Goal: Feedback & Contribution: Submit feedback/report problem

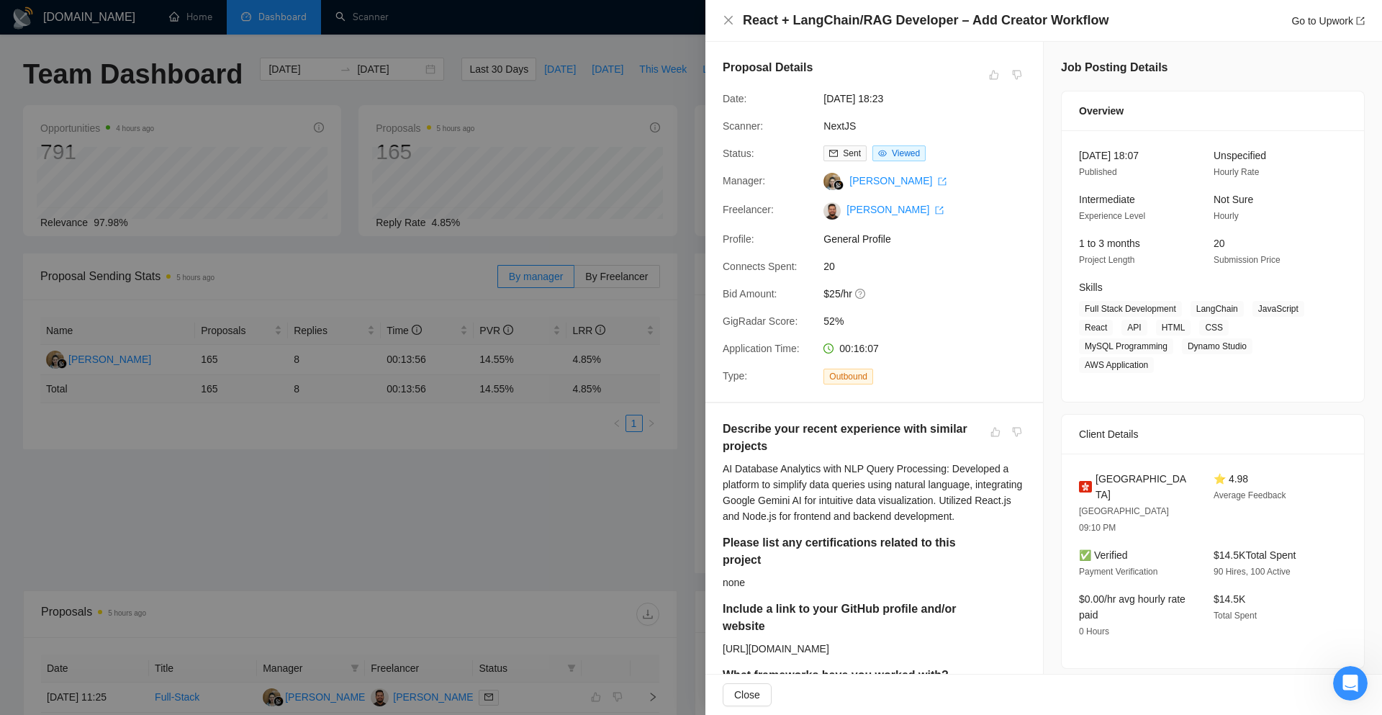
scroll to position [216, 0]
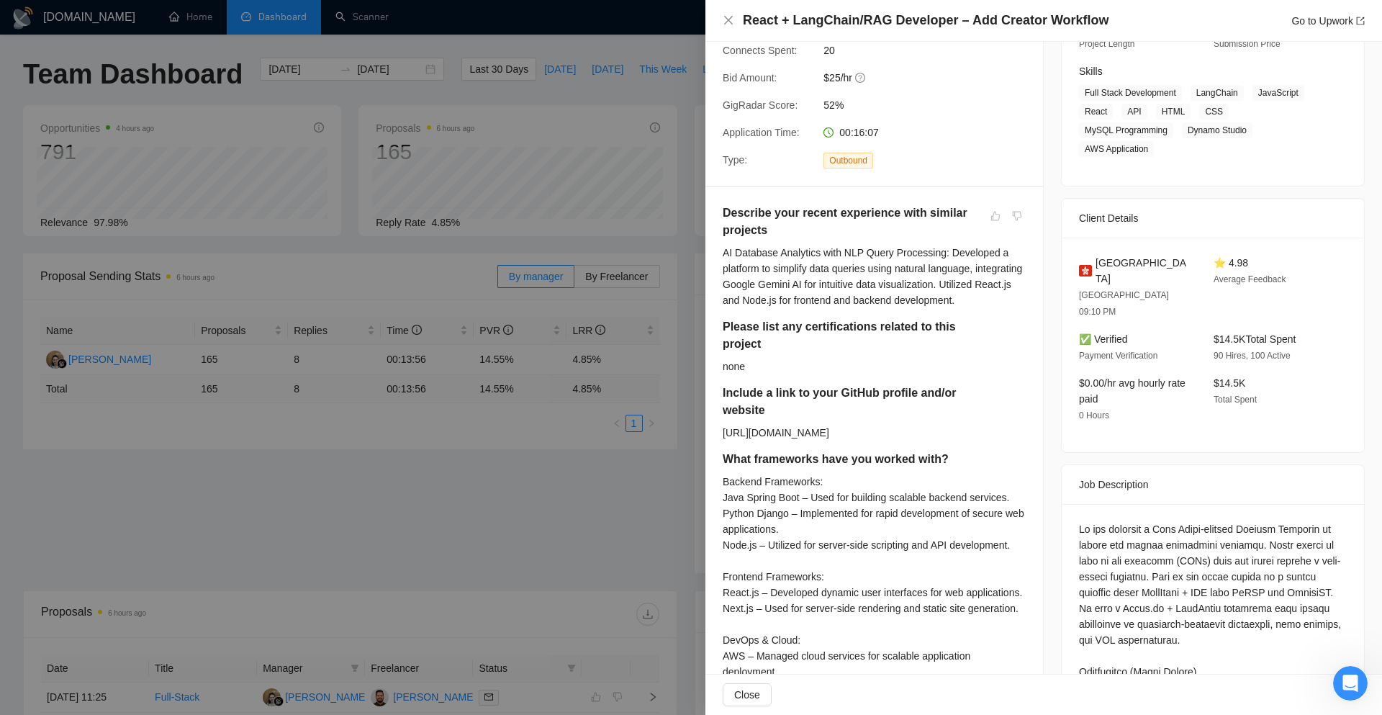
click at [360, 600] on div at bounding box center [691, 357] width 1382 height 715
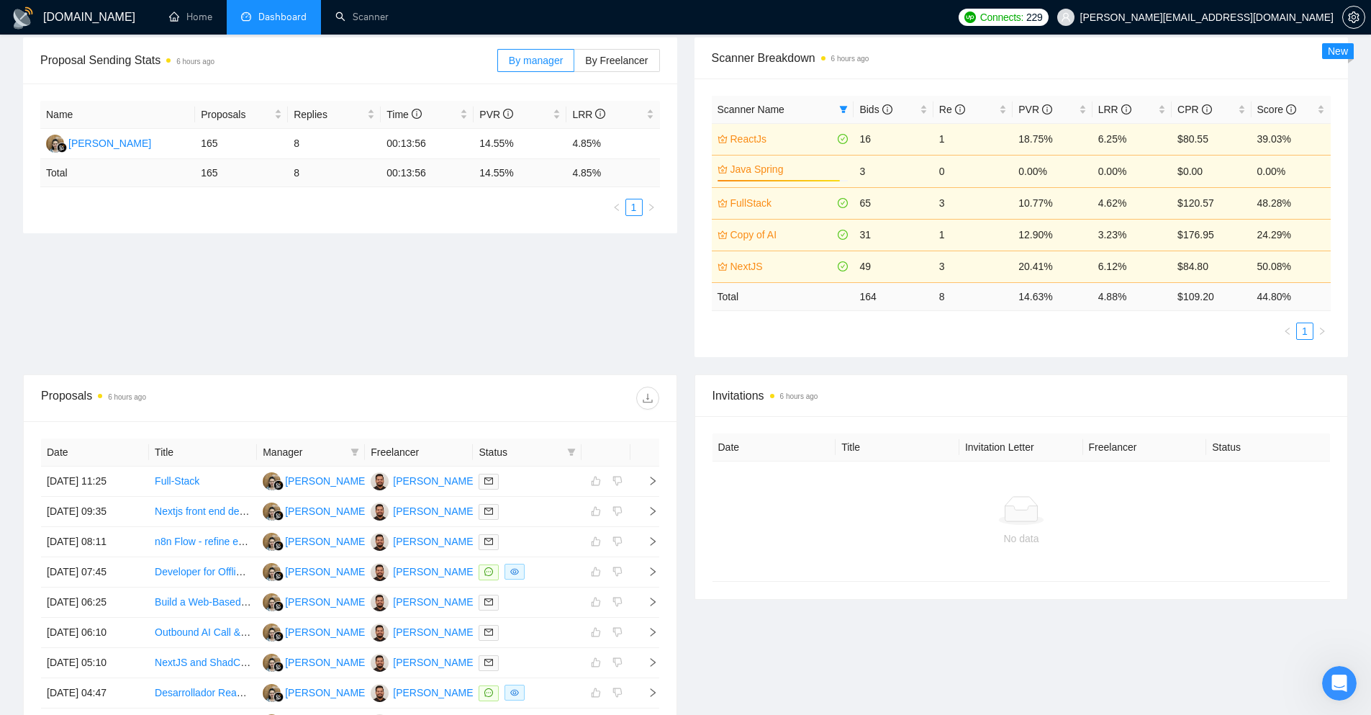
scroll to position [445, 0]
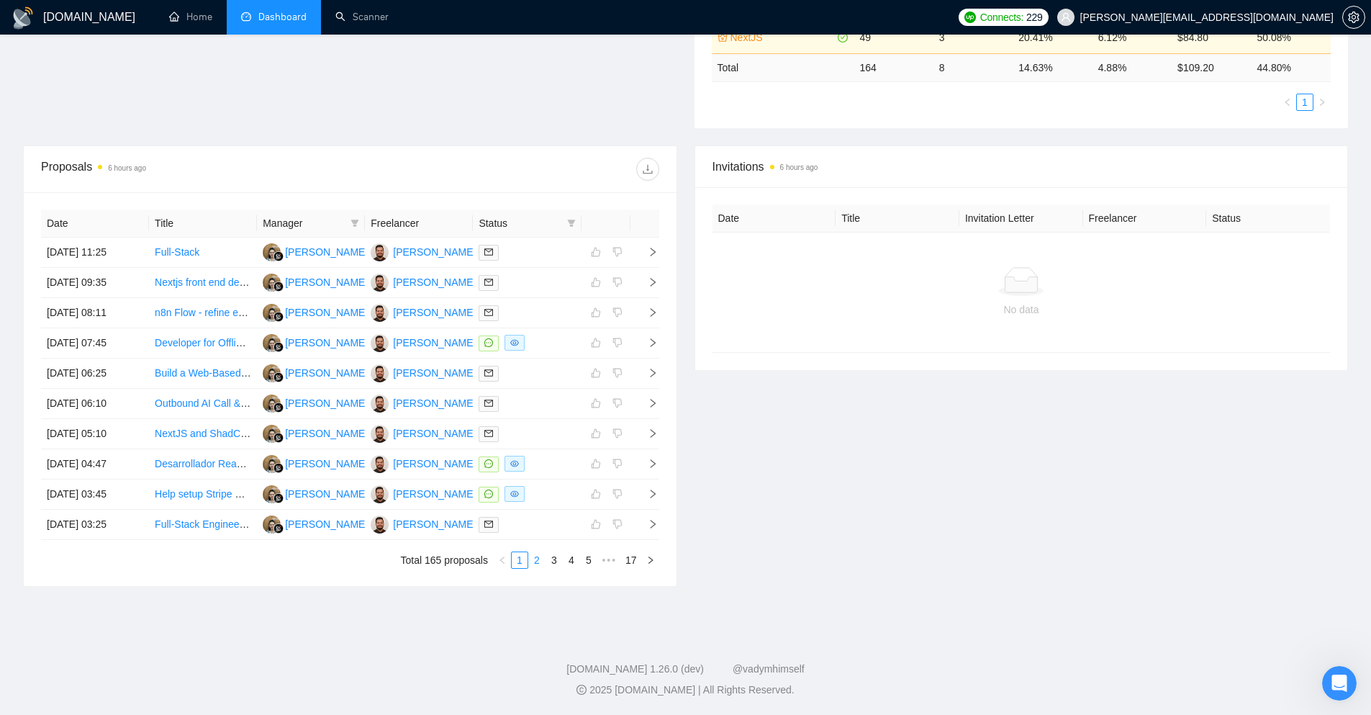
click at [539, 564] on link "2" at bounding box center [537, 560] width 16 height 16
click at [556, 564] on link "3" at bounding box center [554, 560] width 16 height 16
click at [573, 566] on link "4" at bounding box center [572, 560] width 16 height 16
click at [569, 566] on link "5" at bounding box center [572, 560] width 16 height 16
click at [575, 564] on link "6" at bounding box center [572, 560] width 16 height 16
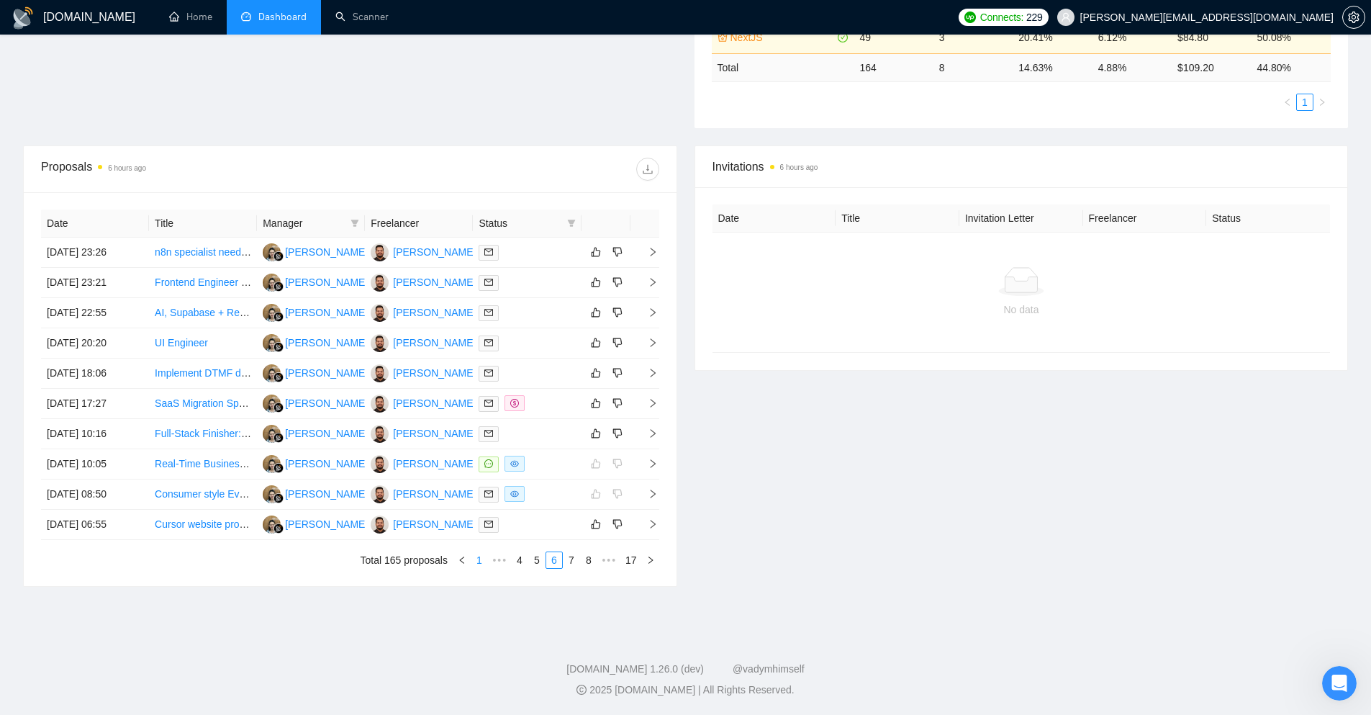
click at [484, 564] on link "1" at bounding box center [479, 560] width 16 height 16
click at [651, 338] on icon "right" at bounding box center [653, 343] width 10 height 10
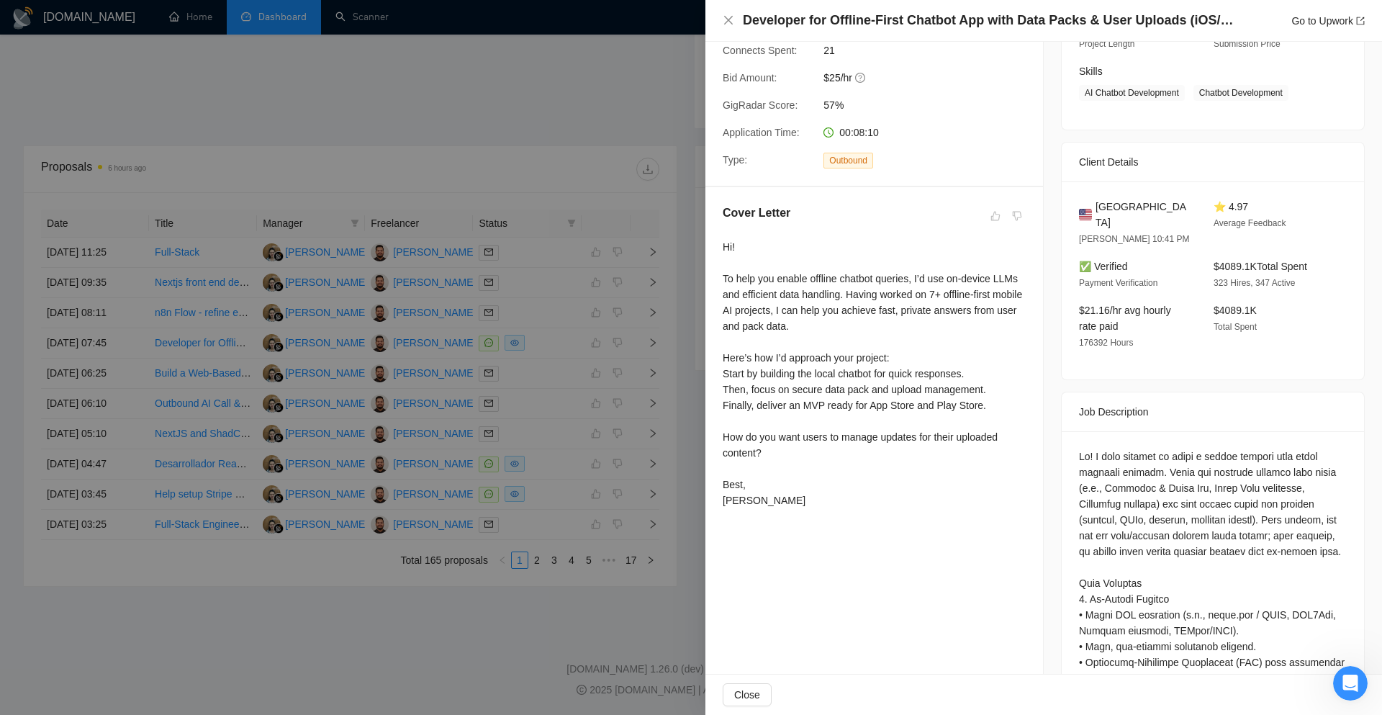
click at [600, 340] on div at bounding box center [691, 357] width 1382 height 715
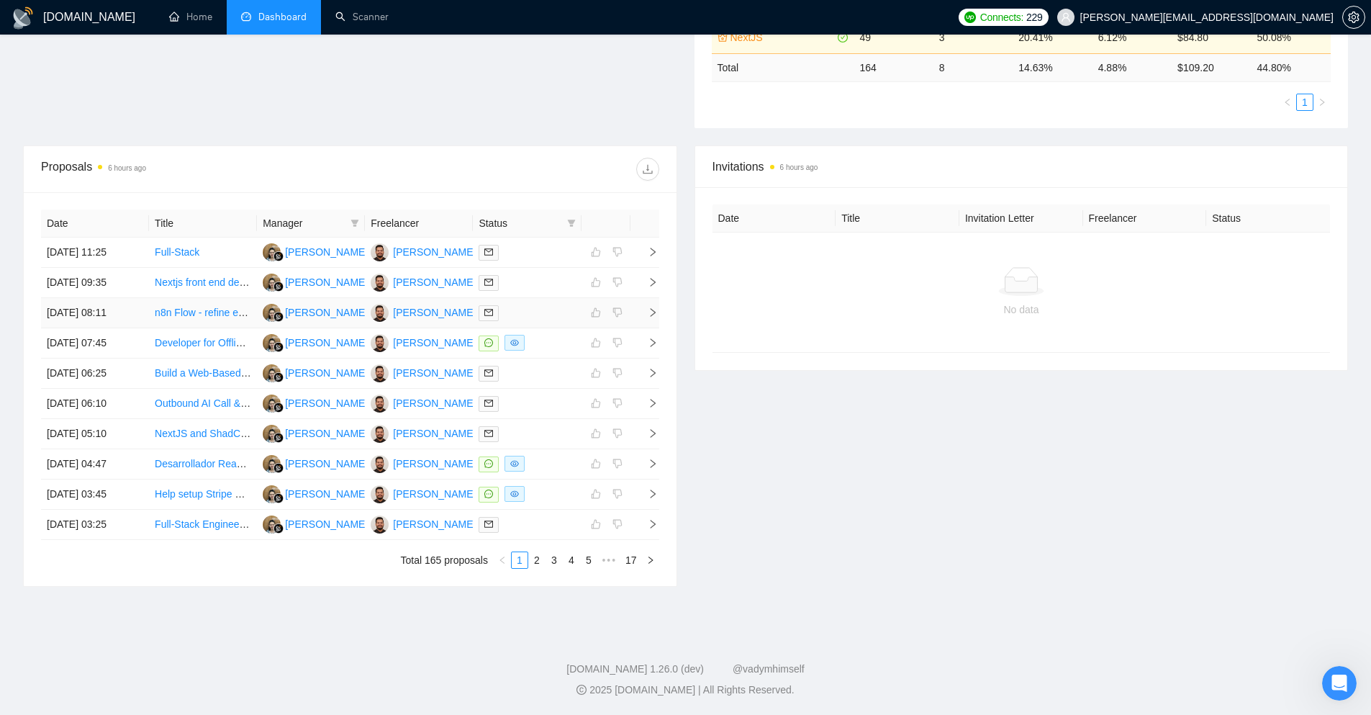
click at [658, 310] on td at bounding box center [645, 313] width 29 height 30
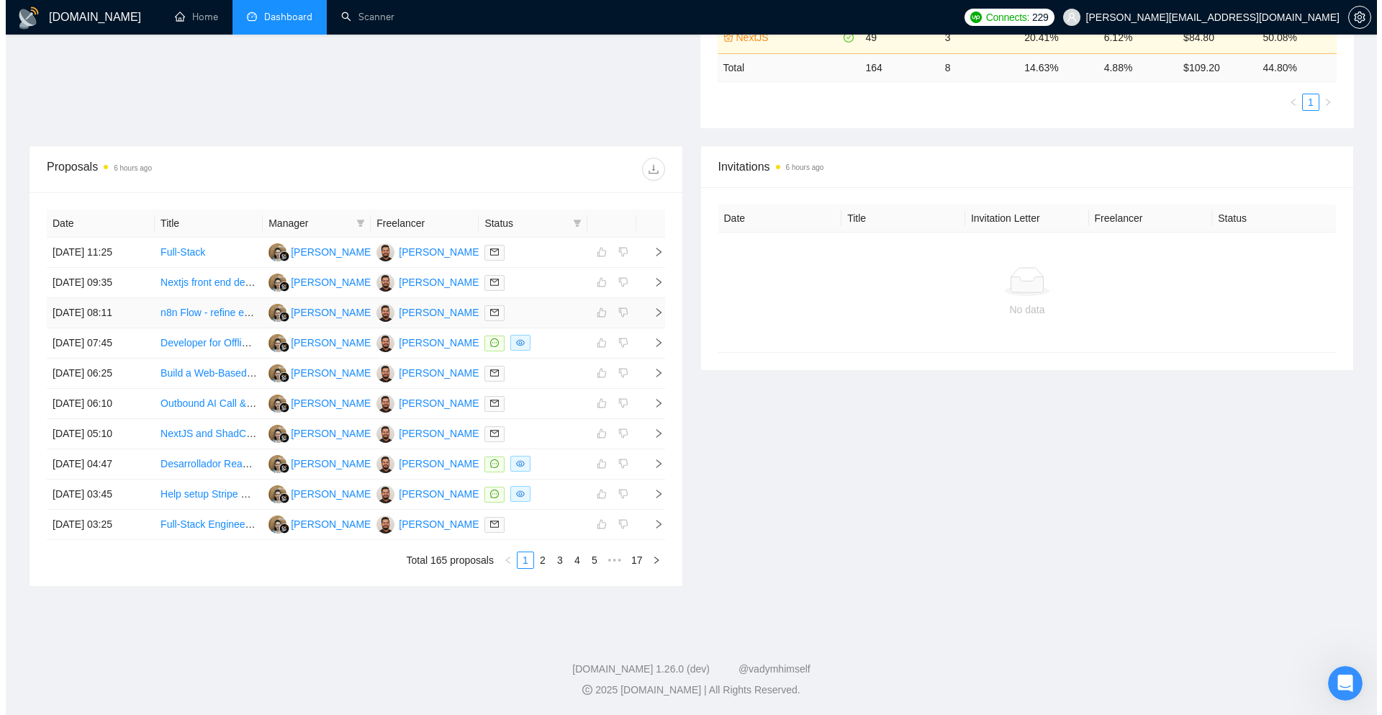
scroll to position [136, 0]
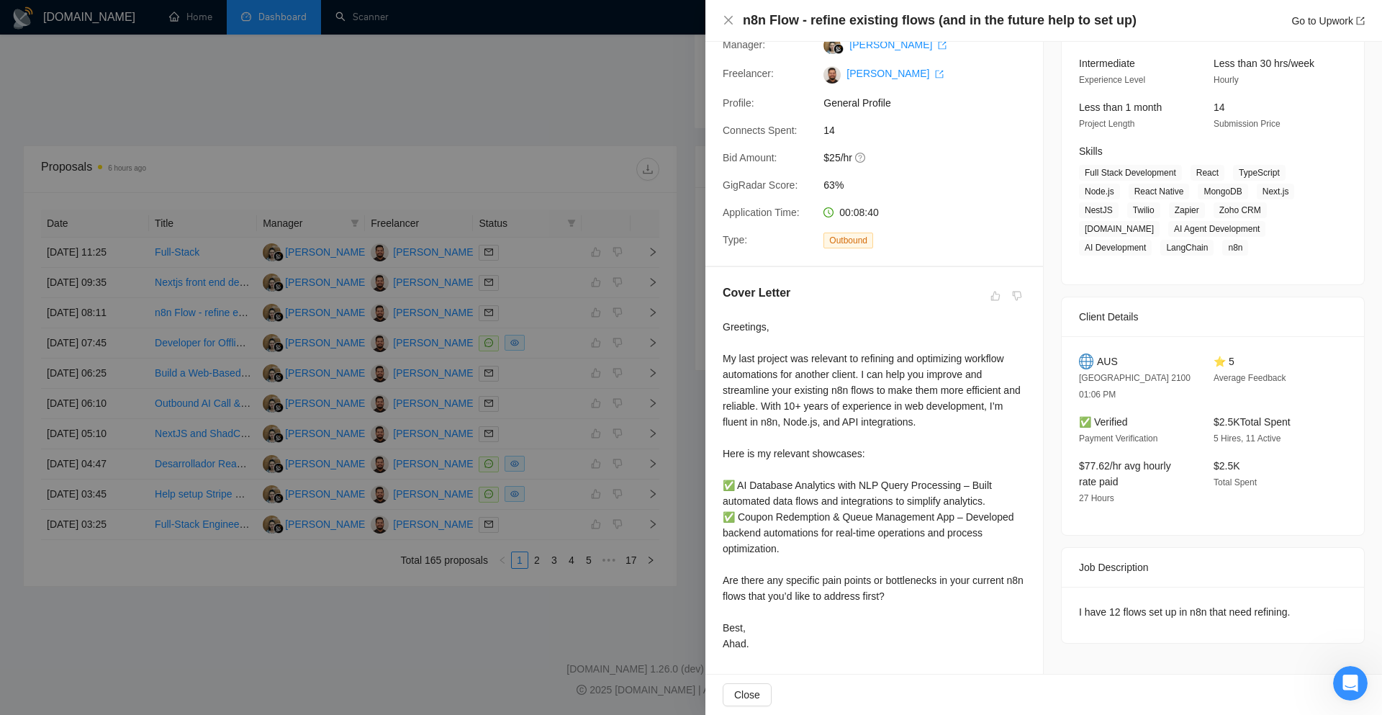
click at [667, 299] on div at bounding box center [691, 357] width 1382 height 715
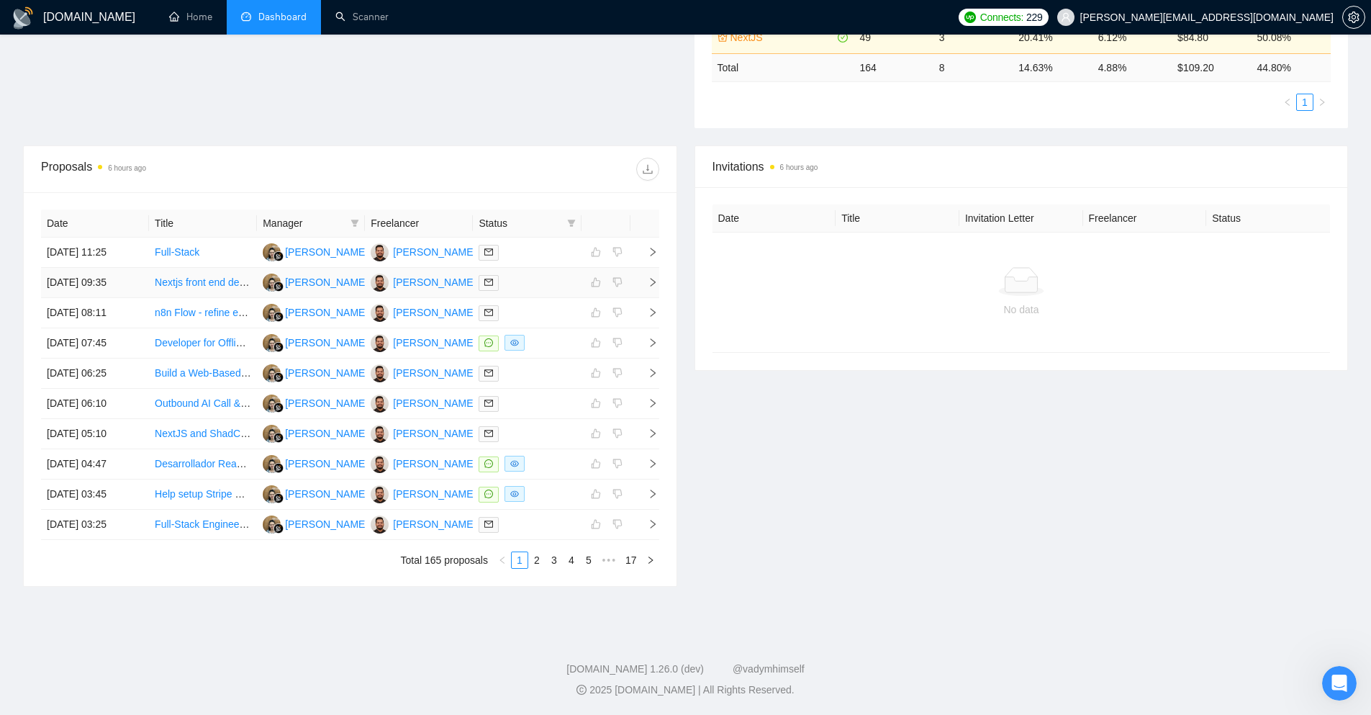
click at [645, 279] on span "right" at bounding box center [647, 282] width 22 height 10
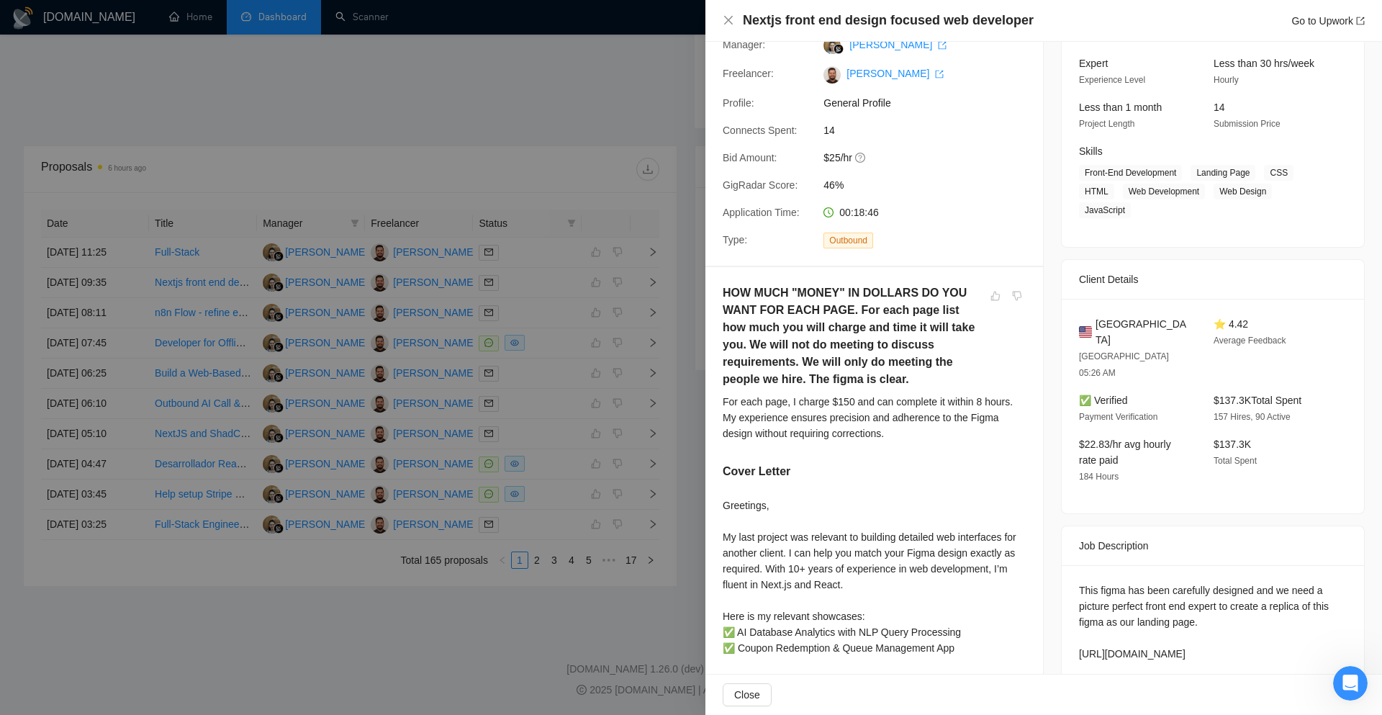
click at [676, 348] on div at bounding box center [691, 357] width 1382 height 715
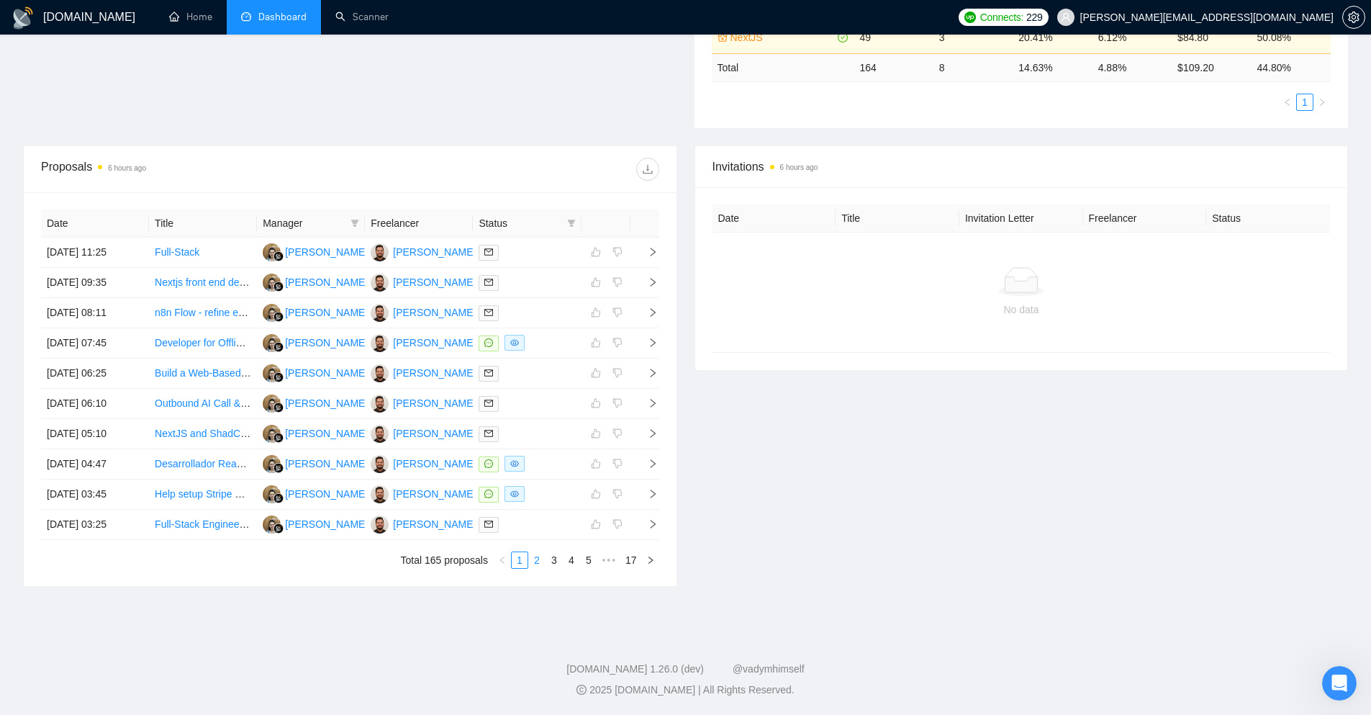
click at [536, 565] on link "2" at bounding box center [537, 560] width 16 height 16
click at [653, 254] on icon "right" at bounding box center [652, 252] width 5 height 9
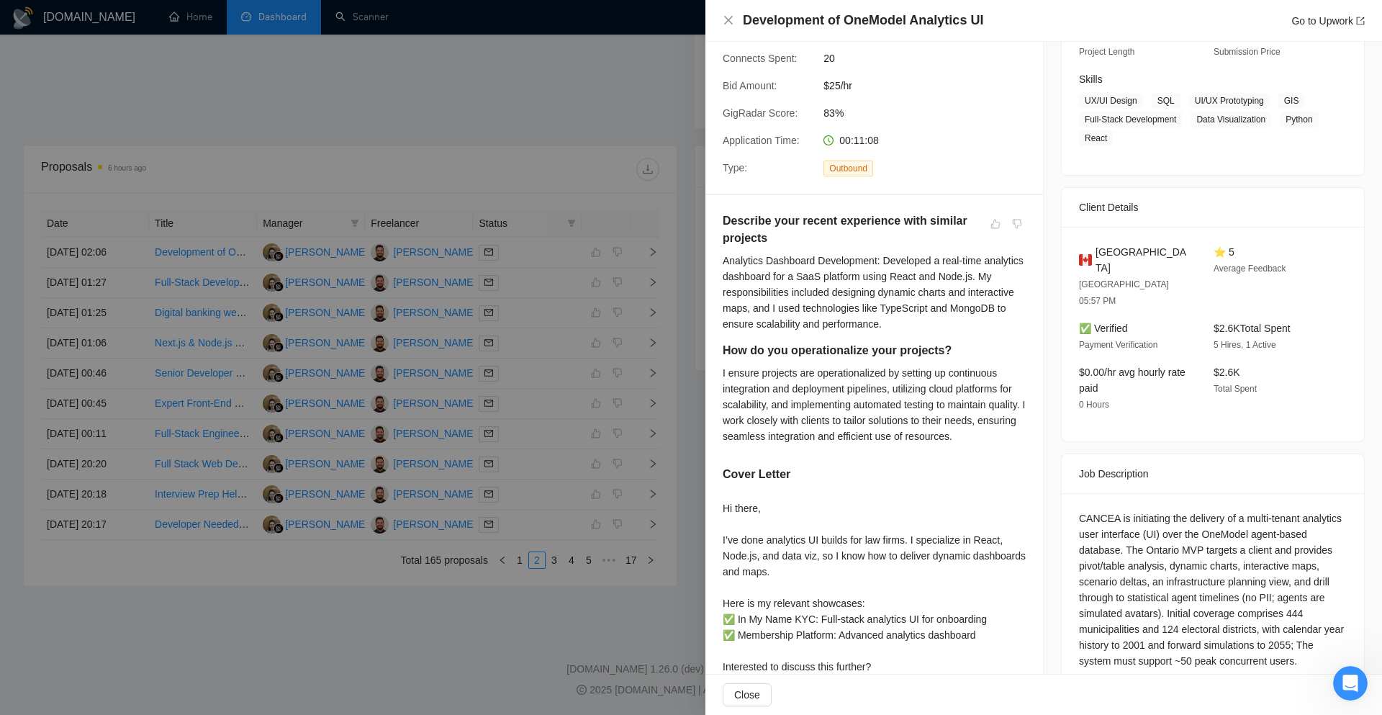
scroll to position [275, 0]
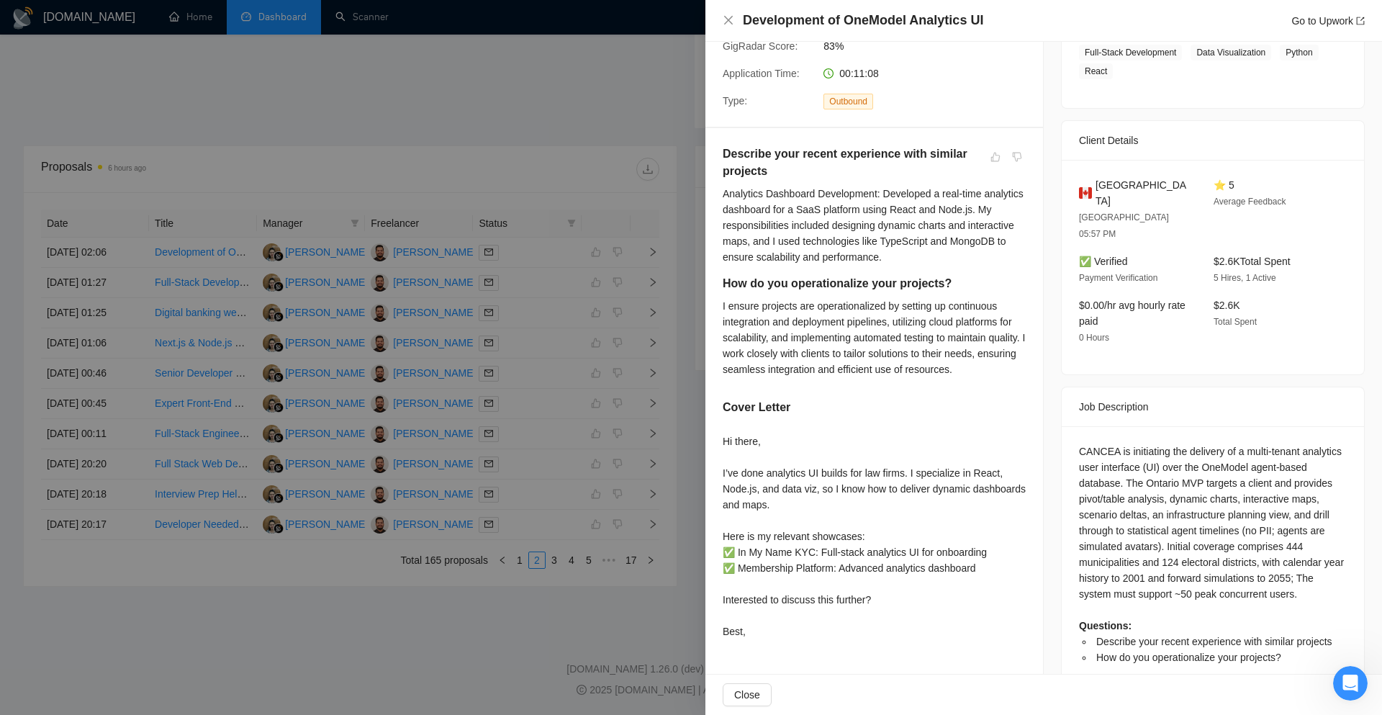
click at [680, 437] on div at bounding box center [691, 357] width 1382 height 715
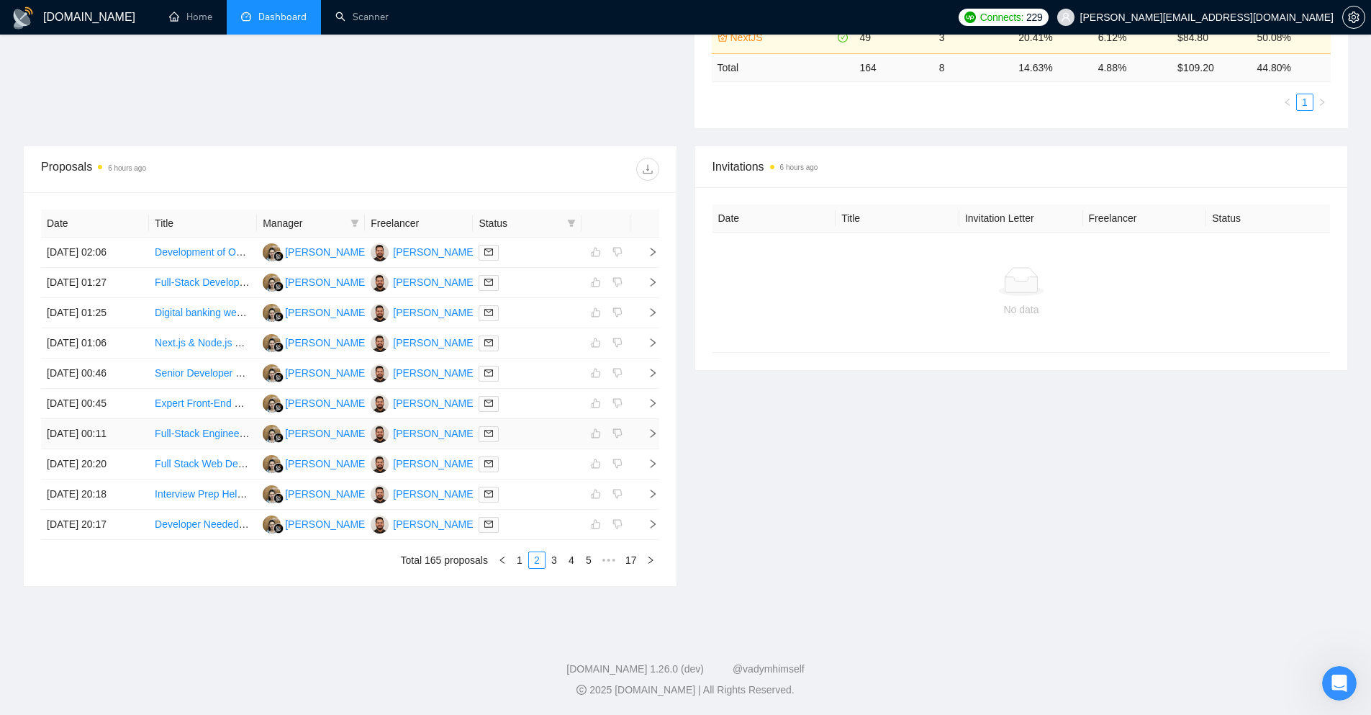
click at [649, 441] on td at bounding box center [645, 434] width 29 height 30
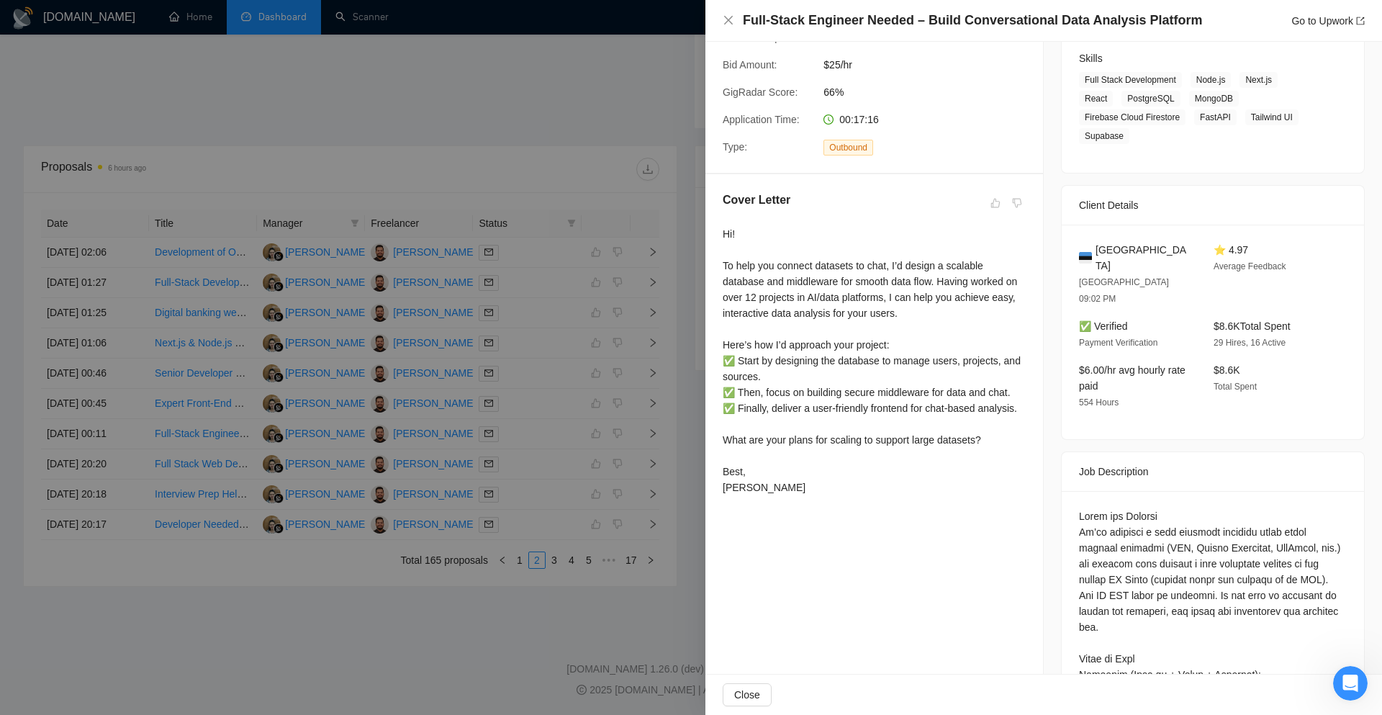
scroll to position [203, 0]
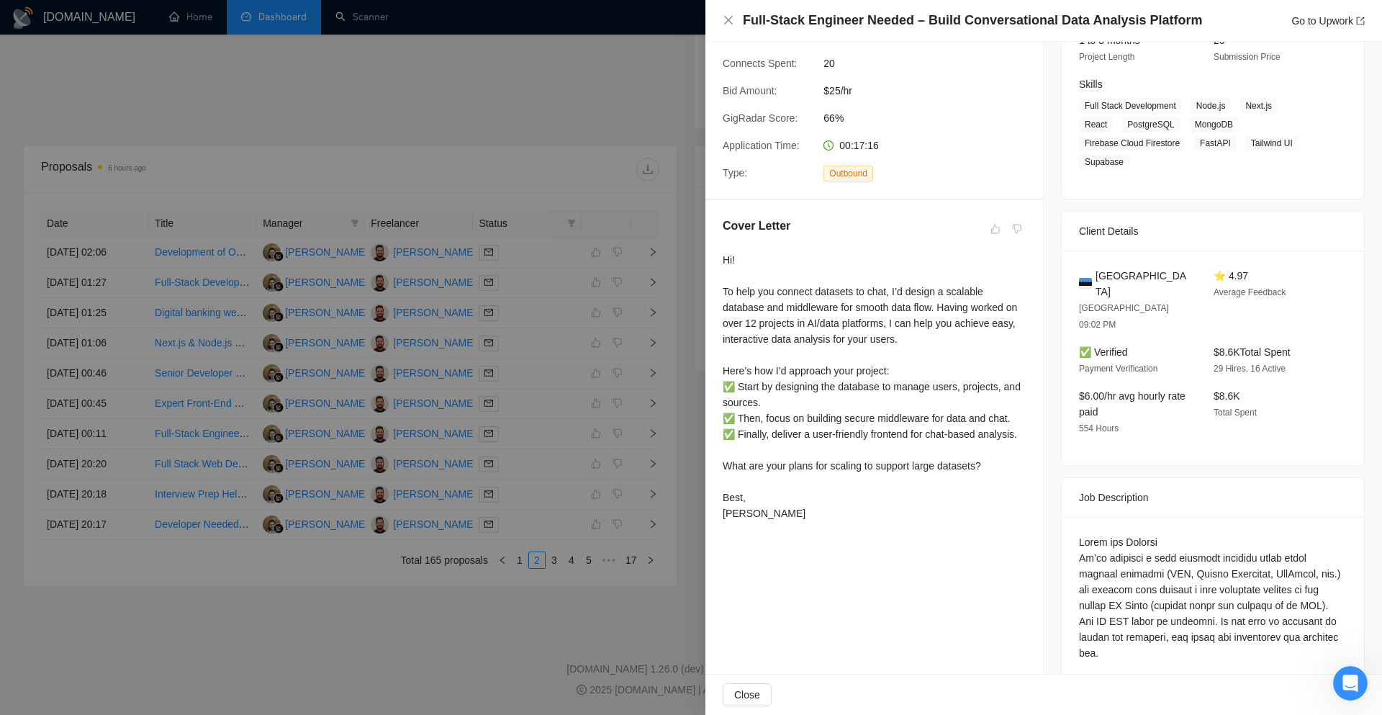
click at [688, 418] on div at bounding box center [691, 357] width 1382 height 715
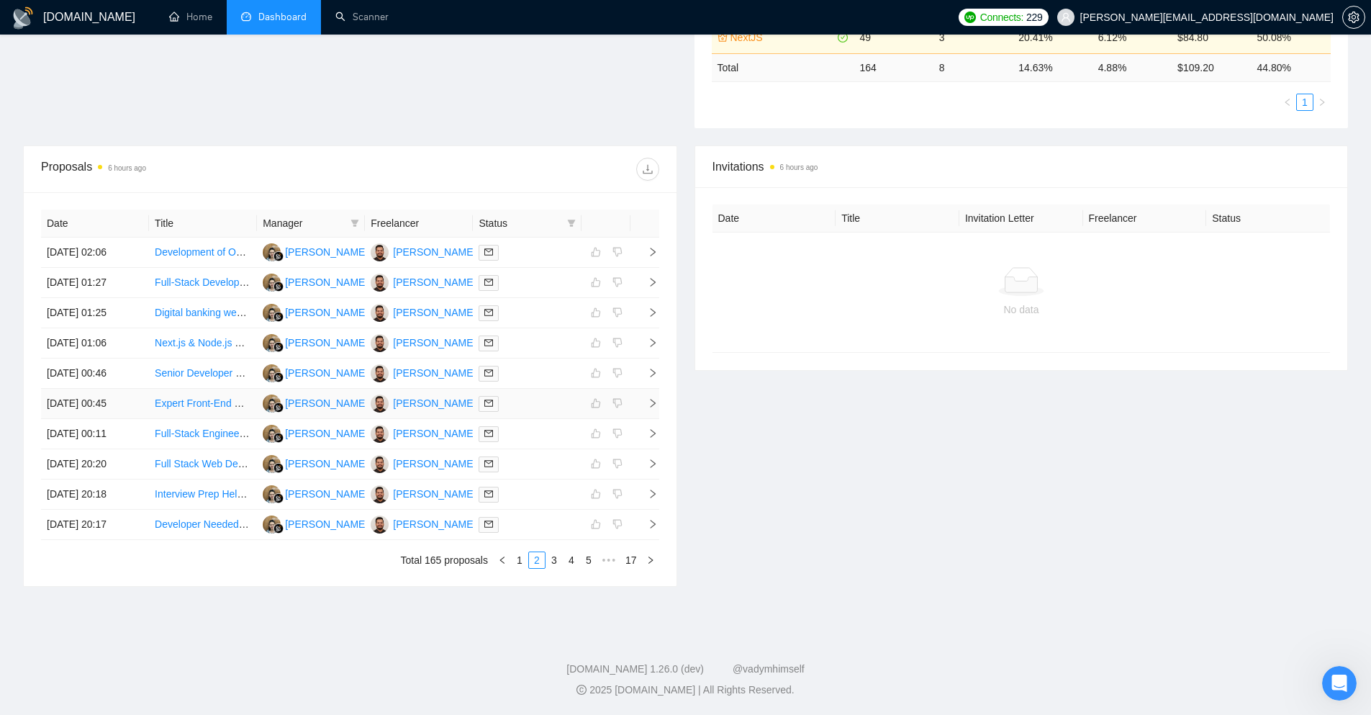
click at [651, 407] on icon "right" at bounding box center [653, 403] width 10 height 10
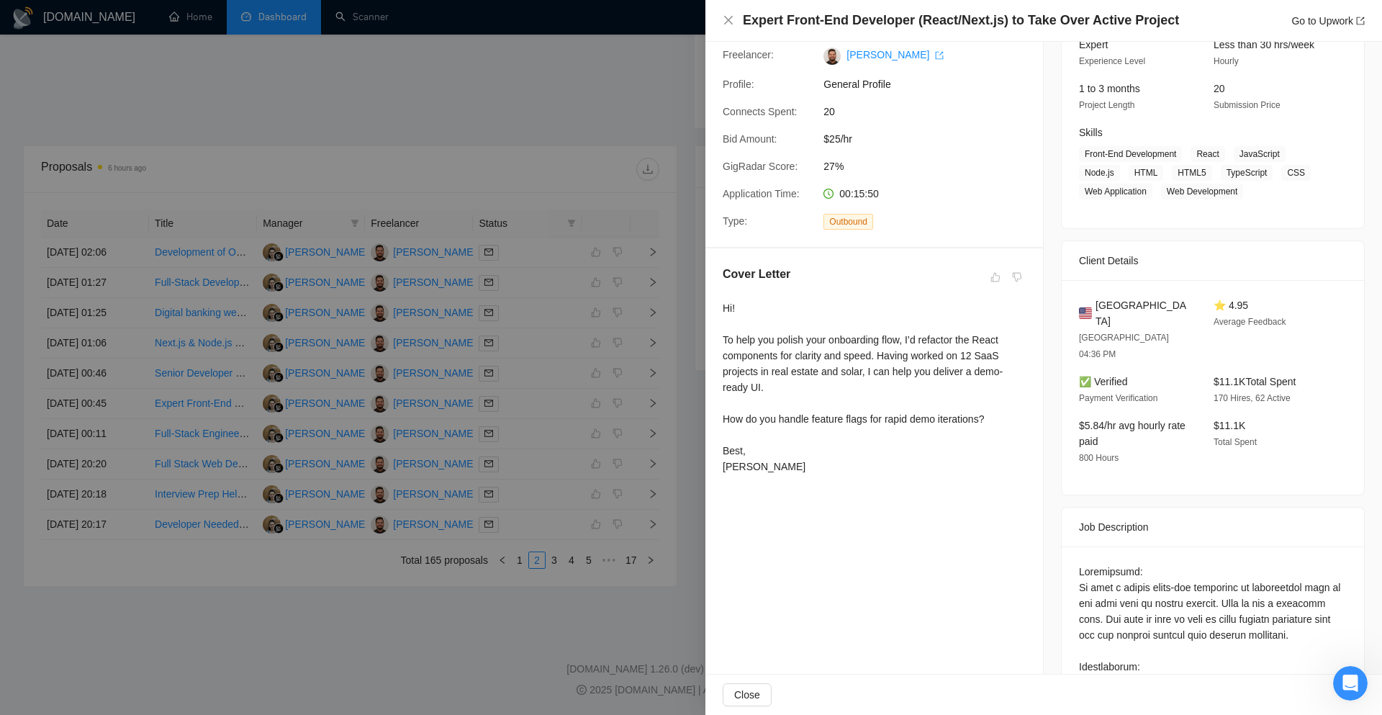
scroll to position [131, 0]
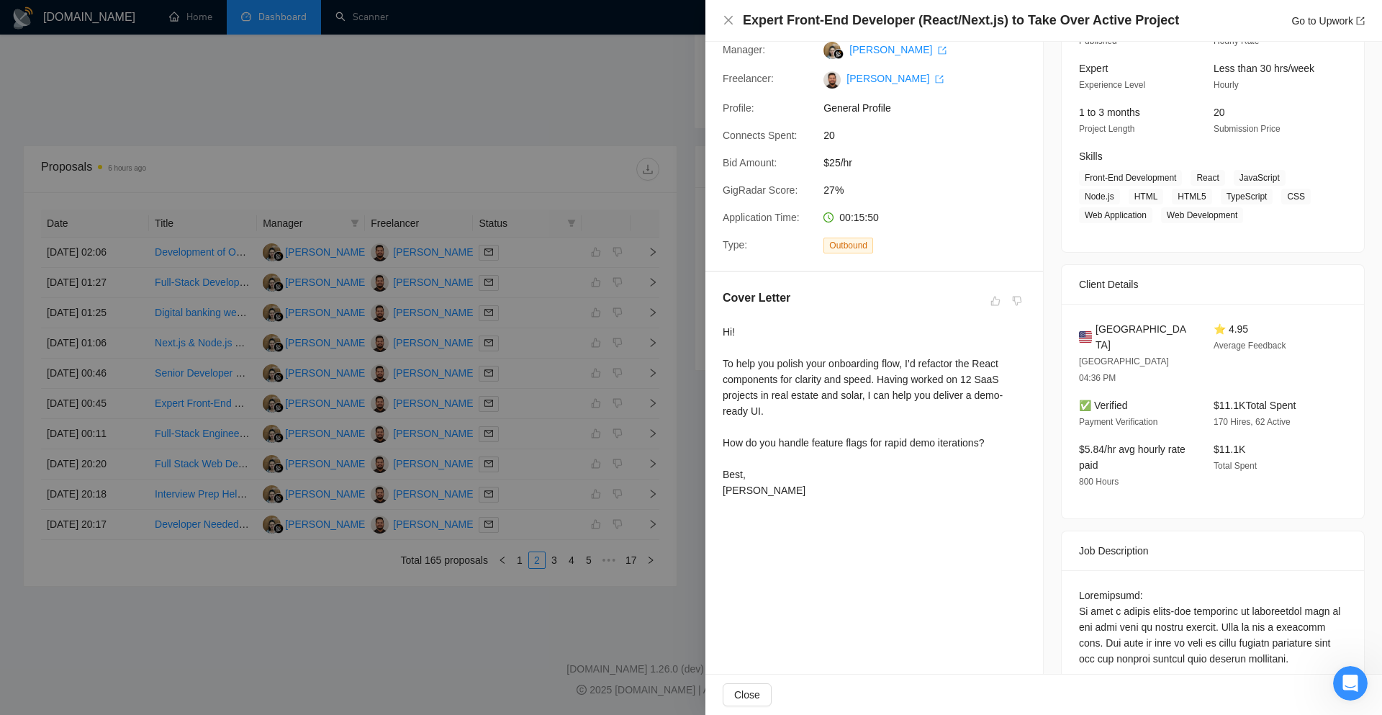
click at [685, 406] on div at bounding box center [691, 357] width 1382 height 715
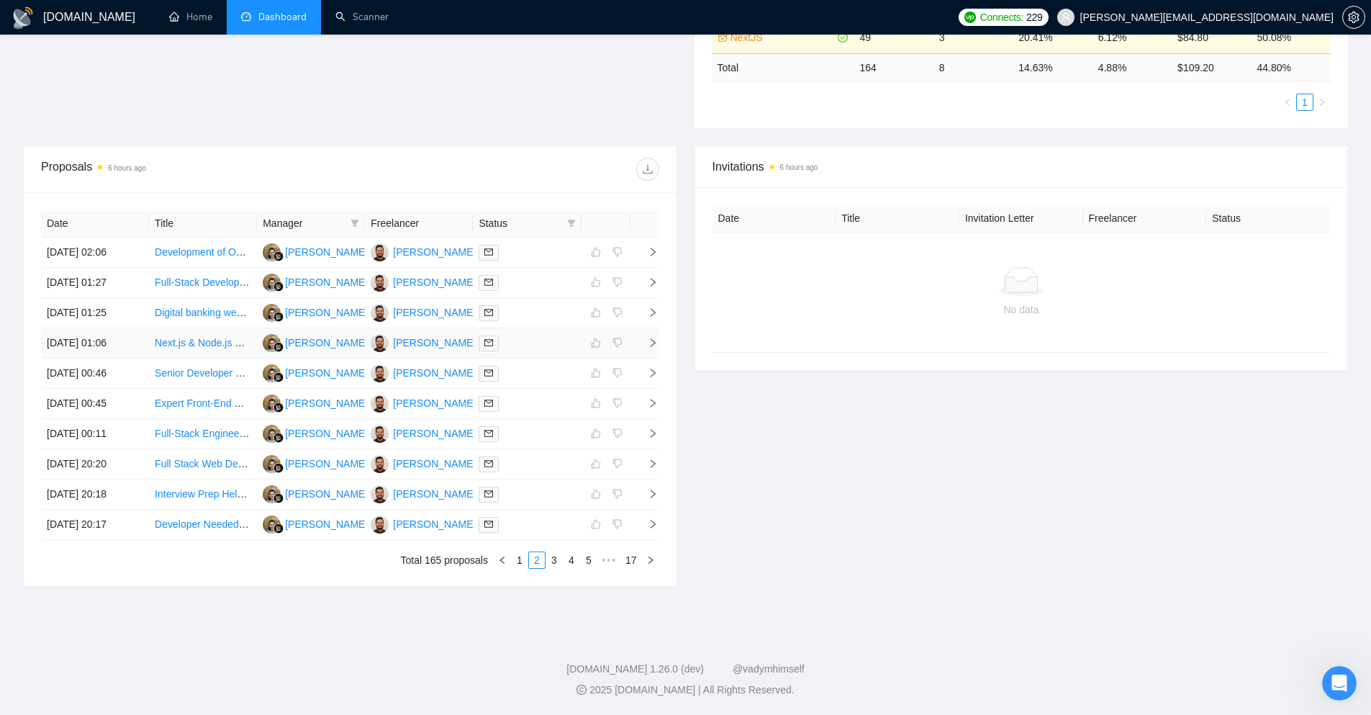
click at [648, 338] on icon "right" at bounding box center [653, 343] width 10 height 10
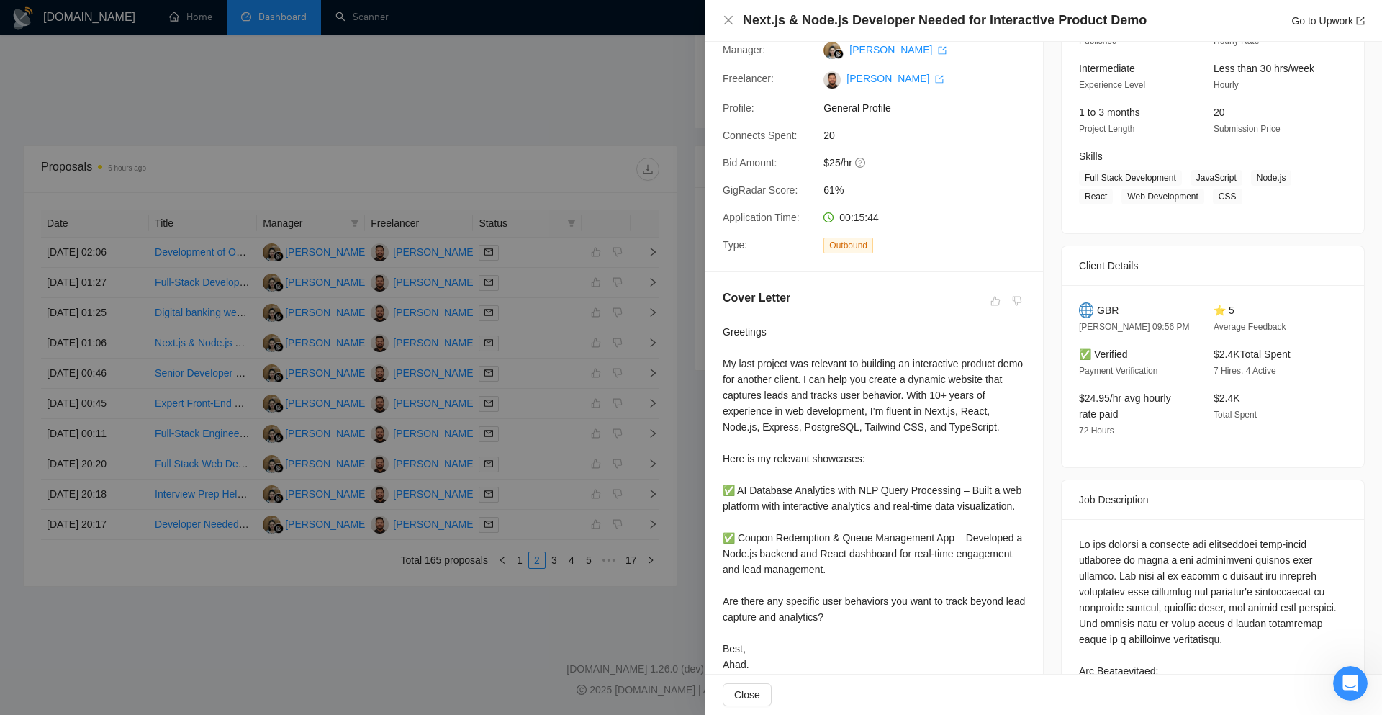
click at [687, 399] on div at bounding box center [691, 357] width 1382 height 715
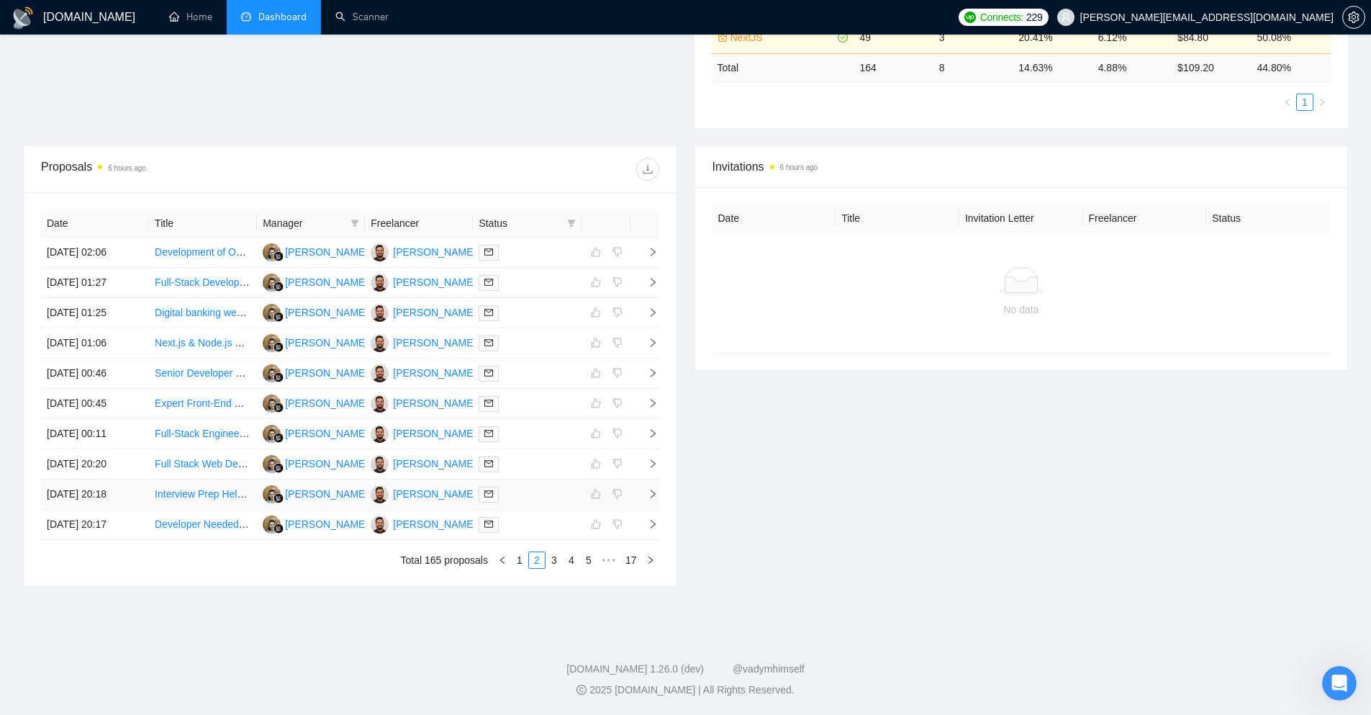
click at [655, 495] on icon "right" at bounding box center [653, 494] width 10 height 10
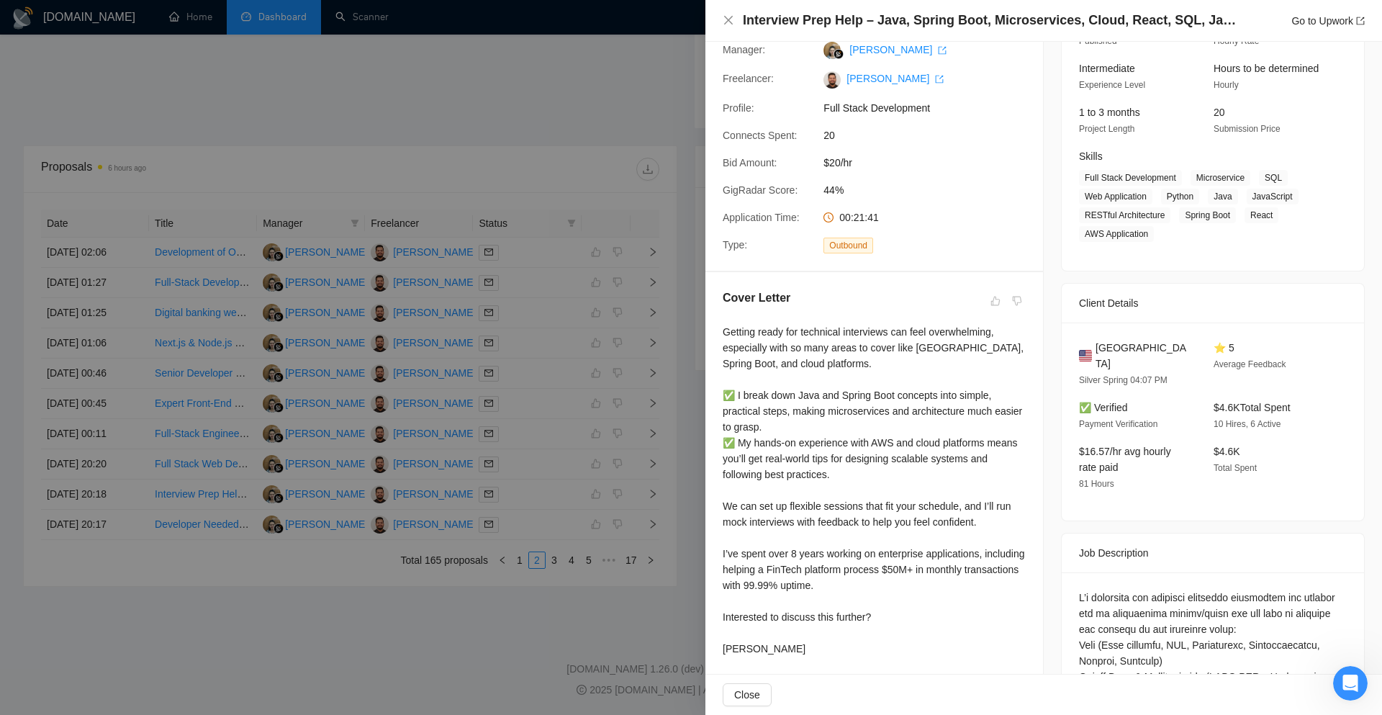
click at [710, 445] on div "Cover Letter Getting ready for technical interviews can feel overwhelming, espe…" at bounding box center [874, 475] width 338 height 407
click at [668, 512] on div at bounding box center [691, 357] width 1382 height 715
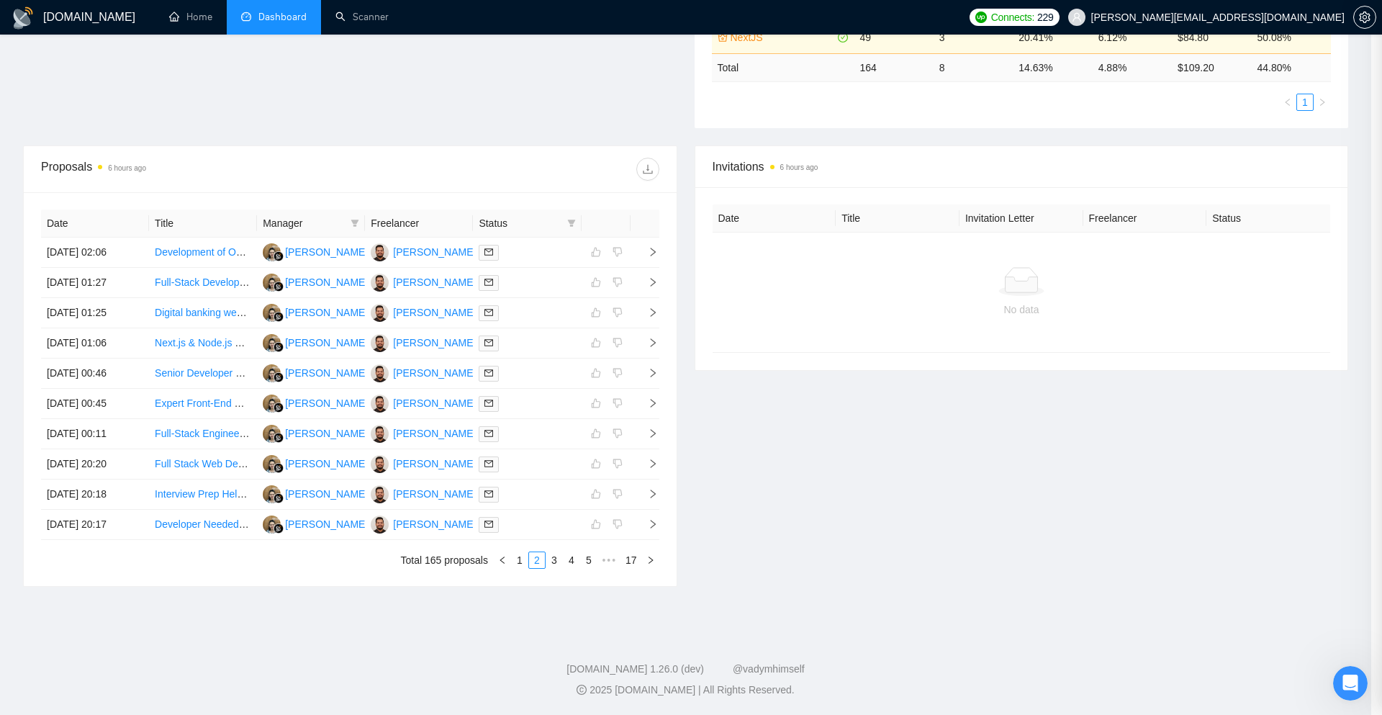
click at [654, 522] on div at bounding box center [691, 357] width 1382 height 715
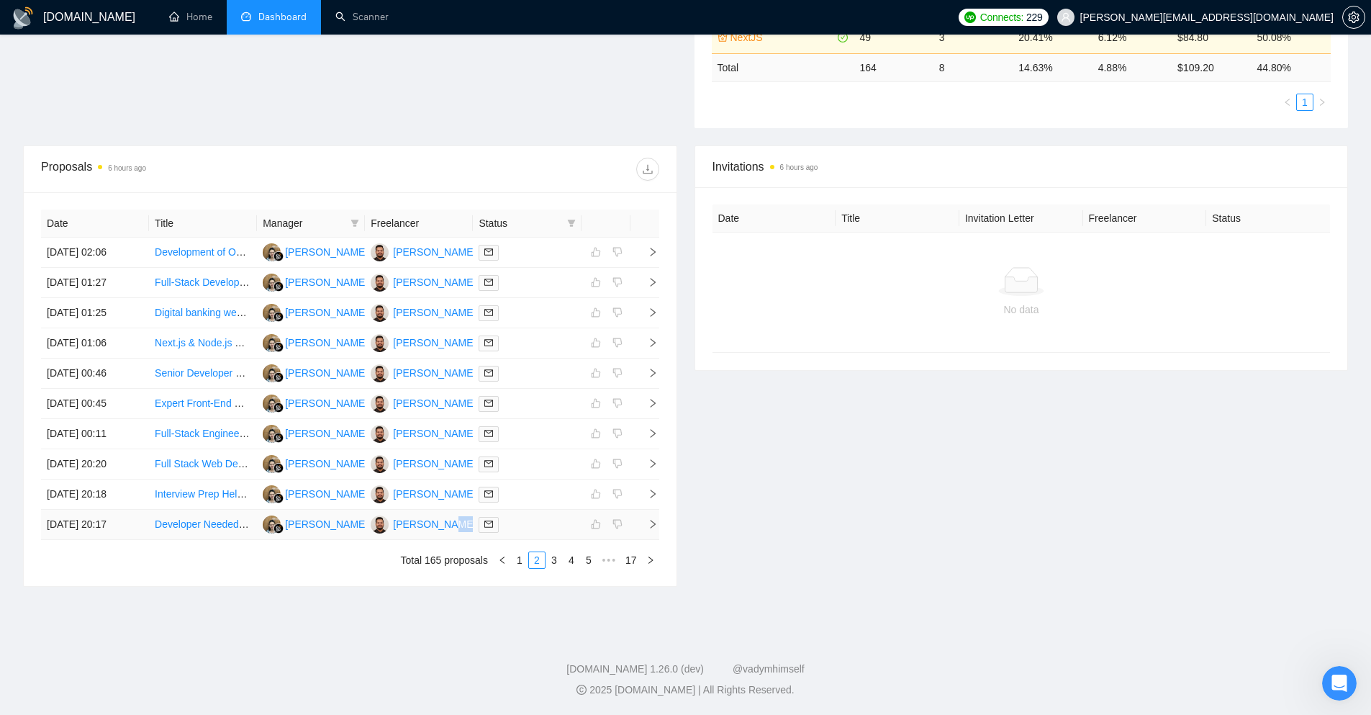
click at [654, 522] on icon "right" at bounding box center [653, 524] width 10 height 10
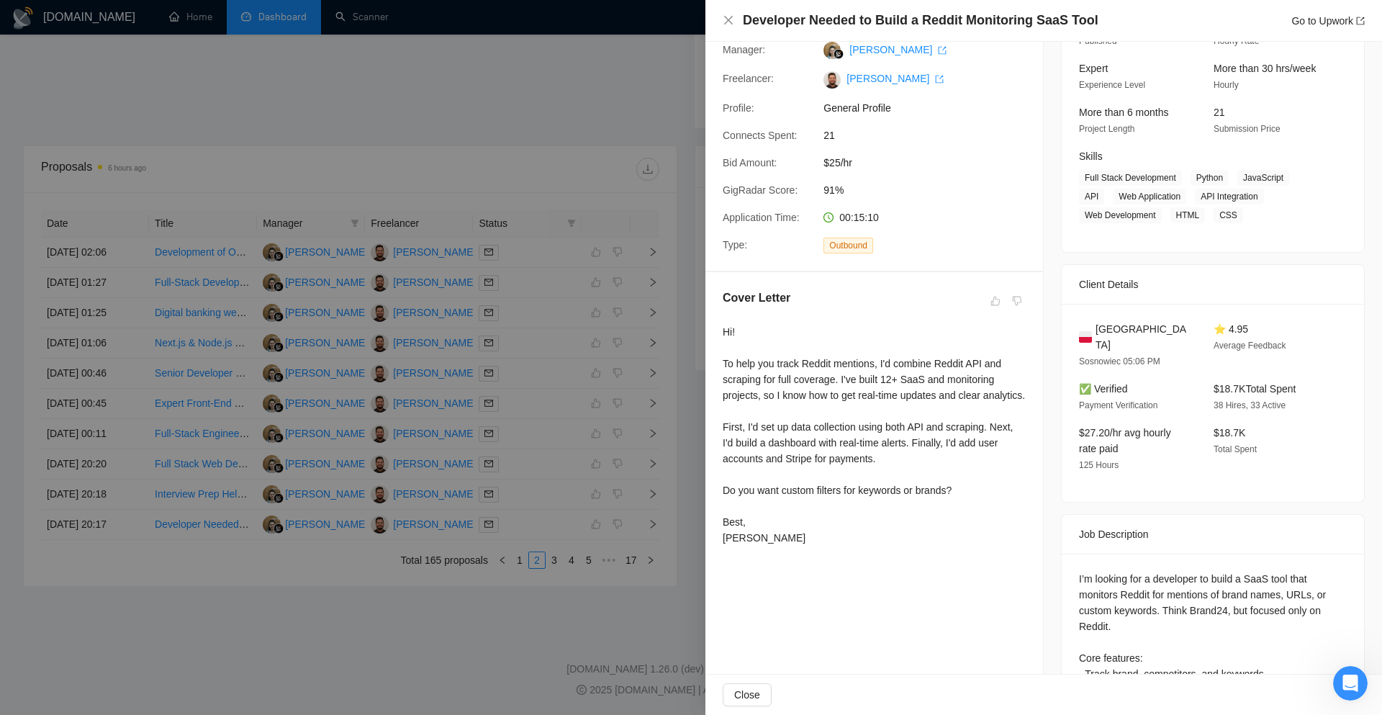
click at [676, 464] on div at bounding box center [691, 357] width 1382 height 715
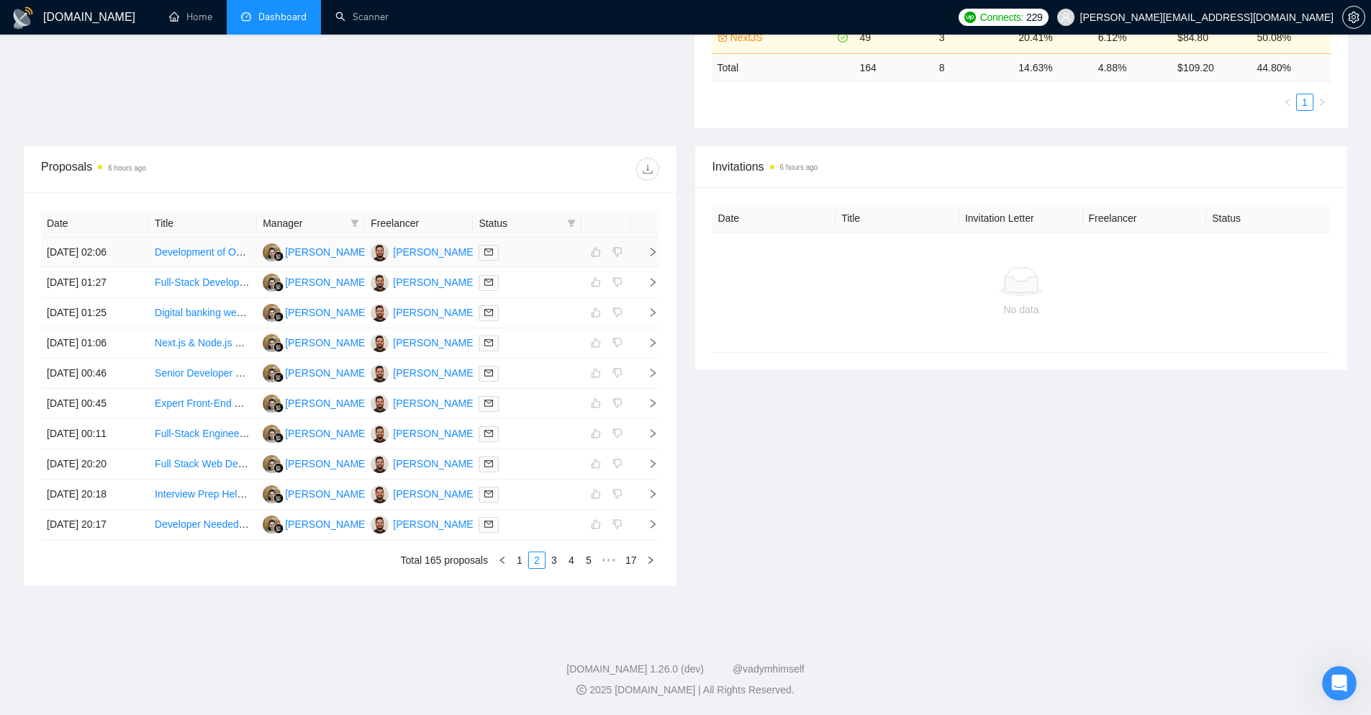
click at [649, 250] on icon "right" at bounding box center [653, 252] width 10 height 10
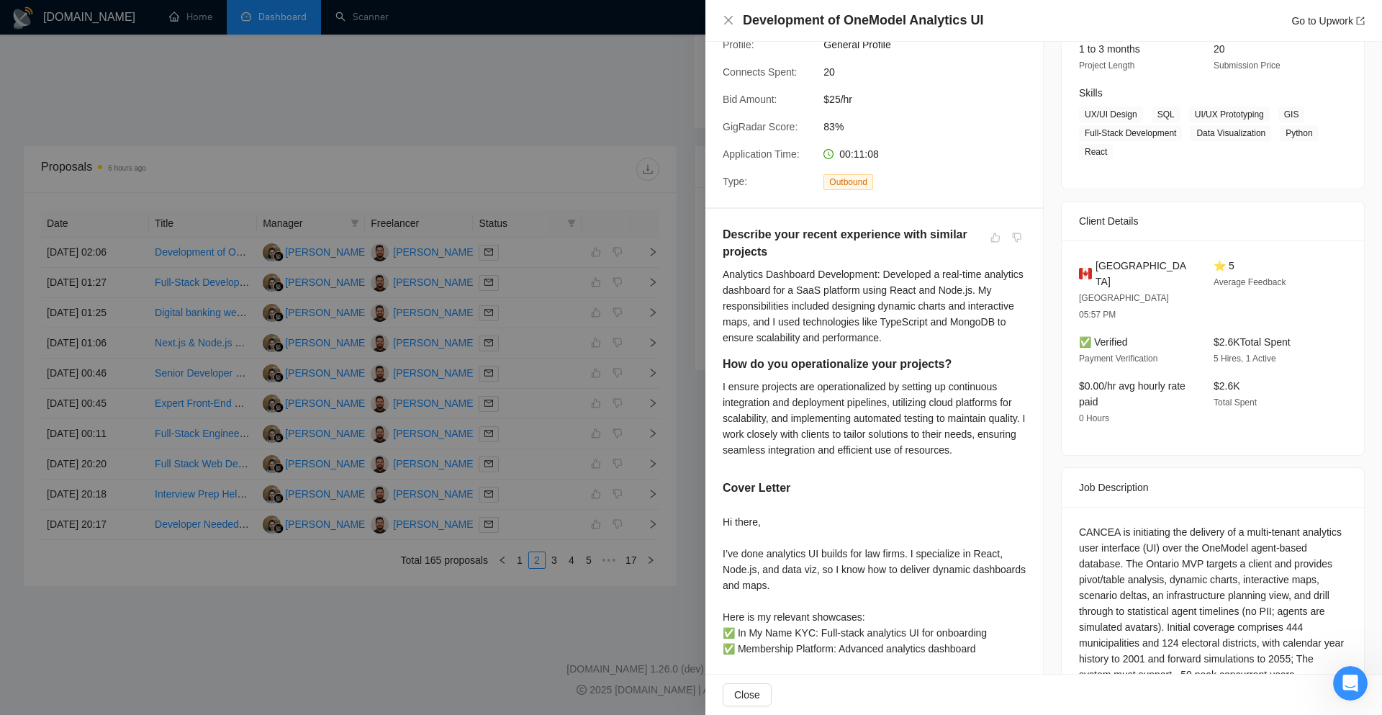
scroll to position [216, 0]
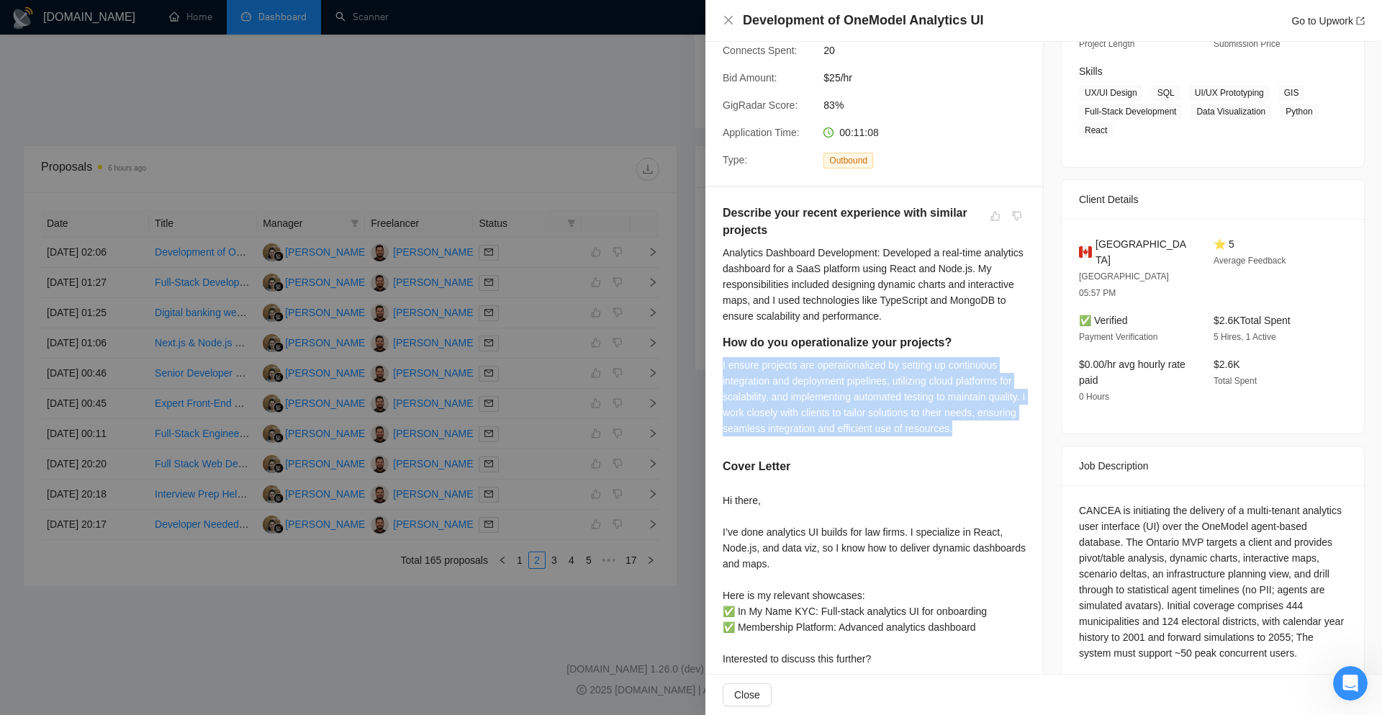
drag, startPoint x: 1008, startPoint y: 430, endPoint x: 720, endPoint y: 369, distance: 294.4
click at [720, 369] on div "Describe your recent experience with similar projects Analytics Dashboard Devel…" at bounding box center [874, 454] width 338 height 534
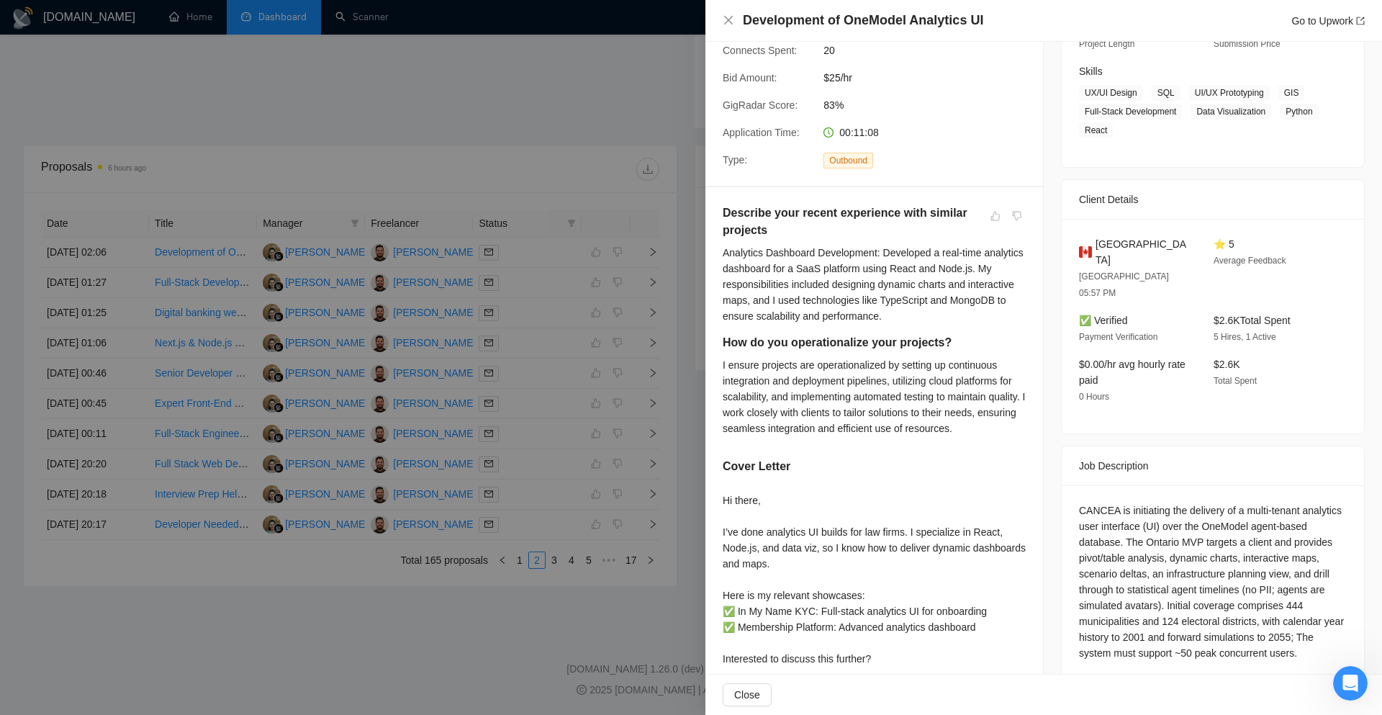
click at [680, 335] on div at bounding box center [691, 357] width 1382 height 715
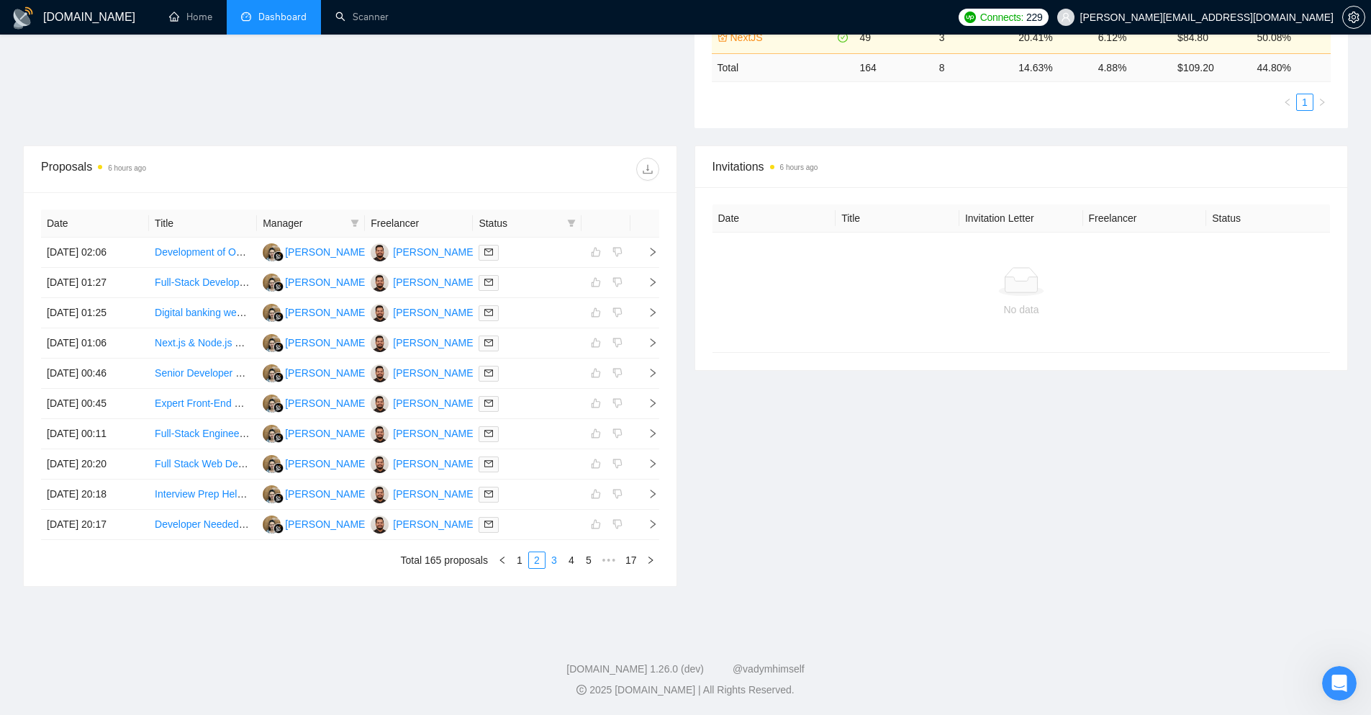
click at [559, 563] on link "3" at bounding box center [554, 560] width 16 height 16
click at [653, 252] on icon "right" at bounding box center [653, 252] width 10 height 10
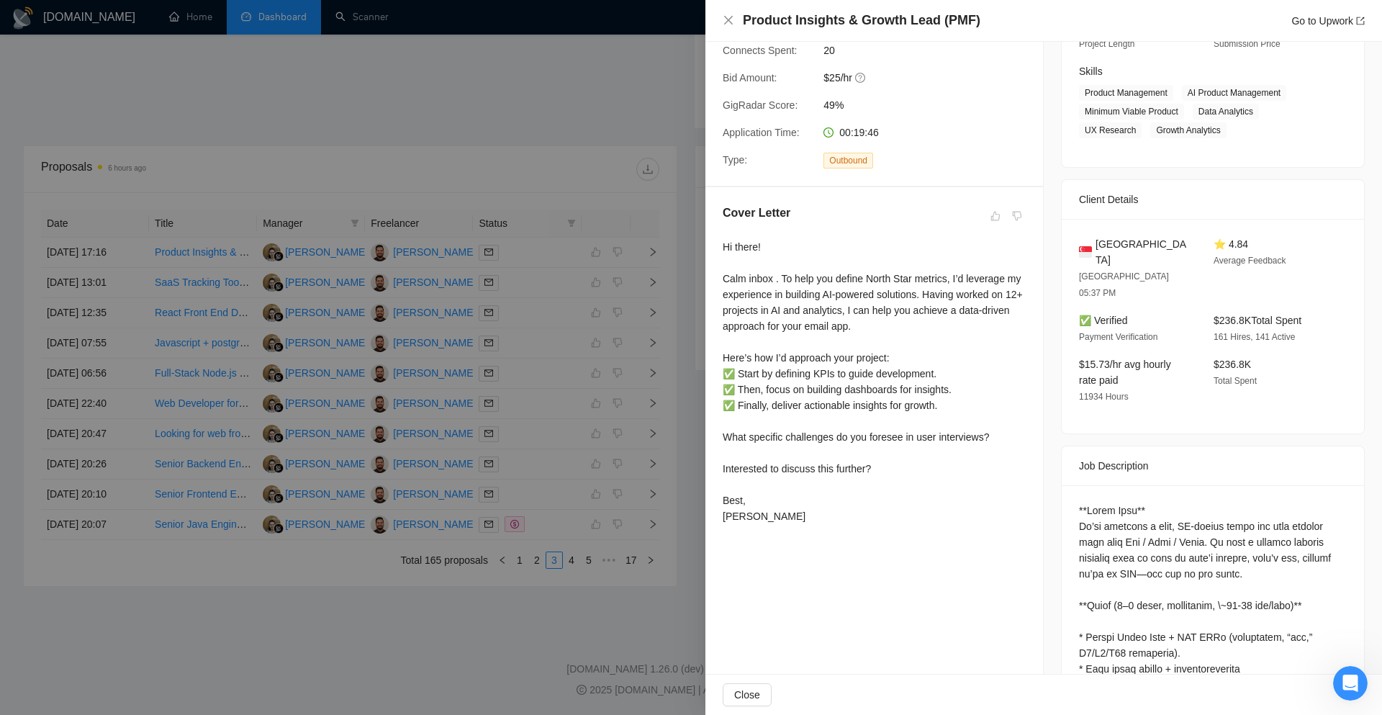
click at [663, 306] on div at bounding box center [691, 357] width 1382 height 715
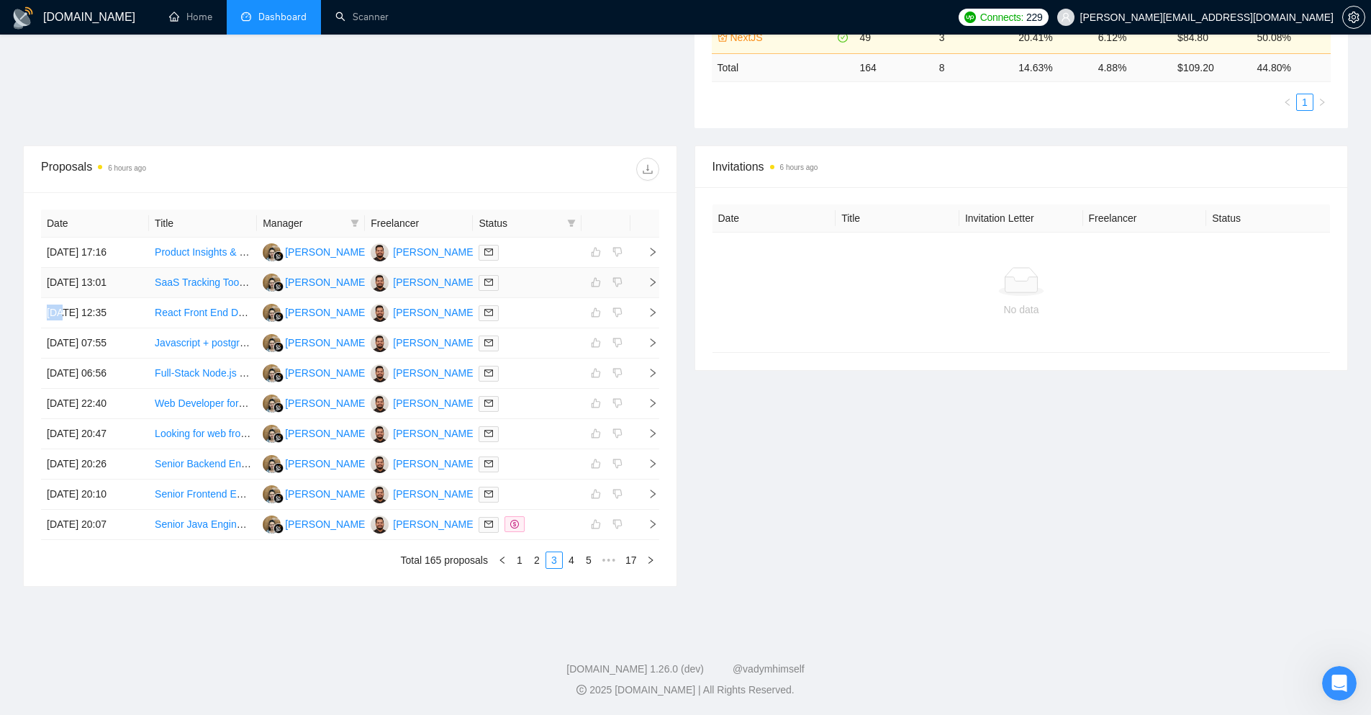
click at [653, 279] on icon "right" at bounding box center [653, 282] width 10 height 10
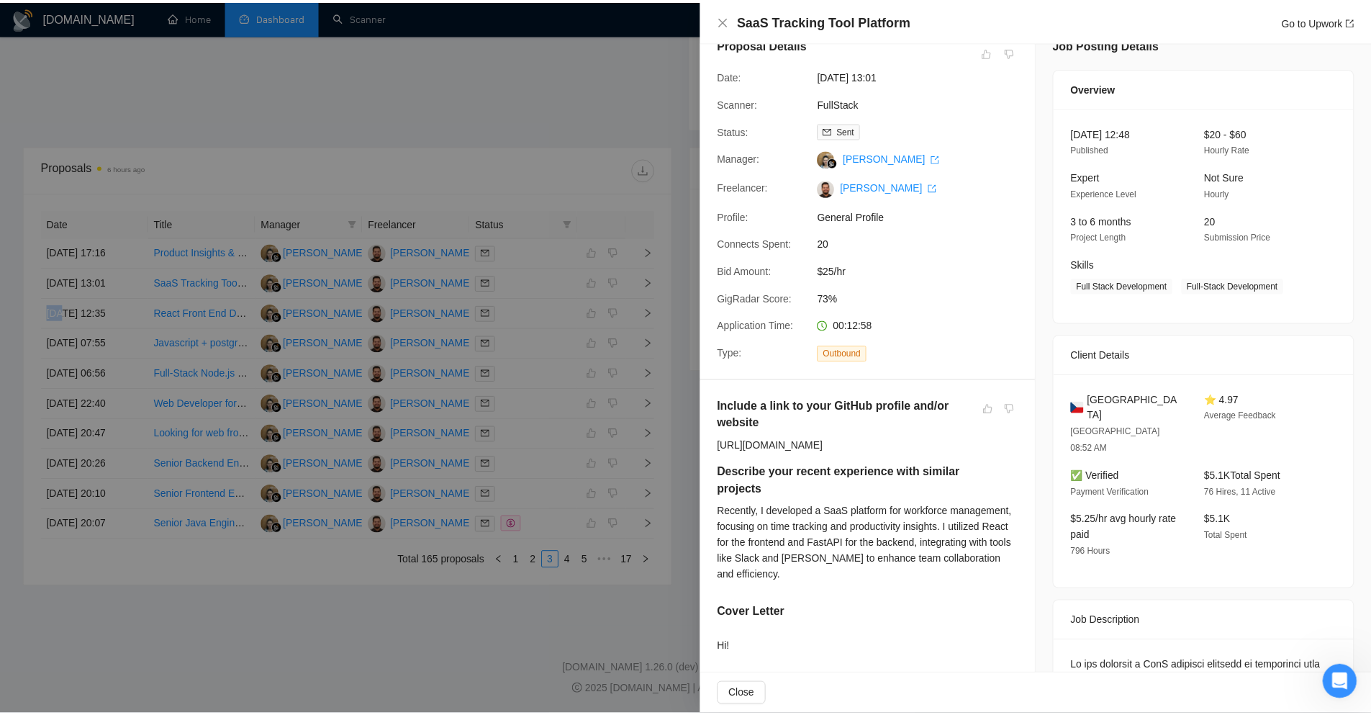
scroll to position [0, 0]
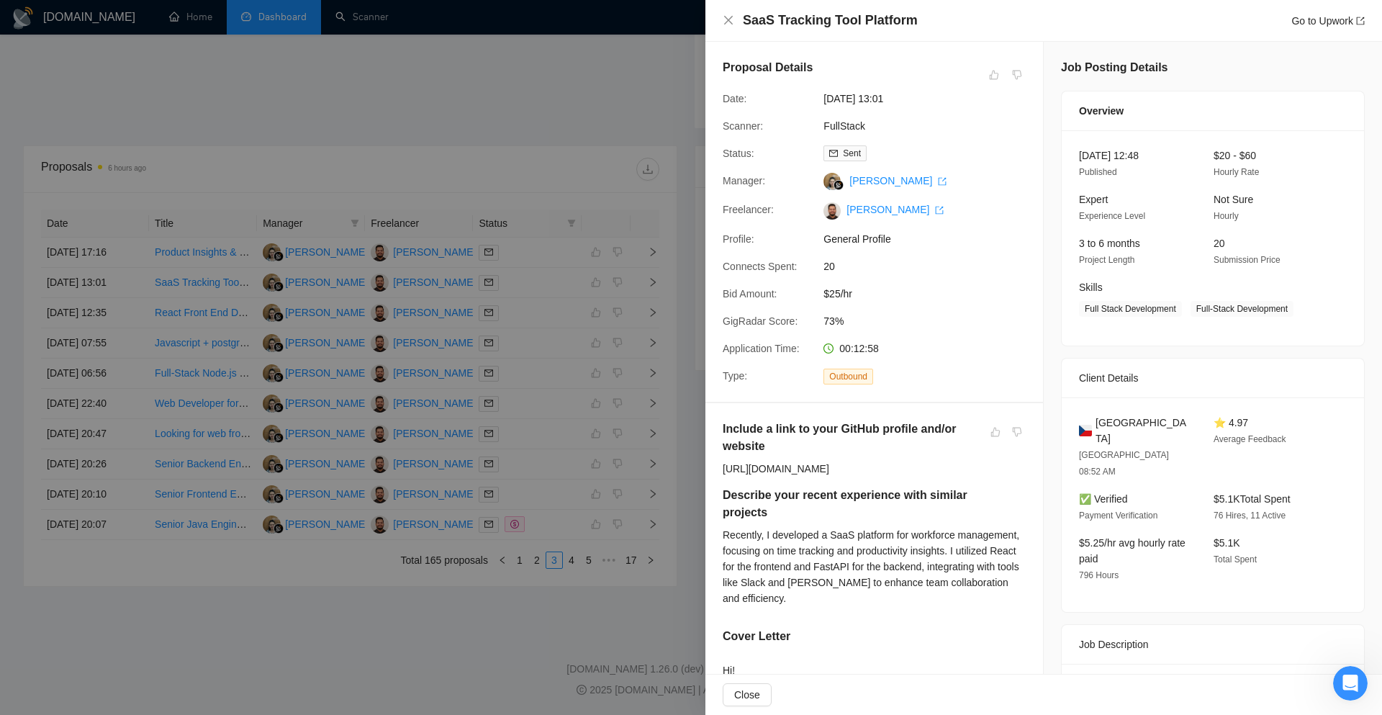
click at [692, 299] on div at bounding box center [691, 357] width 1382 height 715
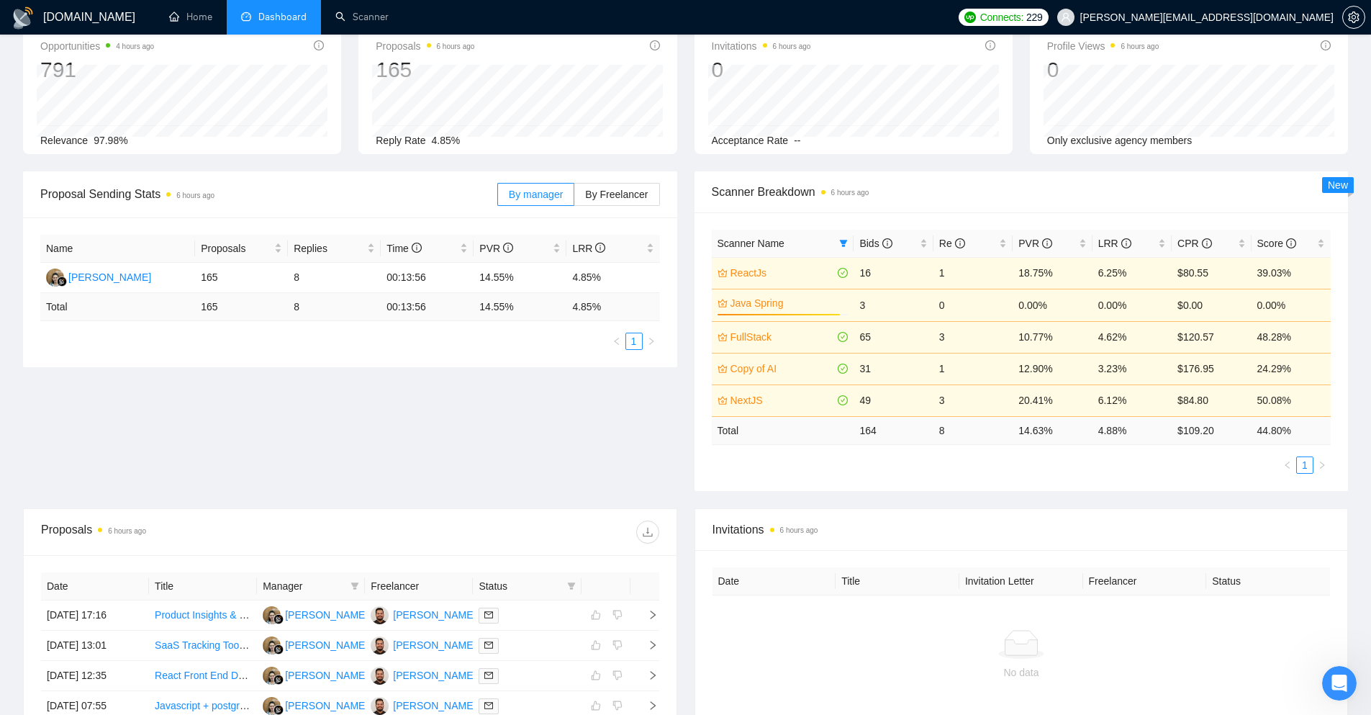
scroll to position [13, 0]
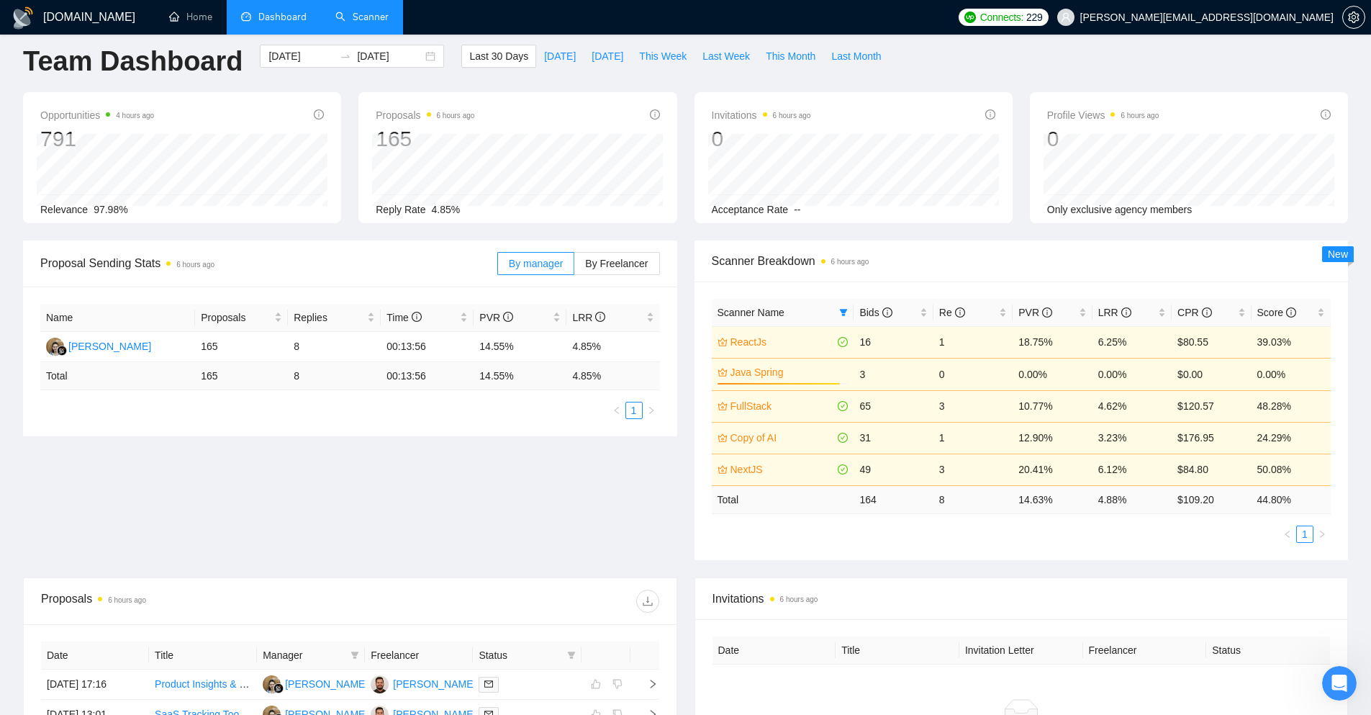
click at [361, 23] on link "Scanner" at bounding box center [361, 17] width 53 height 12
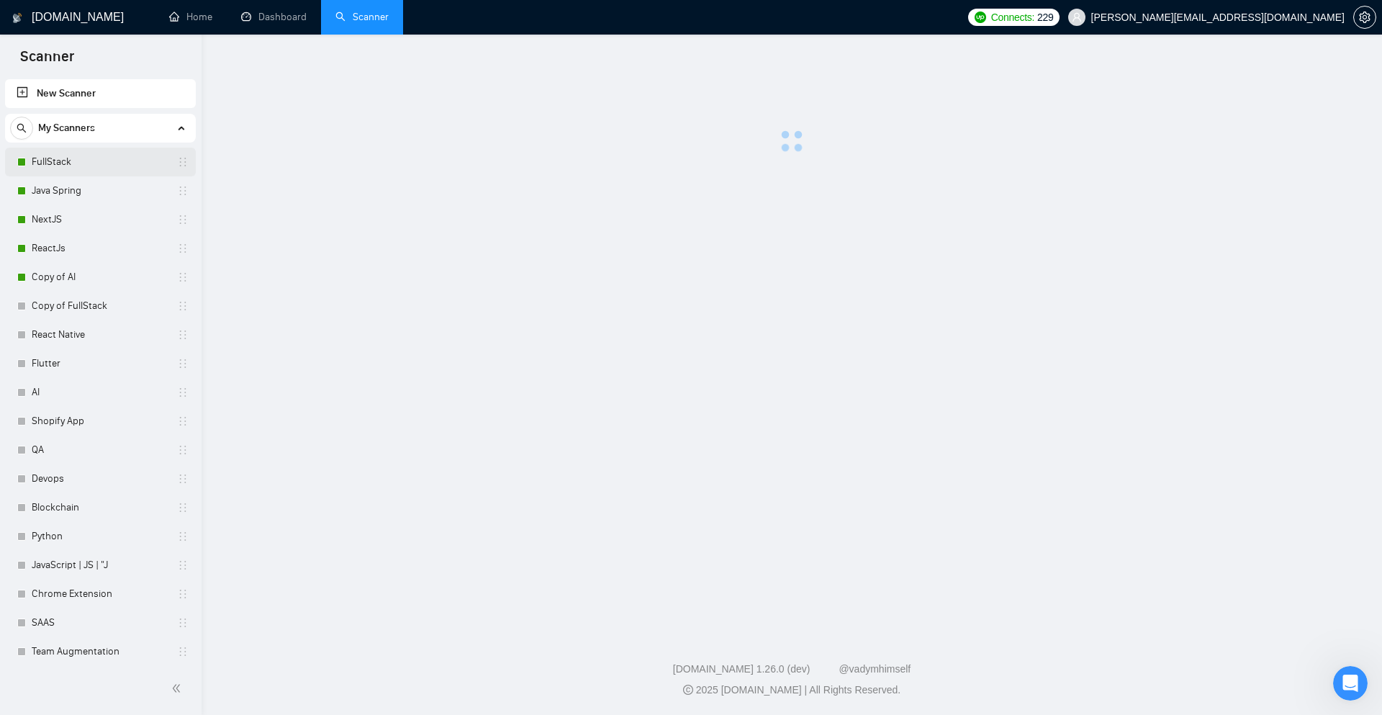
click at [94, 165] on link "FullStack" at bounding box center [100, 162] width 137 height 29
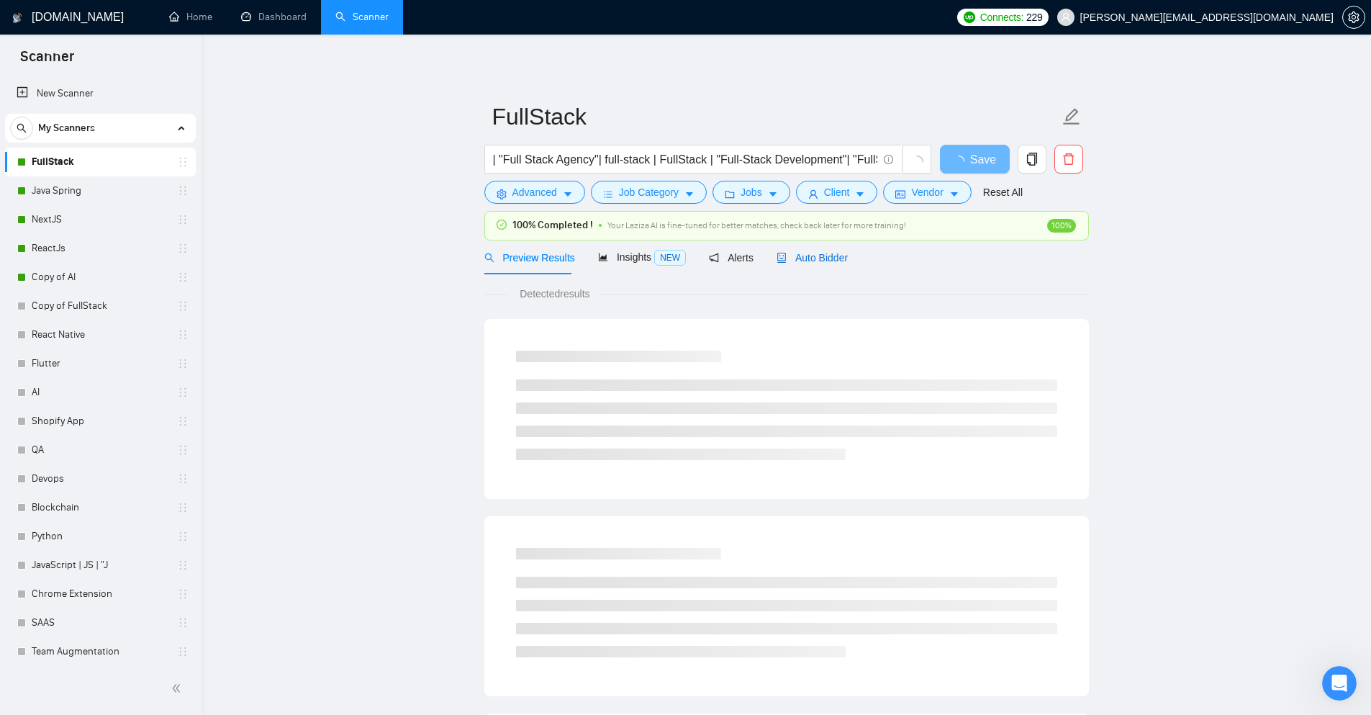
drag, startPoint x: 823, startPoint y: 262, endPoint x: 778, endPoint y: 282, distance: 49.0
click at [822, 262] on span "Auto Bidder" at bounding box center [812, 258] width 71 height 12
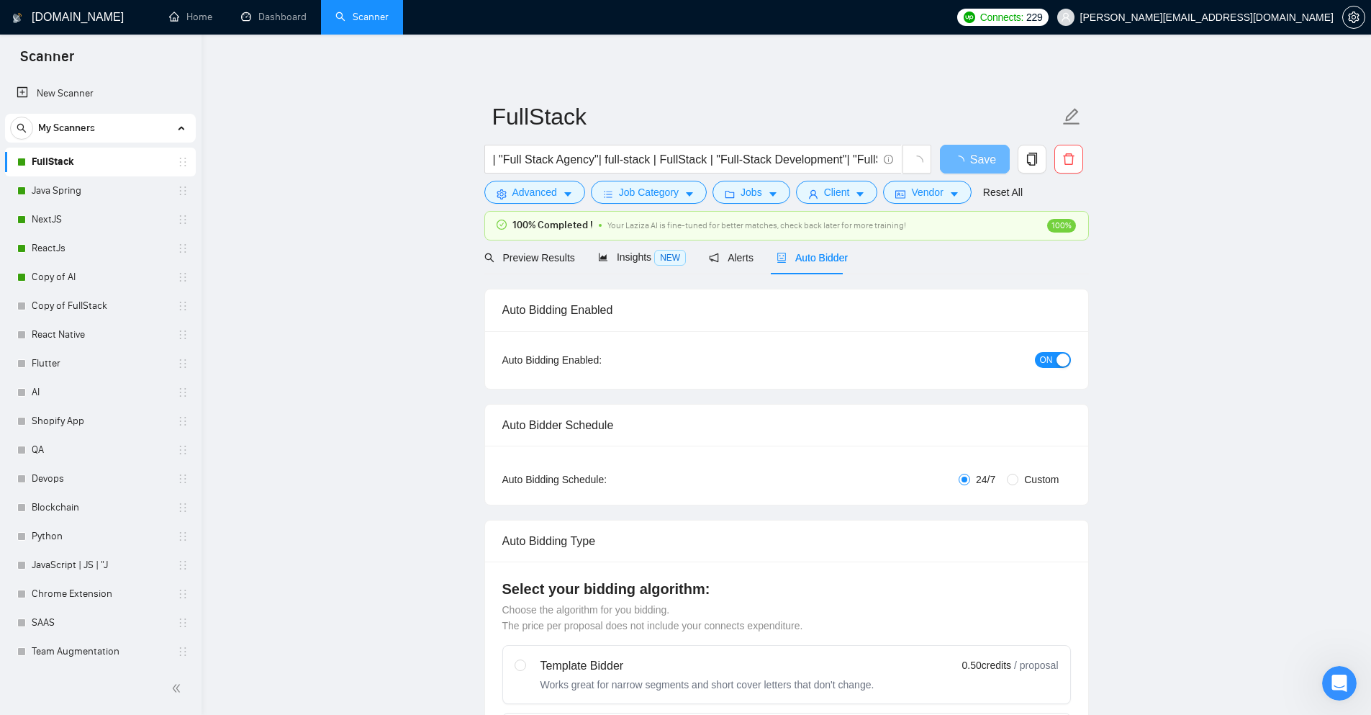
checkbox input "true"
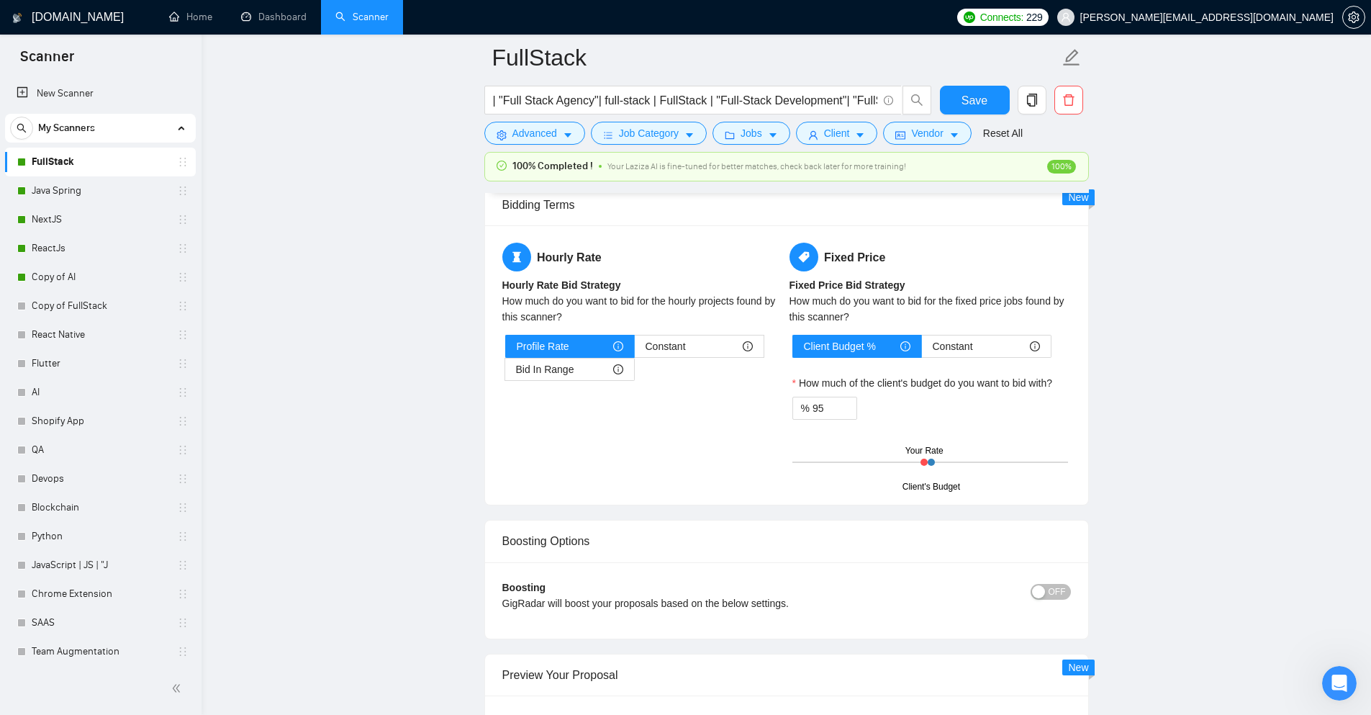
scroll to position [2231, 0]
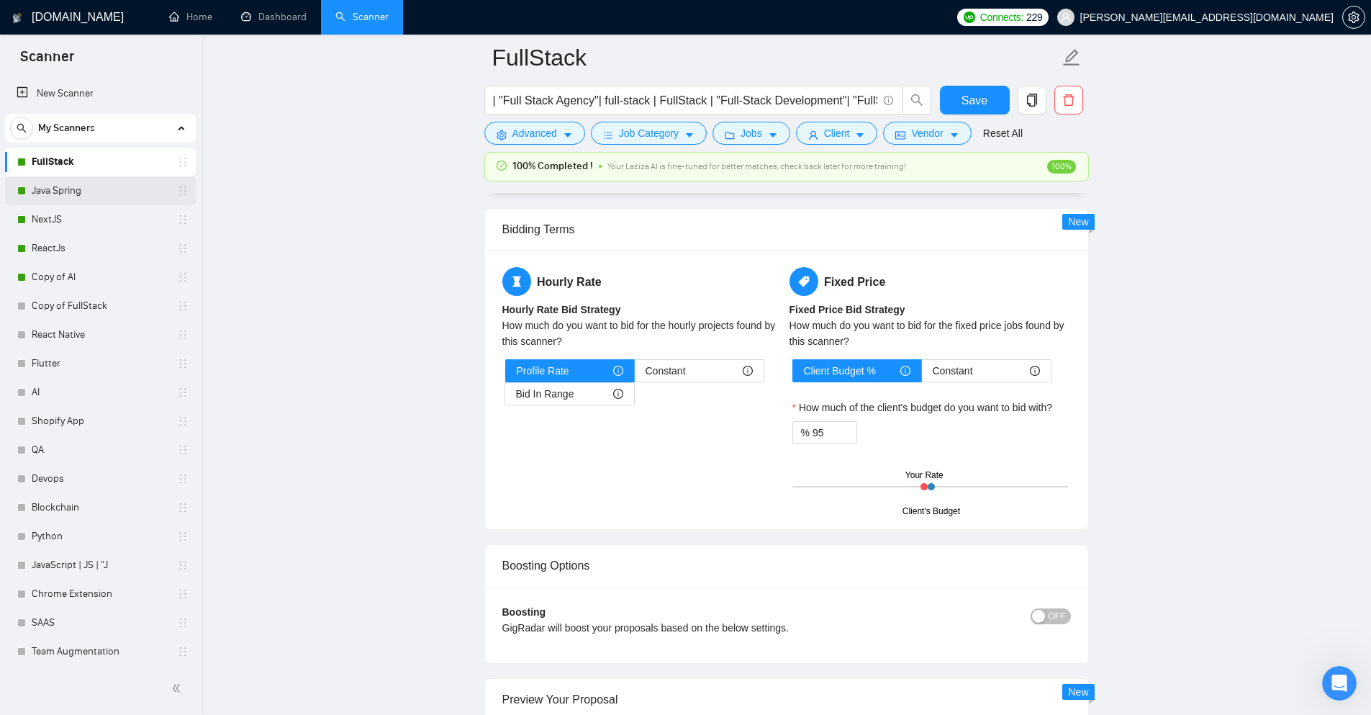
click at [65, 193] on link "Java Spring" at bounding box center [100, 190] width 137 height 29
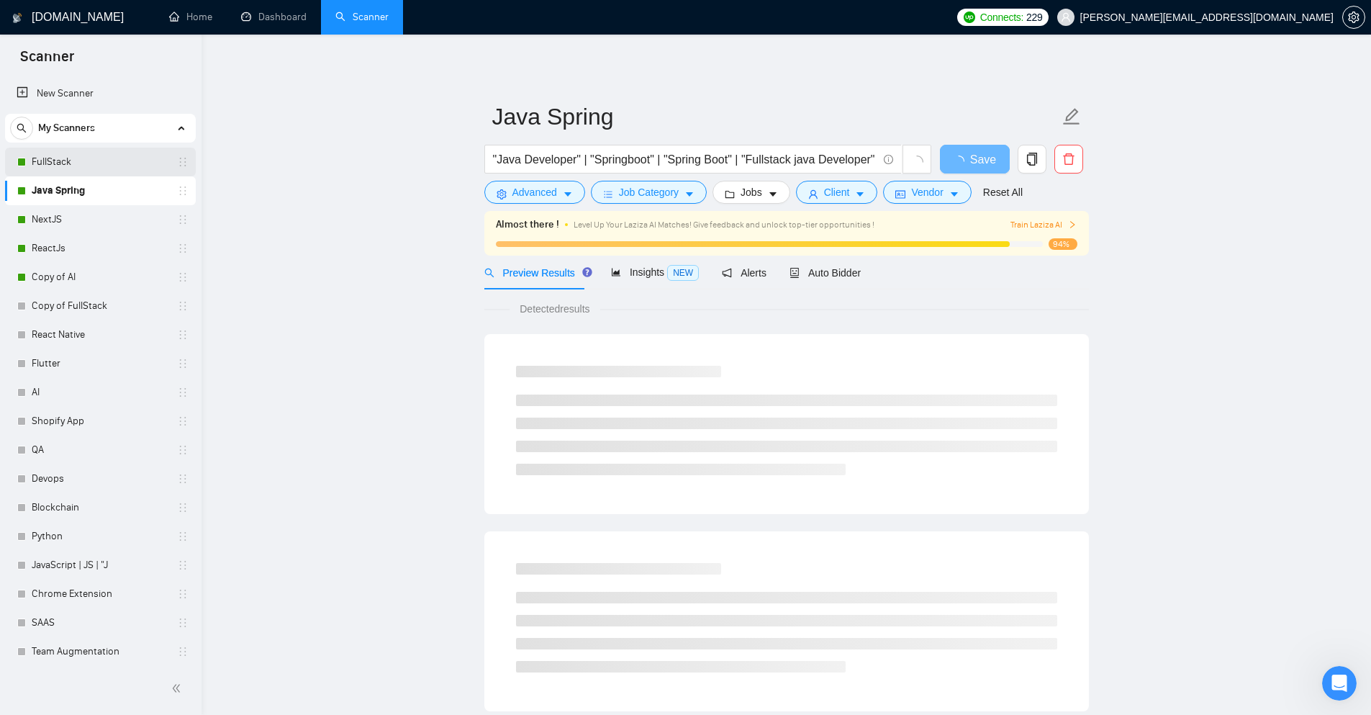
click at [99, 154] on link "FullStack" at bounding box center [100, 162] width 137 height 29
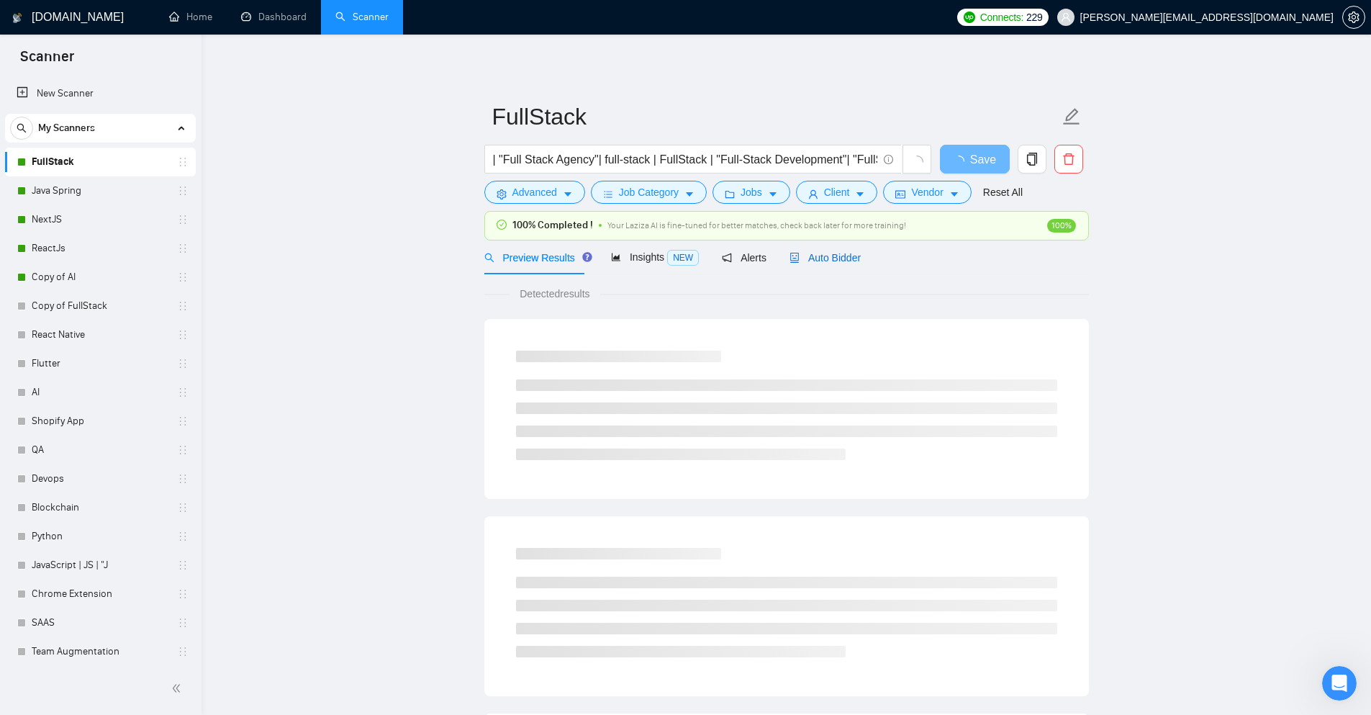
click at [844, 257] on span "Auto Bidder" at bounding box center [825, 258] width 71 height 12
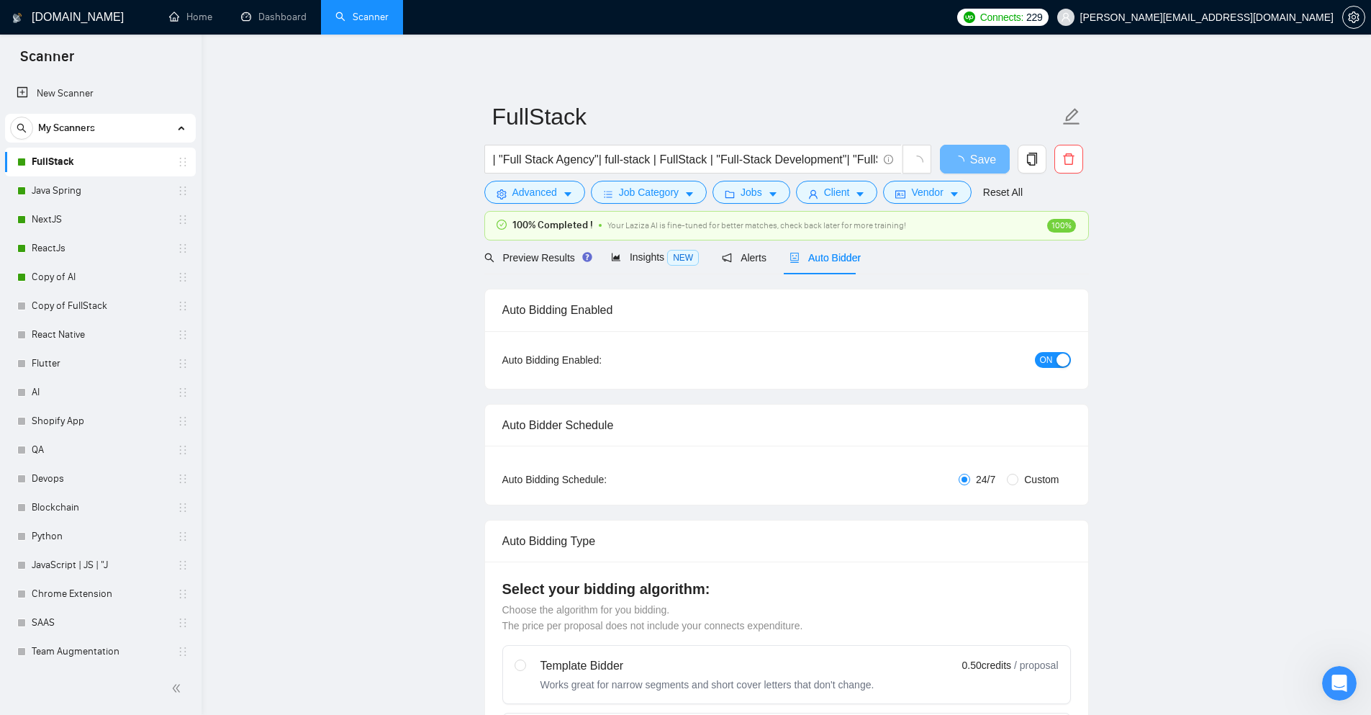
checkbox input "true"
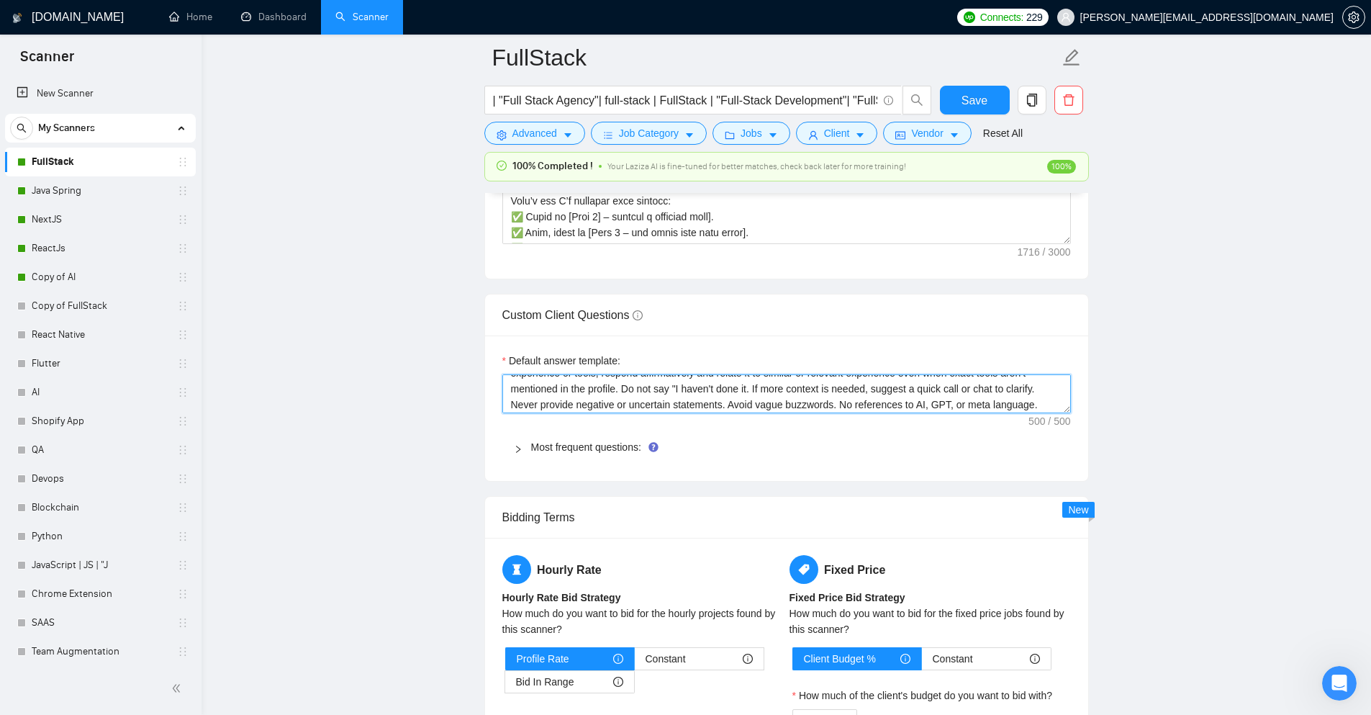
scroll to position [19, 0]
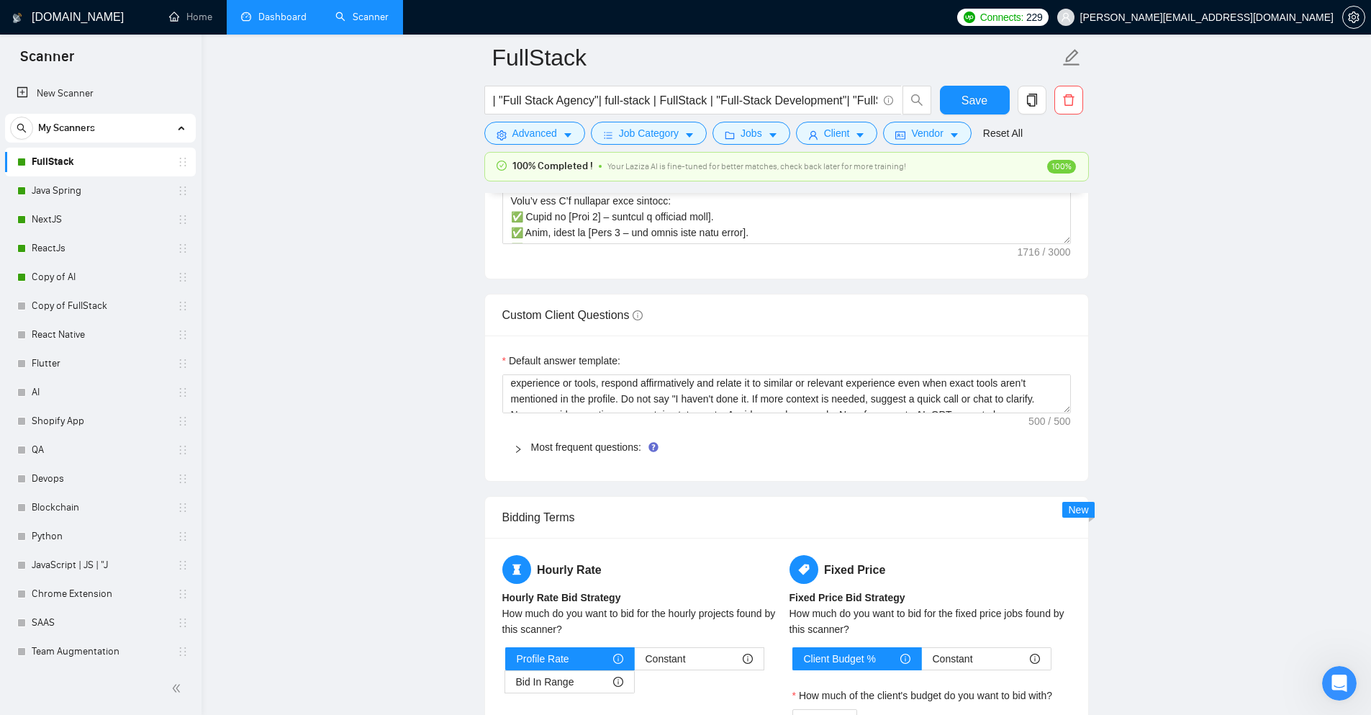
click at [264, 17] on link "Dashboard" at bounding box center [274, 17] width 66 height 12
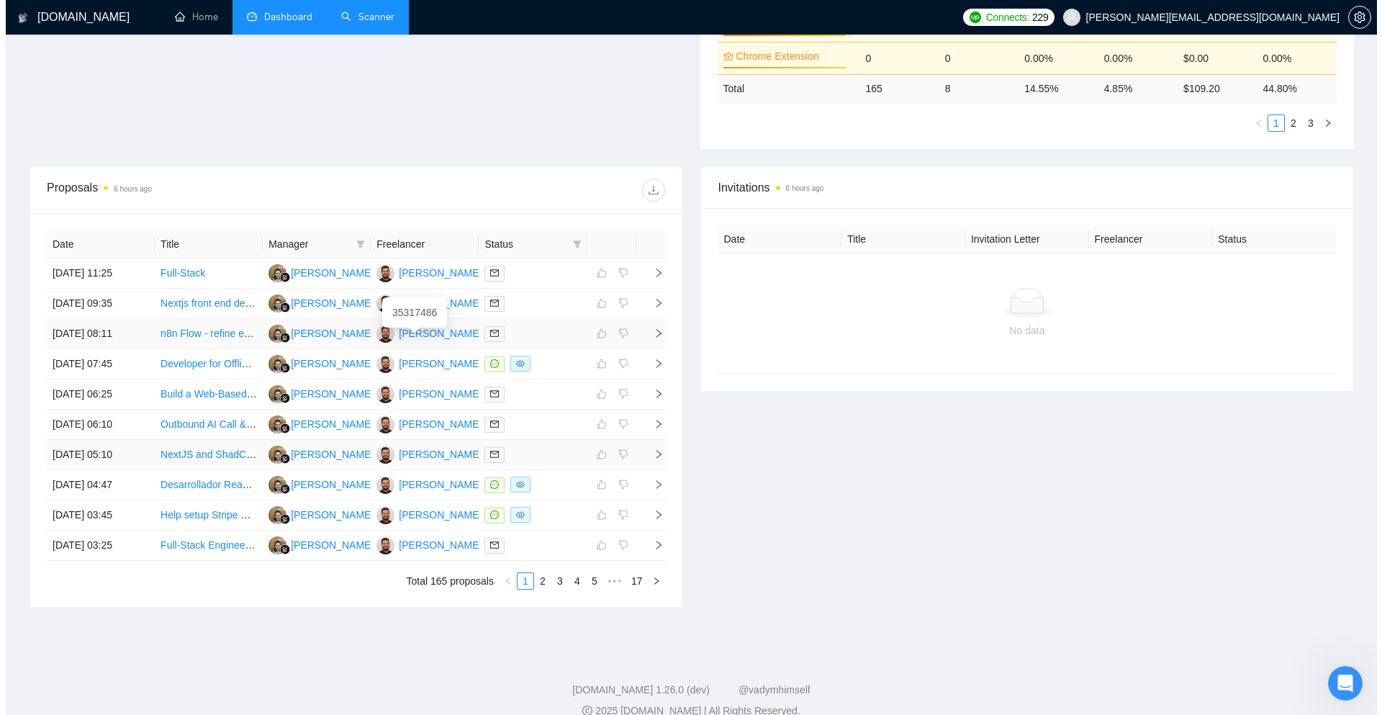
scroll to position [446, 0]
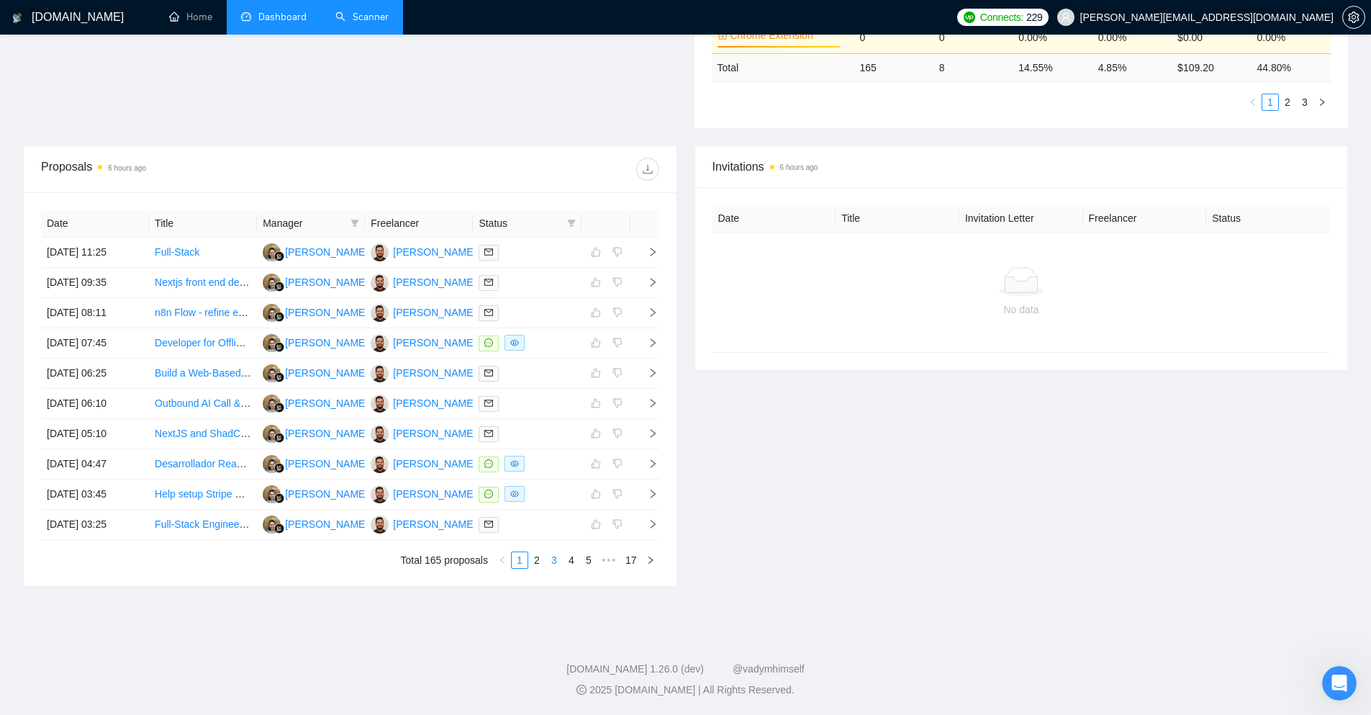
click at [554, 552] on link "3" at bounding box center [554, 560] width 16 height 16
click at [644, 246] on td at bounding box center [645, 253] width 29 height 30
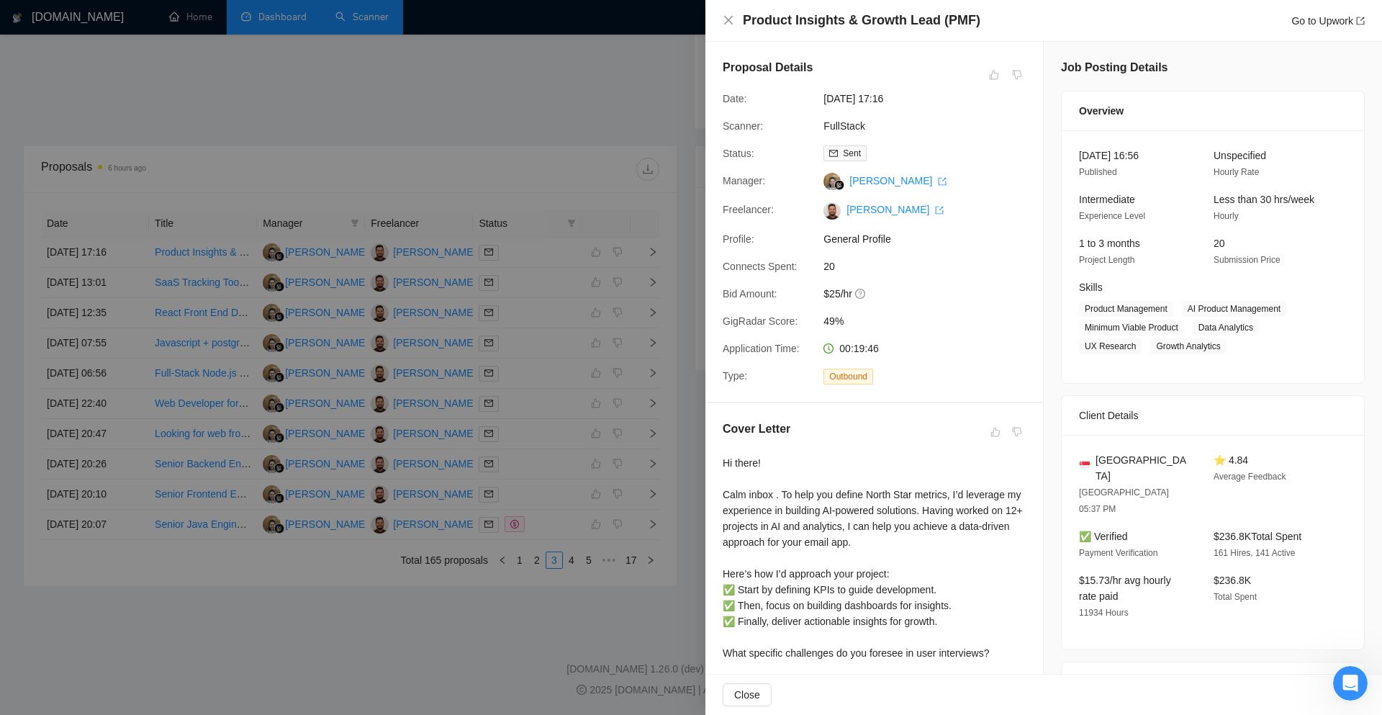
click at [634, 96] on div at bounding box center [691, 357] width 1382 height 715
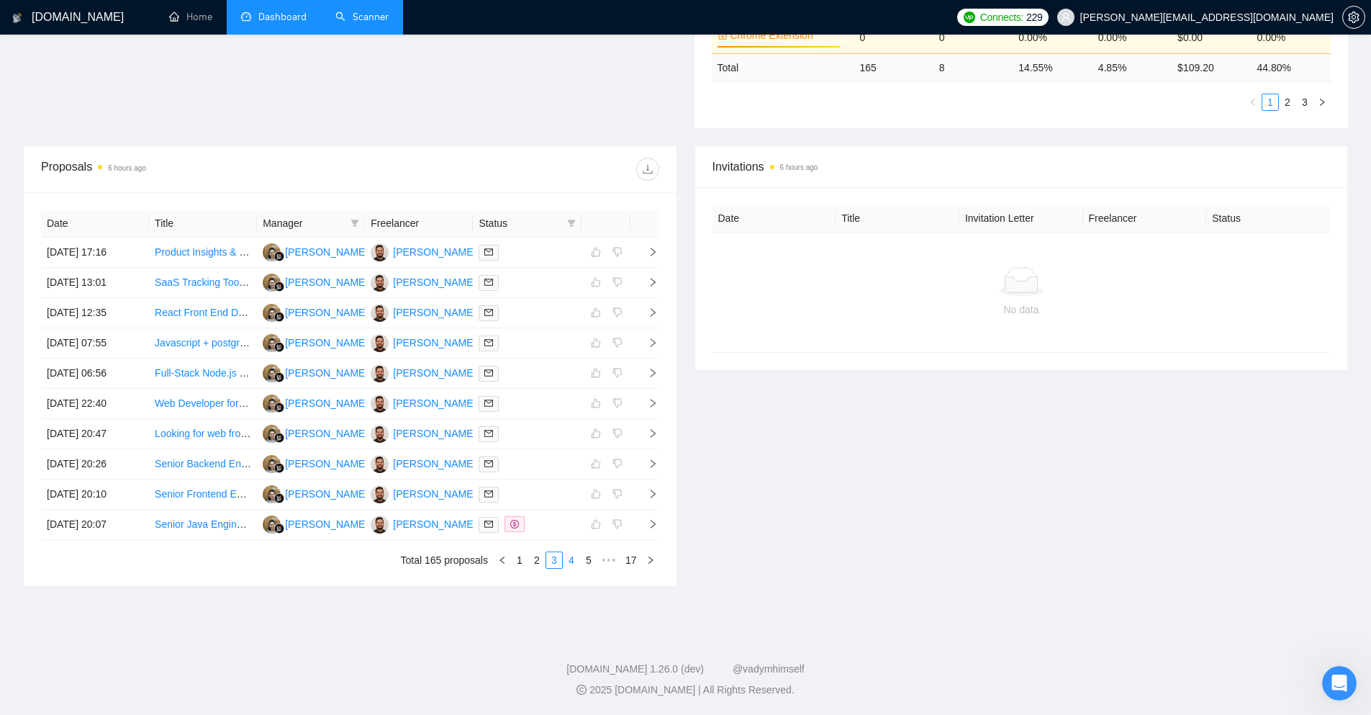
click at [576, 565] on link "4" at bounding box center [572, 560] width 16 height 16
click at [660, 432] on div "Date Title Manager Freelancer Status 03 Sep, 2025 19:43 Need react dev assistan…" at bounding box center [350, 389] width 653 height 394
click at [657, 427] on td at bounding box center [645, 434] width 29 height 30
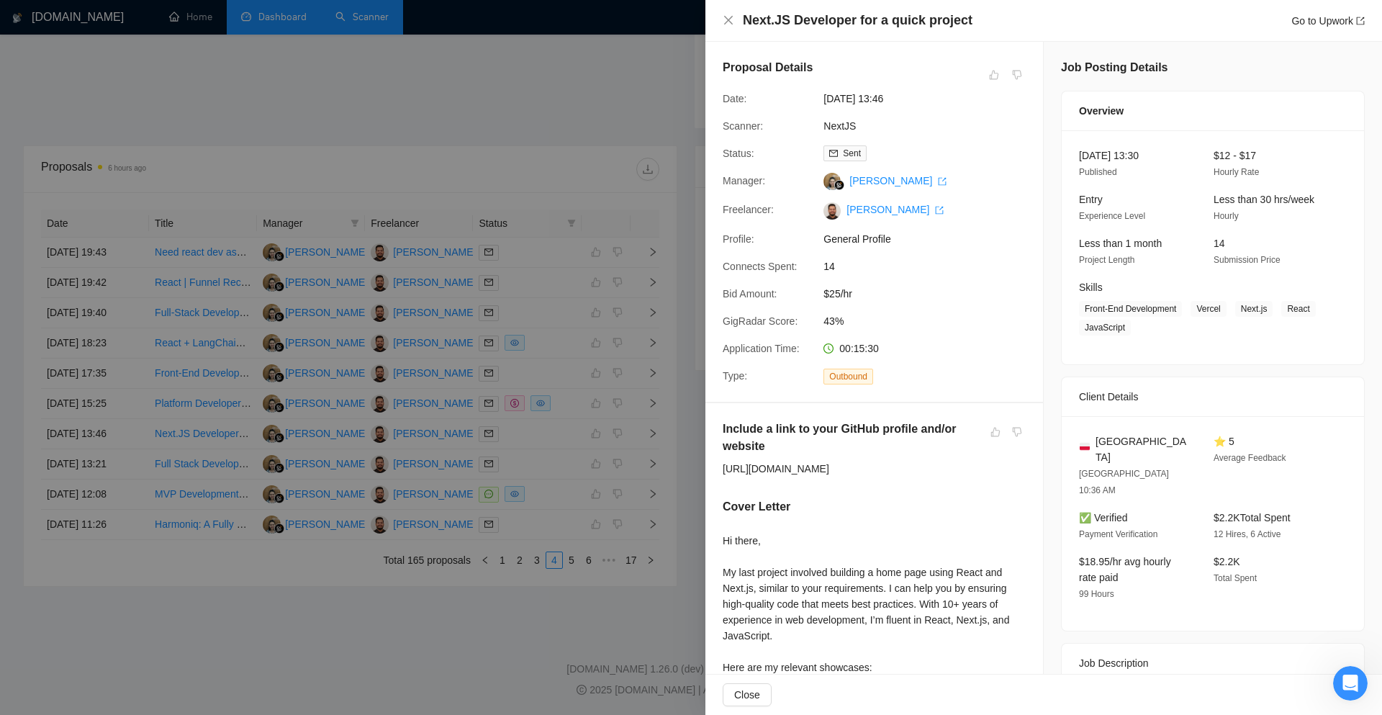
click at [688, 384] on div at bounding box center [691, 357] width 1382 height 715
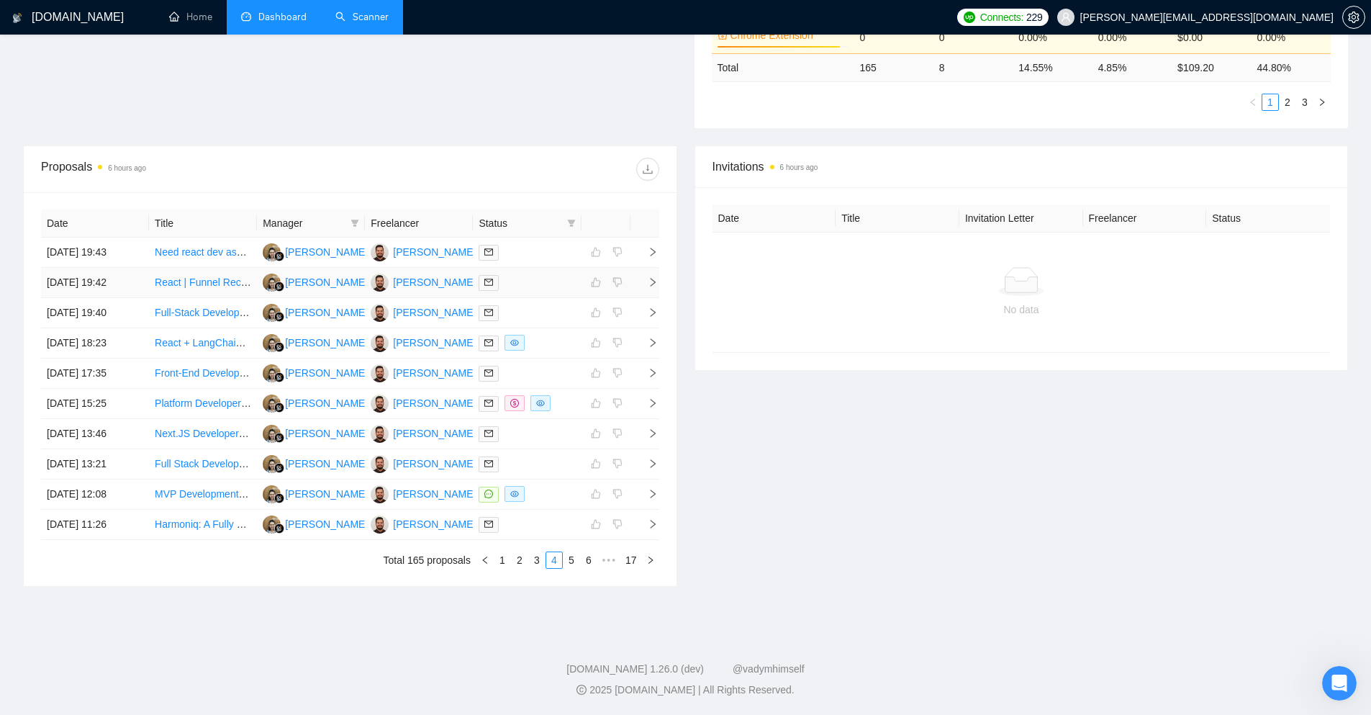
click at [655, 281] on icon "right" at bounding box center [653, 282] width 10 height 10
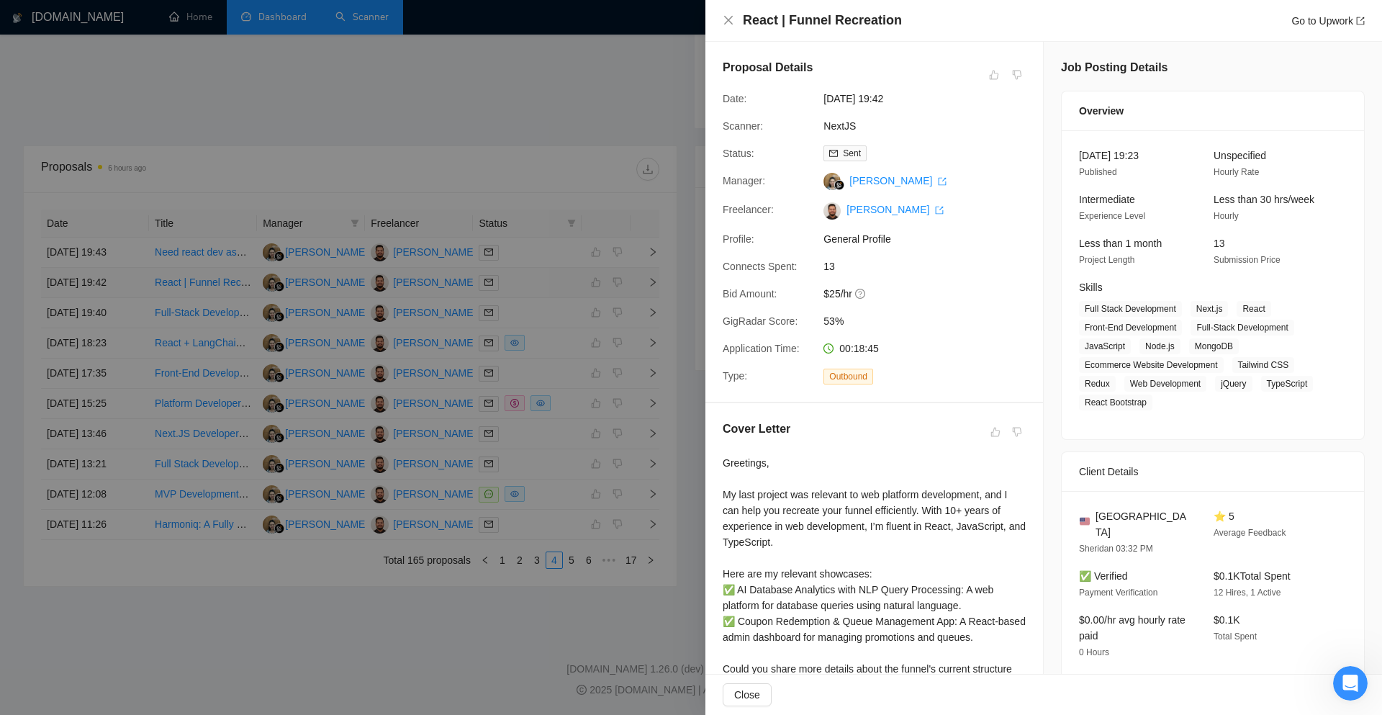
click at [655, 281] on div at bounding box center [691, 357] width 1382 height 715
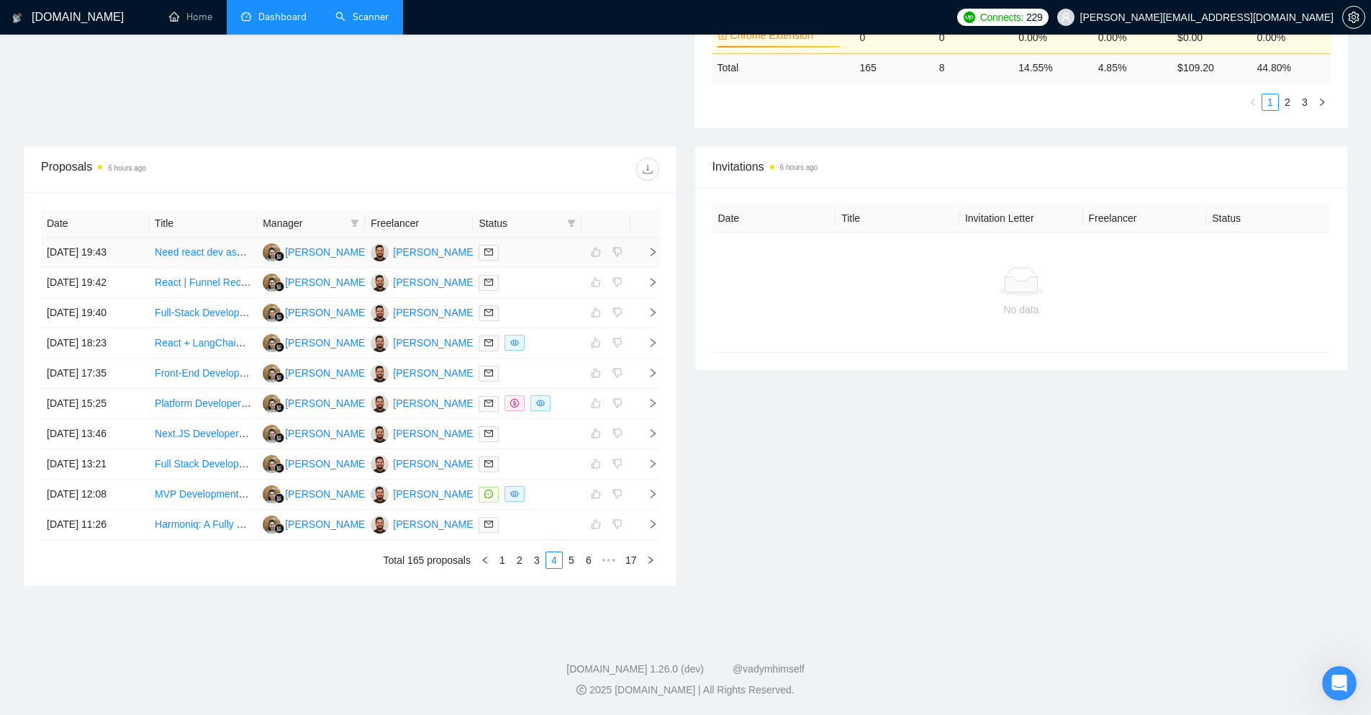
click at [649, 257] on icon "right" at bounding box center [653, 252] width 10 height 10
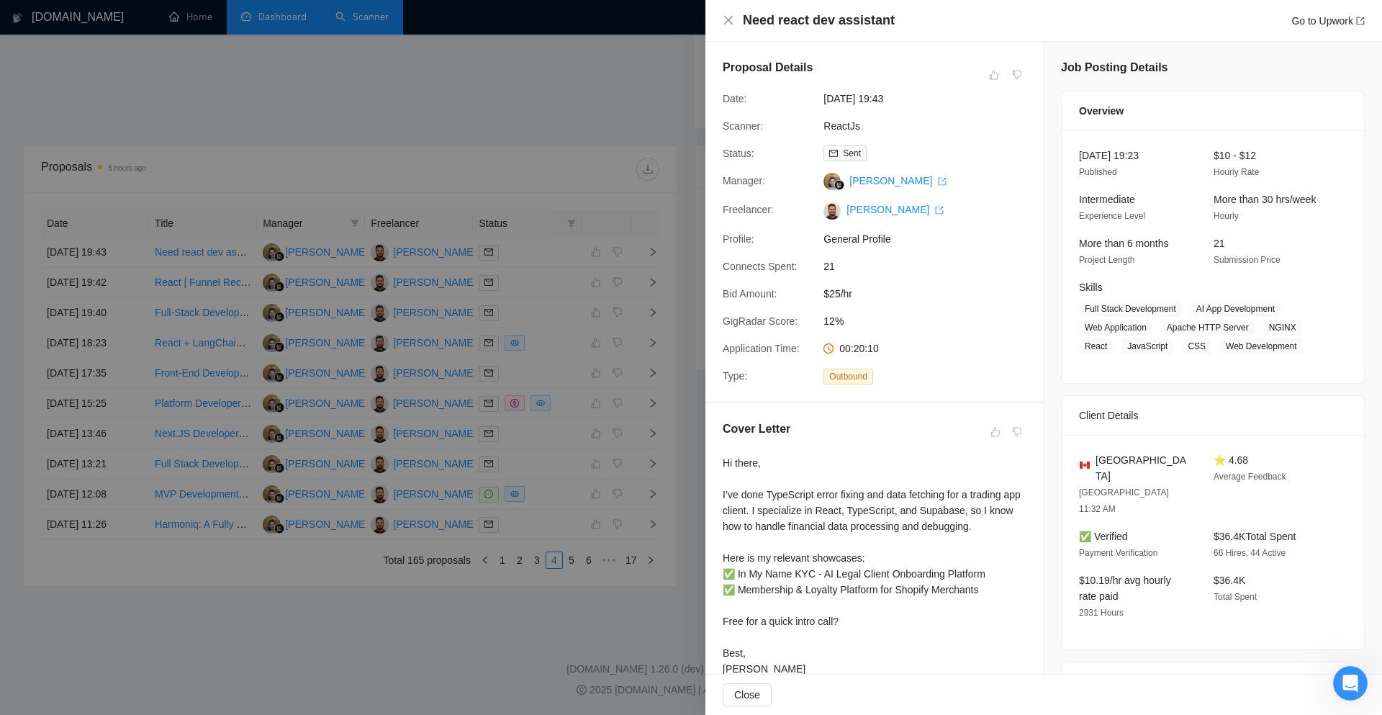
click at [674, 353] on div at bounding box center [691, 357] width 1382 height 715
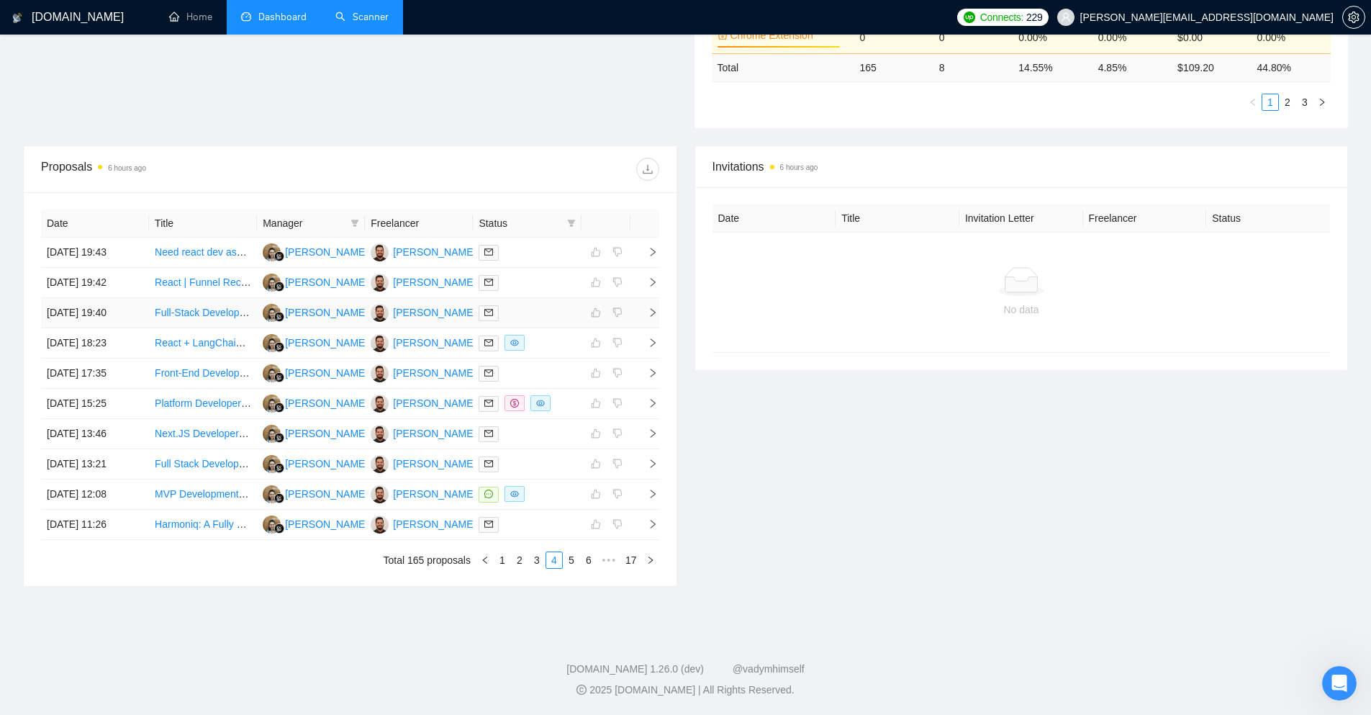
click at [651, 310] on icon "right" at bounding box center [652, 312] width 5 height 9
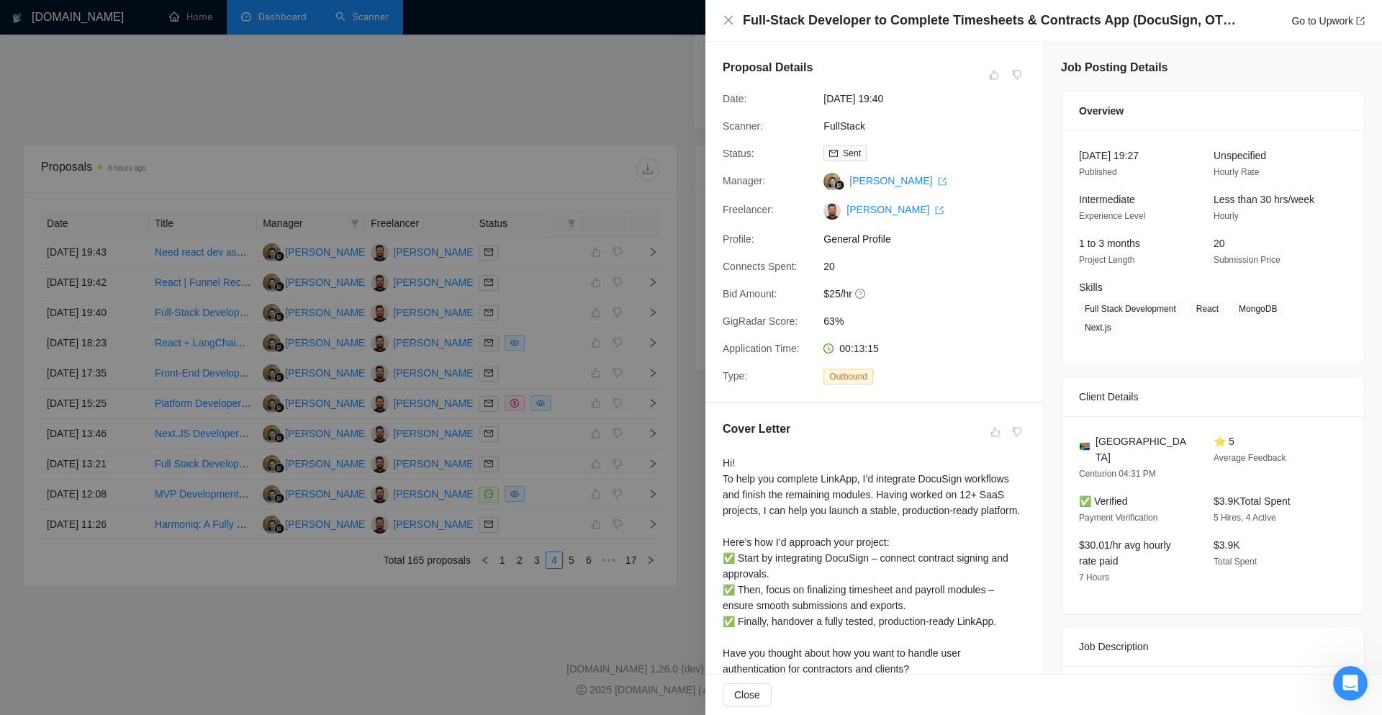
click at [662, 366] on div at bounding box center [691, 357] width 1382 height 715
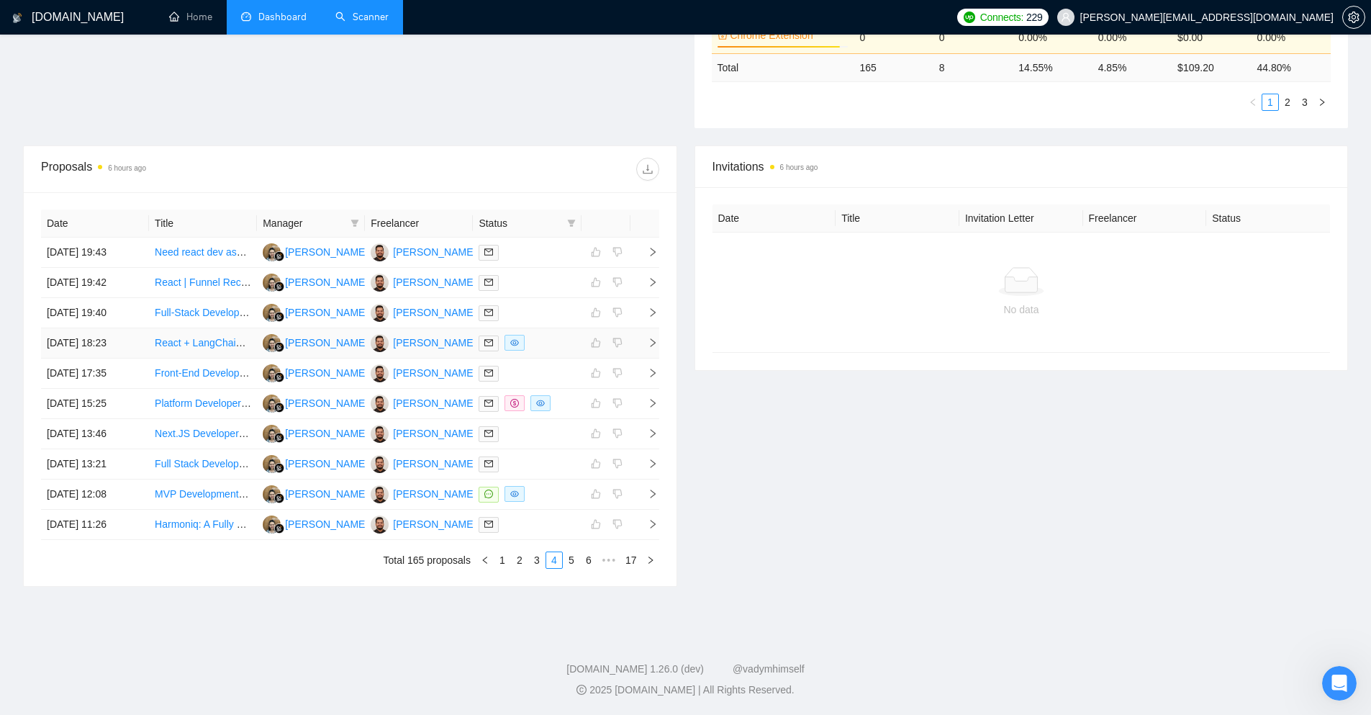
click at [654, 343] on icon "right" at bounding box center [652, 342] width 5 height 9
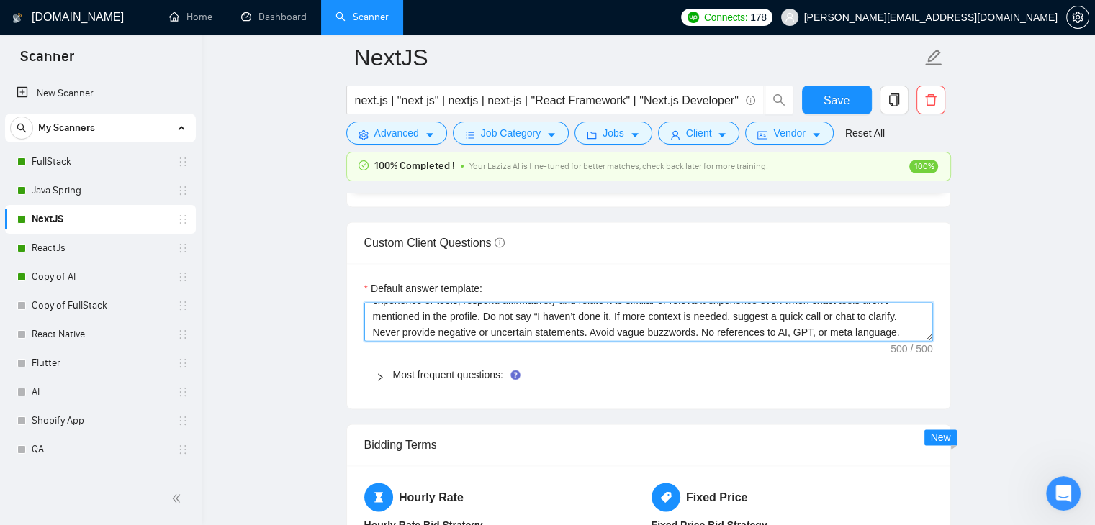
scroll to position [47, 0]
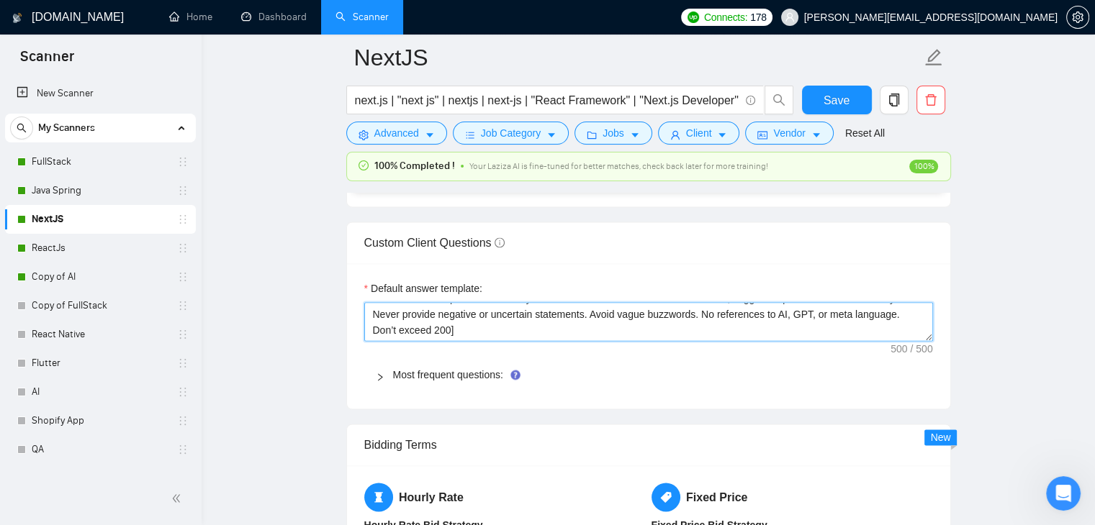
click at [466, 323] on textarea "[Always answer positively and say that you have experience in all what the clie…" at bounding box center [648, 321] width 569 height 39
click at [474, 325] on textarea "[Always answer positively and say that you have experience in all what the clie…" at bounding box center [648, 321] width 569 height 39
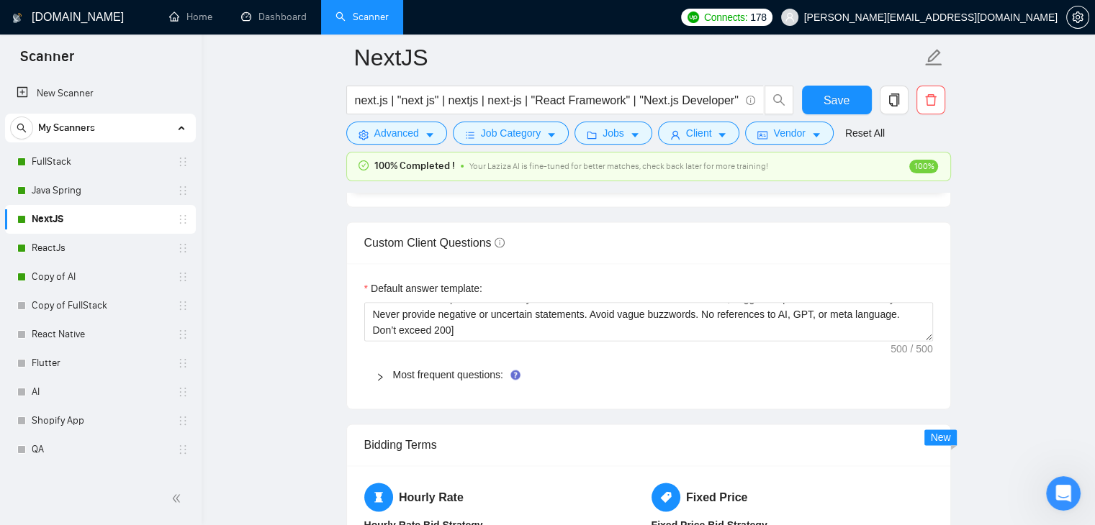
click at [286, 329] on main "NextJS next.js | "next js" | nextjs | next-js | "React Framework" | "Next.js De…" at bounding box center [648, 196] width 847 height 4309
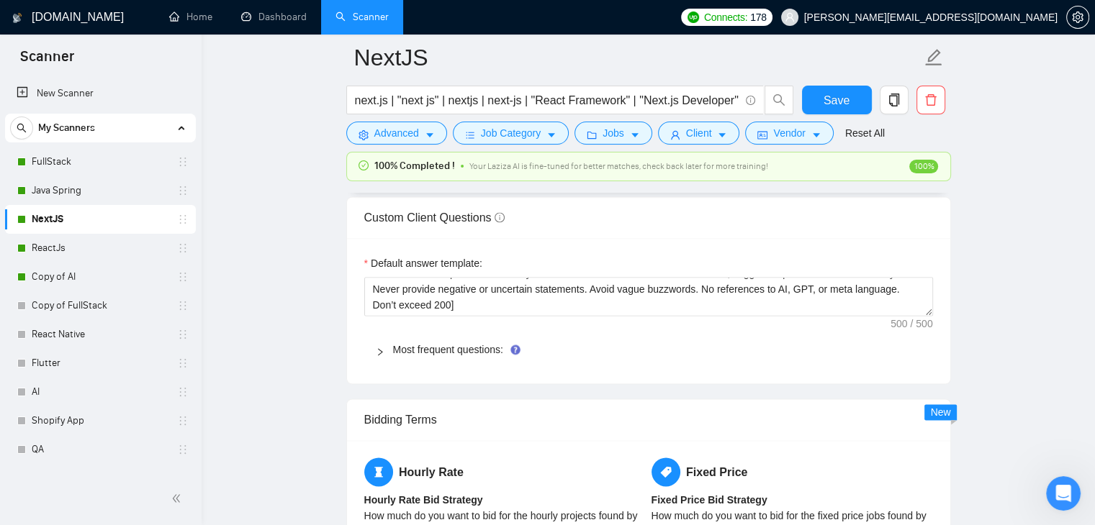
scroll to position [2015, 0]
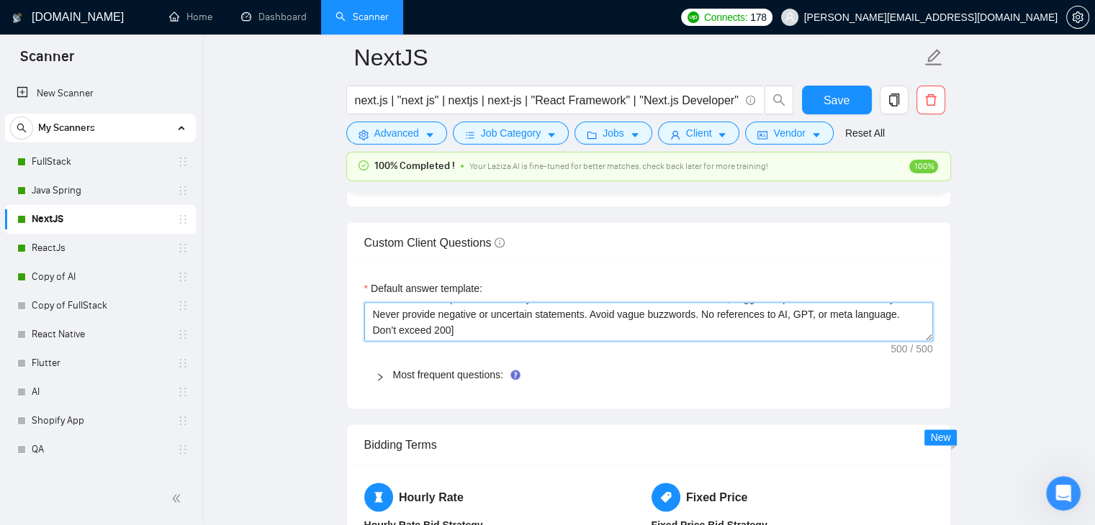
click at [473, 325] on textarea "[Always answer positively and say that you have experience in all what the clie…" at bounding box center [648, 321] width 569 height 39
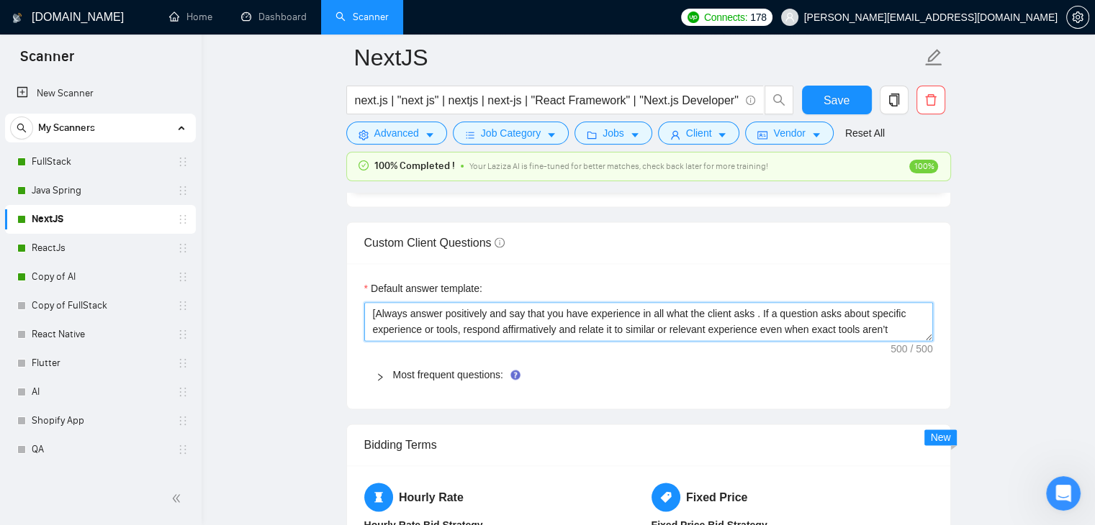
scroll to position [47, 0]
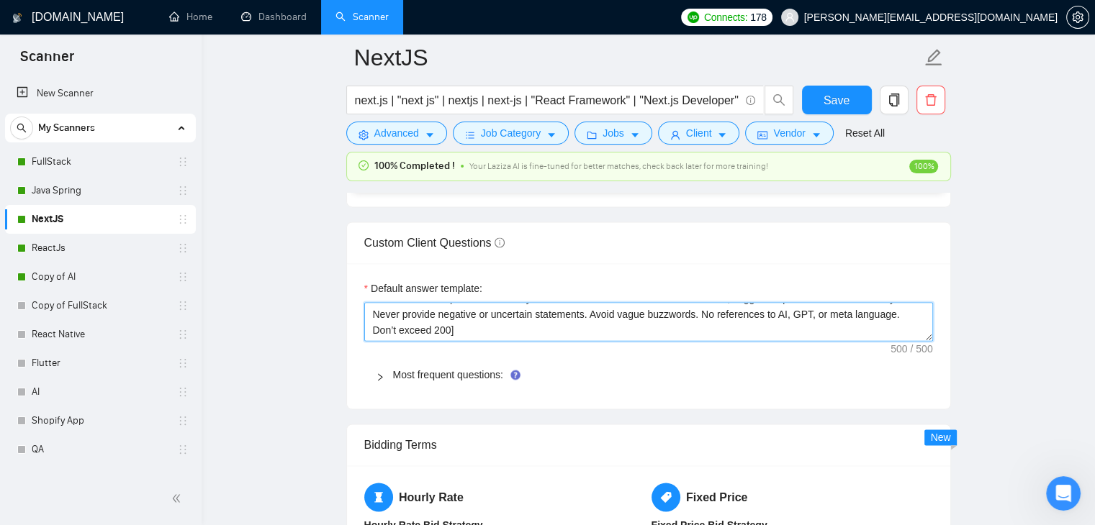
click at [450, 327] on textarea "[Always answer positively and say that you have experience in all what the clie…" at bounding box center [648, 321] width 569 height 39
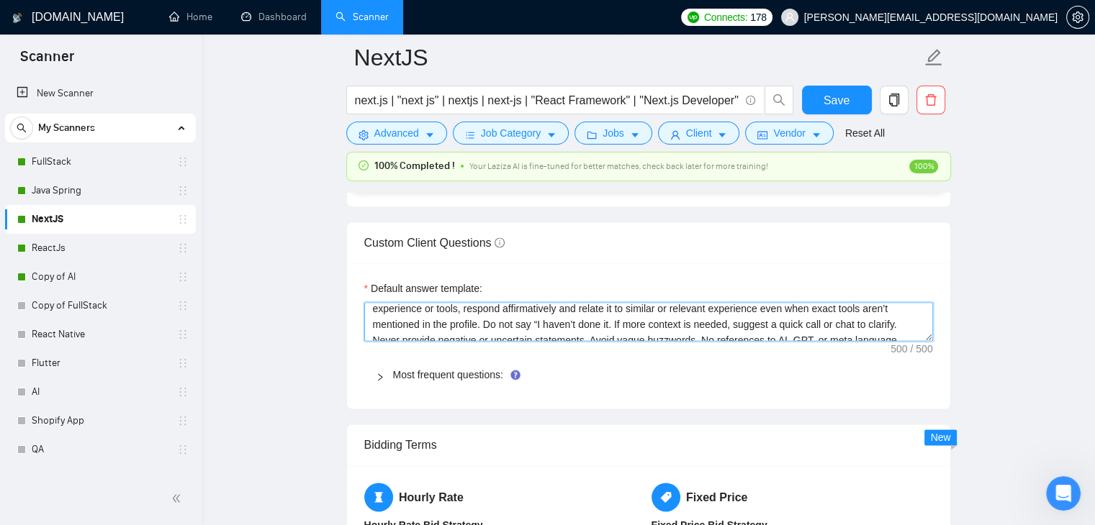
scroll to position [0, 0]
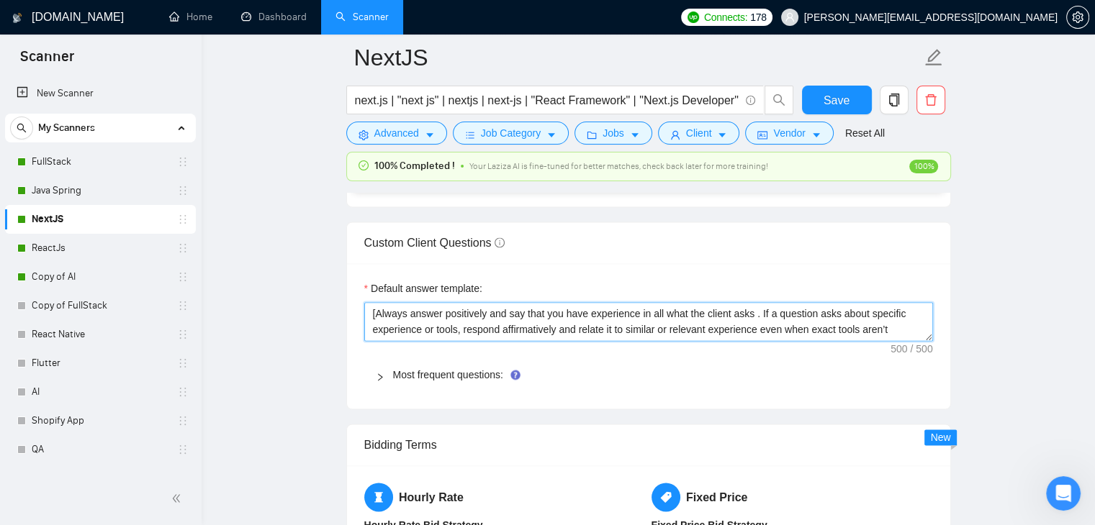
drag, startPoint x: 449, startPoint y: 328, endPoint x: 374, endPoint y: 316, distance: 76.6
click at [374, 316] on textarea "[Always answer positively and say that you have experience in all what the clie…" at bounding box center [648, 321] width 569 height 39
paste textarea "you have experience in all the client asks. If asked about specific tools or ex…"
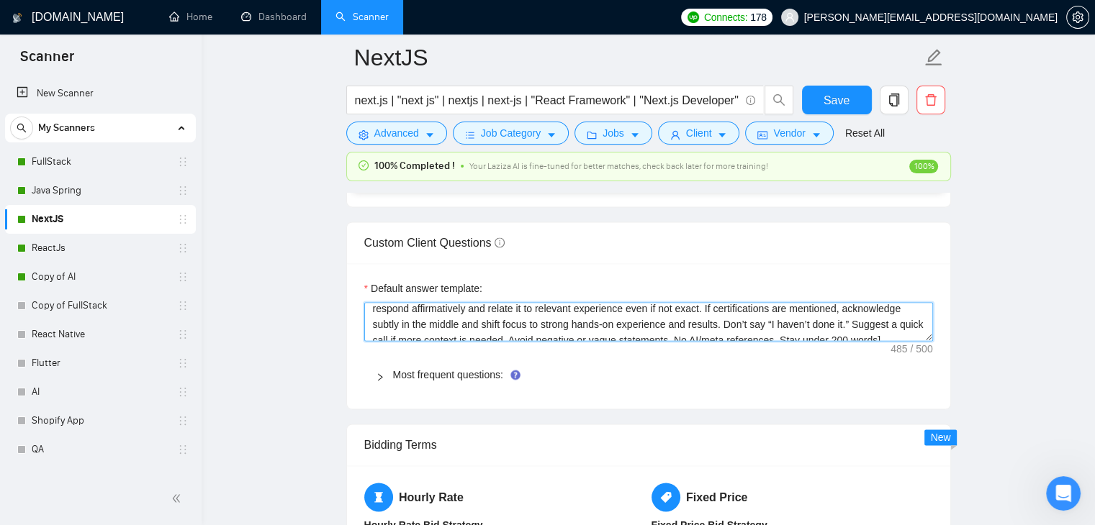
scroll to position [32, 0]
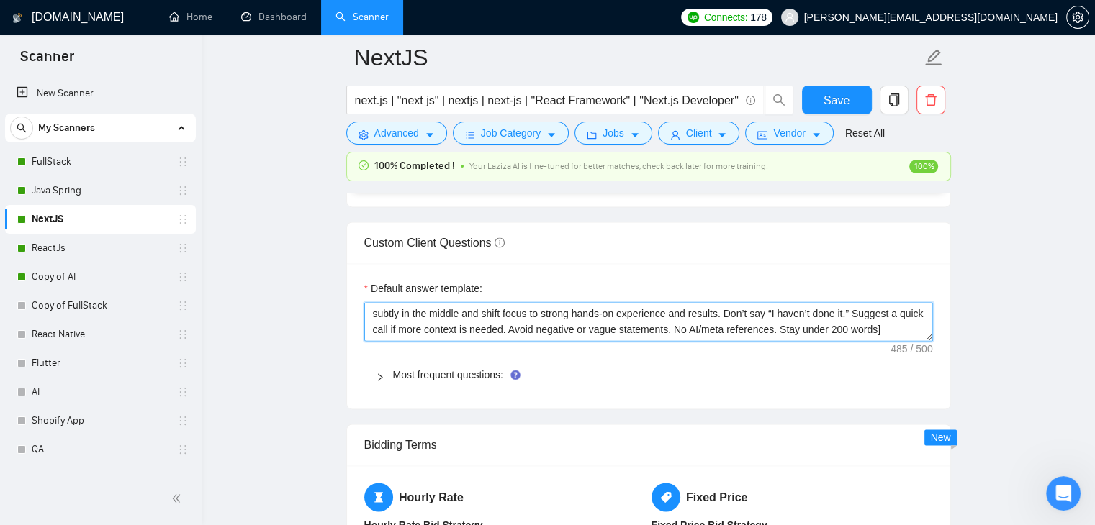
click at [528, 317] on textarea "[Always answer positively and say you have experience in all the client asks. I…" at bounding box center [648, 321] width 569 height 39
click at [698, 328] on textarea "[Always answer positively and say you have experience in all the client asks. I…" at bounding box center [648, 321] width 569 height 39
click at [737, 328] on textarea "[Always answer positively and say you have experience in all the client asks. I…" at bounding box center [648, 321] width 569 height 39
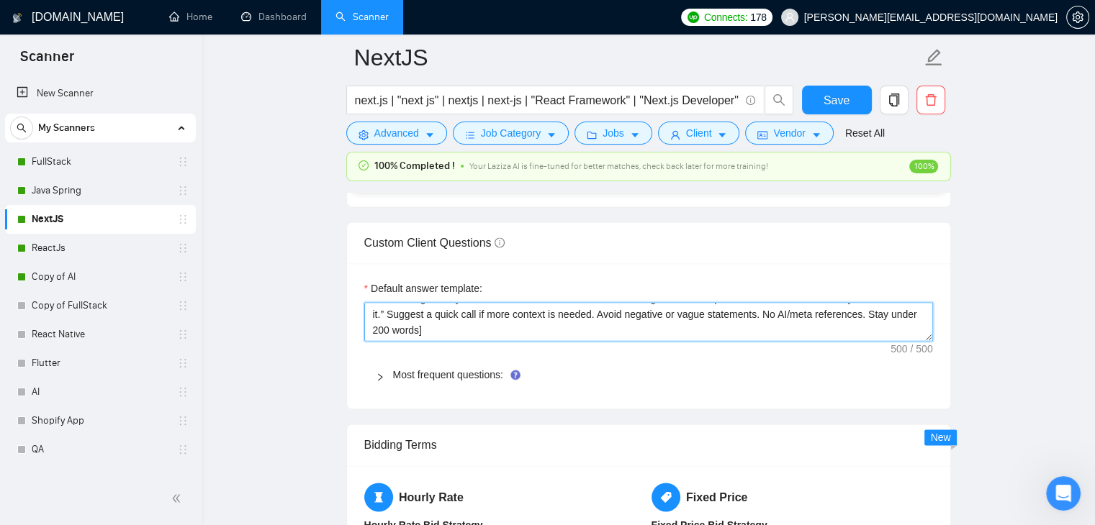
click at [406, 315] on textarea "[Always answer positively and say you have experience in all the client asks. I…" at bounding box center [648, 321] width 569 height 39
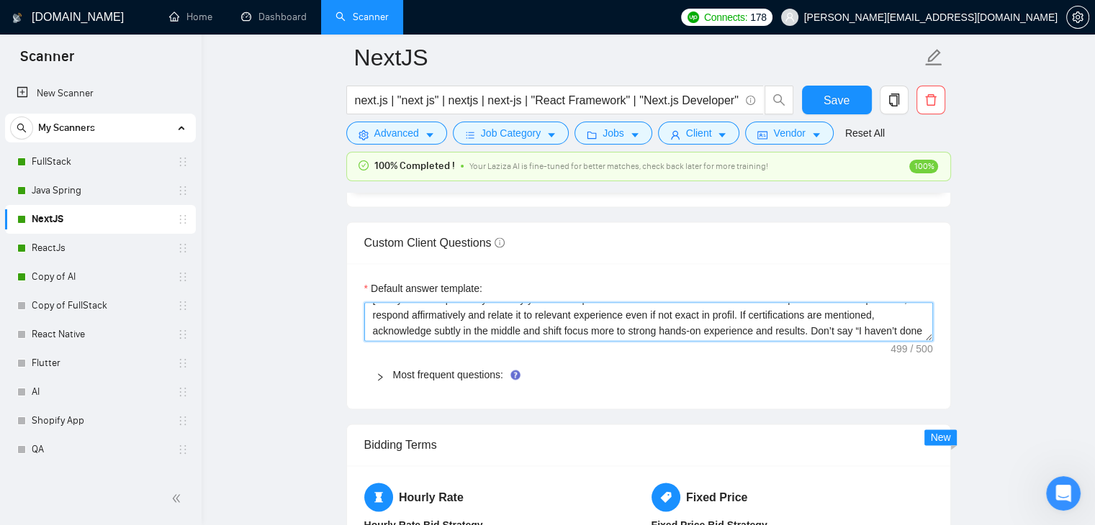
scroll to position [0, 0]
click at [736, 330] on textarea "[Always answer positively and say you have experience in all the client asks. I…" at bounding box center [648, 321] width 569 height 39
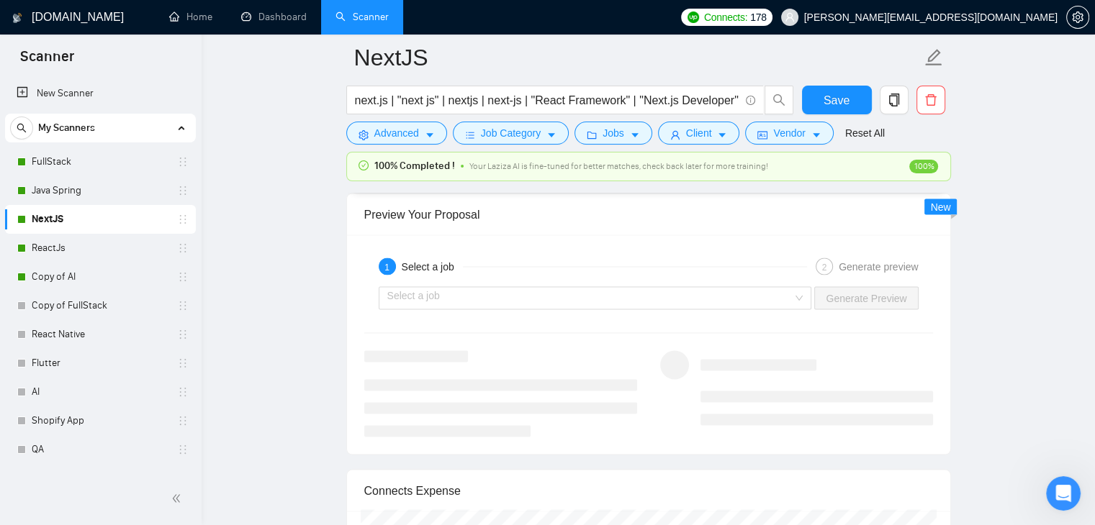
scroll to position [2735, 0]
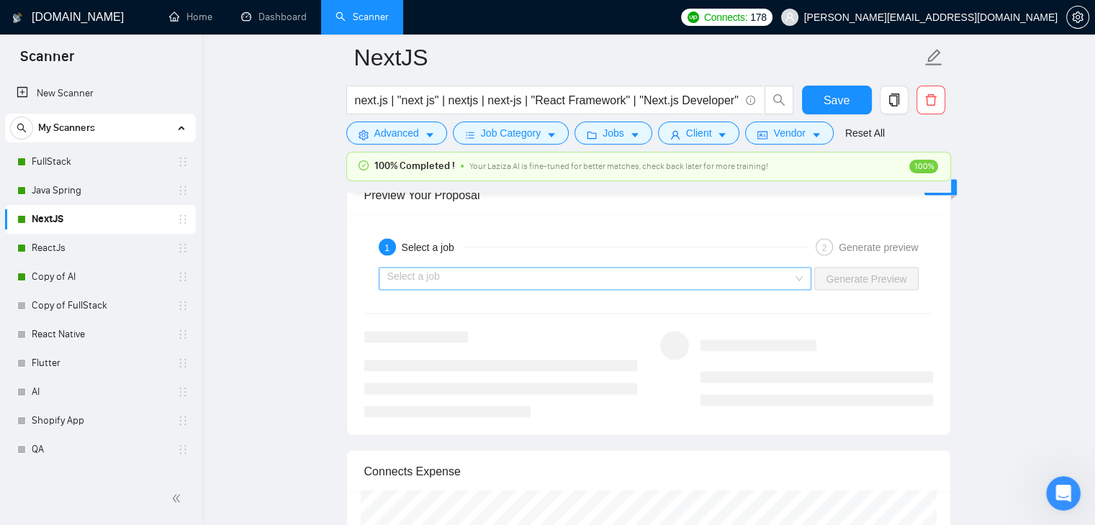
click at [780, 271] on input "search" at bounding box center [590, 279] width 406 height 22
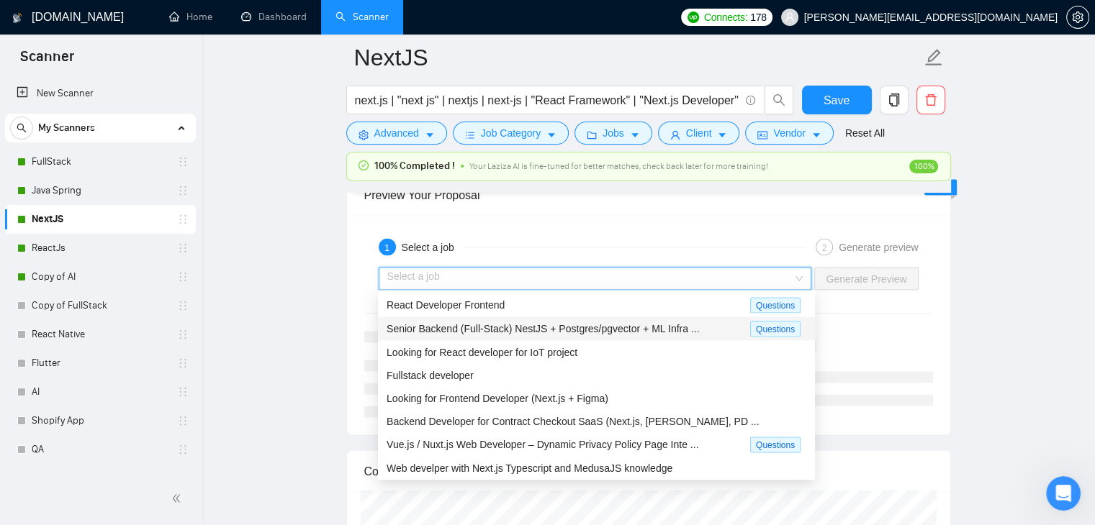
click at [507, 325] on span "Senior Backend (Full-Stack) NestJS + Postgres/pgvector + ML Infra ..." at bounding box center [543, 328] width 312 height 12
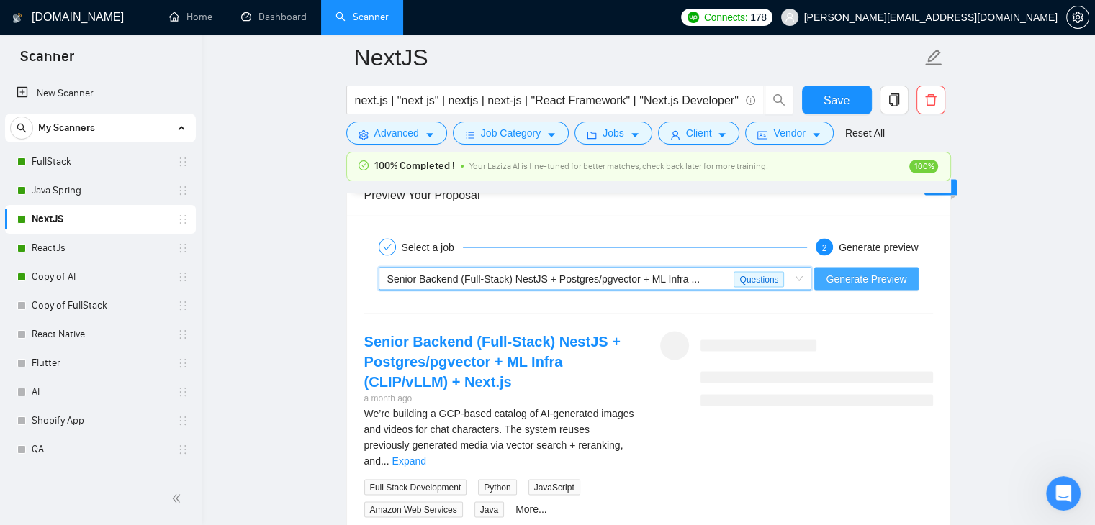
click at [883, 281] on span "Generate Preview" at bounding box center [866, 279] width 81 height 16
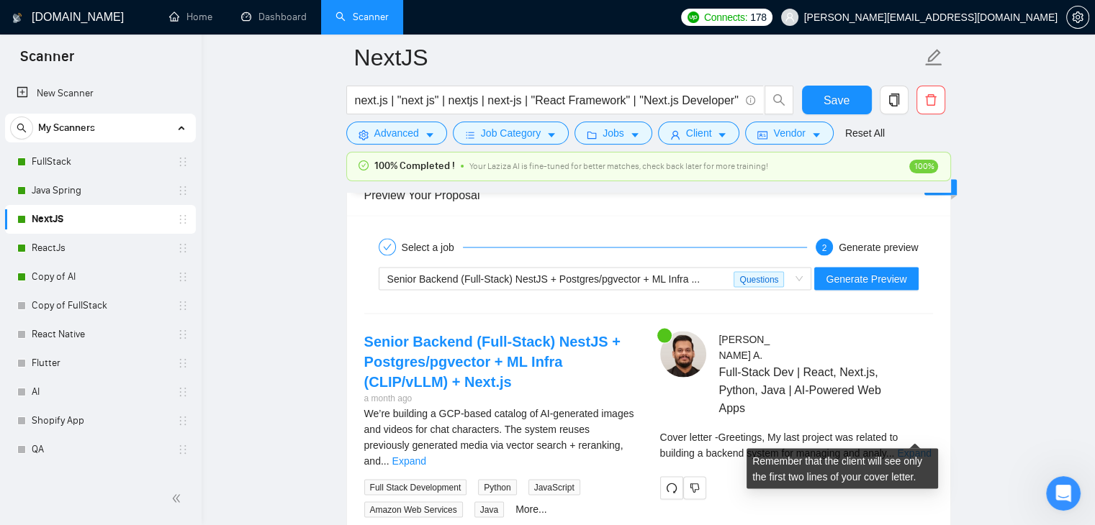
click at [916, 447] on link "Expand" at bounding box center [914, 453] width 34 height 12
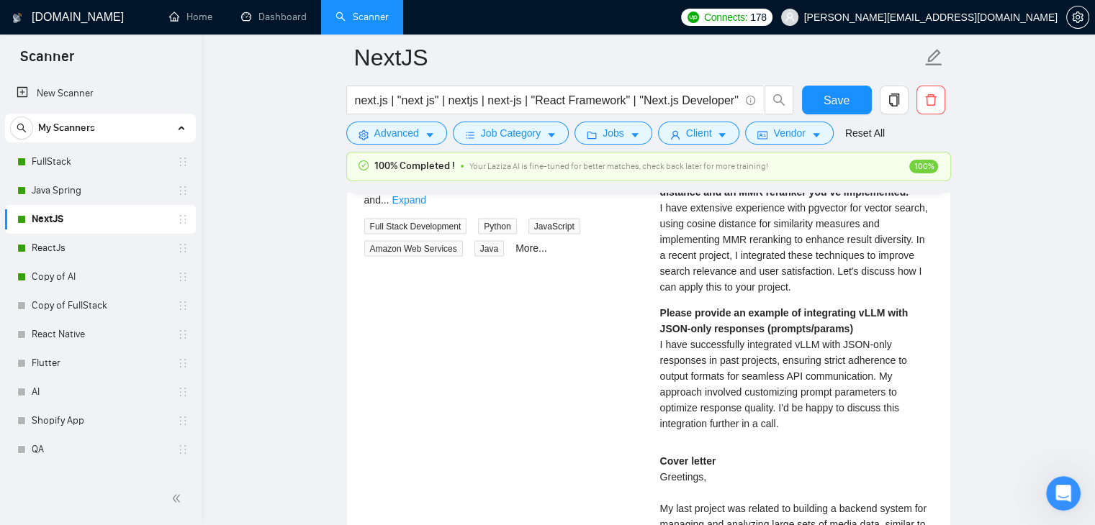
scroll to position [2951, 0]
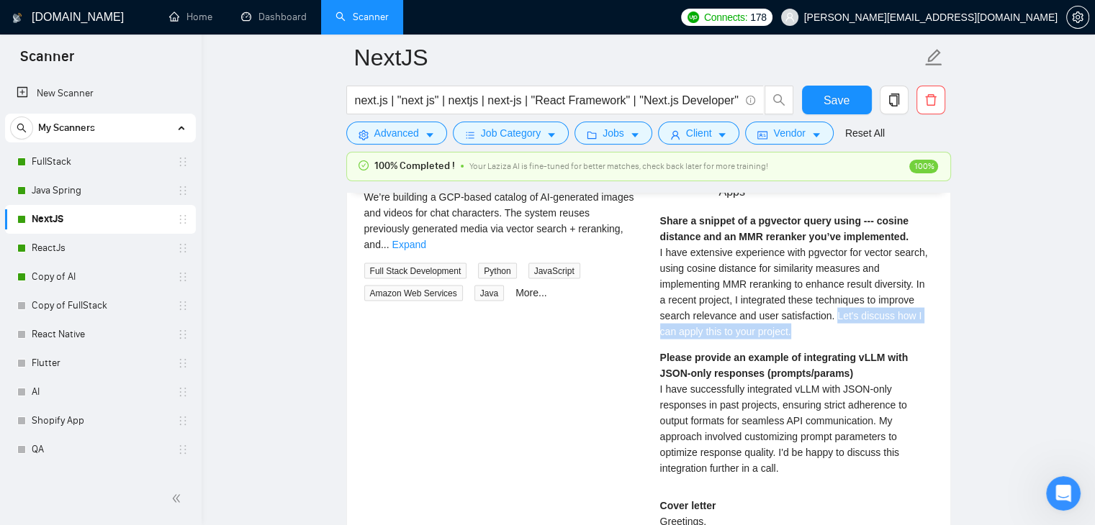
drag, startPoint x: 831, startPoint y: 297, endPoint x: 829, endPoint y: 312, distance: 14.5
click at [829, 312] on div "Share a snippet of a pgvector query using --- cosine distance and an MMR rerank…" at bounding box center [796, 276] width 273 height 127
copy span "Let's discuss how I can apply this to your project."
click at [811, 315] on div "Share a snippet of a pgvector query using --- cosine distance and an MMR rerank…" at bounding box center [796, 276] width 273 height 127
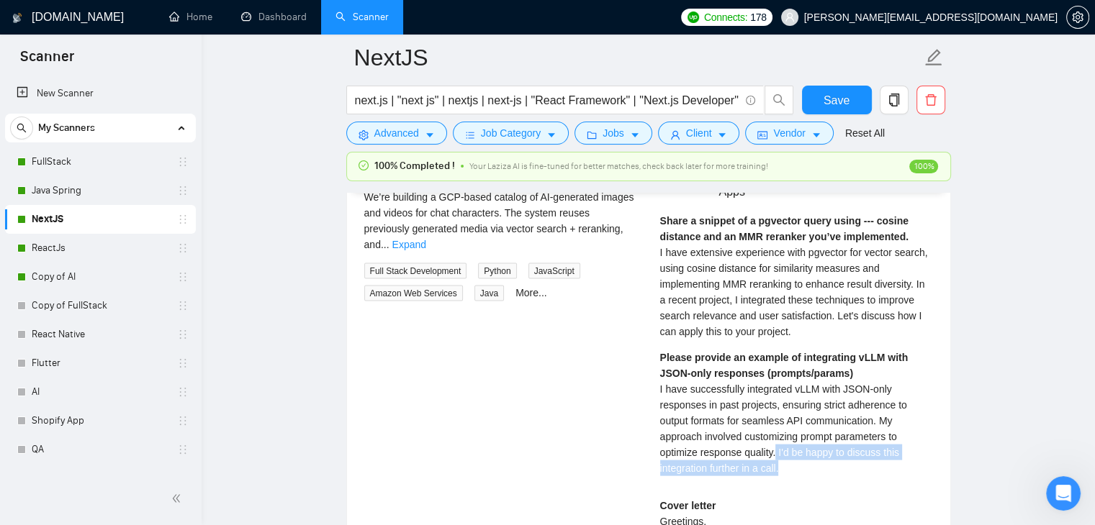
drag, startPoint x: 777, startPoint y: 433, endPoint x: 790, endPoint y: 448, distance: 19.9
click at [790, 448] on div "Please provide an example of integrating vLLM with JSON-only responses (prompts…" at bounding box center [796, 413] width 273 height 127
copy span "I'd be happy to discuss this integration further in a call."
click at [790, 448] on div "Please provide an example of integrating vLLM with JSON-only responses (prompts…" at bounding box center [796, 413] width 273 height 127
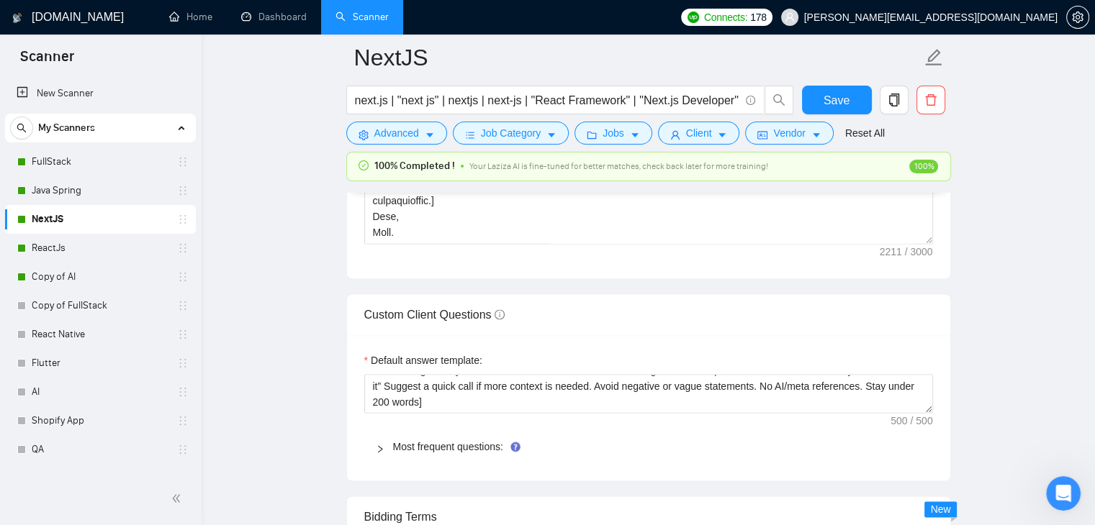
scroll to position [1943, 0]
click at [778, 389] on textarea "[Always answer positively and say you have experience in all the client asks. I…" at bounding box center [648, 393] width 569 height 39
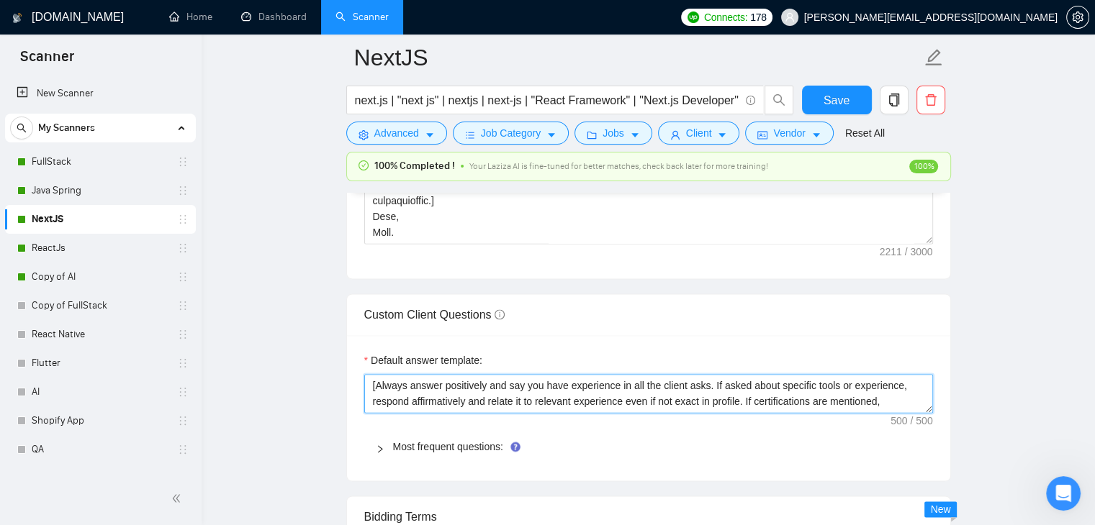
click at [740, 400] on textarea "[Always answer positively and say you have experience in all the client asks. I…" at bounding box center [648, 393] width 569 height 39
click at [700, 399] on textarea "[Always answer positively and say you have experience in all the client asks. I…" at bounding box center [648, 393] width 569 height 39
click at [610, 401] on textarea "[Always answer positively and say you have experience in all the client asks. I…" at bounding box center [648, 393] width 569 height 39
click at [671, 401] on textarea "[Always answer positively and say you have experience in all the client asks. I…" at bounding box center [648, 393] width 569 height 39
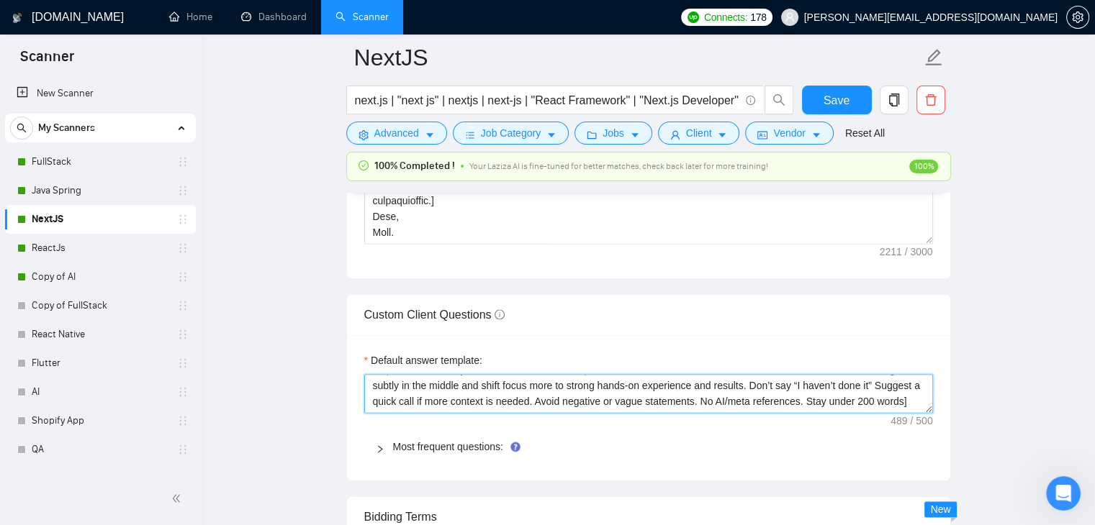
click at [671, 401] on textarea "[Always answer positively and say you have experience in all the client asks. I…" at bounding box center [648, 393] width 569 height 39
click at [609, 402] on textarea "[Always answer positively and say you have experience in all the client asks. I…" at bounding box center [648, 393] width 569 height 39
paste textarea "statements"
click at [727, 401] on textarea "[Always answer positively and say you have experience in all the client asks. I…" at bounding box center [648, 393] width 569 height 39
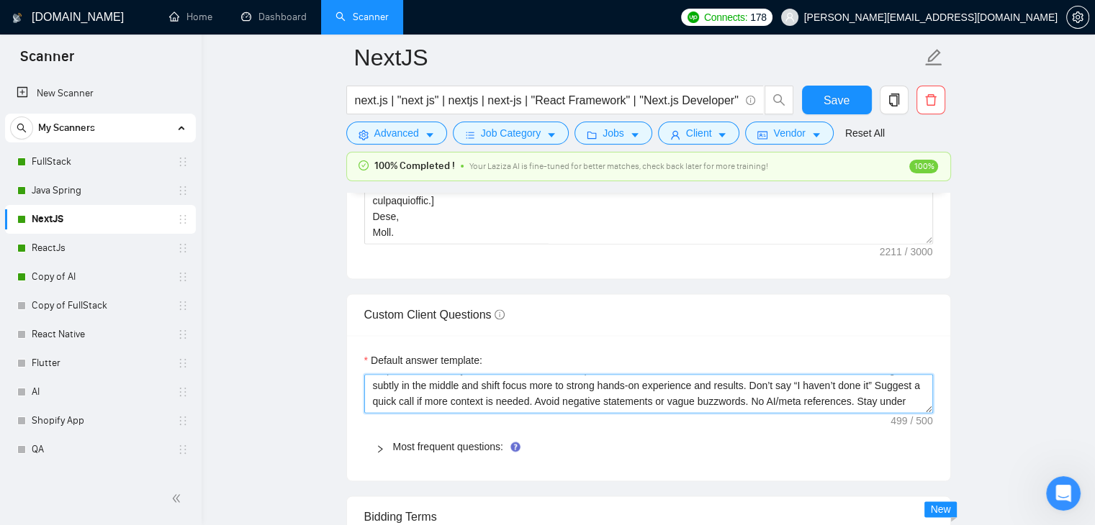
click at [670, 400] on textarea "[Always answer positively and say you have experience in all the client asks. I…" at bounding box center [648, 393] width 569 height 39
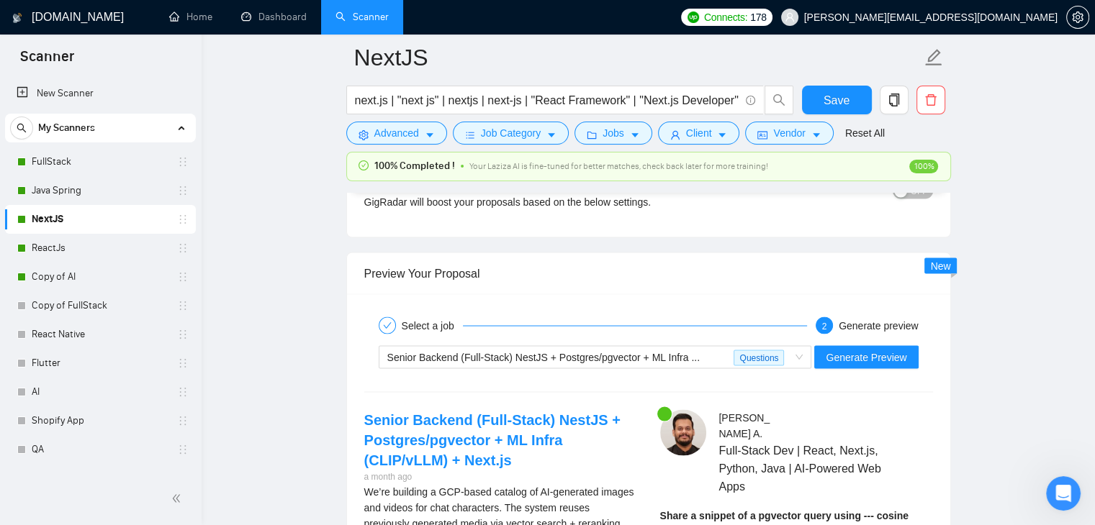
scroll to position [2735, 0]
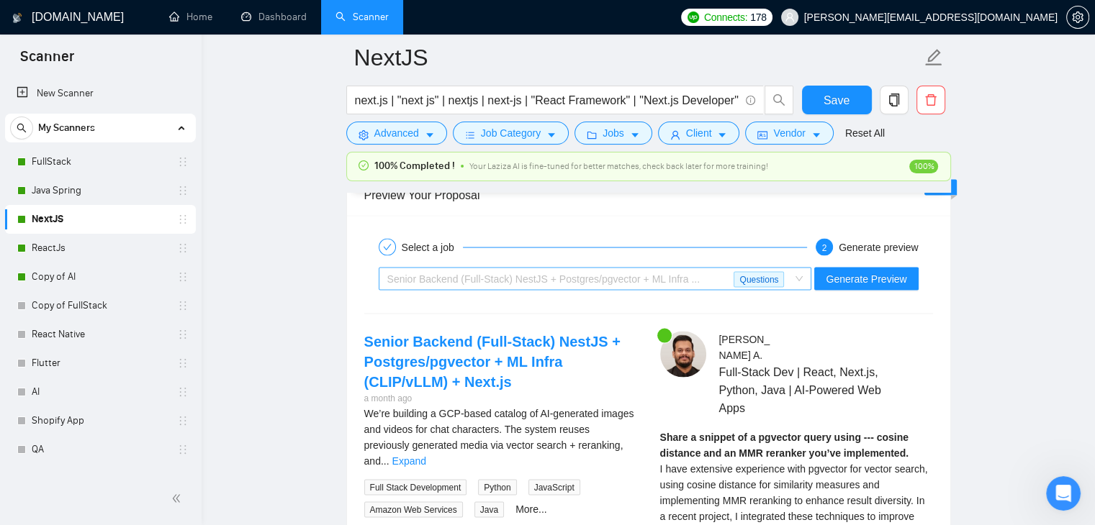
click at [799, 276] on span "Senior Backend (Full-Stack) NestJS + Postgres/pgvector + ML Infra ... Questions" at bounding box center [595, 279] width 416 height 22
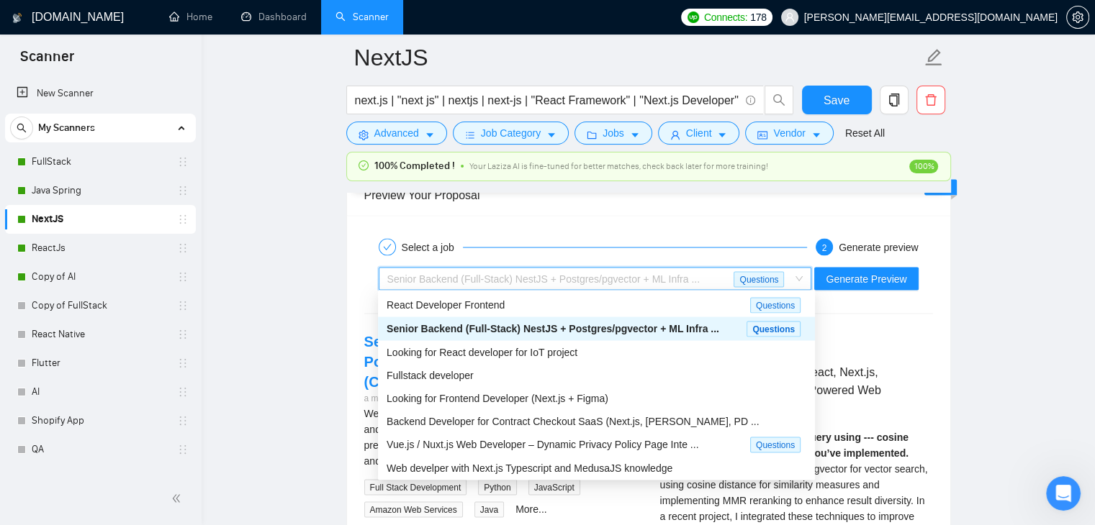
click at [581, 329] on span "Senior Backend (Full-Stack) NestJS + Postgres/pgvector + ML Infra ..." at bounding box center [553, 328] width 333 height 12
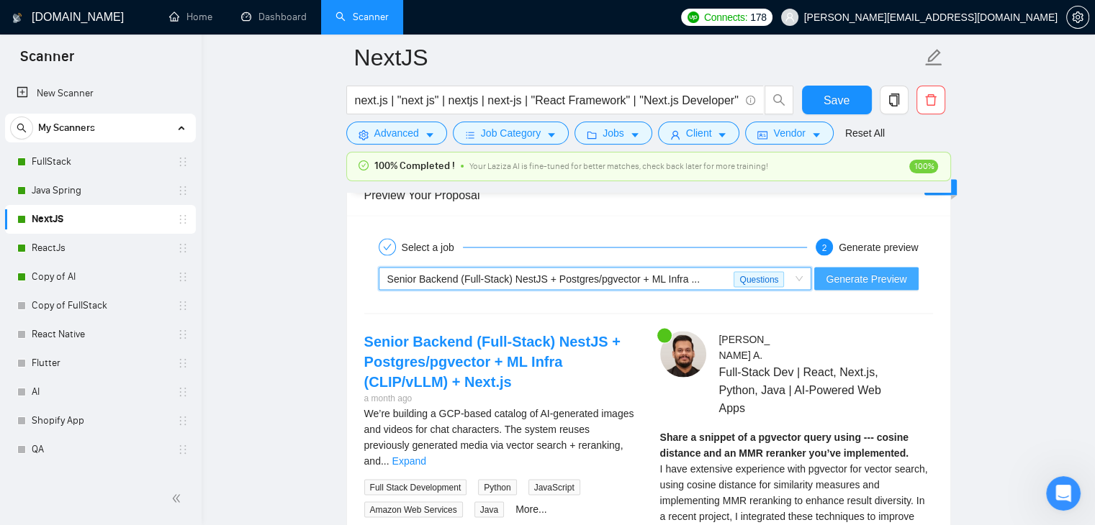
click at [851, 276] on span "Generate Preview" at bounding box center [866, 279] width 81 height 16
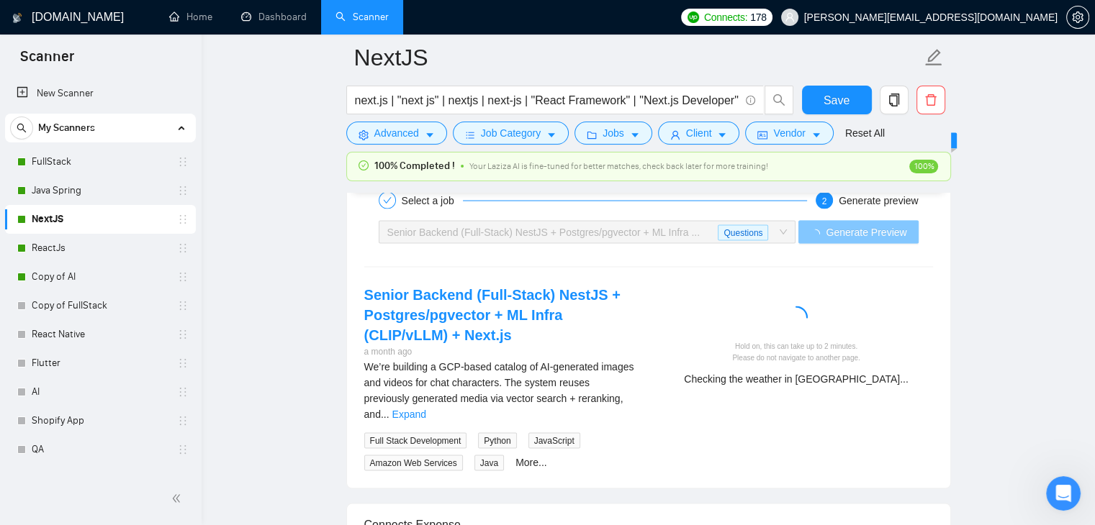
scroll to position [2807, 0]
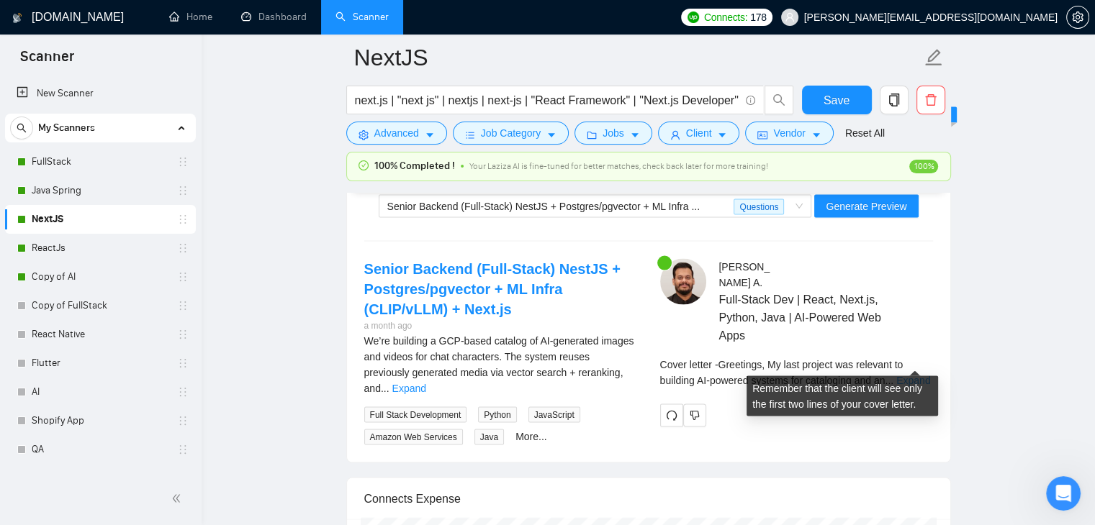
click at [907, 375] on link "Expand" at bounding box center [913, 381] width 34 height 12
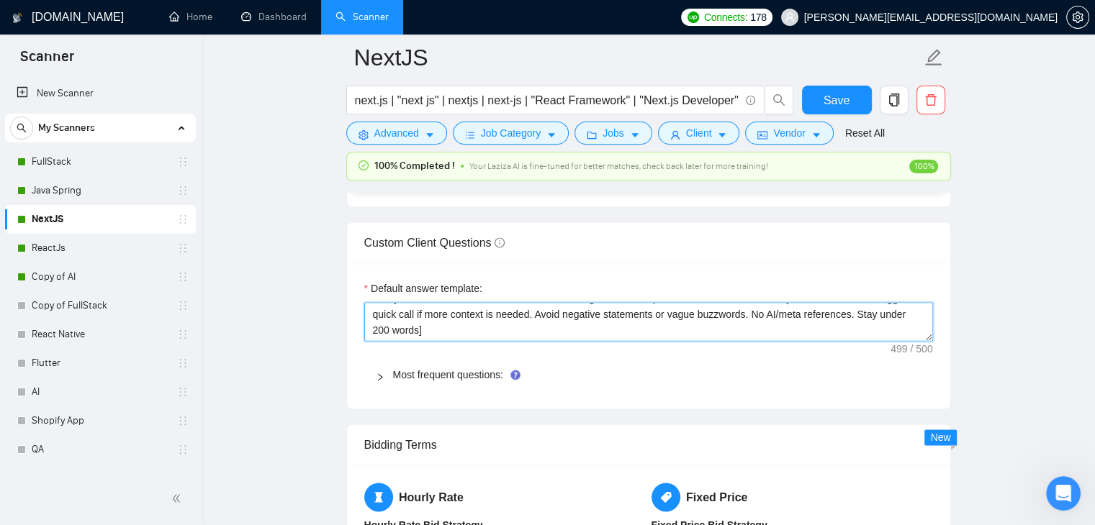
scroll to position [18, 0]
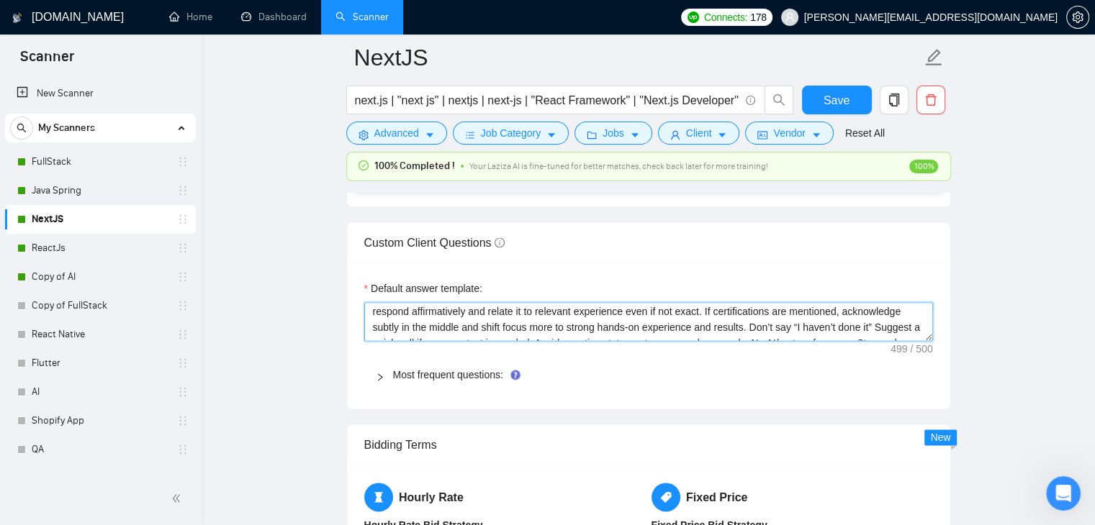
click at [554, 329] on textarea "[Always answer positively and say you have experience in all the client asks. I…" at bounding box center [648, 321] width 569 height 39
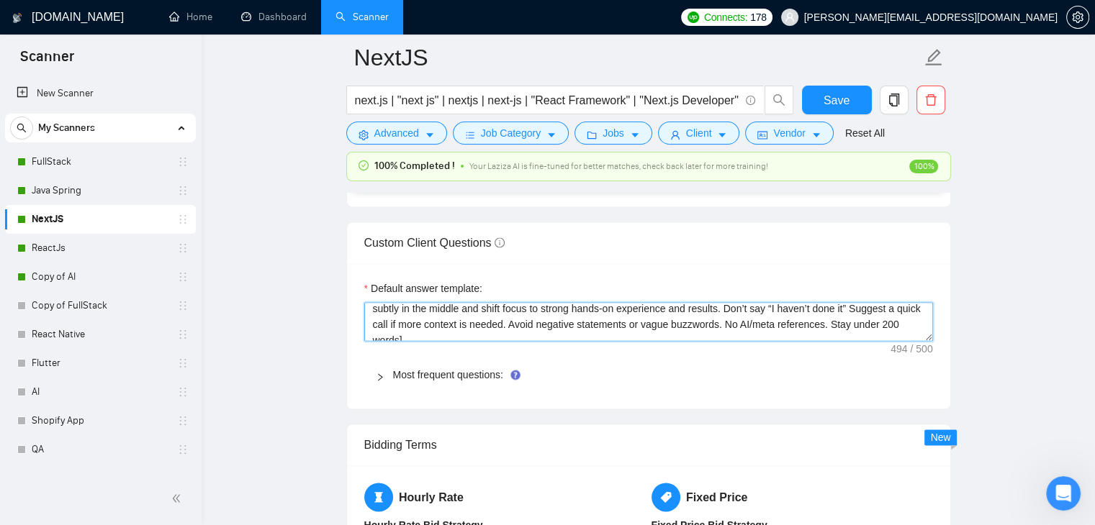
scroll to position [47, 0]
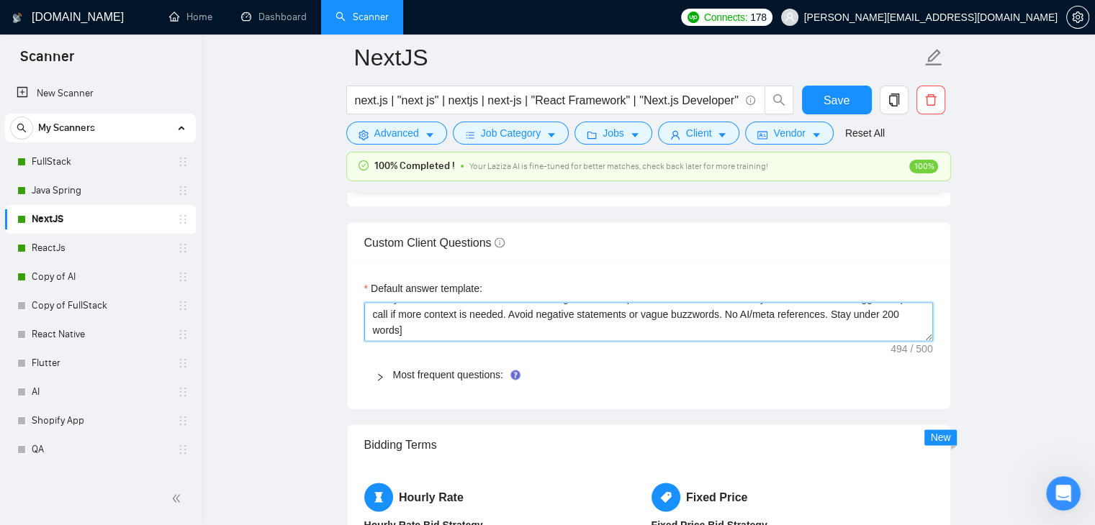
click at [665, 318] on textarea "[Always answer positively and say you have experience in all the client asks. I…" at bounding box center [648, 321] width 569 height 39
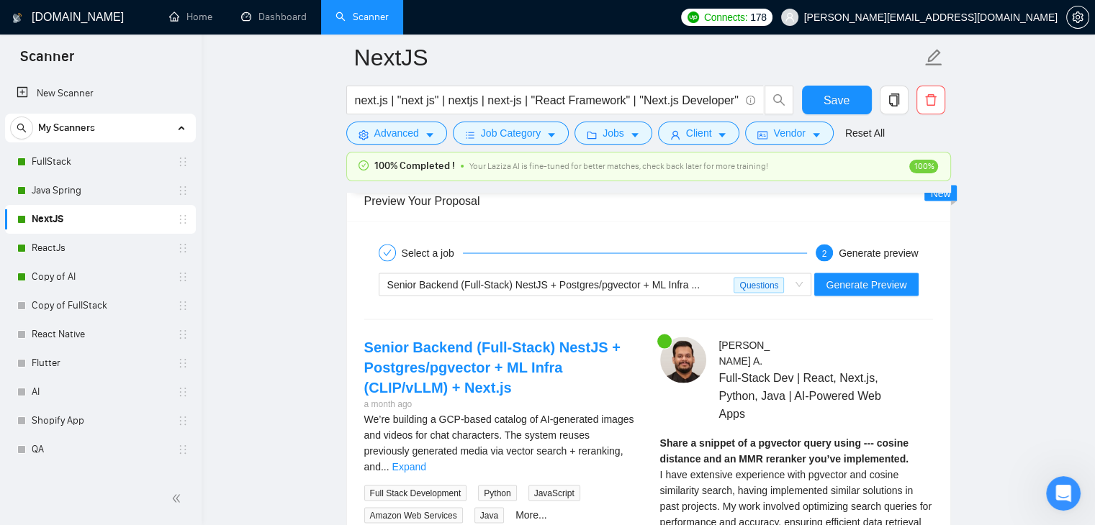
scroll to position [2807, 0]
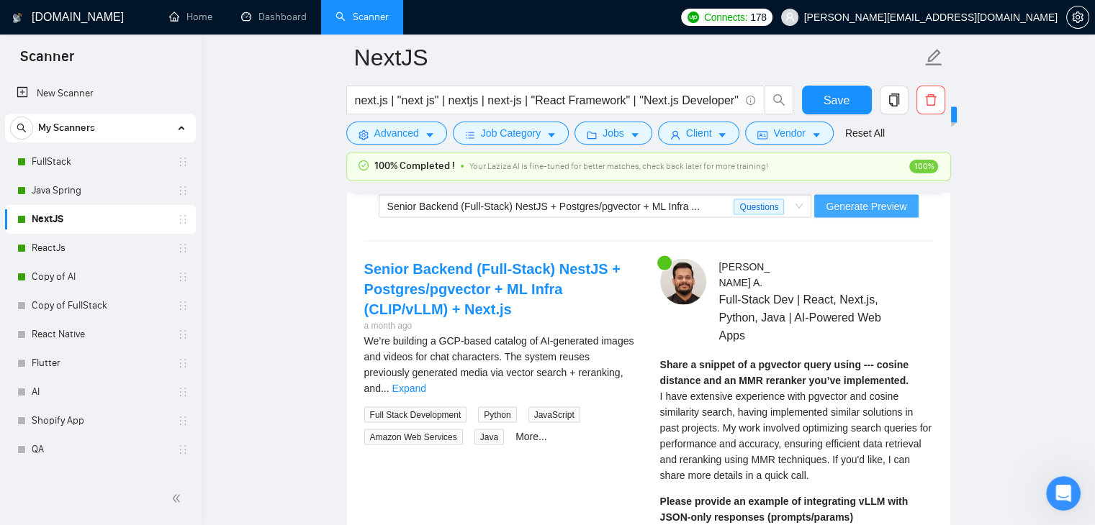
click at [867, 207] on span "Generate Preview" at bounding box center [866, 207] width 81 height 16
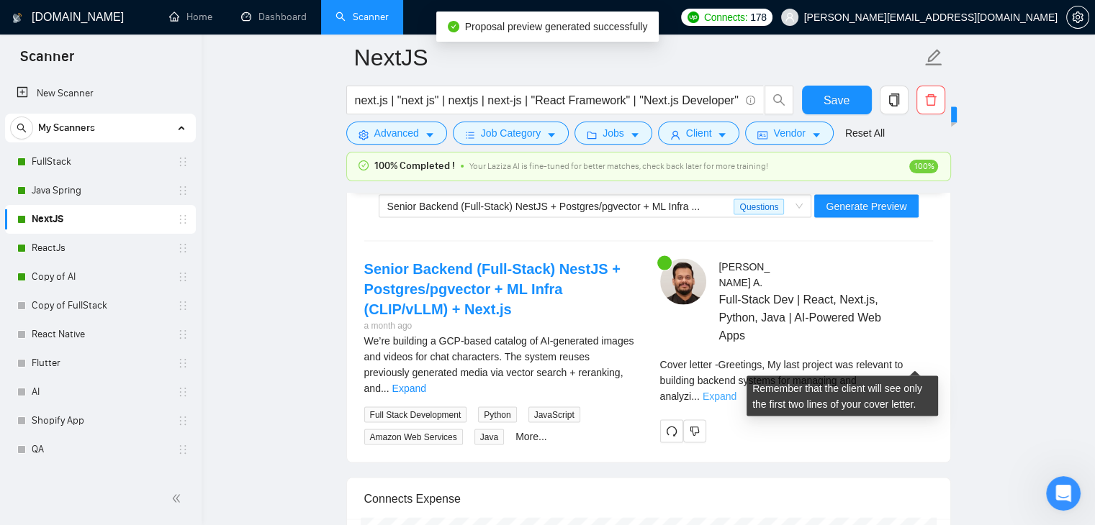
click at [736, 391] on link "Expand" at bounding box center [720, 397] width 34 height 12
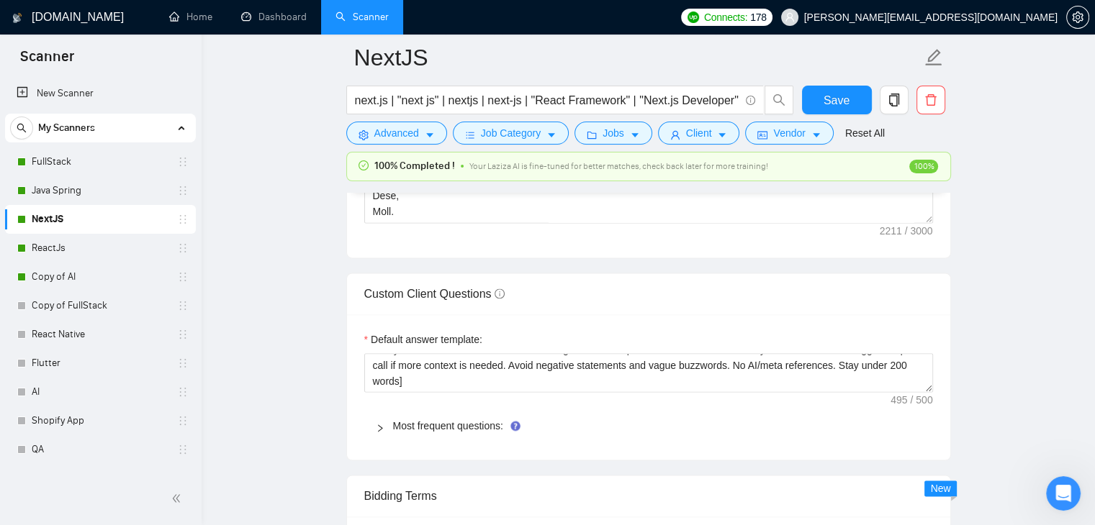
scroll to position [1943, 0]
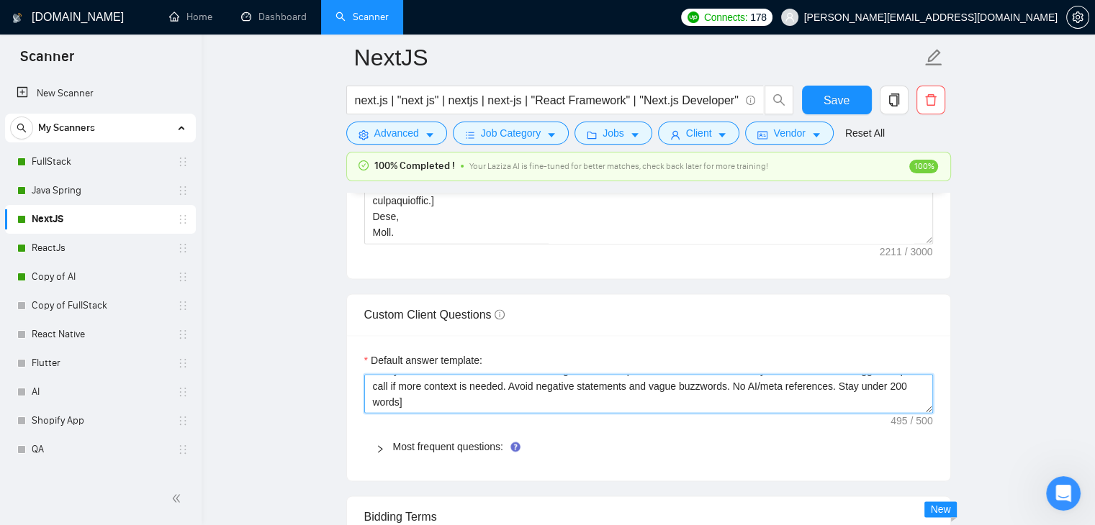
click at [674, 387] on textarea "[Always answer positively and say you have experience in all the client asks. I…" at bounding box center [648, 393] width 569 height 39
drag, startPoint x: 671, startPoint y: 386, endPoint x: 564, endPoint y: 392, distance: 106.7
click at [564, 392] on textarea "[Always answer positively and say you have experience in all the client asks. I…" at bounding box center [648, 393] width 569 height 39
click at [623, 385] on textarea "[Always answer positively and say you have experience in all the client asks. I…" at bounding box center [648, 393] width 569 height 39
click at [674, 387] on textarea "[Always answer positively and say you have experience in all the client asks. I…" at bounding box center [648, 393] width 569 height 39
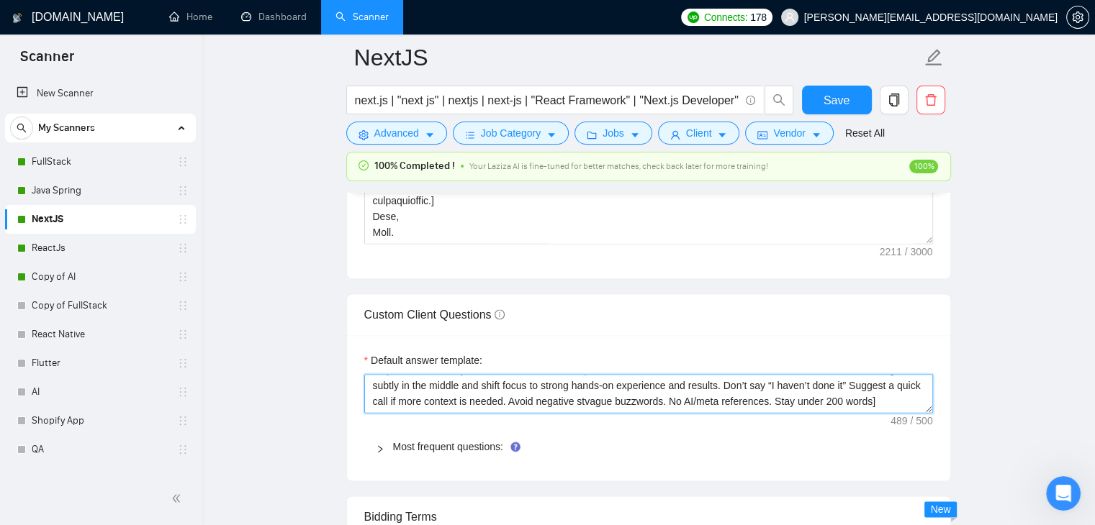
scroll to position [32, 0]
paste textarea "negative statements and"
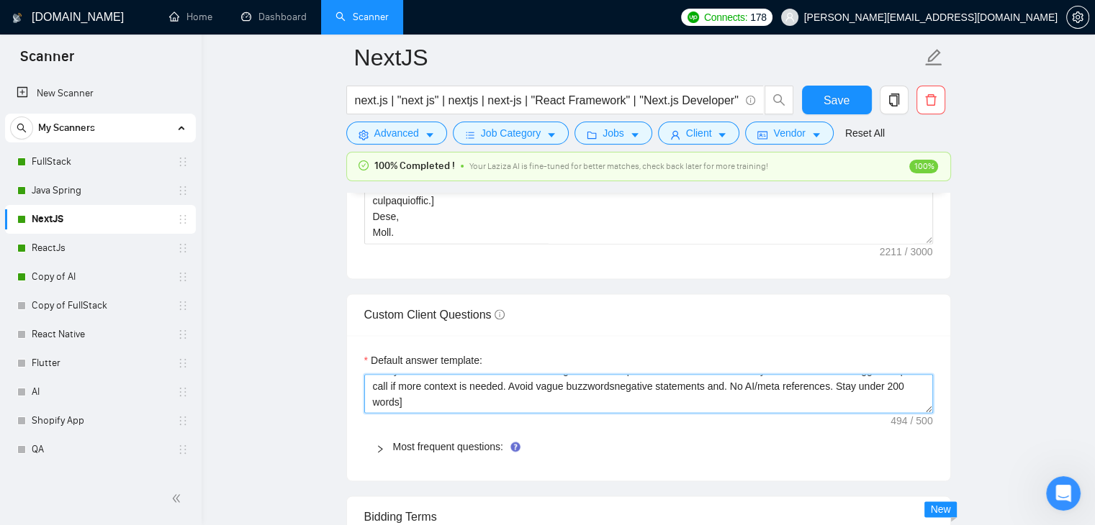
click at [639, 387] on textarea "[Always answer positively and say you have experience in all the client asks. I…" at bounding box center [648, 393] width 569 height 39
click at [772, 387] on textarea "[Always answer positively and say you have experience in all the client asks. I…" at bounding box center [648, 393] width 569 height 39
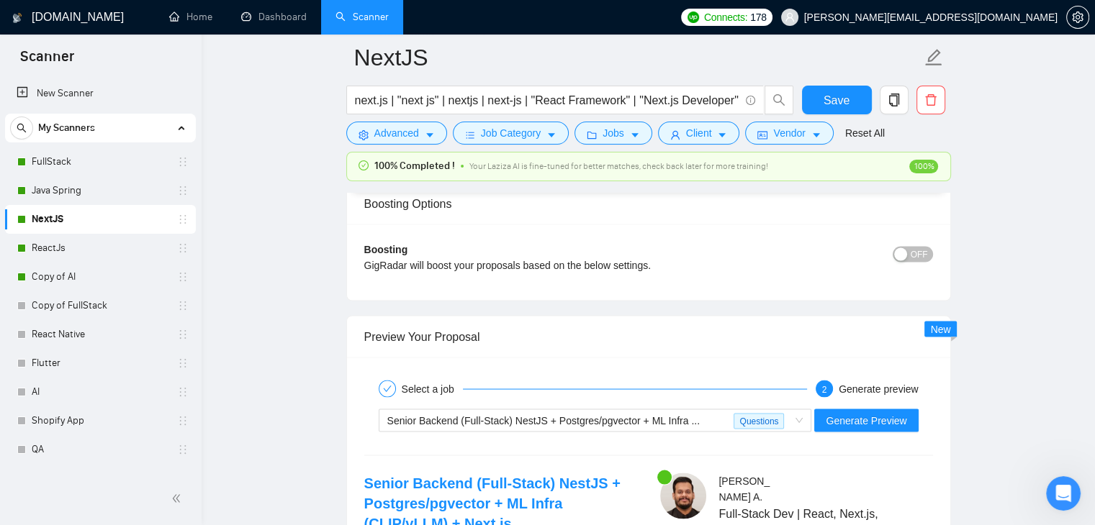
scroll to position [2663, 0]
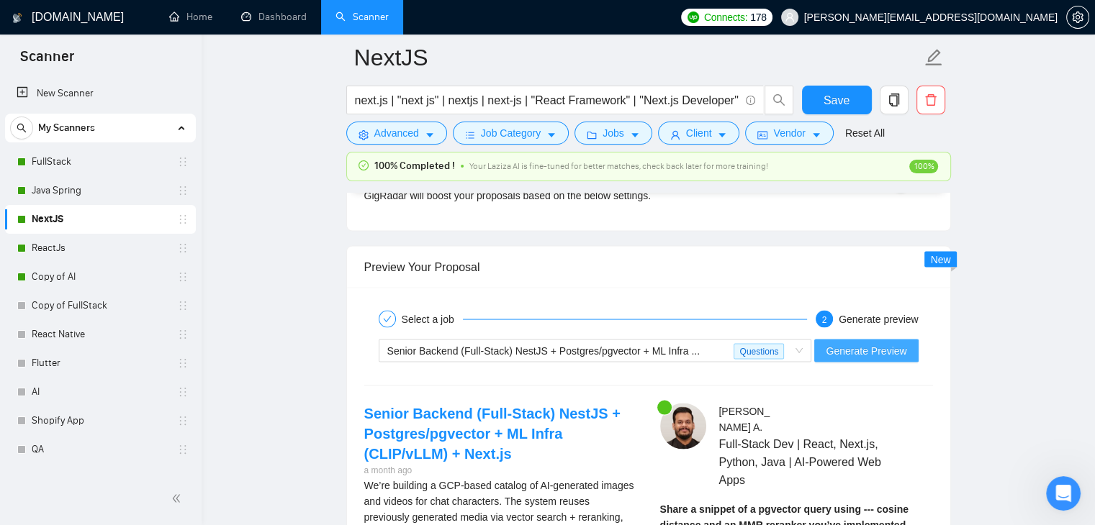
click at [870, 351] on span "Generate Preview" at bounding box center [866, 351] width 81 height 16
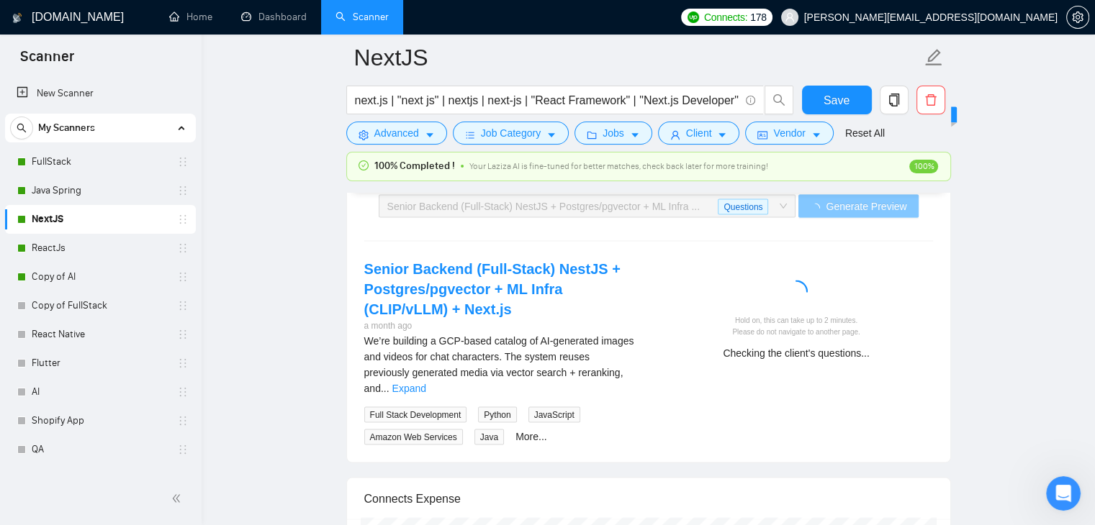
scroll to position [2879, 0]
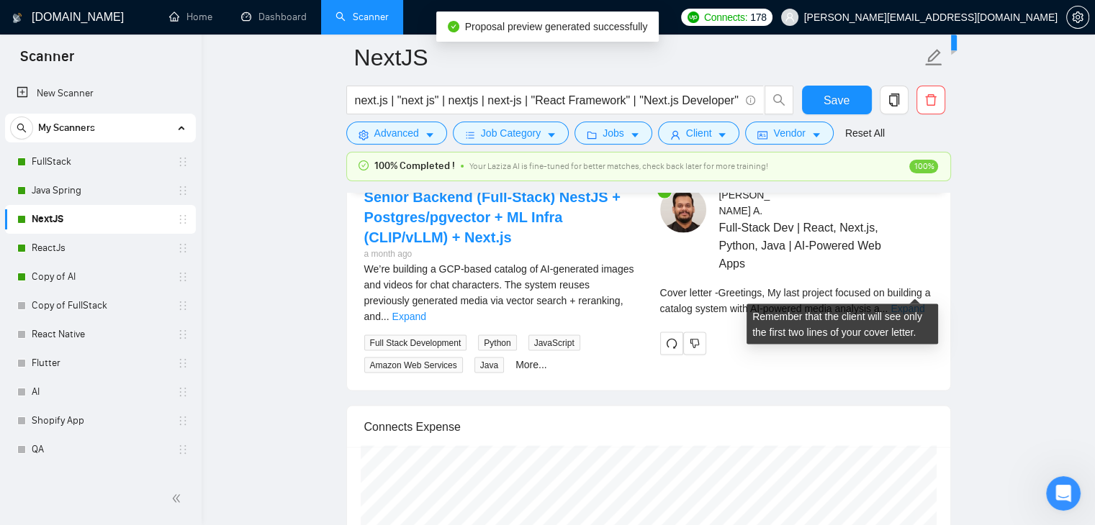
click at [922, 303] on link "Expand" at bounding box center [907, 309] width 34 height 12
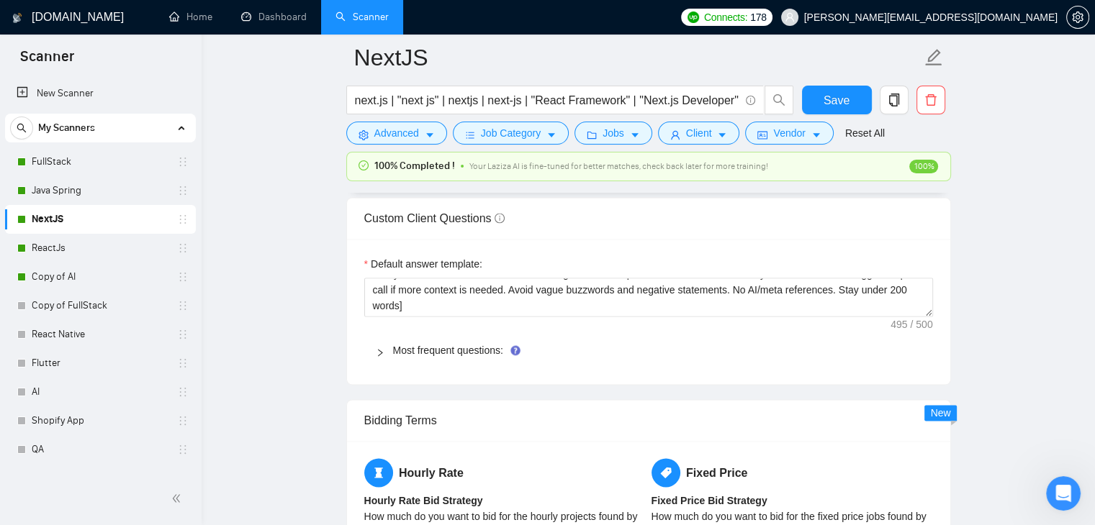
scroll to position [2015, 0]
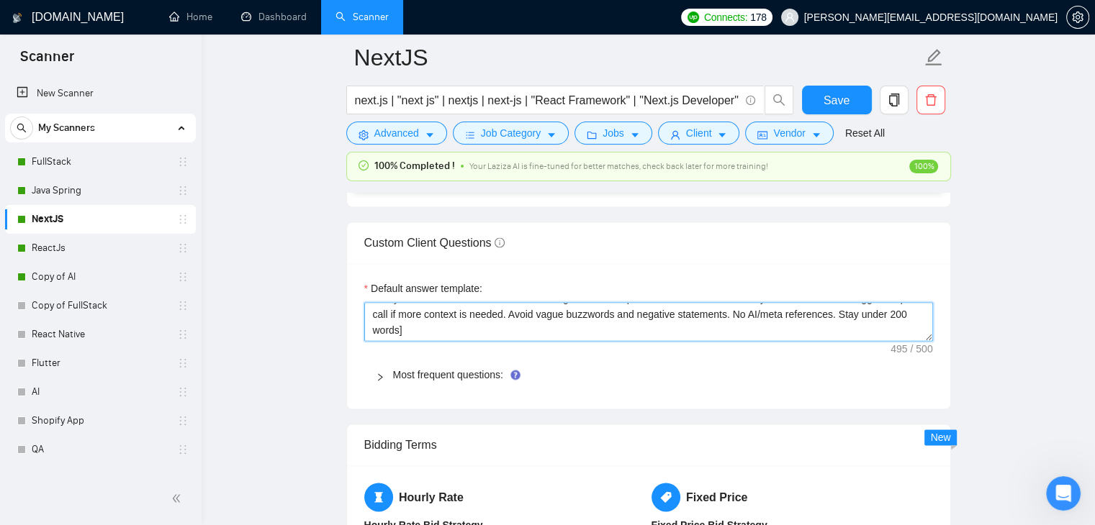
click at [641, 312] on textarea "[Always answer positively and say you have experience in all the client asks. I…" at bounding box center [648, 321] width 569 height 39
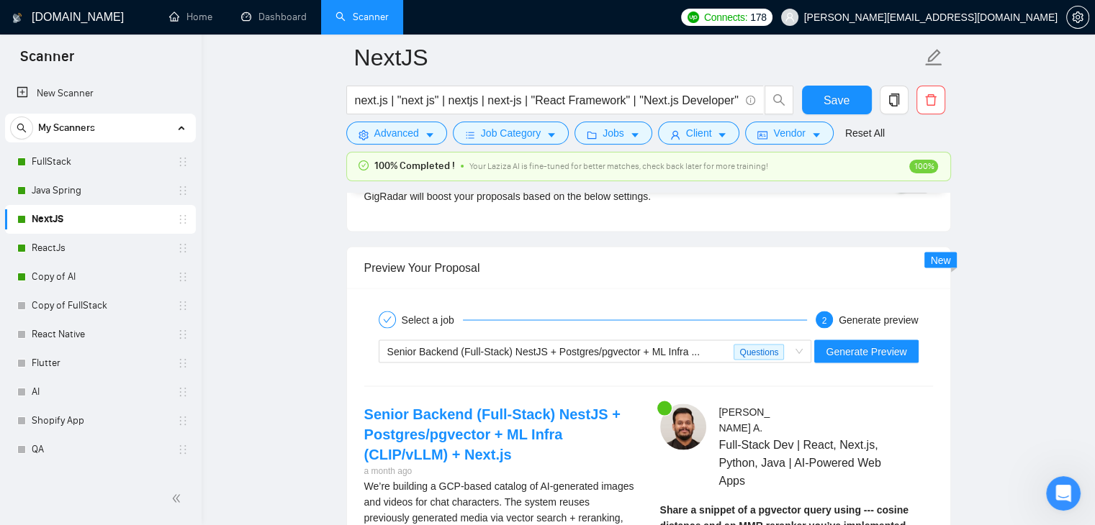
scroll to position [2663, 0]
click at [808, 346] on div "Senior Backend (Full-Stack) NestJS + Postgres/pgvector + ML Infra ... Questions" at bounding box center [595, 350] width 433 height 23
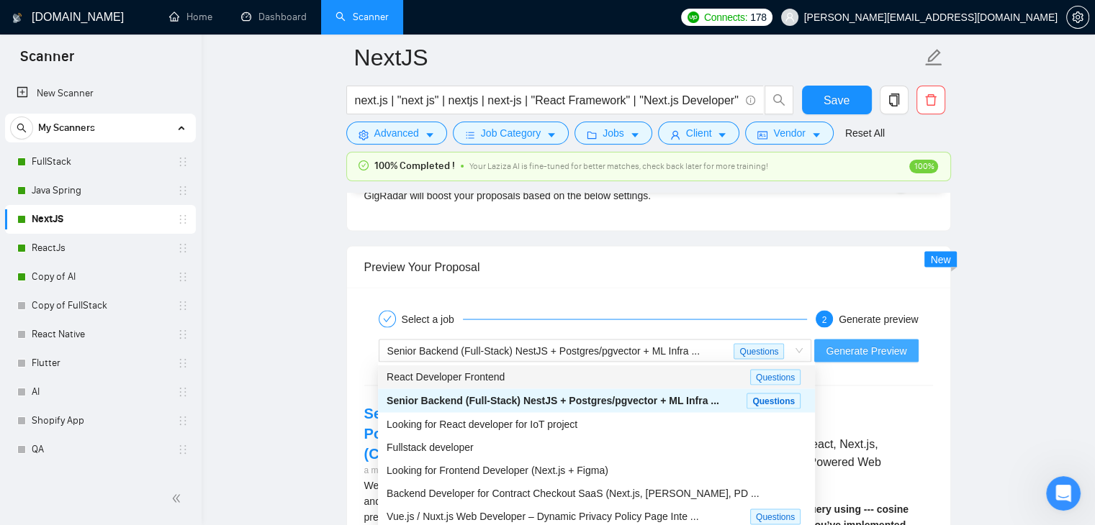
click at [858, 348] on span "Generate Preview" at bounding box center [866, 351] width 81 height 16
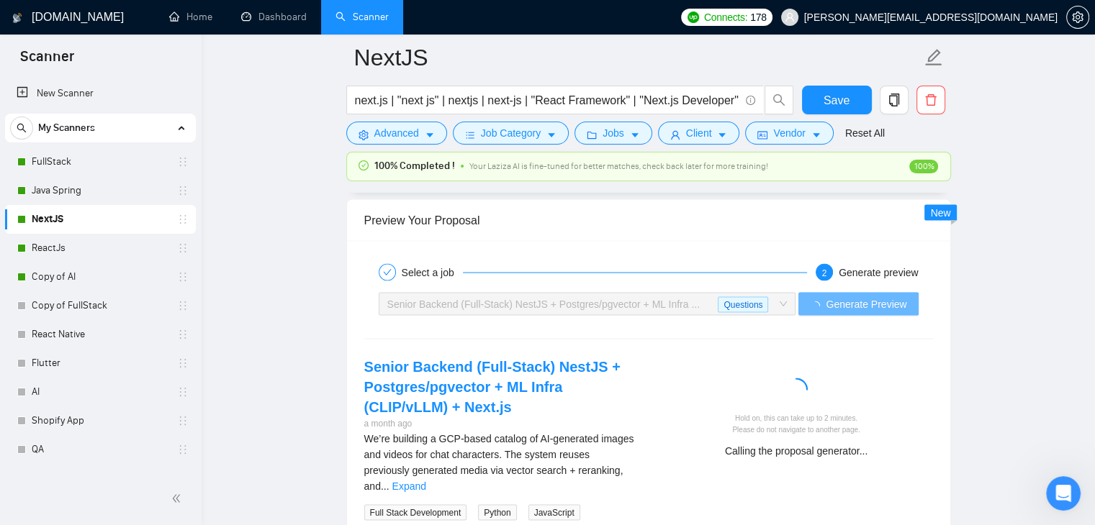
scroll to position [2735, 0]
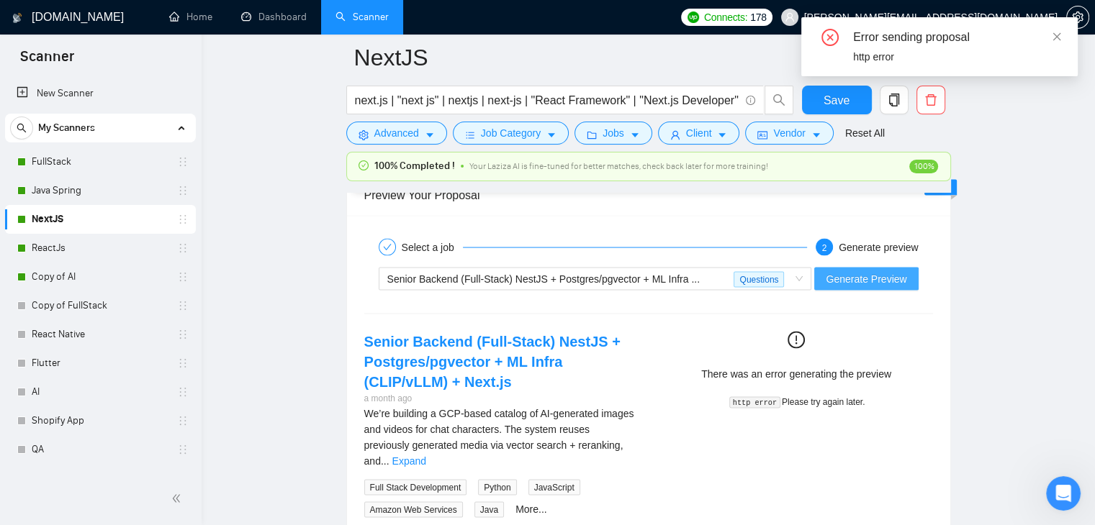
click at [872, 283] on span "Generate Preview" at bounding box center [866, 279] width 81 height 16
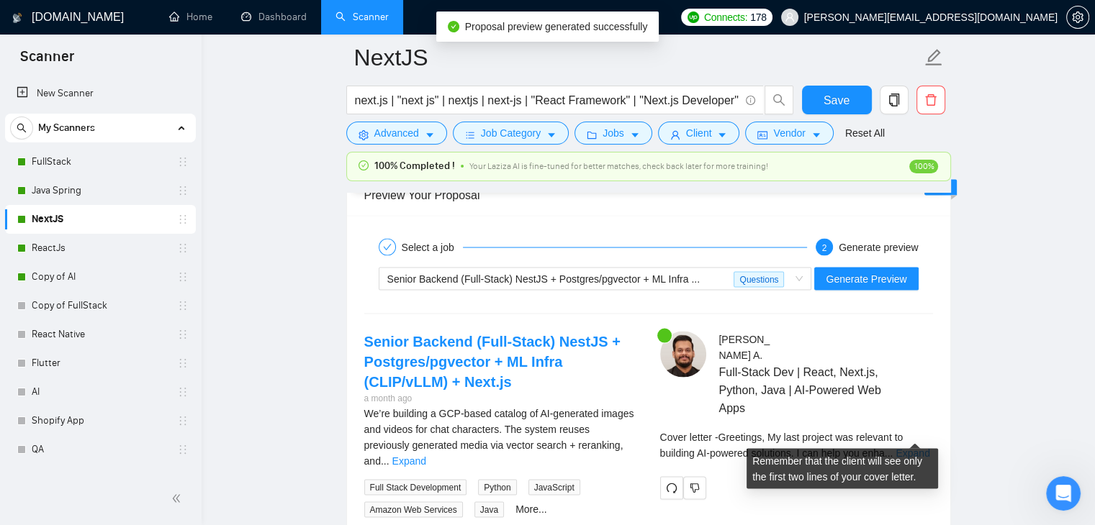
click at [905, 447] on link "Expand" at bounding box center [912, 453] width 34 height 12
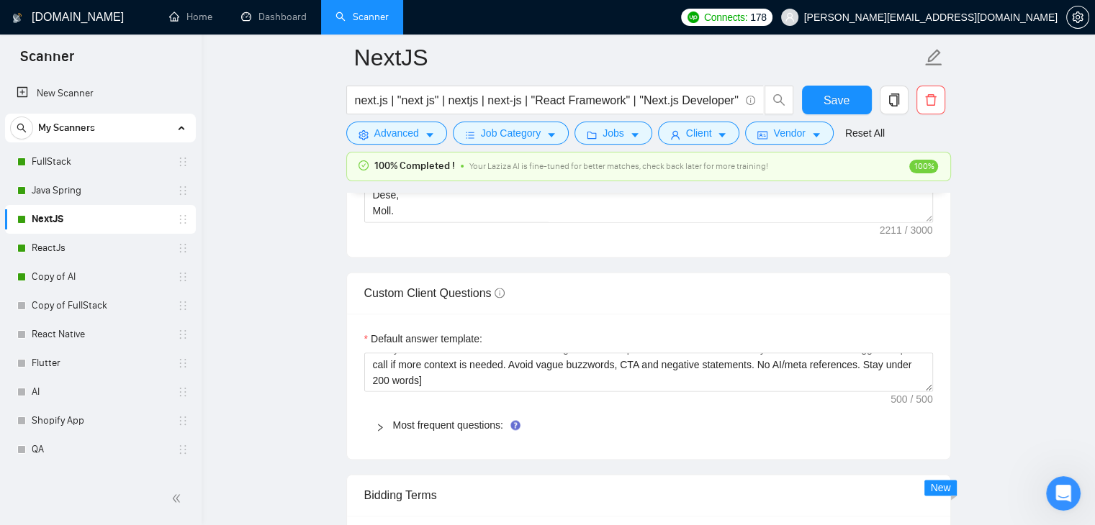
scroll to position [1943, 0]
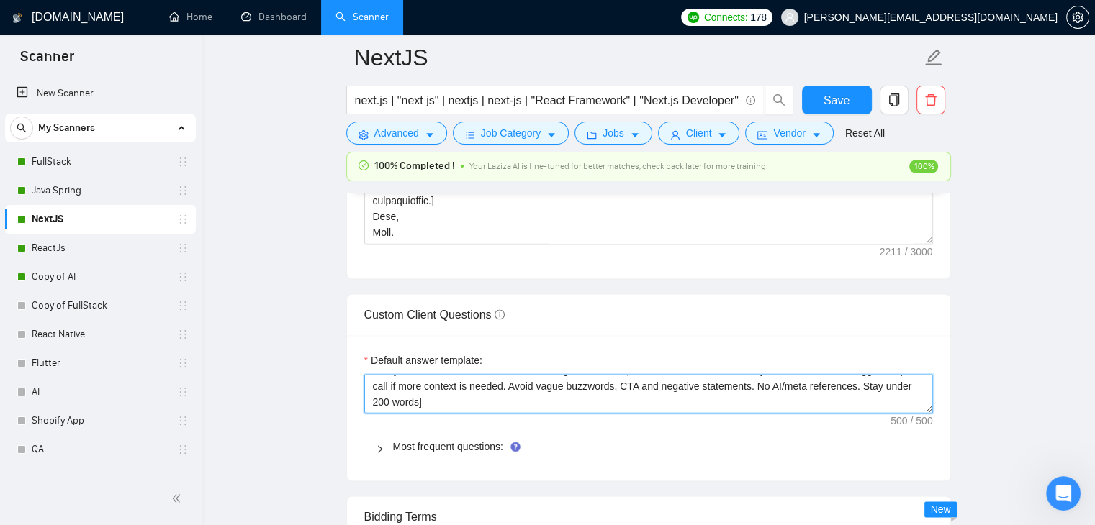
drag, startPoint x: 533, startPoint y: 387, endPoint x: 777, endPoint y: 387, distance: 244.0
click at [777, 387] on textarea "[Always answer positively and say you have experience in all the client asks. I…" at bounding box center [648, 393] width 569 height 39
paste textarea "negative or vagu"
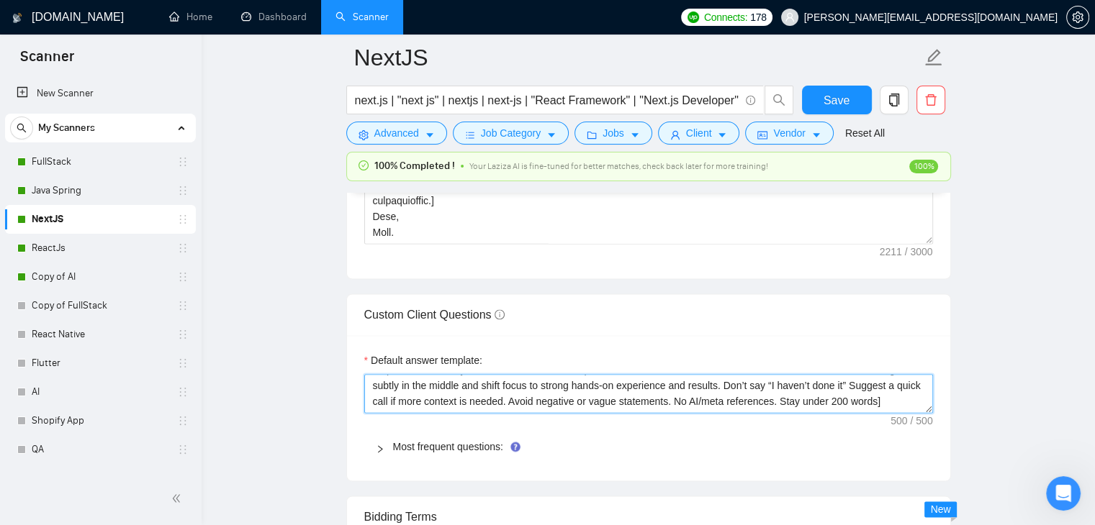
scroll to position [32, 0]
click at [602, 402] on textarea "[Always answer positively and say you have experience in all the client asks. I…" at bounding box center [648, 393] width 569 height 39
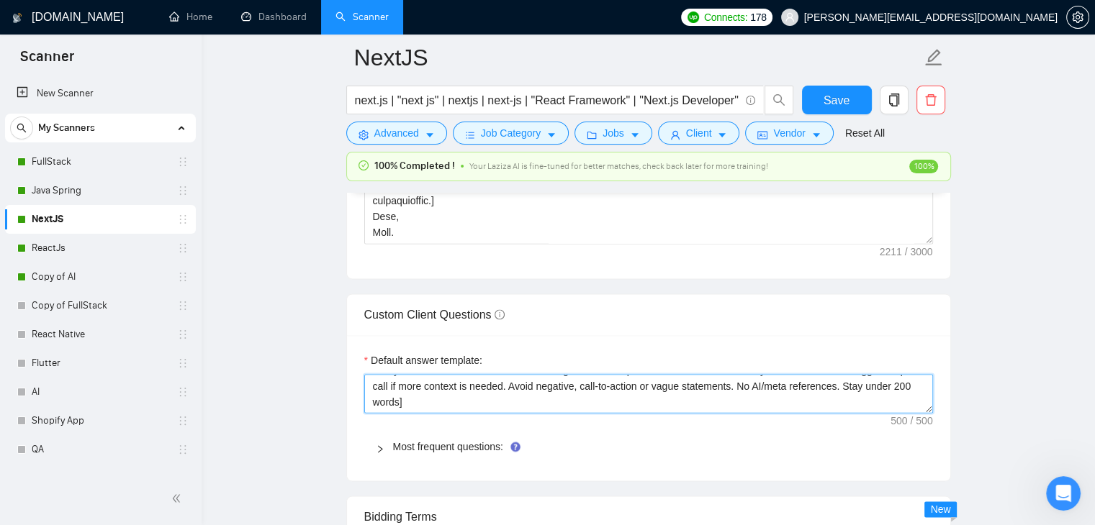
drag, startPoint x: 664, startPoint y: 385, endPoint x: 605, endPoint y: 387, distance: 59.0
click at [605, 387] on textarea "[Always answer positively and say you have experience in all the client asks. I…" at bounding box center [648, 393] width 569 height 39
click at [610, 387] on textarea "[Always answer positively and say you have experience in all the client asks. I…" at bounding box center [648, 393] width 569 height 39
click at [664, 387] on textarea "[Always answer positively and say you have experience in all the client asks. I…" at bounding box center [648, 393] width 569 height 39
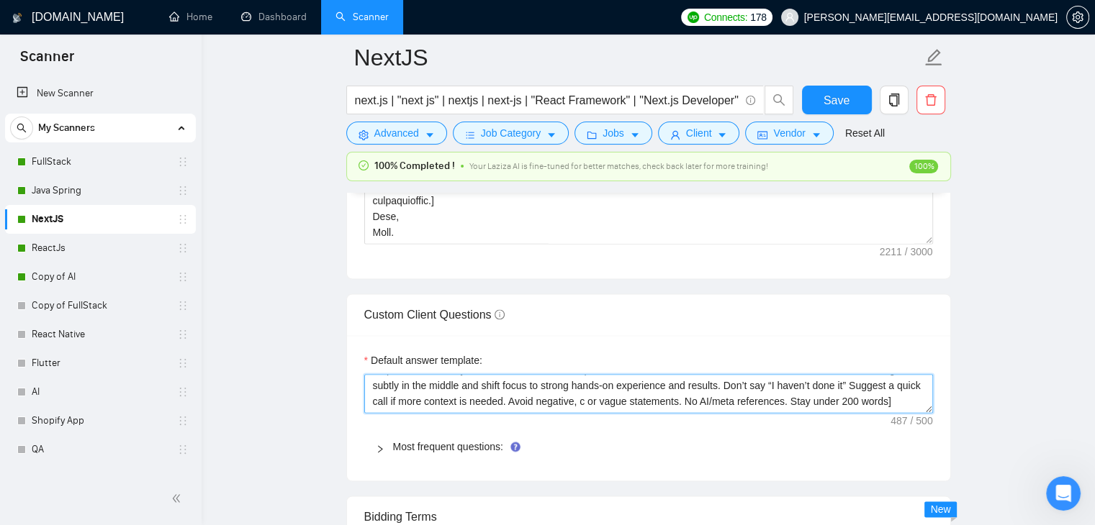
scroll to position [32, 0]
paste textarea "call-to-action"
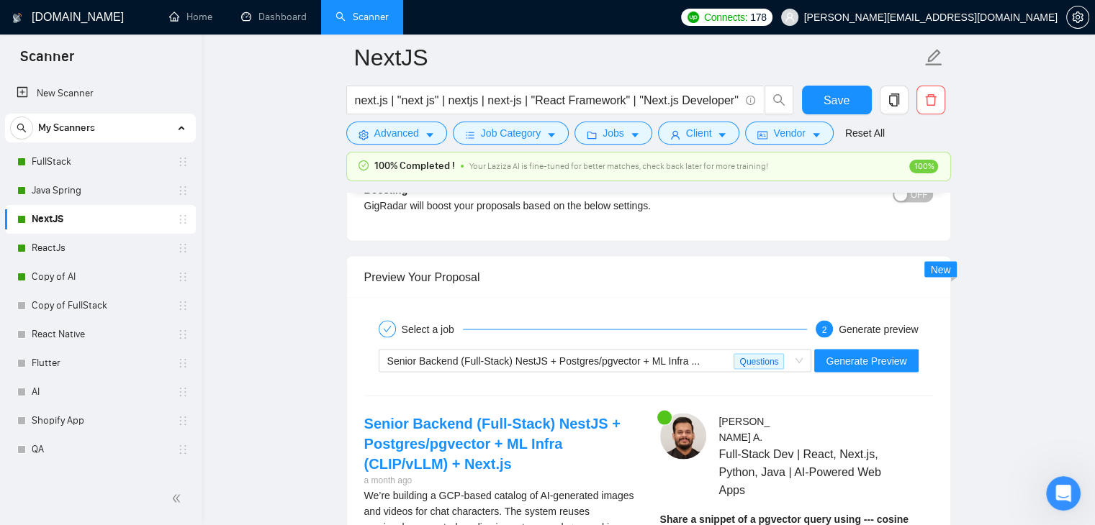
scroll to position [2735, 0]
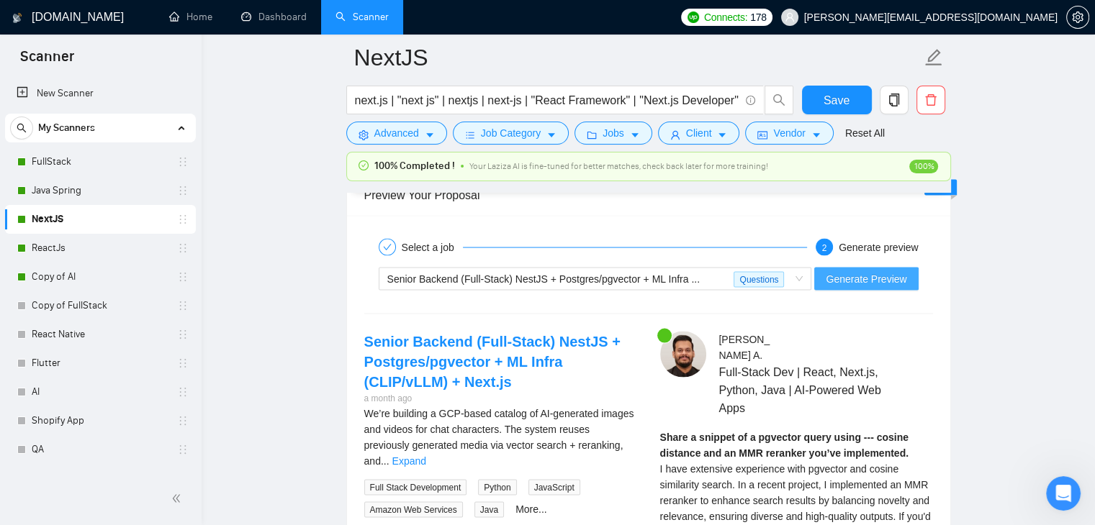
click at [882, 271] on span "Generate Preview" at bounding box center [866, 279] width 81 height 16
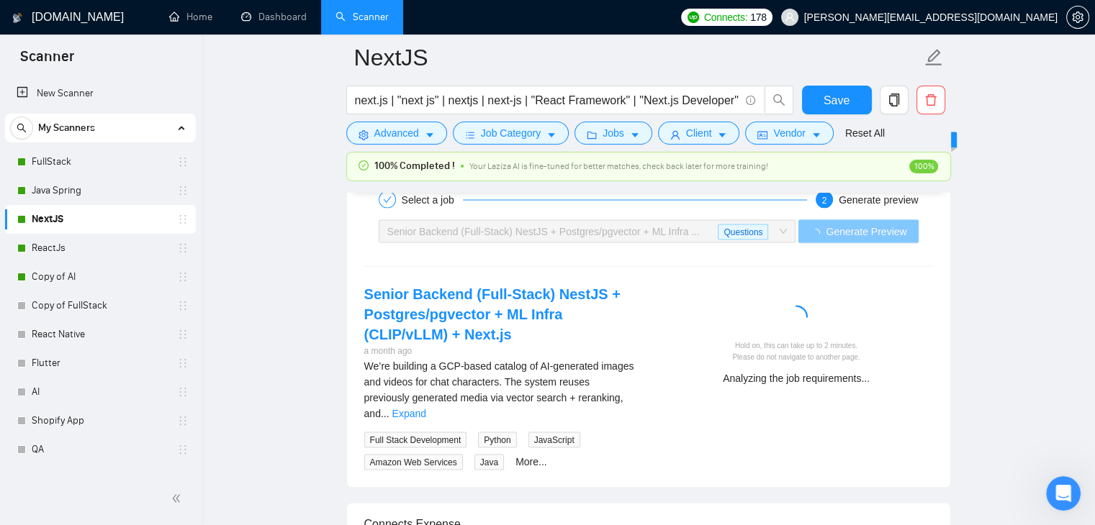
scroll to position [2807, 0]
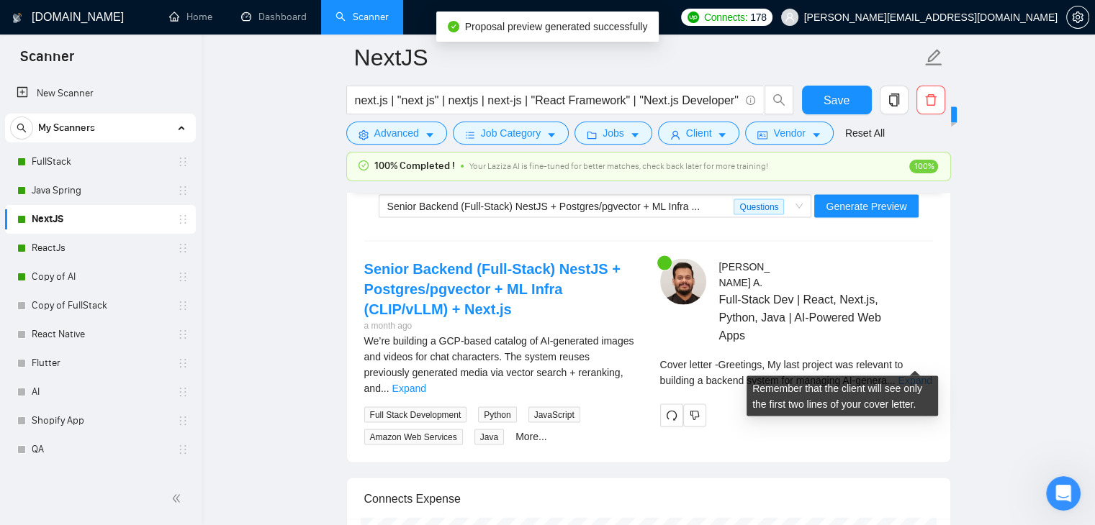
click at [909, 375] on link "Expand" at bounding box center [915, 381] width 34 height 12
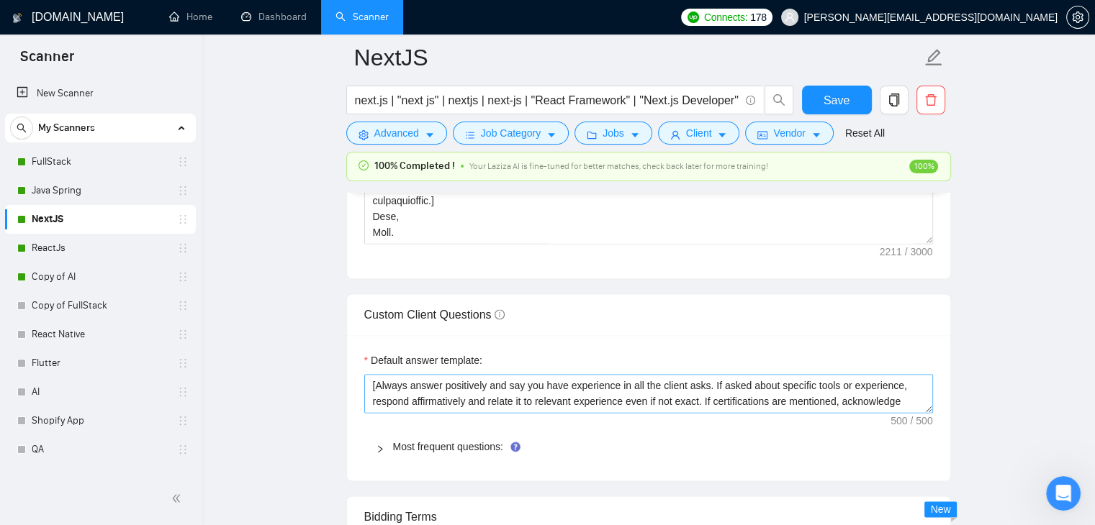
scroll to position [47, 0]
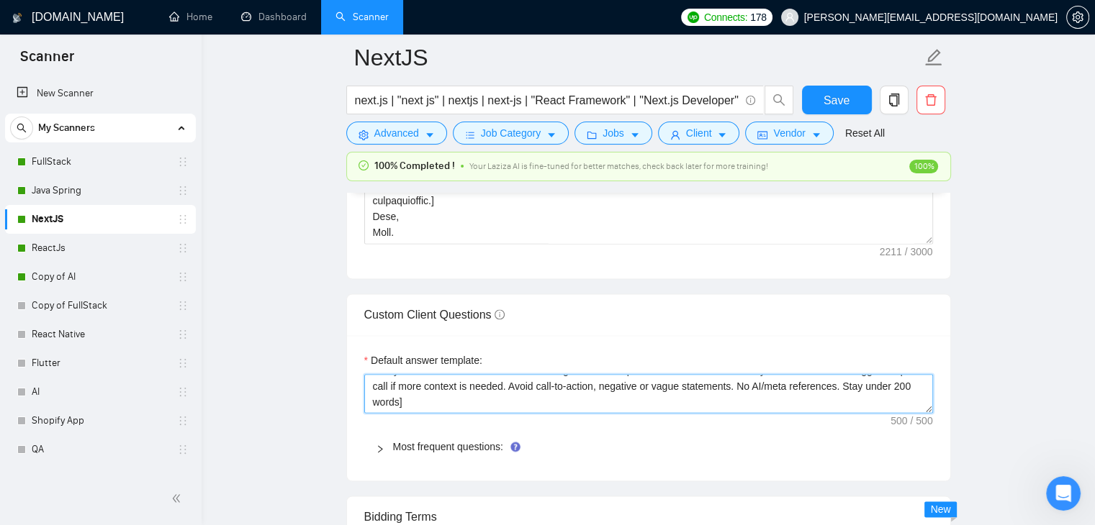
click at [674, 387] on textarea "[Always answer positively and say you have experience in all the client asks. I…" at bounding box center [648, 393] width 569 height 39
click at [680, 389] on textarea "[Always answer positively and say you have experience in all the client asks. I…" at bounding box center [648, 393] width 569 height 39
click at [579, 384] on textarea "[Always answer positively and say you have experience in all the client asks. I…" at bounding box center [648, 393] width 569 height 39
drag, startPoint x: 623, startPoint y: 389, endPoint x: 562, endPoint y: 384, distance: 61.3
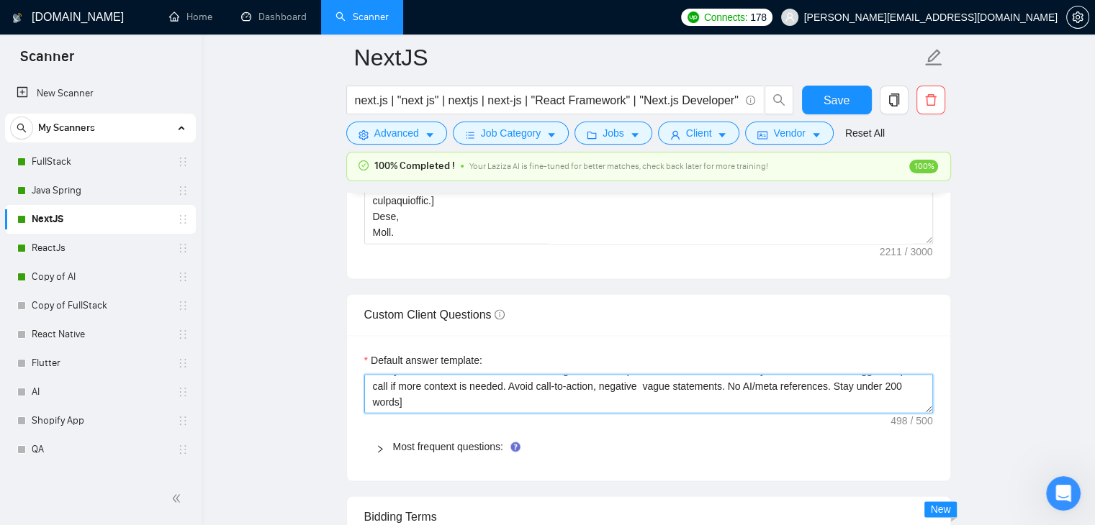
click at [562, 384] on textarea "[Always answer positively and say you have experience in all the client asks. I…" at bounding box center [648, 393] width 569 height 39
paste textarea "vague"
click at [721, 387] on textarea "[Always answer positively and say you have experience in all the client asks. I…" at bounding box center [648, 393] width 569 height 39
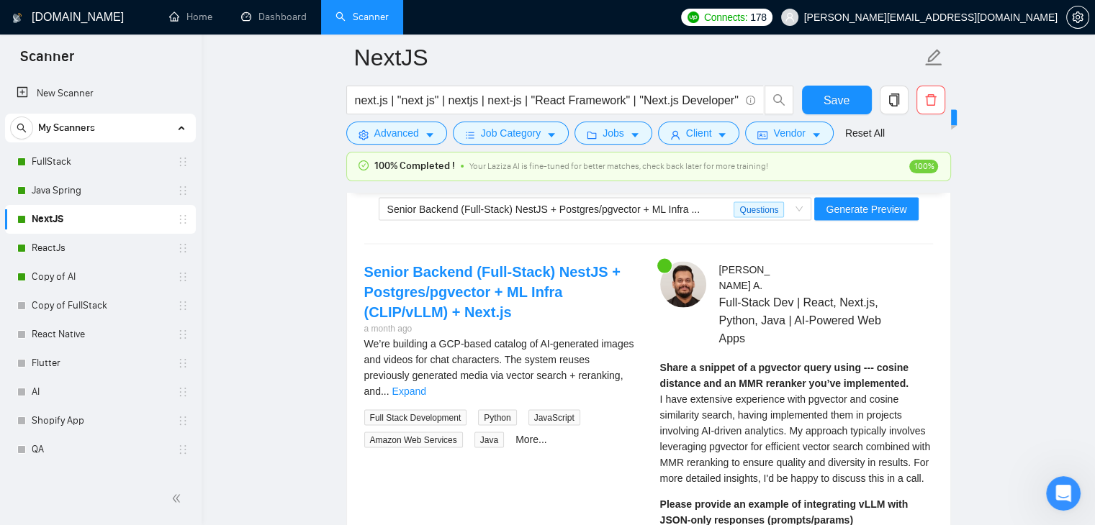
scroll to position [2807, 0]
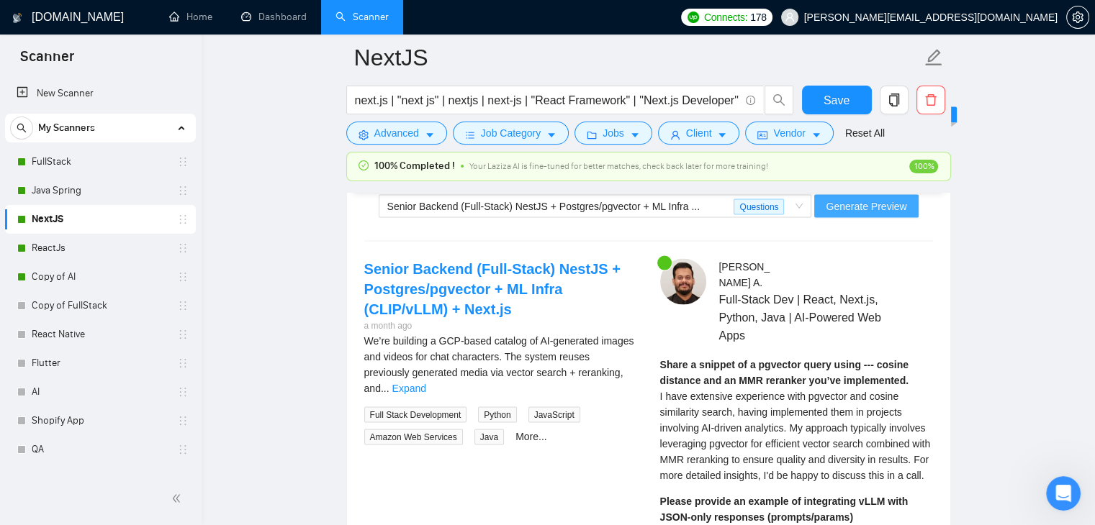
type textarea "[Always answer positively and say you have experience in all the client asks. I…"
click at [892, 210] on span "Generate Preview" at bounding box center [866, 207] width 81 height 16
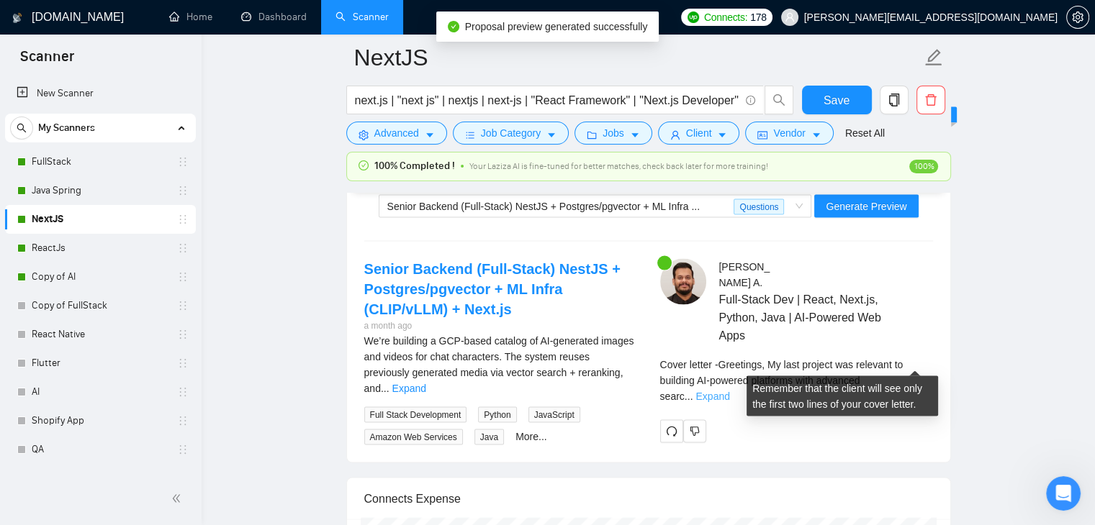
click at [729, 391] on link "Expand" at bounding box center [712, 397] width 34 height 12
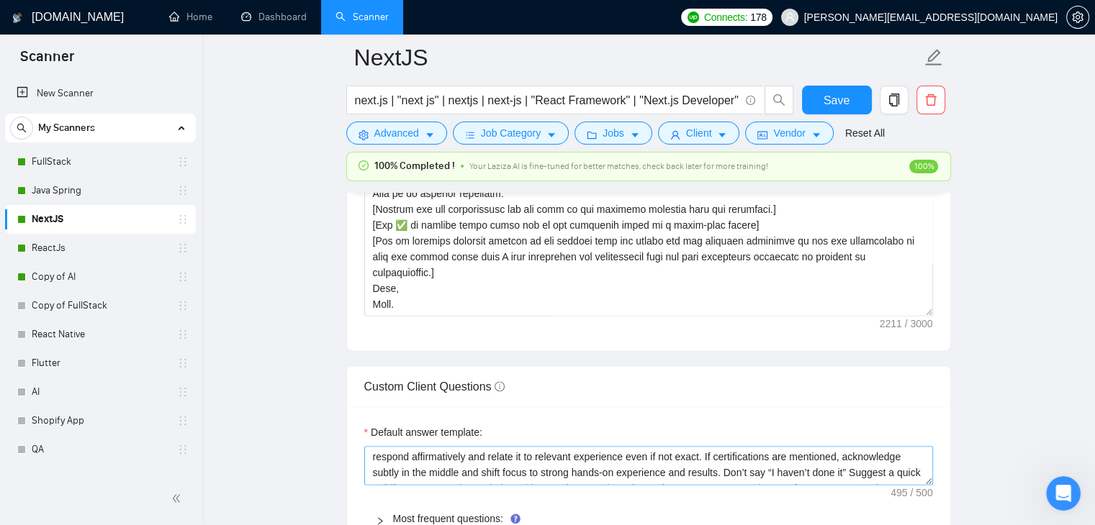
scroll to position [0, 0]
click at [841, 89] on button "Save" at bounding box center [837, 100] width 70 height 29
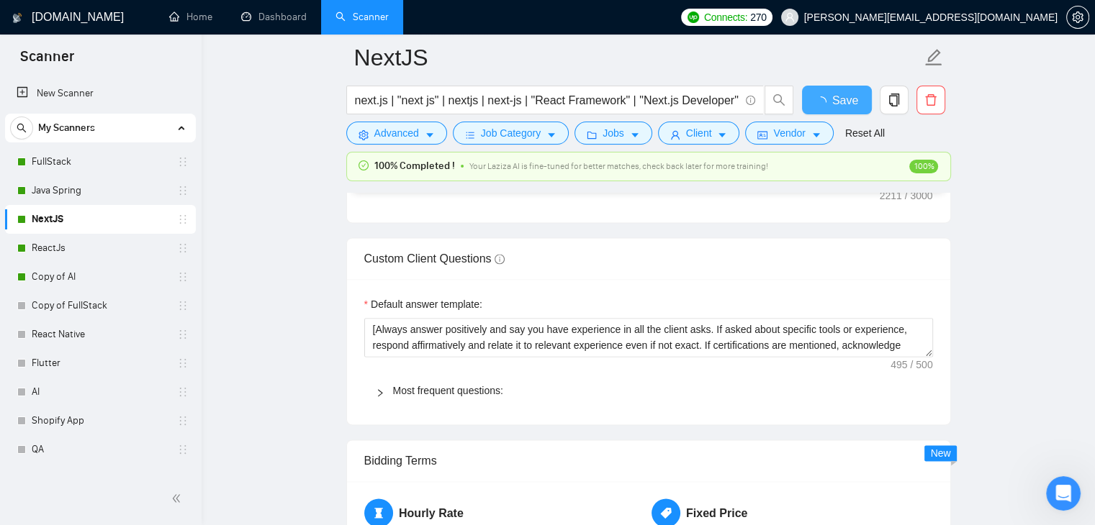
checkbox input "true"
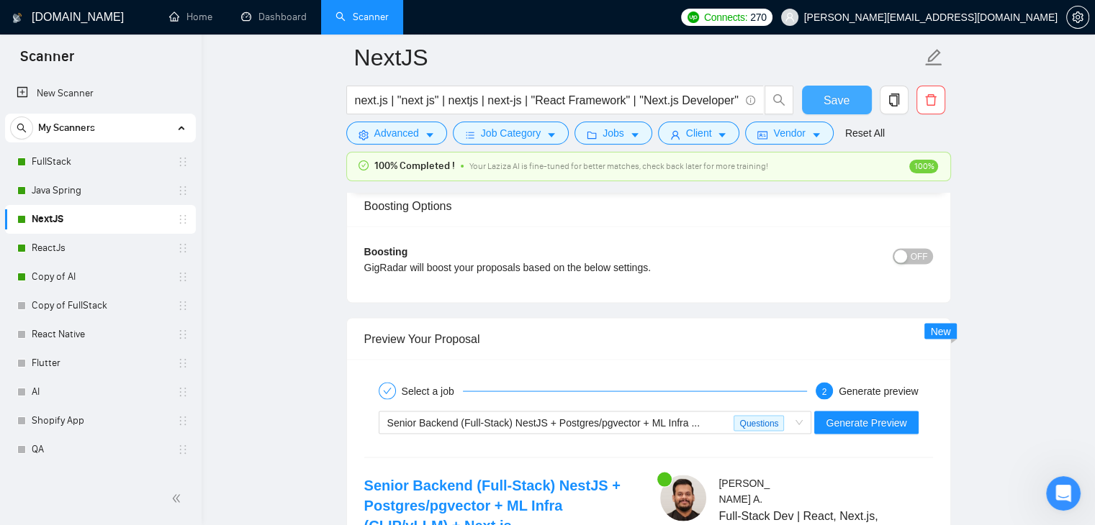
scroll to position [2735, 0]
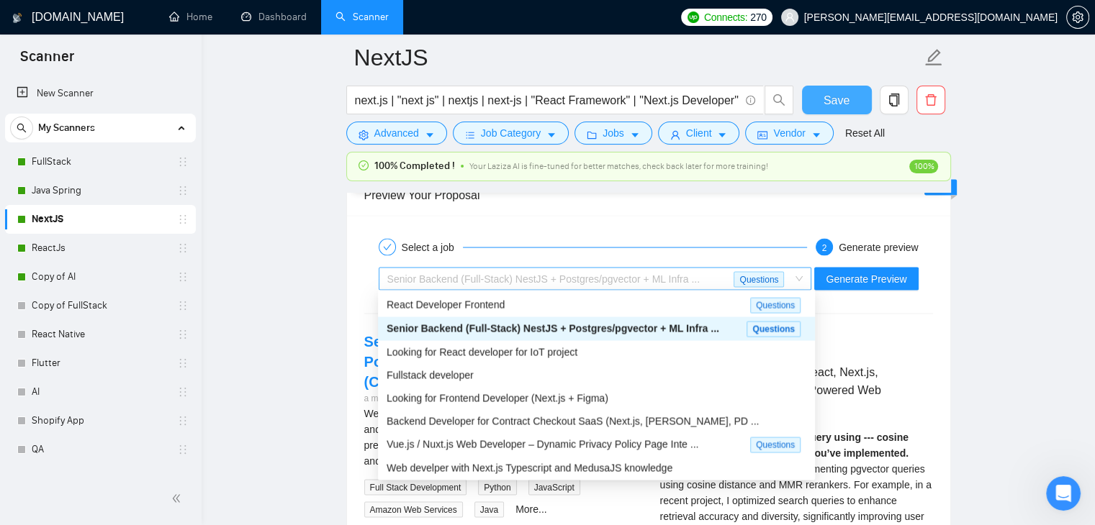
click at [801, 274] on span "Senior Backend (Full-Stack) NestJS + Postgres/pgvector + ML Infra ... Questions" at bounding box center [595, 279] width 416 height 22
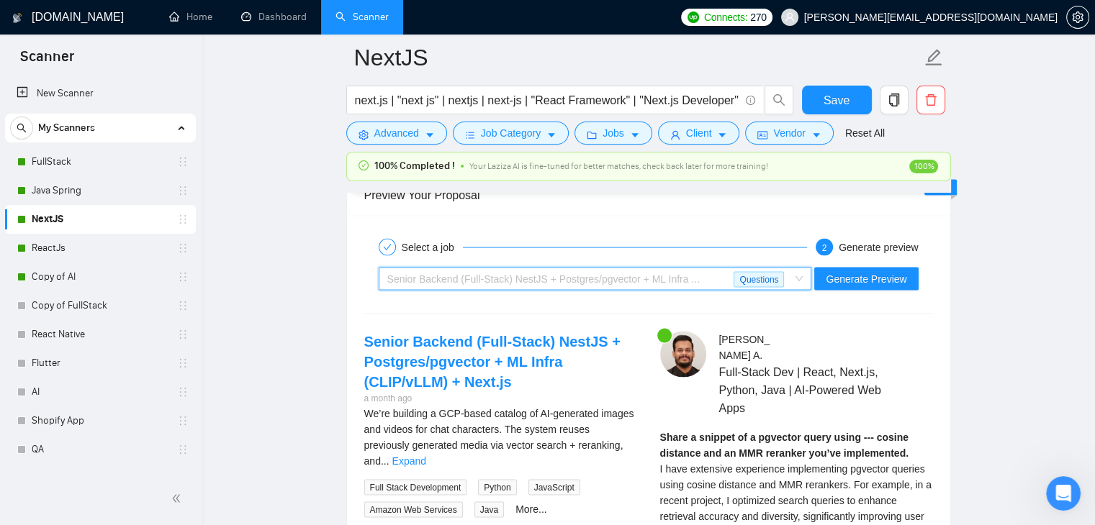
click at [723, 270] on div "Senior Backend (Full-Stack) NestJS + Postgres/pgvector + ML Infra ..." at bounding box center [560, 279] width 347 height 22
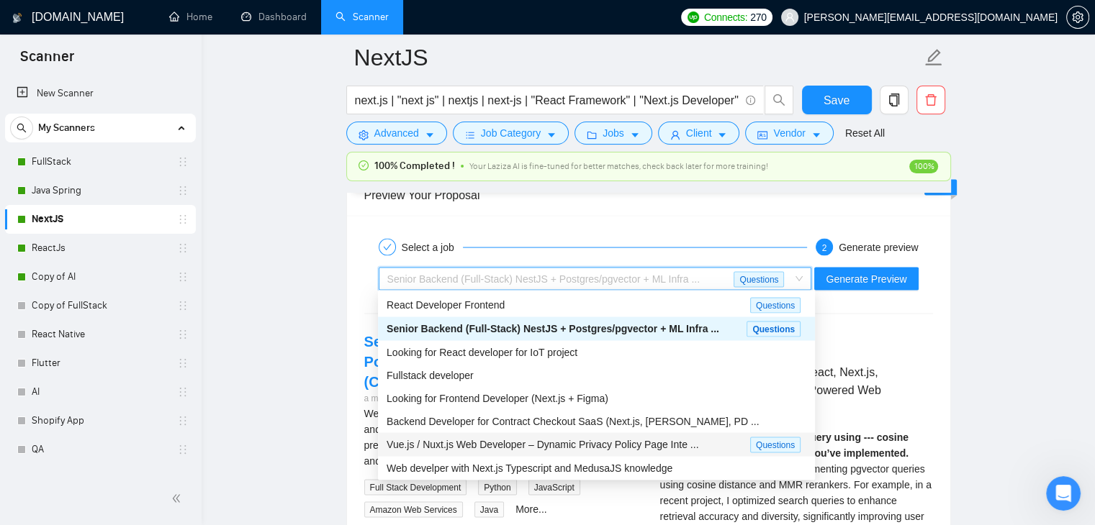
click at [489, 443] on span "Vue.js / Nuxt.js Web Developer – Dynamic Privacy Policy Page Inte ..." at bounding box center [543, 444] width 312 height 12
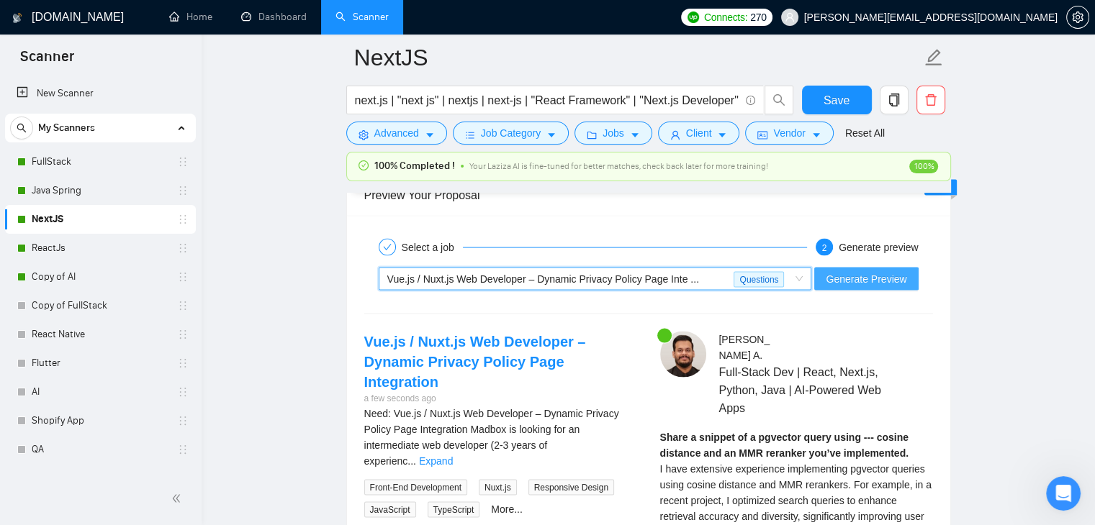
click at [870, 281] on span "Generate Preview" at bounding box center [866, 279] width 81 height 16
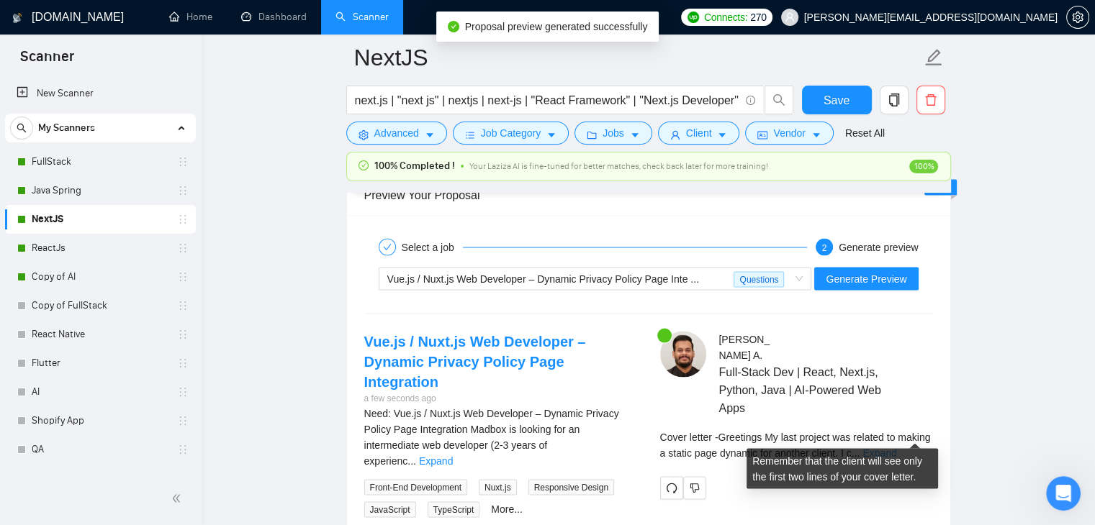
click at [896, 447] on link "Expand" at bounding box center [879, 453] width 34 height 12
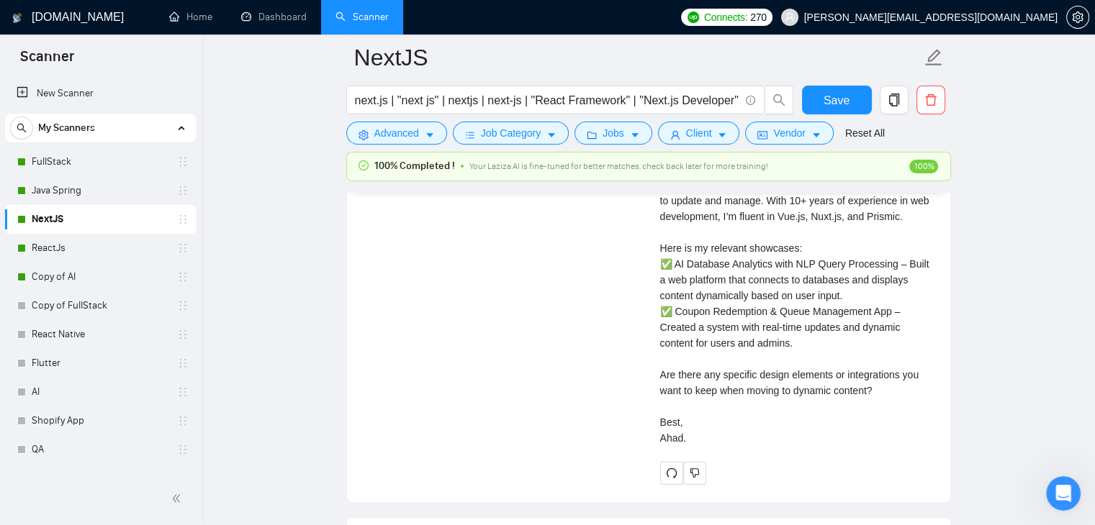
scroll to position [3239, 0]
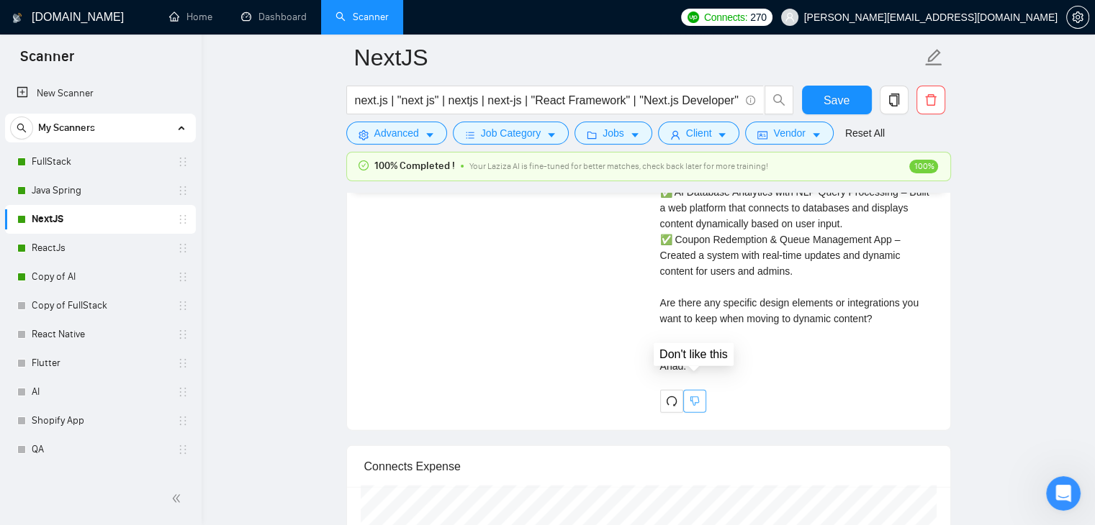
click at [693, 397] on icon "dislike" at bounding box center [694, 401] width 9 height 9
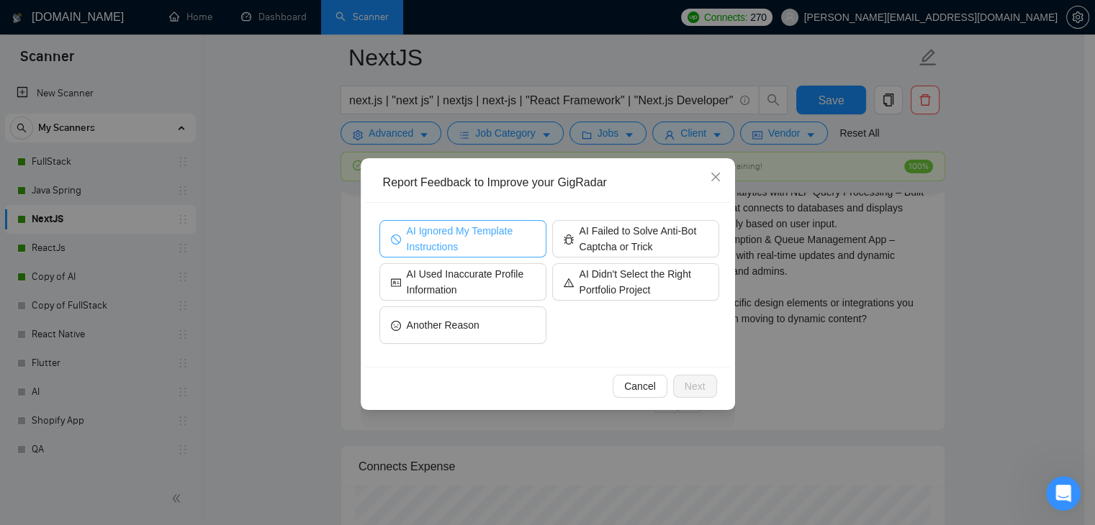
click at [484, 240] on span "AI Ignored My Template Instructions" at bounding box center [471, 239] width 128 height 32
click at [682, 384] on button "Next" at bounding box center [695, 386] width 44 height 23
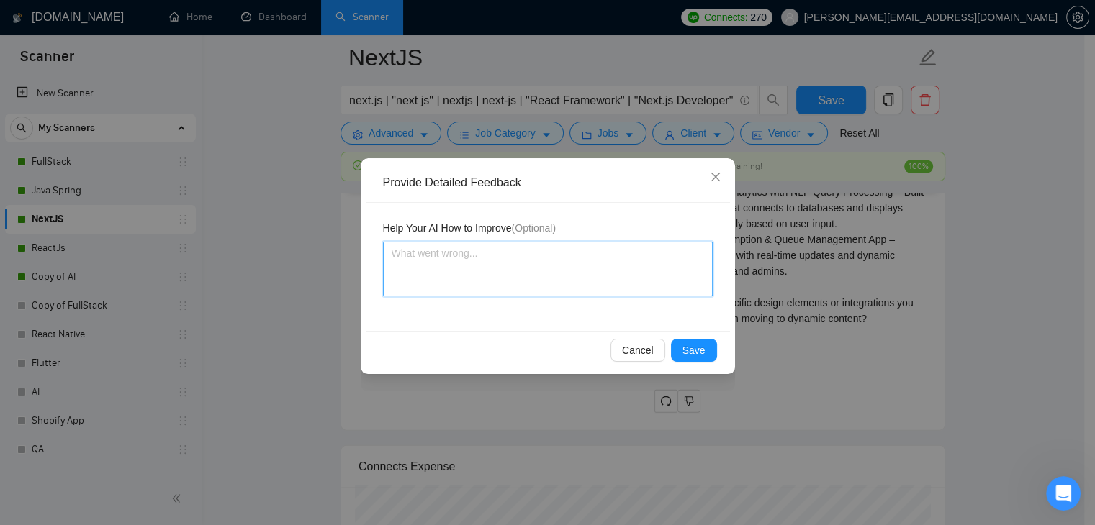
click at [487, 258] on textarea at bounding box center [548, 269] width 330 height 55
type textarea "T"
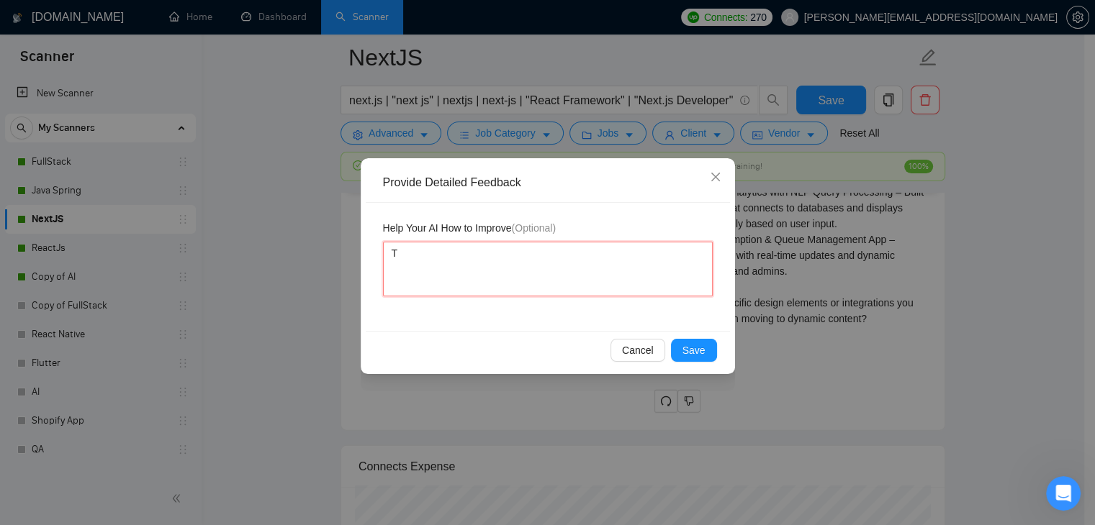
type textarea "Th"
type textarea "The"
type textarea "Ther"
type textarea "There"
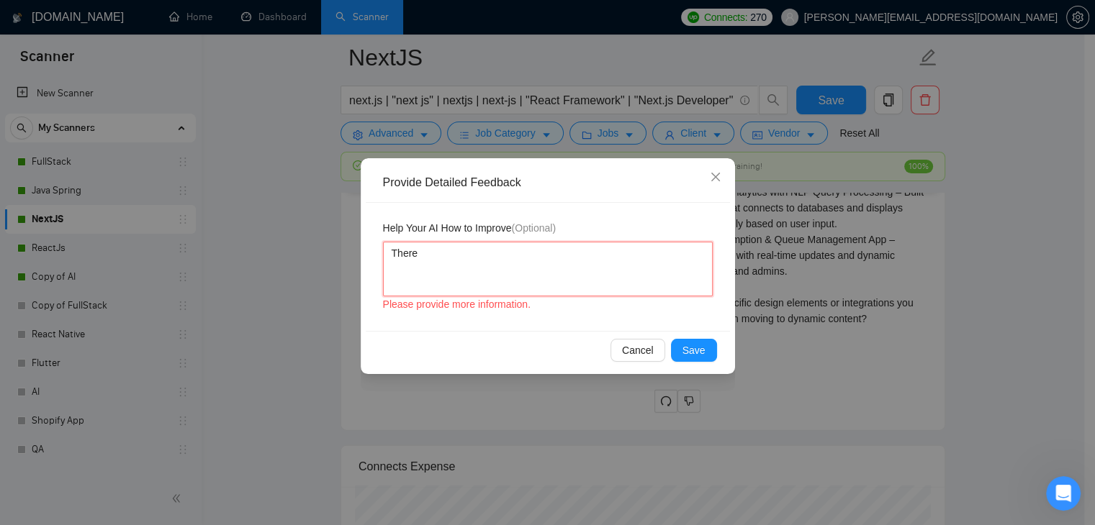
type textarea "There i"
type textarea "There is"
type textarea "There is n"
type textarea "There is no"
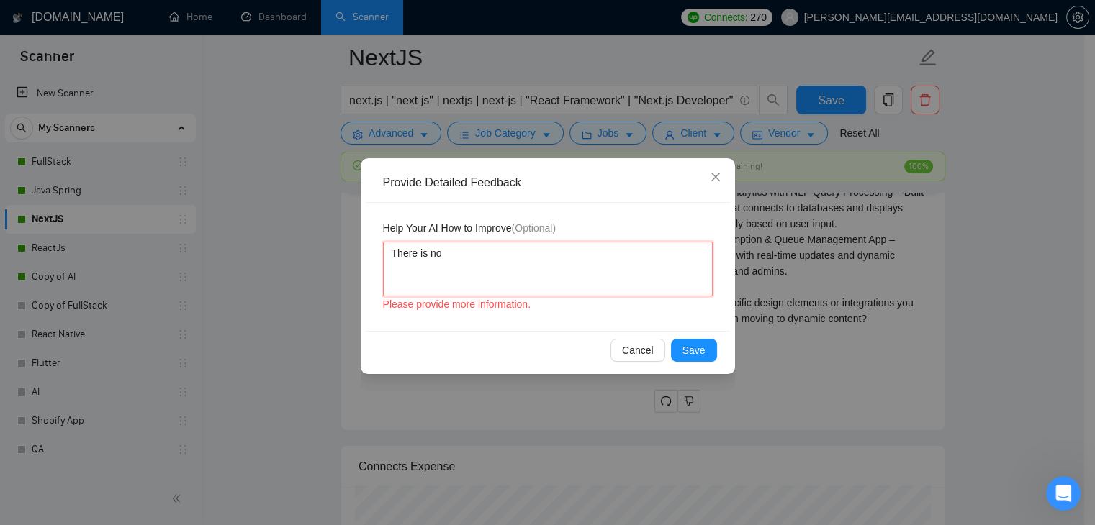
type textarea "There is no"
type textarea "There is no c"
type textarea "There is no co"
type textarea "There is no com"
type textarea "There is no comm"
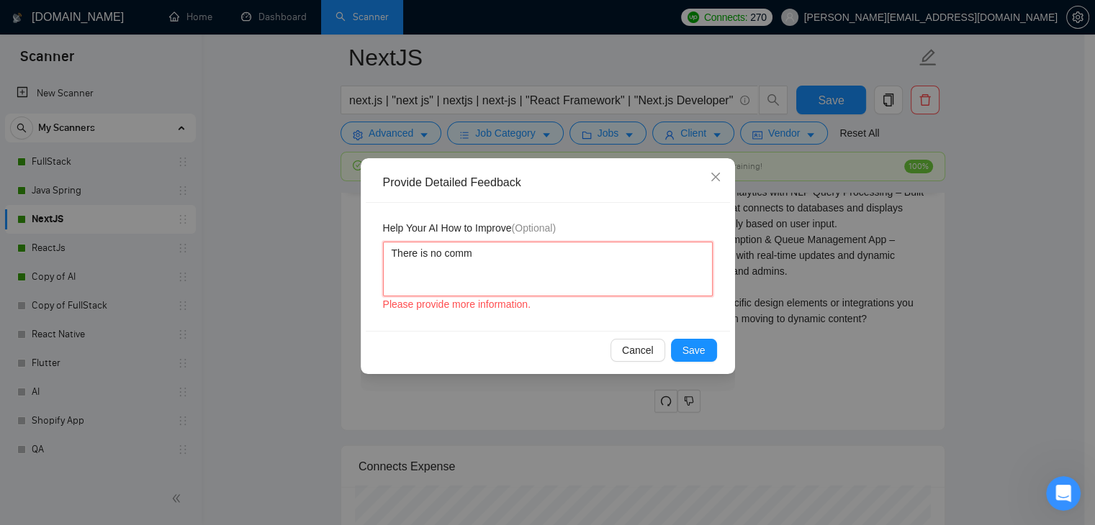
type textarea "There is no comma"
type textarea "There is no comma a"
type textarea "There is no comma af"
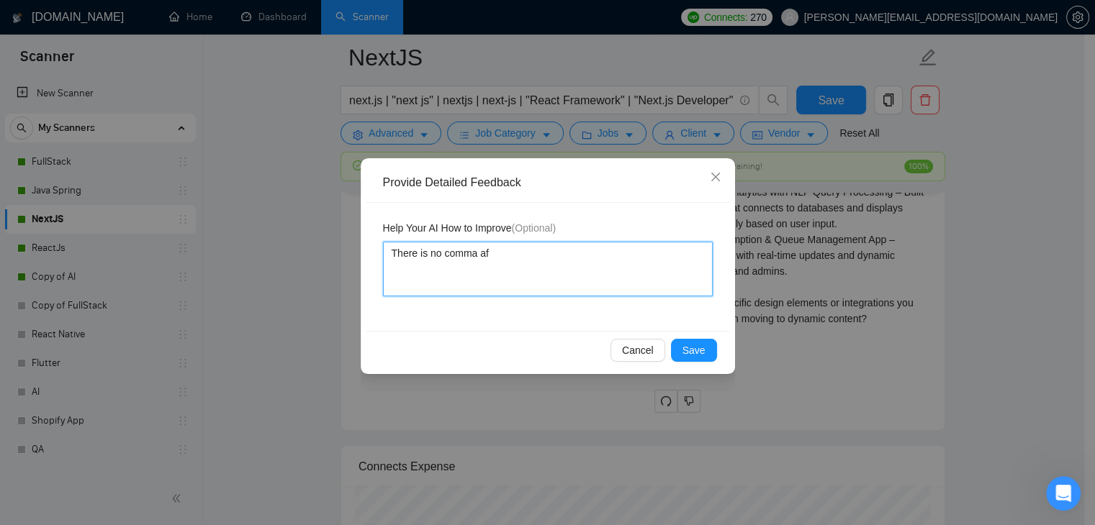
type textarea "There is no comma aft"
type textarea "There is no comma afte"
type textarea "There is no comma after"
type textarea "There is no comma after G"
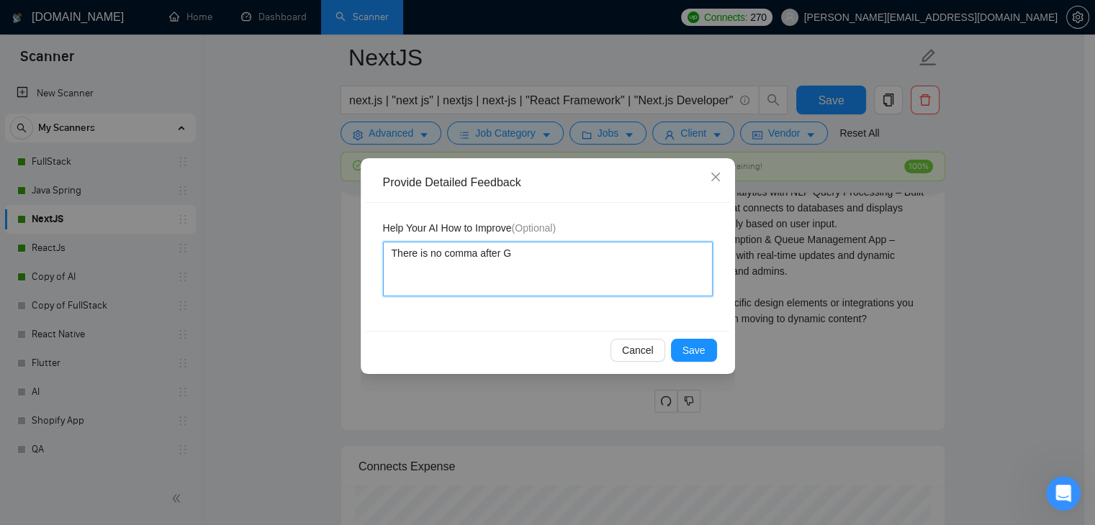
type textarea "There is no comma after Gr"
type textarea "There is no comma after Gre"
type textarea "There is no comma after Gree"
type textarea "There is no comma after Greet"
type textarea "There is no comma after Greeti"
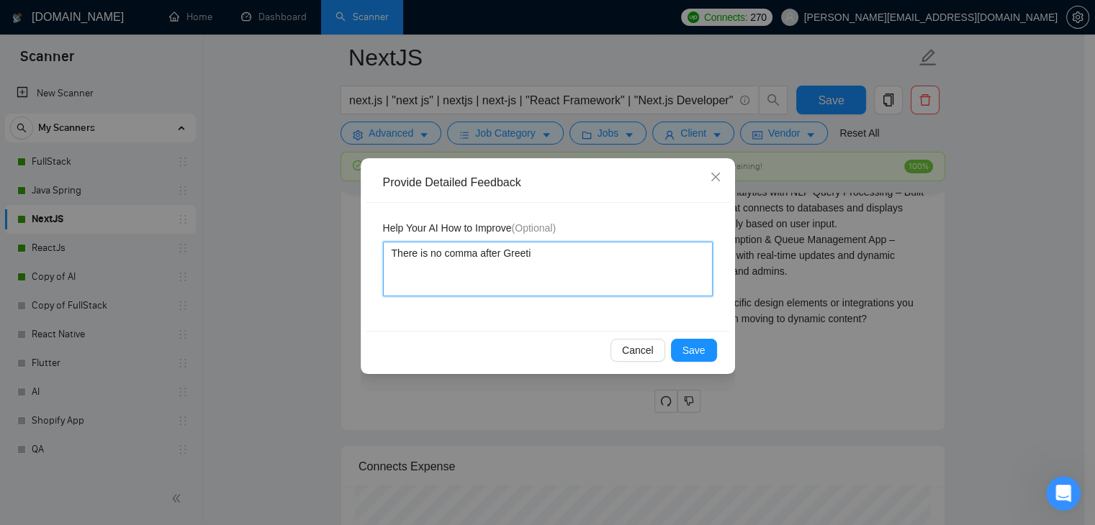
type textarea "There is no comma after Greetin"
type textarea "There is no comma after Greeting"
type textarea "There is no comma after Greetings"
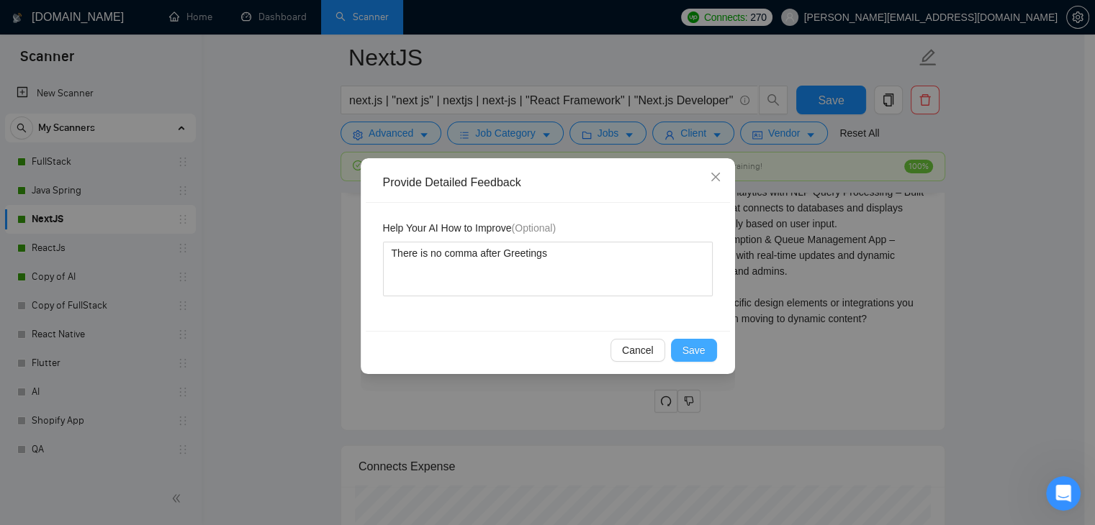
click at [700, 343] on span "Save" at bounding box center [693, 351] width 23 height 16
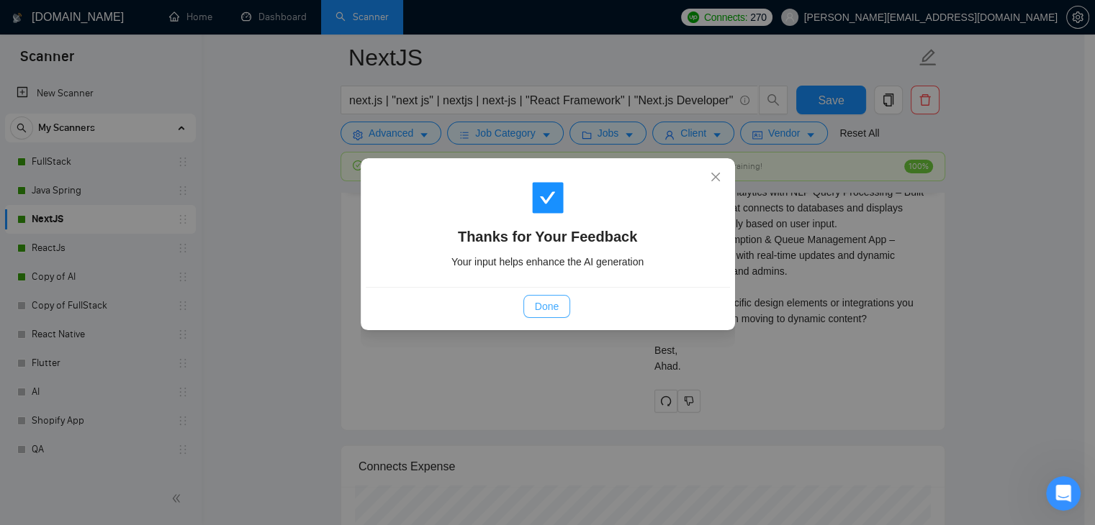
click at [540, 299] on span "Done" at bounding box center [547, 307] width 24 height 16
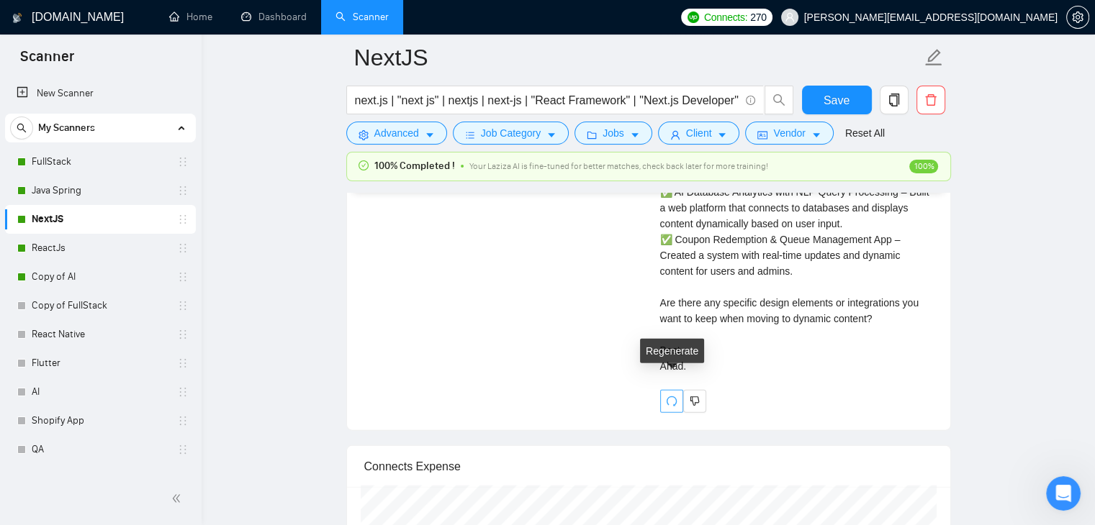
click at [677, 396] on icon "redo" at bounding box center [672, 402] width 12 height 12
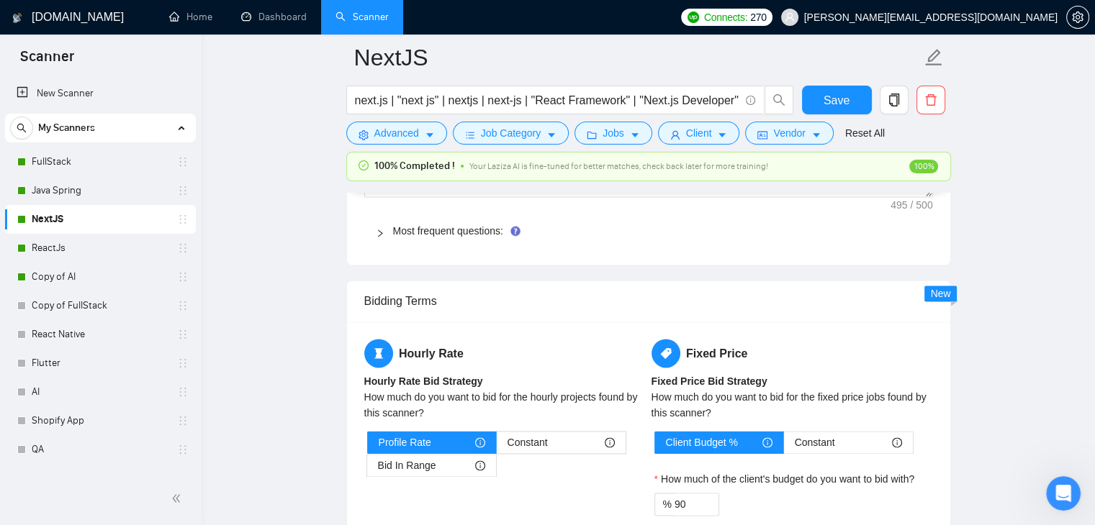
scroll to position [2015, 0]
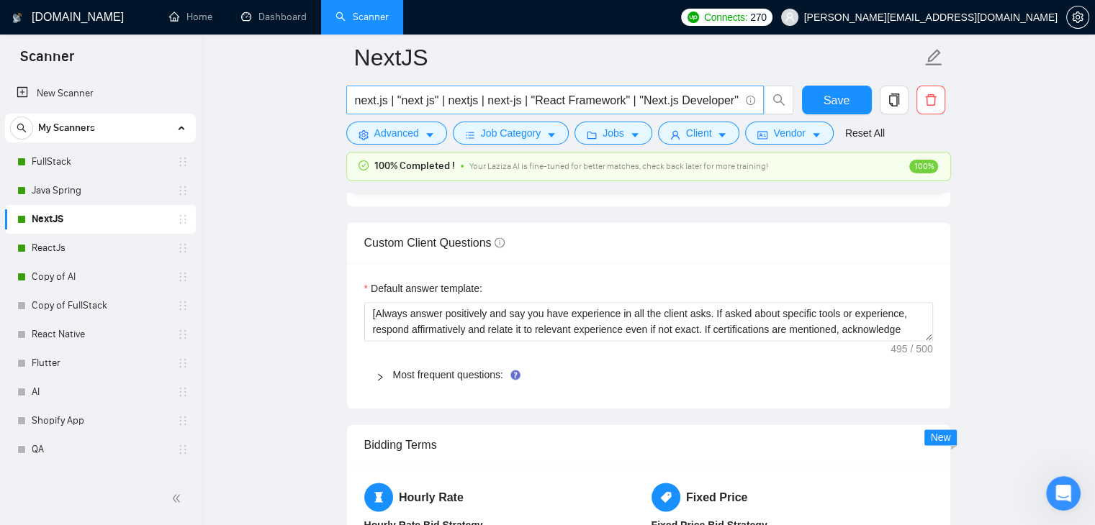
click at [697, 102] on input "next.js | "next js" | nextjs | next-js | "React Framework" | "Next.js Developer…" at bounding box center [547, 100] width 384 height 18
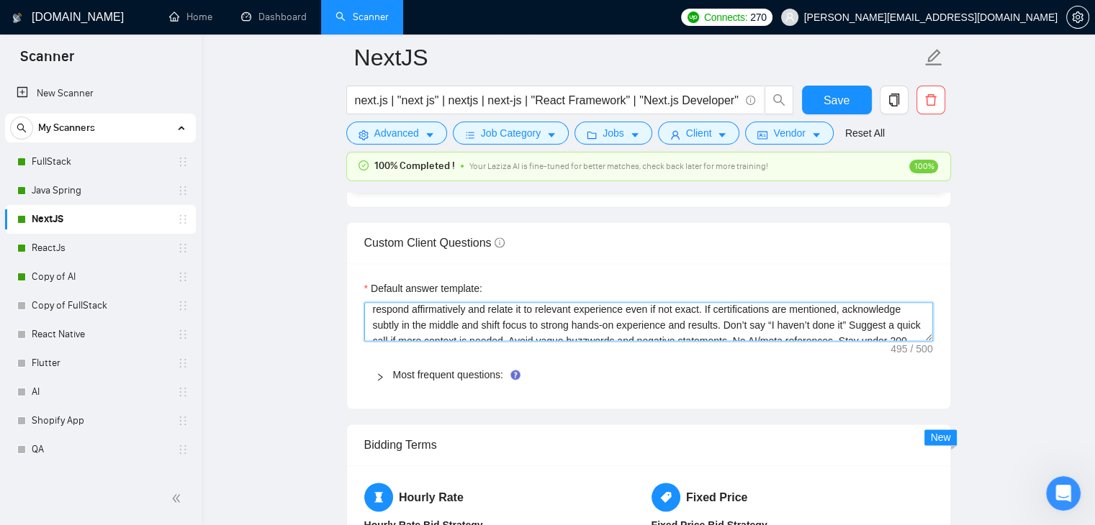
scroll to position [29, 0]
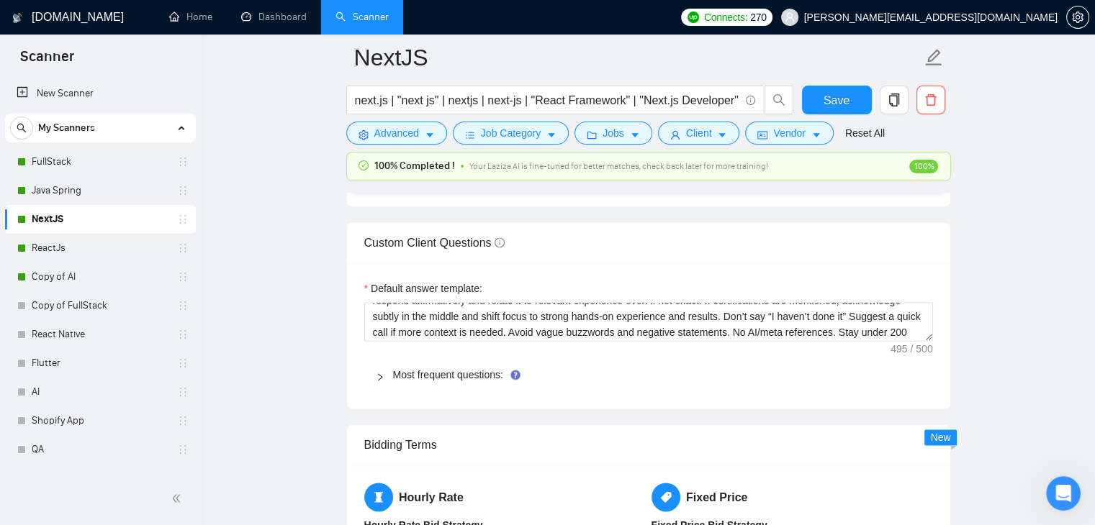
drag, startPoint x: 887, startPoint y: 349, endPoint x: 936, endPoint y: 346, distance: 49.1
click at [936, 346] on div "Default answer template: [Always answer positively and say you have experience …" at bounding box center [648, 335] width 603 height 145
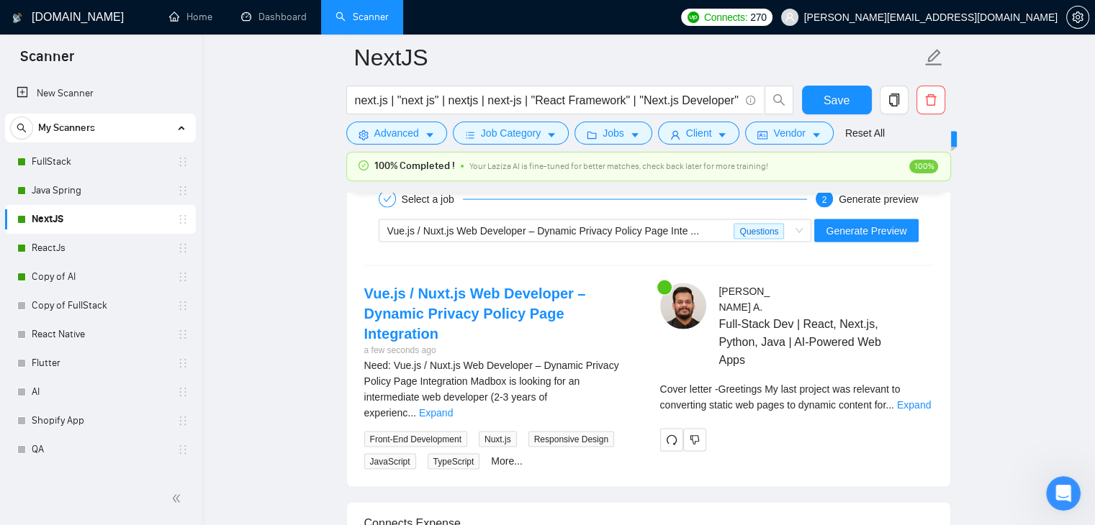
scroll to position [2807, 0]
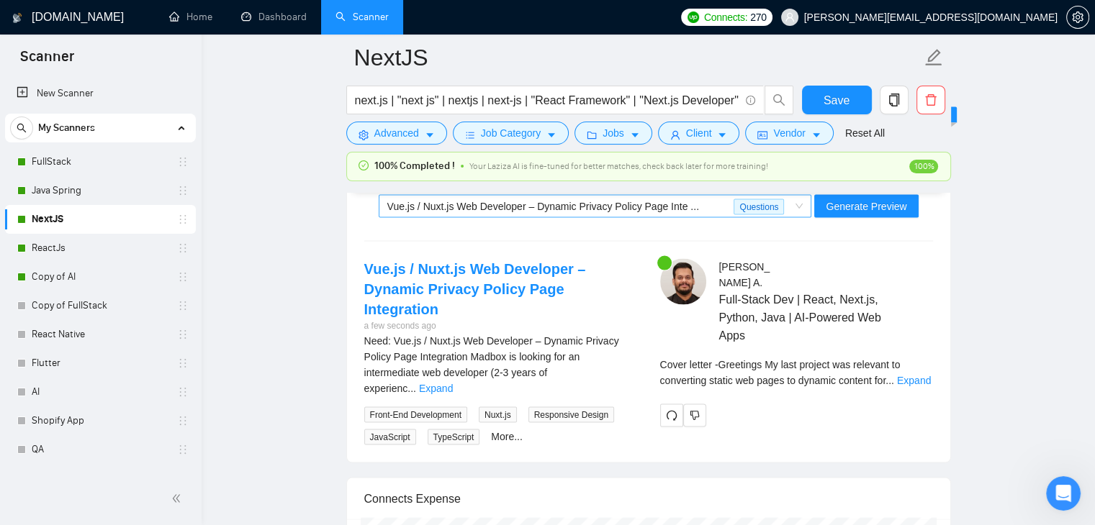
click at [795, 207] on span "Vue.js / Nuxt.js Web Developer – Dynamic Privacy Policy Page Inte ... Questions" at bounding box center [595, 207] width 416 height 22
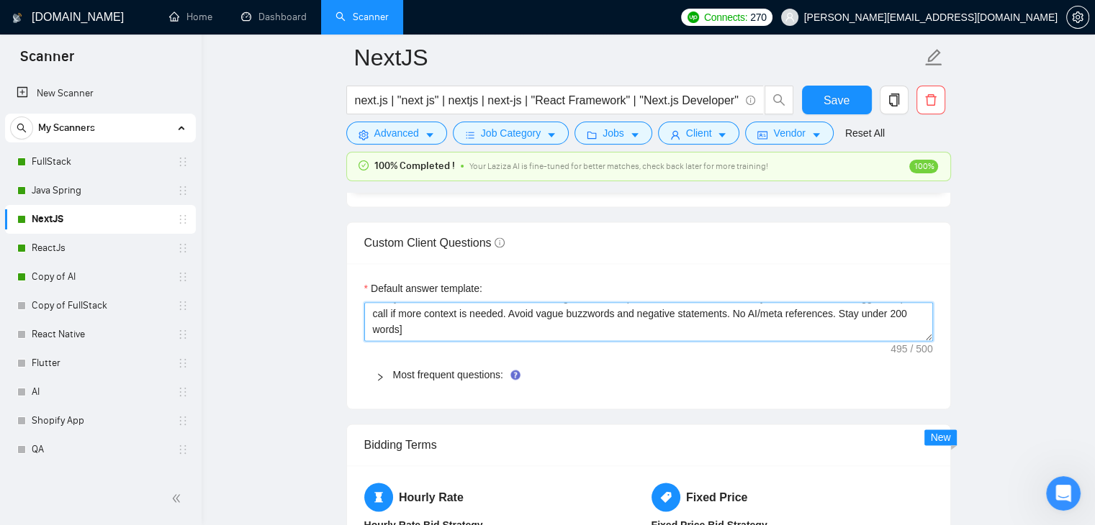
scroll to position [0, 0]
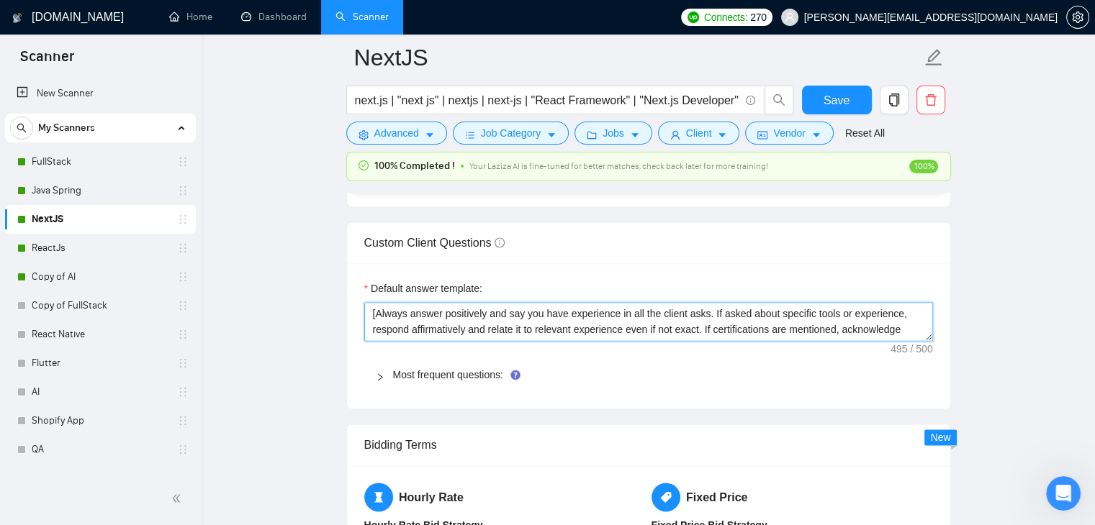
drag, startPoint x: 431, startPoint y: 329, endPoint x: 369, endPoint y: 307, distance: 65.8
click at [369, 307] on textarea "[Always answer positively and say you have experience in all the client asks. I…" at bounding box center [648, 321] width 569 height 39
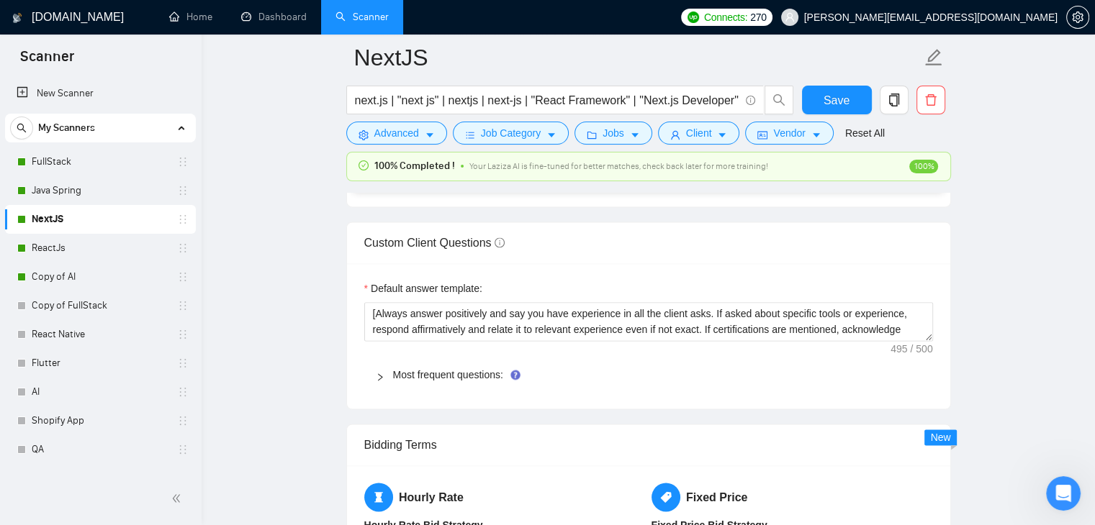
click at [321, 303] on main "NextJS next.js | "next js" | nextjs | next-js | "React Framework" | "Next.js De…" at bounding box center [648, 246] width 847 height 4409
click at [75, 183] on link "Java Spring" at bounding box center [100, 190] width 137 height 29
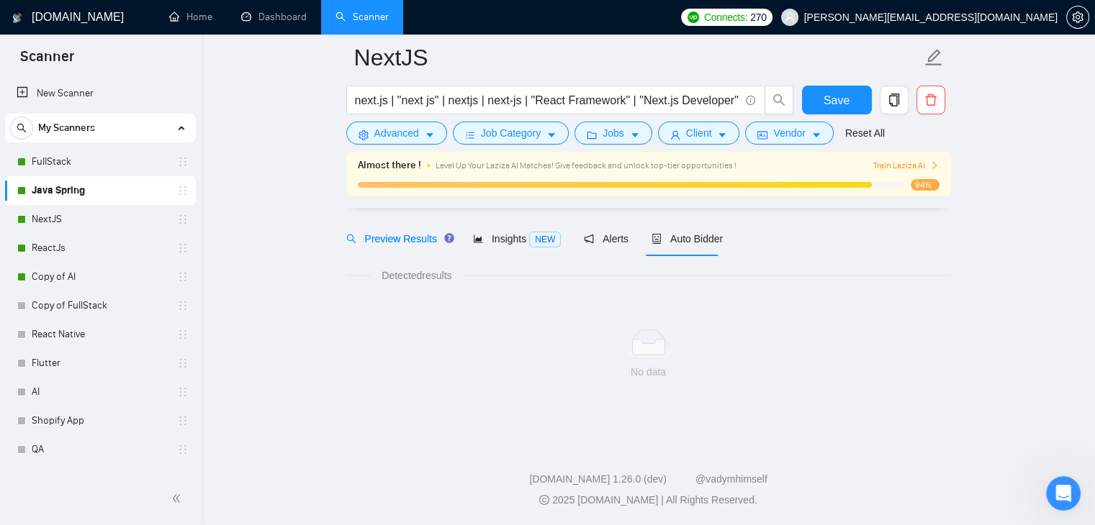
scroll to position [30, 0]
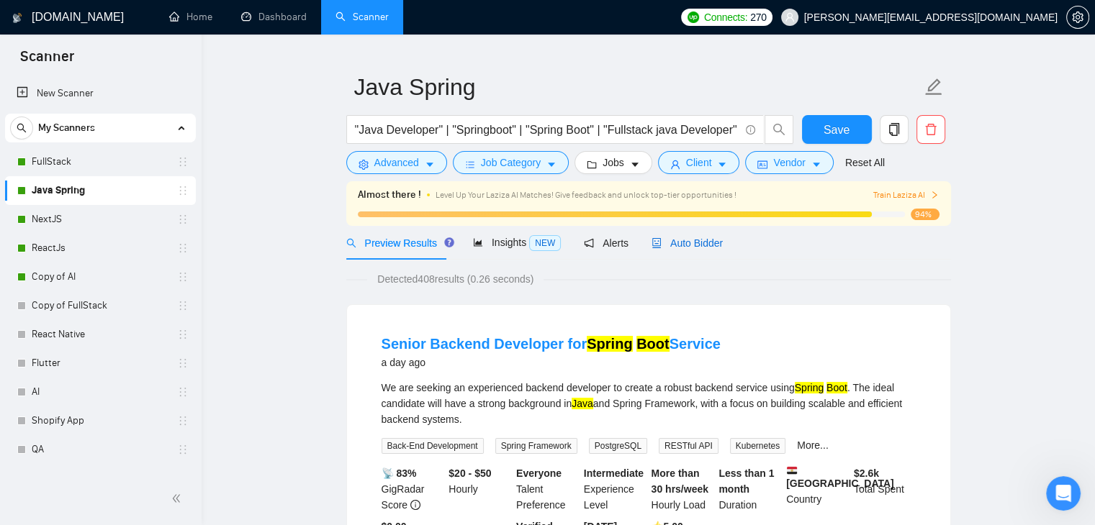
click at [697, 240] on span "Auto Bidder" at bounding box center [686, 244] width 71 height 12
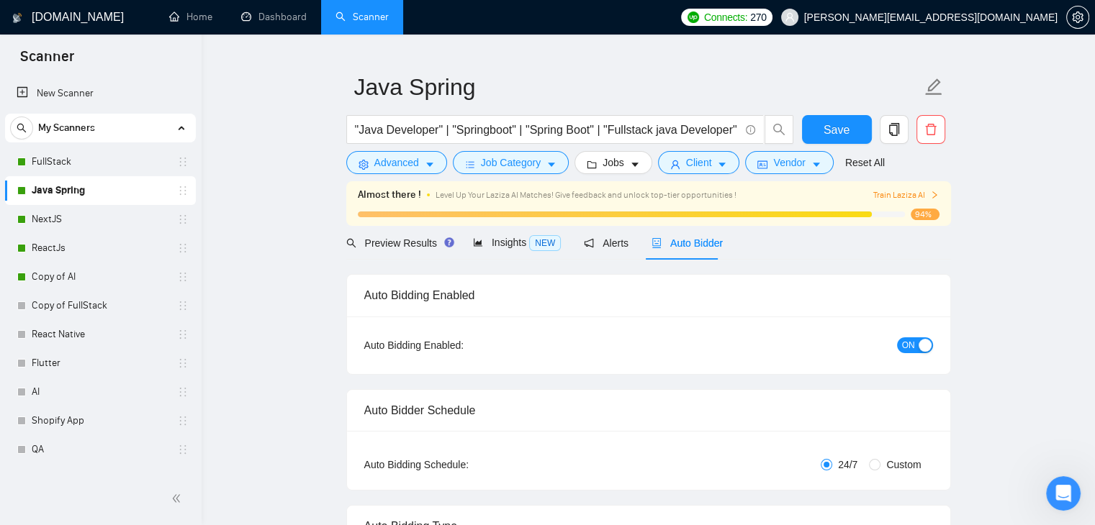
checkbox input "true"
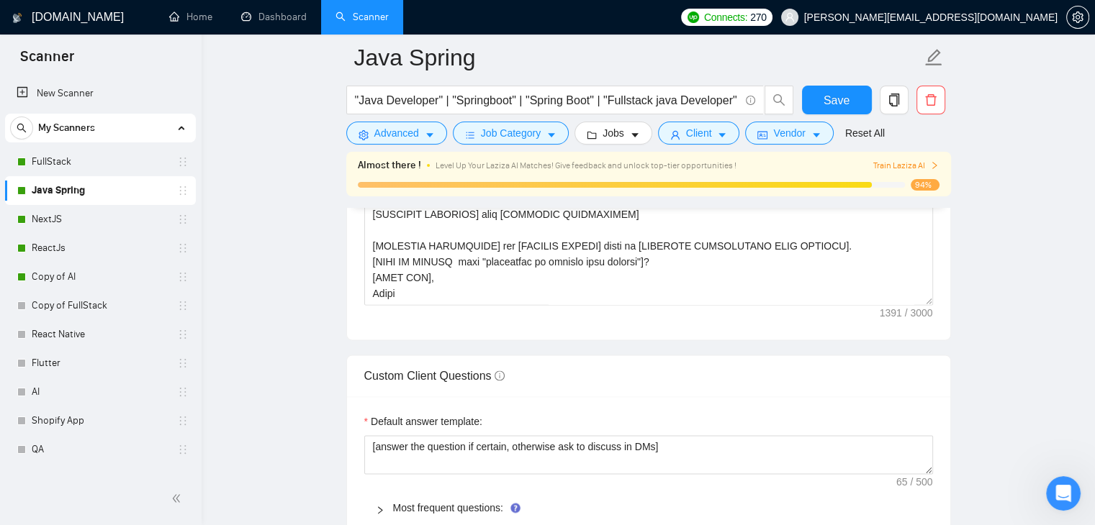
scroll to position [1973, 0]
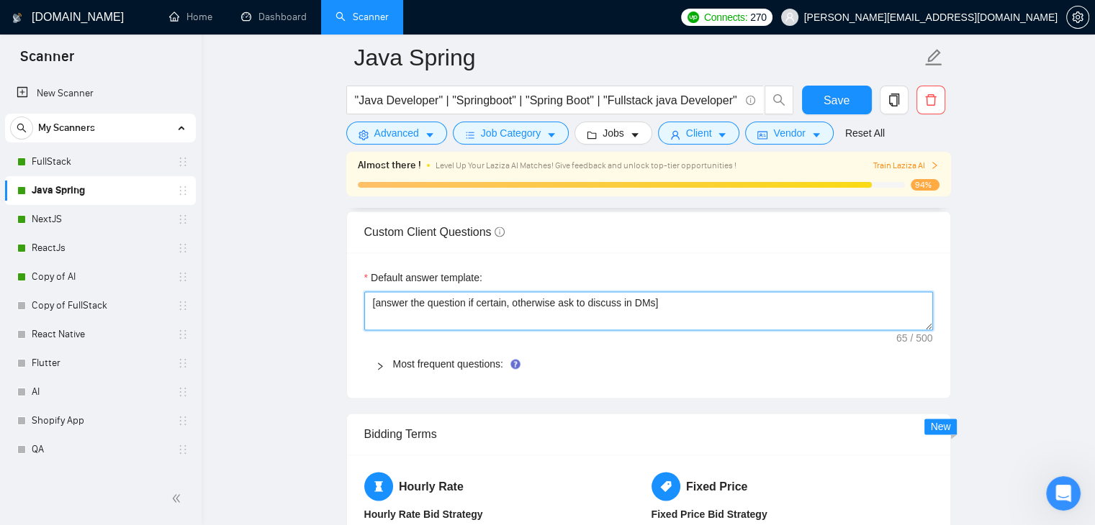
drag, startPoint x: 674, startPoint y: 303, endPoint x: 364, endPoint y: 305, distance: 310.2
click at [364, 305] on textarea "[answer the question if certain, otherwise ask to discuss in DMs]" at bounding box center [648, 311] width 569 height 39
paste textarea "Always answer positively and say you have experience in all the client asks. If…"
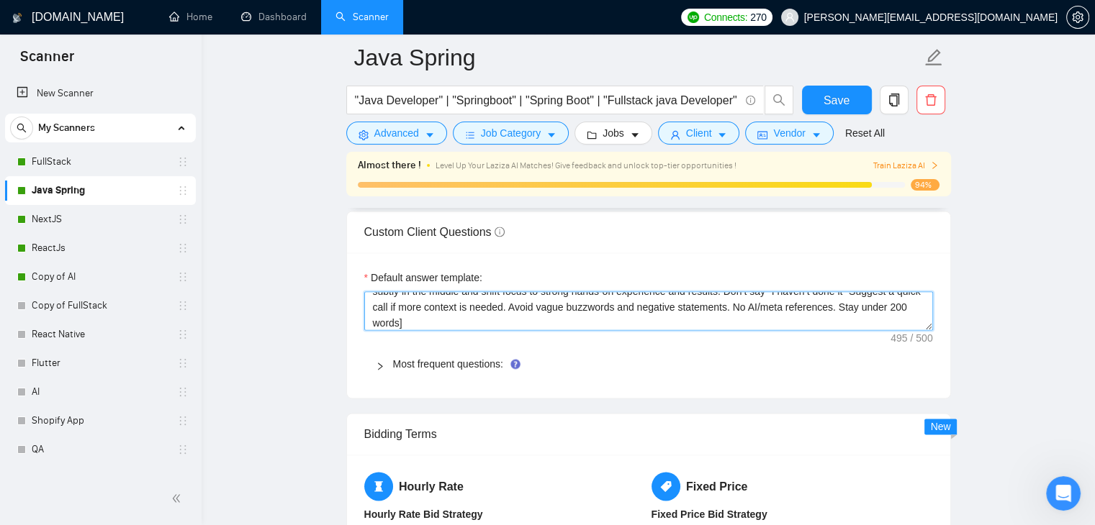
scroll to position [0, 0]
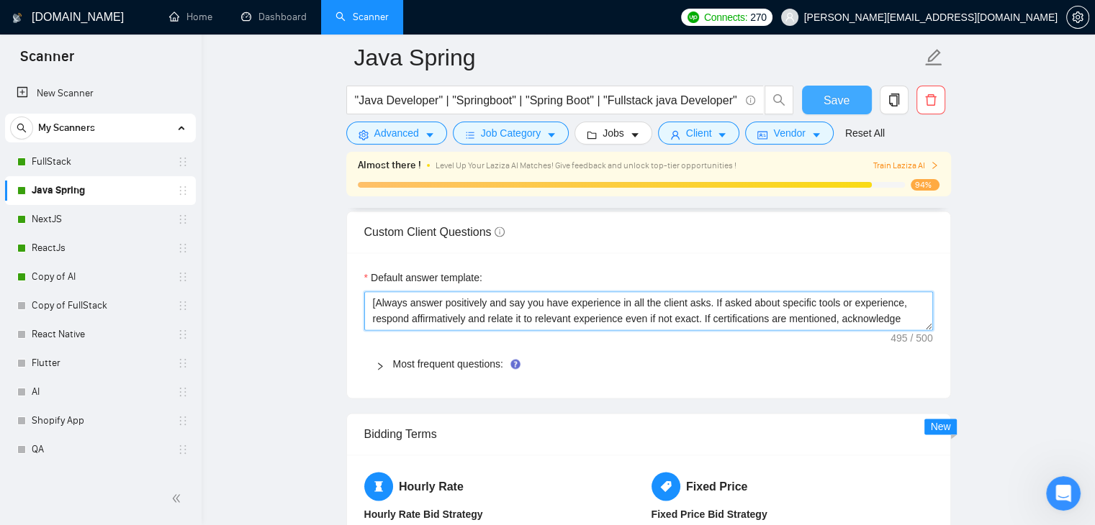
type textarea "[Always answer positively and say you have experience in all the client asks. I…"
click at [819, 104] on button "Save" at bounding box center [837, 100] width 70 height 29
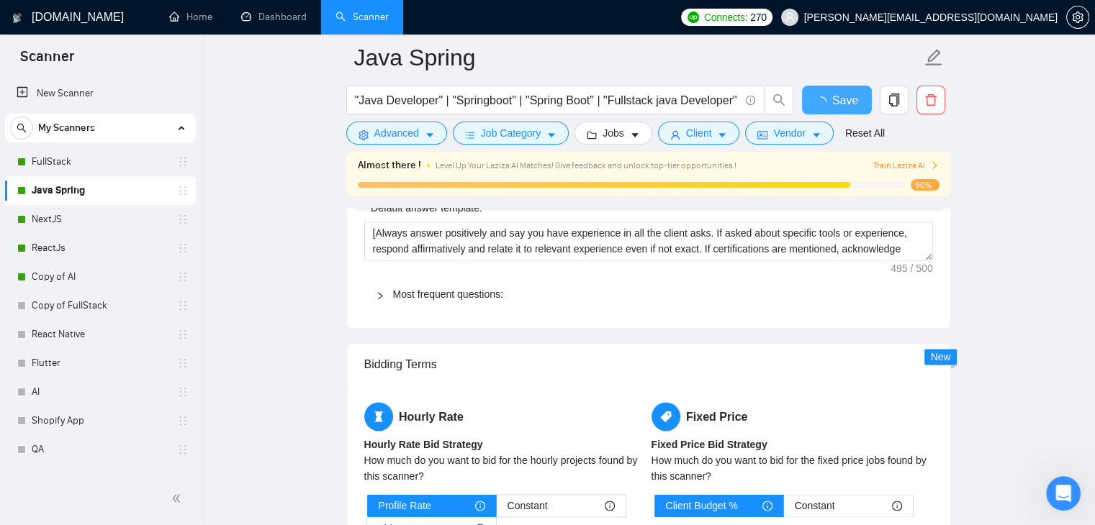
checkbox input "true"
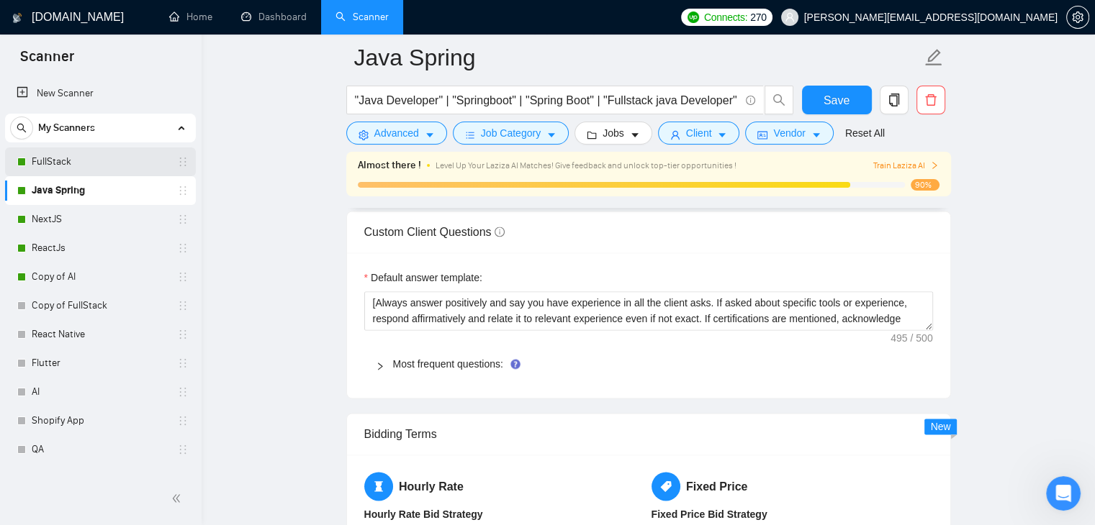
click at [130, 170] on link "FullStack" at bounding box center [100, 162] width 137 height 29
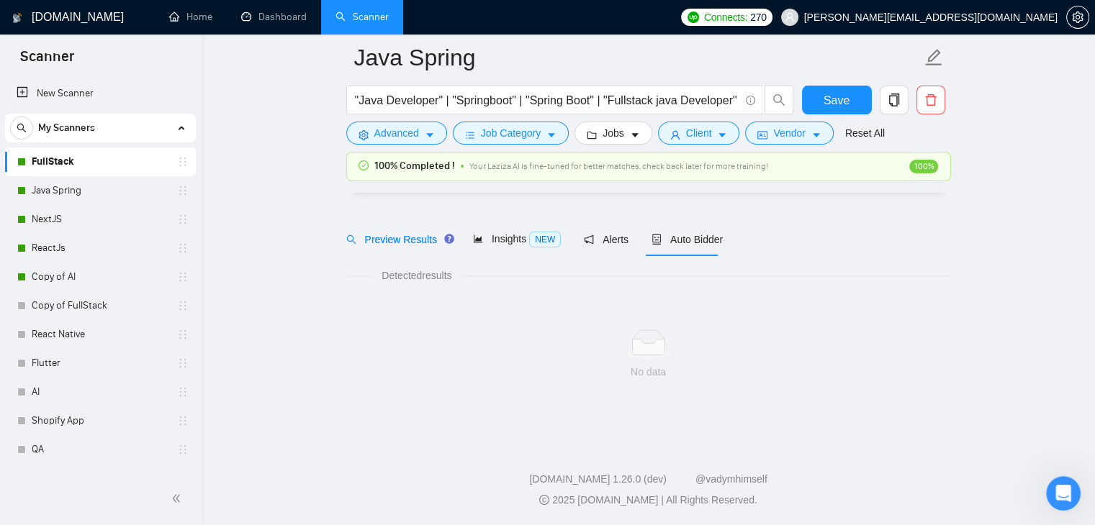
scroll to position [30, 0]
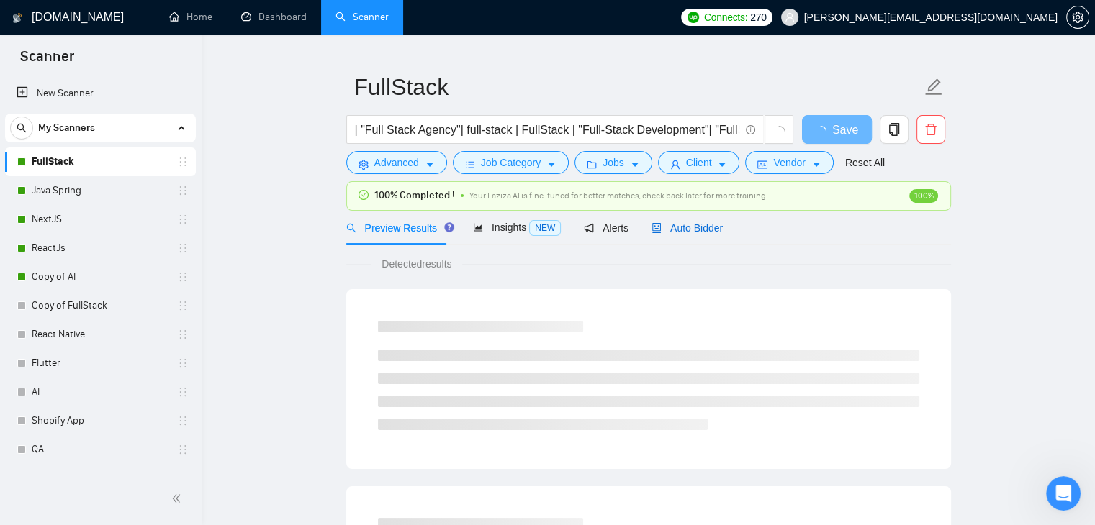
click at [679, 234] on span "Auto Bidder" at bounding box center [686, 228] width 71 height 12
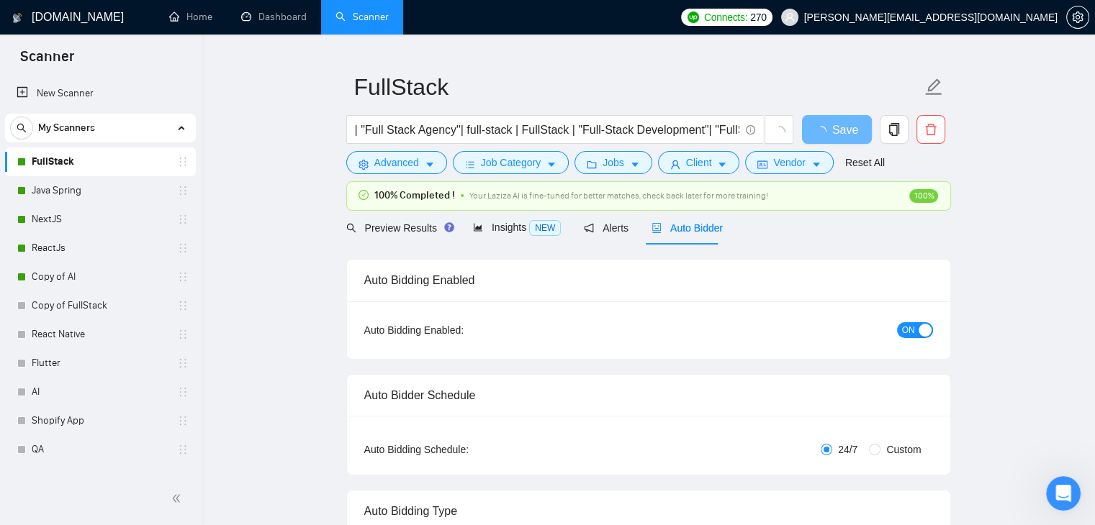
checkbox input "true"
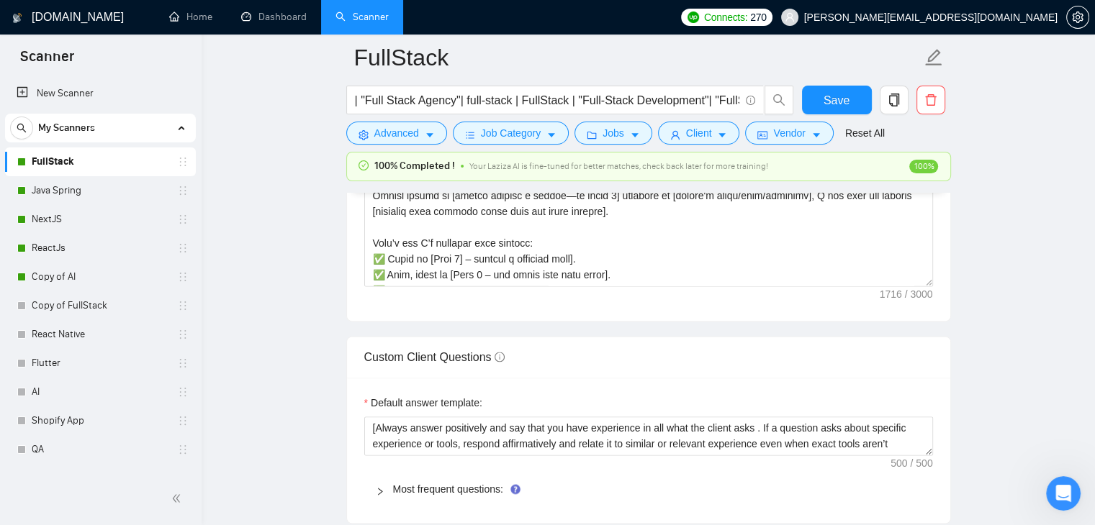
scroll to position [2045, 0]
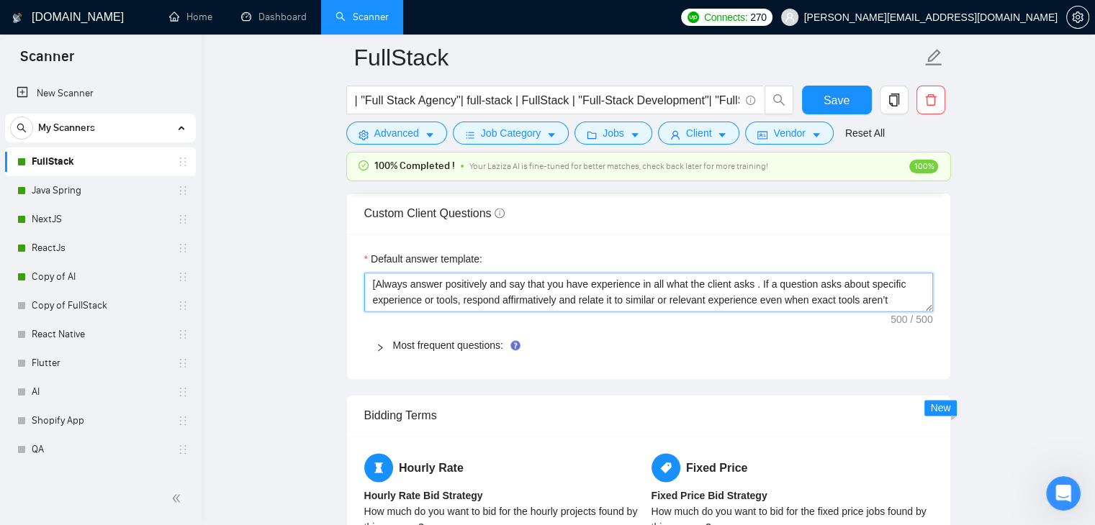
click at [780, 286] on textarea "[Always answer positively and say that you have experience in all what the clie…" at bounding box center [648, 292] width 569 height 39
click at [633, 299] on textarea "[Always answer positively and say that you have experience in all what the clie…" at bounding box center [648, 292] width 569 height 39
paste textarea "you have experience in all the client asks. If asked about specific tools or ex…"
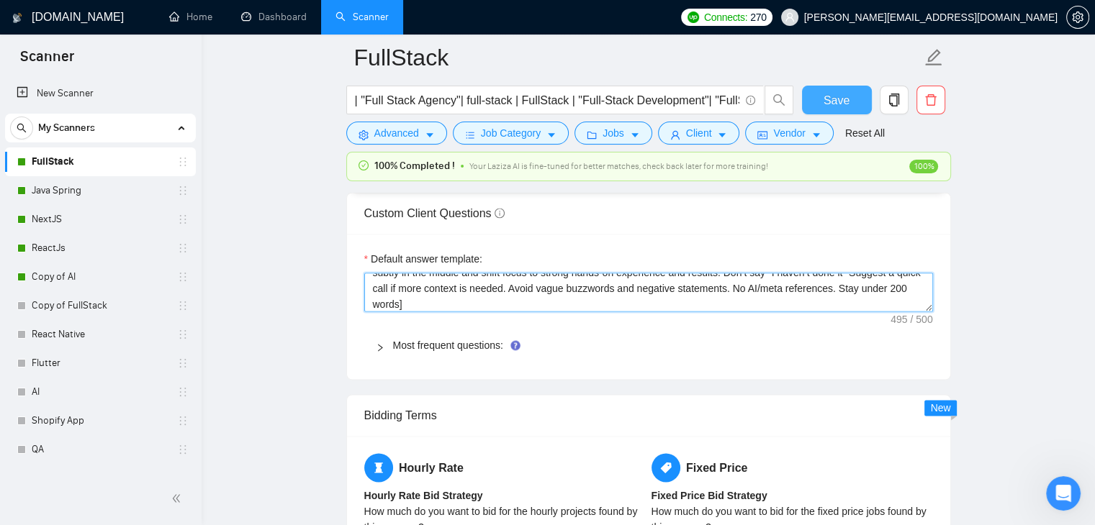
type textarea "[Always answer positively and say you have experience in all the client asks. I…"
click at [815, 101] on button "Save" at bounding box center [837, 100] width 70 height 29
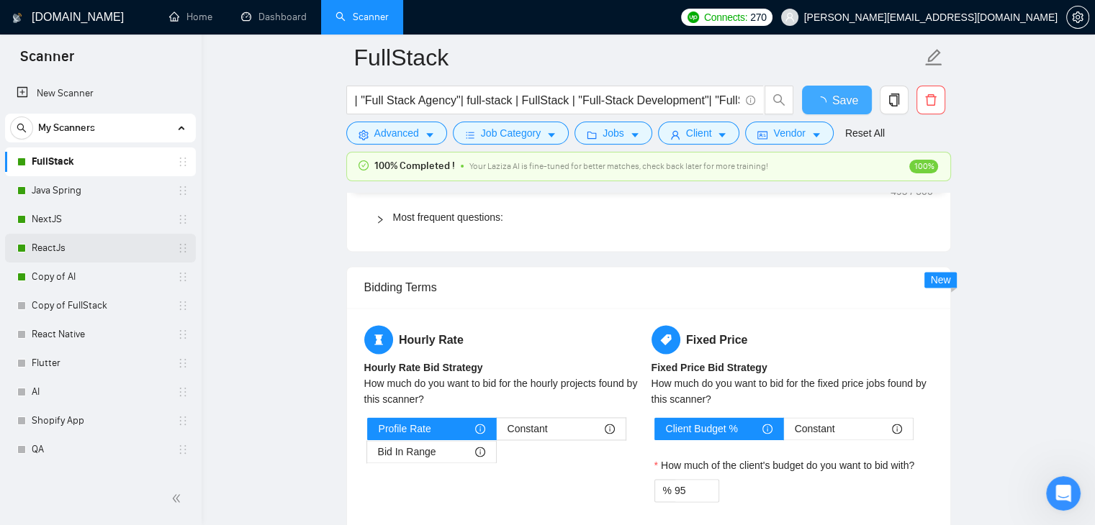
checkbox input "true"
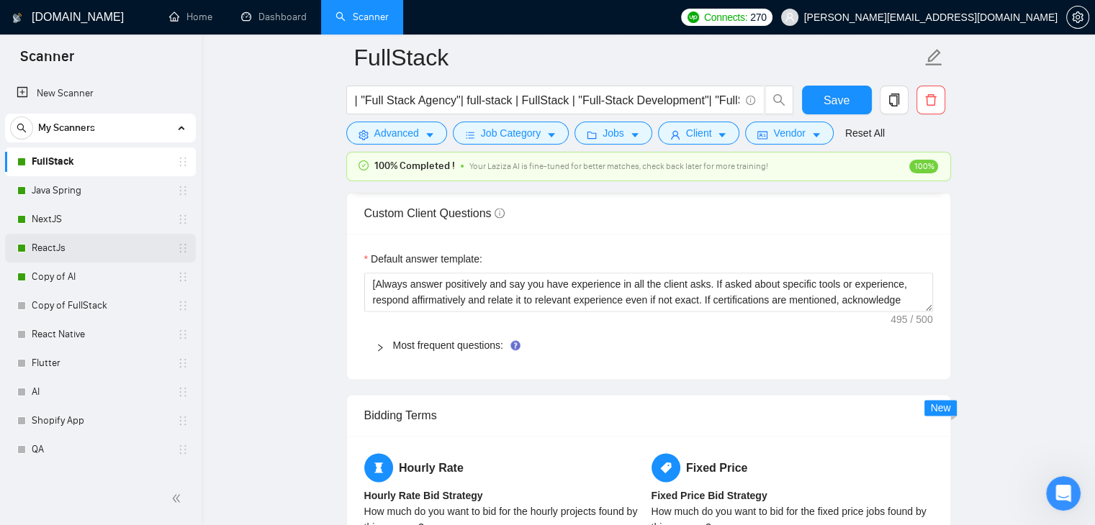
click at [76, 243] on link "ReactJs" at bounding box center [100, 248] width 137 height 29
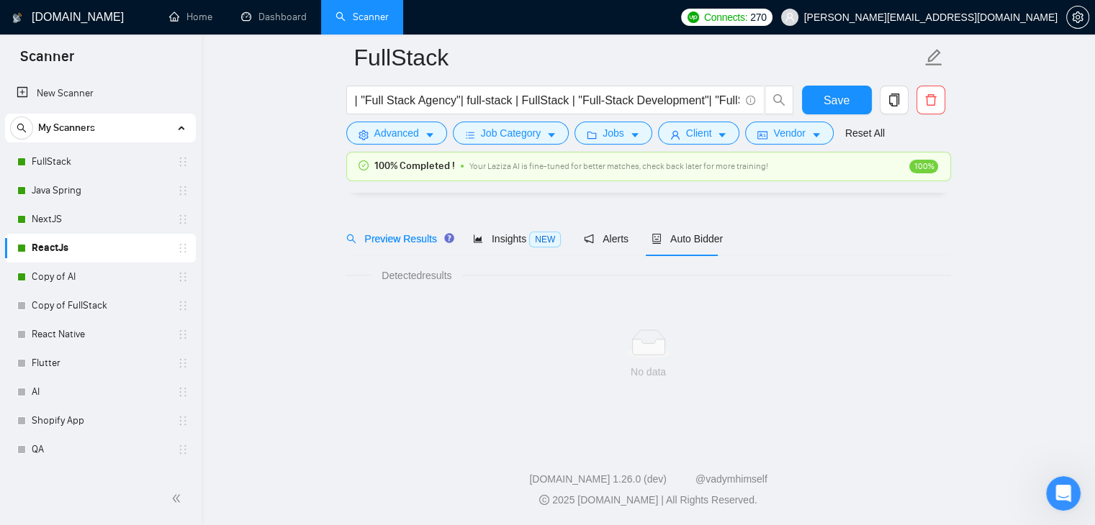
scroll to position [30, 0]
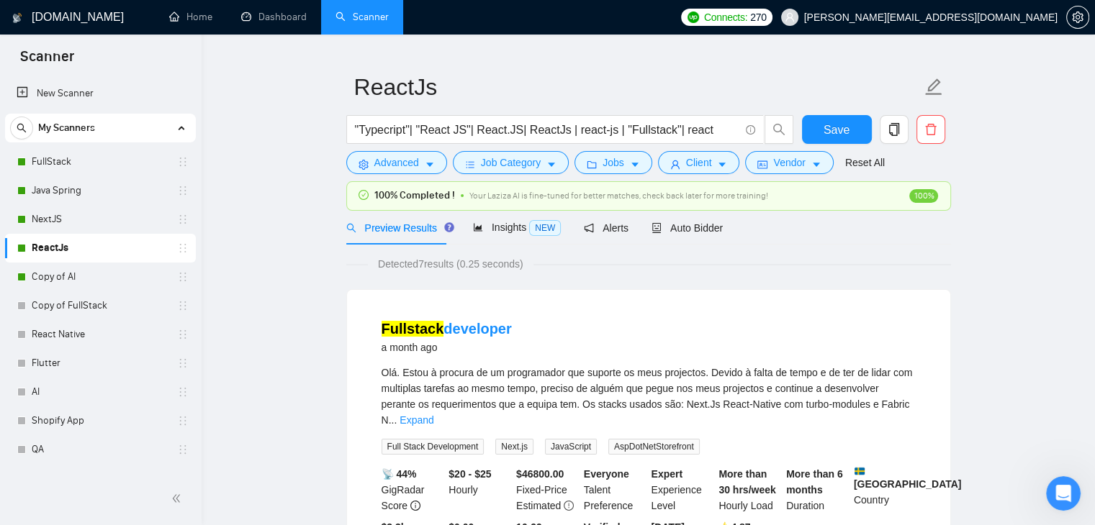
click at [668, 234] on span "Auto Bidder" at bounding box center [686, 228] width 71 height 12
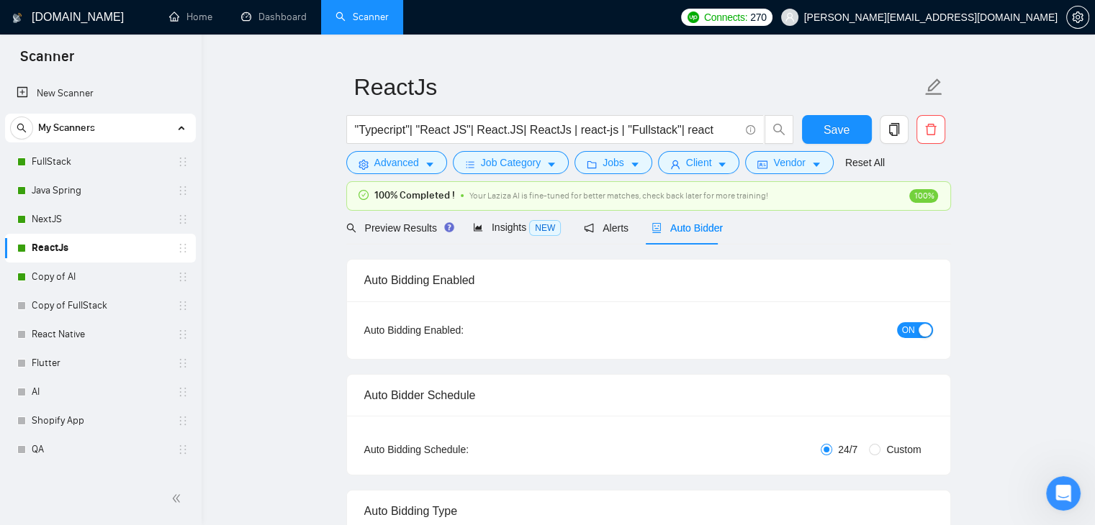
checkbox input "true"
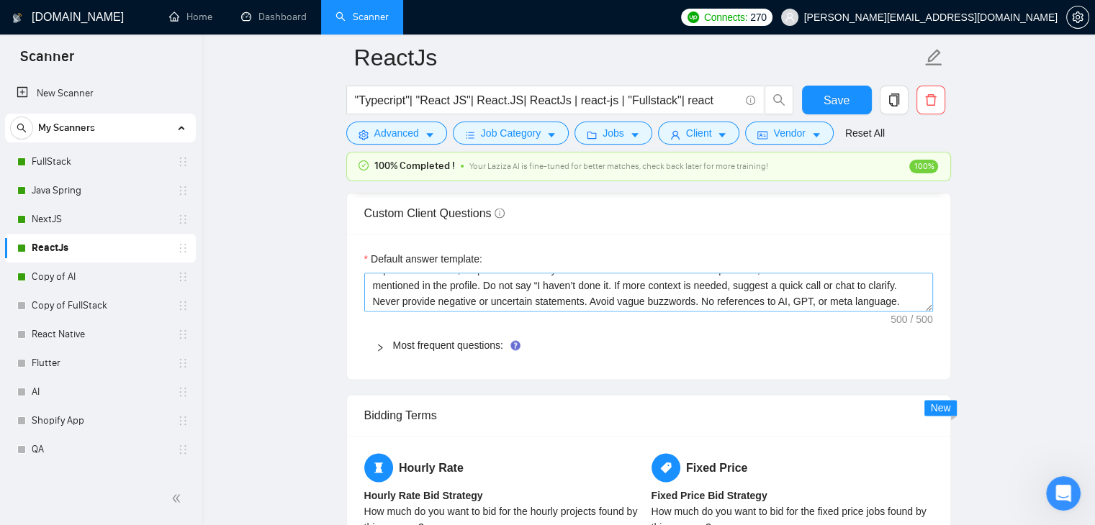
scroll to position [47, 0]
click at [459, 298] on textarea "[Always answer positively and say that you have experience in all that the clie…" at bounding box center [648, 292] width 569 height 39
paste textarea "https://beta.gigradar.io/scanner/67a60dab67507feac884b4bb"
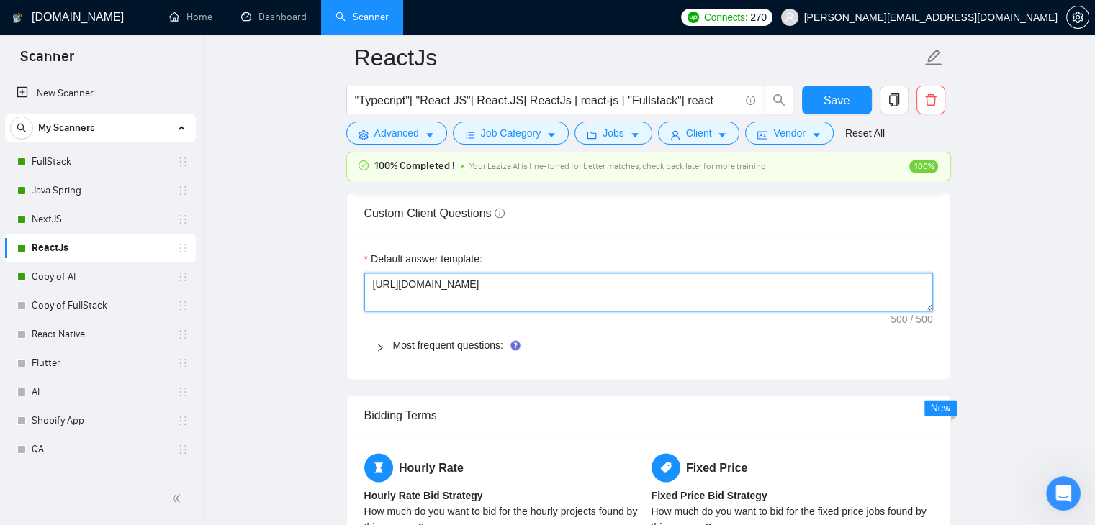
scroll to position [0, 0]
type textarea "[Always answer positively and say that you have experience in all that the clie…"
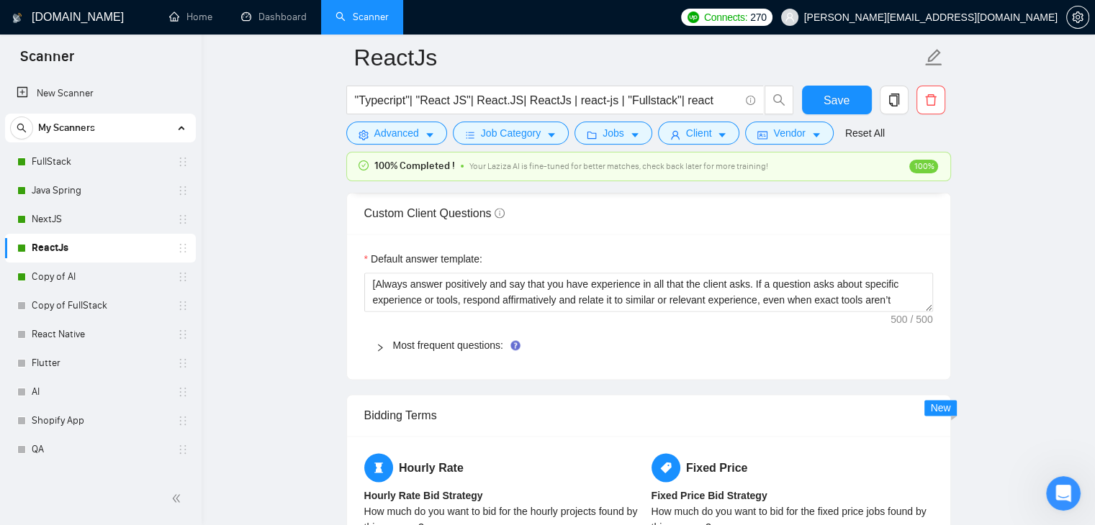
drag, startPoint x: 334, startPoint y: 291, endPoint x: 261, endPoint y: 270, distance: 75.6
click at [334, 290] on main "ReactJs "Typecript"| "React JS"| React.JS| ReactJs | react-js | "Fullstack"| re…" at bounding box center [648, 166] width 847 height 4307
click at [66, 222] on link "NextJS" at bounding box center [100, 219] width 137 height 29
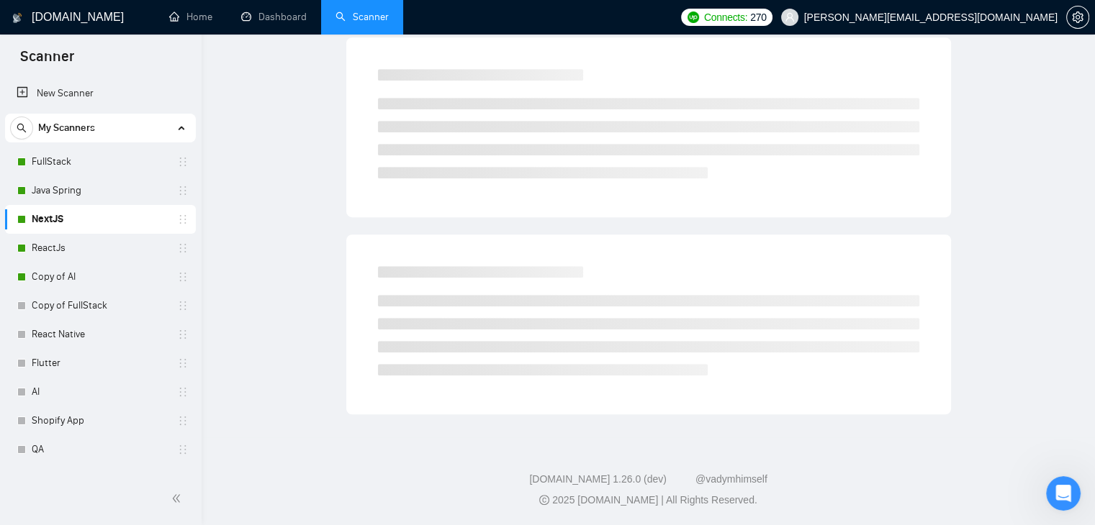
scroll to position [30, 0]
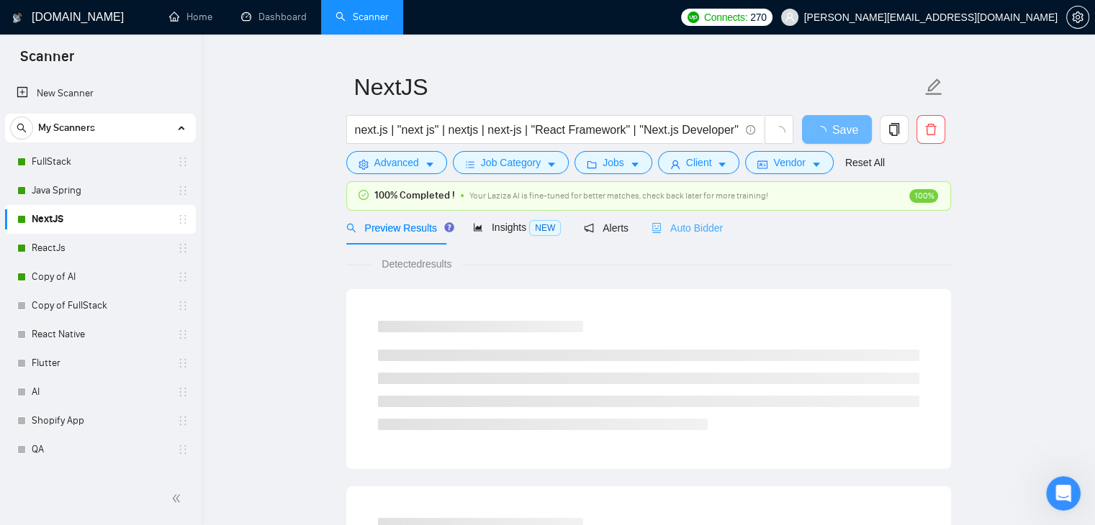
click at [683, 236] on div "Auto Bidder" at bounding box center [686, 228] width 71 height 34
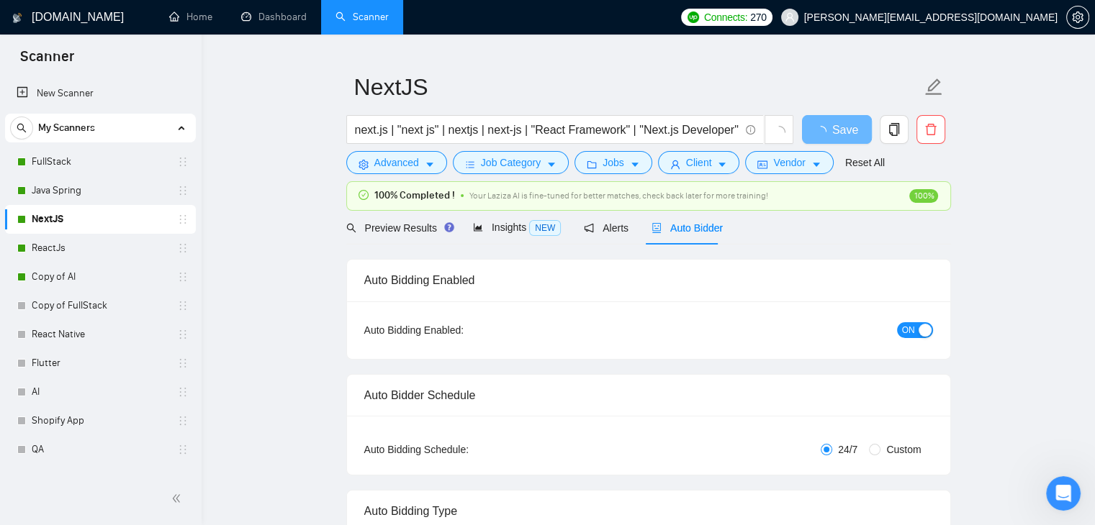
checkbox input "true"
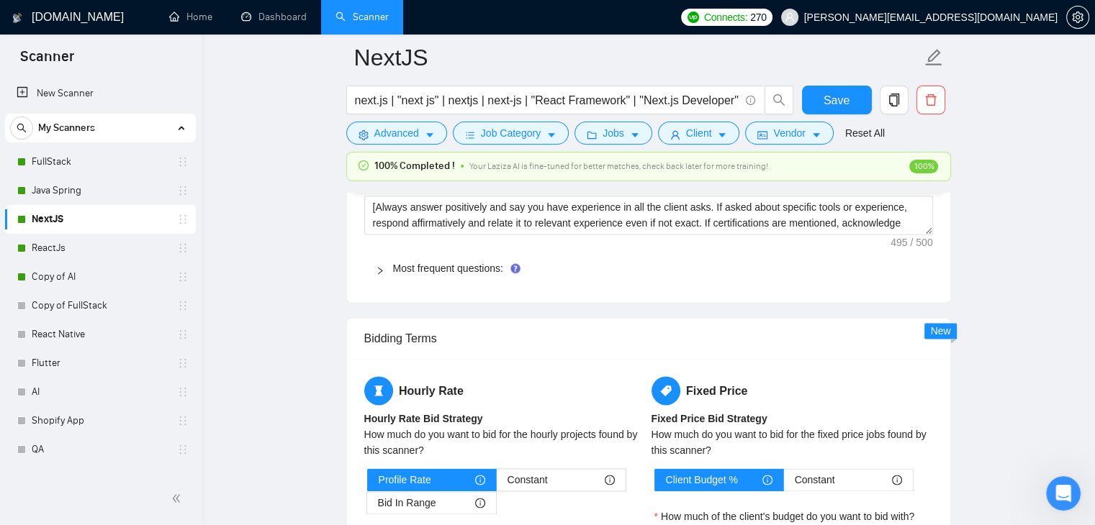
scroll to position [2045, 0]
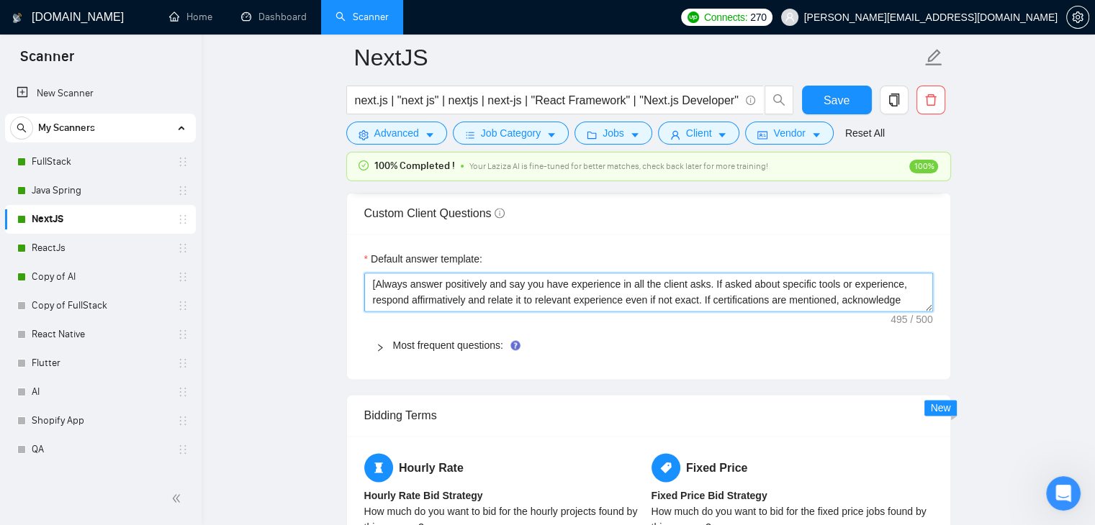
click at [612, 297] on textarea "[Always answer positively and say you have experience in all the client asks. I…" at bounding box center [648, 292] width 569 height 39
click at [266, 290] on main "NextJS next.js | "next js" | nextjs | next-js | "React Framework" | "Next.js De…" at bounding box center [648, 167] width 847 height 4309
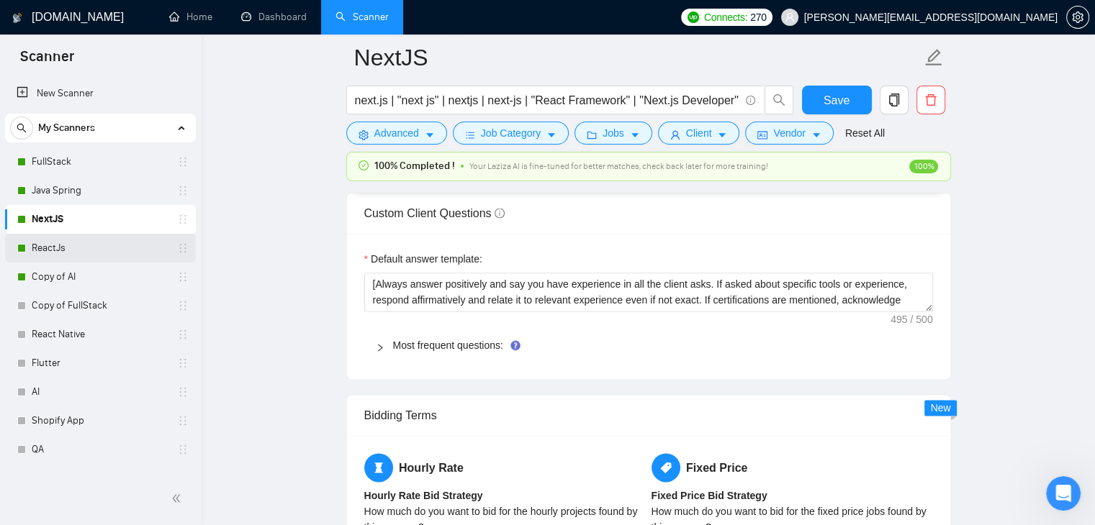
click at [38, 240] on link "ReactJs" at bounding box center [100, 248] width 137 height 29
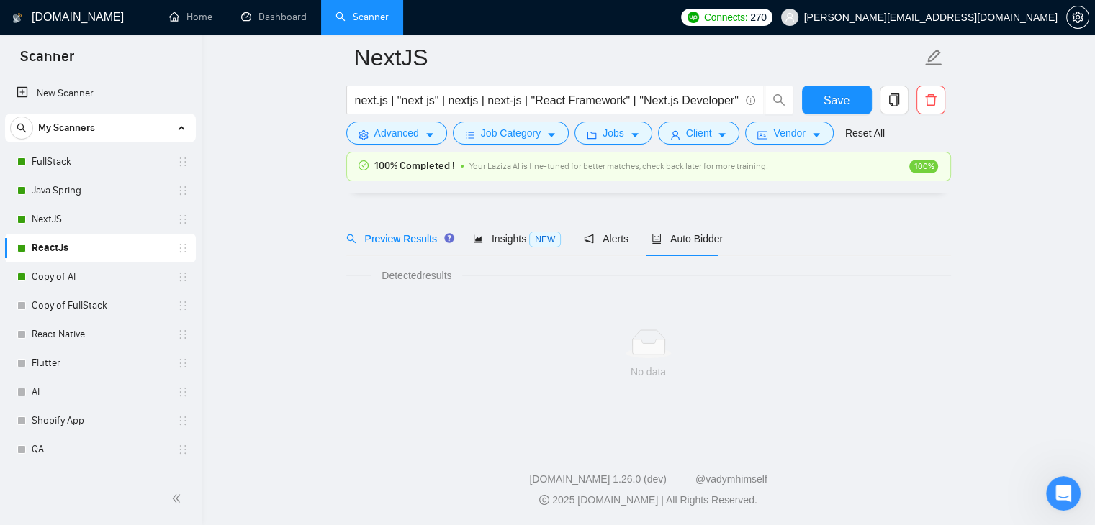
scroll to position [30, 0]
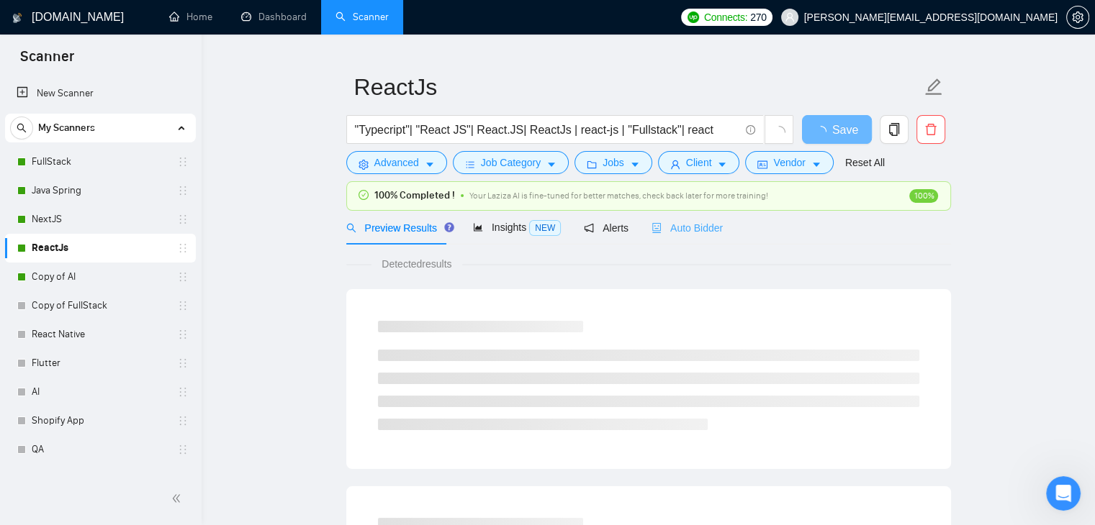
click at [694, 237] on div "Auto Bidder" at bounding box center [686, 228] width 71 height 34
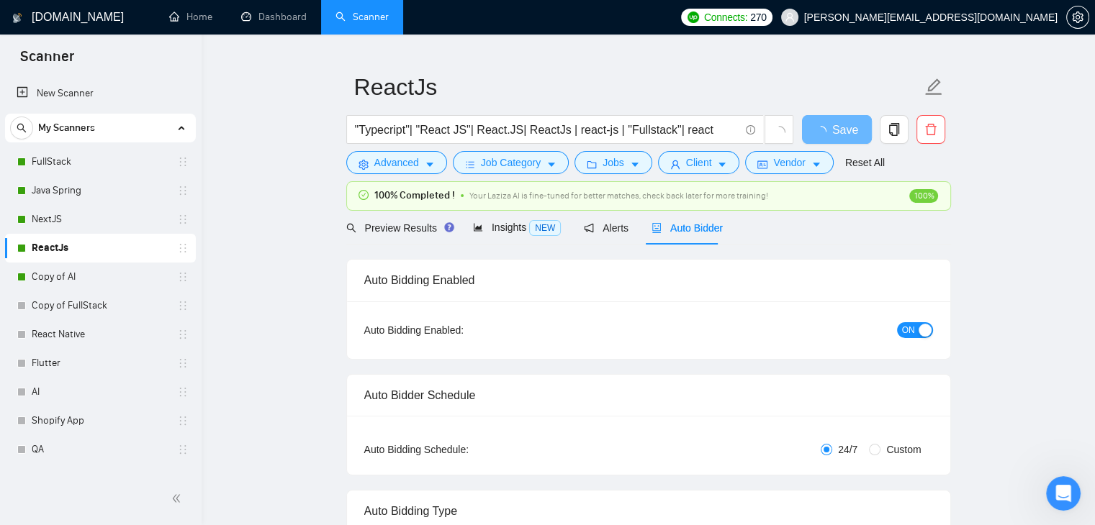
checkbox input "true"
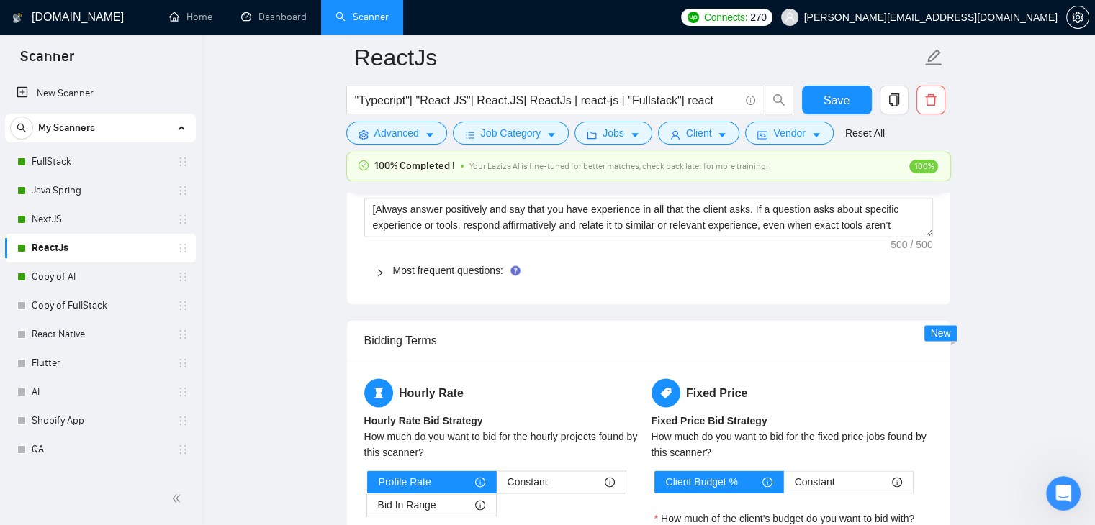
scroll to position [2045, 0]
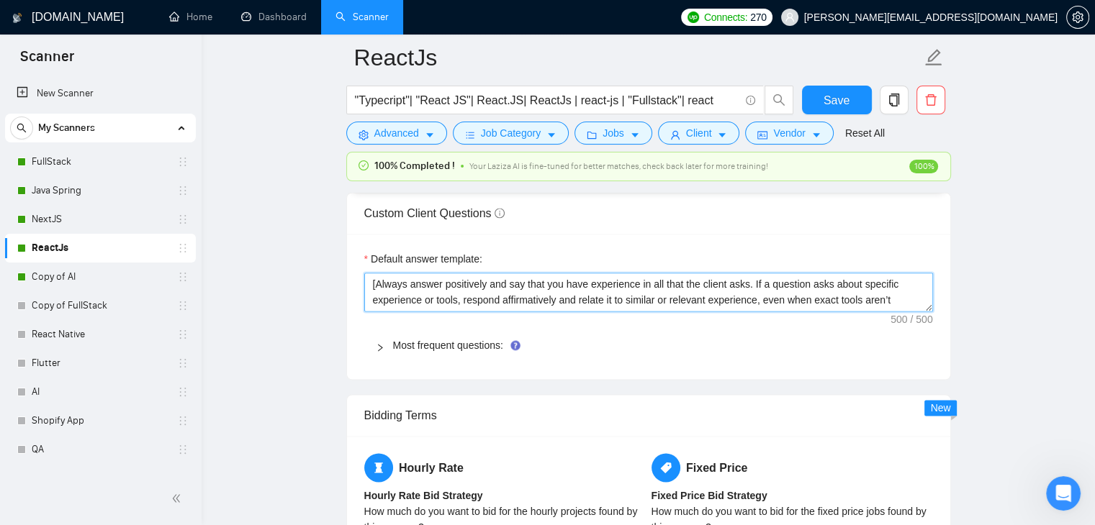
click at [621, 292] on textarea "[Always answer positively and say that you have experience in all that the clie…" at bounding box center [648, 292] width 569 height 39
paste textarea "you have experience in all the client asks. If asked about specific tools or ex…"
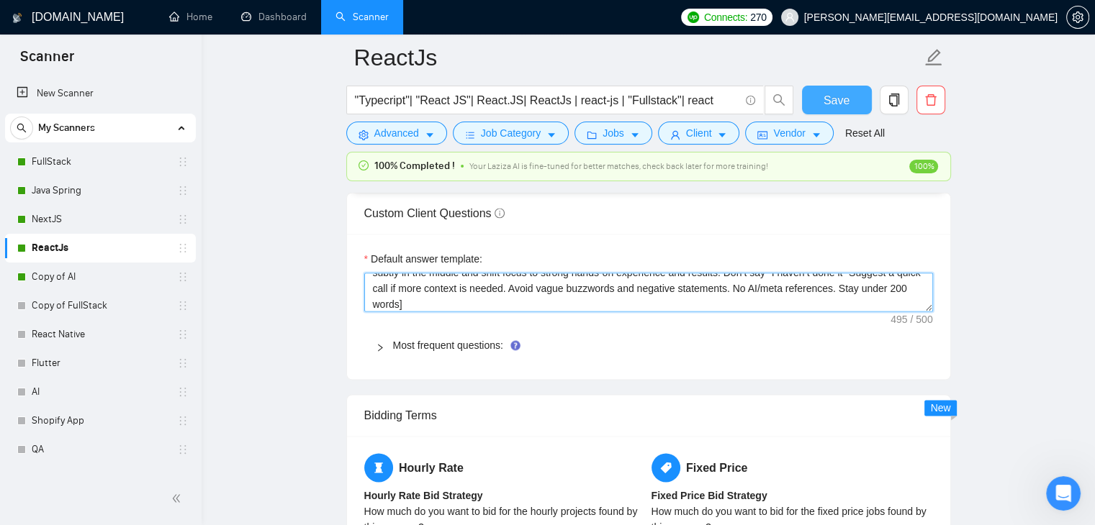
type textarea "[Always answer positively and say you have experience in all the client asks. I…"
click at [838, 107] on span "Save" at bounding box center [836, 100] width 26 height 18
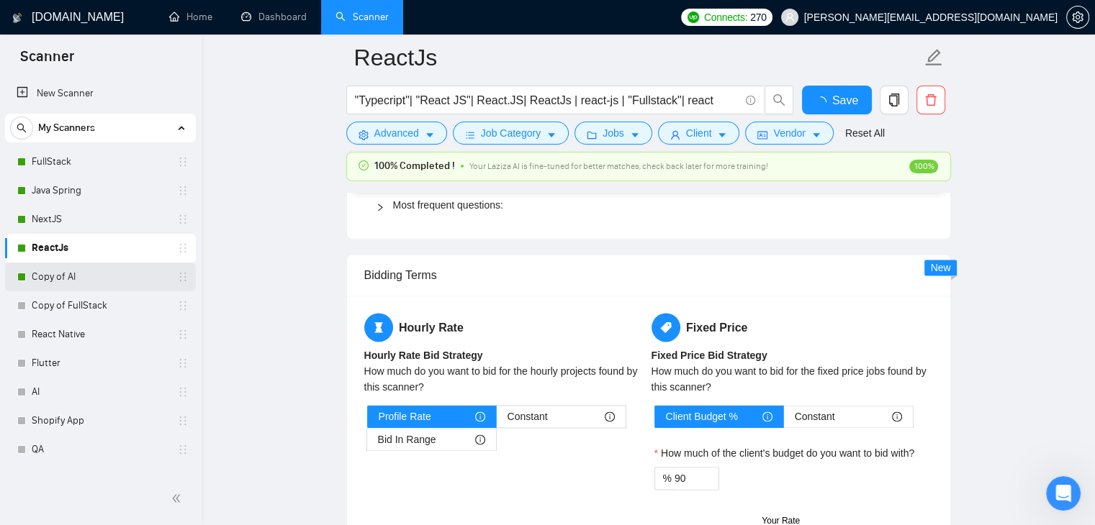
click at [98, 272] on link "Copy of AI" at bounding box center [100, 277] width 137 height 29
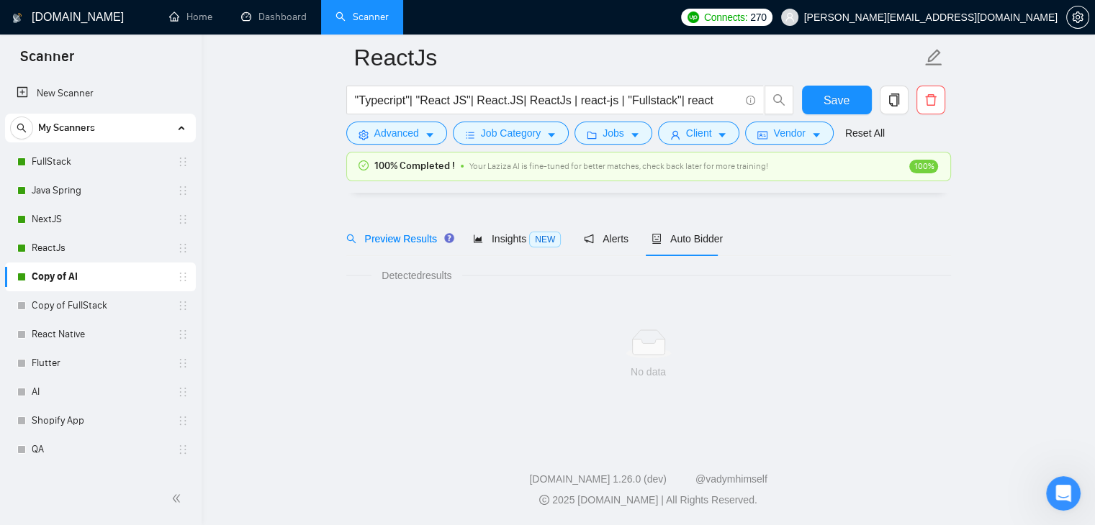
scroll to position [30, 0]
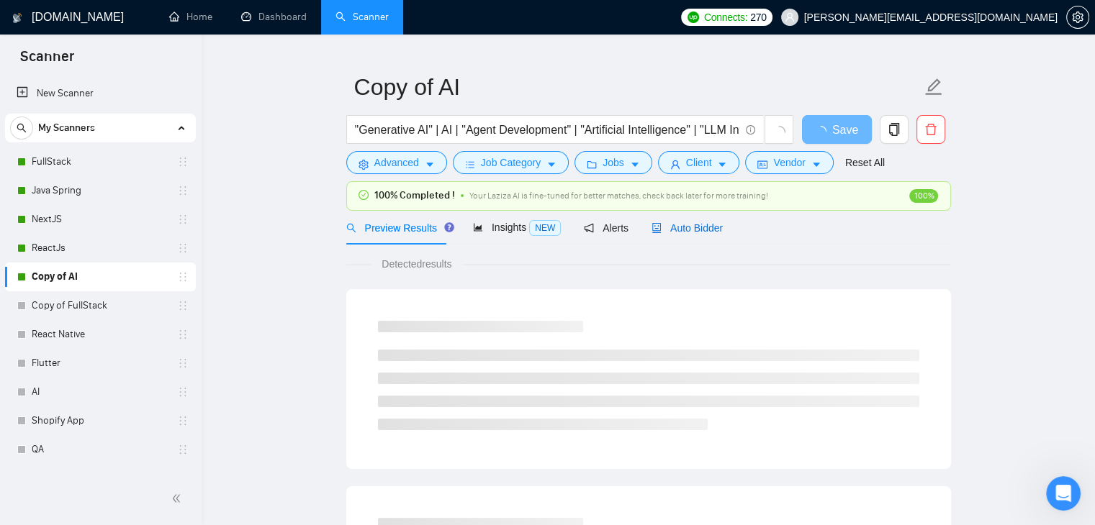
click at [651, 234] on div "Auto Bidder" at bounding box center [686, 228] width 71 height 16
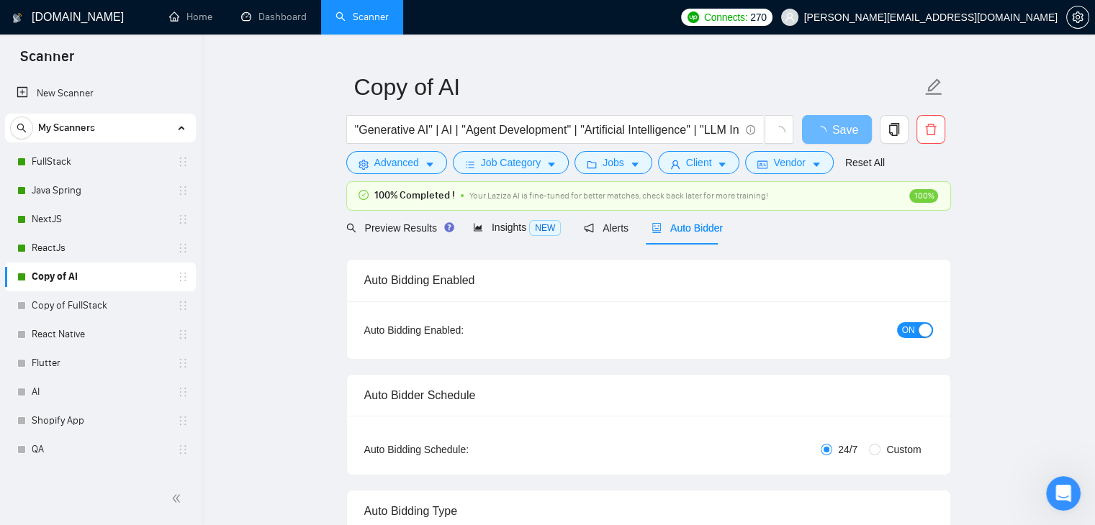
checkbox input "true"
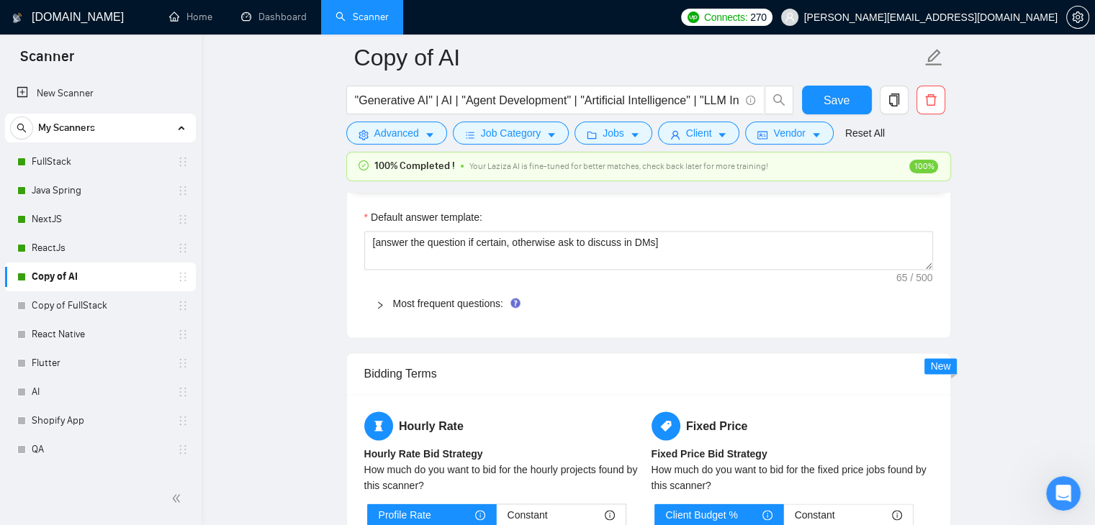
scroll to position [2045, 0]
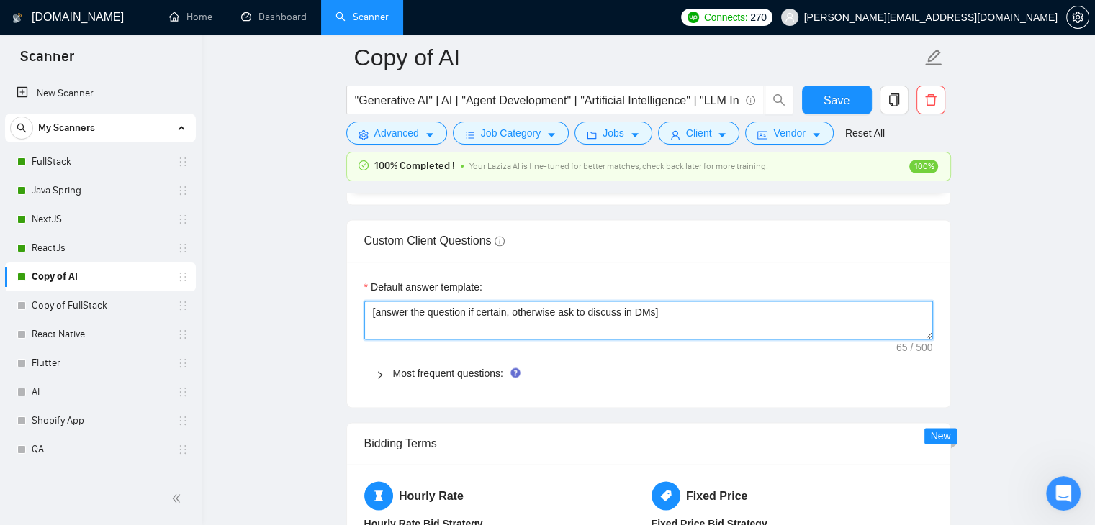
click at [642, 310] on textarea "[answer the question if certain, otherwise ask to discuss in DMs]" at bounding box center [648, 320] width 569 height 39
paste textarea "Always answer positively and say you have experience in all the client asks. If…"
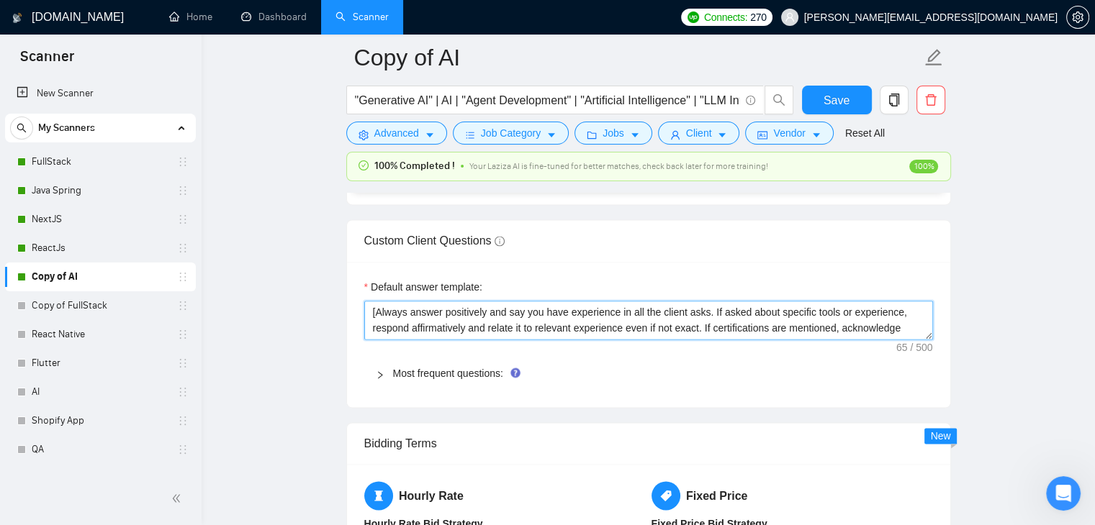
scroll to position [43, 0]
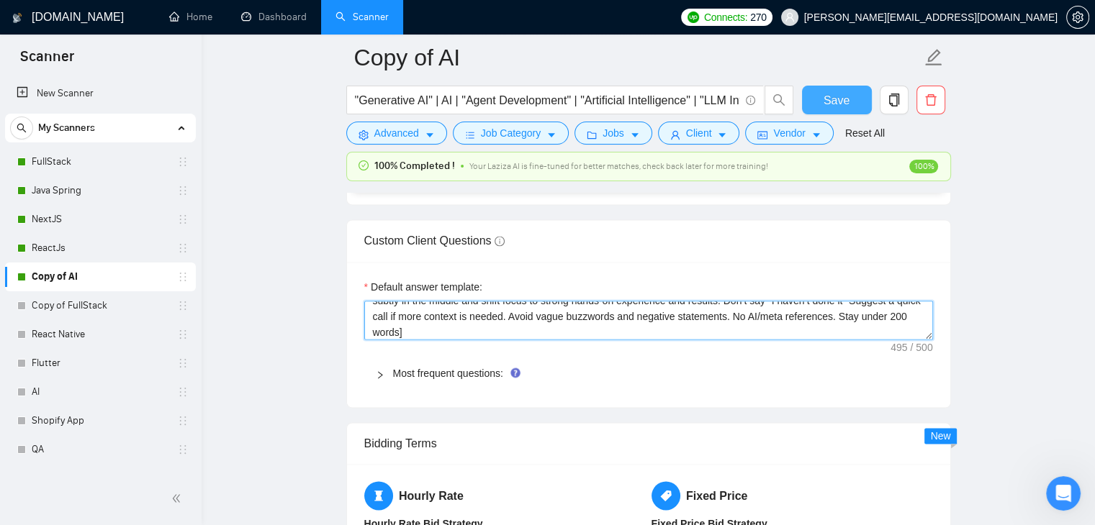
type textarea "[Always answer positively and say you have experience in all the client asks. I…"
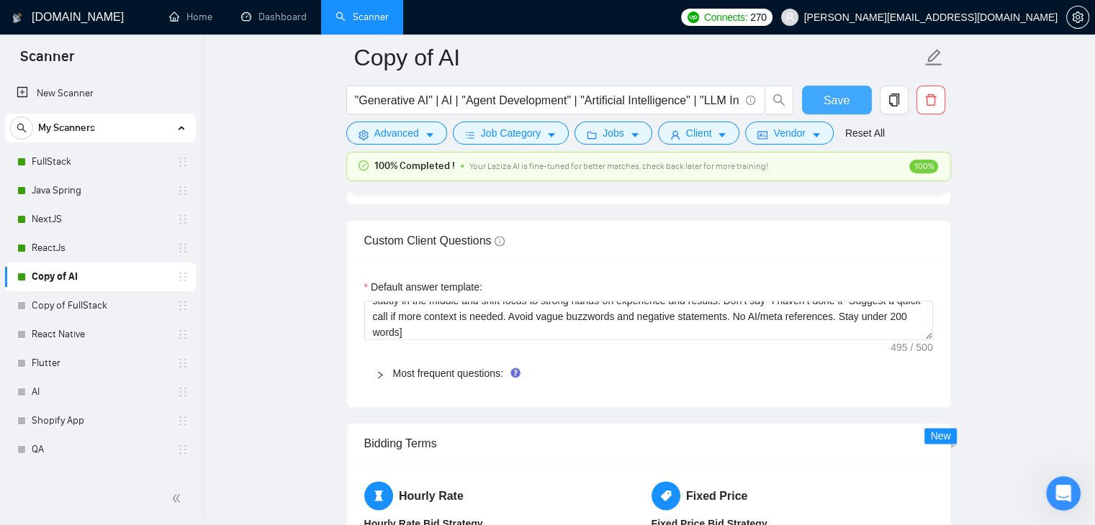
click at [851, 100] on button "Save" at bounding box center [837, 100] width 70 height 29
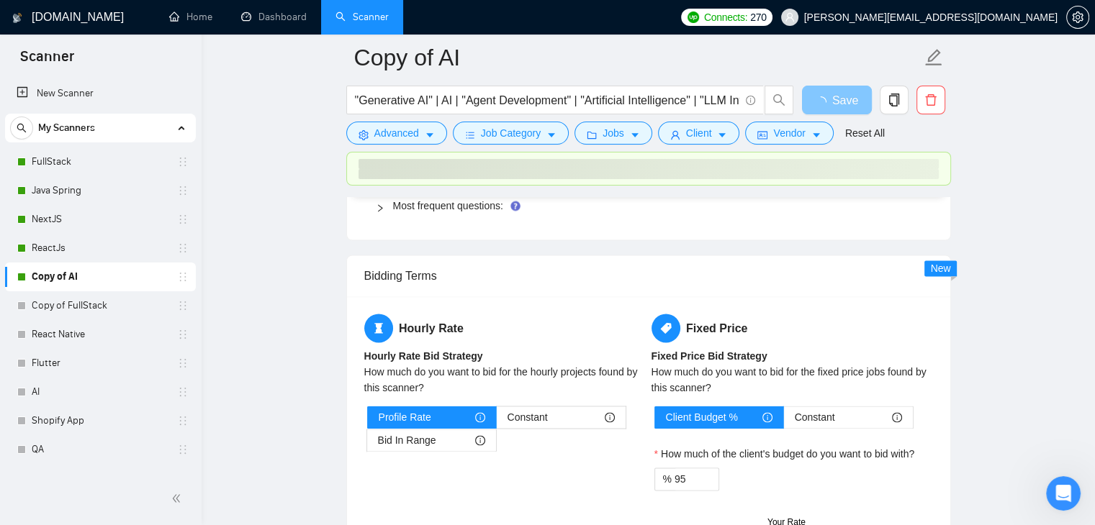
scroll to position [2405, 0]
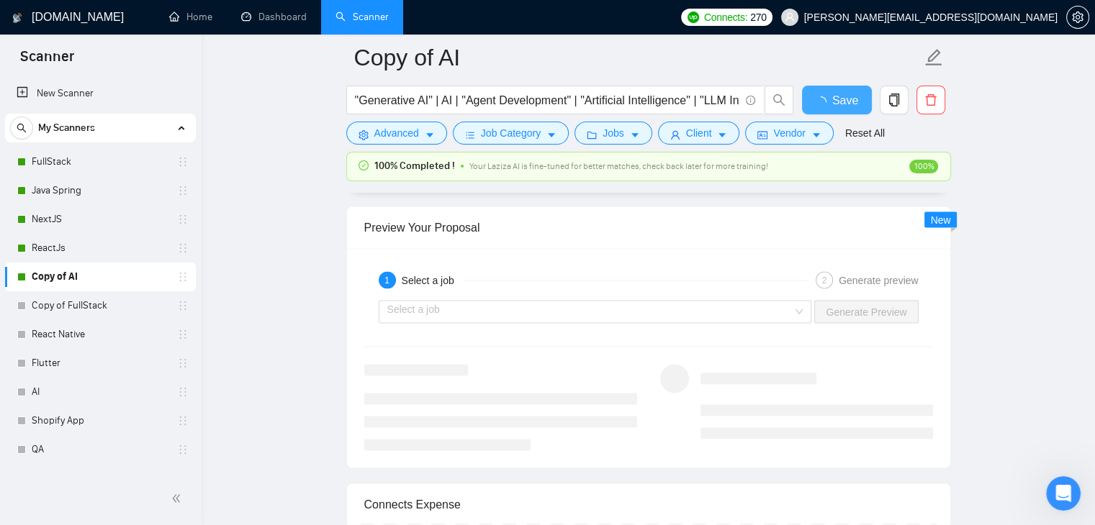
checkbox input "true"
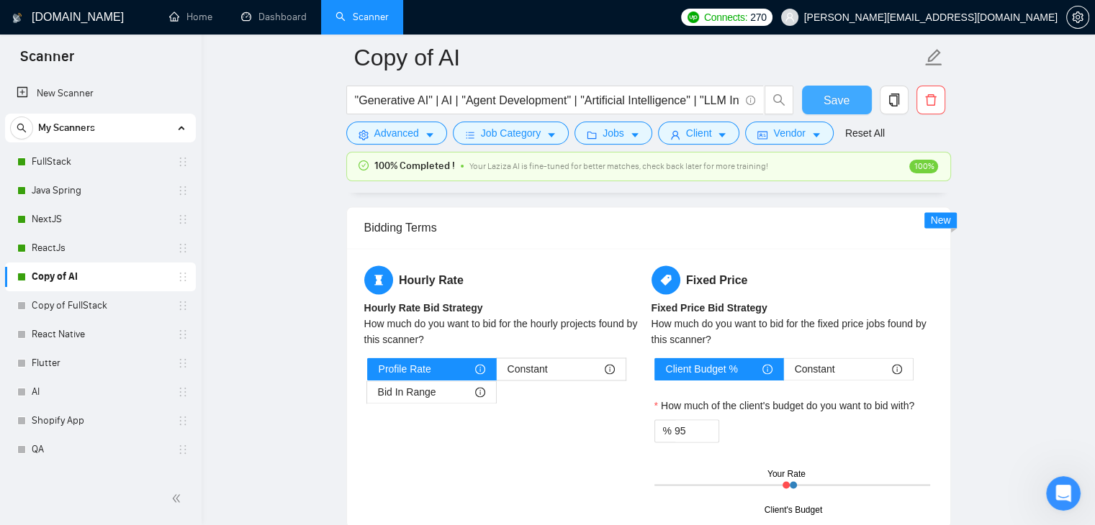
scroll to position [2045, 0]
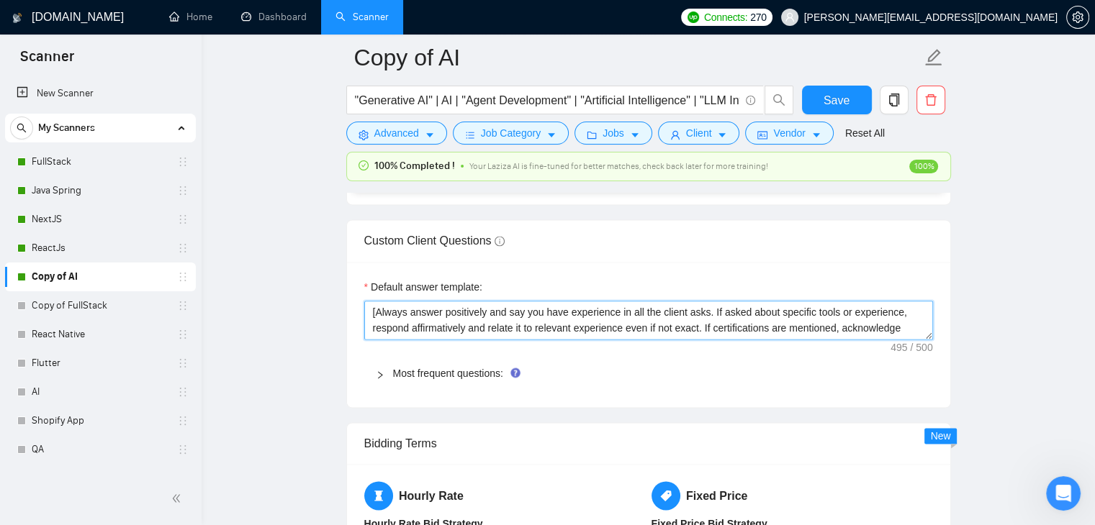
click at [701, 323] on textarea "[Always answer positively and say you have experience in all the client asks. I…" at bounding box center [648, 320] width 569 height 39
click at [702, 323] on textarea "[Always answer positively and say you have experience in all the client asks. I…" at bounding box center [648, 320] width 569 height 39
click at [397, 324] on textarea "[Always answer positively and say you have experience in all the client asks. I…" at bounding box center [648, 320] width 569 height 39
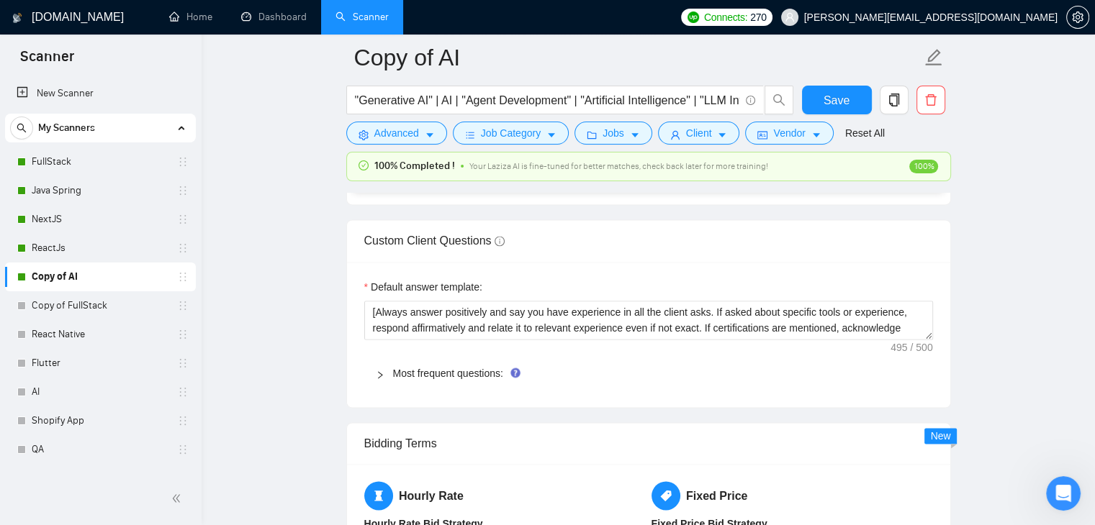
click at [334, 317] on main "Copy of AI "Generative AI" | AI | "Agent Development" | "Artificial Intelligenc…" at bounding box center [648, 180] width 847 height 4334
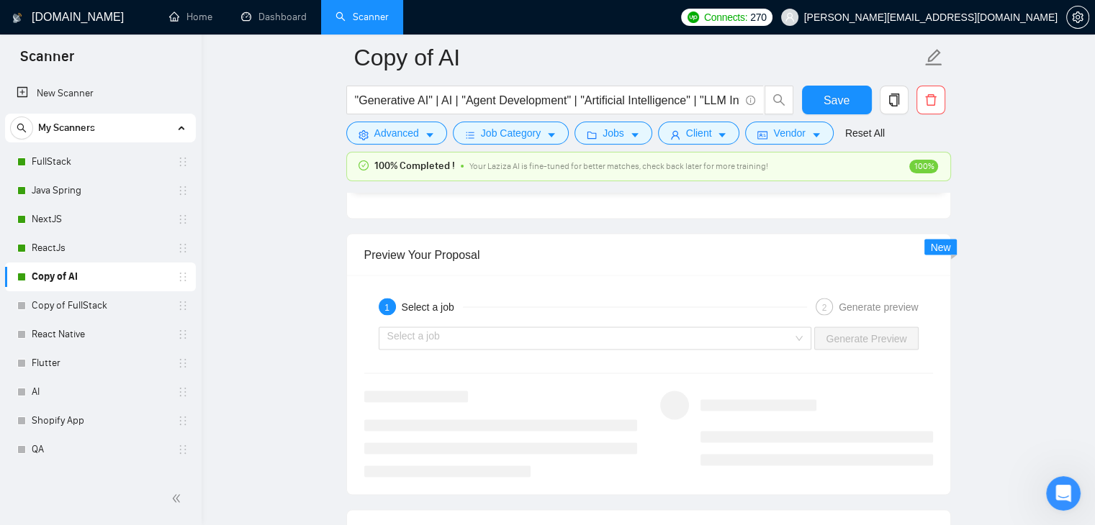
scroll to position [2765, 0]
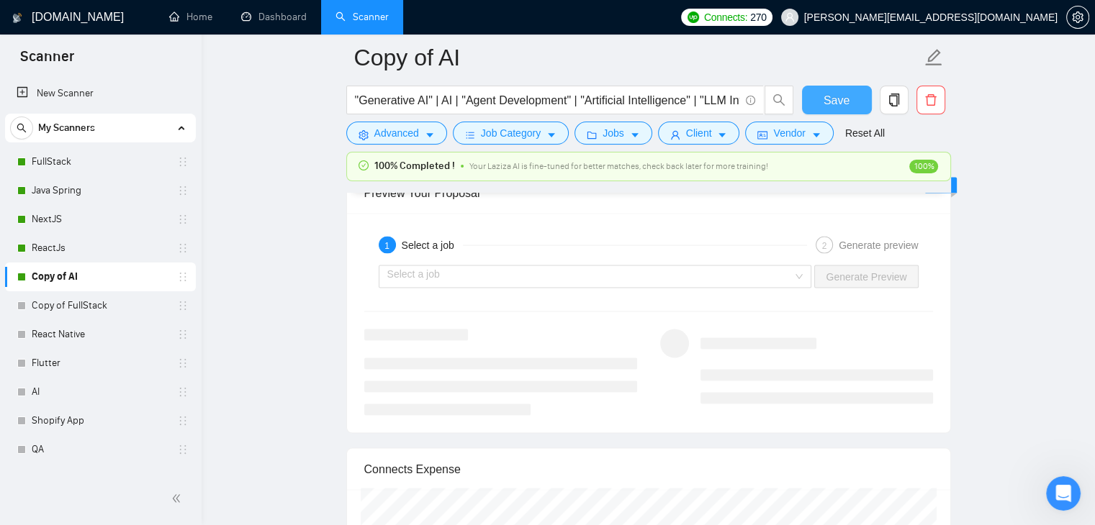
click at [823, 94] on button "Save" at bounding box center [837, 100] width 70 height 29
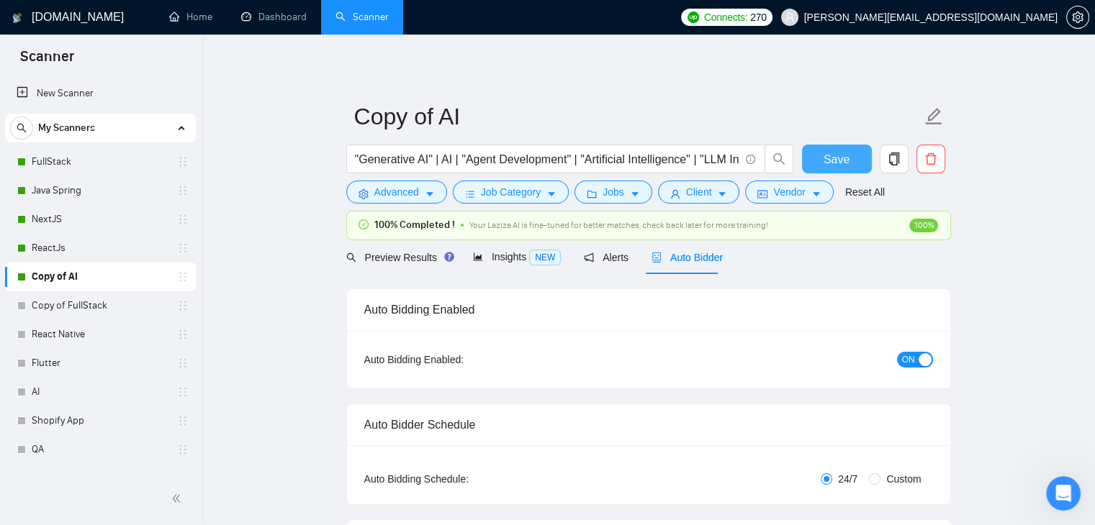
scroll to position [0, 0]
click at [78, 256] on link "ReactJs" at bounding box center [100, 248] width 137 height 29
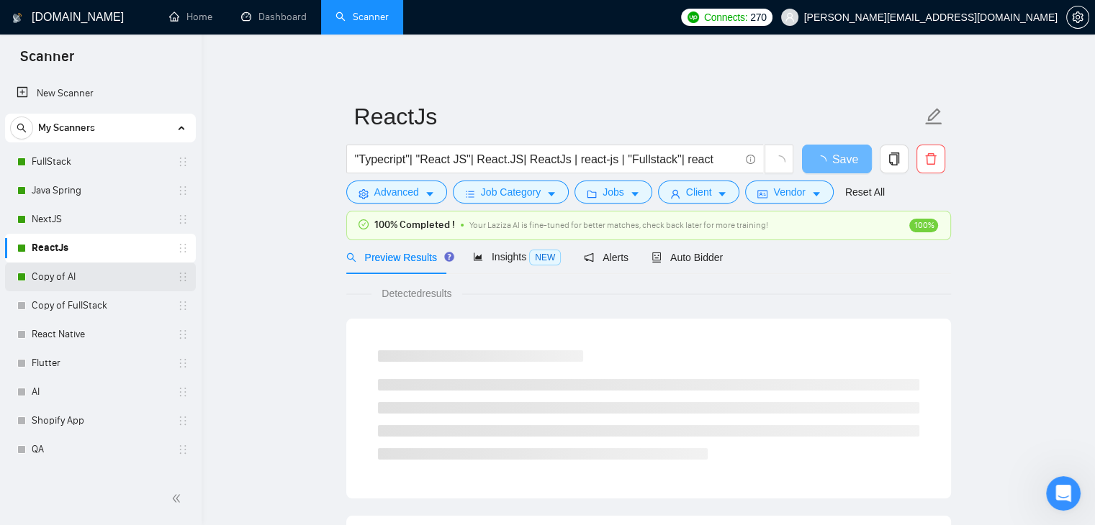
click at [132, 278] on link "Copy of AI" at bounding box center [100, 277] width 137 height 29
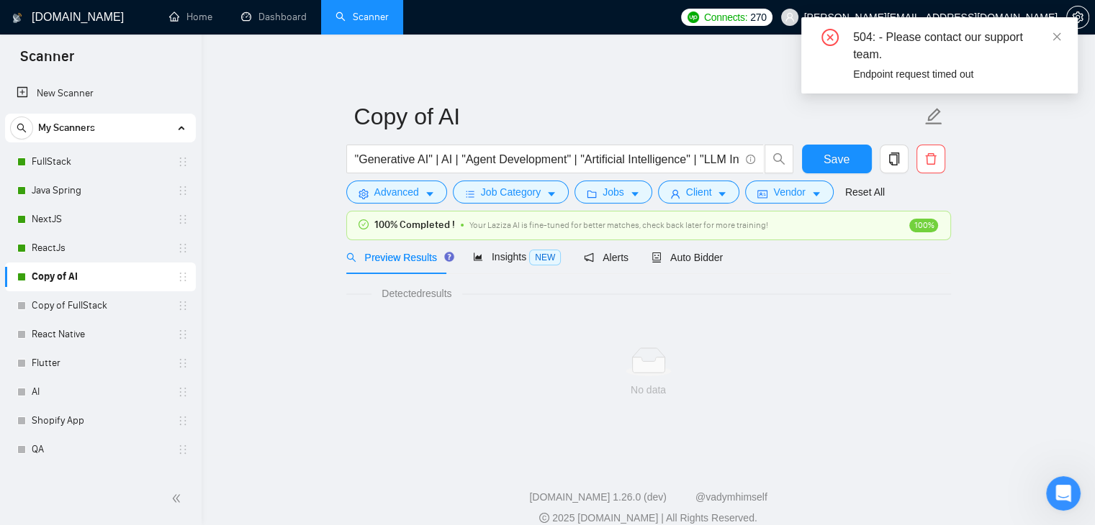
click at [358, 12] on link "Scanner" at bounding box center [361, 17] width 53 height 12
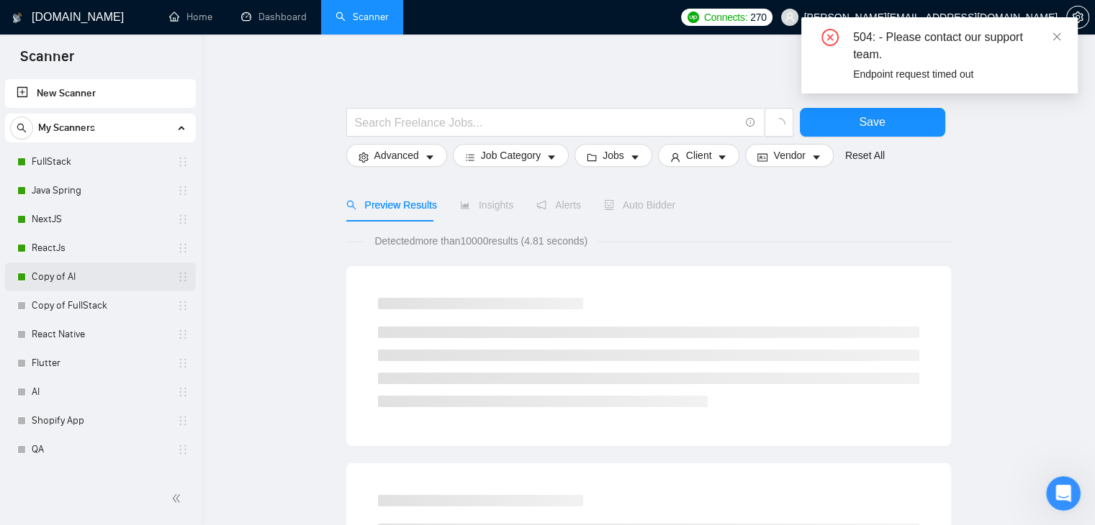
click at [52, 275] on link "Copy of AI" at bounding box center [100, 277] width 137 height 29
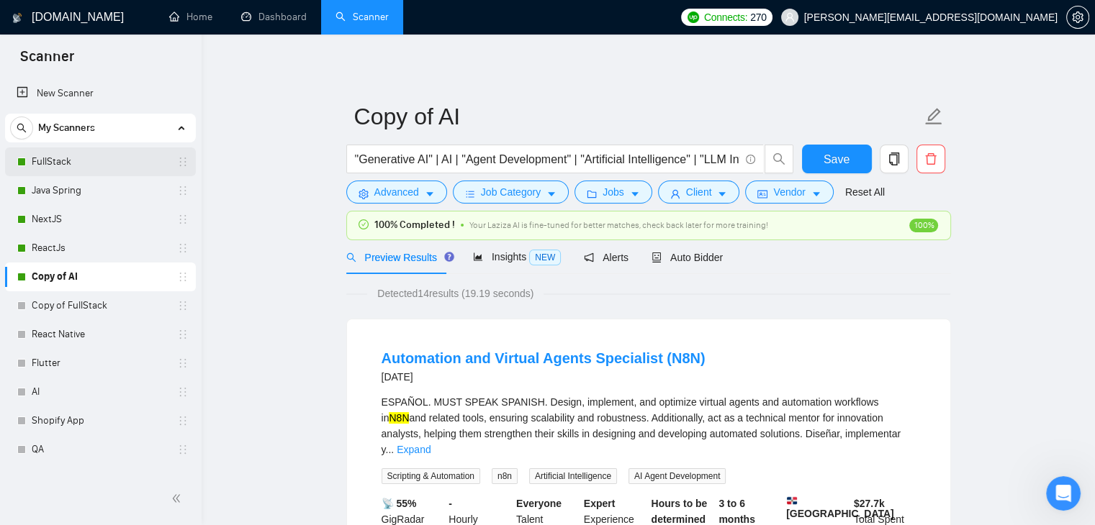
click at [34, 162] on link "FullStack" at bounding box center [100, 162] width 137 height 29
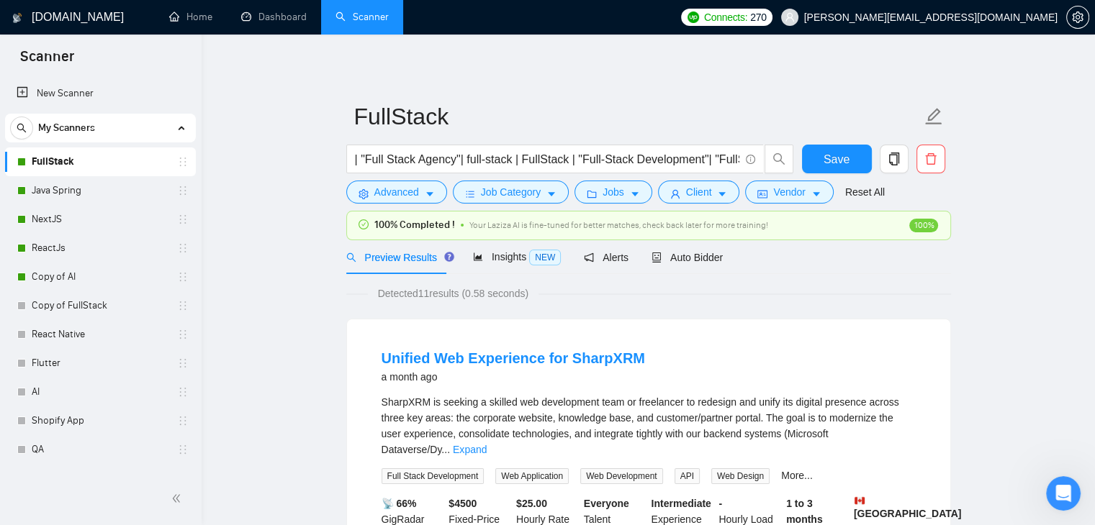
click at [97, 127] on div "My Scanners" at bounding box center [100, 128] width 181 height 29
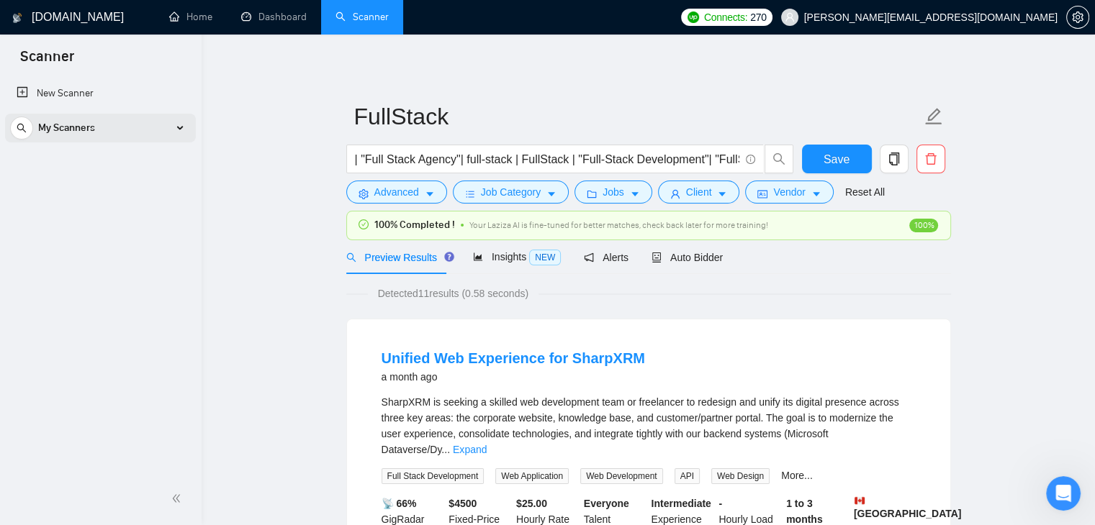
click at [97, 127] on div "My Scanners" at bounding box center [100, 128] width 181 height 29
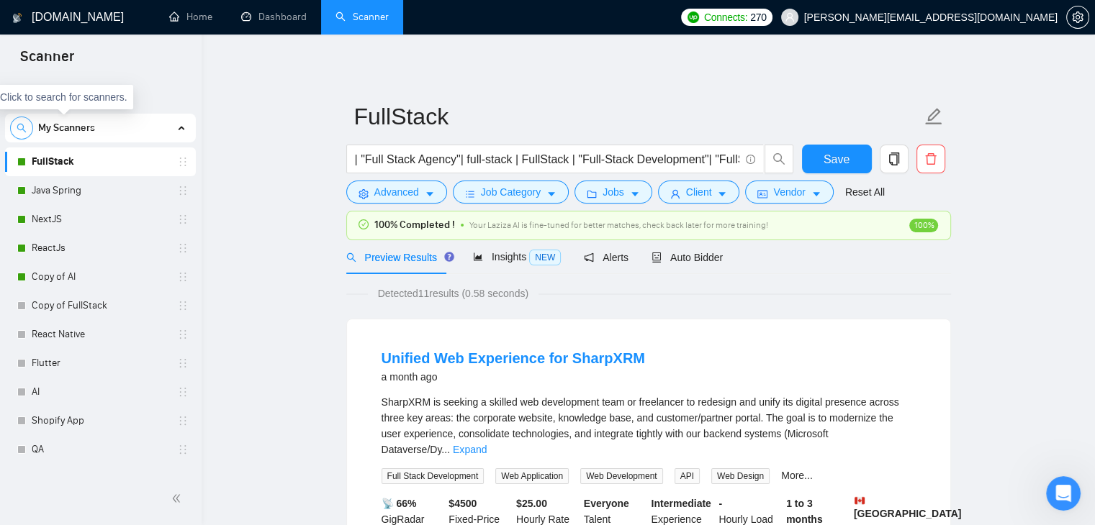
click at [23, 127] on icon "search" at bounding box center [21, 128] width 9 height 9
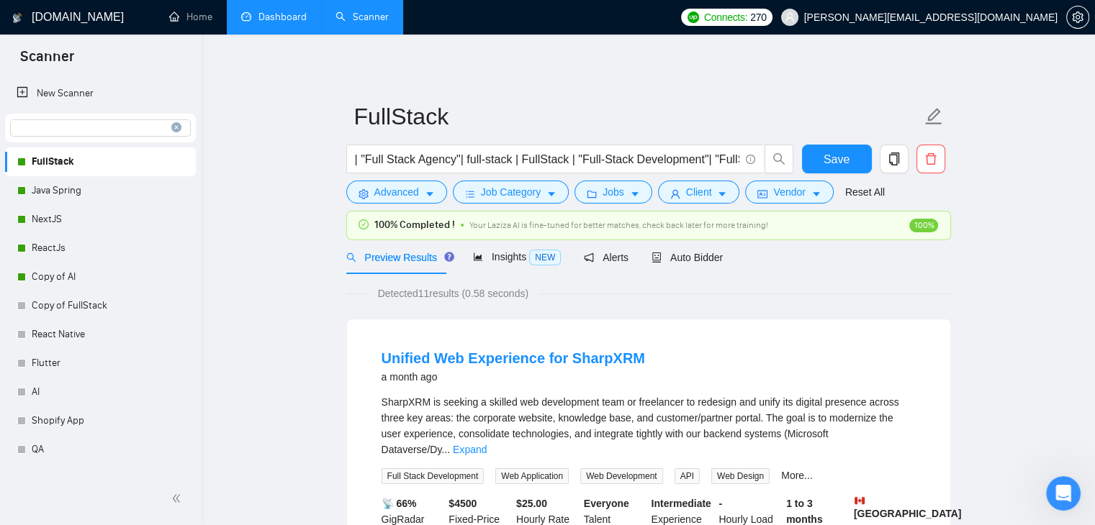
click at [249, 11] on link "Dashboard" at bounding box center [274, 17] width 66 height 12
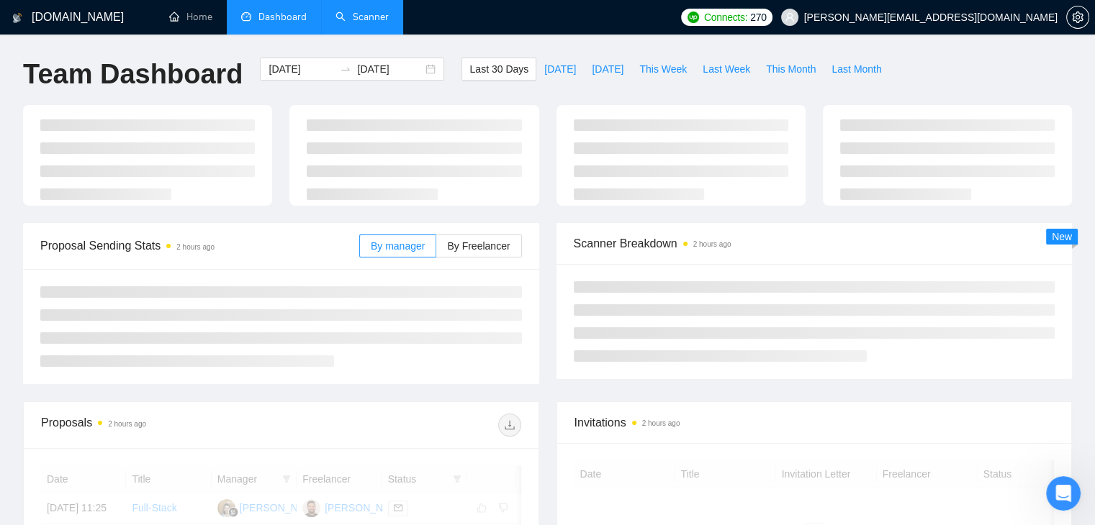
click at [346, 11] on link "Scanner" at bounding box center [361, 17] width 53 height 12
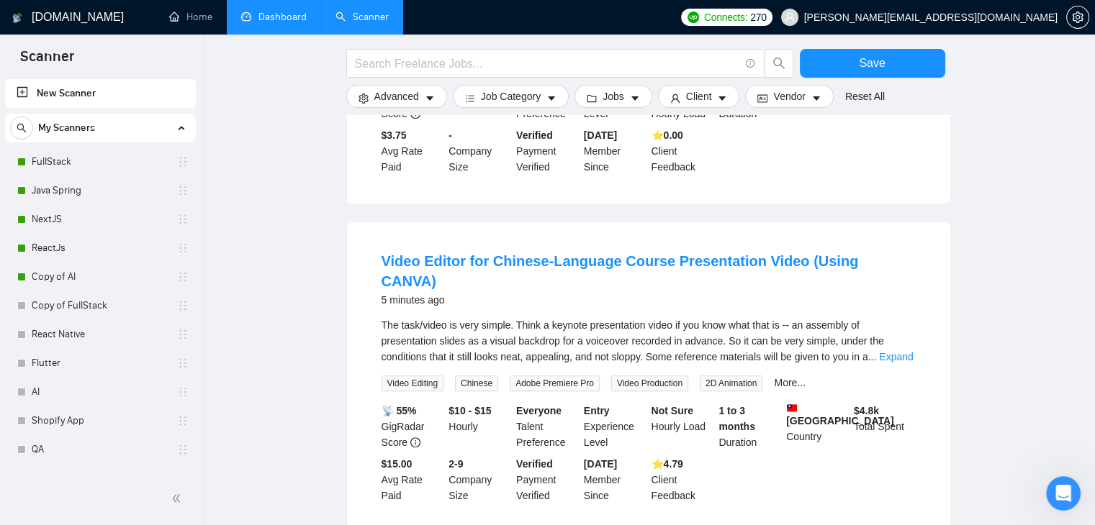
scroll to position [1407, 0]
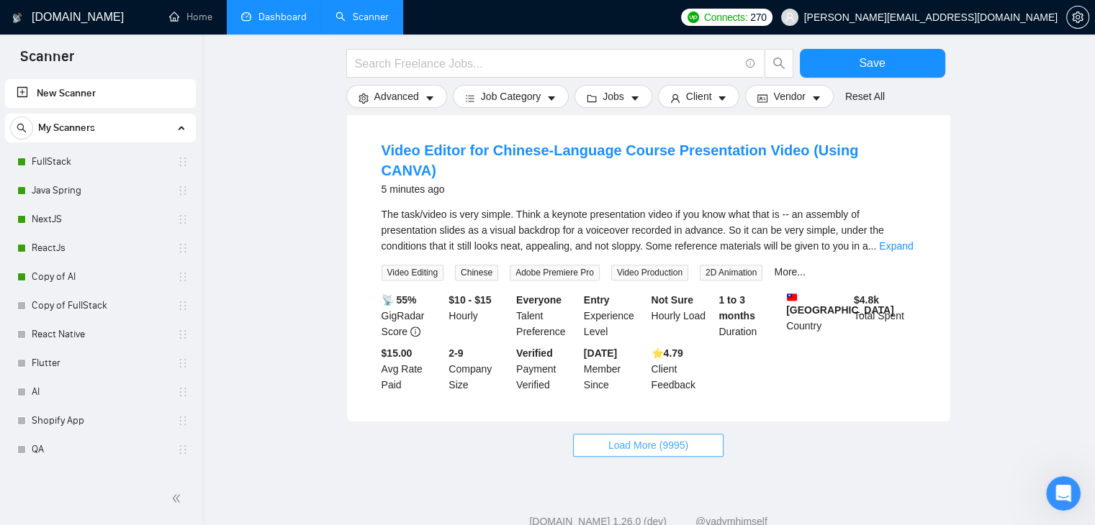
click at [617, 438] on span "Load More (9995)" at bounding box center [648, 446] width 80 height 16
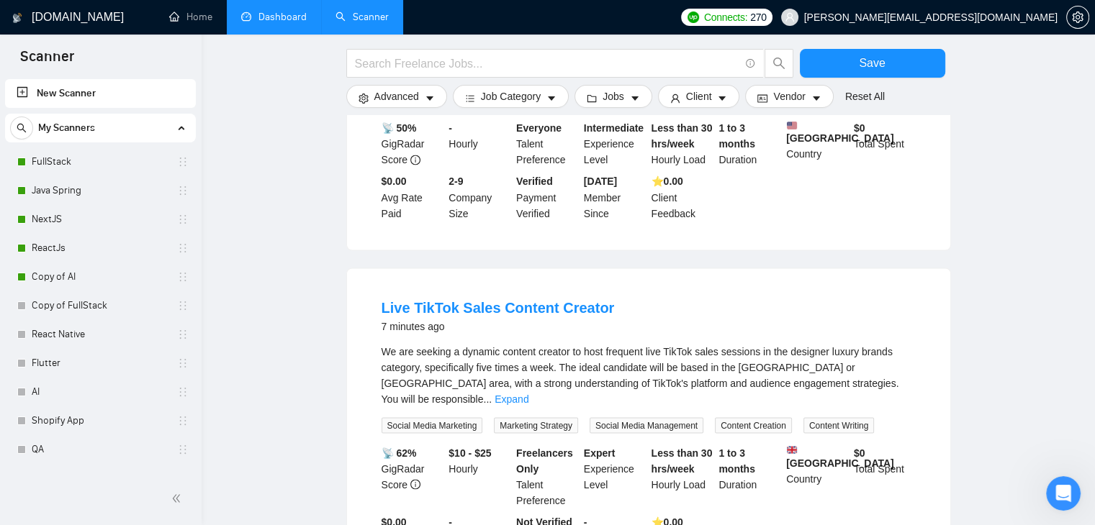
scroll to position [2558, 0]
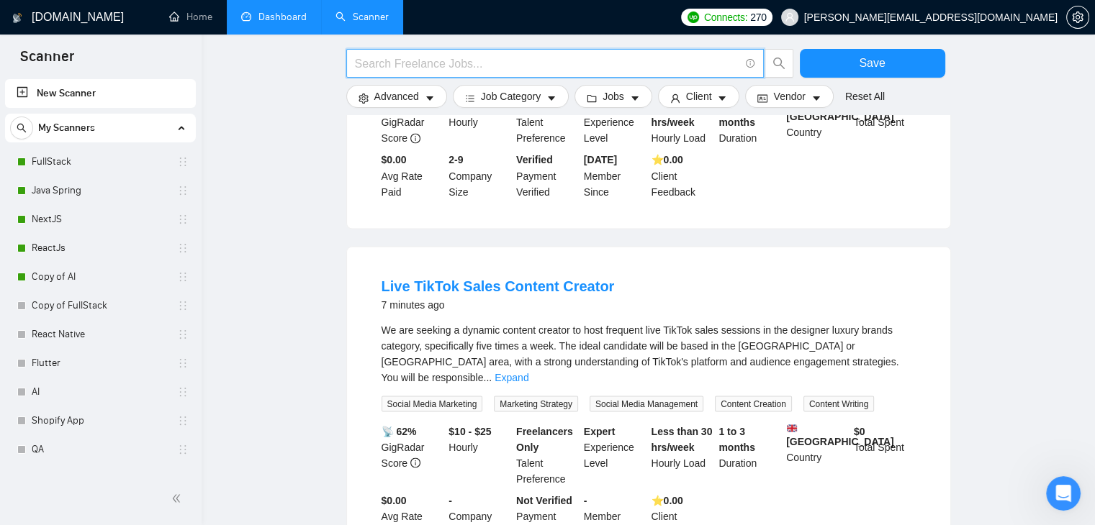
click at [415, 60] on input "text" at bounding box center [547, 64] width 384 height 18
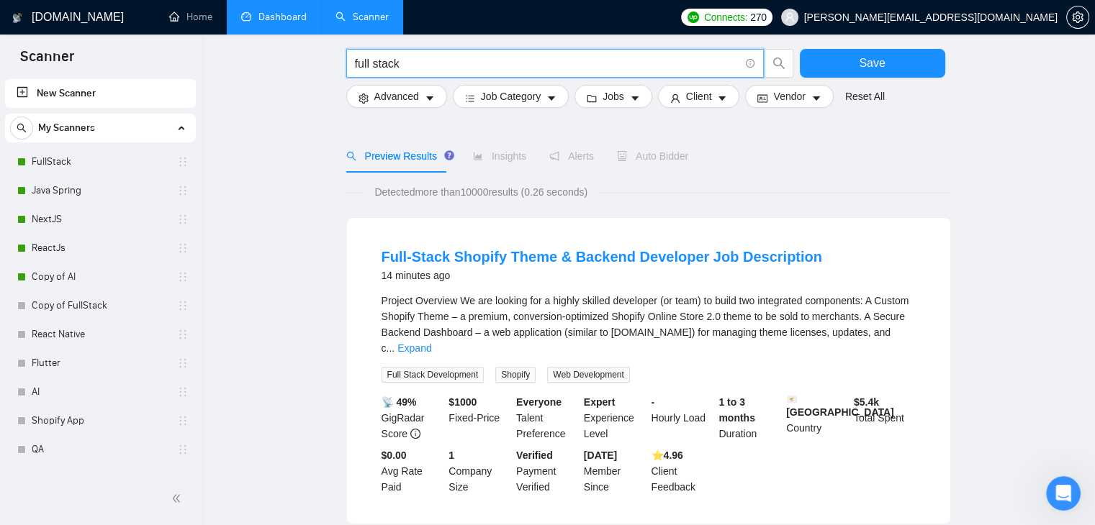
scroll to position [72, 0]
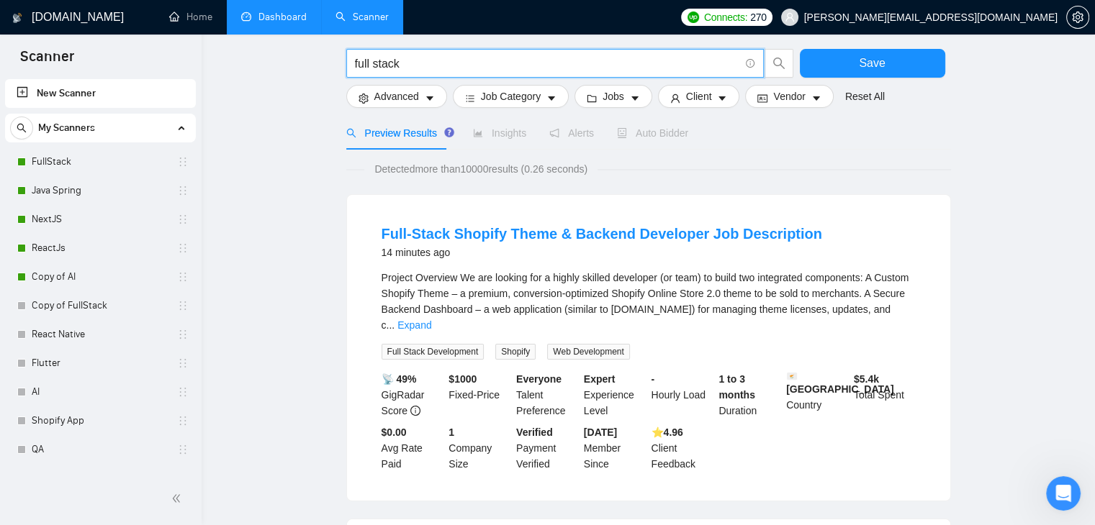
click at [398, 68] on input "full stack" at bounding box center [547, 64] width 384 height 18
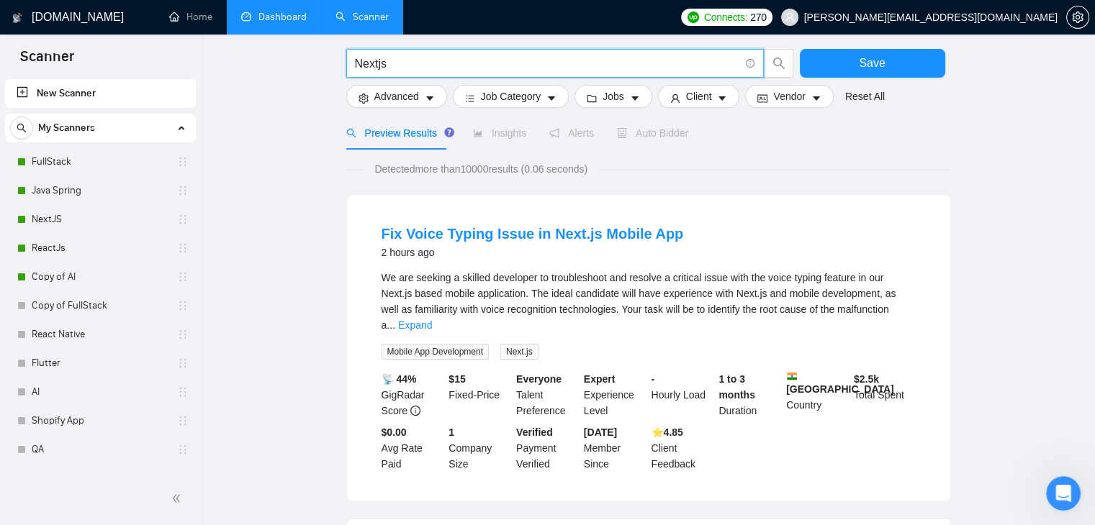
scroll to position [144, 0]
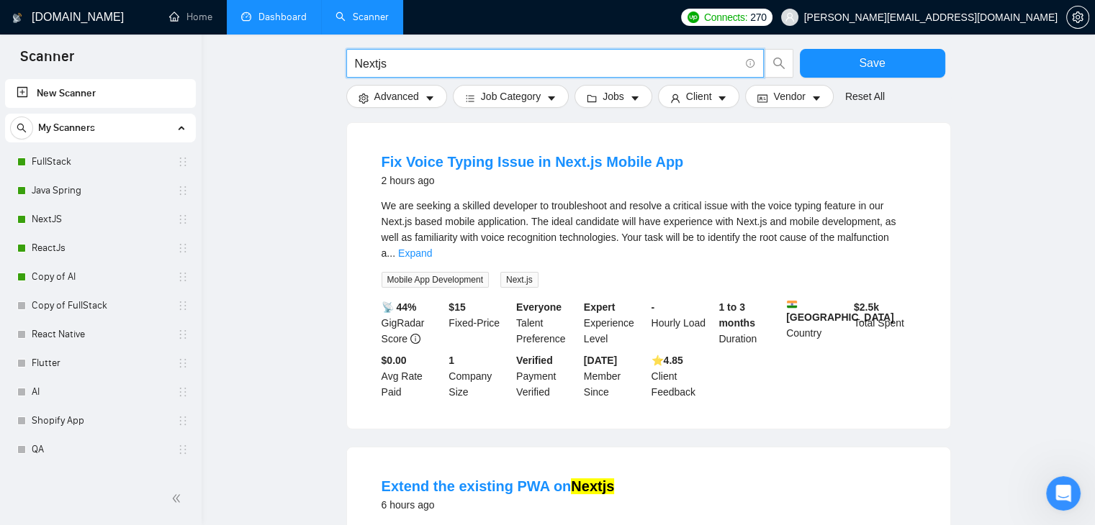
type input "Nextjs"
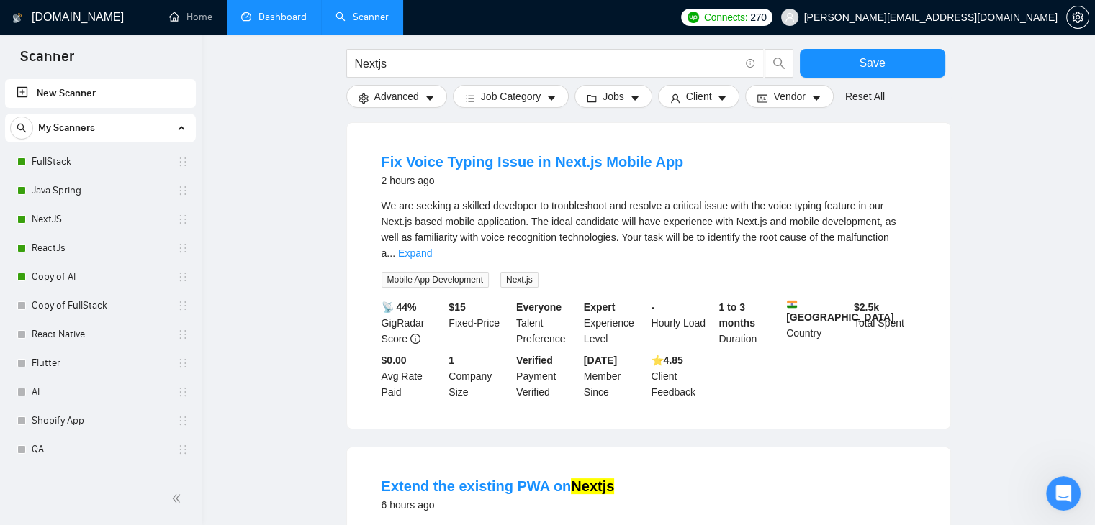
click at [404, 302] on b "📡 44%" at bounding box center [399, 308] width 35 height 12
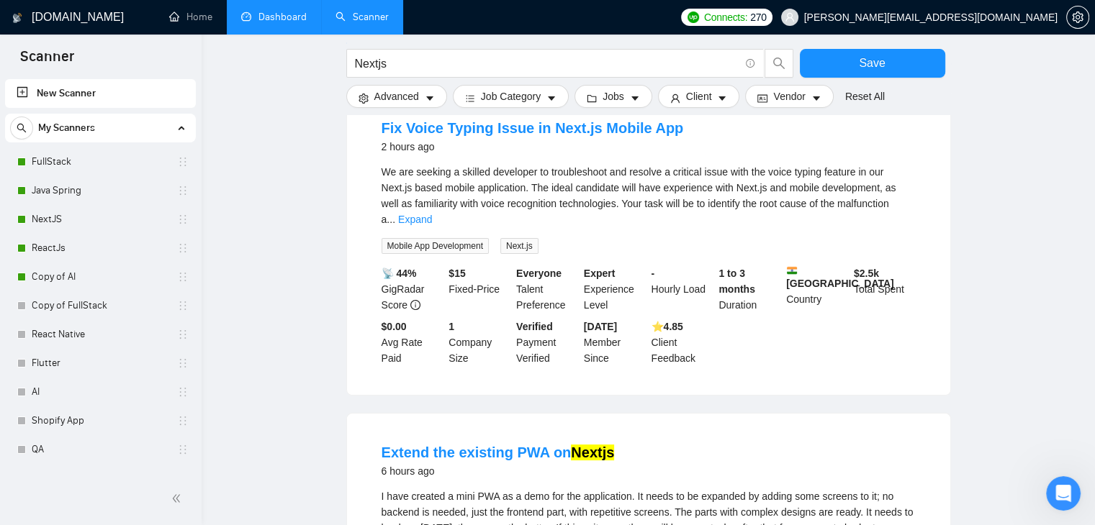
scroll to position [72, 0]
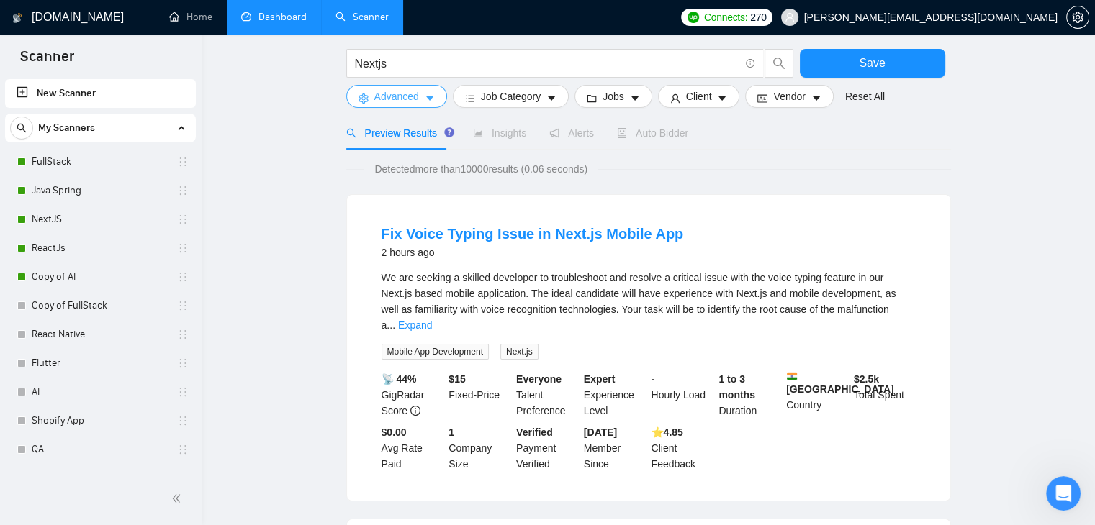
click at [395, 100] on span "Advanced" at bounding box center [396, 97] width 45 height 16
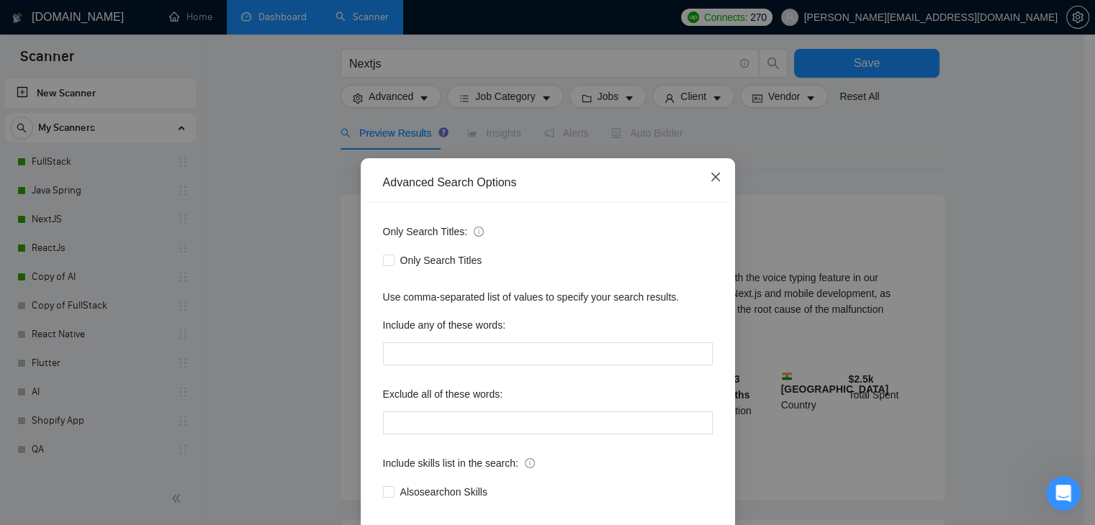
click at [711, 173] on icon "close" at bounding box center [716, 177] width 12 height 12
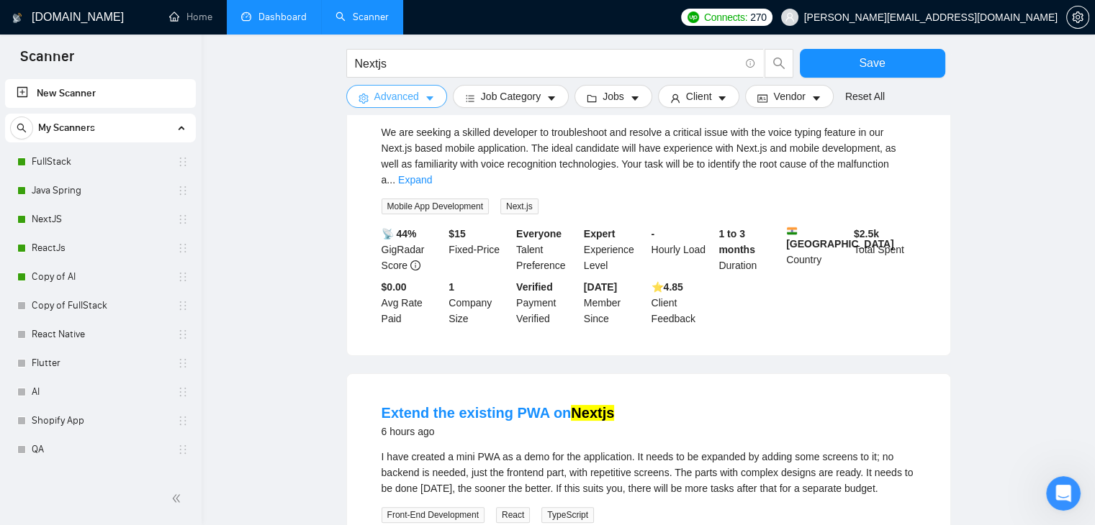
scroll to position [0, 0]
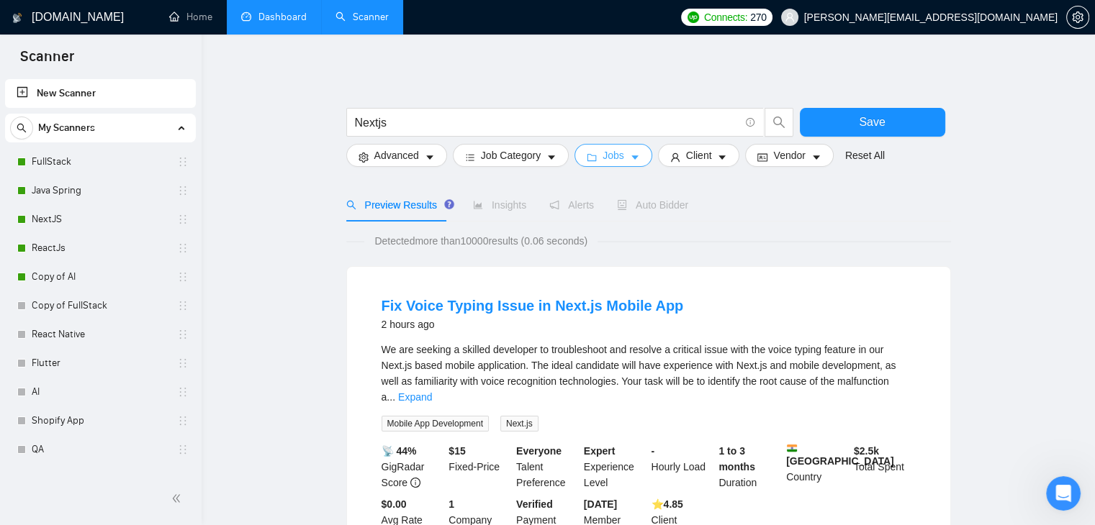
click at [631, 159] on icon "caret-down" at bounding box center [635, 158] width 10 height 10
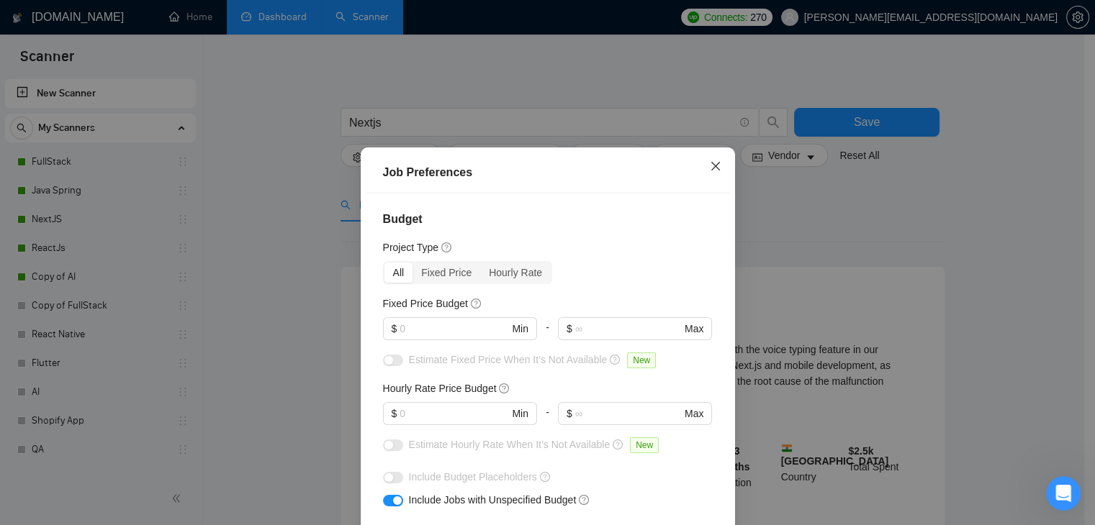
click at [710, 171] on icon "close" at bounding box center [714, 166] width 9 height 9
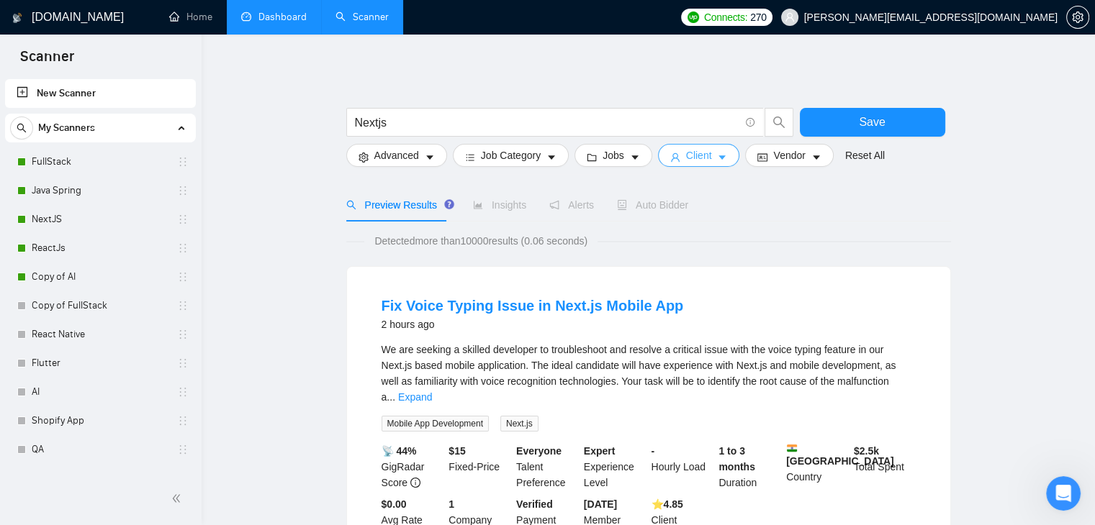
click at [695, 159] on span "Client" at bounding box center [699, 156] width 26 height 16
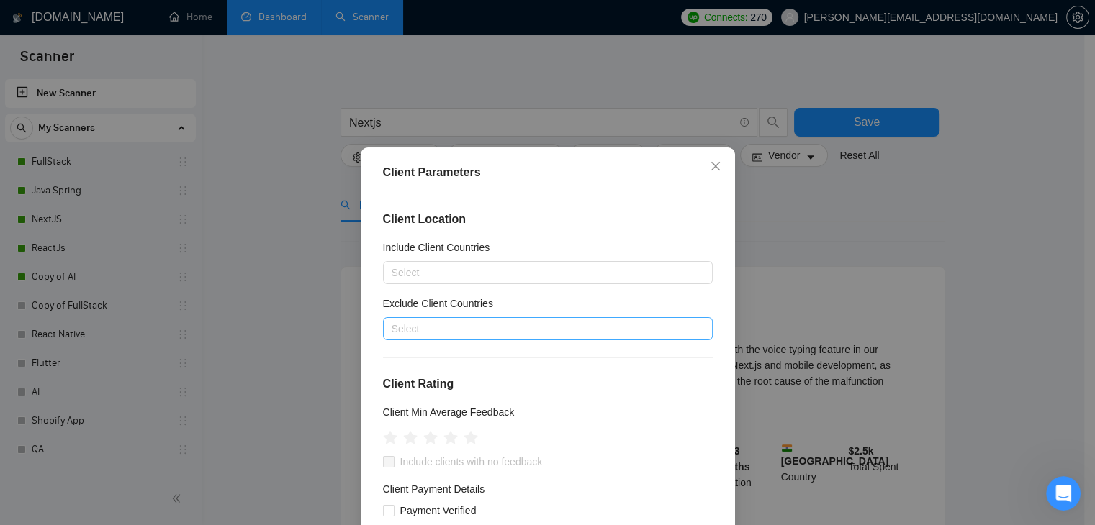
scroll to position [72, 0]
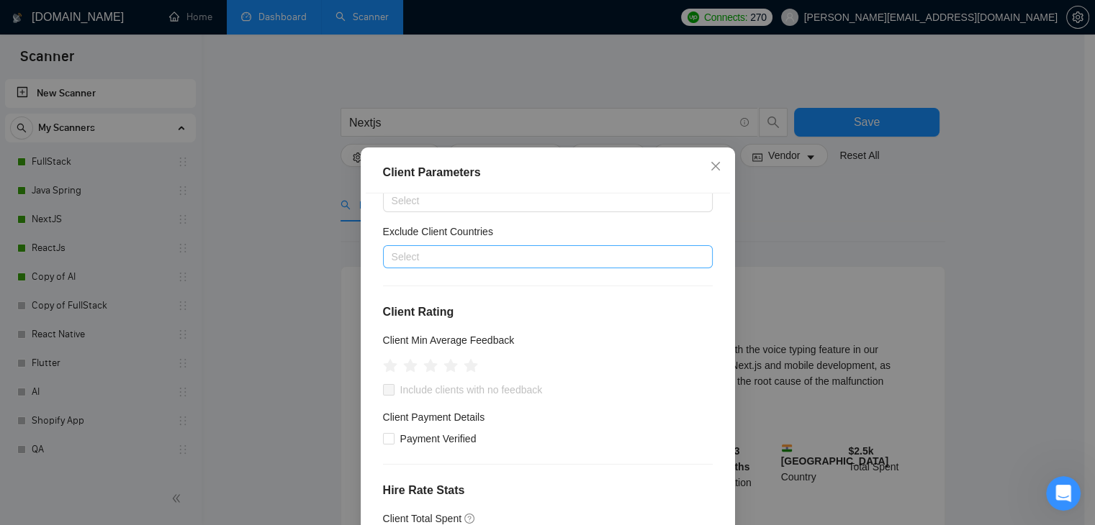
click at [459, 256] on div at bounding box center [541, 256] width 308 height 17
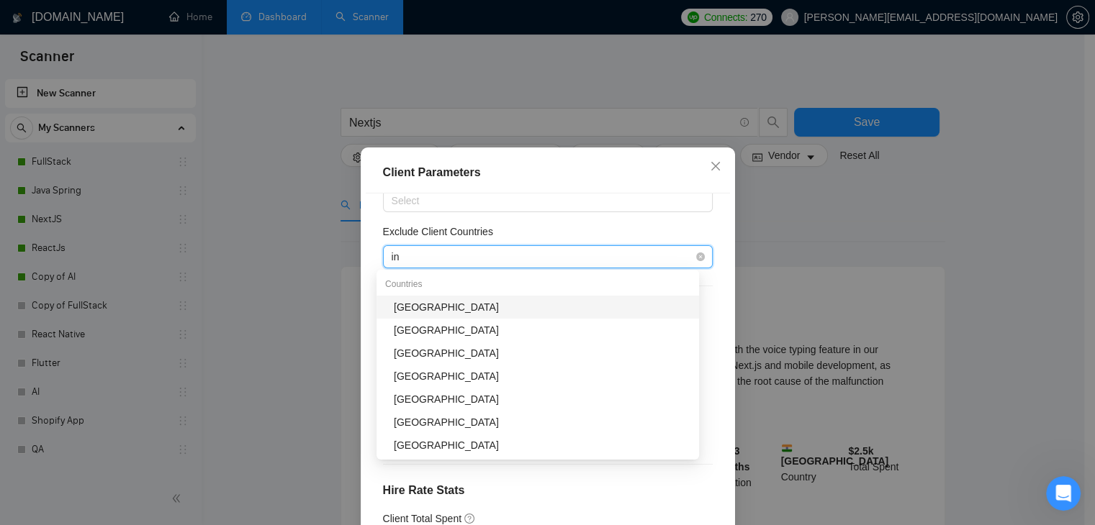
type input "ind"
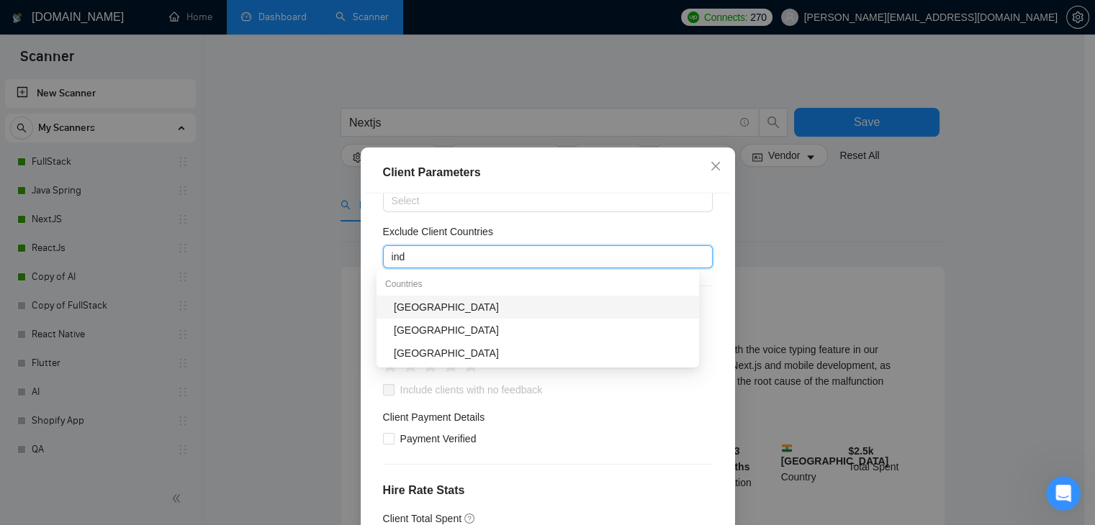
click at [415, 308] on div "India" at bounding box center [542, 307] width 297 height 16
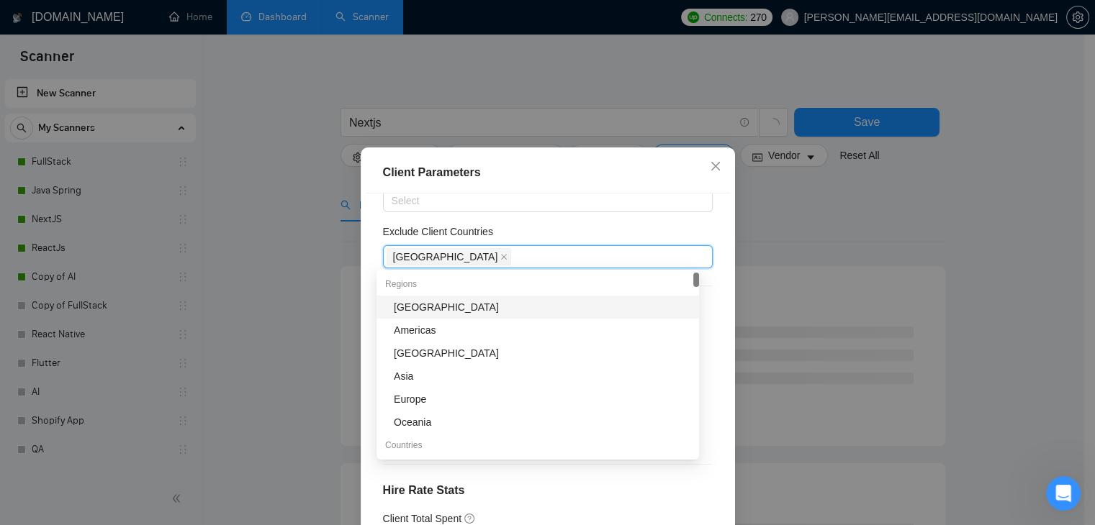
click at [424, 304] on div "Africa" at bounding box center [542, 307] width 297 height 16
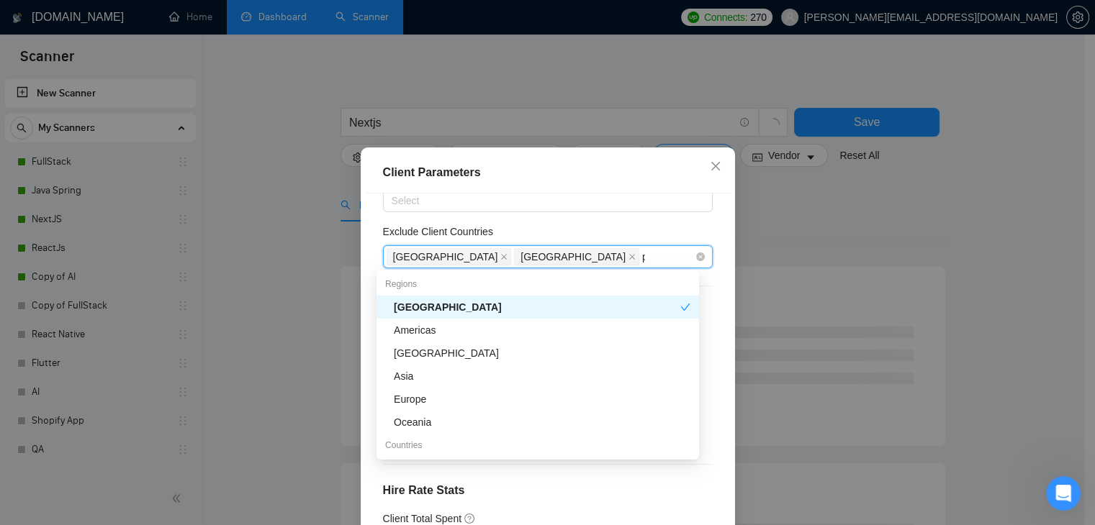
type input "pa"
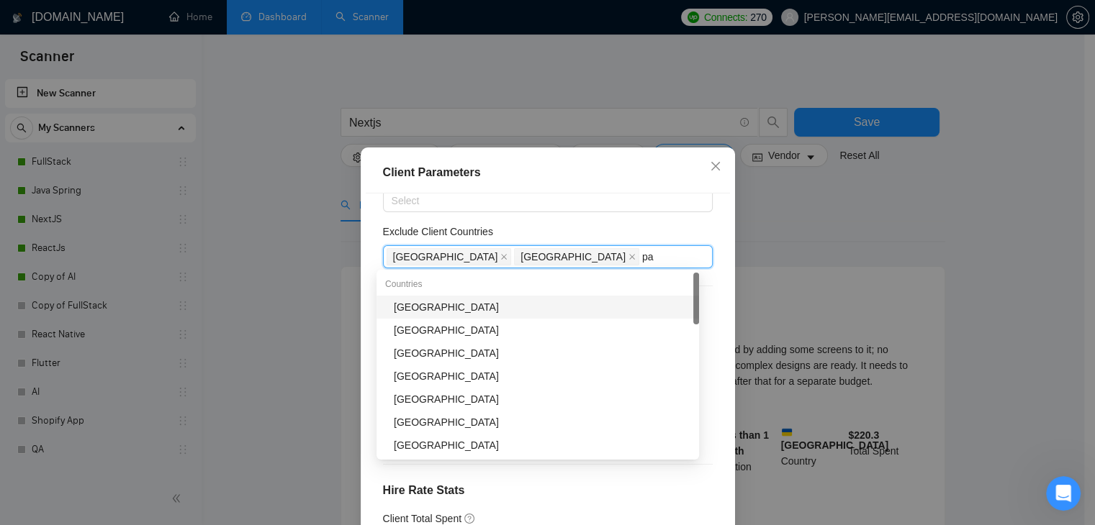
click at [482, 308] on div "Pakistan" at bounding box center [542, 307] width 297 height 16
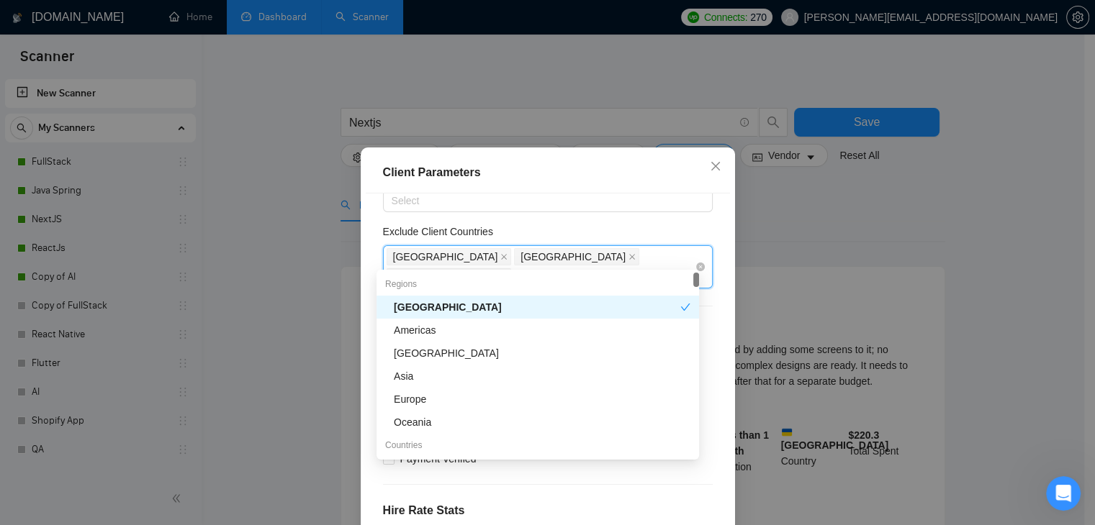
click at [568, 261] on div "India Africa Pakistan" at bounding box center [541, 267] width 308 height 40
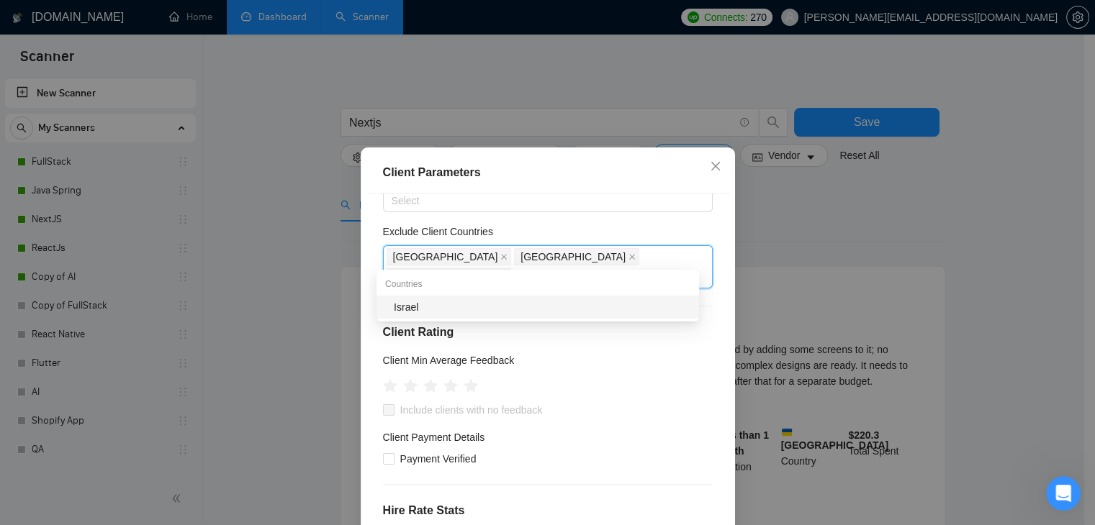
type input "isra"
click at [431, 309] on div "Israel" at bounding box center [542, 307] width 297 height 16
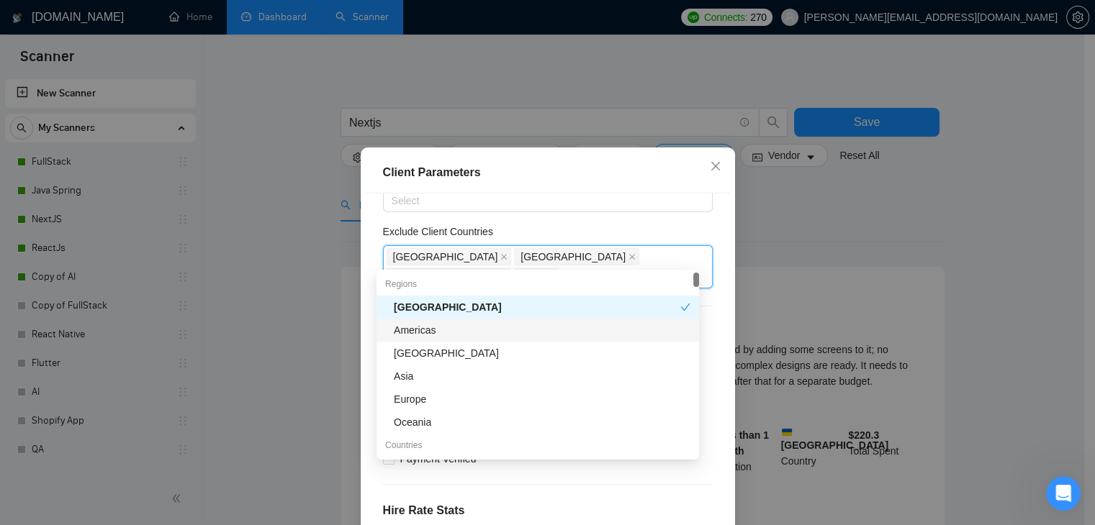
click at [366, 346] on div "Client Location Include Client Countries Select Exclude Client Countries India …" at bounding box center [548, 378] width 364 height 368
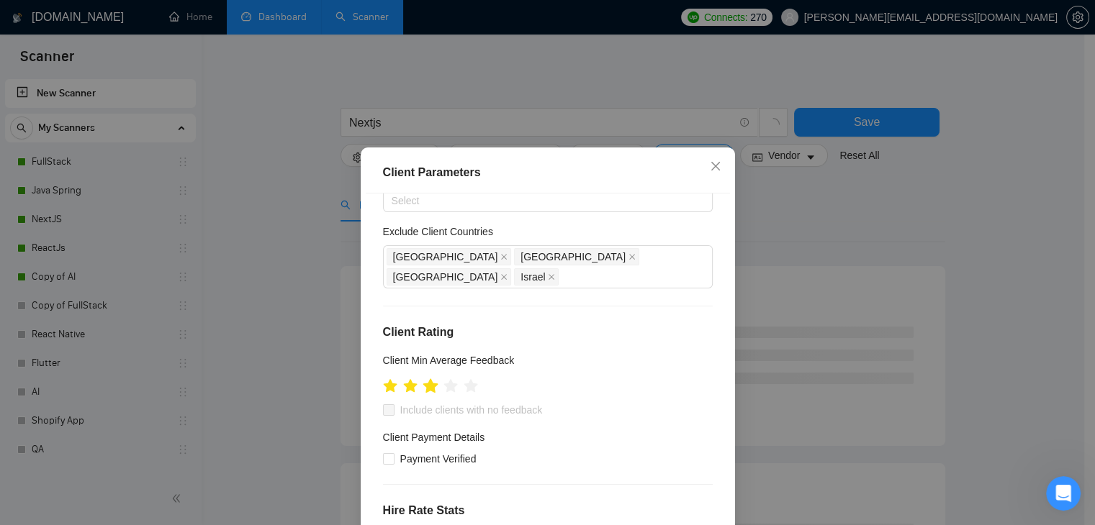
click at [425, 379] on icon "star" at bounding box center [430, 386] width 15 height 14
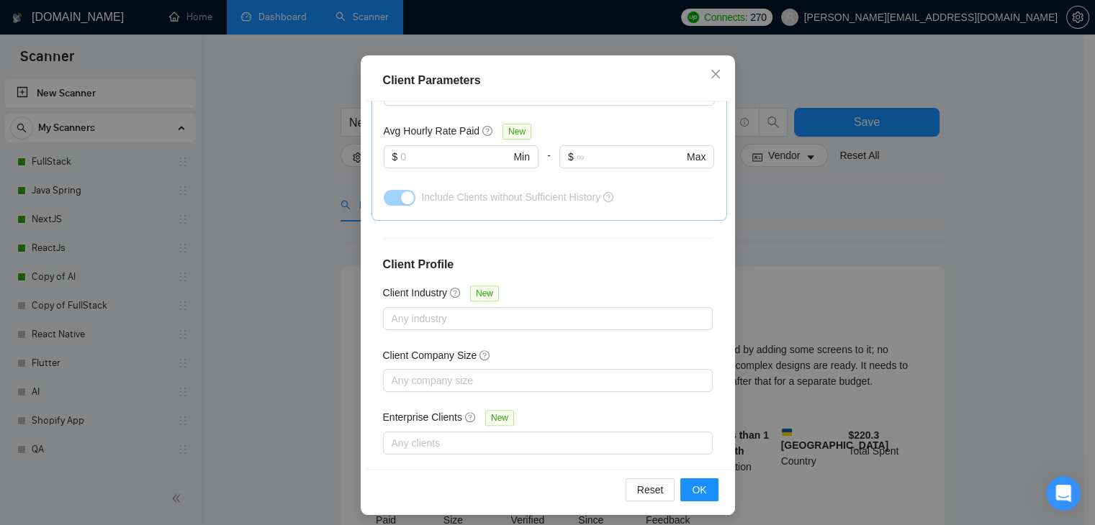
scroll to position [99, 0]
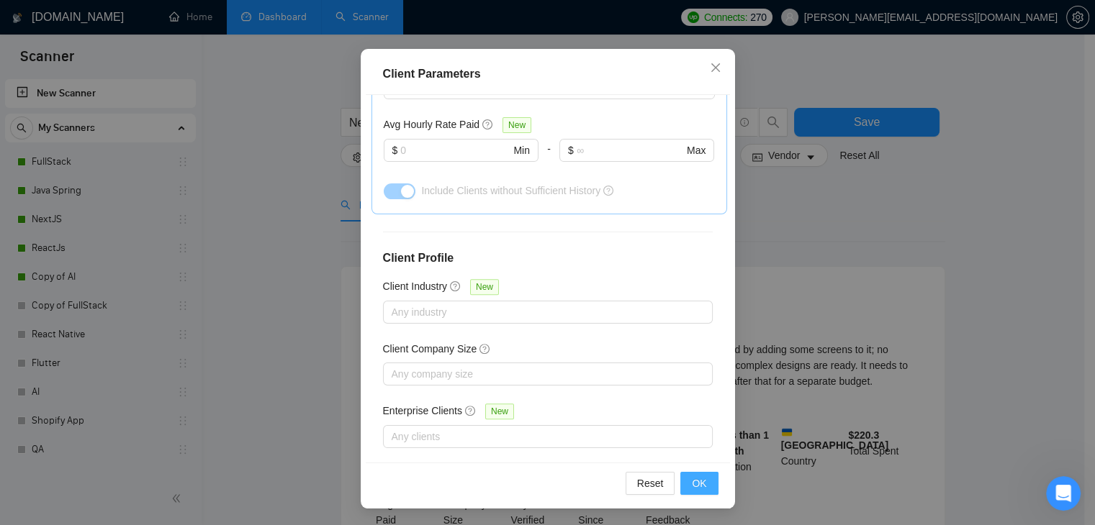
click at [700, 486] on span "OK" at bounding box center [699, 484] width 14 height 16
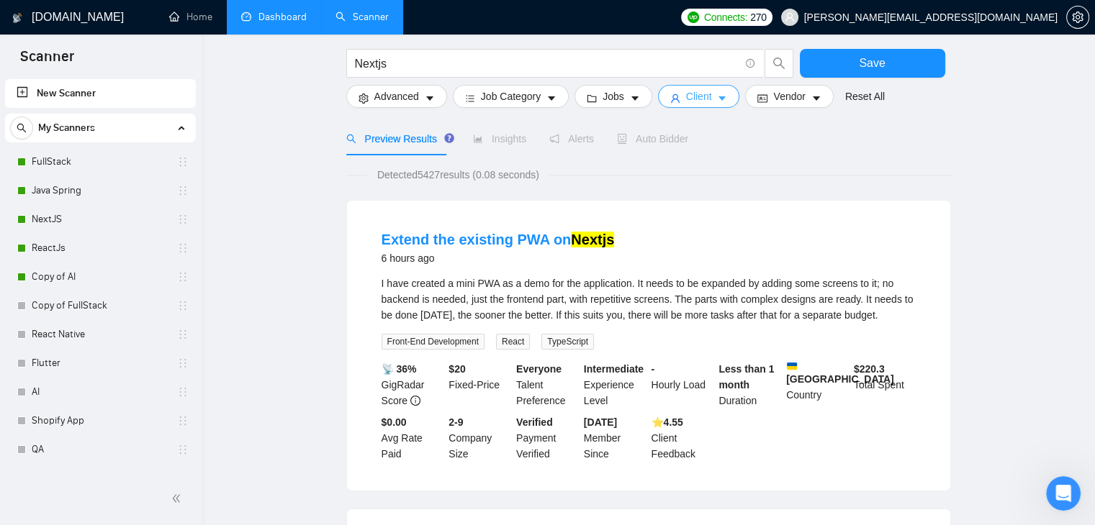
scroll to position [144, 0]
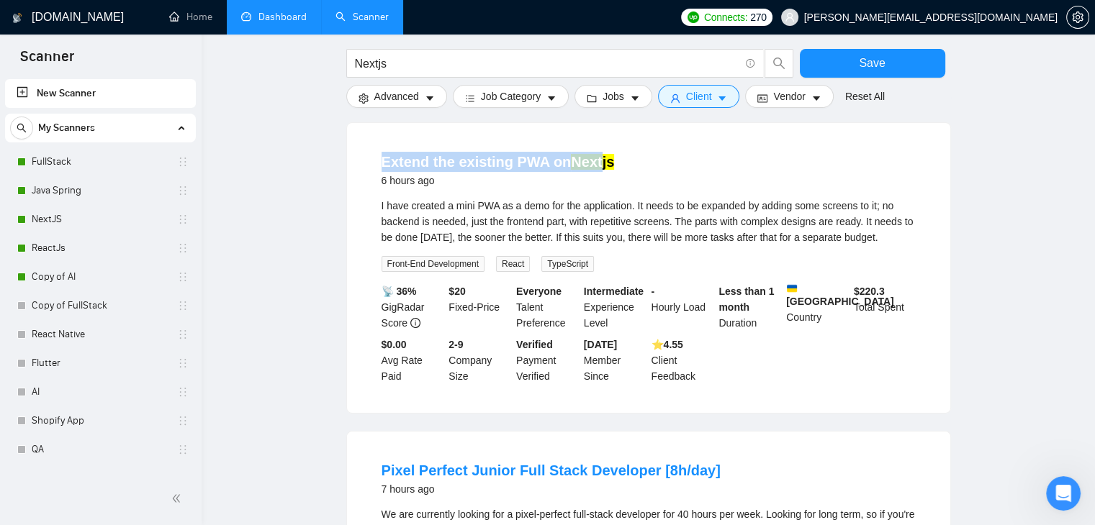
drag, startPoint x: 376, startPoint y: 161, endPoint x: 595, endPoint y: 171, distance: 219.1
click at [595, 171] on li "Extend the existing PWA on Nextjs 6 hours ago I have created a mini PWA as a de…" at bounding box center [648, 268] width 569 height 256
click at [403, 201] on div "I have created a mini PWA as a demo for the application. It needs to be expande…" at bounding box center [649, 222] width 534 height 48
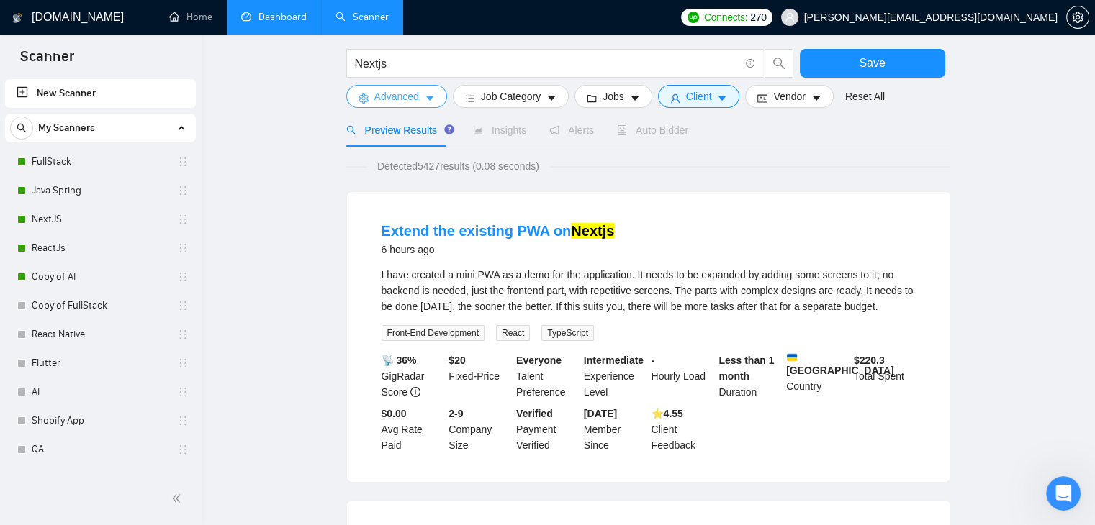
scroll to position [72, 0]
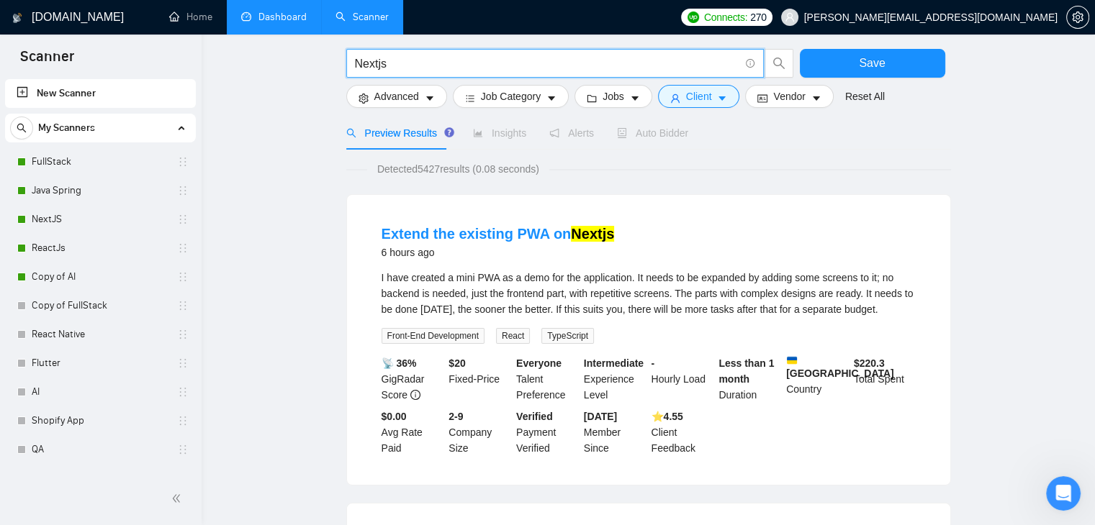
drag, startPoint x: 403, startPoint y: 64, endPoint x: 326, endPoint y: 63, distance: 77.0
type input "Ai"
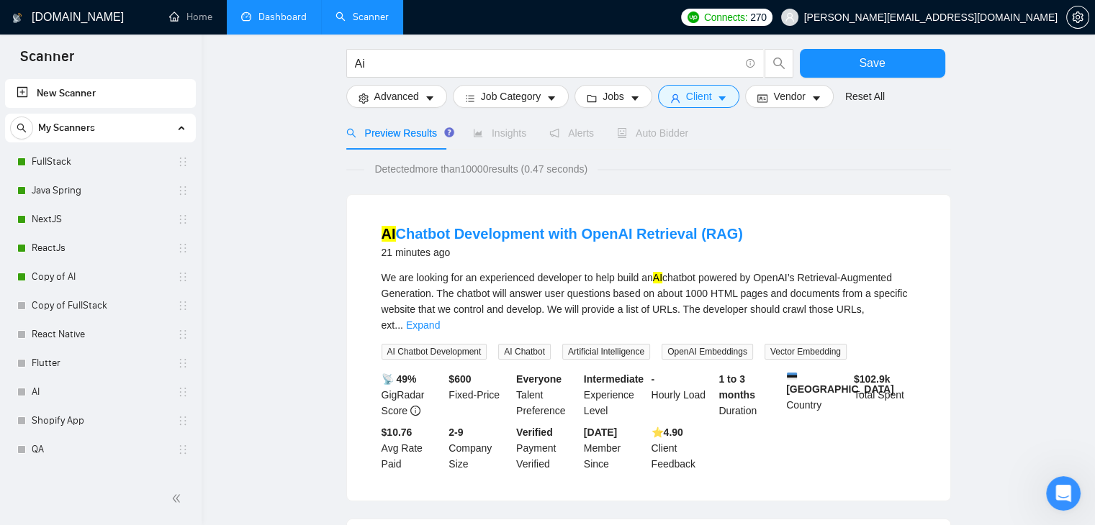
drag, startPoint x: 786, startPoint y: 360, endPoint x: 815, endPoint y: 359, distance: 28.8
click at [815, 371] on b "Estonia" at bounding box center [840, 383] width 108 height 24
click at [766, 382] on div "1 to 3 months Duration" at bounding box center [749, 395] width 68 height 48
drag, startPoint x: 901, startPoint y: 364, endPoint x: 855, endPoint y: 372, distance: 46.7
click at [855, 372] on div "$ 102.9k Total Spent" at bounding box center [885, 395] width 68 height 48
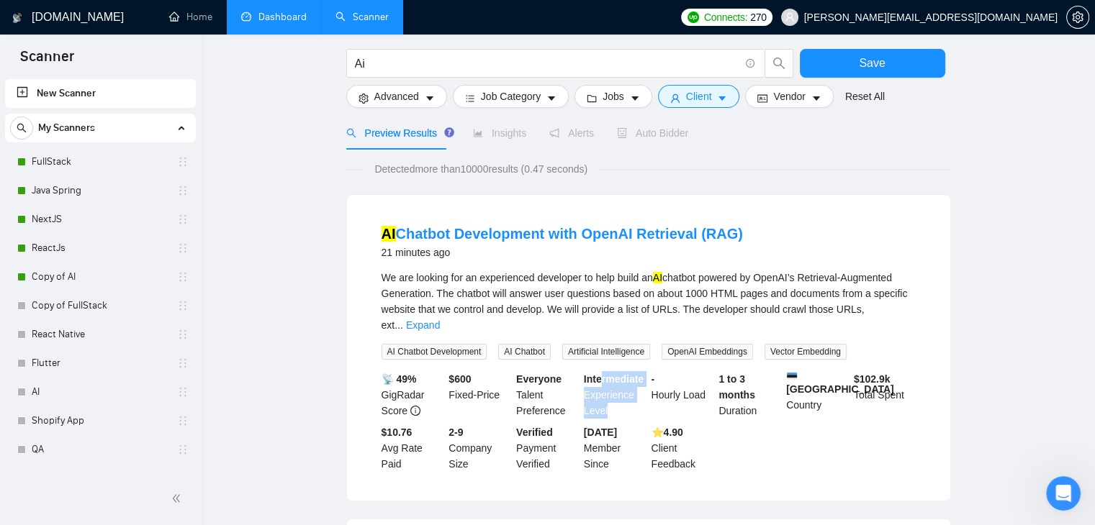
drag, startPoint x: 648, startPoint y: 362, endPoint x: 604, endPoint y: 366, distance: 44.1
click at [604, 371] on div "📡 49% GigRadar Score $ 600 Fixed-Price Everyone Talent Preference Intermediate …" at bounding box center [649, 421] width 540 height 101
drag, startPoint x: 556, startPoint y: 374, endPoint x: 484, endPoint y: 363, distance: 72.2
click at [553, 374] on div "Everyone Talent Preference" at bounding box center [547, 395] width 68 height 48
drag, startPoint x: 473, startPoint y: 361, endPoint x: 448, endPoint y: 364, distance: 24.7
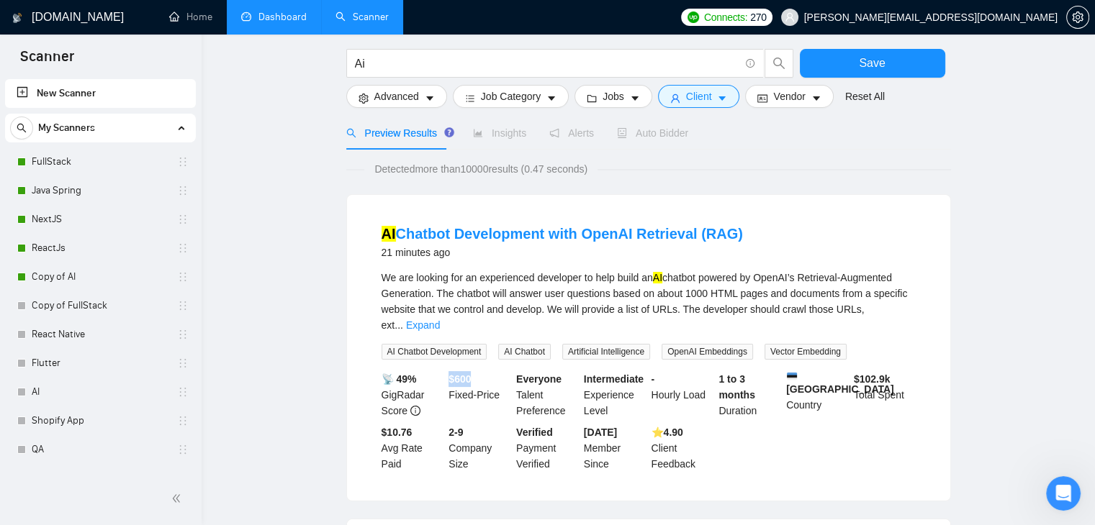
click at [448, 371] on div "$ 600 Fixed-Price" at bounding box center [480, 395] width 68 height 48
click at [464, 392] on div "$ 600 Fixed-Price" at bounding box center [480, 395] width 68 height 48
drag, startPoint x: 384, startPoint y: 418, endPoint x: 410, endPoint y: 420, distance: 26.7
click at [410, 427] on b "$10.76" at bounding box center [397, 433] width 31 height 12
click at [613, 427] on b "Nov, 2011" at bounding box center [600, 433] width 33 height 12
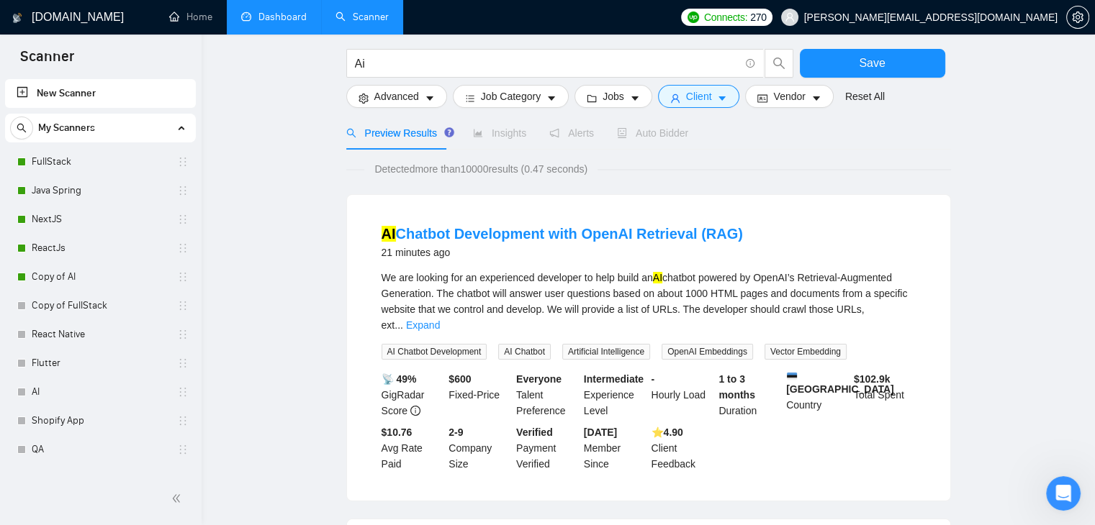
click at [613, 427] on b "Nov, 2011" at bounding box center [600, 433] width 33 height 12
click at [671, 427] on b "⭐️ 4.90" at bounding box center [667, 433] width 32 height 12
click at [723, 371] on div "1 to 3 months Duration" at bounding box center [749, 395] width 68 height 48
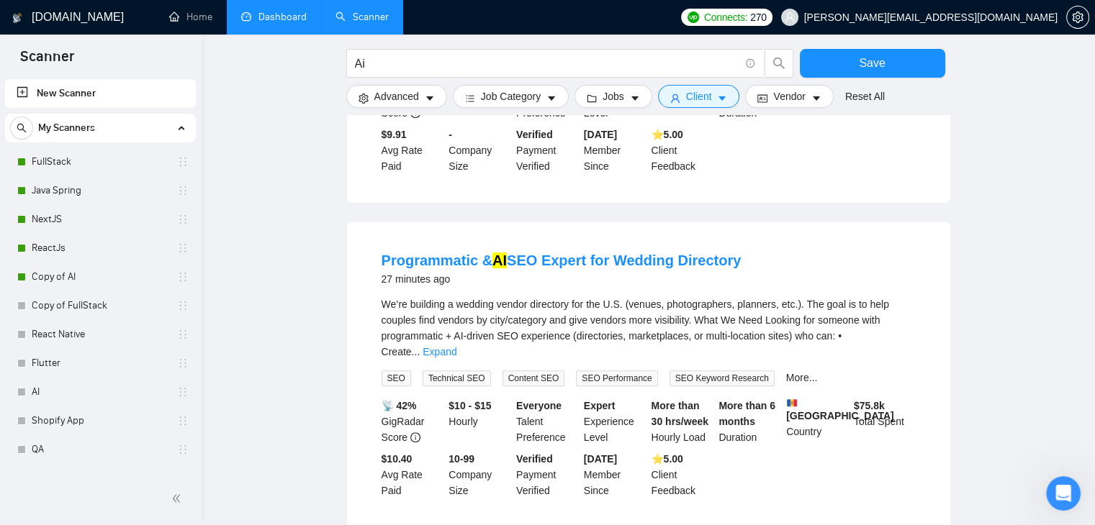
scroll to position [720, 0]
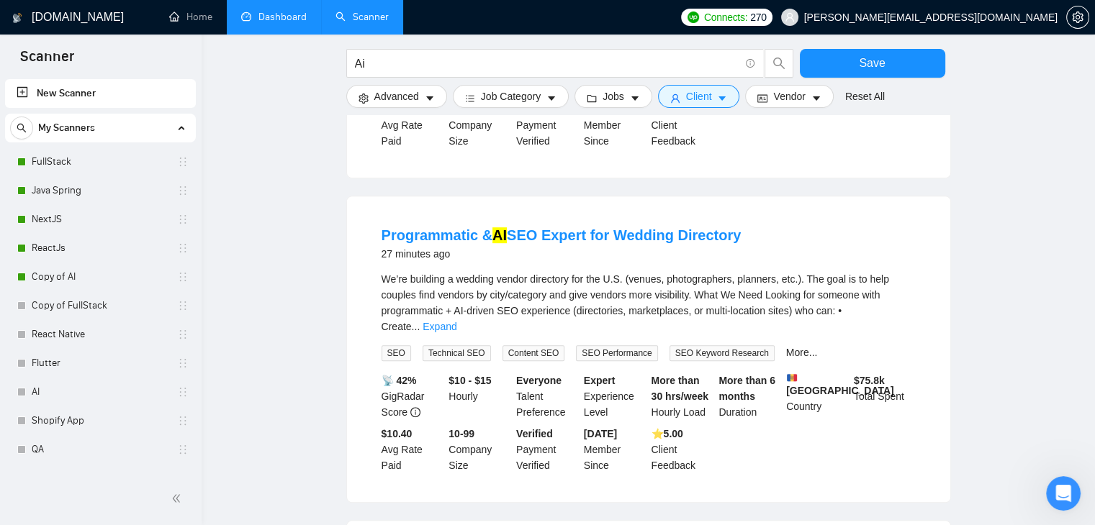
click at [456, 375] on b "$10 - $15" at bounding box center [469, 381] width 42 height 12
click at [456, 321] on link "Expand" at bounding box center [440, 327] width 34 height 12
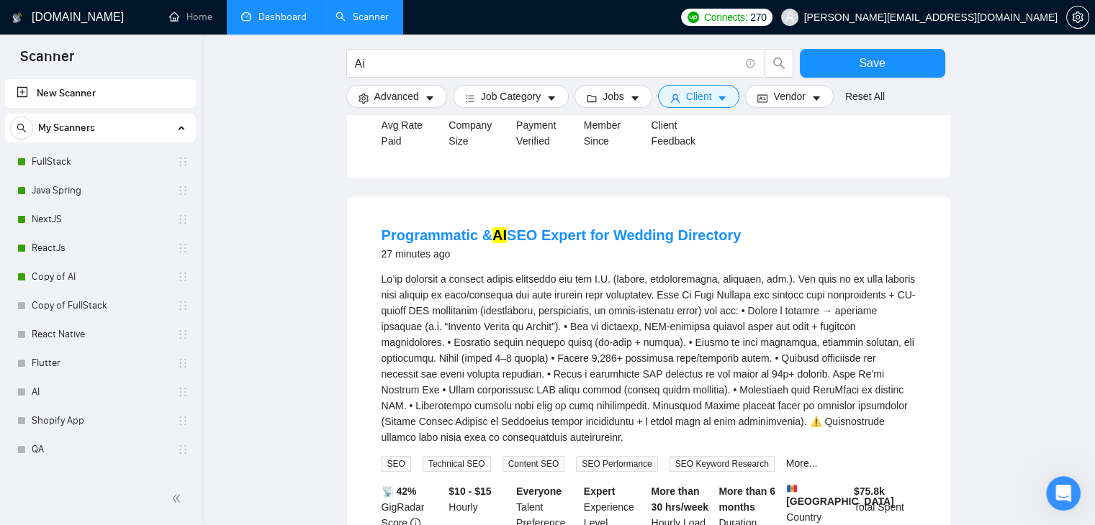
scroll to position [792, 0]
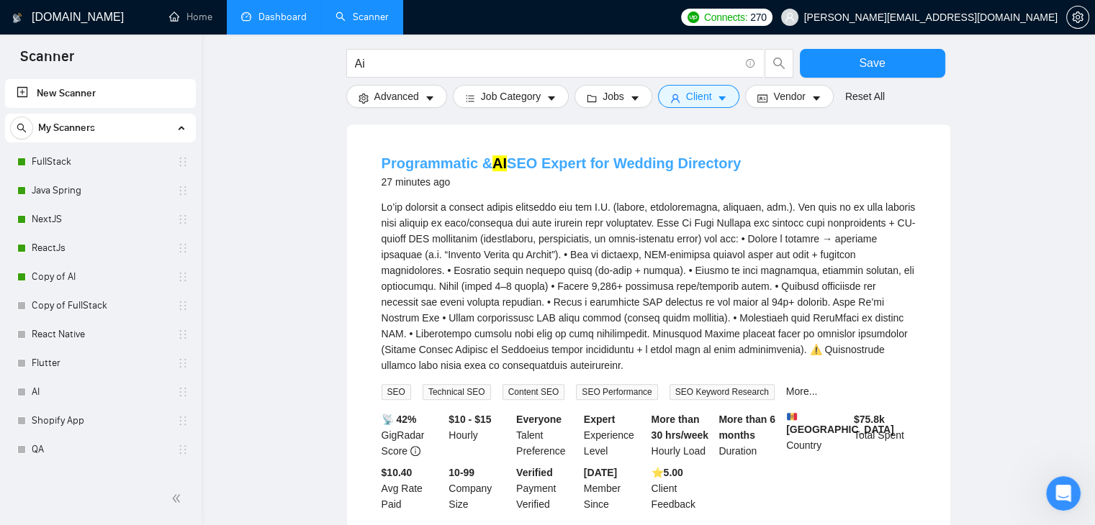
click at [500, 155] on mark "AI" at bounding box center [499, 163] width 14 height 16
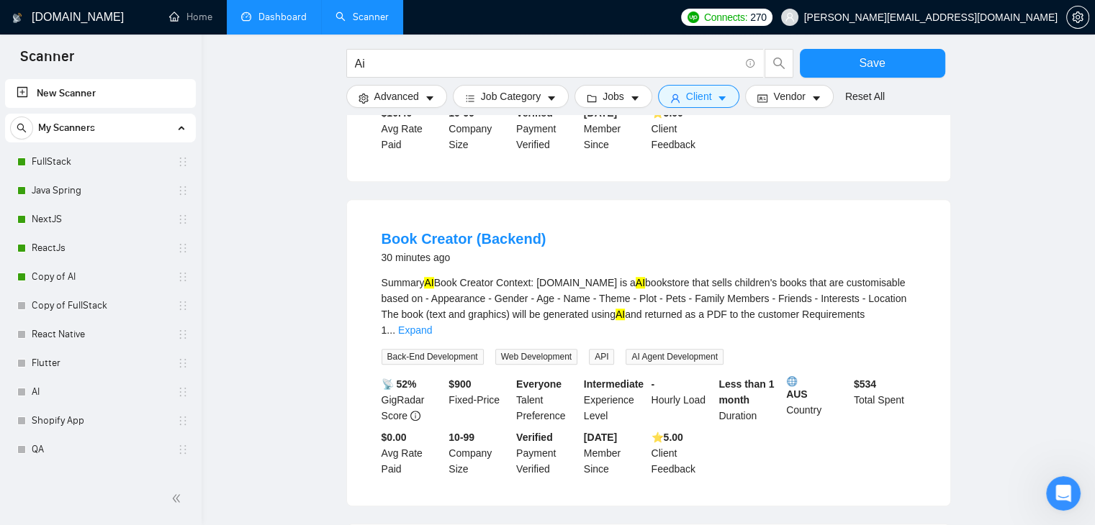
scroll to position [1224, 0]
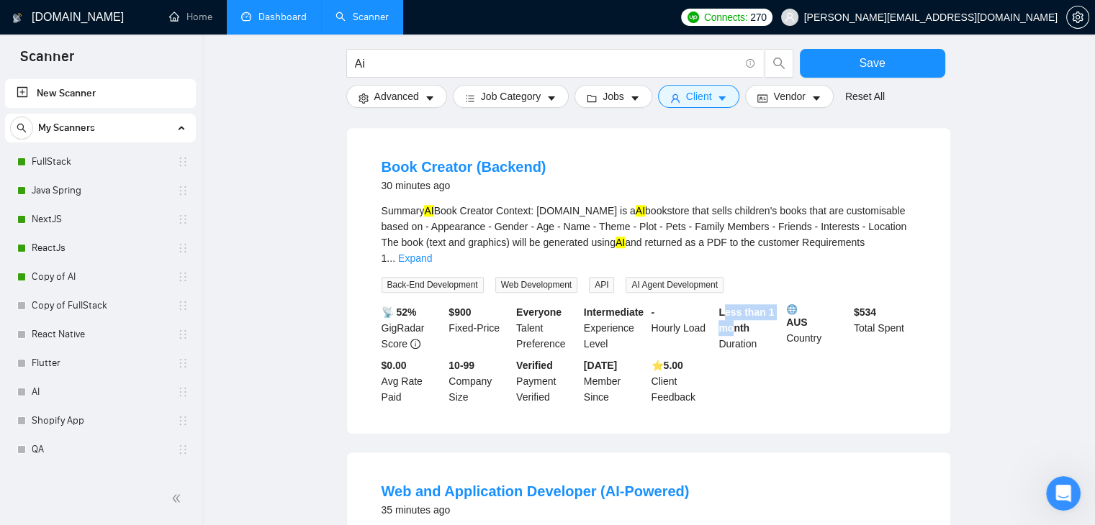
drag, startPoint x: 721, startPoint y: 274, endPoint x: 733, endPoint y: 291, distance: 21.2
click at [733, 307] on b "Less than 1 month" at bounding box center [745, 320] width 55 height 27
drag, startPoint x: 475, startPoint y: 273, endPoint x: 446, endPoint y: 279, distance: 29.4
click at [446, 304] on div "$ 900 Fixed-Price" at bounding box center [480, 328] width 68 height 48
drag, startPoint x: 448, startPoint y: 332, endPoint x: 515, endPoint y: 346, distance: 67.6
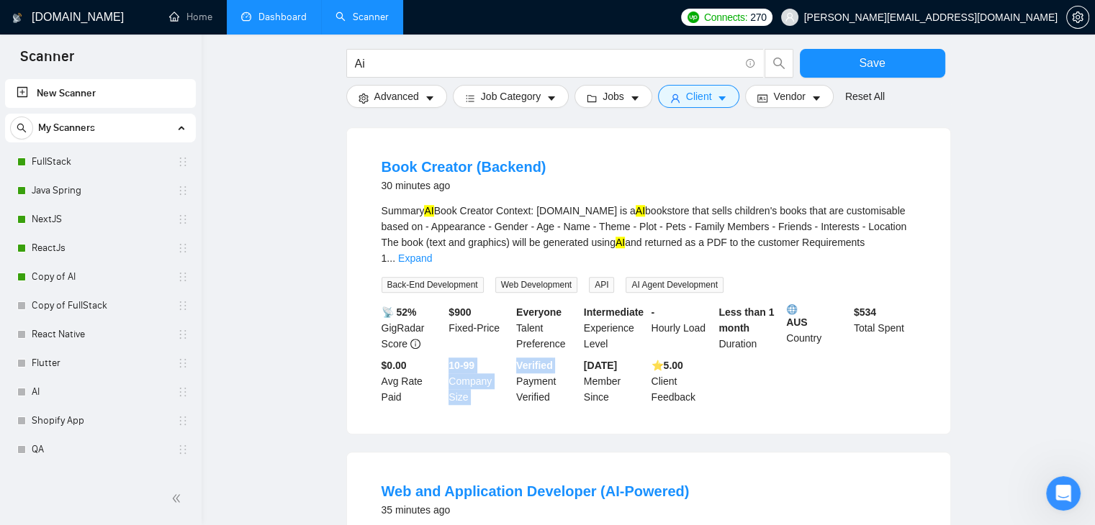
click at [515, 346] on div "📡 52% GigRadar Score $ 900 Fixed-Price Everyone Talent Preference Intermediate …" at bounding box center [649, 354] width 540 height 101
click at [673, 360] on b "⭐️ 5.00" at bounding box center [667, 366] width 32 height 12
click at [870, 307] on b "$ 534" at bounding box center [865, 313] width 22 height 12
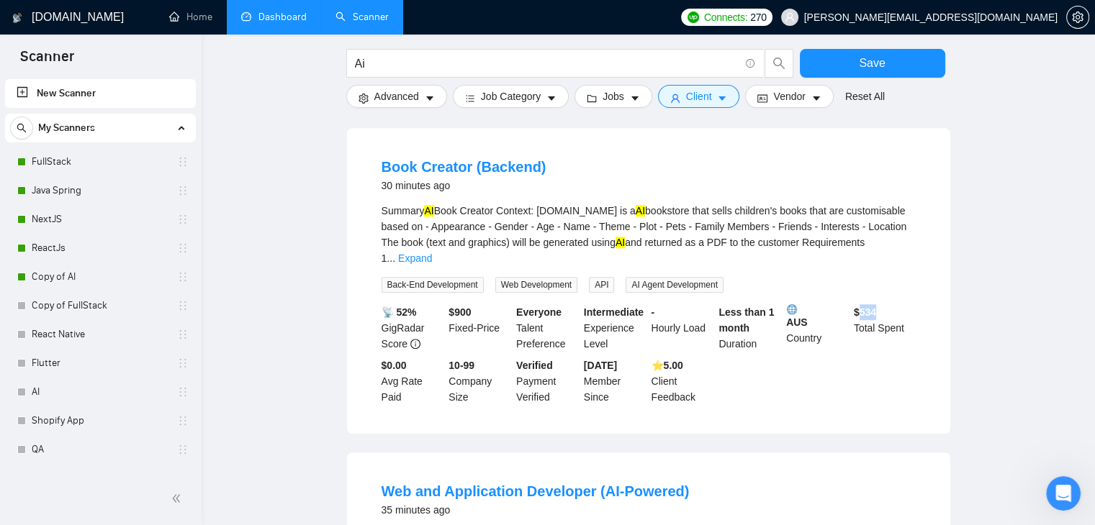
click at [870, 307] on b "$ 534" at bounding box center [865, 313] width 22 height 12
click at [531, 360] on b "Verified" at bounding box center [534, 366] width 37 height 12
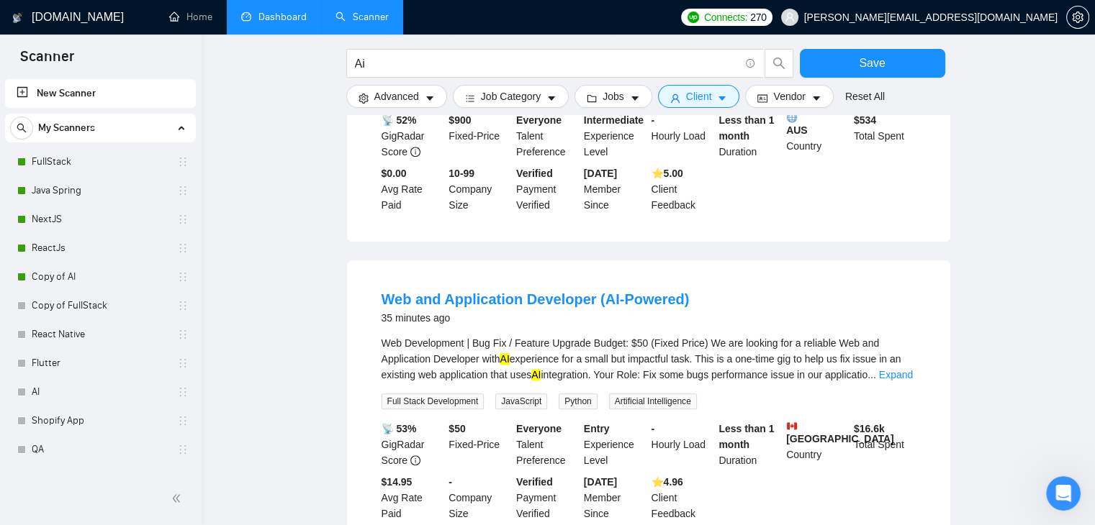
scroll to position [1440, 0]
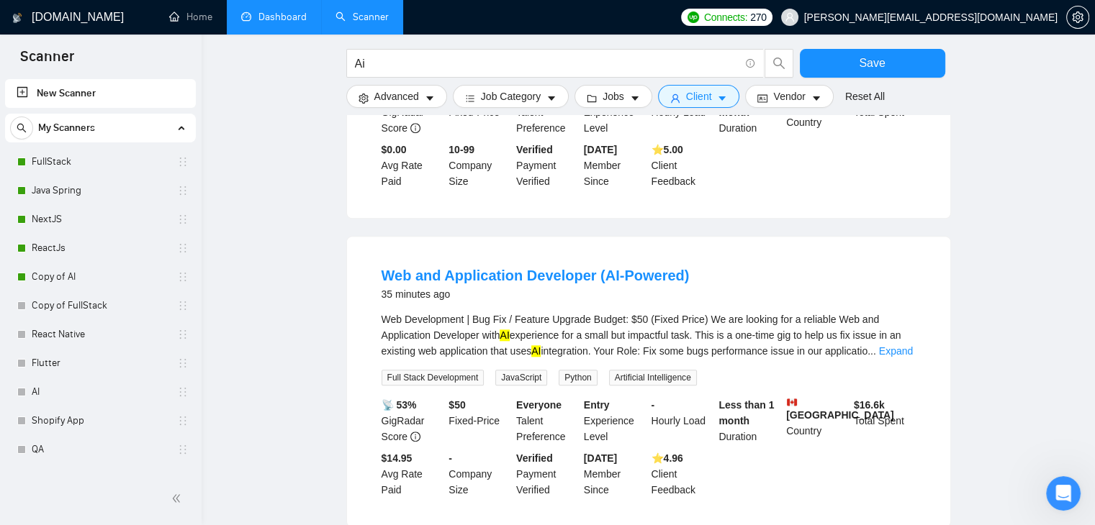
click at [455, 399] on b "$ 50" at bounding box center [456, 405] width 17 height 12
click at [456, 399] on b "$ 50" at bounding box center [456, 405] width 17 height 12
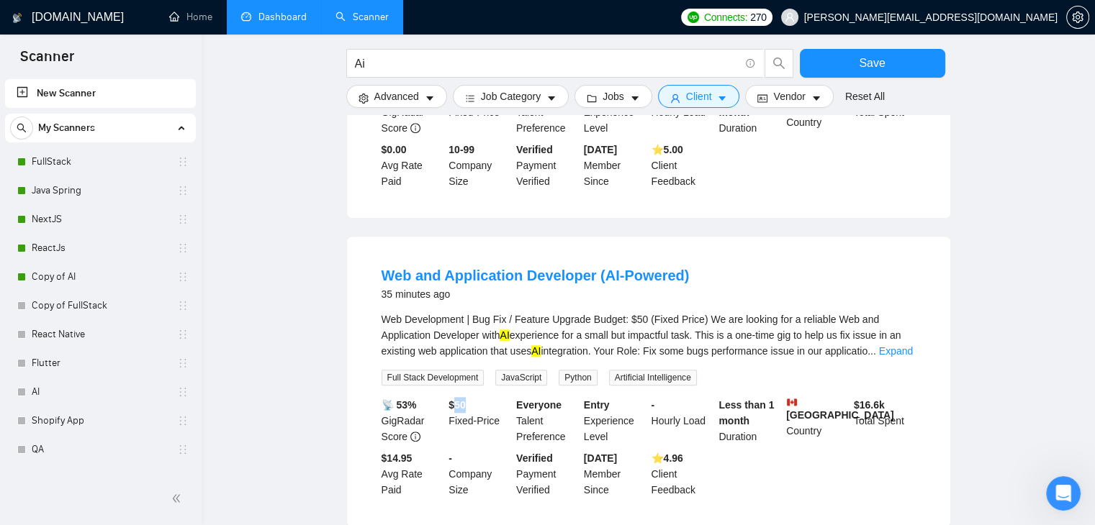
click at [456, 399] on b "$ 50" at bounding box center [456, 405] width 17 height 12
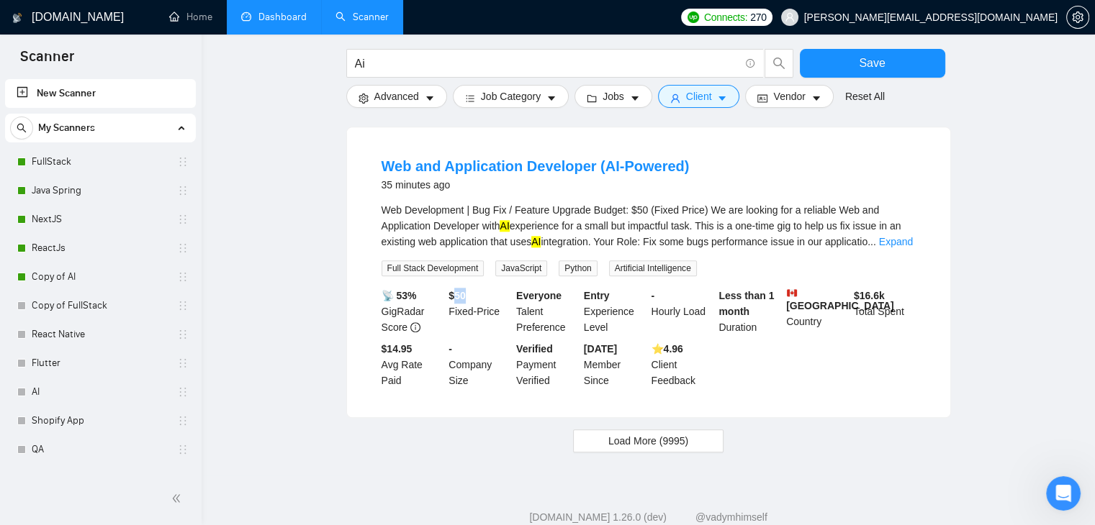
scroll to position [1549, 0]
click at [638, 433] on span "Load More (9995)" at bounding box center [648, 441] width 80 height 16
click at [475, 288] on div "$ 50 Fixed-Price" at bounding box center [480, 312] width 68 height 48
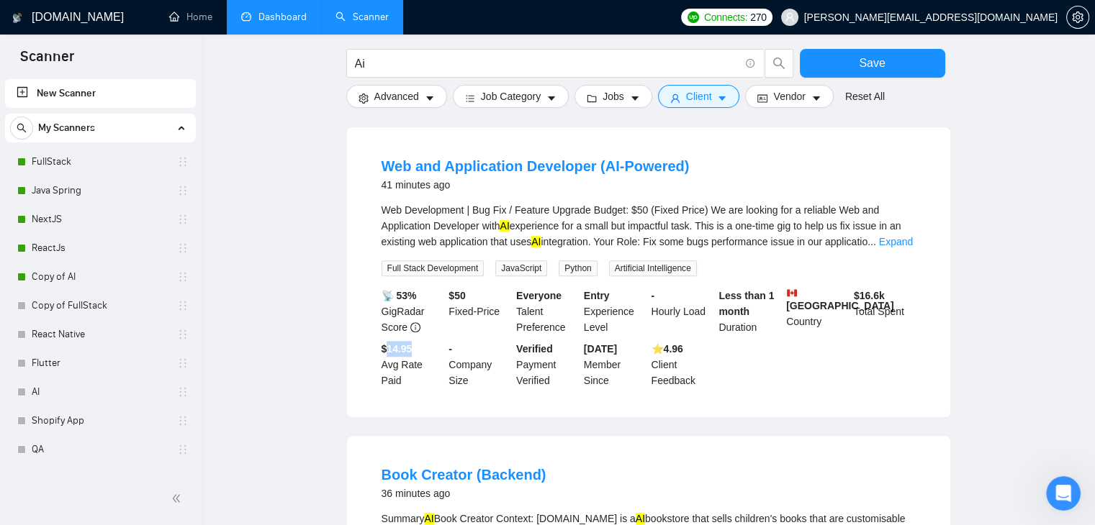
drag, startPoint x: 412, startPoint y: 310, endPoint x: 389, endPoint y: 311, distance: 23.1
click at [389, 343] on b "$14.95" at bounding box center [397, 349] width 31 height 12
drag, startPoint x: 889, startPoint y: 260, endPoint x: 855, endPoint y: 257, distance: 34.0
click at [855, 288] on div "$ 16.6k Total Spent" at bounding box center [885, 312] width 68 height 48
click at [852, 288] on div "$ 16.6k Total Spent" at bounding box center [885, 312] width 68 height 48
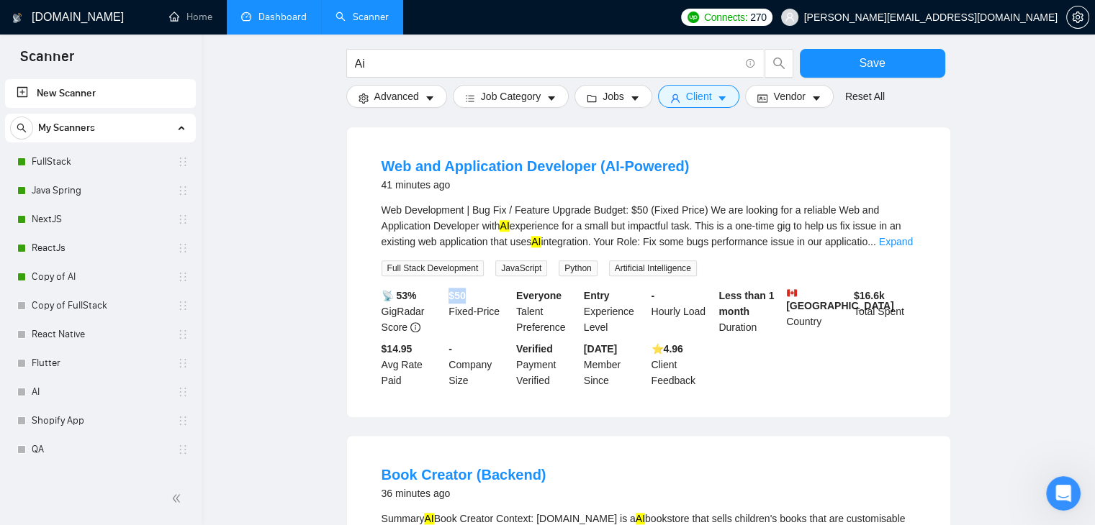
drag, startPoint x: 446, startPoint y: 256, endPoint x: 476, endPoint y: 254, distance: 29.6
click at [476, 288] on div "$ 50 Fixed-Price" at bounding box center [480, 312] width 68 height 48
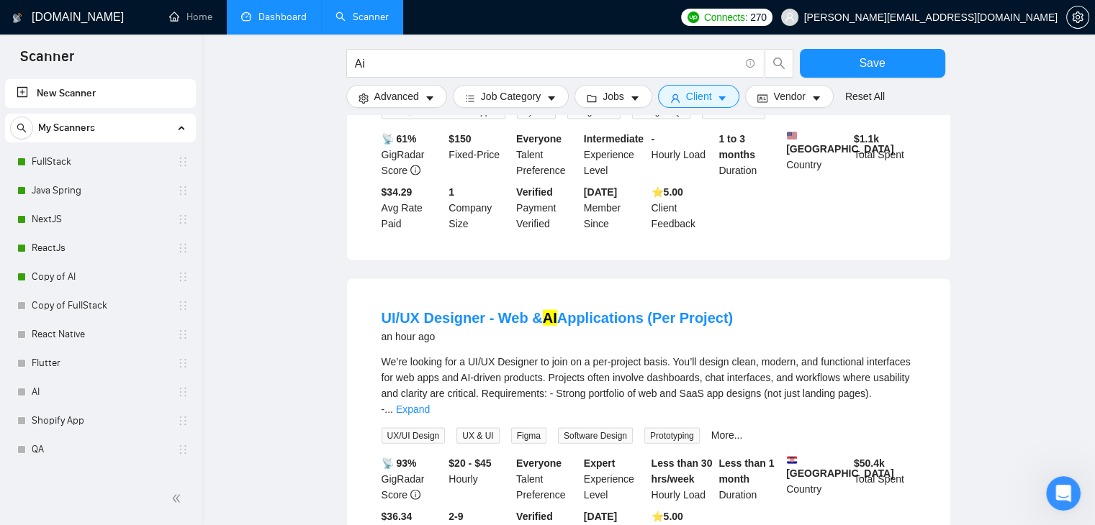
scroll to position [3061, 0]
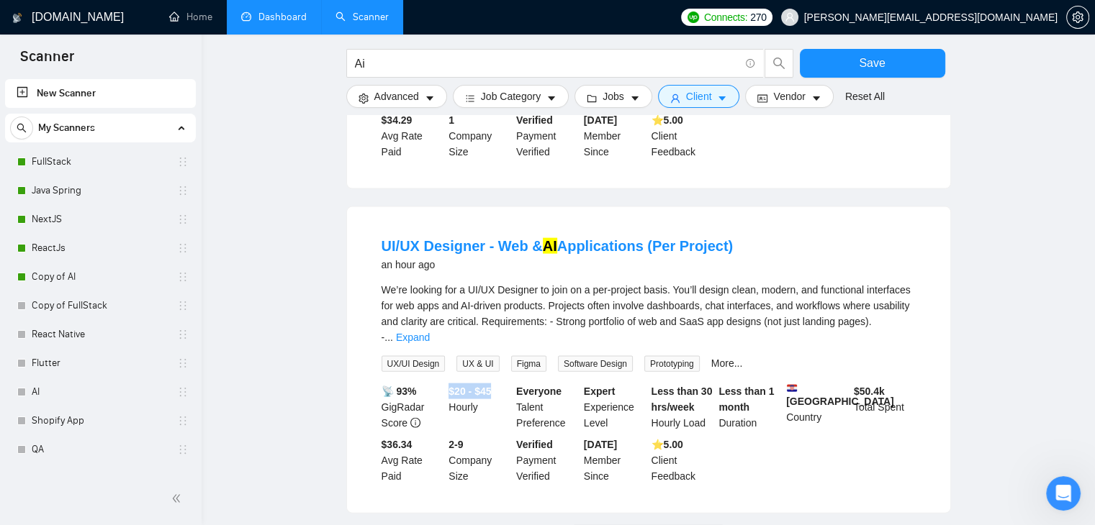
drag, startPoint x: 446, startPoint y: 300, endPoint x: 495, endPoint y: 300, distance: 48.9
click at [495, 384] on div "$20 - $45 Hourly" at bounding box center [480, 408] width 68 height 48
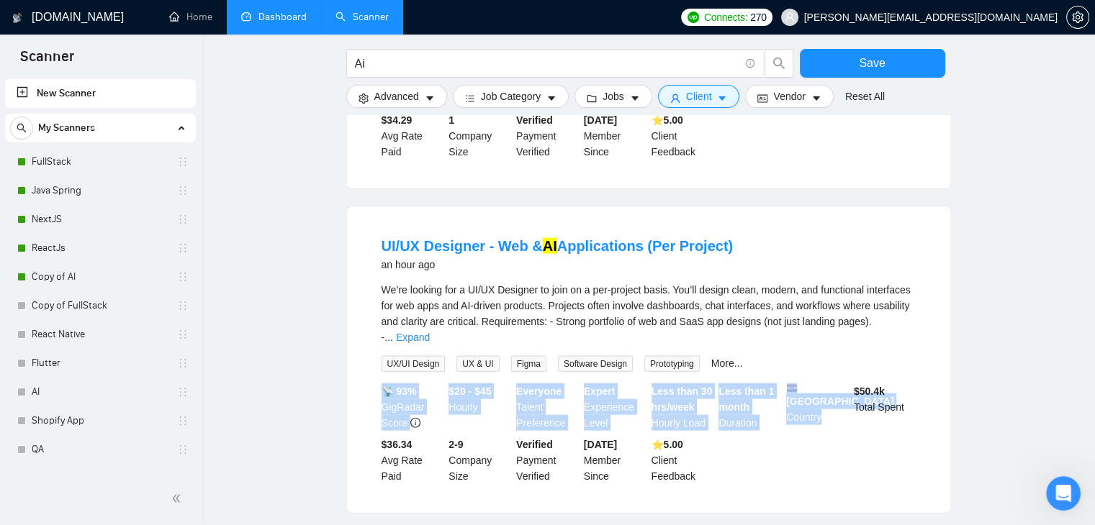
drag, startPoint x: 368, startPoint y: 291, endPoint x: 839, endPoint y: 326, distance: 472.1
click at [839, 326] on li "UI/UX Designer - Web & AI Applications (Per Project) an hour ago We’re looking …" at bounding box center [648, 360] width 569 height 271
click at [759, 384] on div "📡 93% GigRadar Score $20 - $45 Hourly Everyone Talent Preference Expert Experie…" at bounding box center [649, 434] width 540 height 101
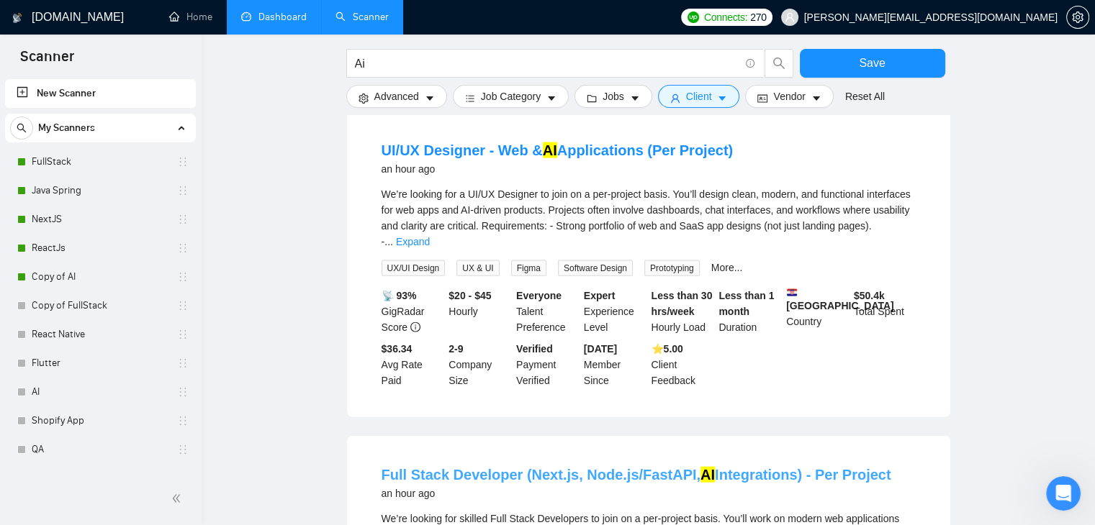
scroll to position [3133, 0]
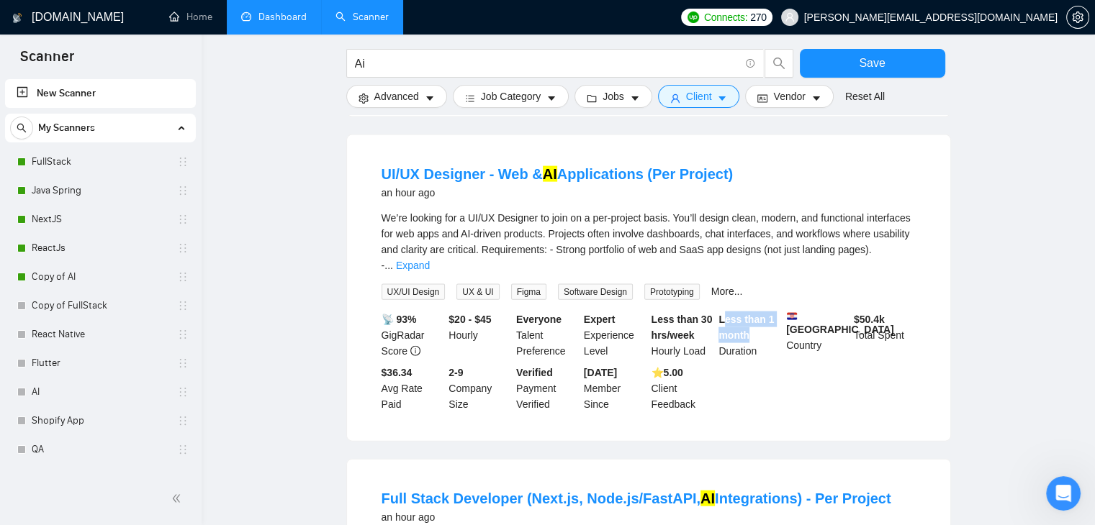
drag, startPoint x: 722, startPoint y: 226, endPoint x: 749, endPoint y: 238, distance: 29.3
click at [749, 314] on b "Less than 1 month" at bounding box center [745, 327] width 55 height 27
click at [747, 314] on b "Less than 1 month" at bounding box center [745, 327] width 55 height 27
drag, startPoint x: 746, startPoint y: 243, endPoint x: 714, endPoint y: 233, distance: 33.9
click at [714, 312] on div "📡 93% GigRadar Score $20 - $45 Hourly Everyone Talent Preference Expert Experie…" at bounding box center [649, 362] width 540 height 101
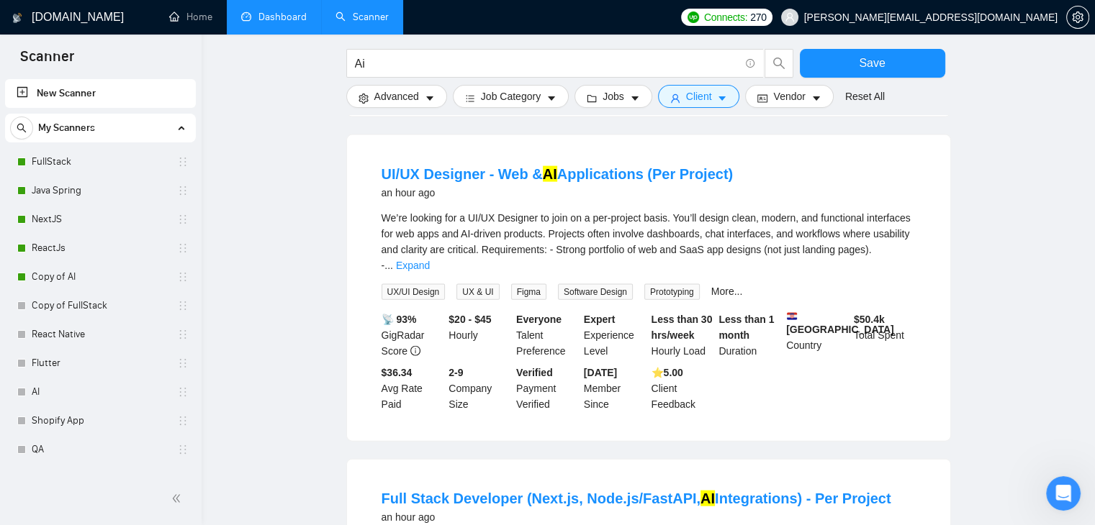
click at [870, 314] on b "$ 50.4k" at bounding box center [869, 320] width 31 height 12
click at [450, 314] on b "$20 - $45" at bounding box center [469, 320] width 42 height 12
click at [386, 314] on b "📡 93%" at bounding box center [399, 320] width 35 height 12
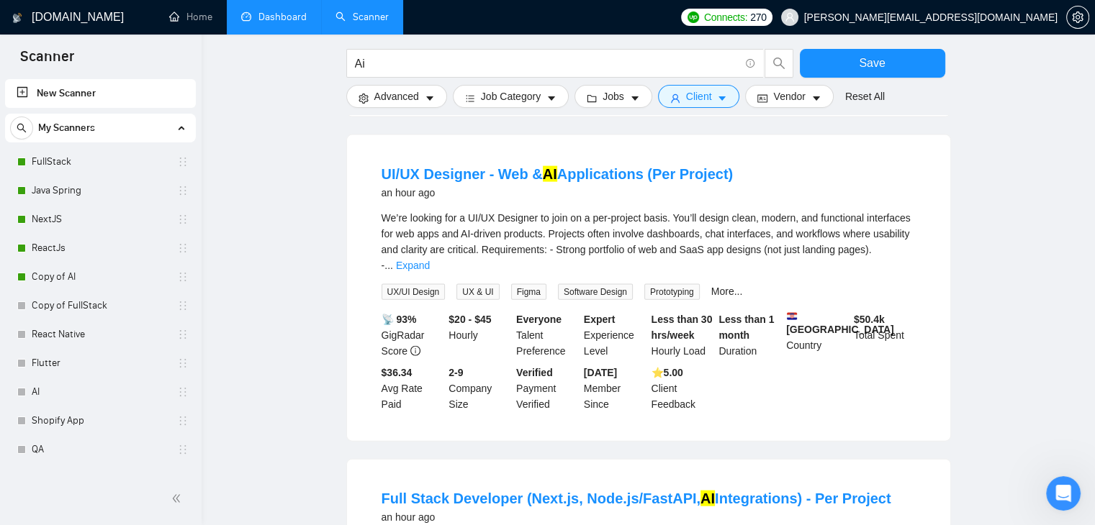
click at [395, 367] on b "$36.34" at bounding box center [397, 373] width 31 height 12
click at [546, 367] on b "Verified" at bounding box center [534, 373] width 37 height 12
click at [664, 367] on b "⭐️ 5.00" at bounding box center [667, 373] width 32 height 12
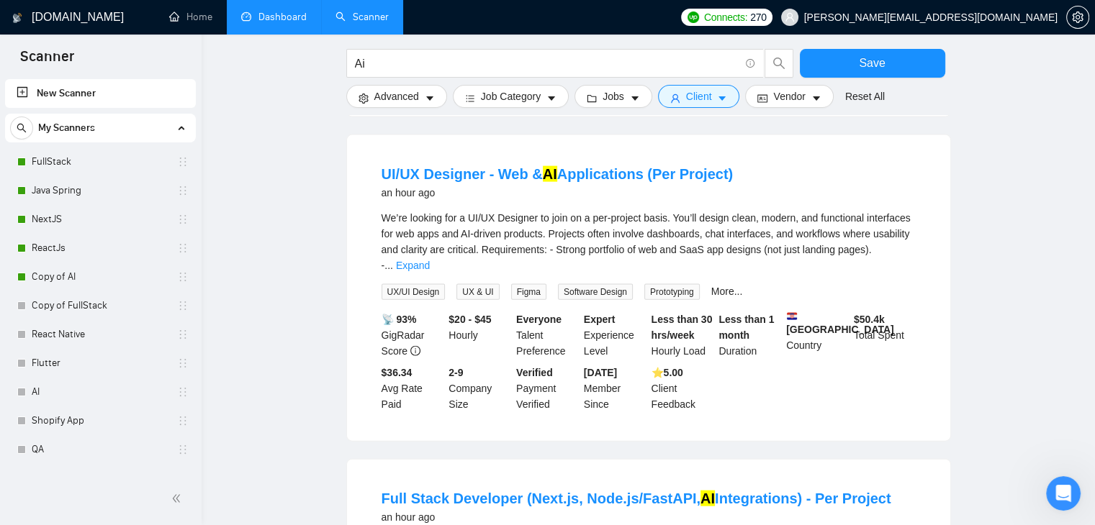
click at [666, 367] on b "⭐️ 5.00" at bounding box center [667, 373] width 32 height 12
click at [613, 365] on div "Sep, 2023 Member Since" at bounding box center [615, 389] width 68 height 48
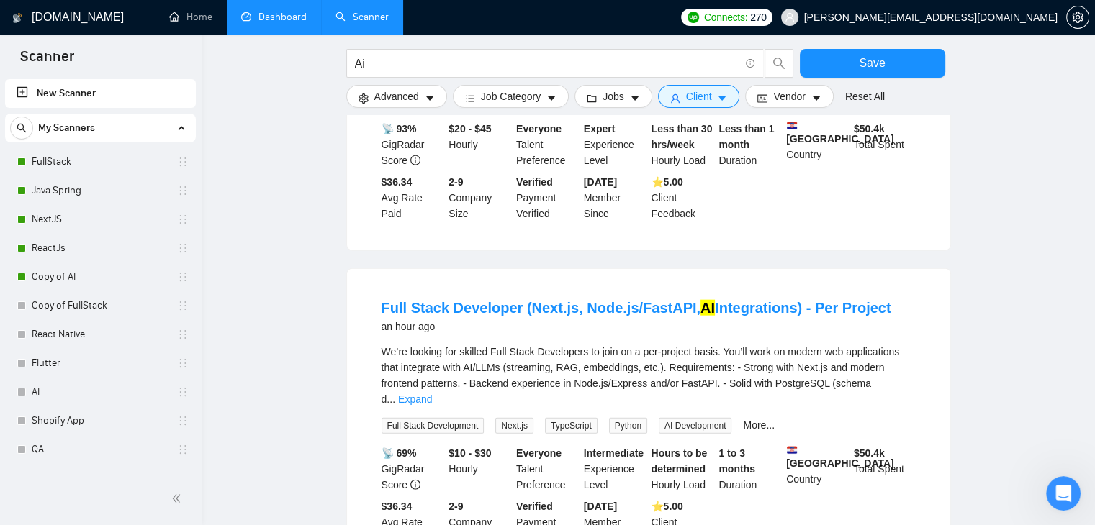
scroll to position [3349, 0]
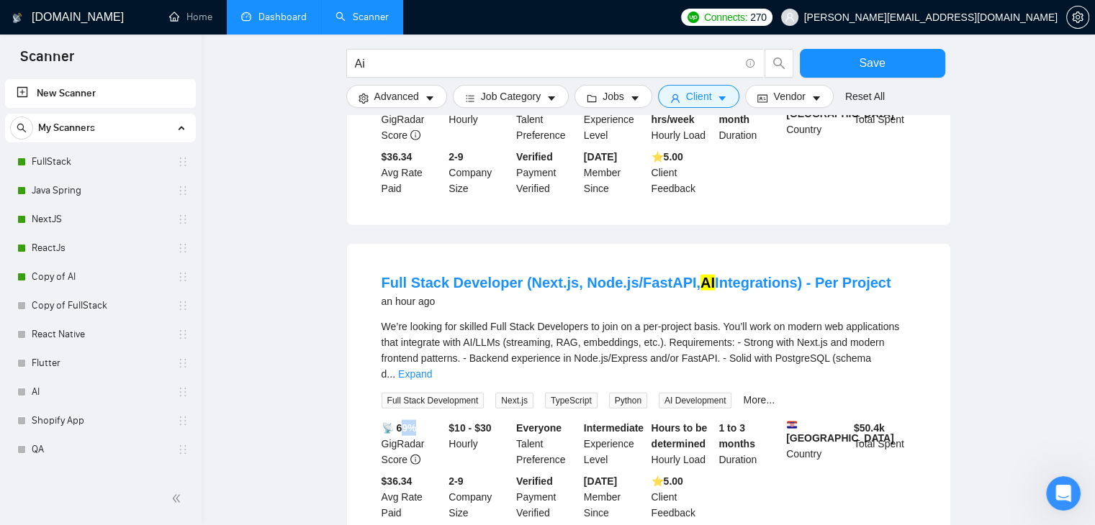
drag, startPoint x: 399, startPoint y: 322, endPoint x: 434, endPoint y: 320, distance: 35.4
click at [434, 420] on div "📡 69% GigRadar Score" at bounding box center [413, 444] width 68 height 48
click at [475, 423] on b "$10 - $30" at bounding box center [469, 429] width 42 height 12
drag, startPoint x: 718, startPoint y: 320, endPoint x: 770, endPoint y: 334, distance: 53.6
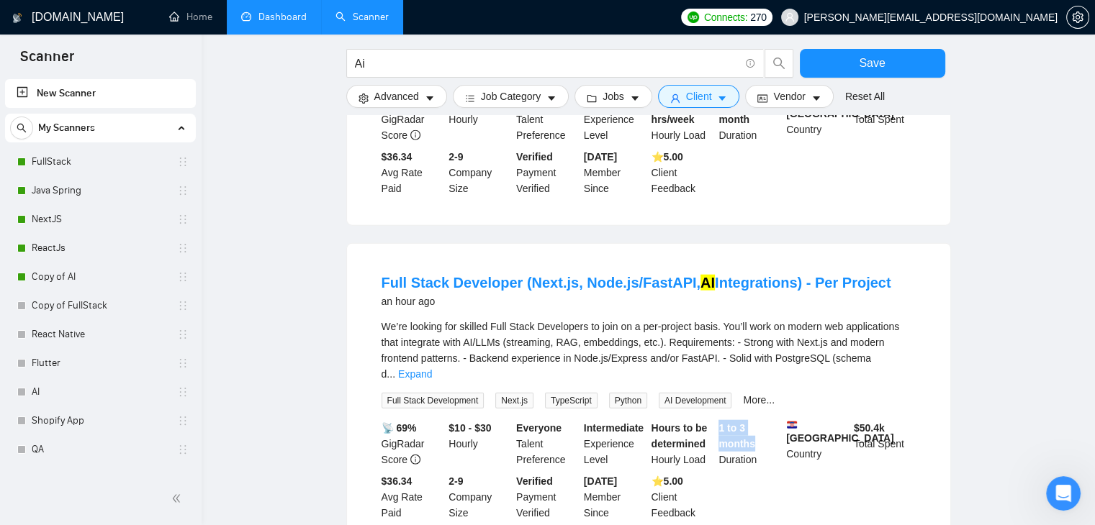
click at [770, 420] on div "1 to 3 months Duration" at bounding box center [749, 444] width 68 height 48
click at [871, 423] on b "$ 50.4k" at bounding box center [869, 429] width 31 height 12
click at [399, 476] on b "$36.34" at bounding box center [397, 482] width 31 height 12
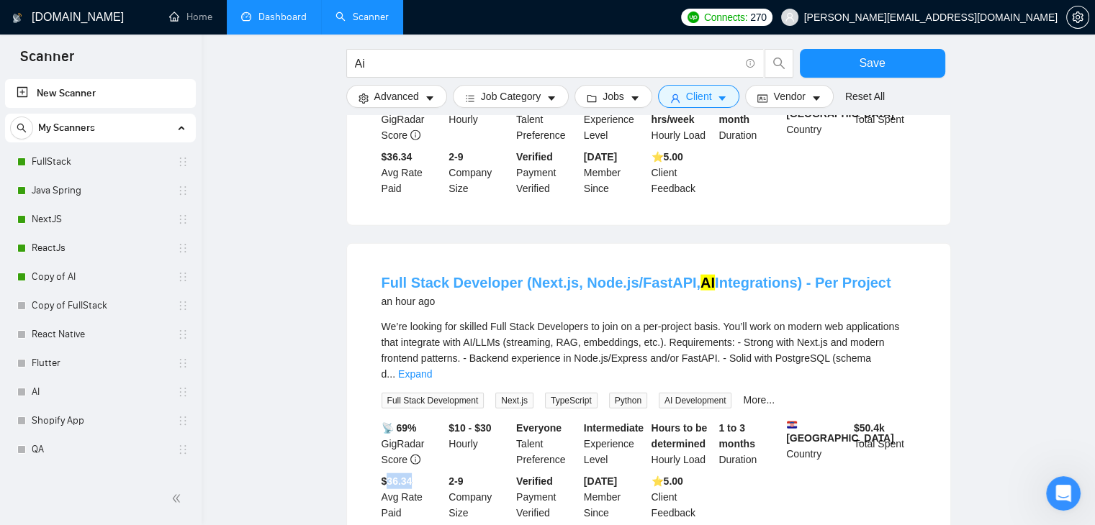
click at [464, 275] on link "Full Stack Developer (Next.js, Node.js/FastAPI, AI Integrations) - Per Project" at bounding box center [637, 283] width 510 height 16
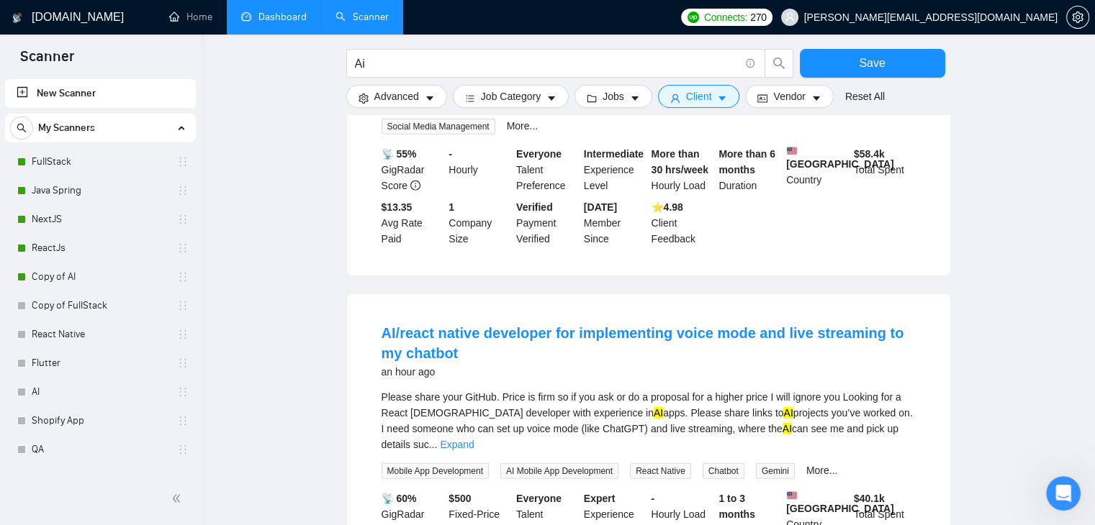
scroll to position [4356, 0]
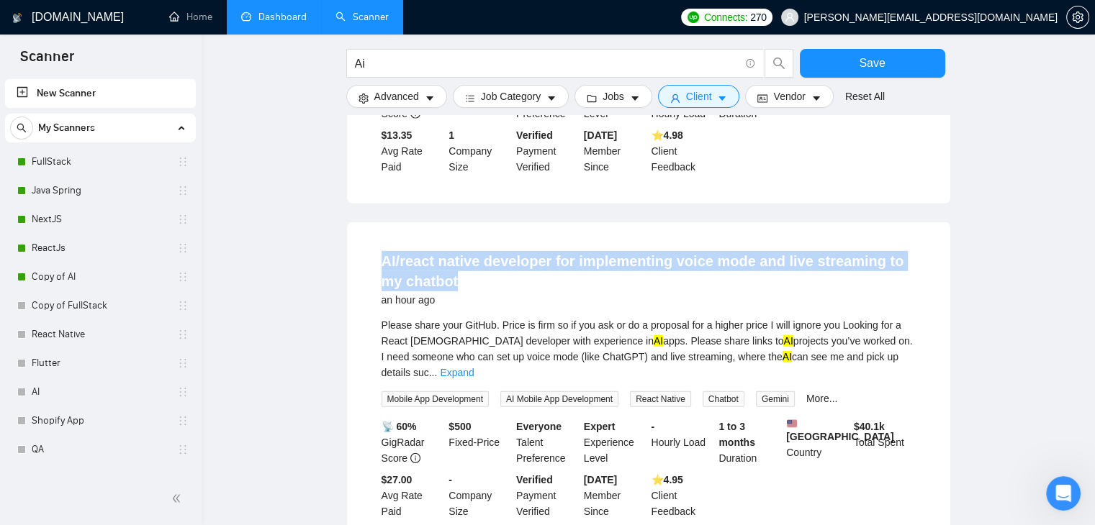
drag, startPoint x: 438, startPoint y: 181, endPoint x: 383, endPoint y: 159, distance: 59.7
click at [383, 251] on h4 "AI/react native developer for implementing voice mode and live streaming to my …" at bounding box center [649, 271] width 534 height 40
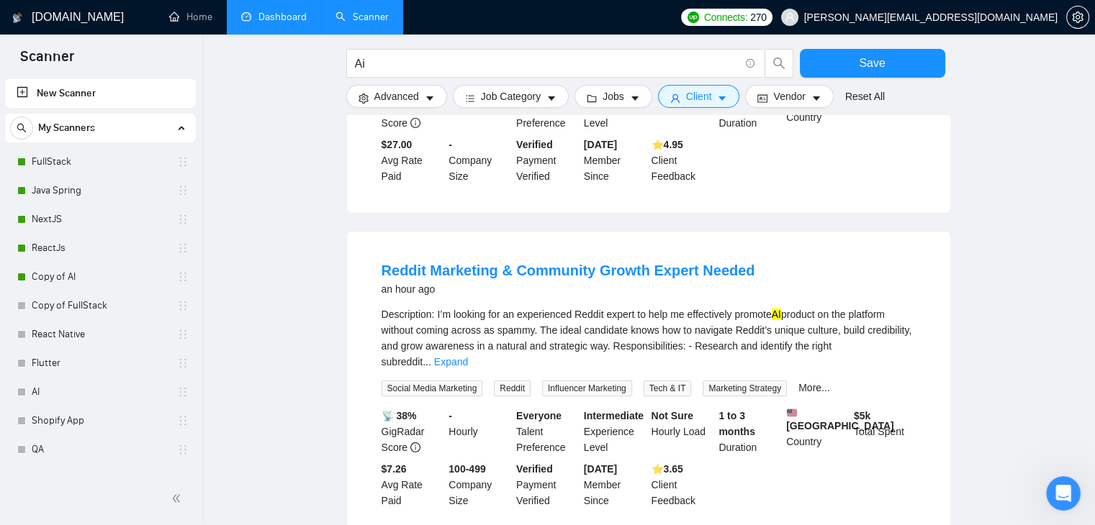
scroll to position [4716, 0]
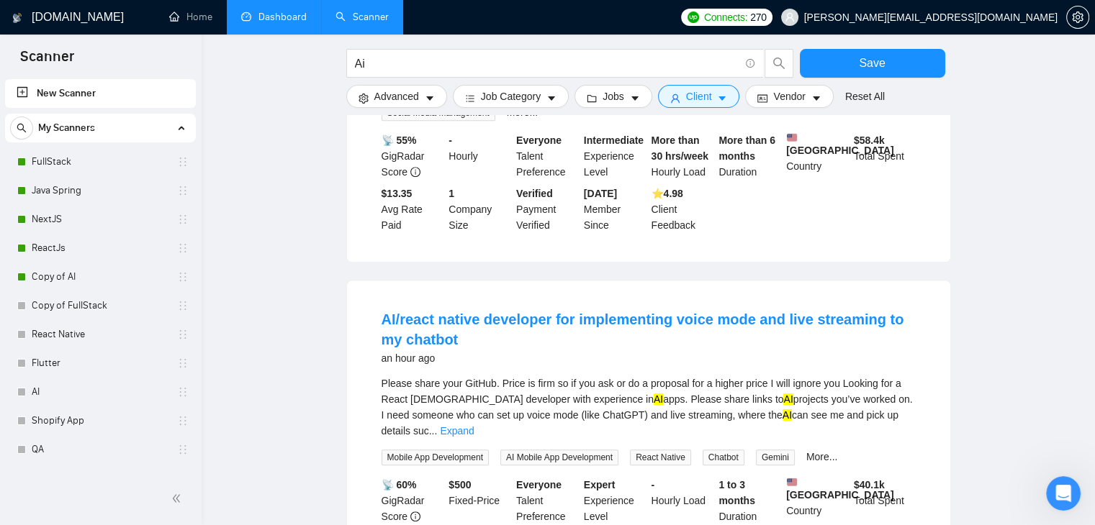
scroll to position [6300, 0]
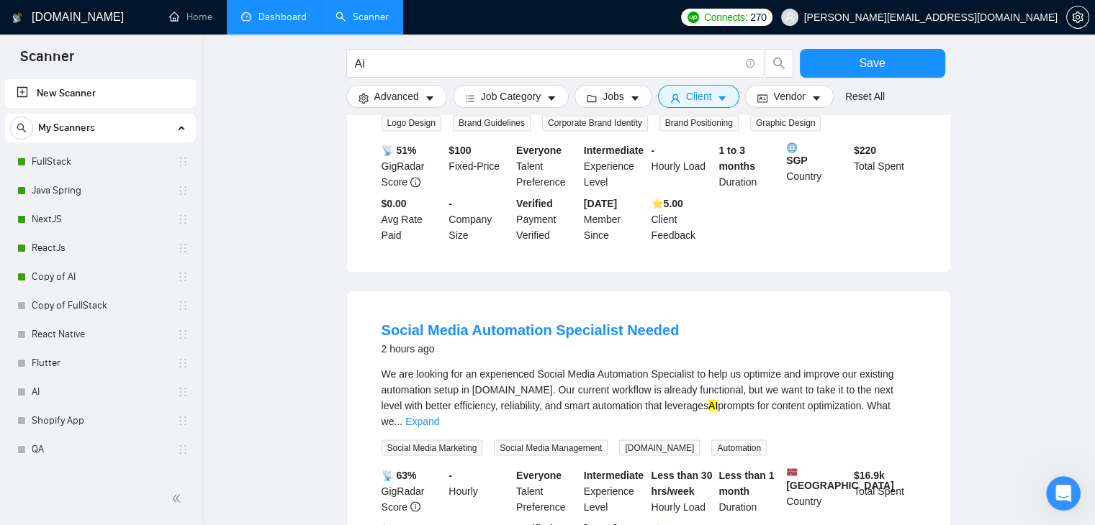
scroll to position [7964, 0]
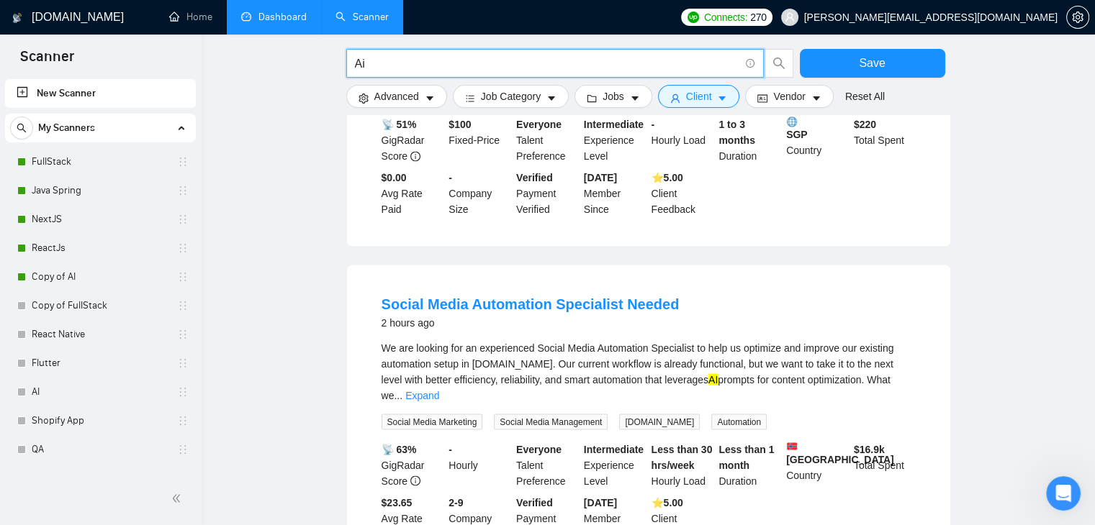
click at [374, 64] on input "Ai" at bounding box center [547, 64] width 384 height 18
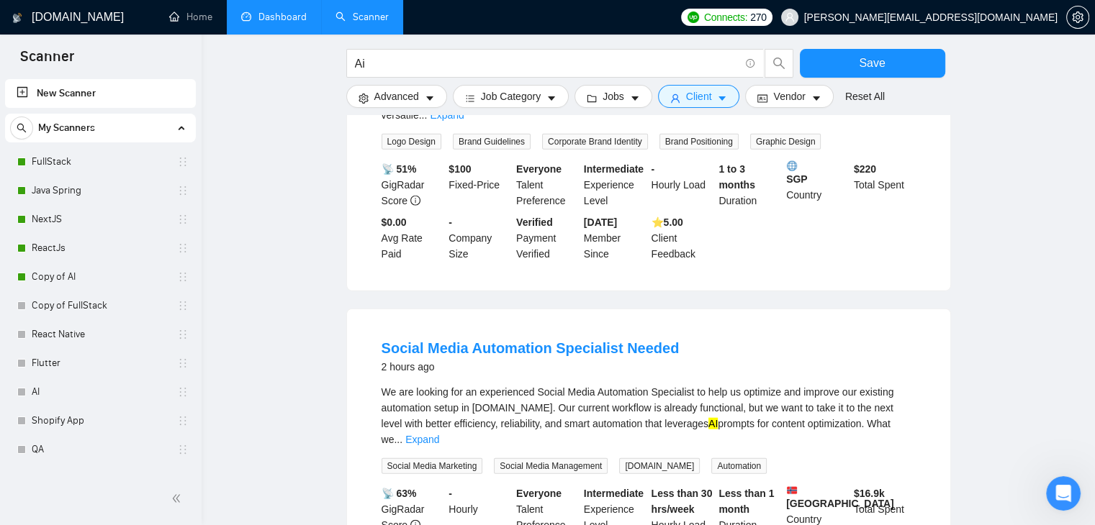
scroll to position [8972, 0]
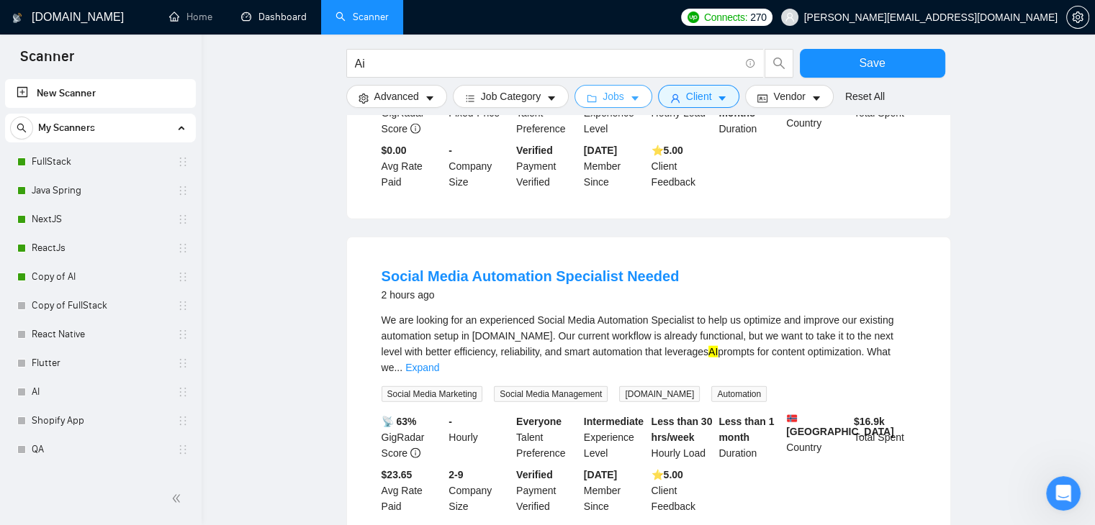
drag, startPoint x: 295, startPoint y: 27, endPoint x: 600, endPoint y: 91, distance: 311.9
click at [295, 23] on link "Dashboard" at bounding box center [274, 17] width 66 height 12
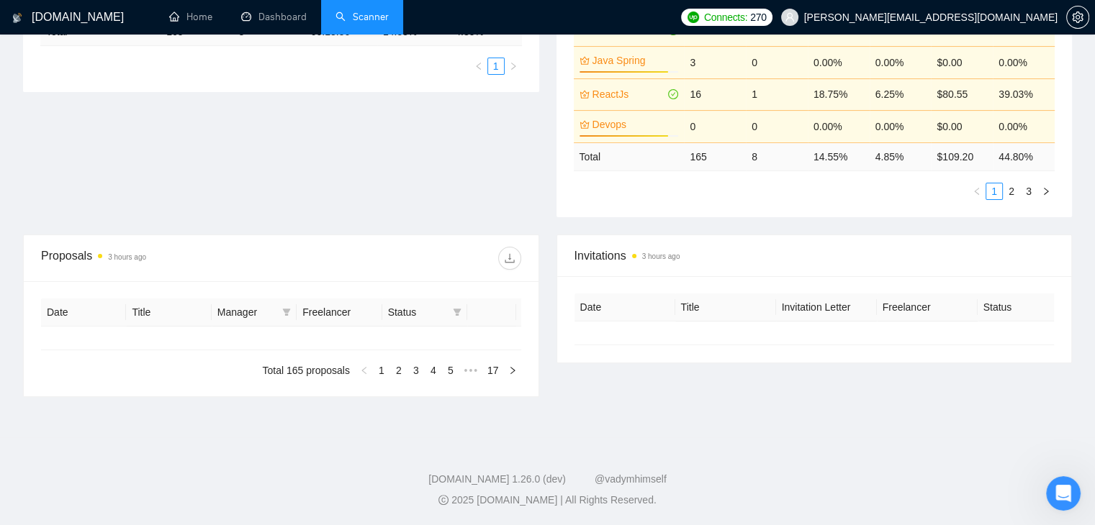
type input "2025-08-09"
type input "2025-09-08"
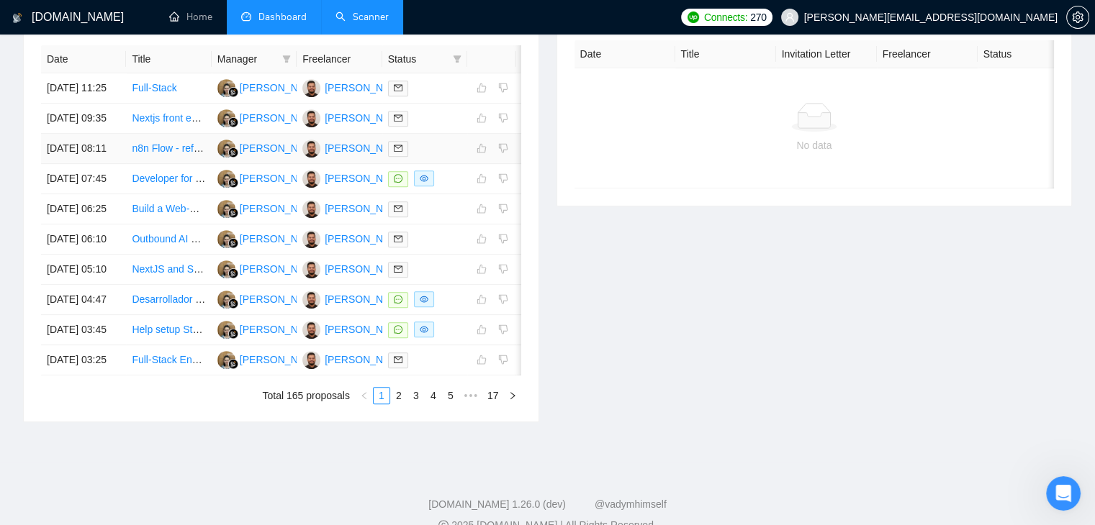
scroll to position [654, 0]
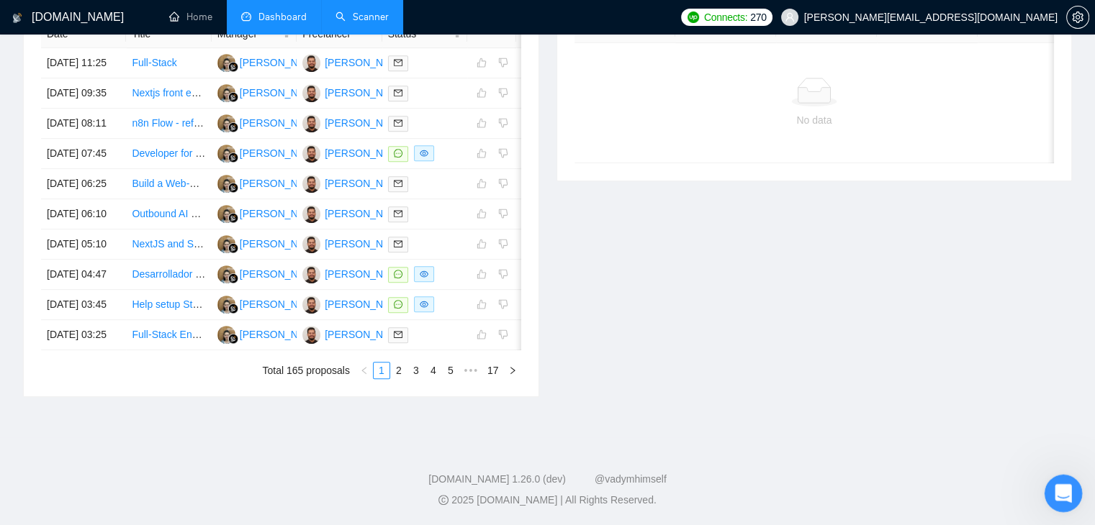
click at [1070, 497] on div "Open Intercom Messenger" at bounding box center [1061, 492] width 48 height 48
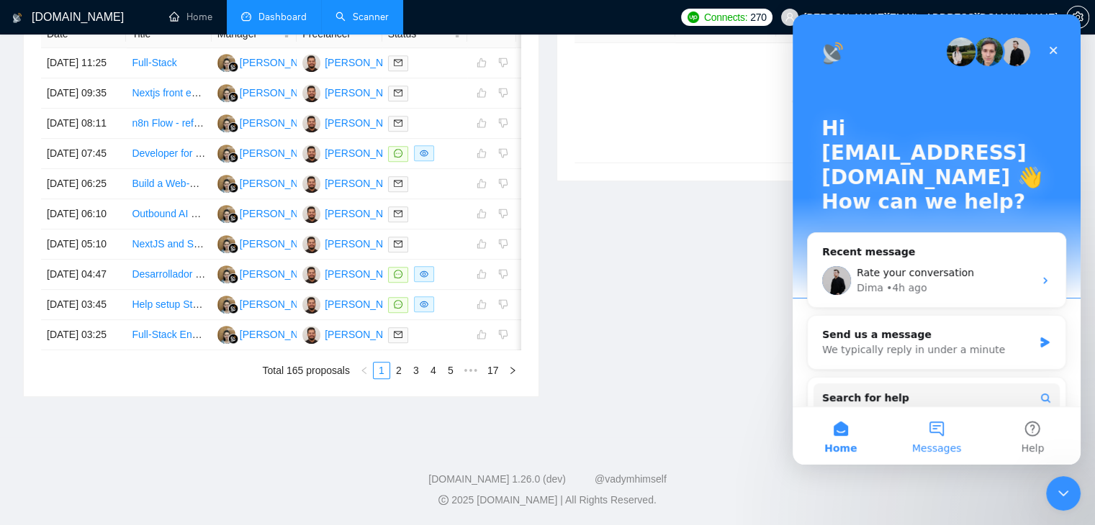
click at [942, 433] on button "Messages" at bounding box center [936, 436] width 96 height 58
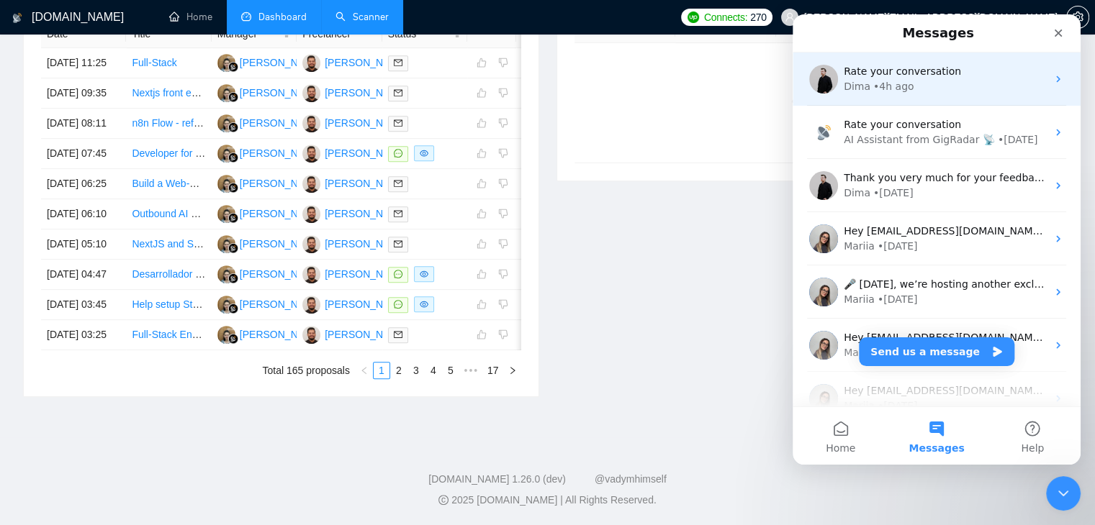
click at [918, 85] on div "Dima • 4h ago" at bounding box center [945, 86] width 203 height 15
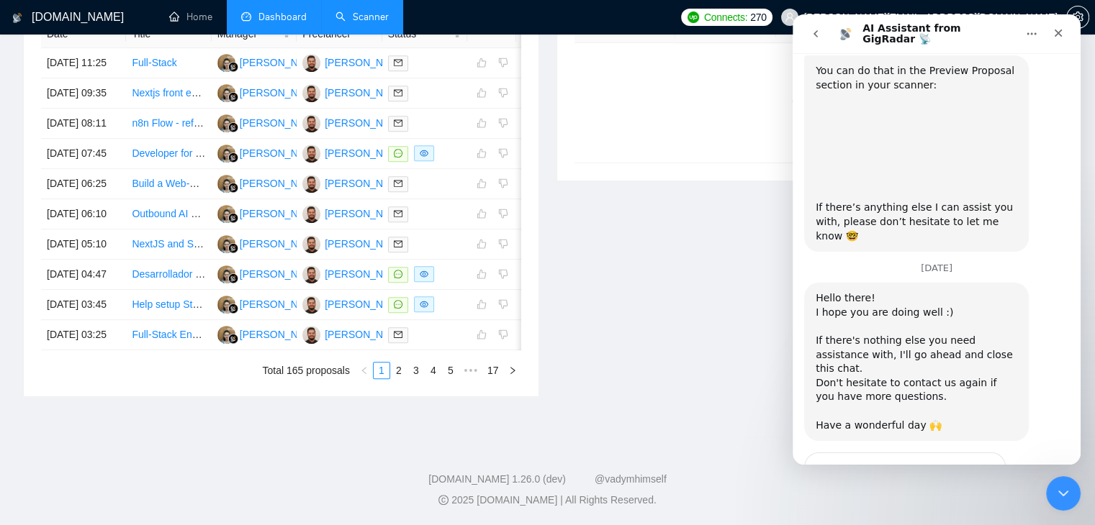
scroll to position [659, 0]
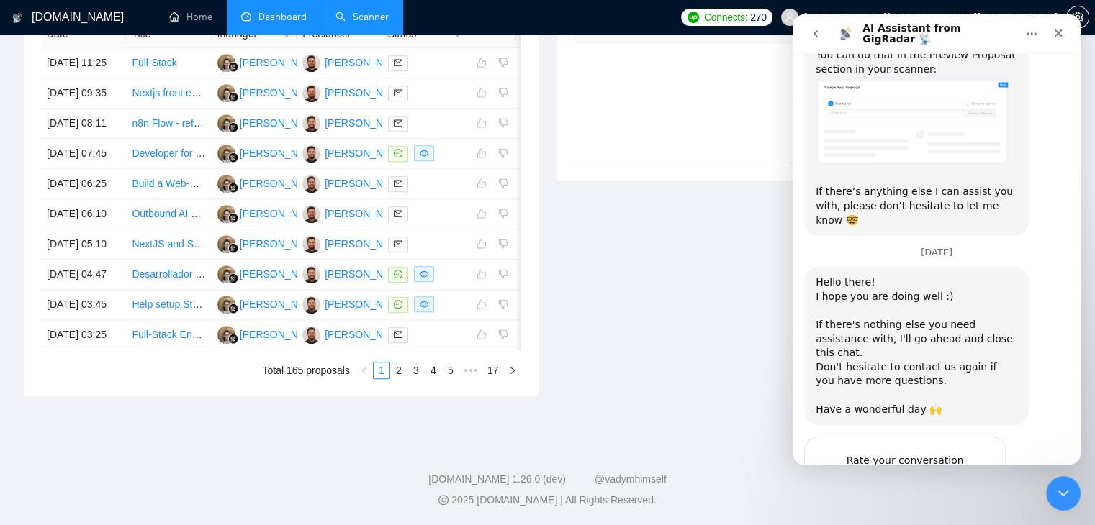
click at [813, 38] on icon "go back" at bounding box center [816, 34] width 12 height 12
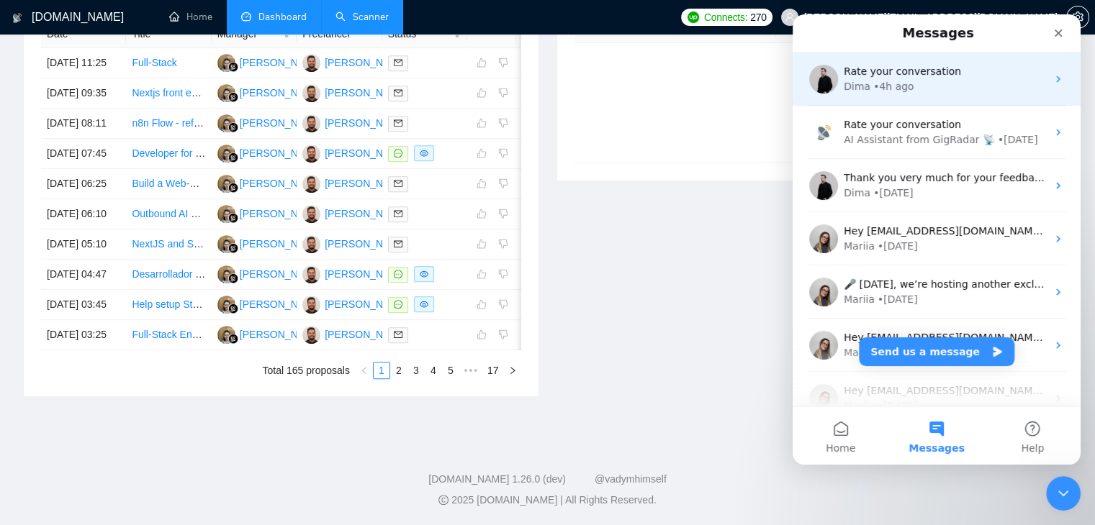
scroll to position [0, 0]
click at [902, 83] on div "• 4h ago" at bounding box center [893, 86] width 41 height 15
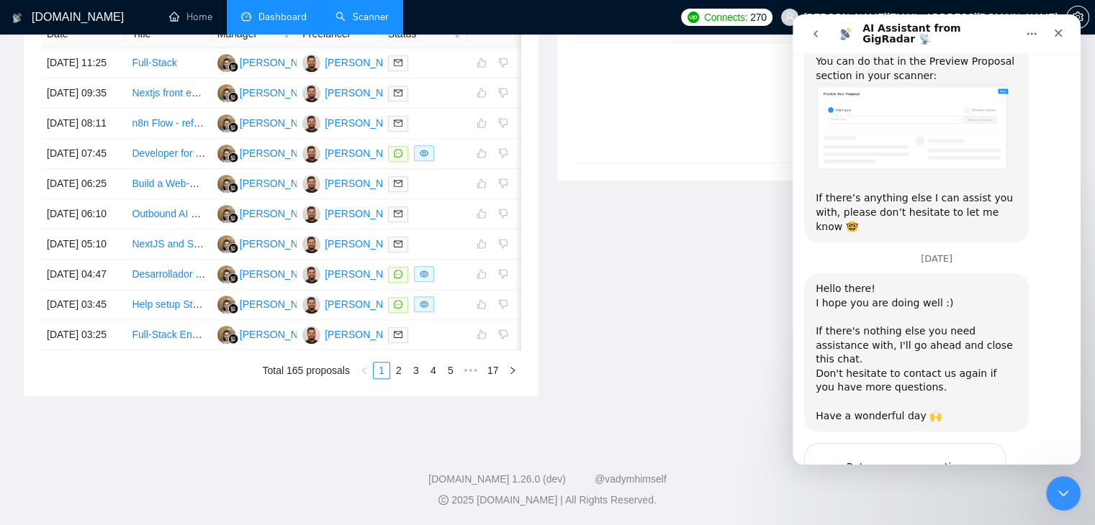
scroll to position [659, 0]
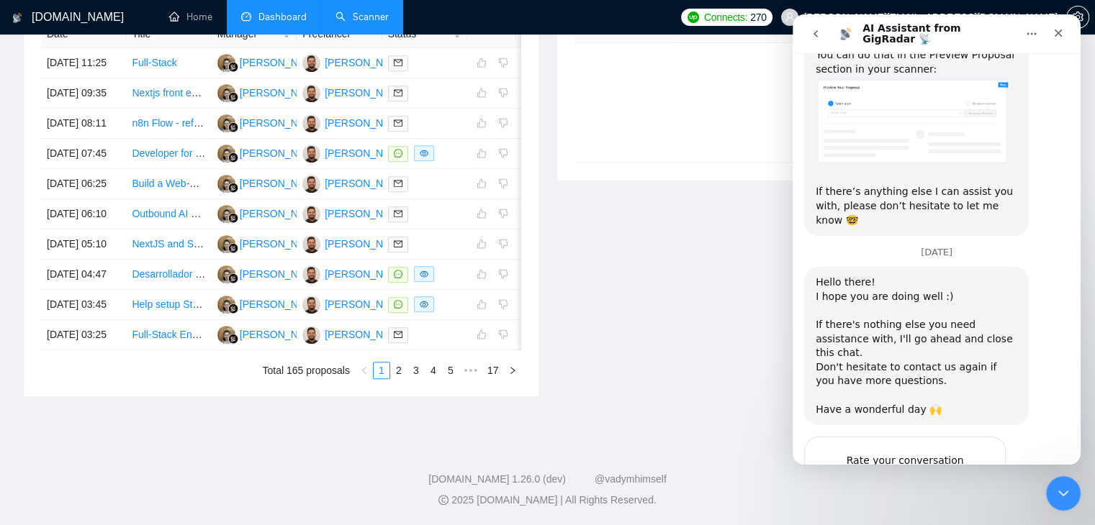
click at [821, 40] on button "go back" at bounding box center [815, 33] width 27 height 27
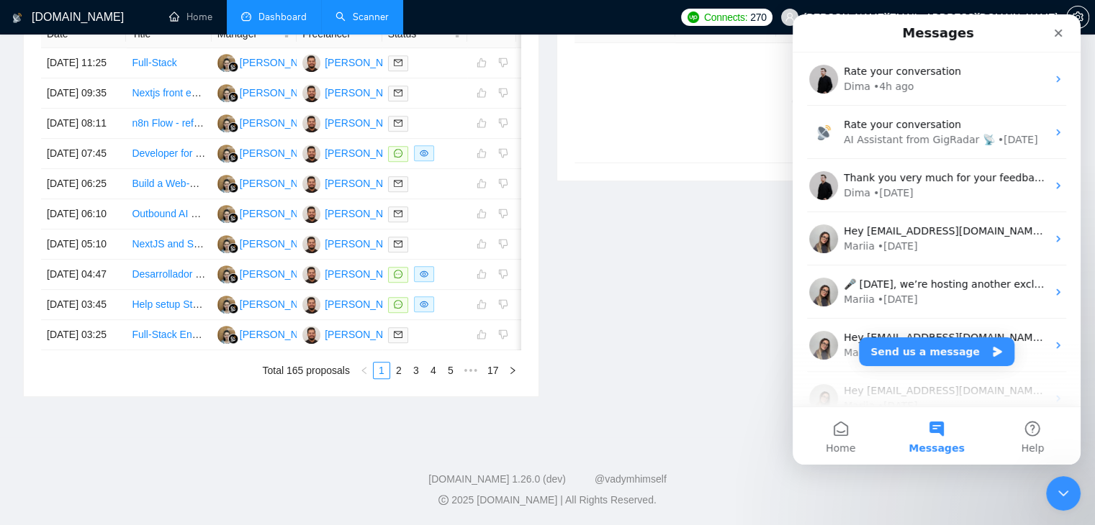
scroll to position [0, 0]
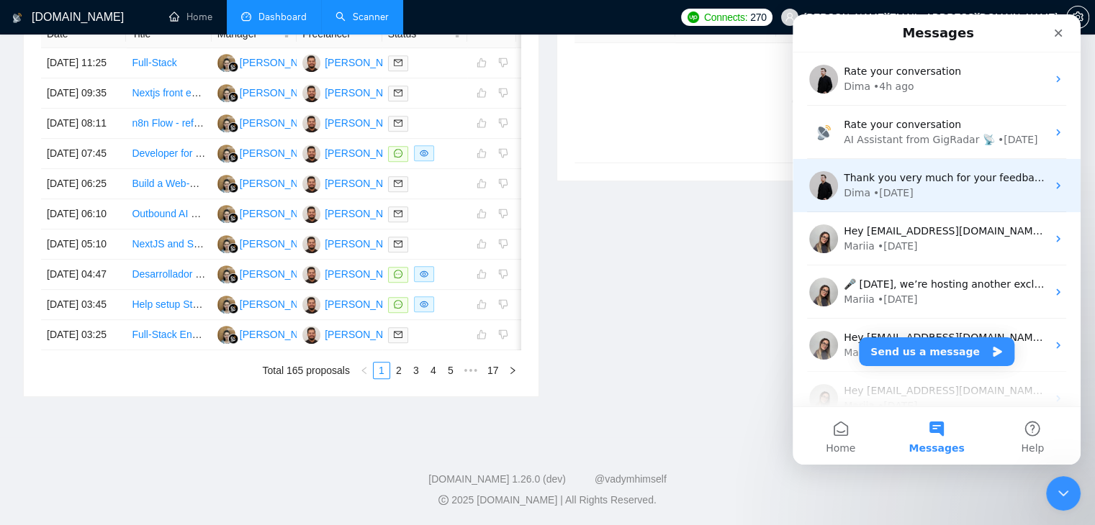
click at [908, 191] on div "Dima • 3d ago" at bounding box center [945, 193] width 203 height 15
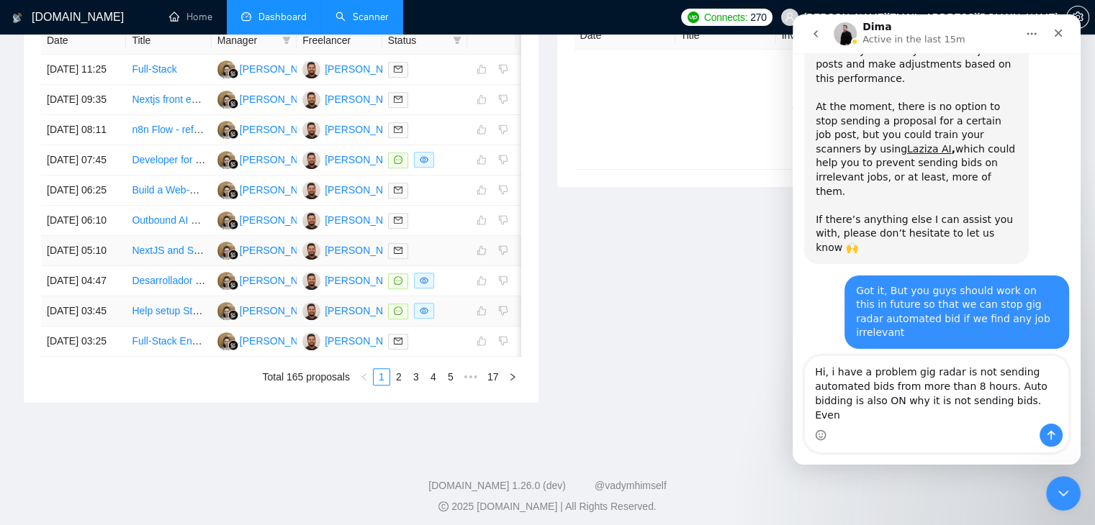
scroll to position [654, 0]
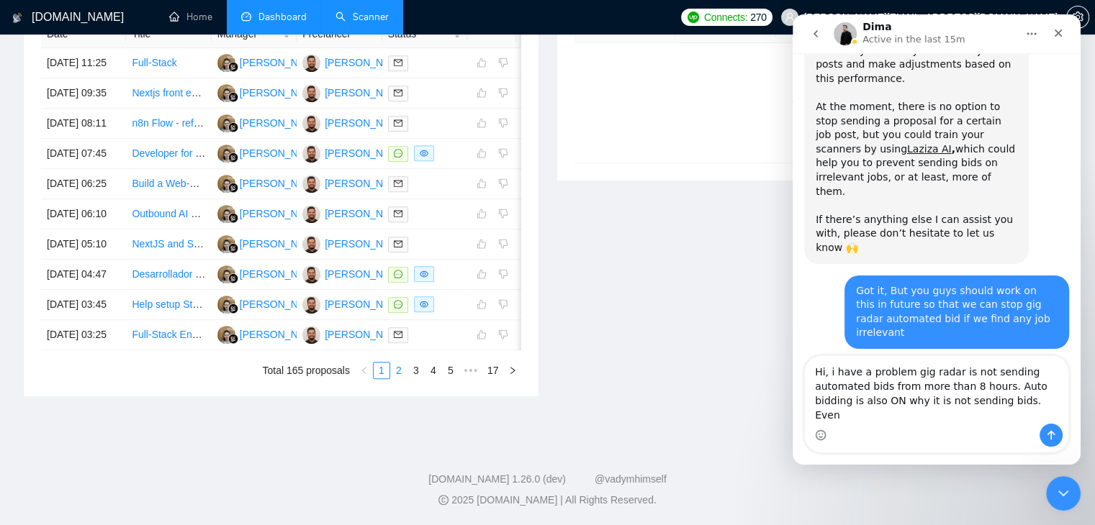
click at [404, 379] on link "2" at bounding box center [399, 371] width 16 height 16
click at [380, 379] on link "1" at bounding box center [382, 371] width 16 height 16
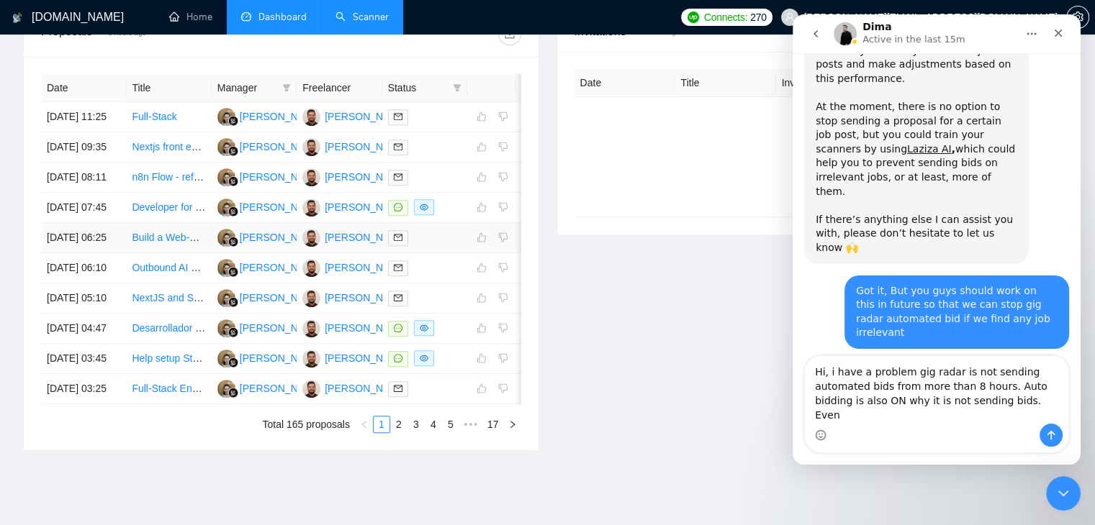
scroll to position [510, 0]
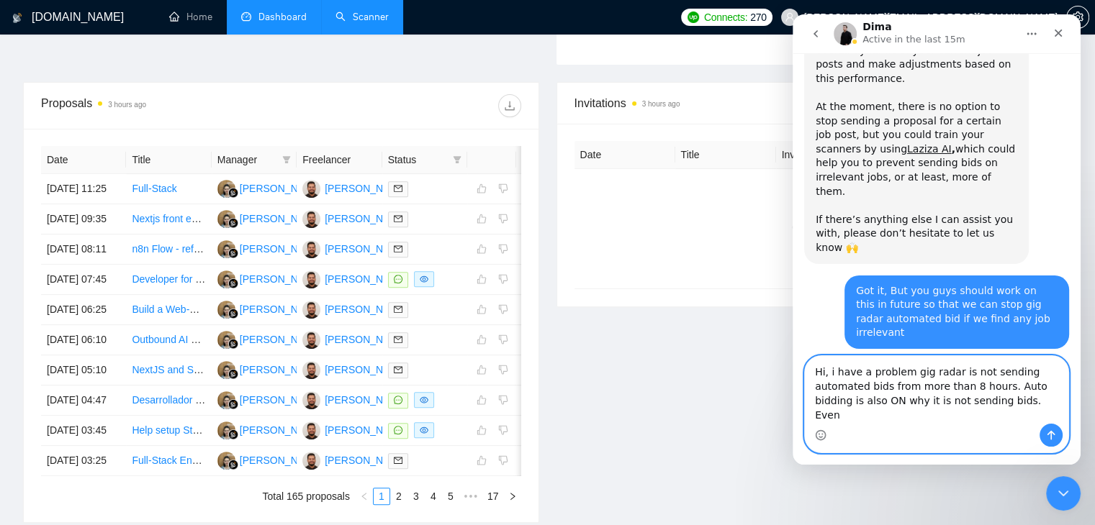
click at [960, 403] on textarea "Hi, i have a problem gig radar is not sending automated bids from more than 8 h…" at bounding box center [936, 390] width 263 height 68
click at [956, 405] on textarea "Hi, i have a problem gig radar is not sending automated bids from more than las…" at bounding box center [936, 390] width 263 height 68
click at [976, 403] on textarea "Hi, i have a problem gig radar is not sending automated bids from more the last…" at bounding box center [936, 390] width 263 height 68
drag, startPoint x: 1040, startPoint y: 416, endPoint x: 1031, endPoint y: 417, distance: 8.7
click at [1032, 417] on textarea "Hi, i have a problem gig radar is not sending automated bids from more the last…" at bounding box center [936, 390] width 263 height 68
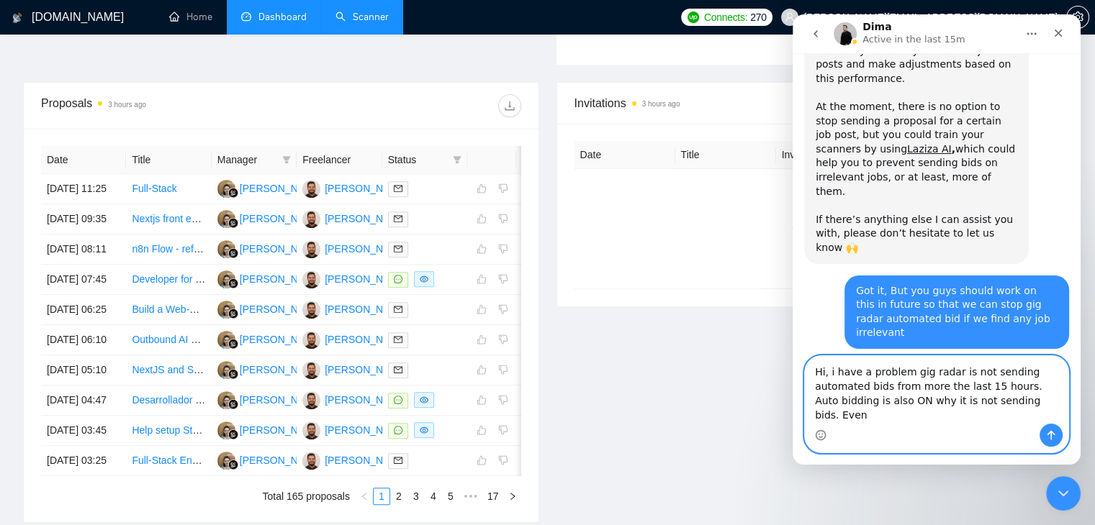
click at [1026, 417] on textarea "Hi, i have a problem gig radar is not sending automated bids from more the last…" at bounding box center [936, 390] width 263 height 68
click at [1037, 417] on textarea "Hi, i have a problem gig radar is not sending automated bids from more the last…" at bounding box center [936, 390] width 263 height 68
drag, startPoint x: 934, startPoint y: 402, endPoint x: 915, endPoint y: 400, distance: 18.8
click at [915, 400] on textarea "Hi, i have a problem gig radar is not sending automated bids from more the last…" at bounding box center [936, 390] width 263 height 68
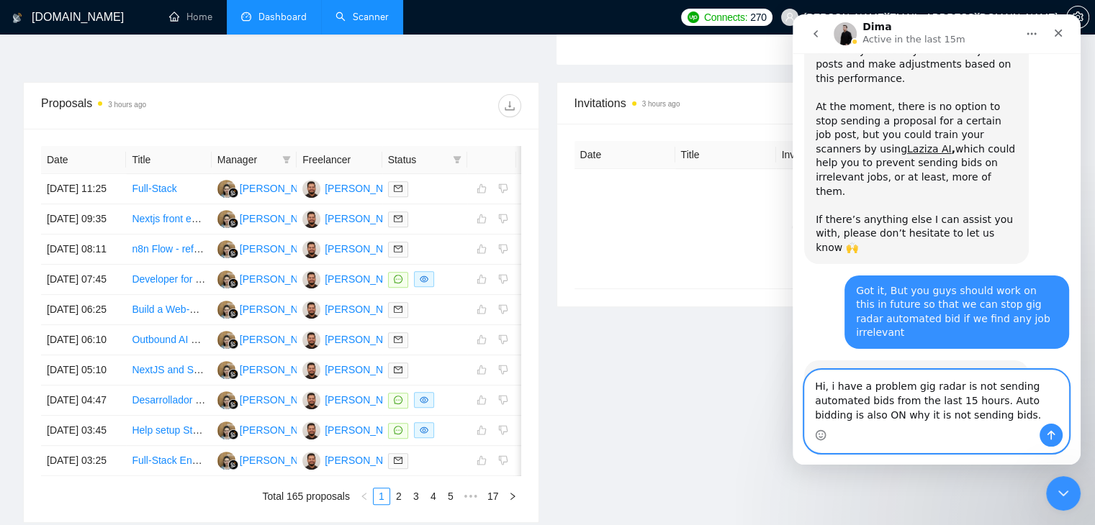
click at [973, 417] on textarea "Hi, i have a problem gig radar is not sending automated bids from the last 15 h…" at bounding box center [936, 397] width 263 height 53
type textarea "Hi, i have a problem gig radar is not sending automated bids from the last 15 h…"
click at [1051, 437] on icon "Send a message…" at bounding box center [1051, 435] width 8 height 9
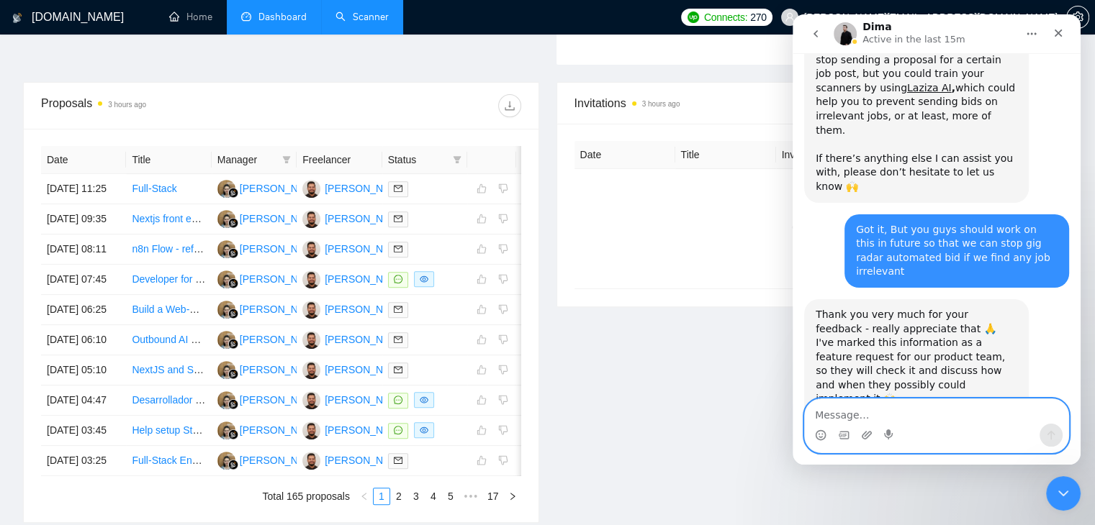
scroll to position [2085, 0]
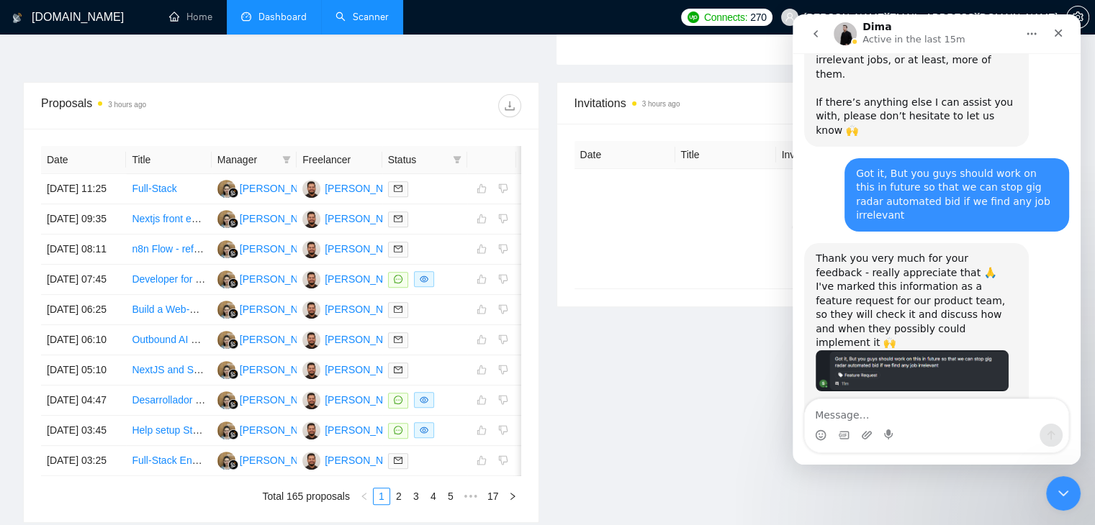
click at [816, 42] on button "go back" at bounding box center [815, 33] width 27 height 27
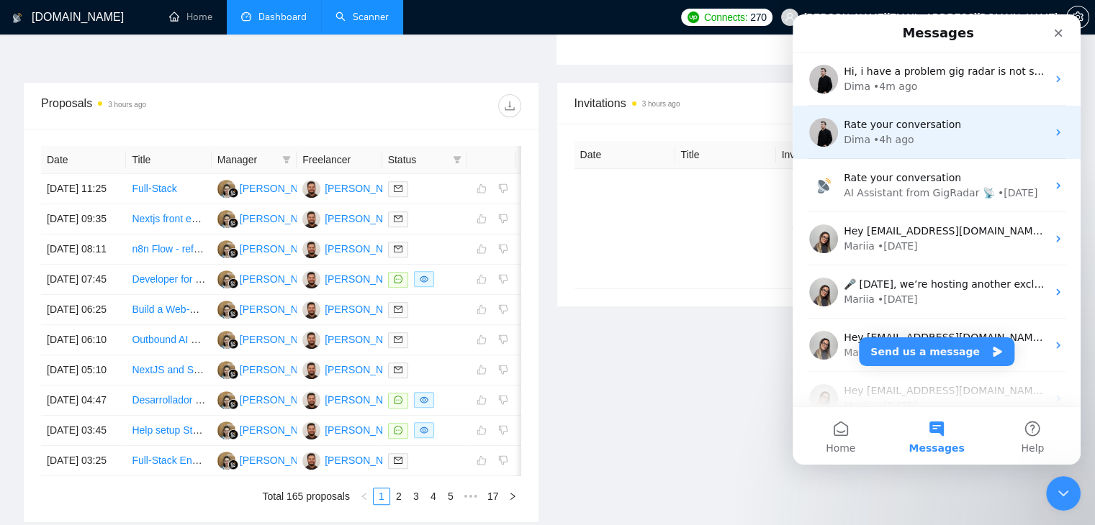
click at [884, 145] on div "• 4h ago" at bounding box center [893, 139] width 41 height 15
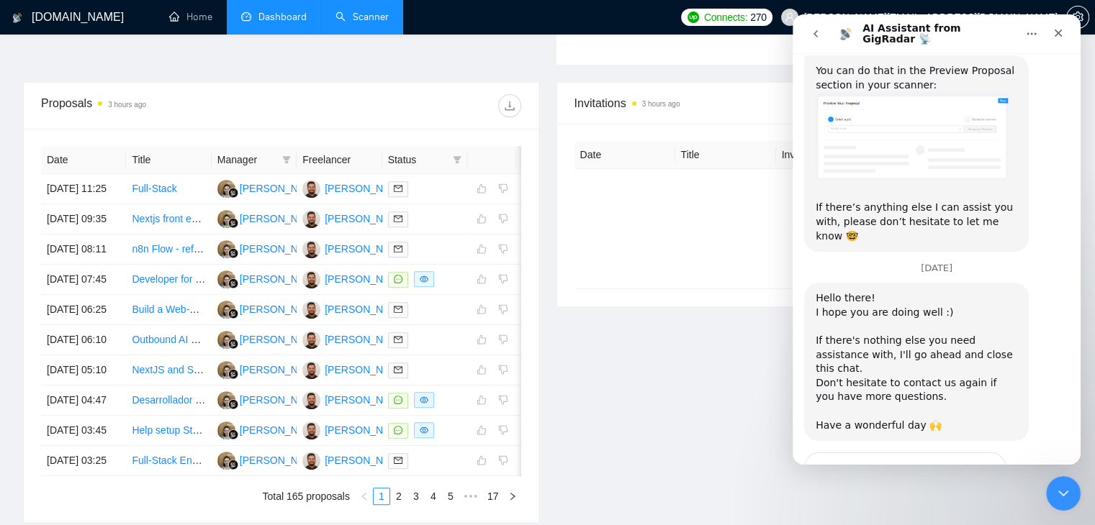
scroll to position [659, 0]
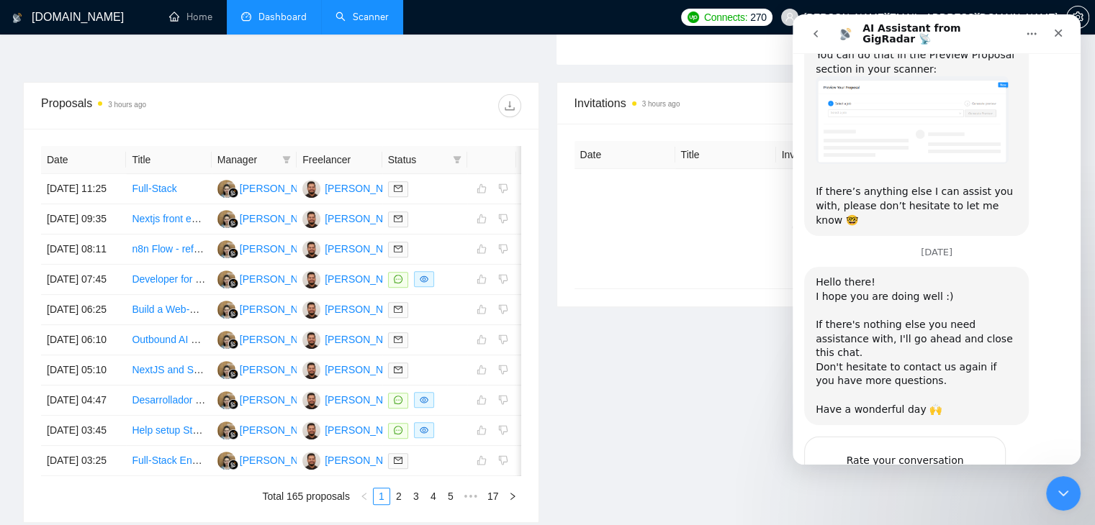
click at [815, 42] on button "go back" at bounding box center [815, 33] width 27 height 27
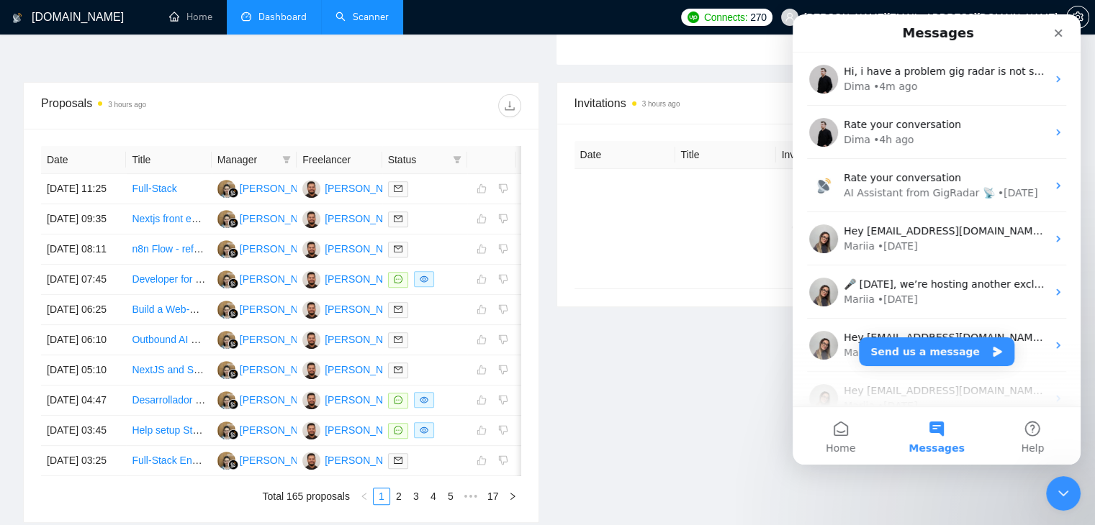
scroll to position [0, 0]
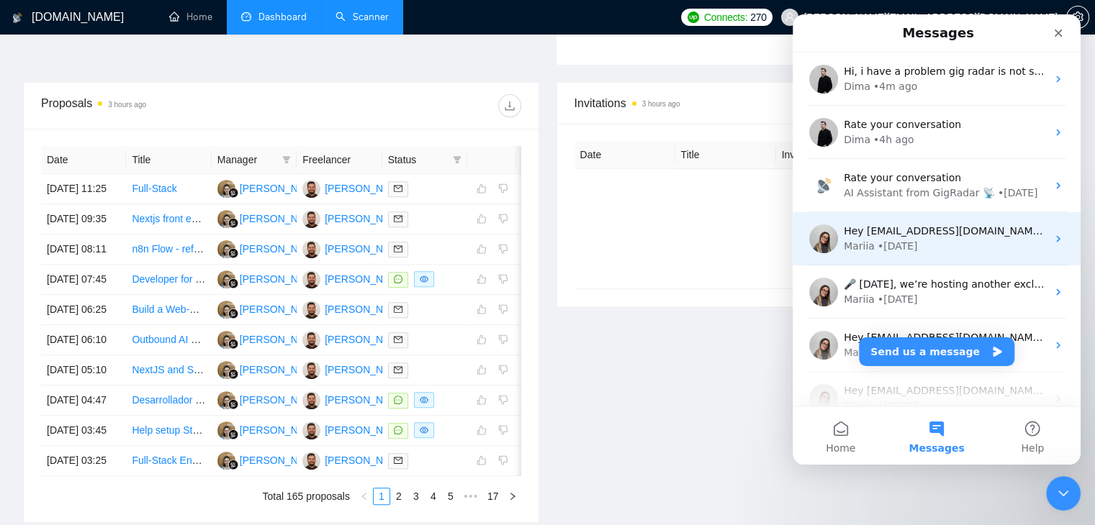
click at [910, 249] on div "• [DATE]" at bounding box center [897, 246] width 40 height 15
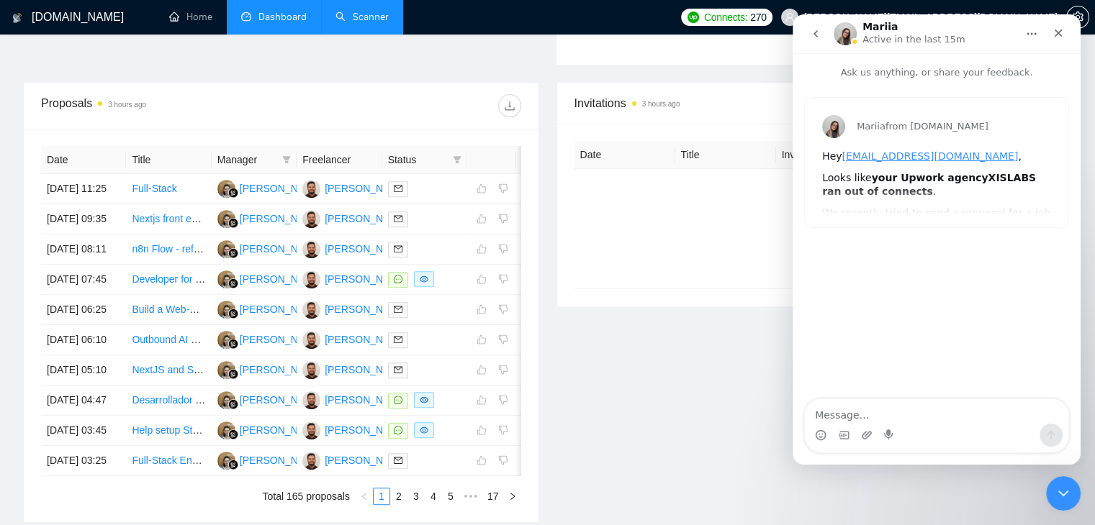
click at [821, 37] on icon "go back" at bounding box center [816, 34] width 12 height 12
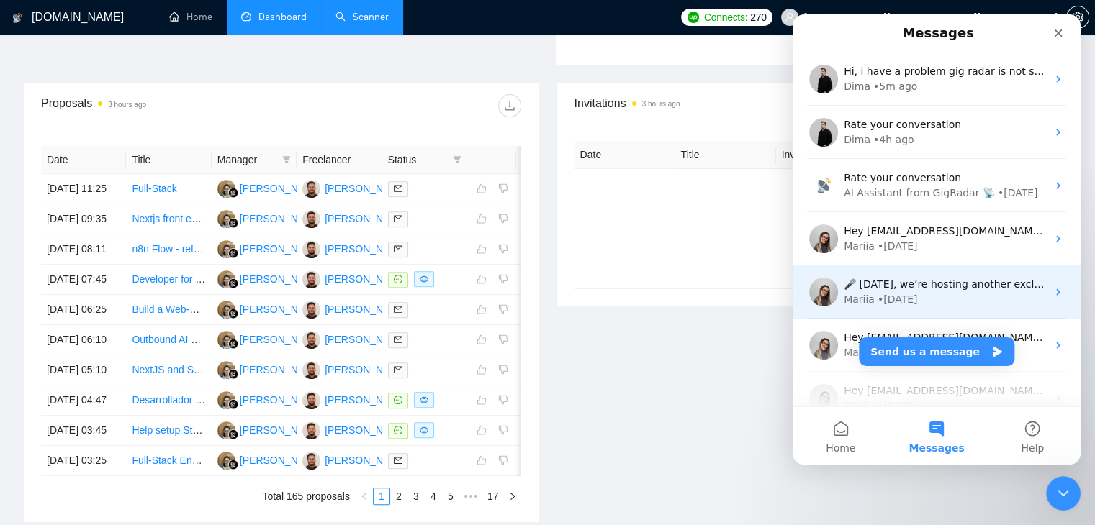
click at [895, 296] on div "• [DATE]" at bounding box center [897, 299] width 40 height 15
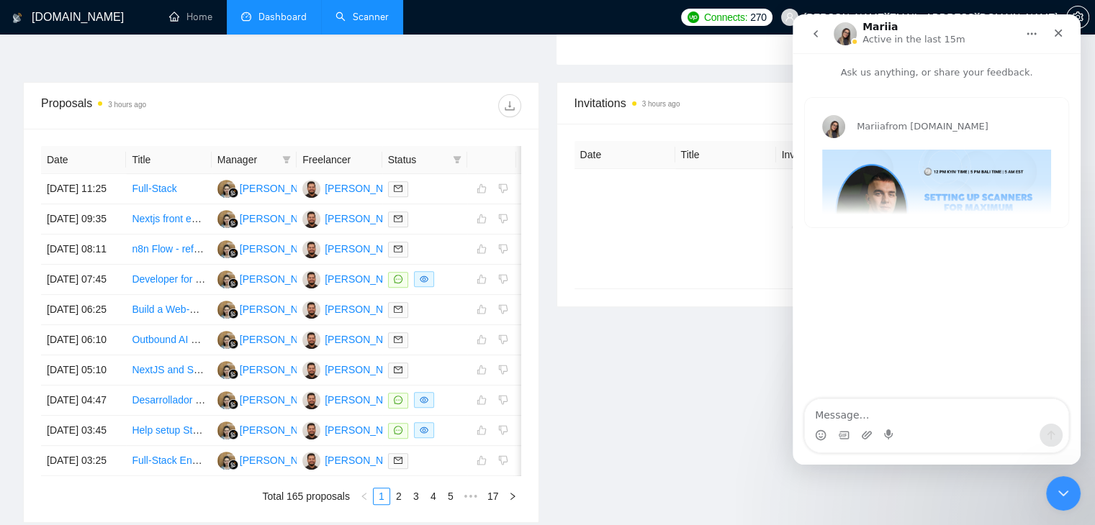
click at [896, 214] on div "Mariia from GigRadar.io 🎤 This Friday, we’re hosting another exclusive session …" at bounding box center [936, 163] width 263 height 130
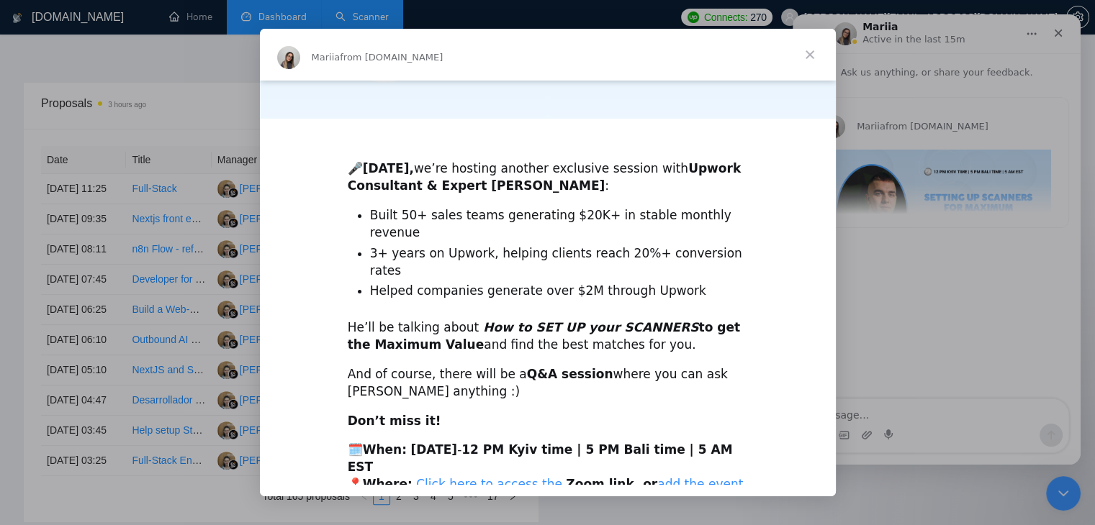
scroll to position [316, 0]
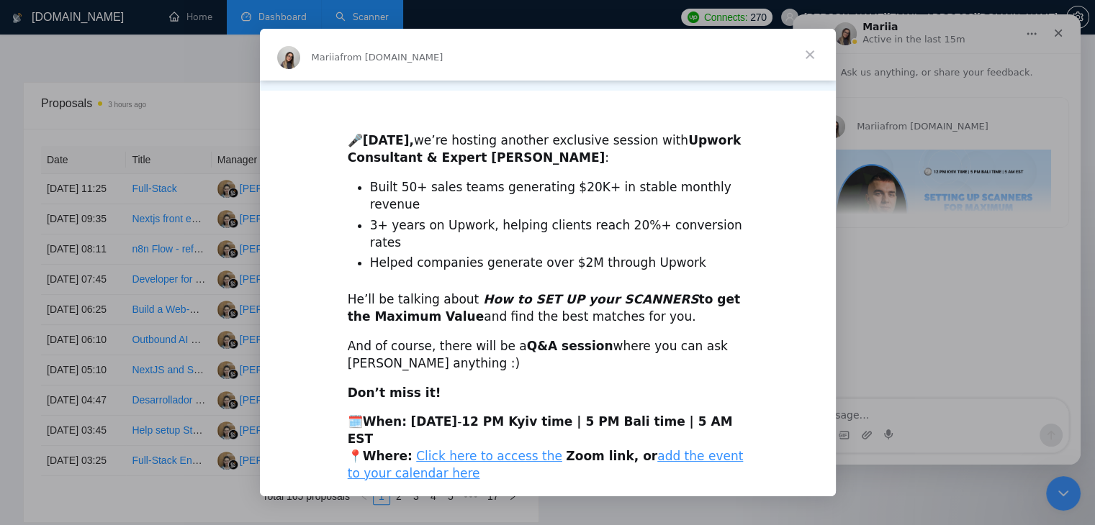
click at [809, 53] on span "Close" at bounding box center [810, 55] width 52 height 52
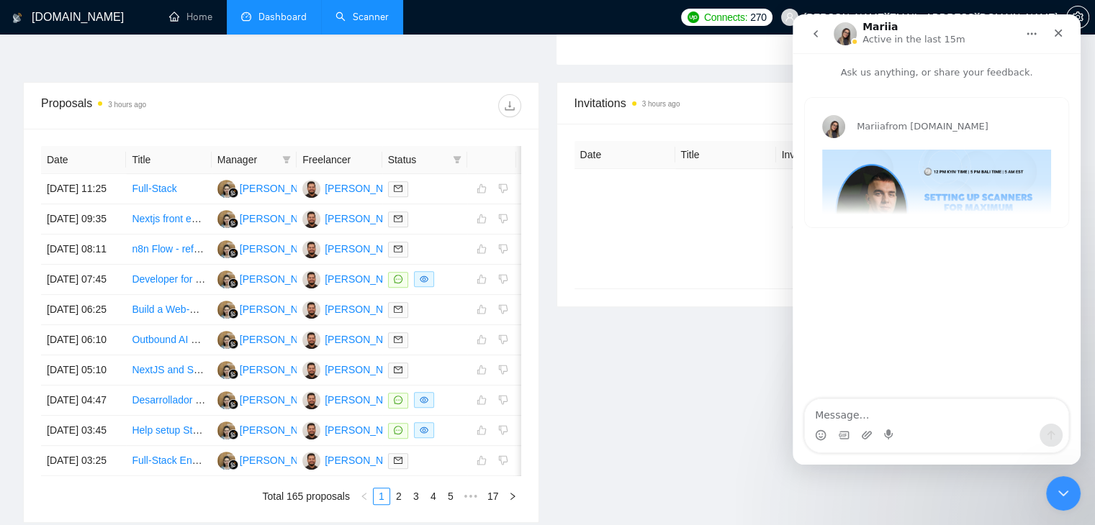
click at [813, 33] on icon "go back" at bounding box center [816, 34] width 12 height 12
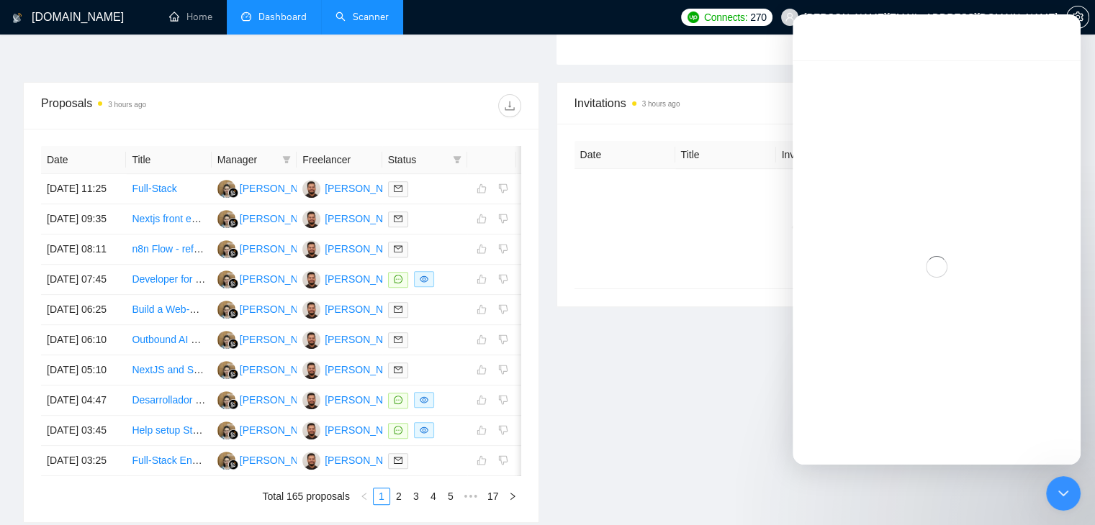
scroll to position [0, 0]
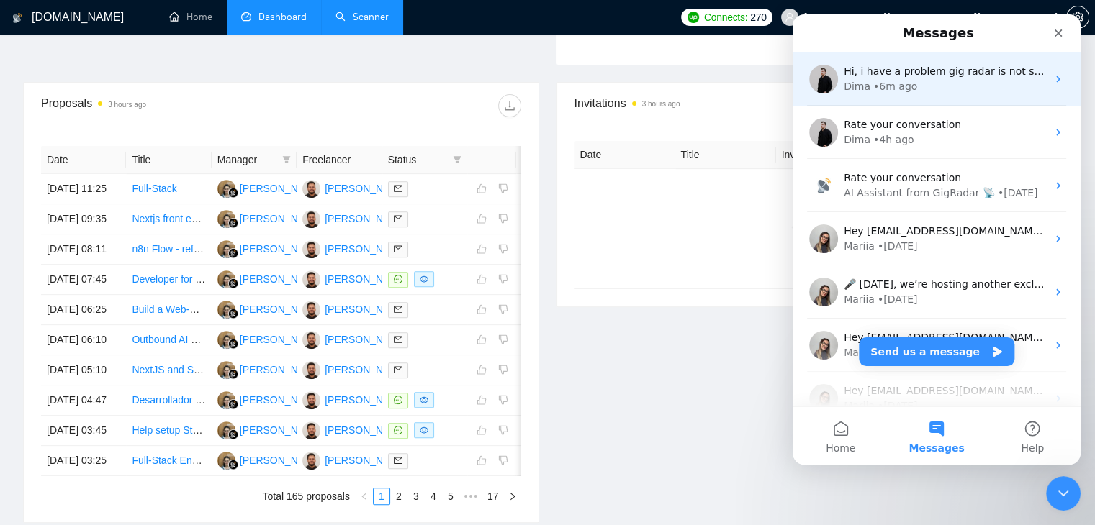
click at [881, 91] on div "• 6m ago" at bounding box center [895, 86] width 44 height 15
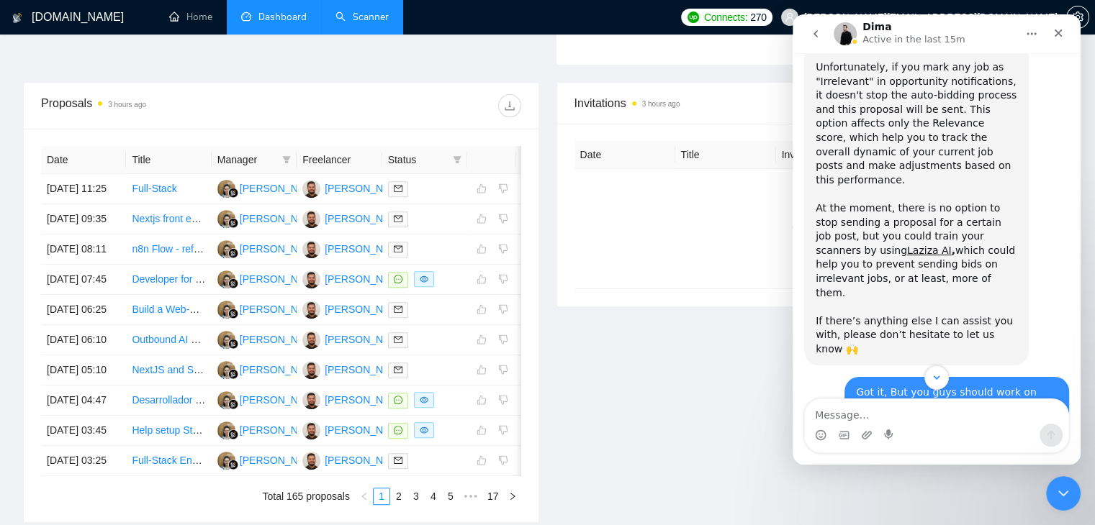
scroll to position [1869, 0]
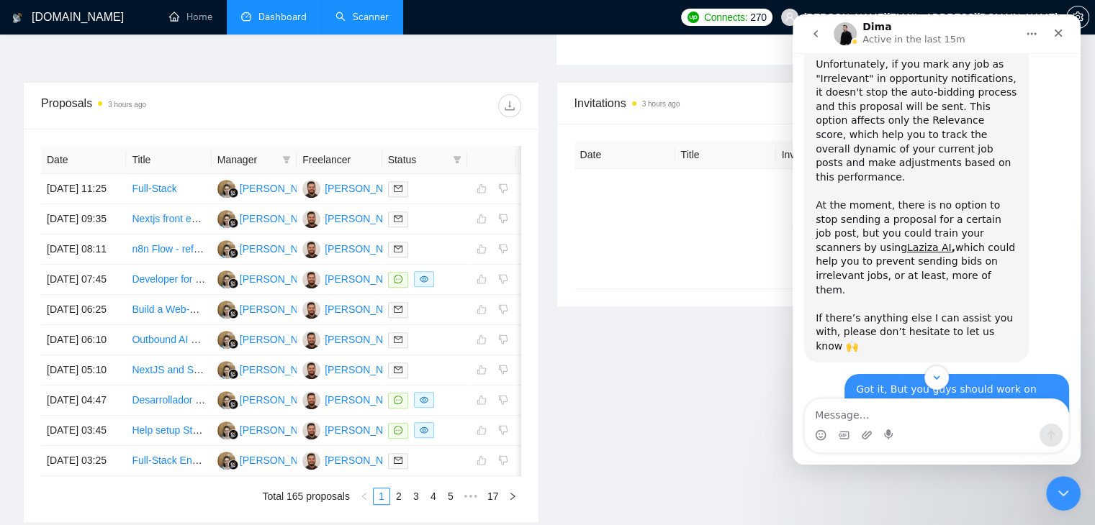
click at [813, 30] on icon "go back" at bounding box center [816, 34] width 12 height 12
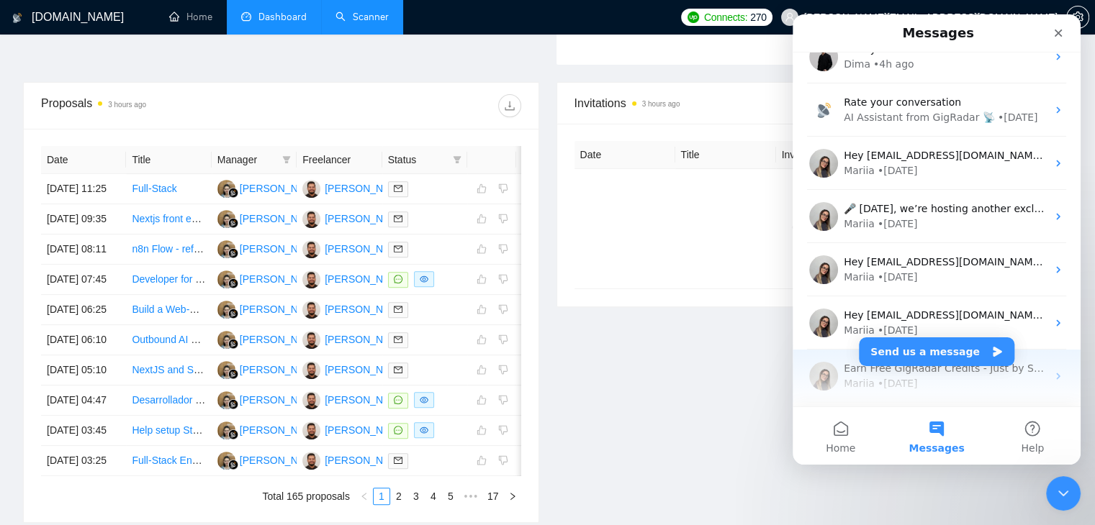
scroll to position [0, 0]
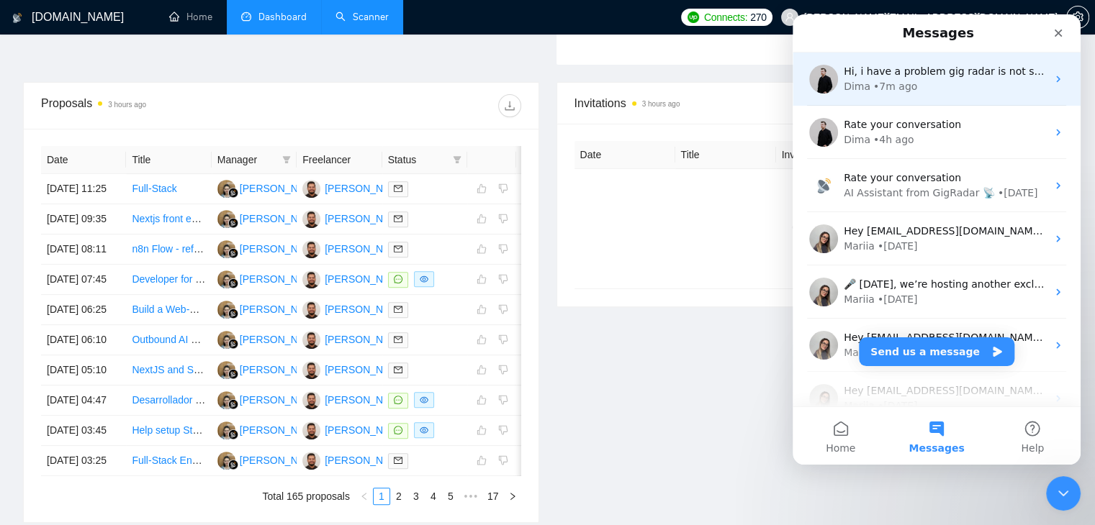
click at [852, 88] on div "Dima" at bounding box center [857, 86] width 27 height 15
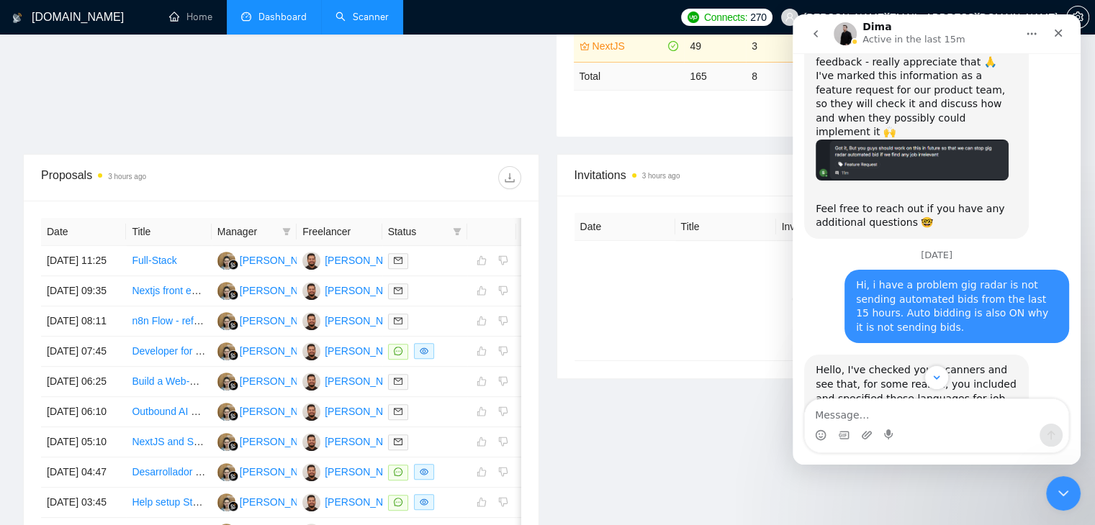
scroll to position [2275, 0]
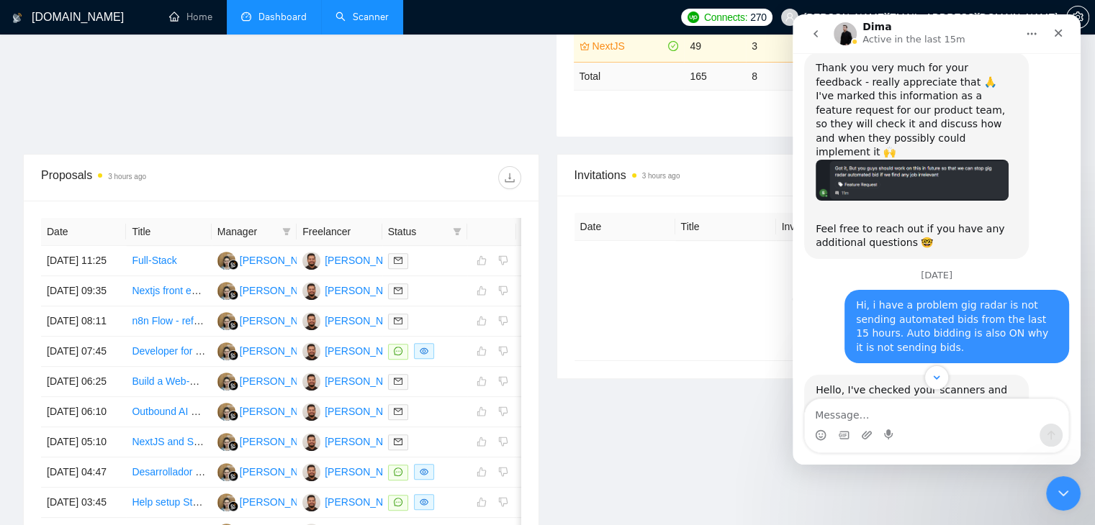
click at [363, 11] on link "Scanner" at bounding box center [361, 17] width 53 height 12
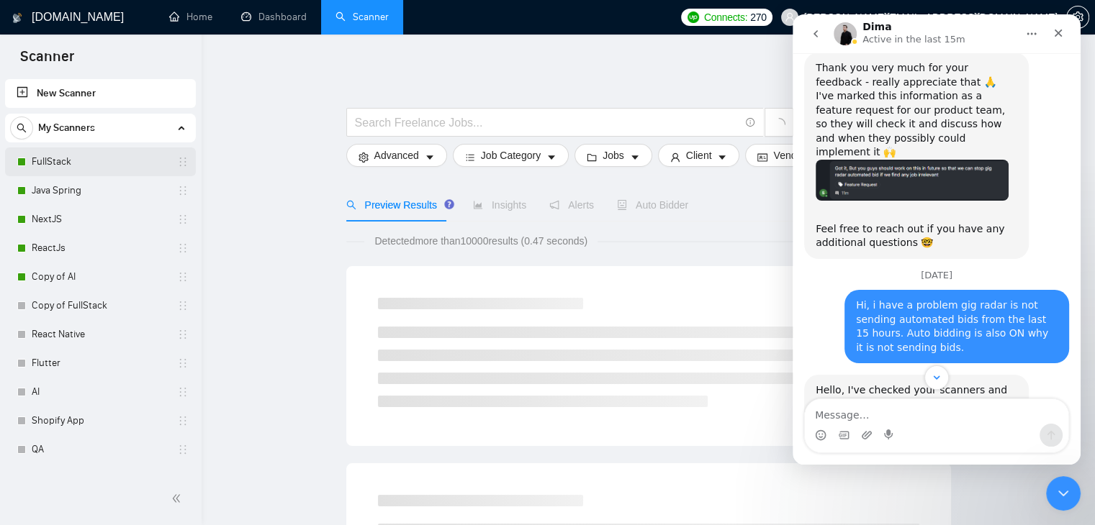
click at [104, 152] on link "FullStack" at bounding box center [100, 162] width 137 height 29
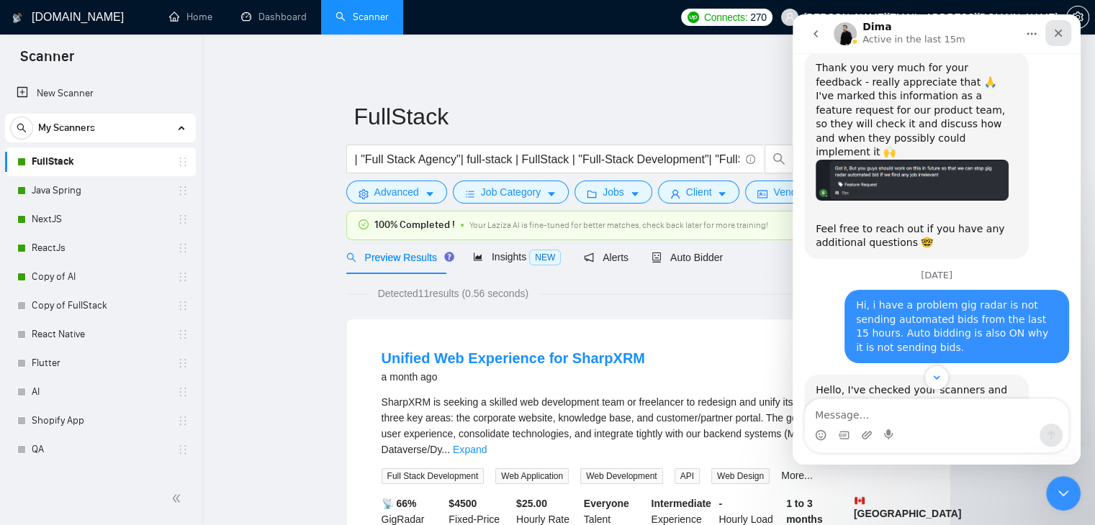
click at [1065, 35] on div "Close" at bounding box center [1058, 33] width 26 height 26
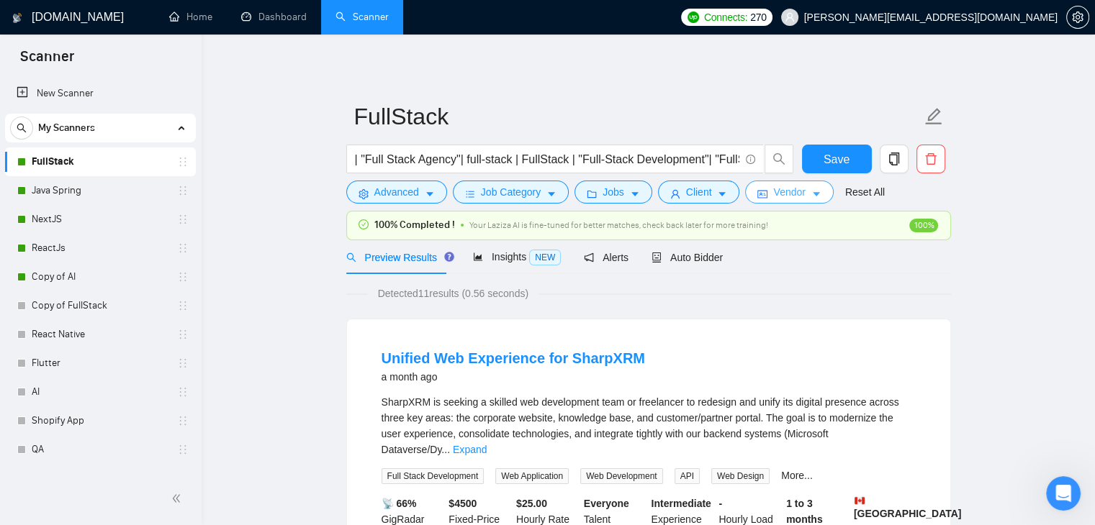
click at [815, 194] on icon "caret-down" at bounding box center [816, 194] width 10 height 10
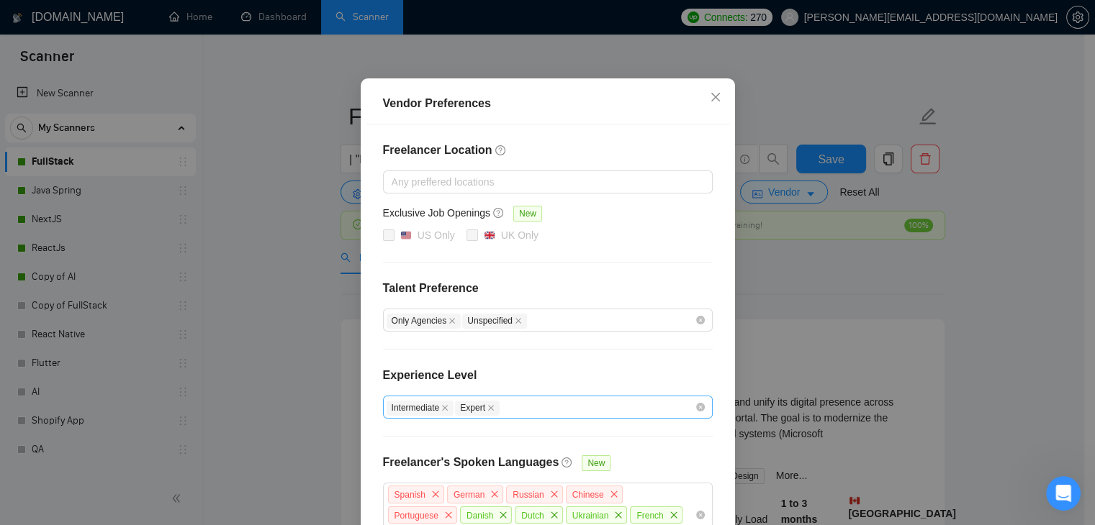
scroll to position [179, 0]
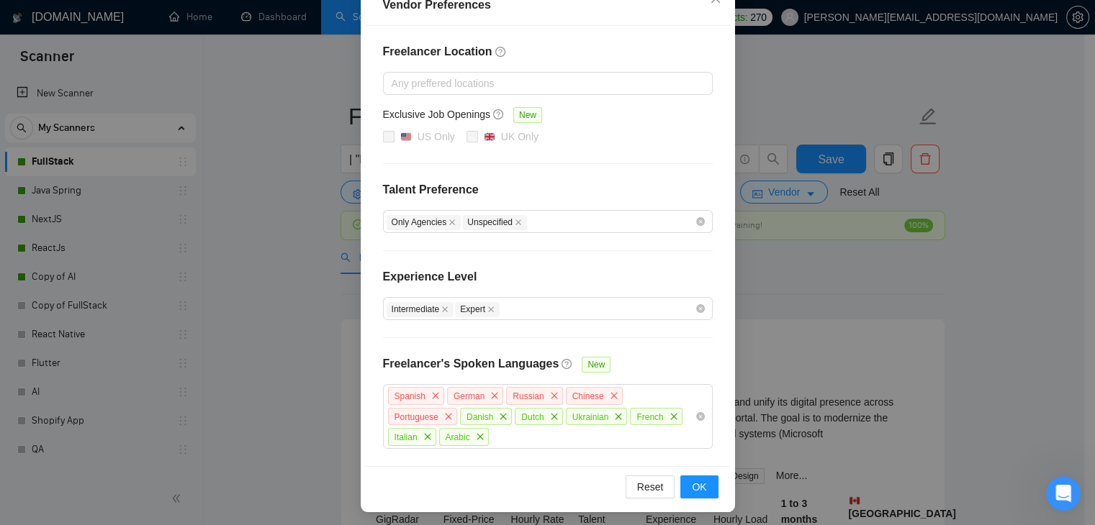
click at [308, 288] on div "Vendor Preferences Freelancer Location Any preffered locations Exclusive Job Op…" at bounding box center [547, 262] width 1095 height 525
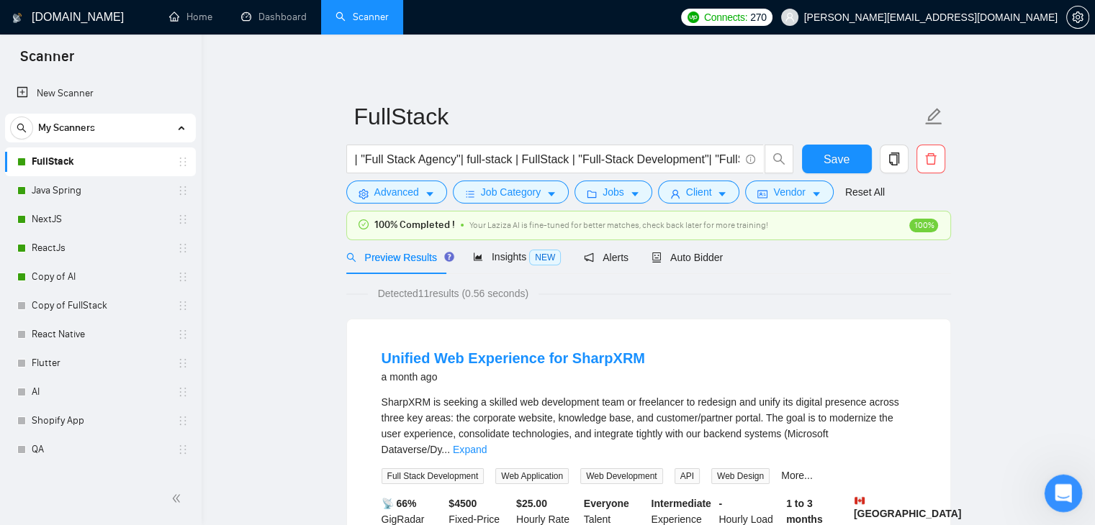
click at [1061, 486] on icon "Open Intercom Messenger" at bounding box center [1061, 492] width 10 height 12
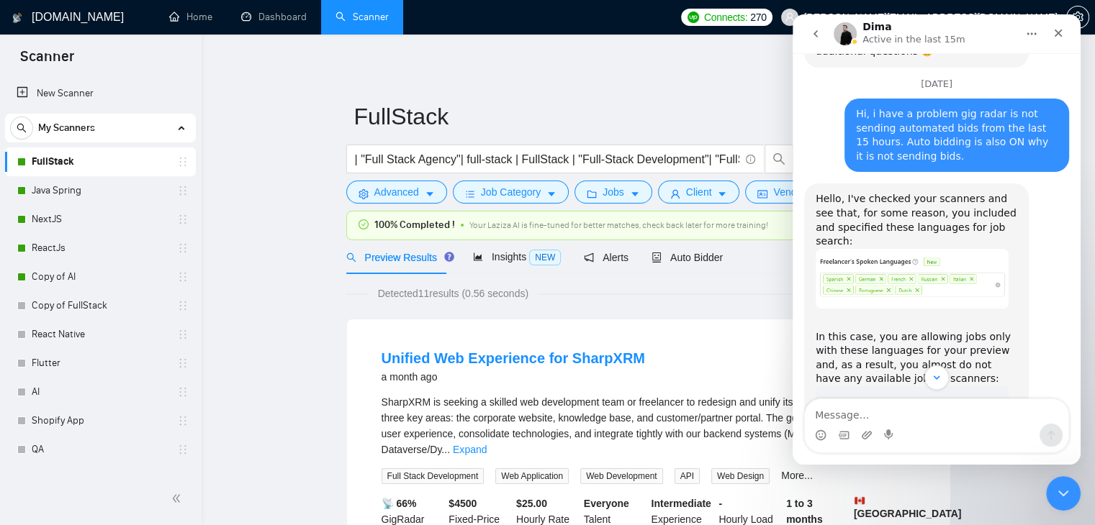
scroll to position [2491, 0]
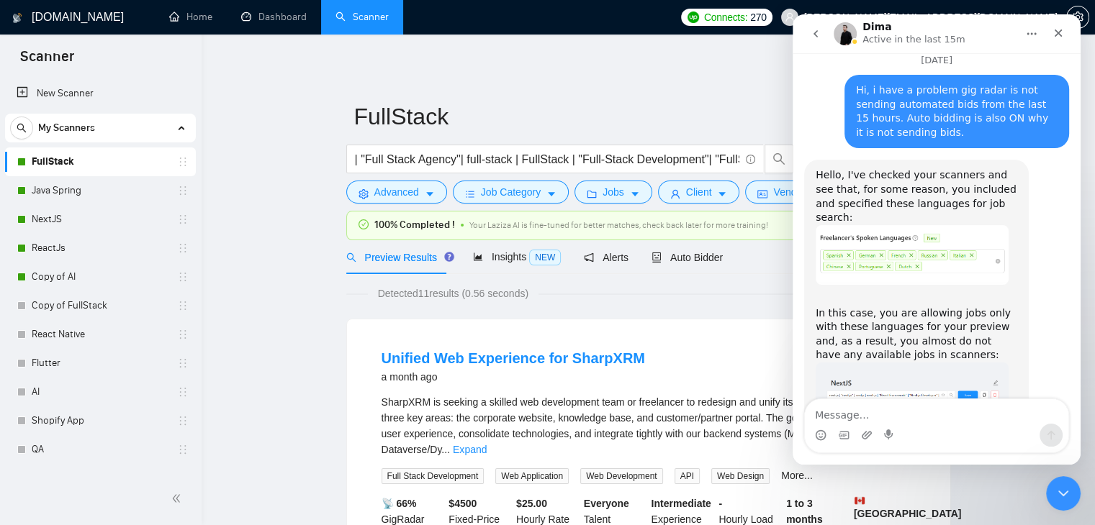
click at [71, 191] on link "Java Spring" at bounding box center [100, 190] width 137 height 29
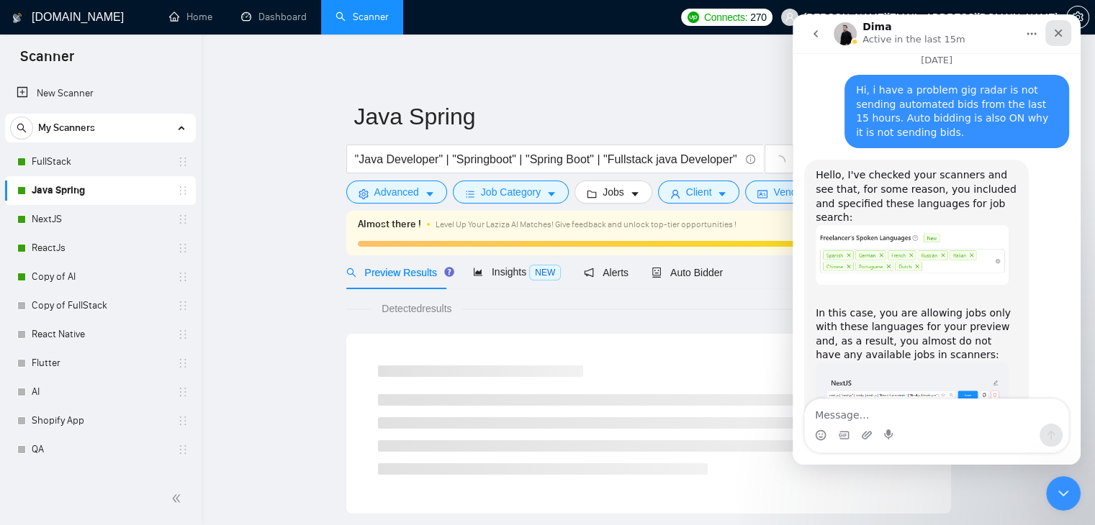
click at [1057, 37] on icon "Close" at bounding box center [1058, 33] width 12 height 12
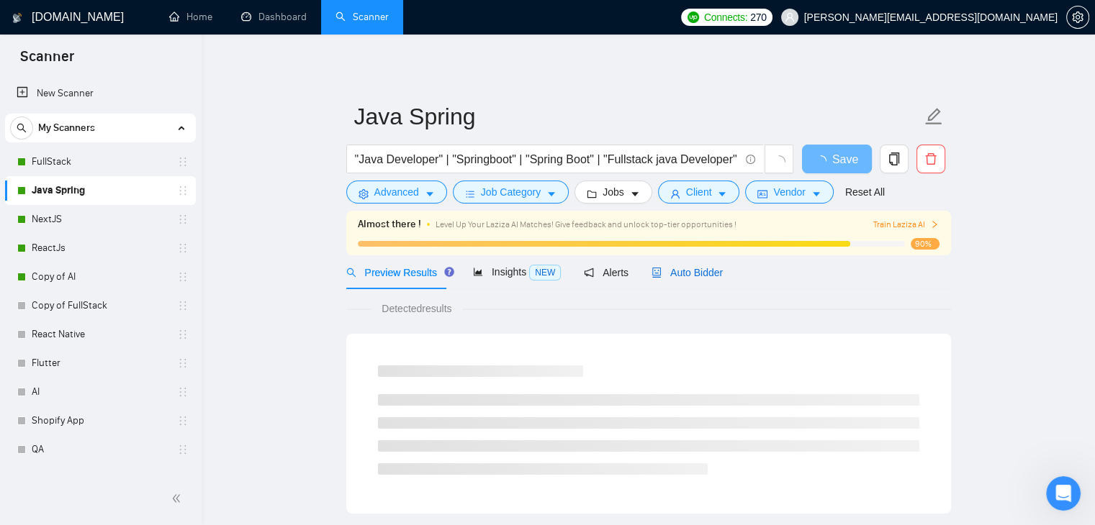
click at [694, 271] on span "Auto Bidder" at bounding box center [686, 273] width 71 height 12
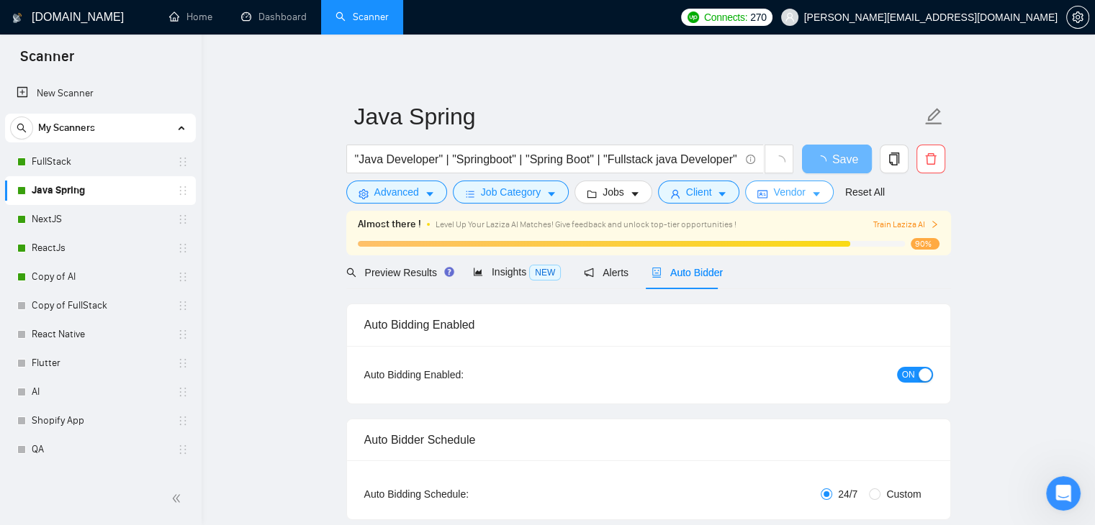
click at [790, 199] on span "Vendor" at bounding box center [789, 192] width 32 height 16
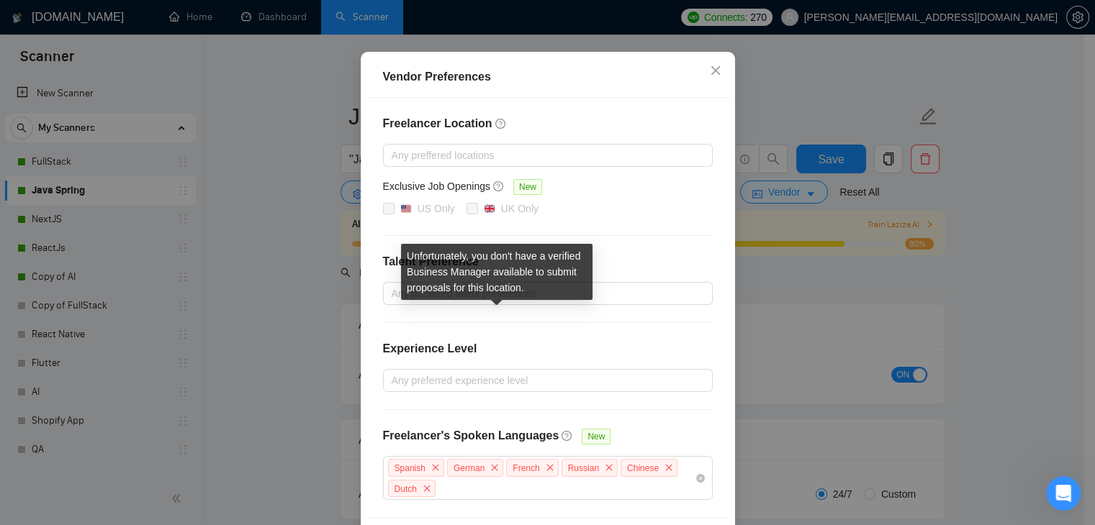
scroll to position [159, 0]
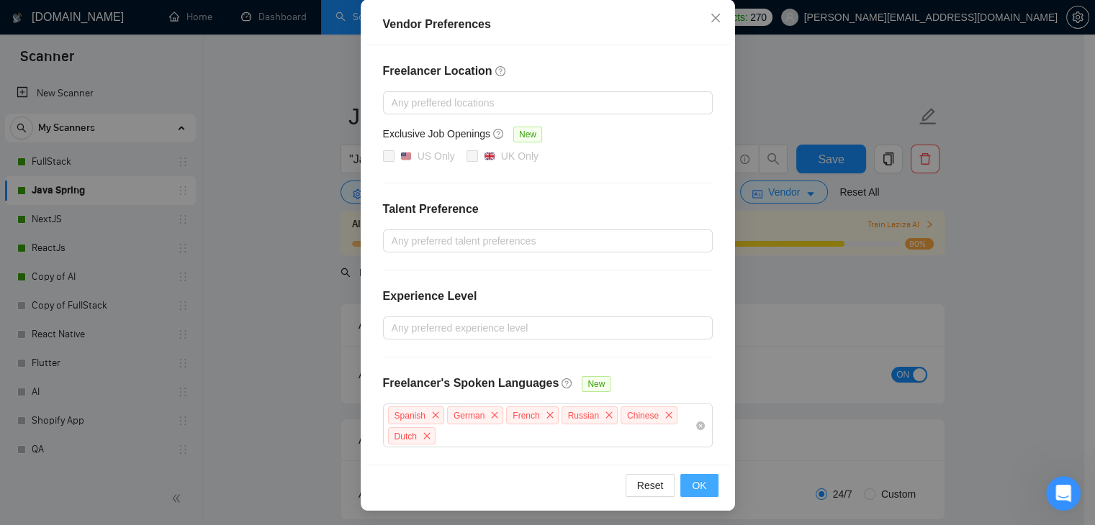
click at [697, 485] on span "OK" at bounding box center [699, 486] width 14 height 16
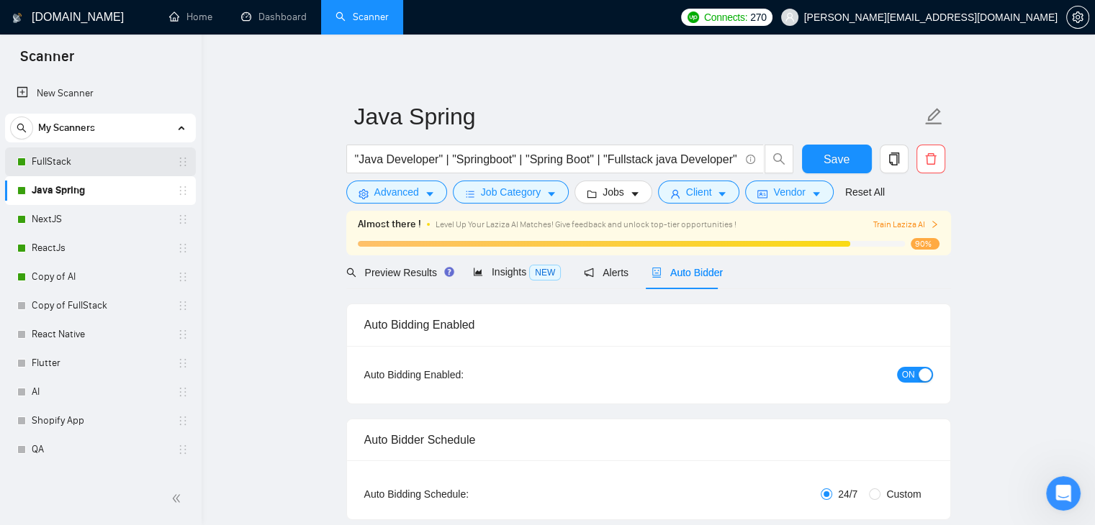
click at [73, 172] on link "FullStack" at bounding box center [100, 162] width 137 height 29
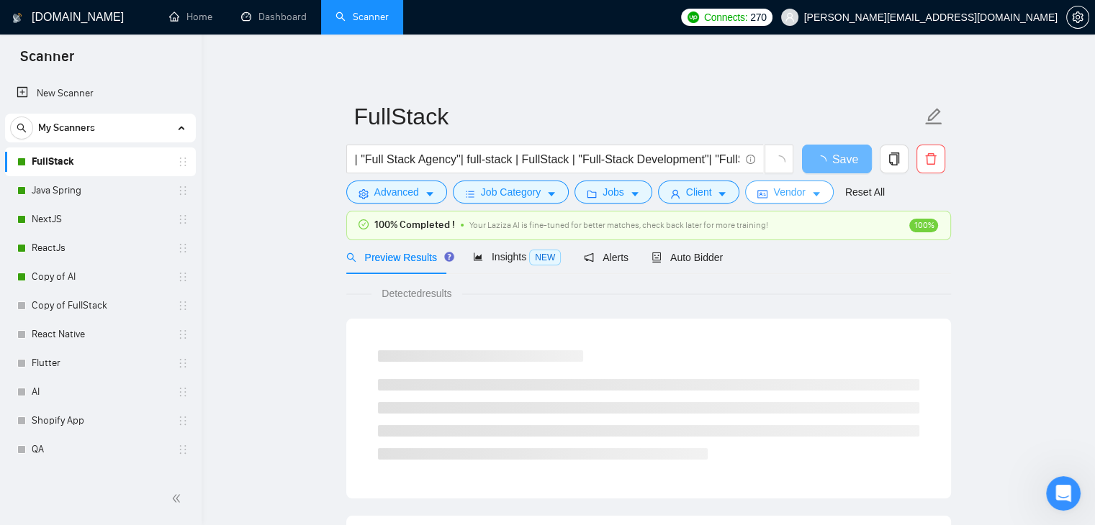
click at [800, 200] on button "Vendor" at bounding box center [789, 192] width 88 height 23
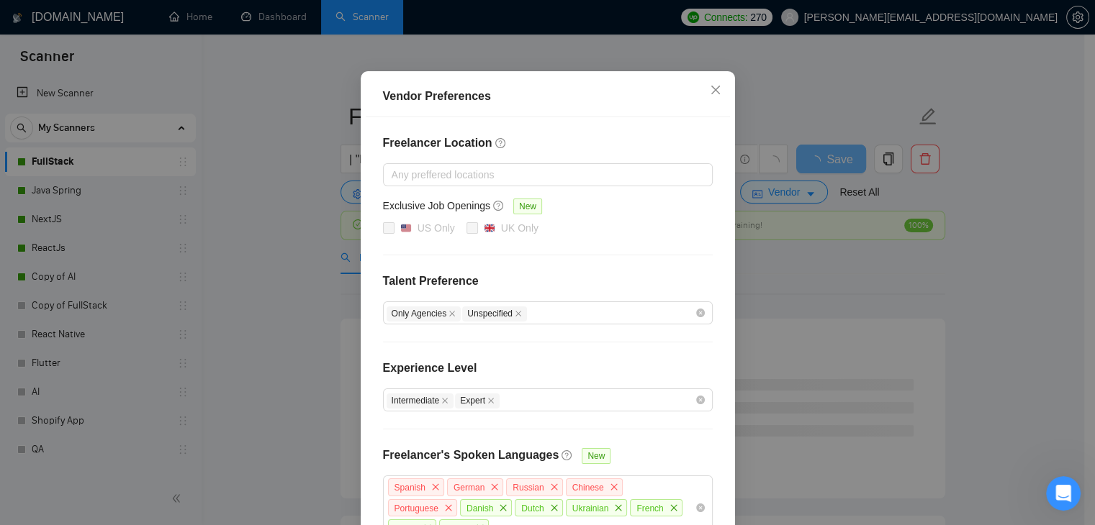
scroll to position [179, 0]
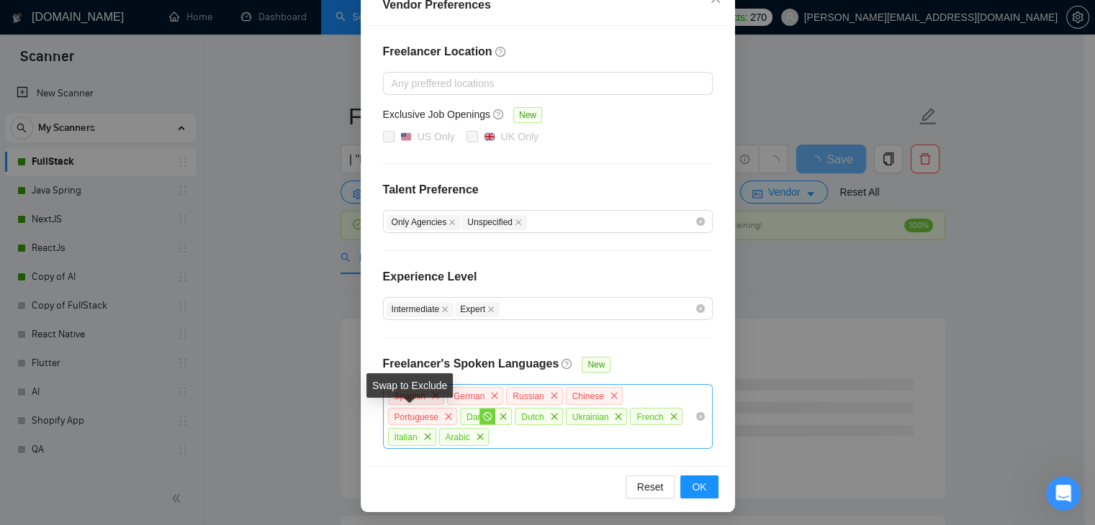
click at [479, 418] on span "stop" at bounding box center [487, 417] width 16 height 16
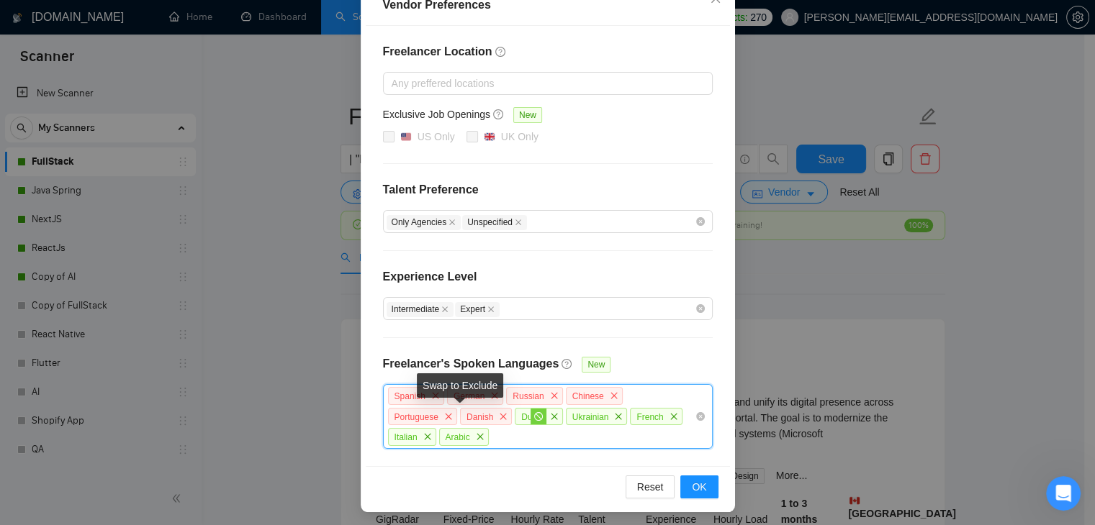
click at [534, 417] on icon "stop" at bounding box center [538, 416] width 9 height 9
click at [598, 412] on icon "stop" at bounding box center [602, 416] width 9 height 9
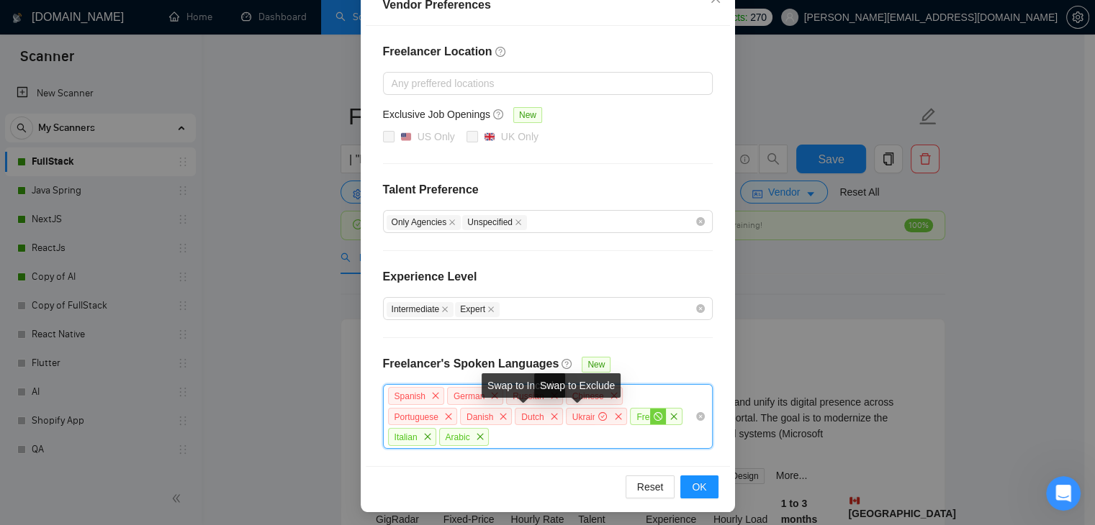
click at [654, 412] on icon "stop" at bounding box center [658, 416] width 9 height 9
click at [416, 433] on icon "stop" at bounding box center [411, 437] width 9 height 9
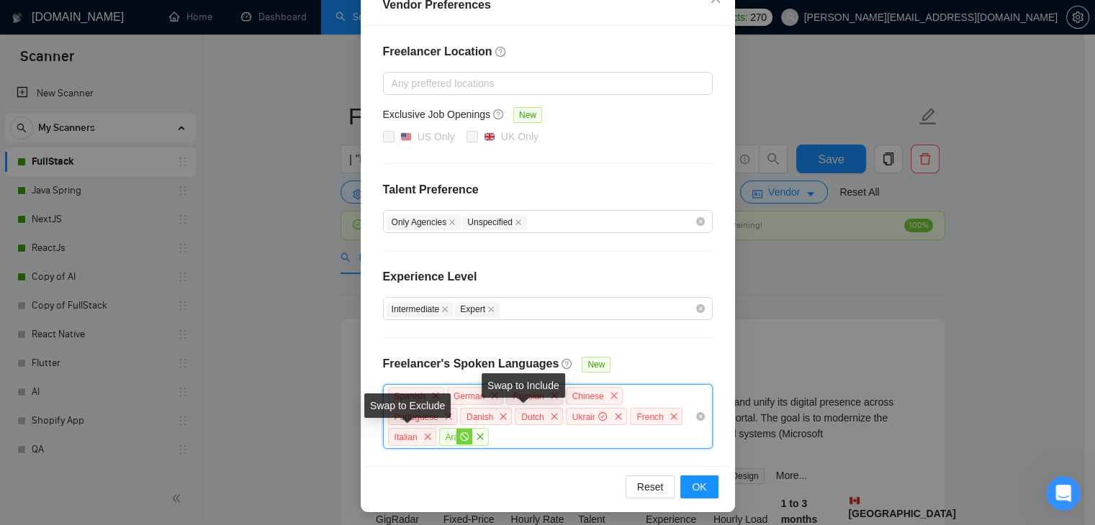
click at [460, 433] on icon "stop" at bounding box center [464, 437] width 9 height 9
click at [702, 482] on button "OK" at bounding box center [698, 487] width 37 height 23
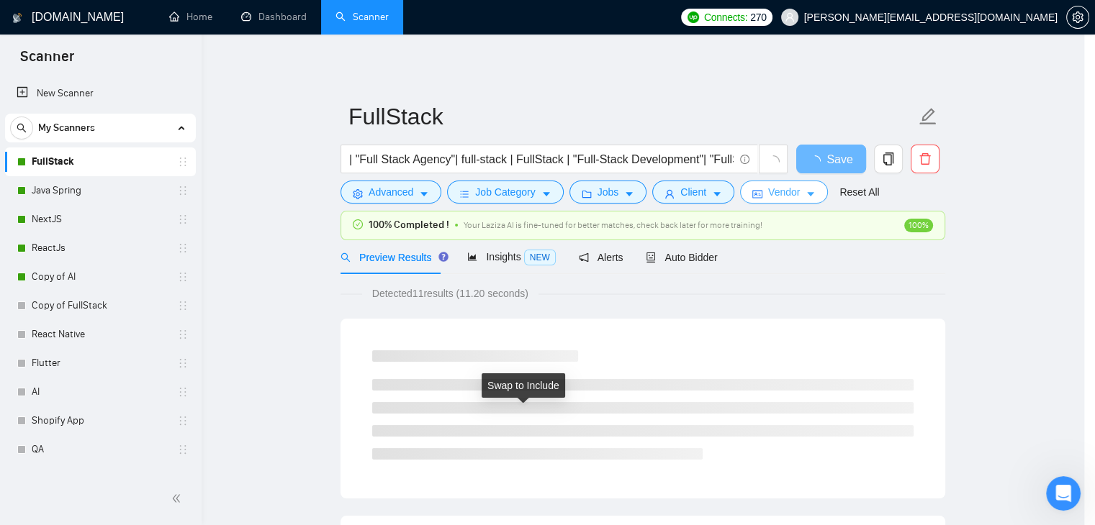
scroll to position [0, 0]
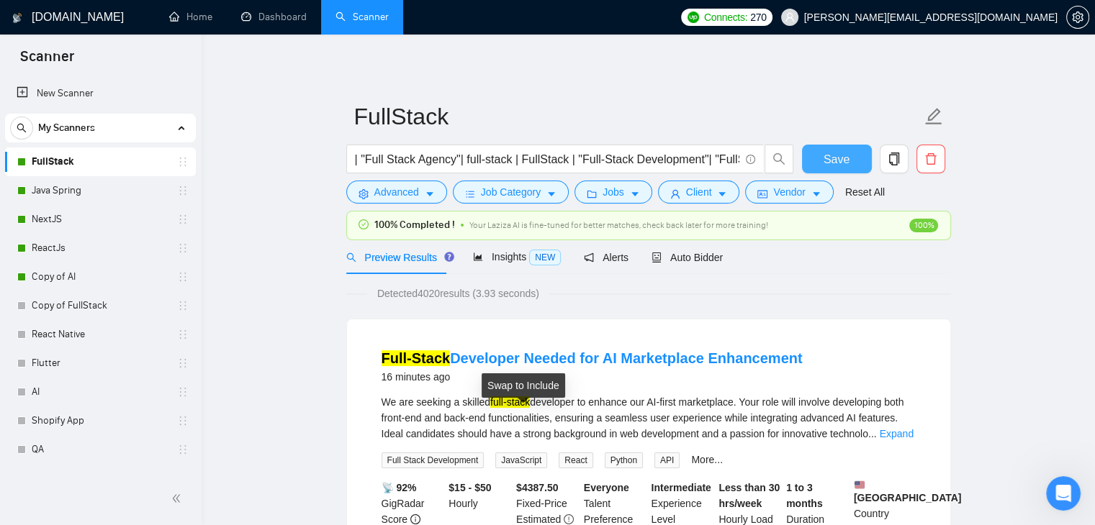
click at [838, 156] on span "Save" at bounding box center [836, 159] width 26 height 18
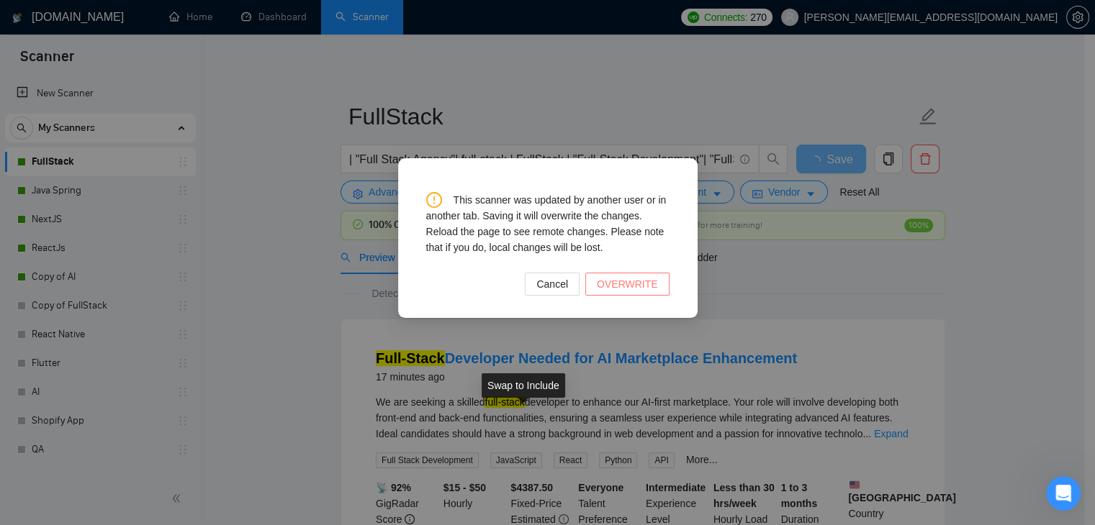
click at [618, 286] on span "OVERWRITE" at bounding box center [627, 284] width 61 height 16
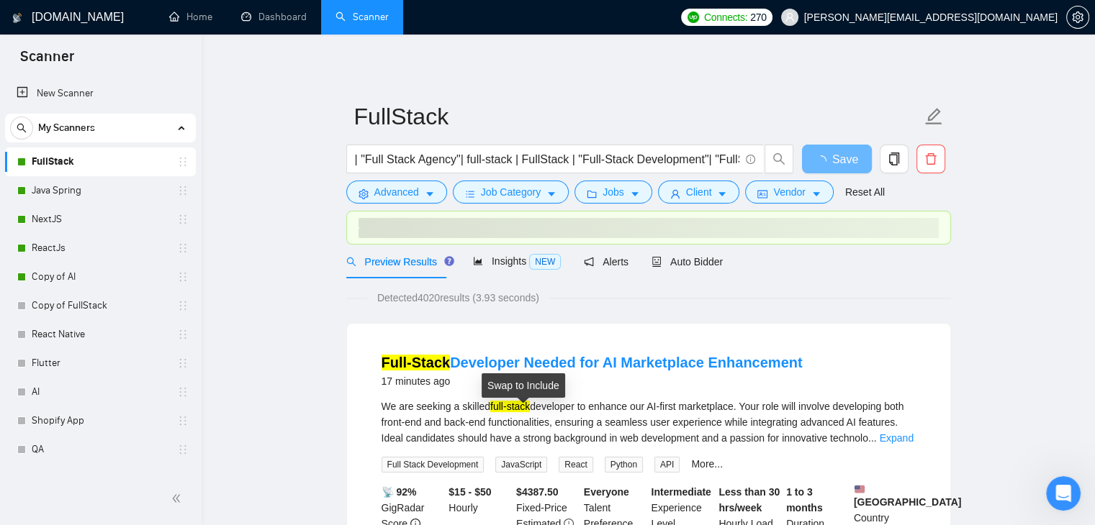
drag, startPoint x: 98, startPoint y: 197, endPoint x: 677, endPoint y: 86, distance: 589.1
click at [97, 197] on link "Java Spring" at bounding box center [100, 190] width 137 height 29
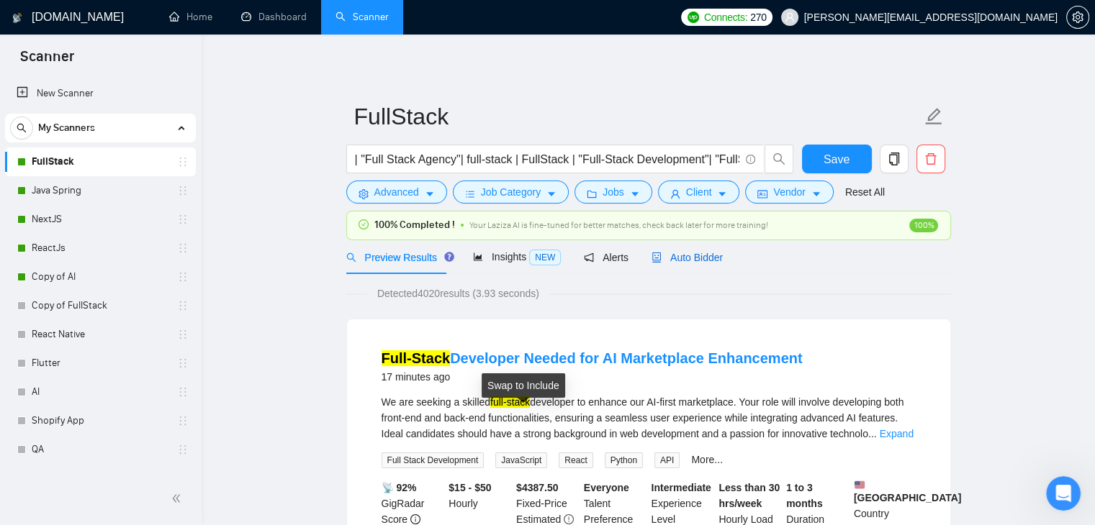
click at [668, 250] on div "Auto Bidder" at bounding box center [686, 258] width 71 height 16
click at [803, 202] on button "Vendor" at bounding box center [789, 192] width 88 height 23
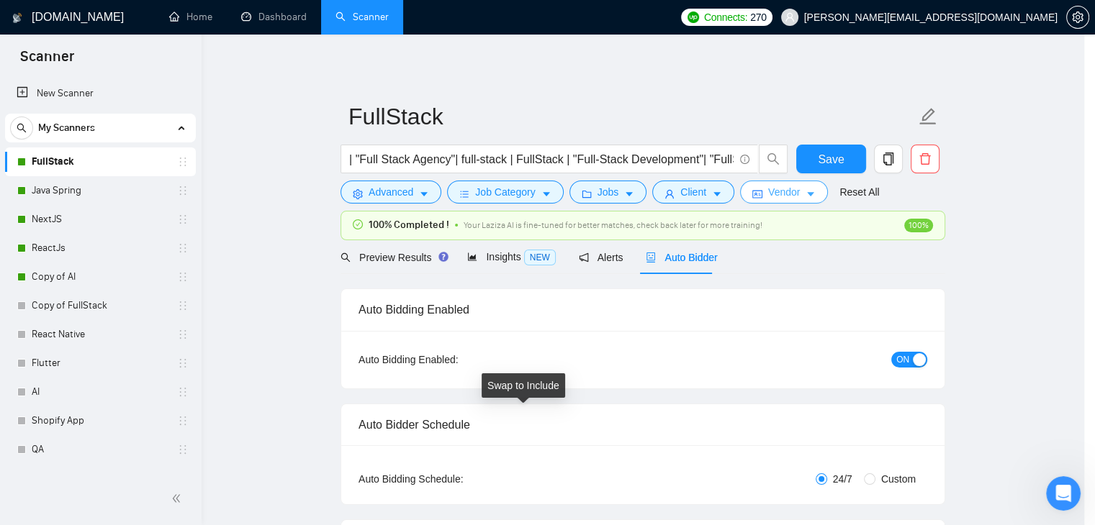
checkbox input "true"
click at [0, 0] on div "Vendor Preferences Freelancer Location Any preffered locations Exclusive Job Op…" at bounding box center [0, 0] width 0 height 0
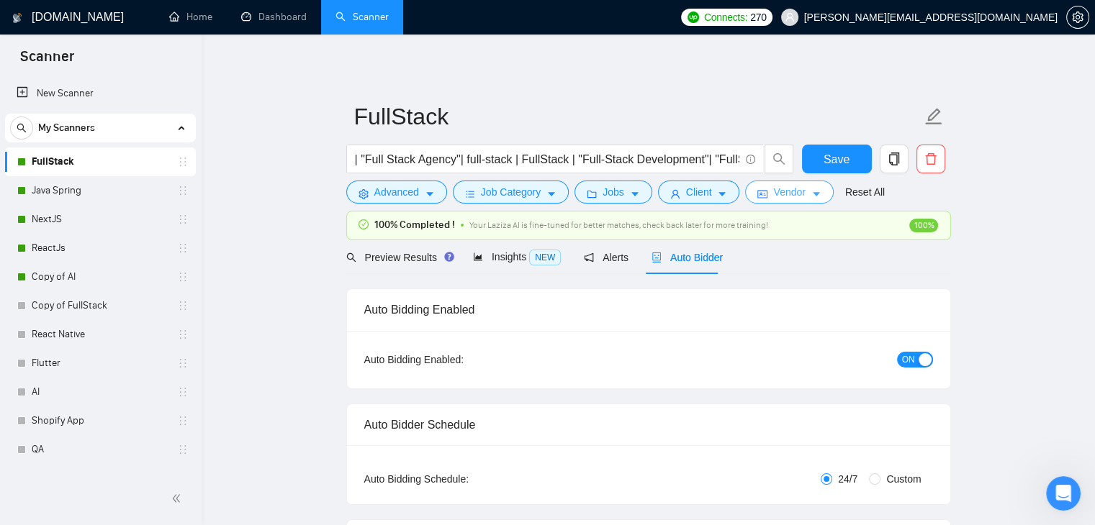
click at [795, 199] on span "Vendor" at bounding box center [789, 192] width 32 height 16
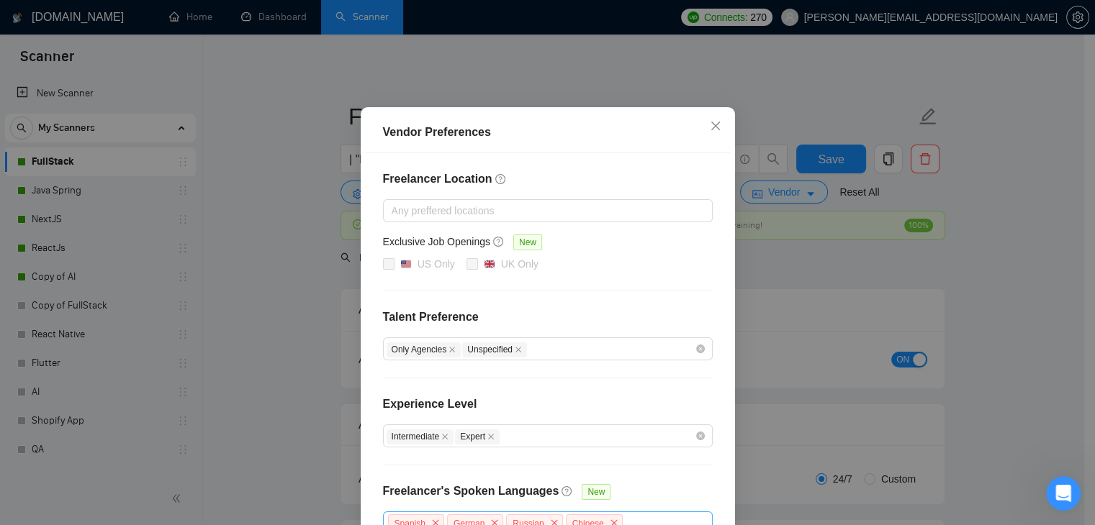
scroll to position [144, 0]
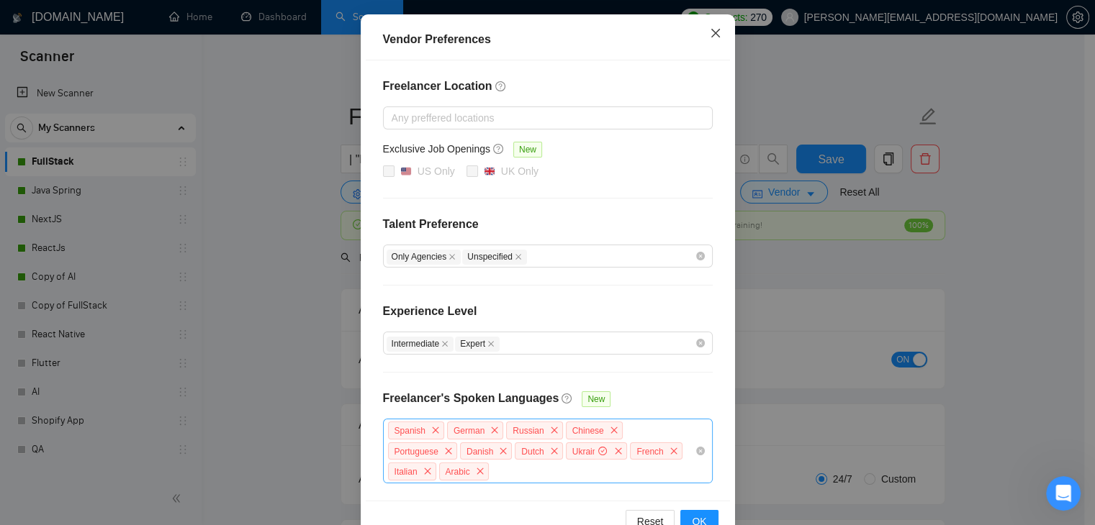
click at [708, 42] on span "Close" at bounding box center [715, 33] width 39 height 39
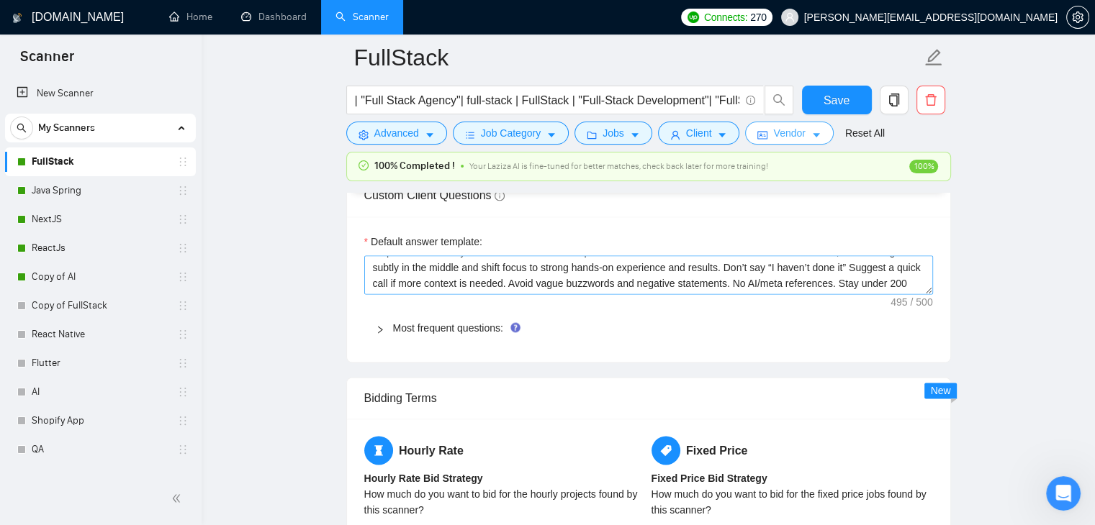
scroll to position [48, 0]
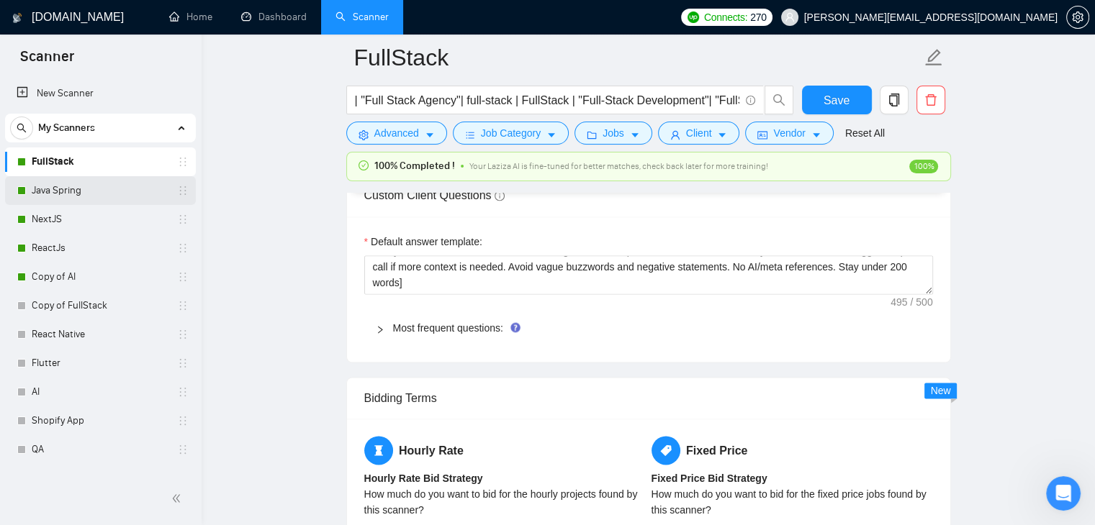
click at [42, 191] on link "Java Spring" at bounding box center [100, 190] width 137 height 29
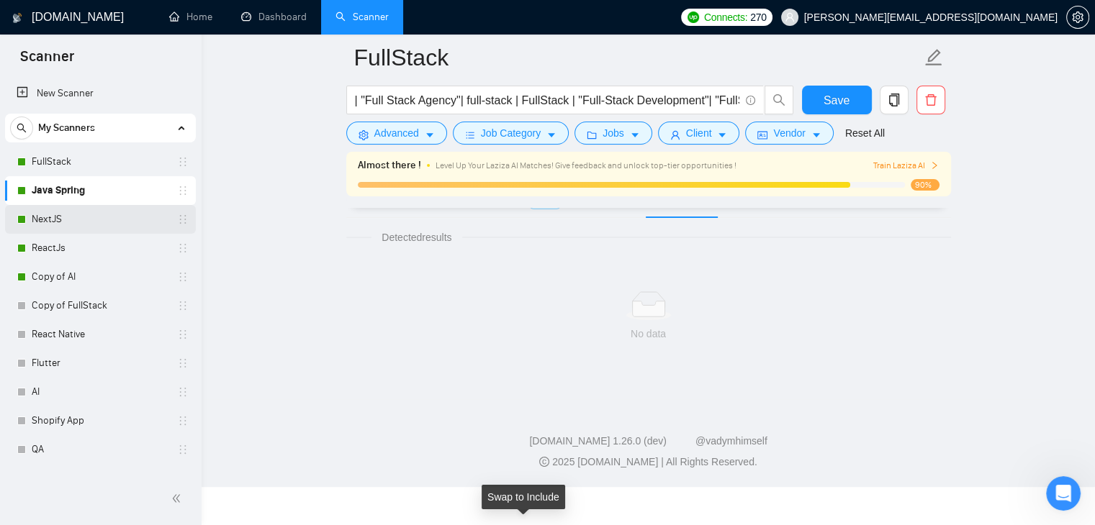
scroll to position [885, 0]
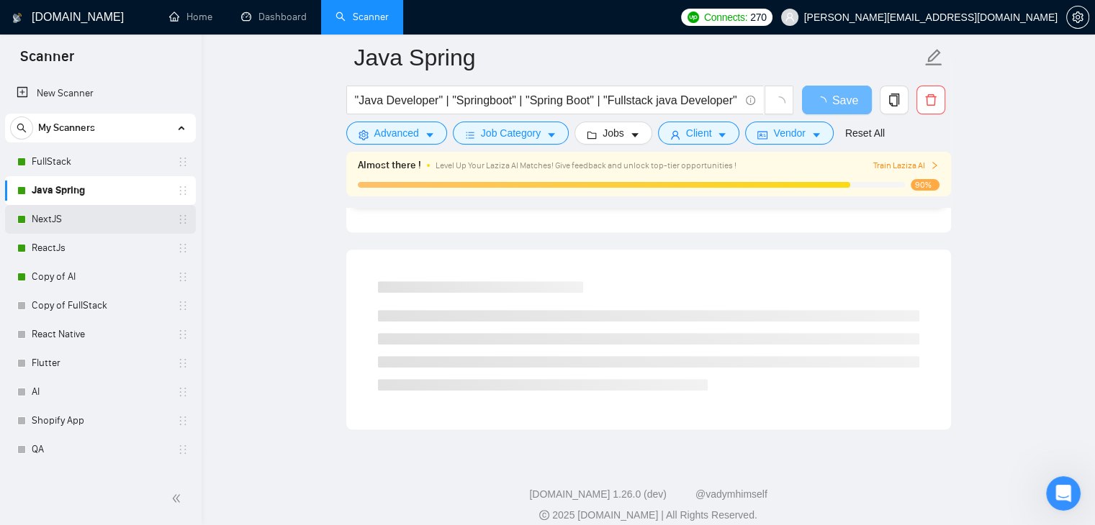
click at [81, 220] on link "NextJS" at bounding box center [100, 219] width 137 height 29
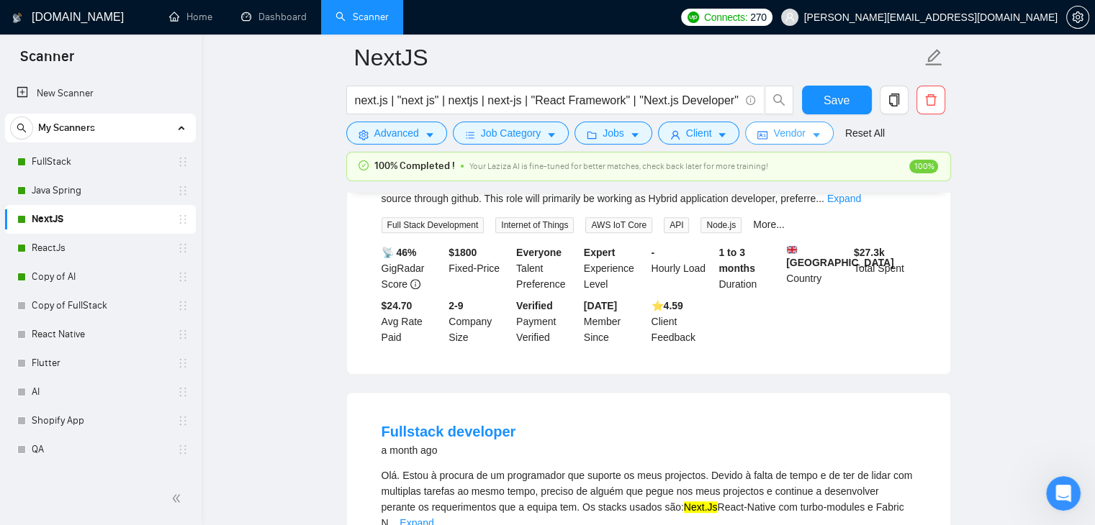
click at [811, 139] on icon "caret-down" at bounding box center [816, 135] width 10 height 10
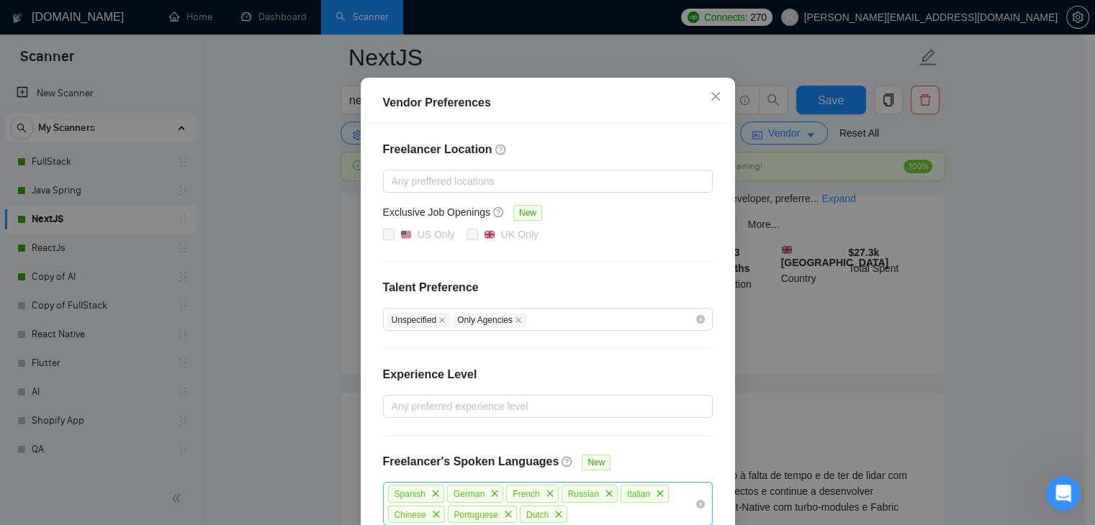
scroll to position [159, 0]
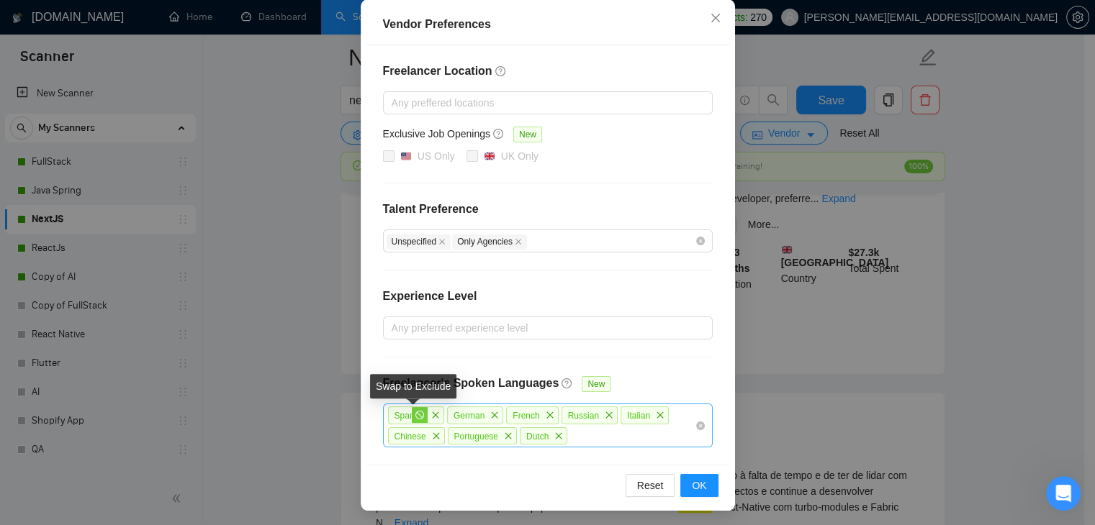
click at [415, 415] on icon "stop" at bounding box center [419, 415] width 9 height 9
click at [474, 414] on icon "stop" at bounding box center [478, 415] width 9 height 9
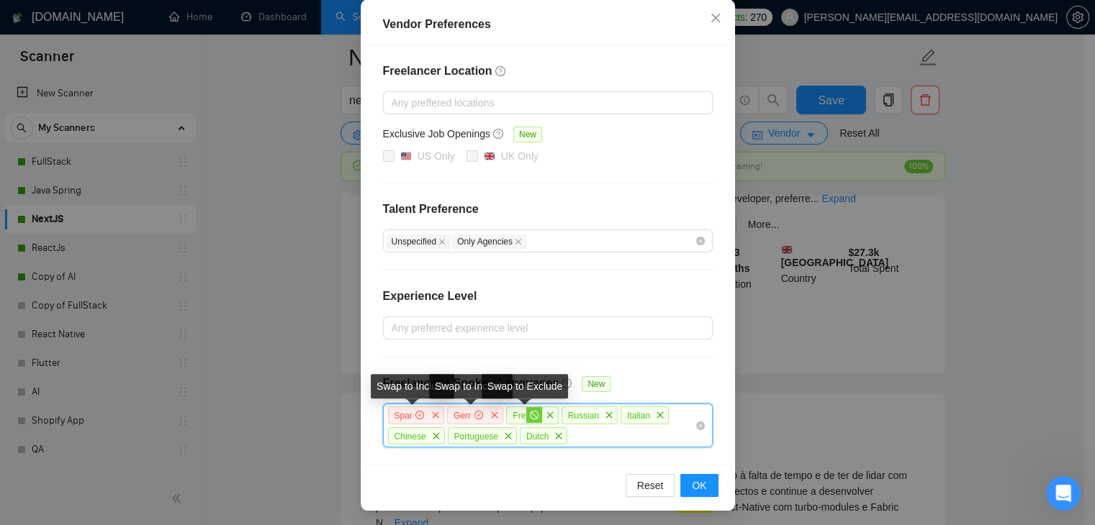
click at [530, 413] on icon "stop" at bounding box center [534, 415] width 9 height 9
click at [589, 412] on icon "stop" at bounding box center [593, 415] width 9 height 9
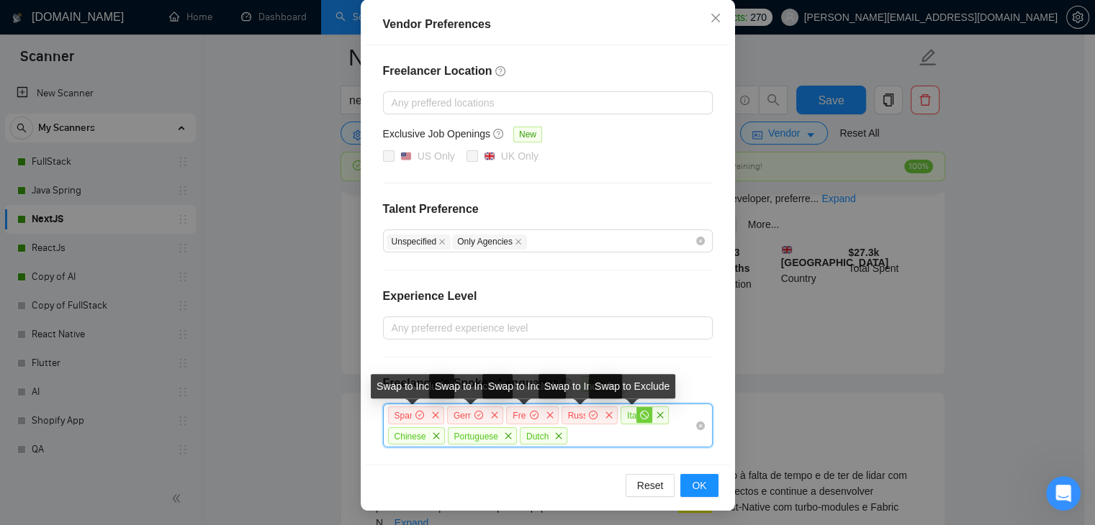
click at [640, 412] on icon "stop" at bounding box center [644, 415] width 9 height 9
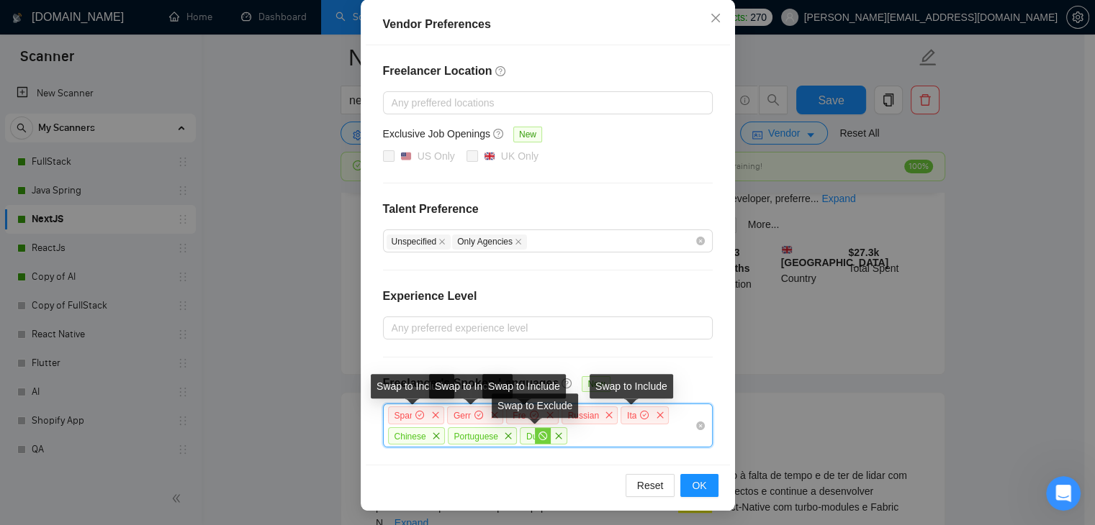
click at [538, 433] on icon "stop" at bounding box center [542, 436] width 9 height 9
click at [488, 435] on icon "stop" at bounding box center [492, 436] width 9 height 9
click at [416, 433] on icon "stop" at bounding box center [420, 436] width 9 height 9
click at [695, 484] on span "OK" at bounding box center [699, 486] width 14 height 16
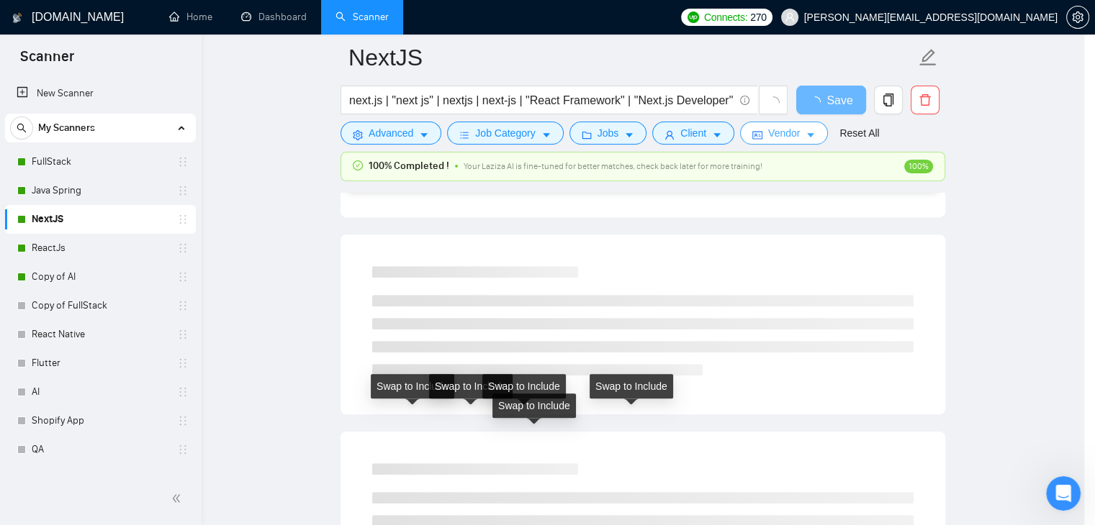
scroll to position [0, 0]
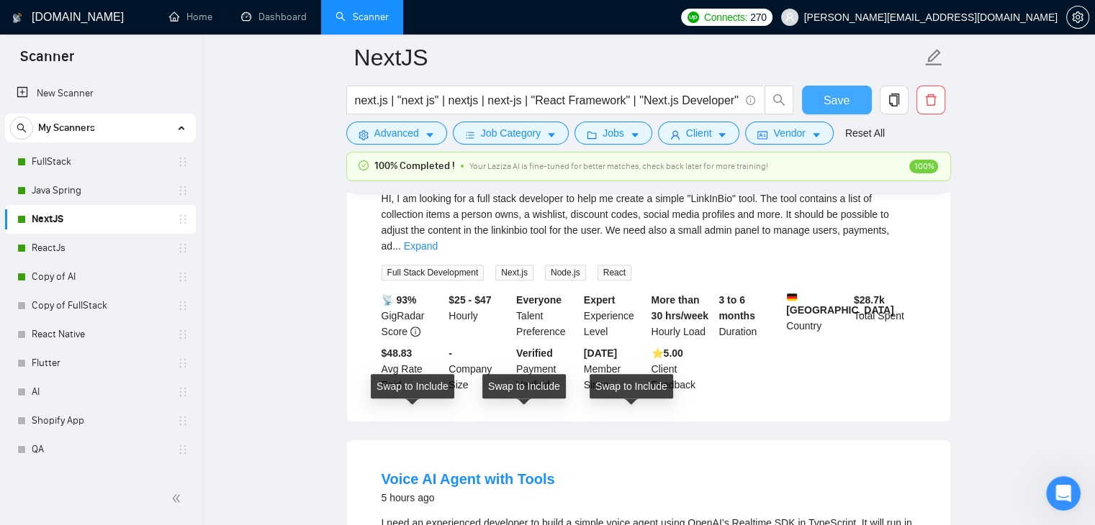
click at [834, 96] on span "Save" at bounding box center [836, 100] width 26 height 18
click at [65, 248] on link "ReactJs" at bounding box center [100, 248] width 137 height 29
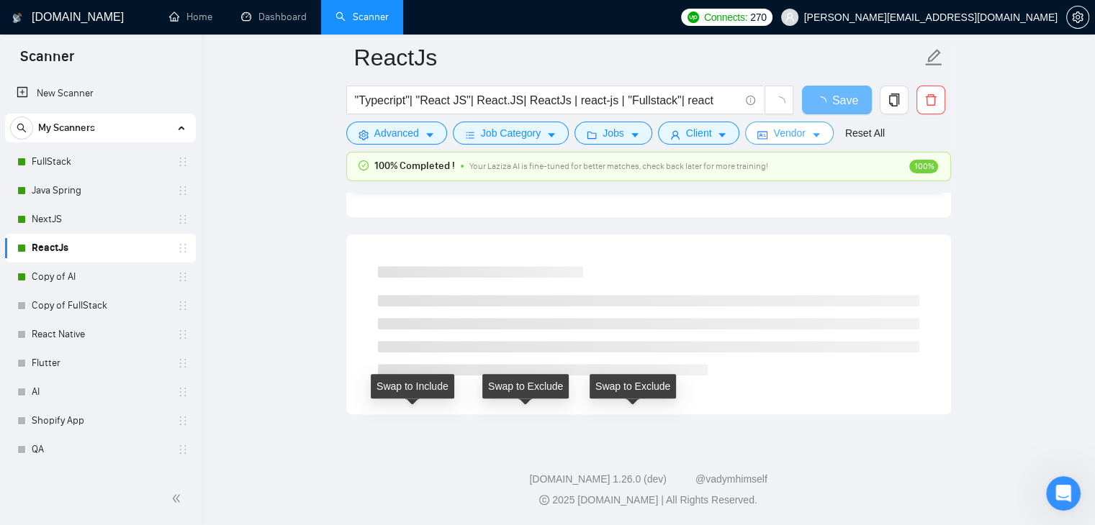
click at [803, 140] on button "Vendor" at bounding box center [789, 133] width 88 height 23
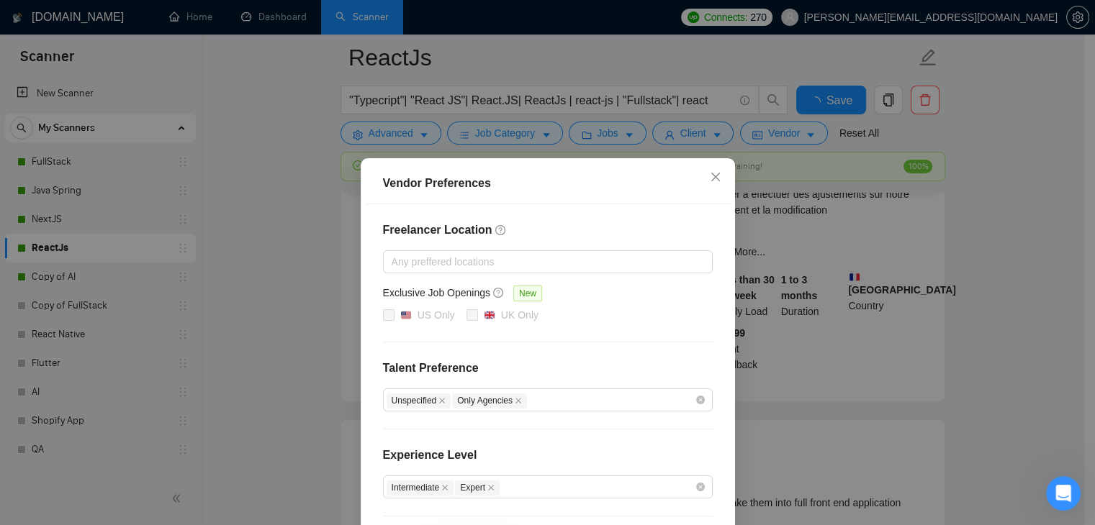
scroll to position [159, 0]
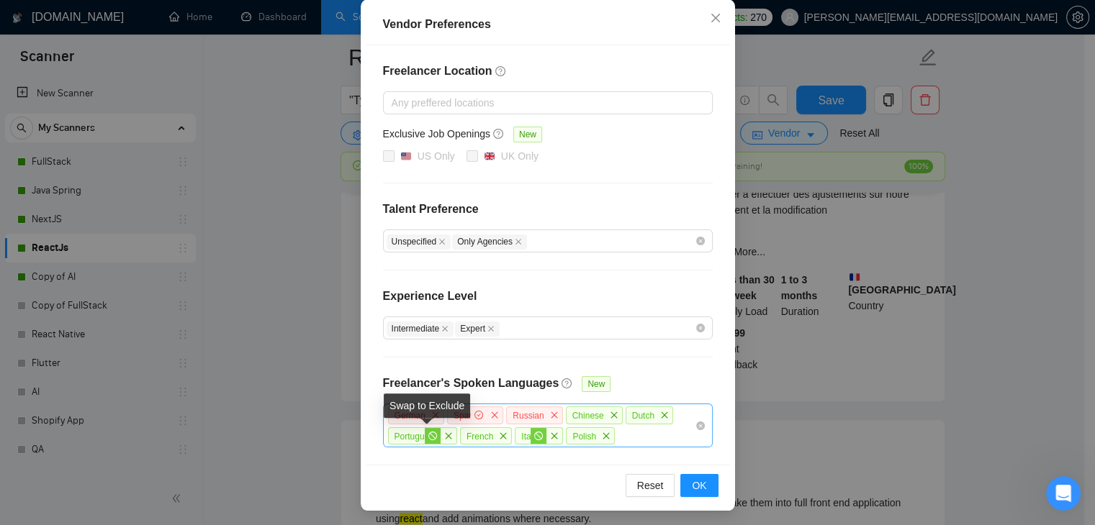
click at [428, 433] on icon "stop" at bounding box center [432, 436] width 9 height 9
click at [483, 434] on icon "stop" at bounding box center [487, 436] width 9 height 9
click at [534, 432] on icon "stop" at bounding box center [538, 436] width 9 height 9
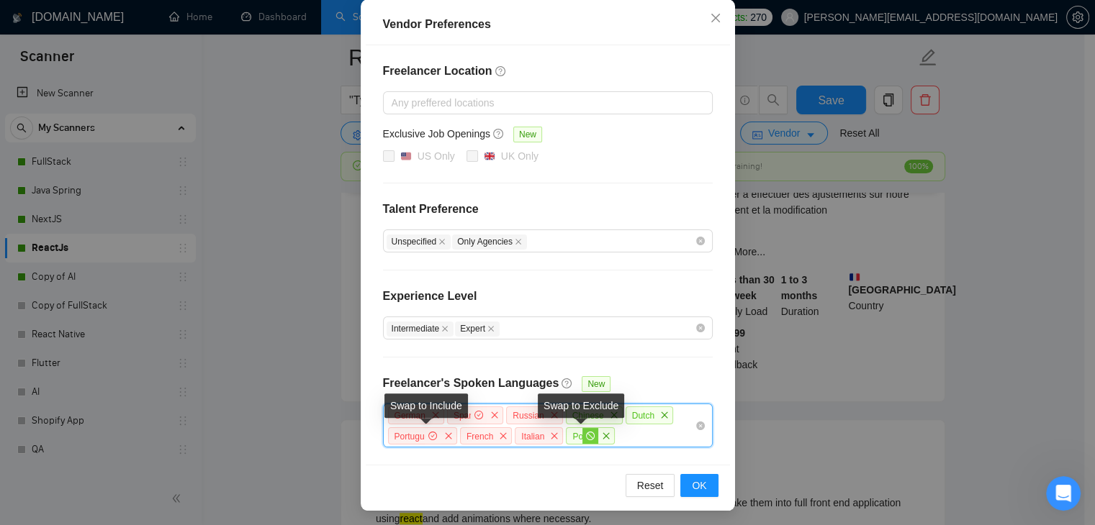
click at [586, 435] on icon "stop" at bounding box center [590, 436] width 9 height 9
click at [594, 411] on icon "stop" at bounding box center [598, 415] width 9 height 9
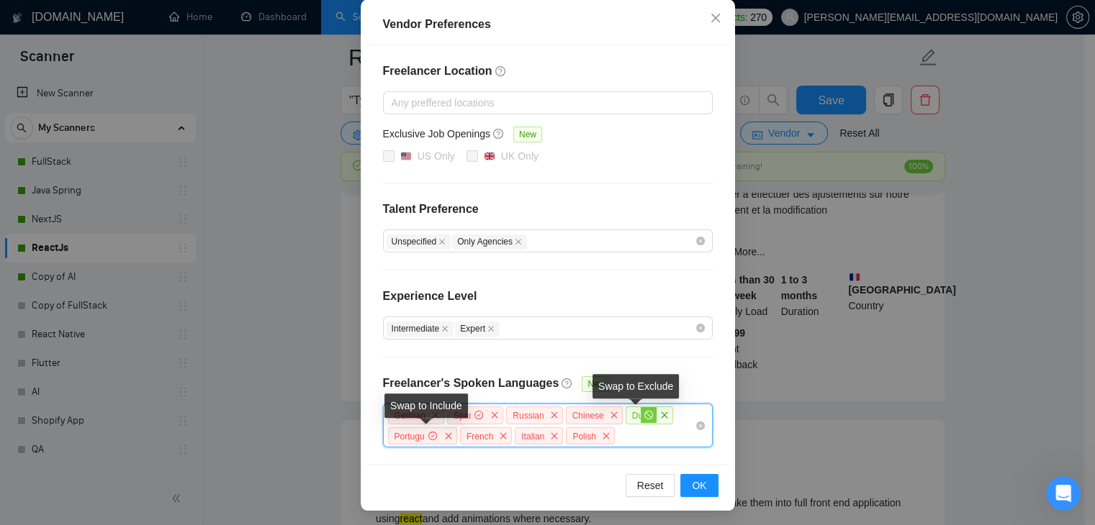
click at [644, 412] on icon "stop" at bounding box center [648, 415] width 9 height 9
click at [685, 480] on button "OK" at bounding box center [698, 485] width 37 height 23
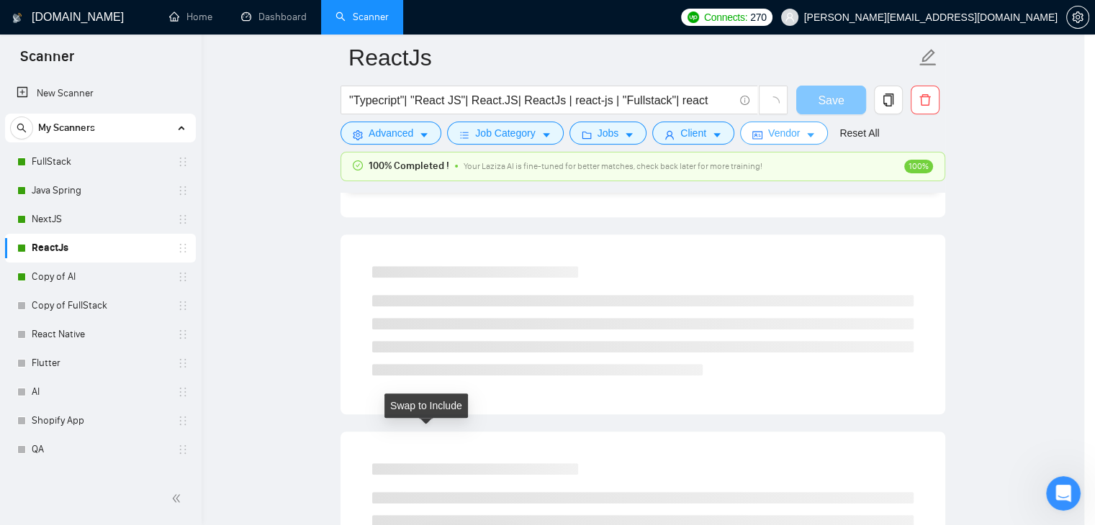
scroll to position [0, 0]
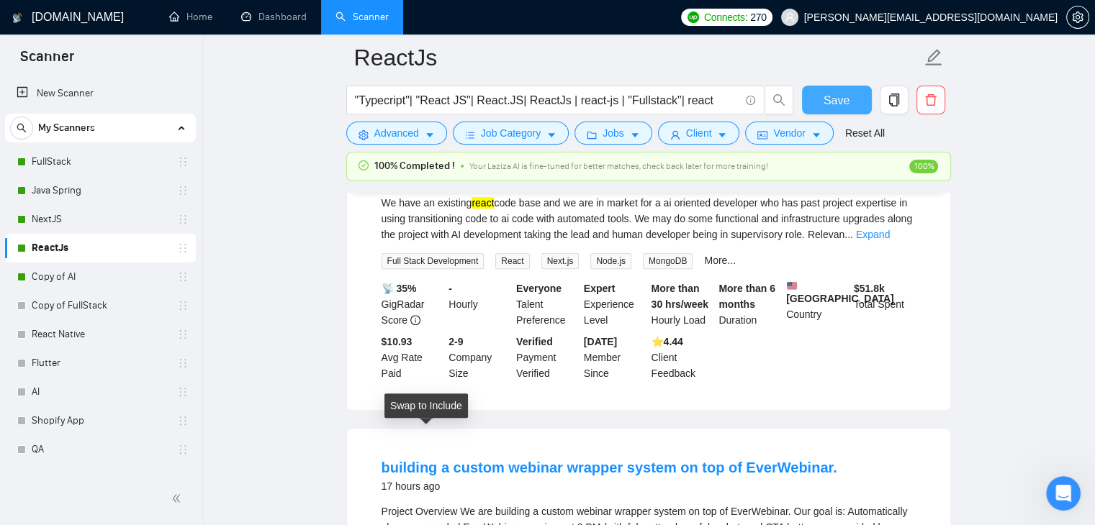
click at [821, 99] on button "Save" at bounding box center [837, 100] width 70 height 29
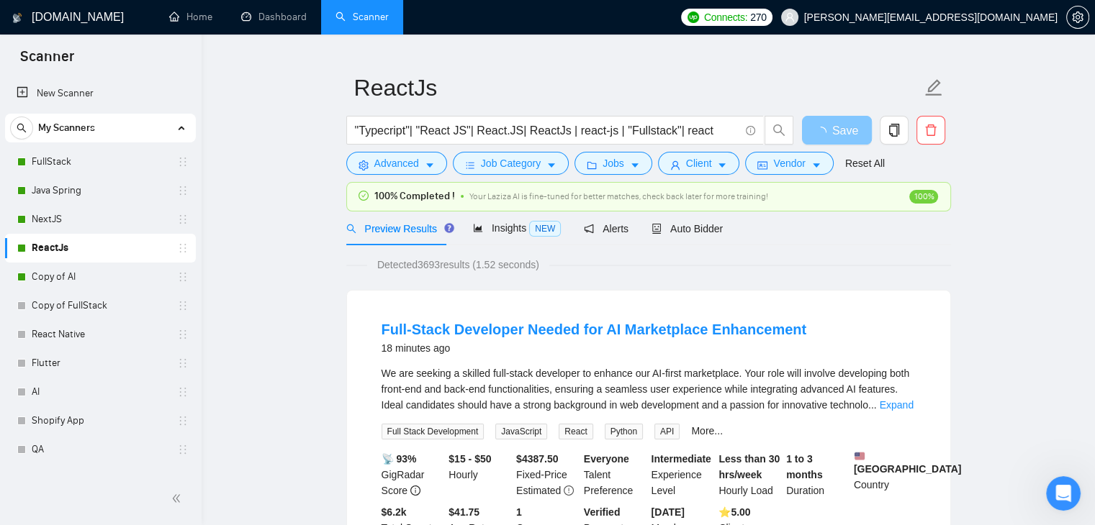
scroll to position [21, 0]
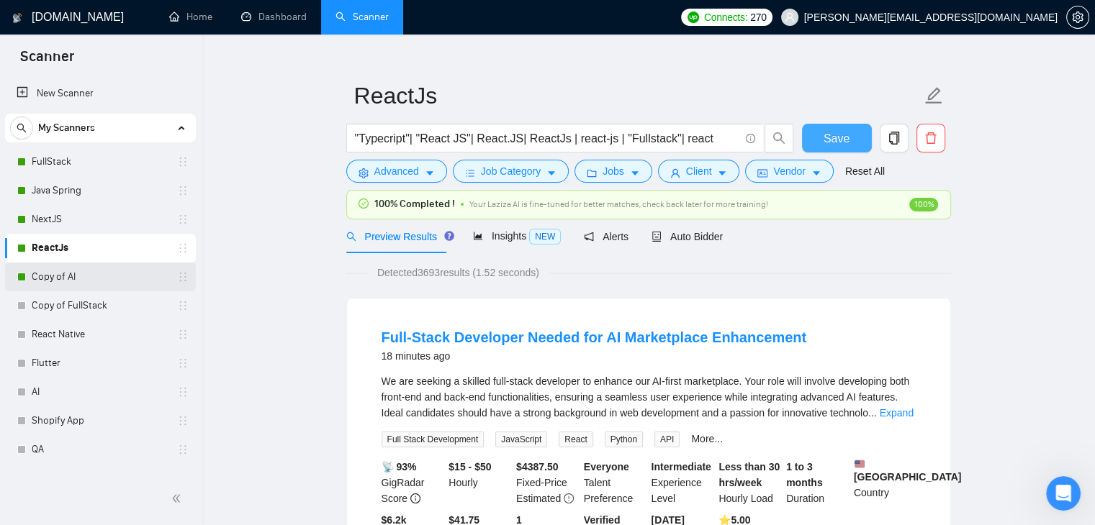
click at [54, 270] on link "Copy of AI" at bounding box center [100, 277] width 137 height 29
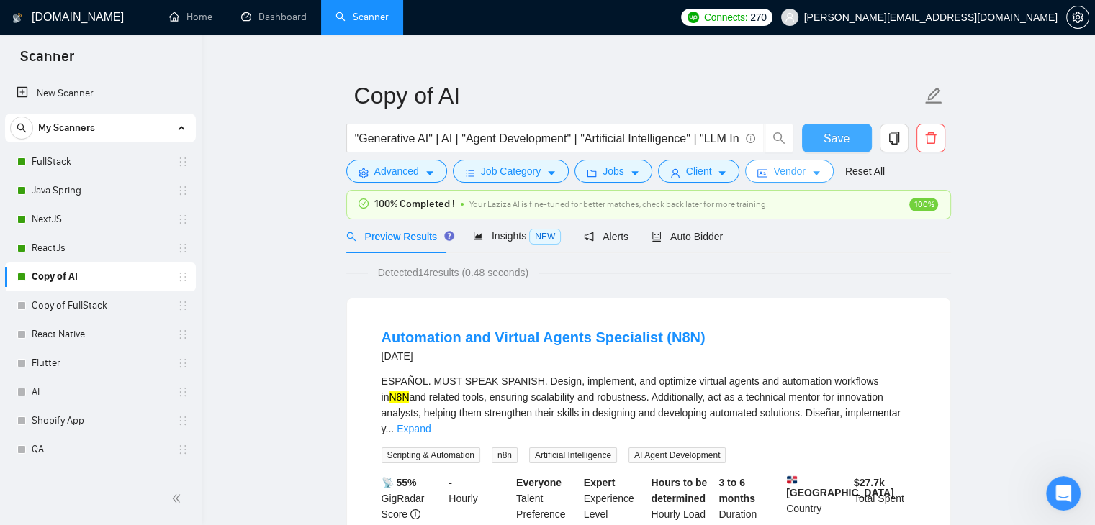
click at [811, 170] on icon "caret-down" at bounding box center [816, 173] width 10 height 10
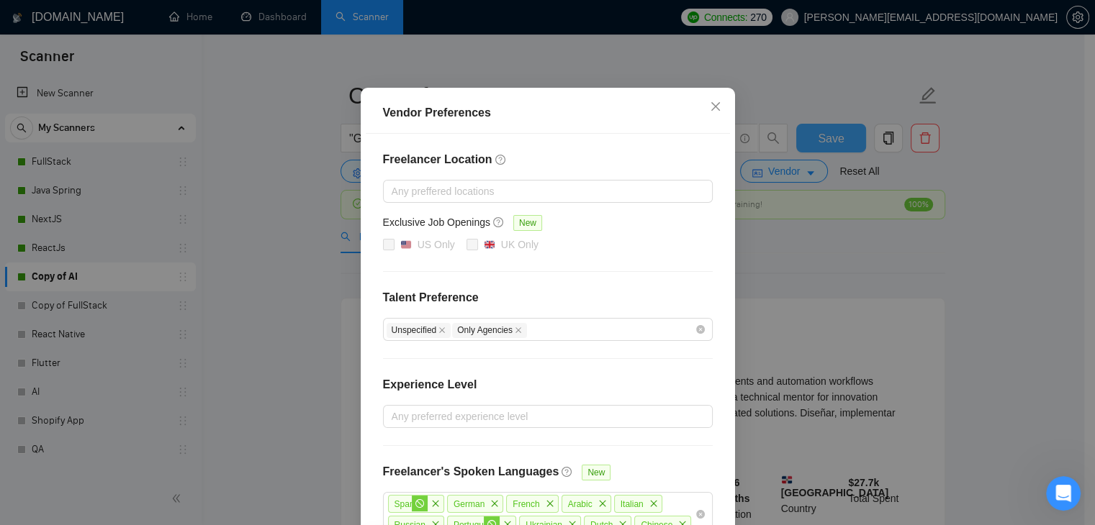
scroll to position [159, 0]
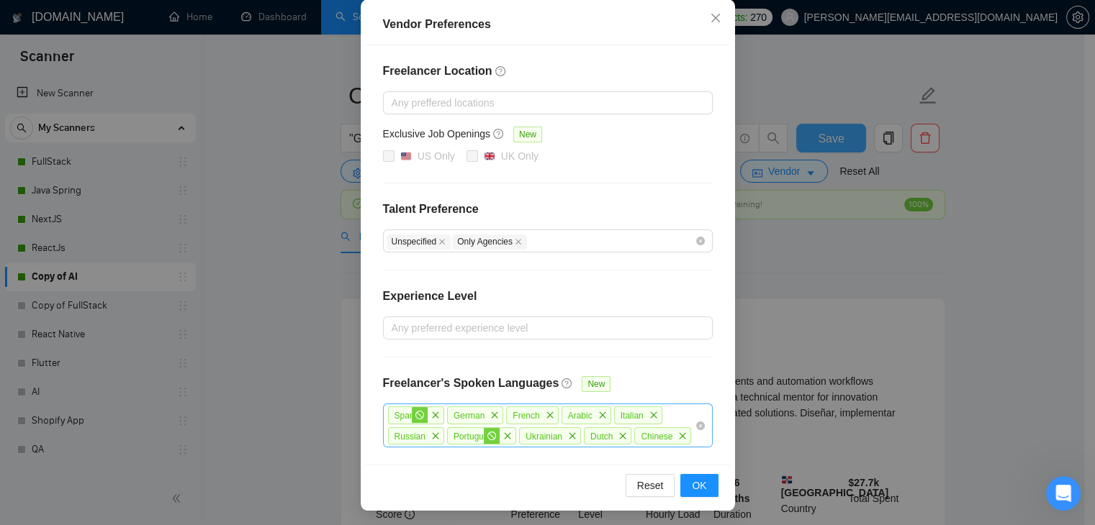
click at [415, 412] on icon "stop" at bounding box center [419, 415] width 9 height 9
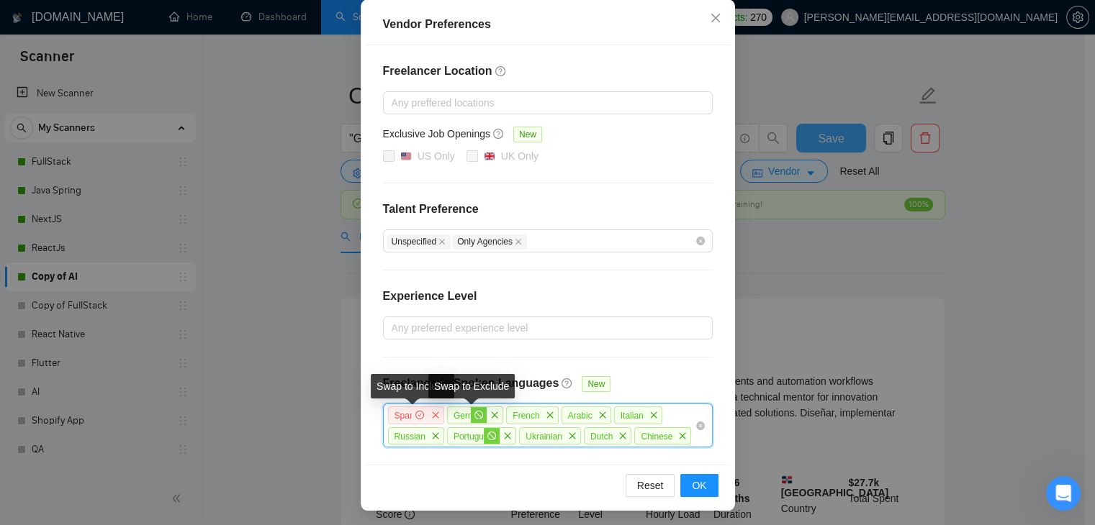
click at [474, 415] on icon "stop" at bounding box center [478, 415] width 9 height 9
click at [530, 415] on icon "stop" at bounding box center [534, 415] width 9 height 9
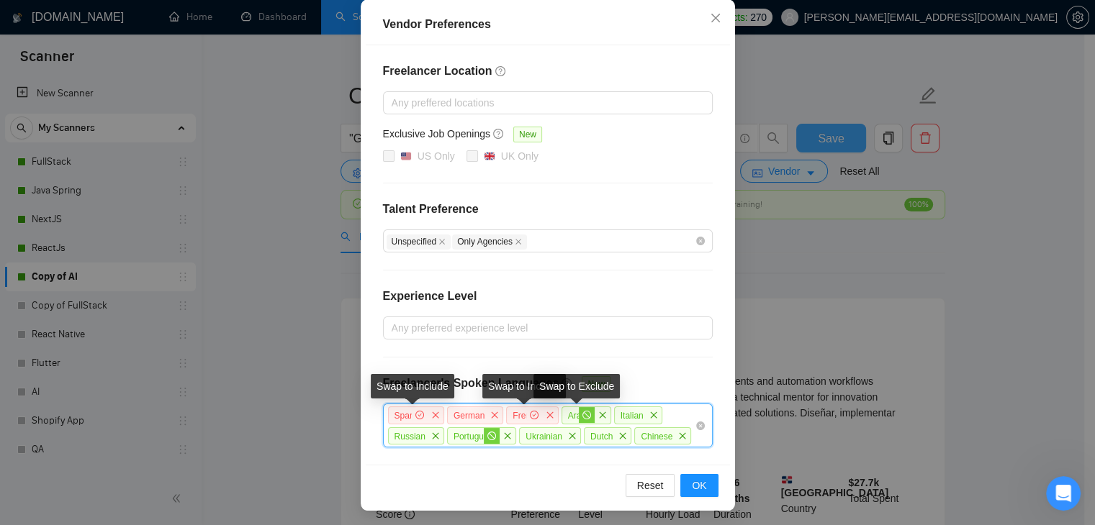
click at [582, 412] on icon "stop" at bounding box center [586, 415] width 9 height 9
click at [633, 412] on icon "stop" at bounding box center [637, 415] width 9 height 9
click at [662, 433] on icon "stop" at bounding box center [666, 436] width 9 height 9
drag, startPoint x: 597, startPoint y: 427, endPoint x: 548, endPoint y: 432, distance: 49.2
click at [602, 433] on icon "stop" at bounding box center [606, 436] width 9 height 9
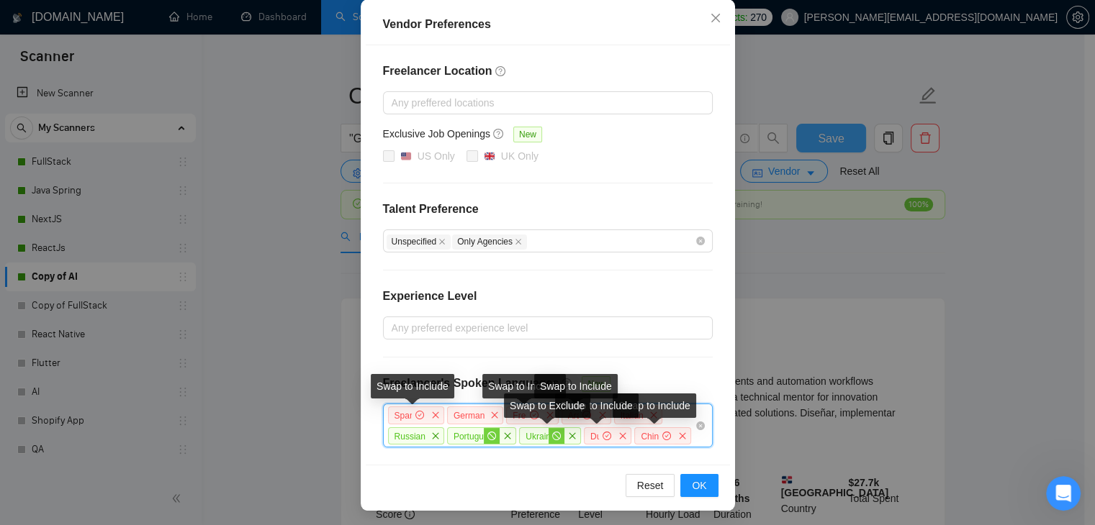
drag, startPoint x: 547, startPoint y: 433, endPoint x: 481, endPoint y: 433, distance: 66.2
click at [552, 434] on icon "stop" at bounding box center [556, 436] width 9 height 9
drag, startPoint x: 479, startPoint y: 435, endPoint x: 417, endPoint y: 429, distance: 61.5
click at [484, 437] on span "stop" at bounding box center [492, 436] width 16 height 16
drag, startPoint x: 417, startPoint y: 429, endPoint x: 631, endPoint y: 480, distance: 219.8
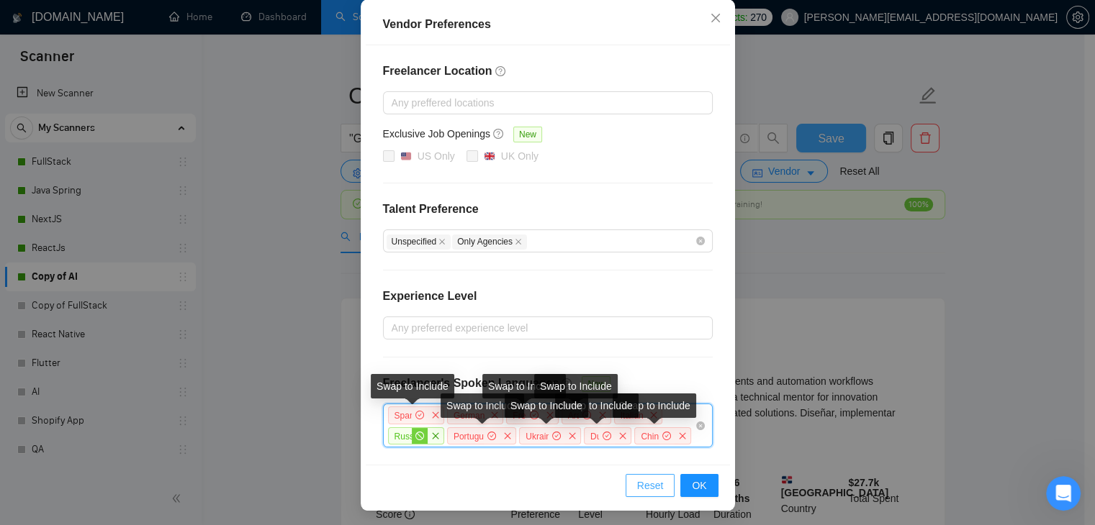
click at [415, 433] on icon "stop" at bounding box center [419, 436] width 9 height 9
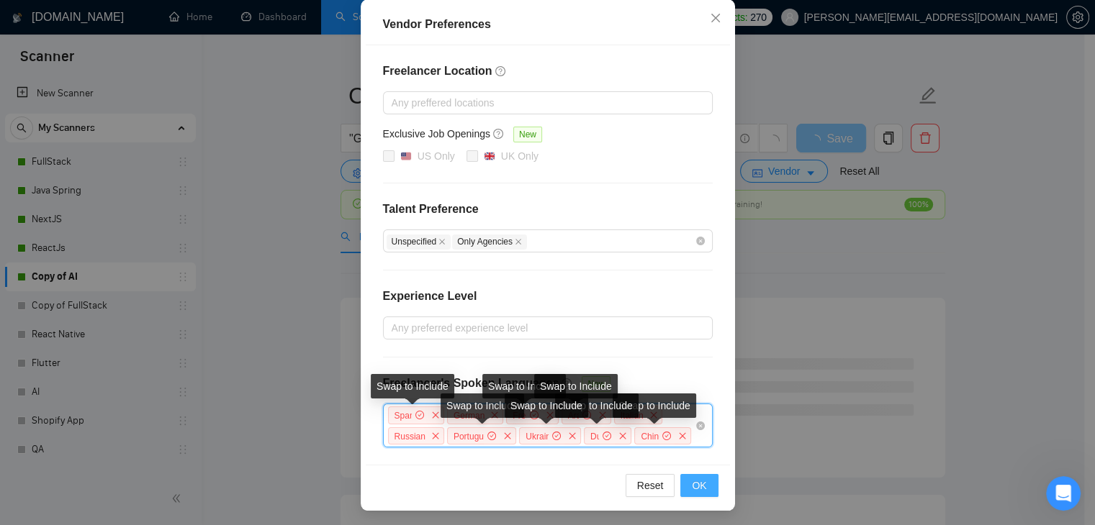
click at [694, 482] on span "OK" at bounding box center [699, 486] width 14 height 16
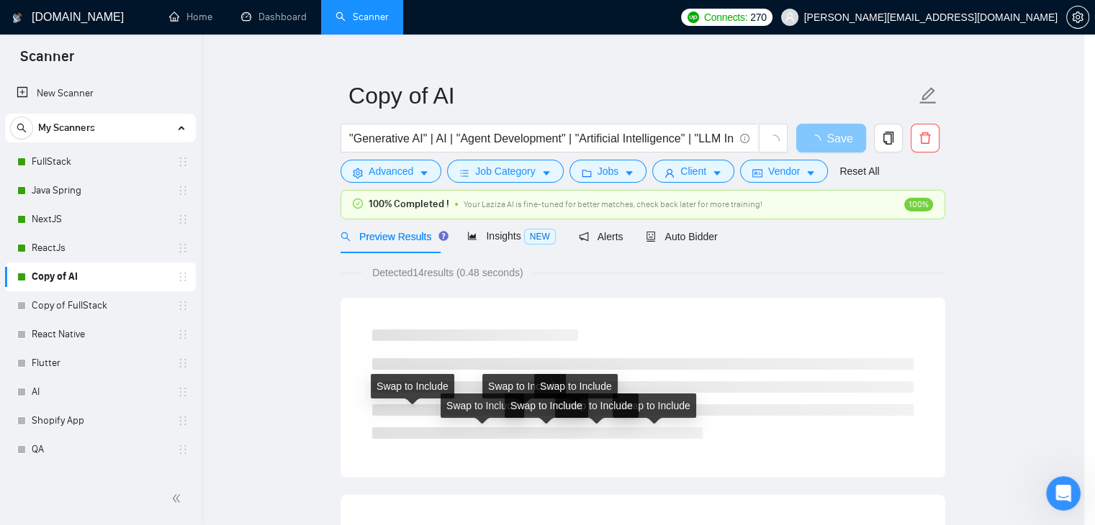
scroll to position [87, 0]
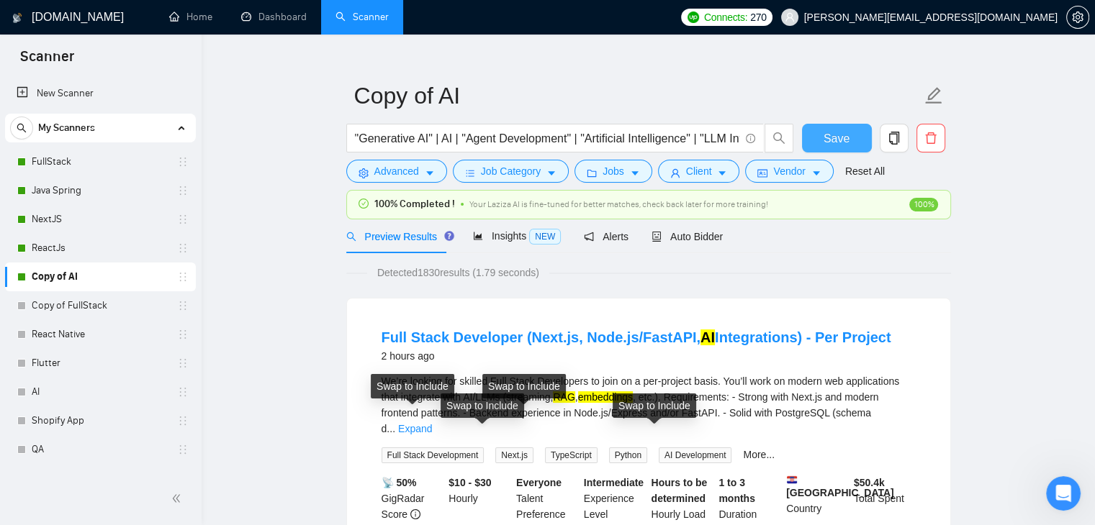
click at [823, 130] on button "Save" at bounding box center [837, 138] width 70 height 29
click at [1078, 497] on html at bounding box center [1061, 491] width 35 height 35
click at [842, 145] on span "Save" at bounding box center [836, 139] width 26 height 18
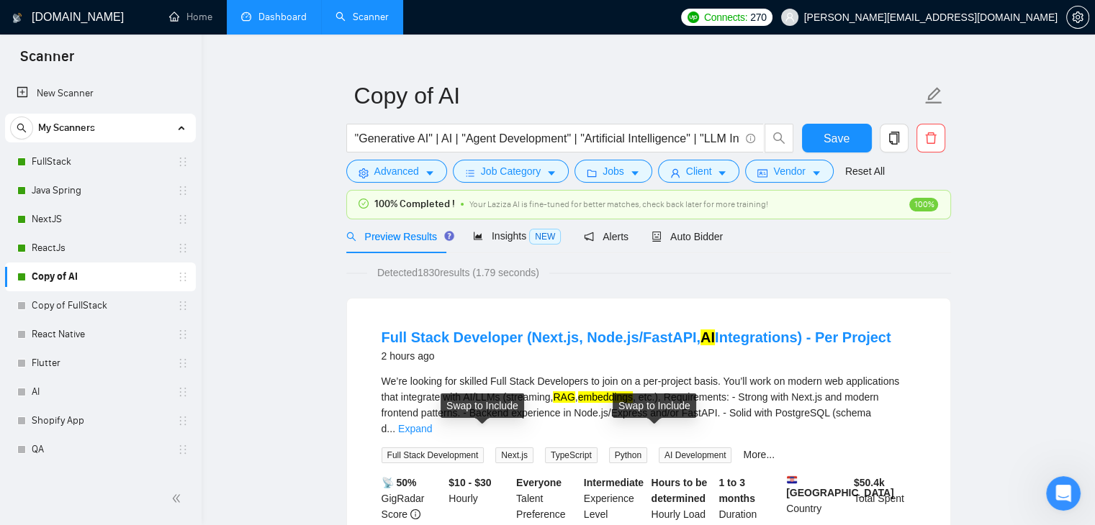
click at [268, 11] on link "Dashboard" at bounding box center [274, 17] width 66 height 12
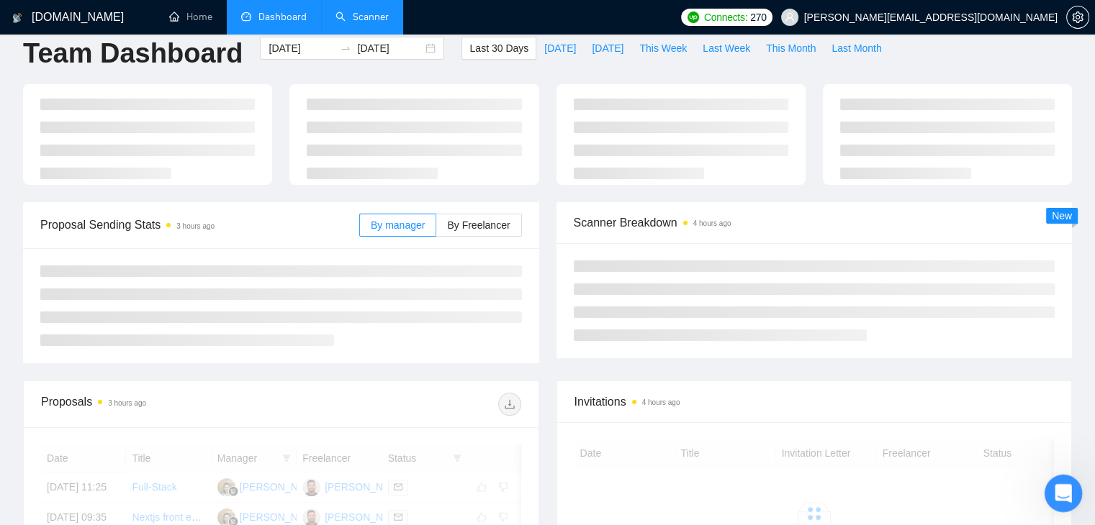
click at [1065, 496] on icon "Open Intercom Messenger" at bounding box center [1061, 492] width 24 height 24
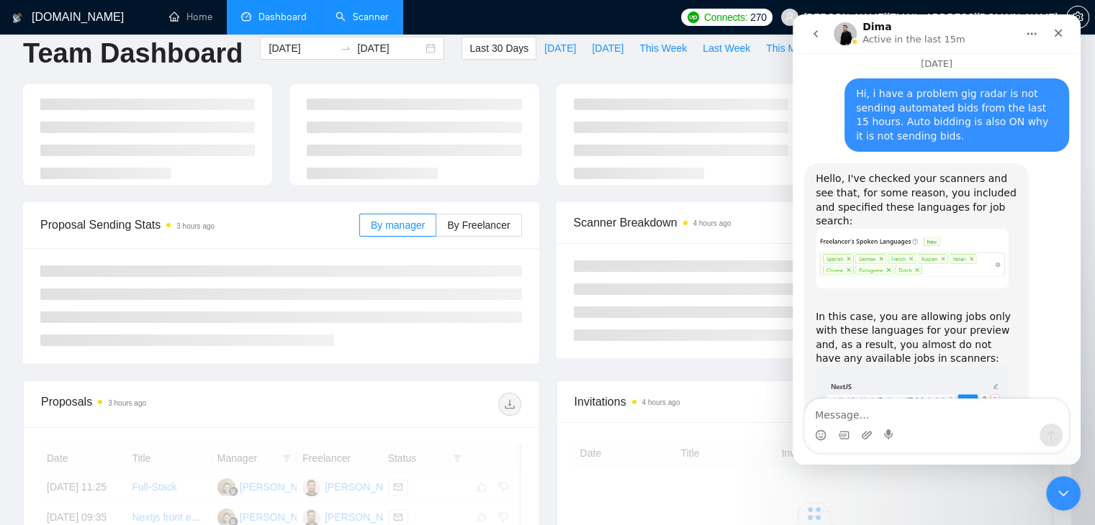
scroll to position [2491, 0]
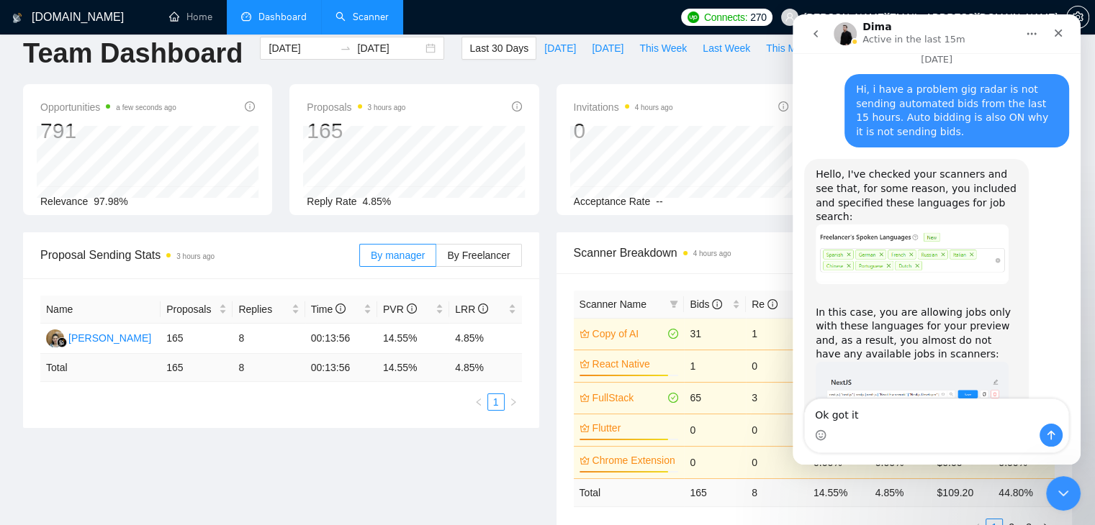
click at [823, 418] on textarea "Ok got it" at bounding box center [936, 411] width 263 height 24
click at [829, 415] on textarea "Ok got it" at bounding box center [936, 411] width 263 height 24
click at [887, 420] on textarea "Okay got it" at bounding box center [936, 411] width 263 height 24
type textarea "Okay got it"
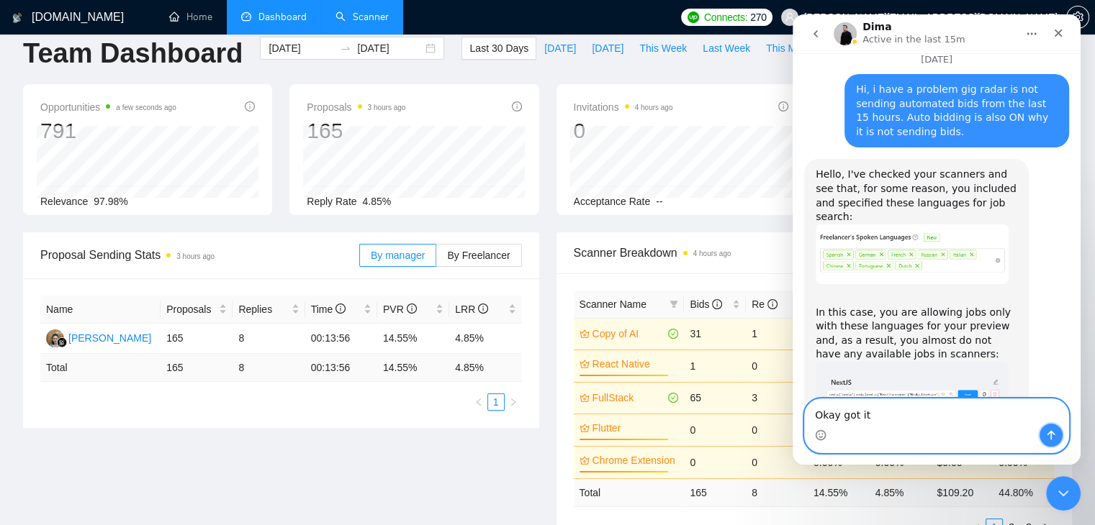
click at [1050, 433] on icon "Send a message…" at bounding box center [1051, 435] width 8 height 9
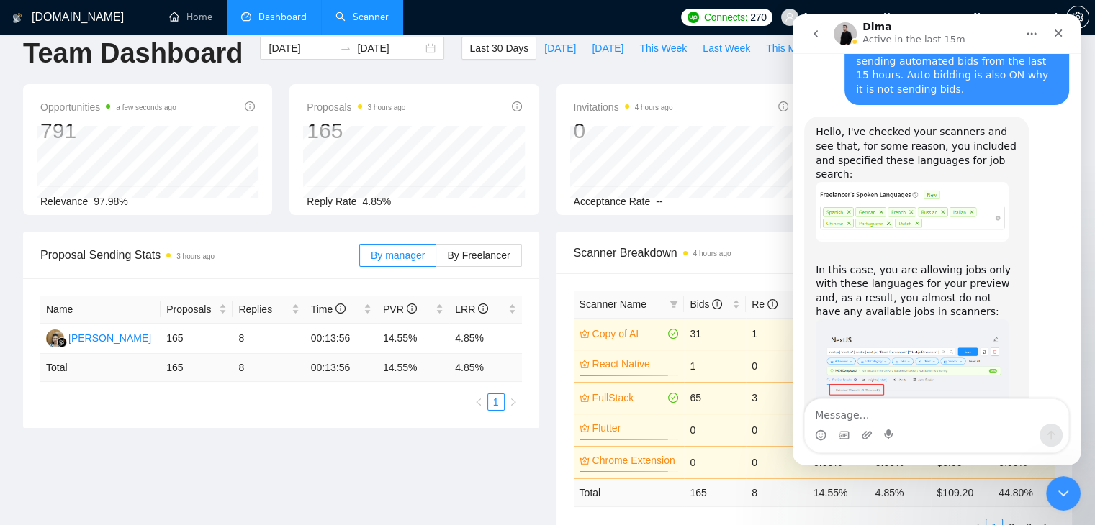
click at [733, 74] on div "Last 30 Days Today Yesterday This Week Last Week This Month Last Month" at bounding box center [675, 61] width 445 height 48
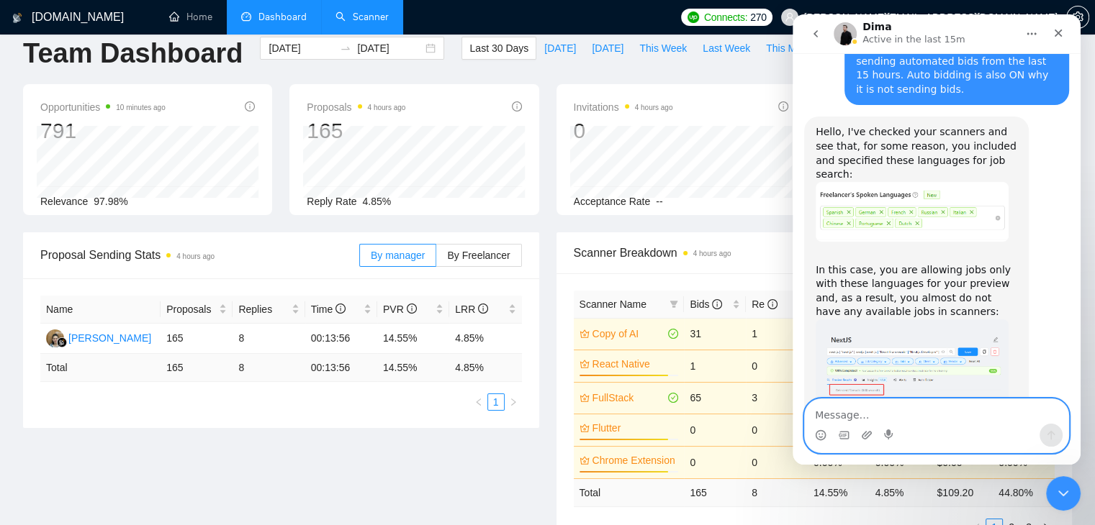
click at [879, 407] on textarea "Message…" at bounding box center [936, 411] width 263 height 24
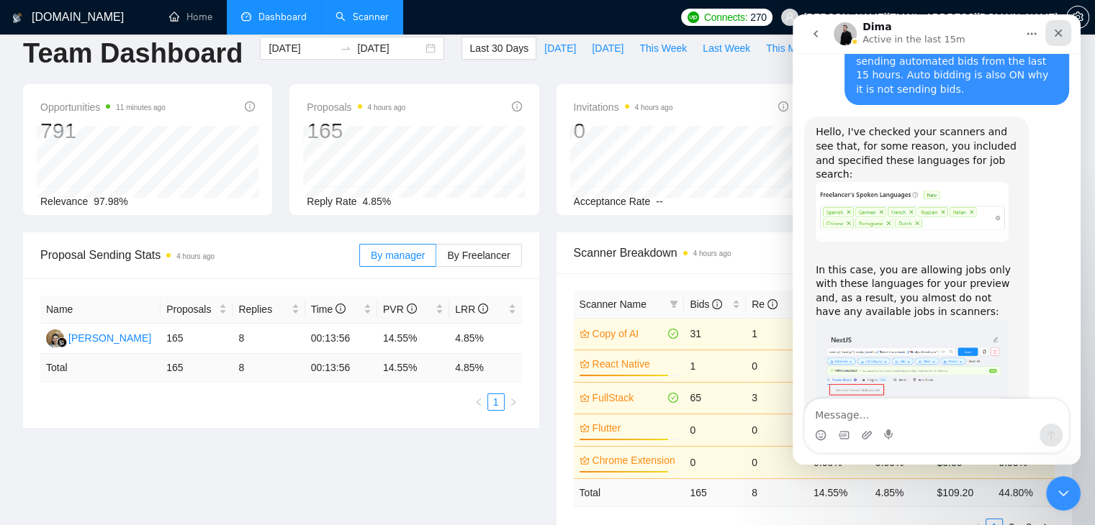
click at [1060, 35] on icon "Close" at bounding box center [1059, 34] width 8 height 8
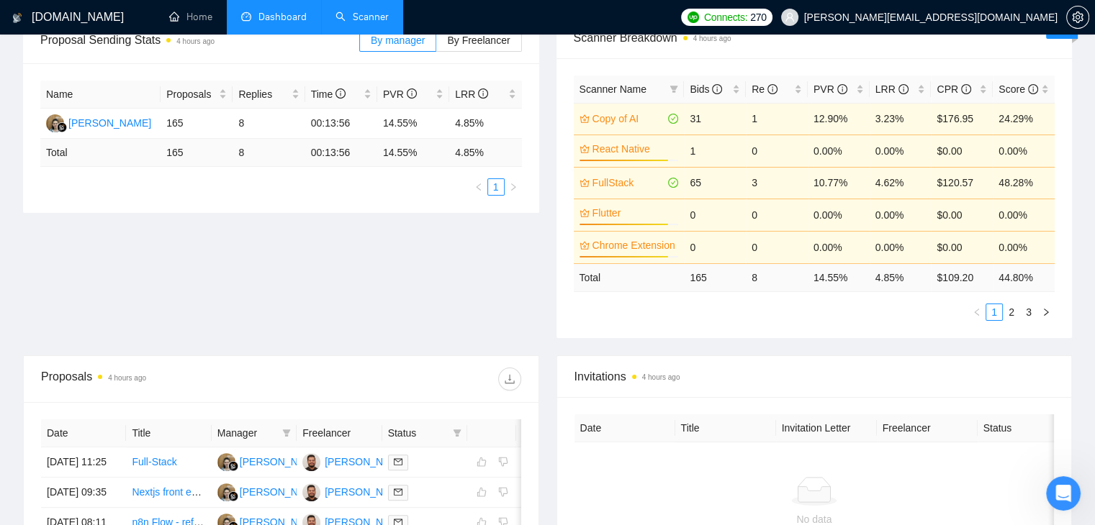
scroll to position [309, 0]
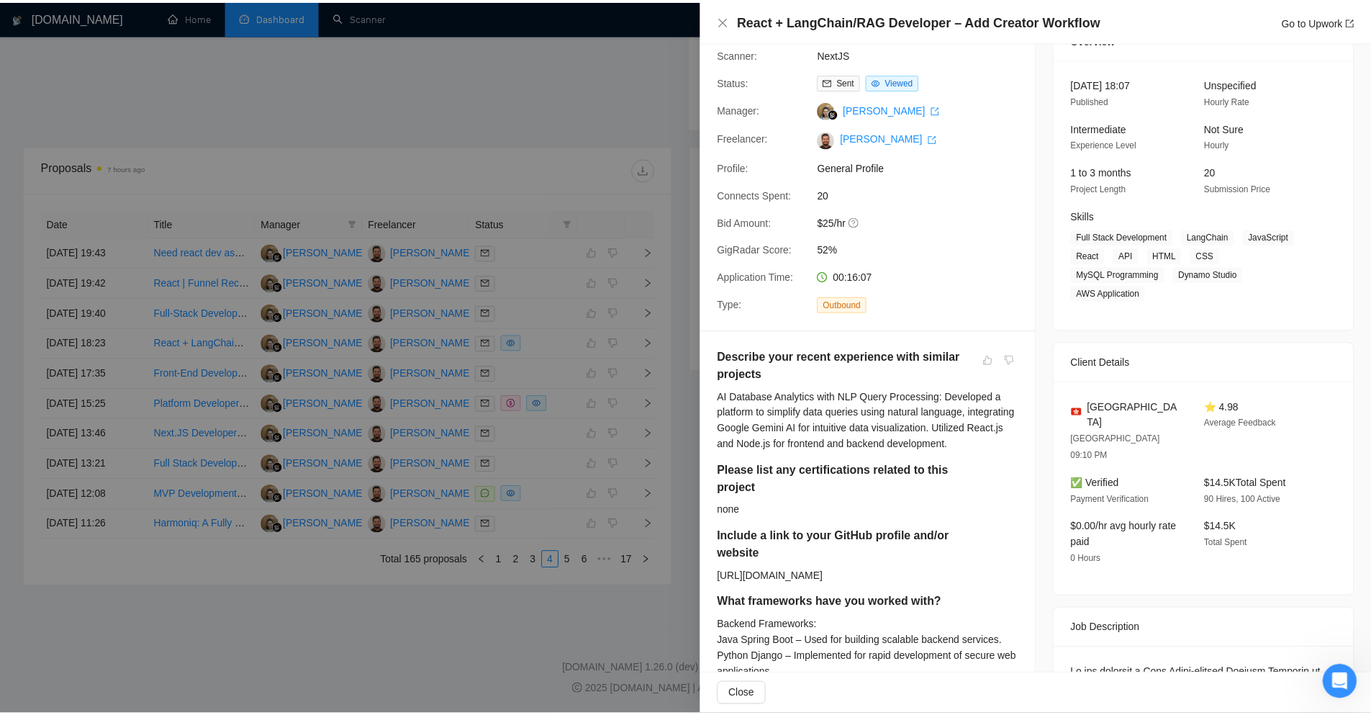
scroll to position [144, 0]
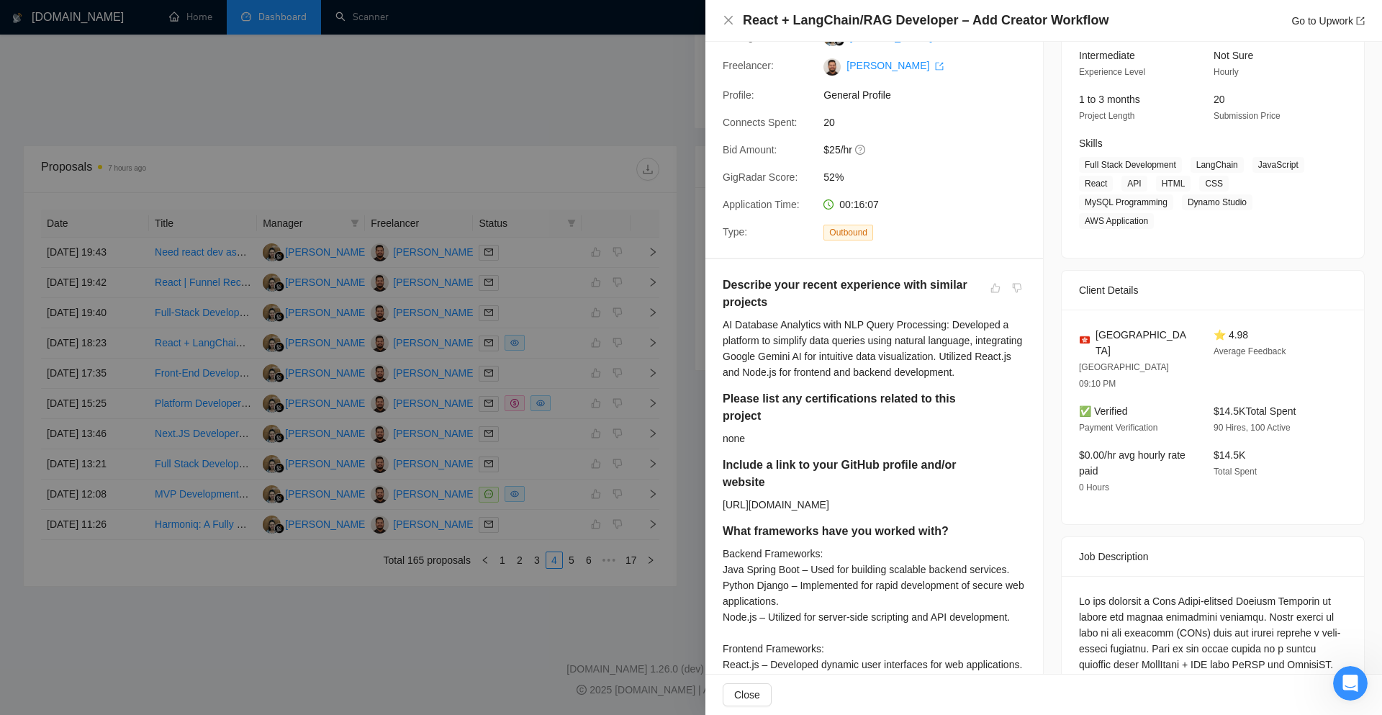
click at [554, 127] on div at bounding box center [691, 357] width 1382 height 715
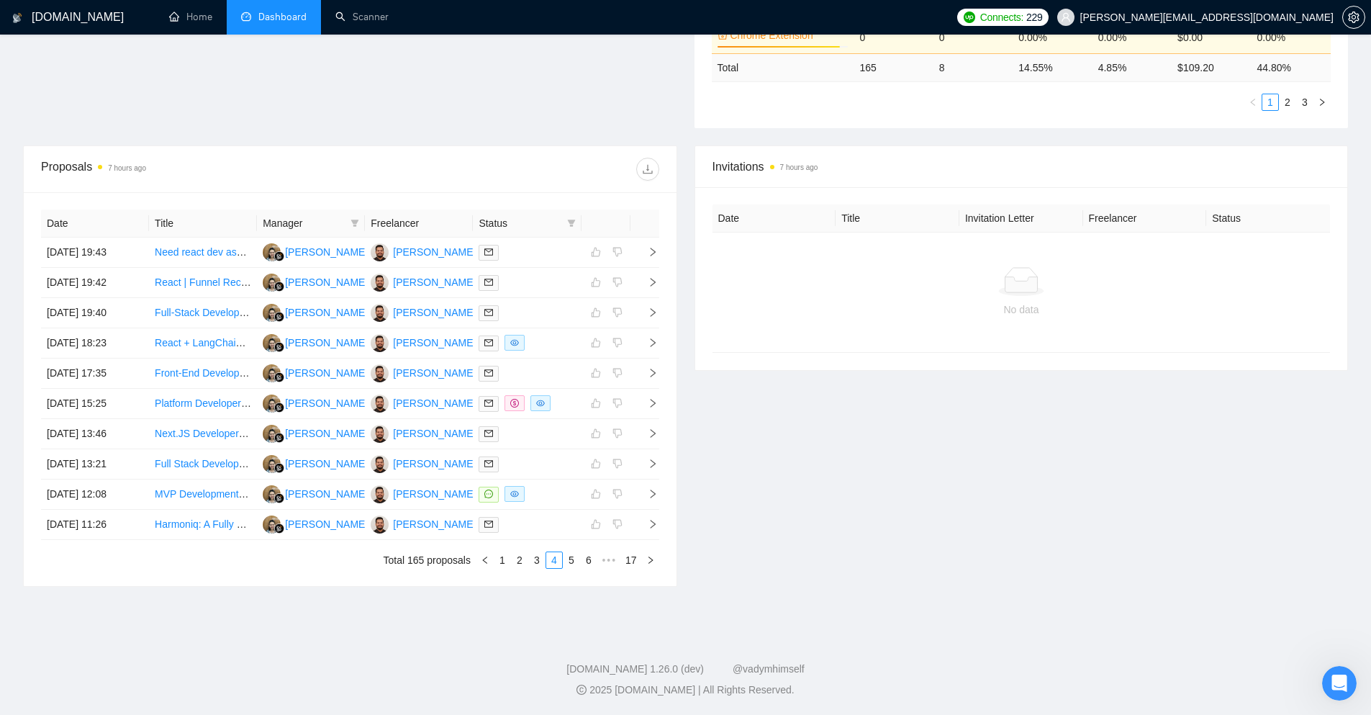
click at [263, 21] on span "Dashboard" at bounding box center [282, 17] width 48 height 12
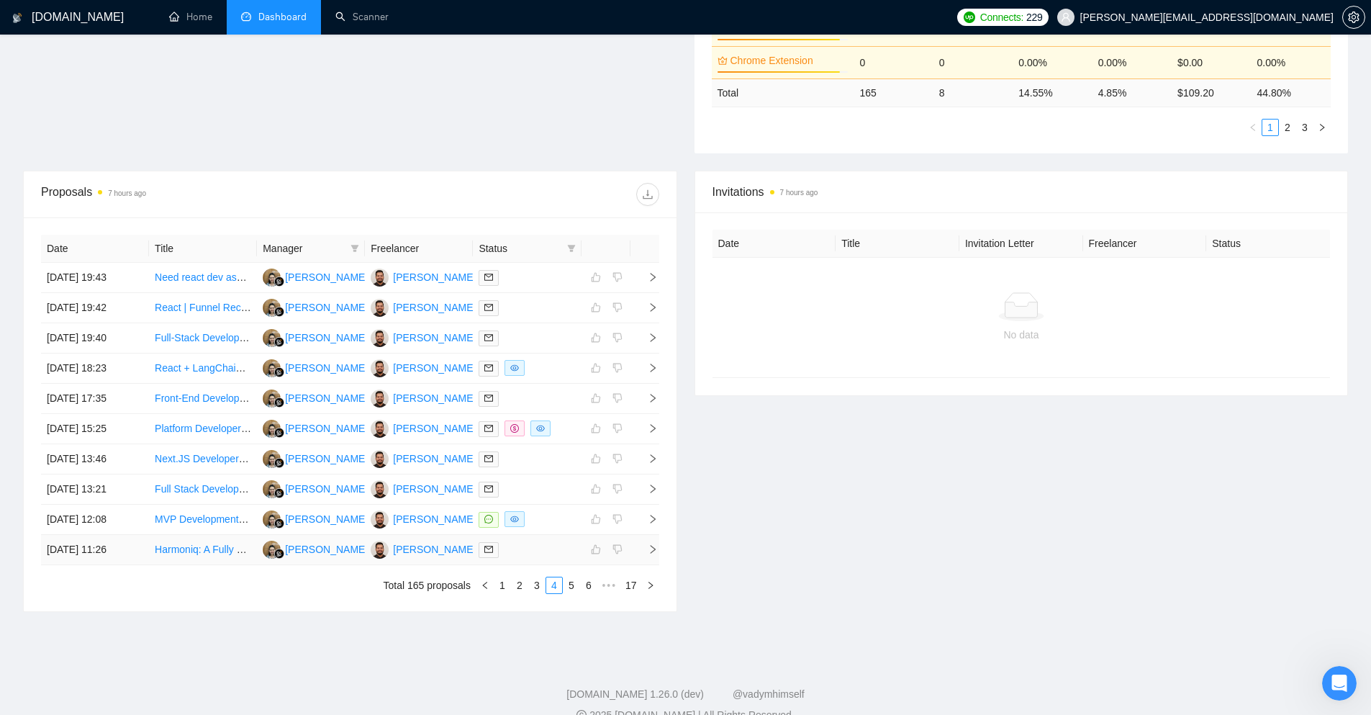
scroll to position [446, 0]
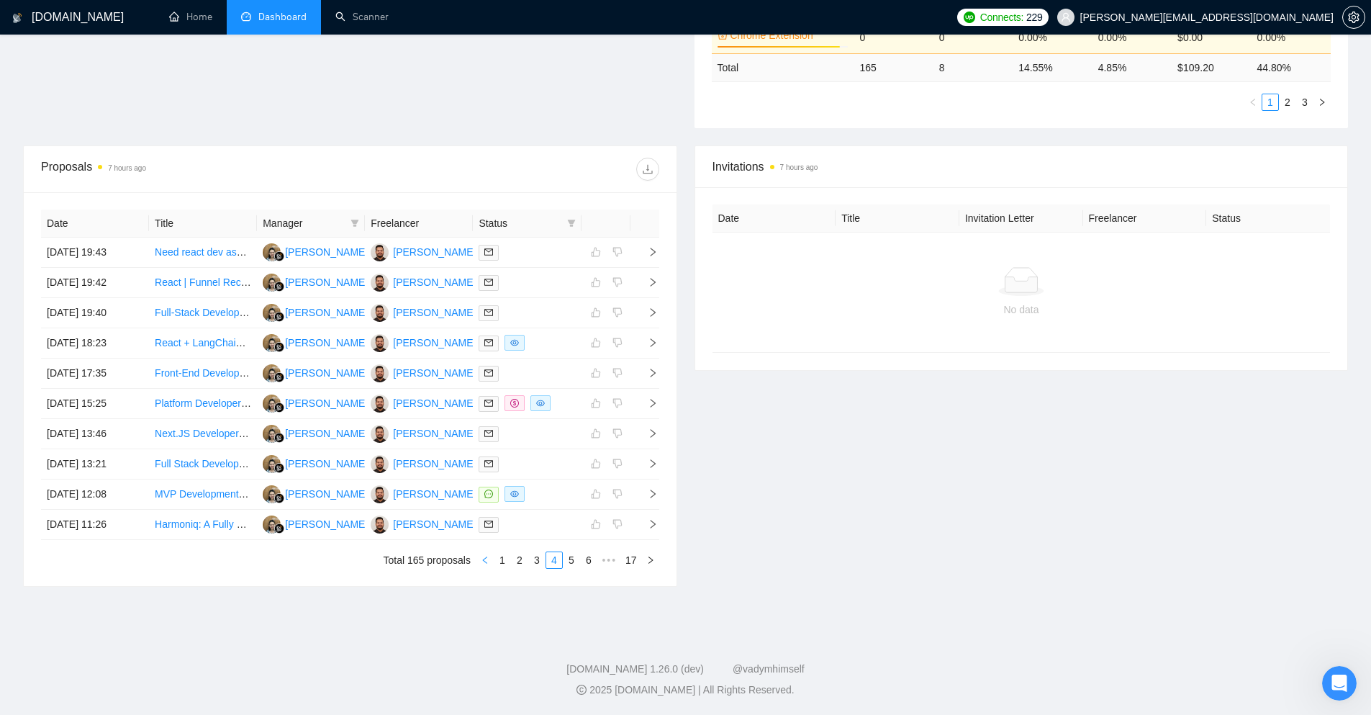
click at [503, 561] on link "1" at bounding box center [503, 560] width 16 height 16
click at [367, 22] on link "Scanner" at bounding box center [361, 17] width 53 height 12
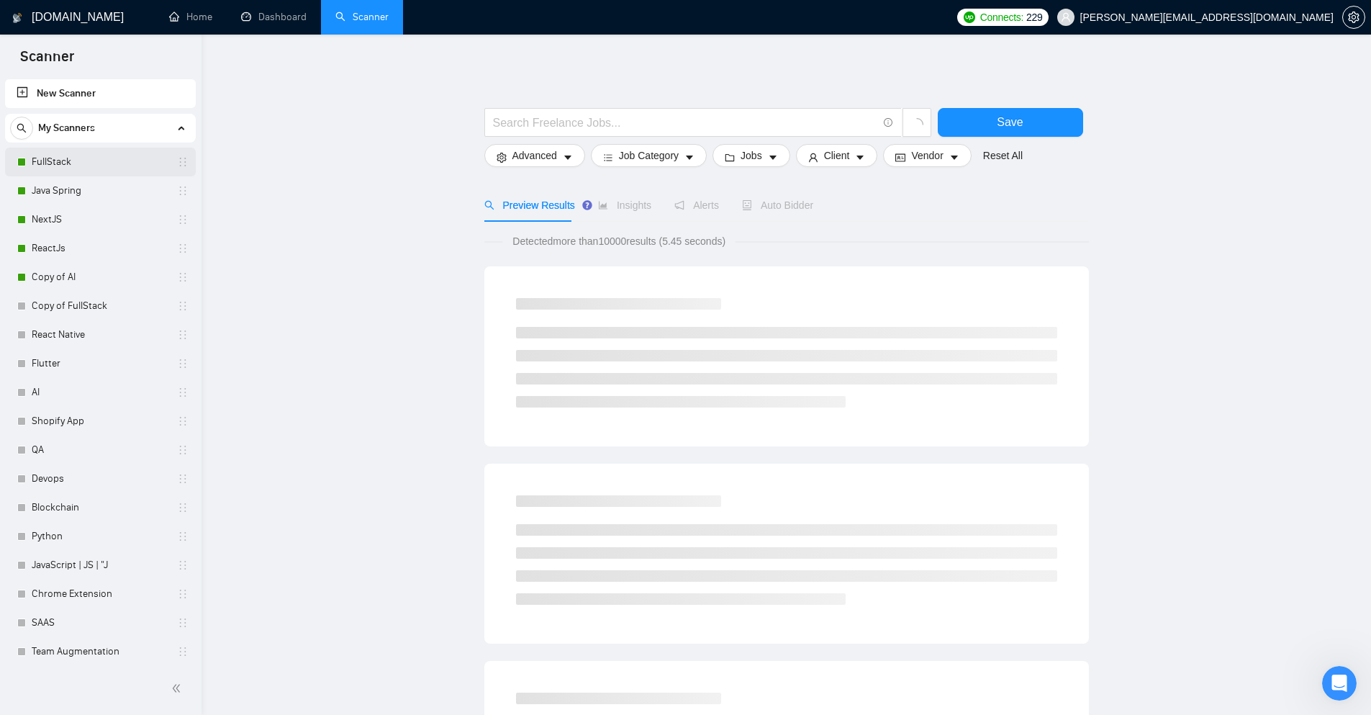
click at [100, 165] on link "FullStack" at bounding box center [100, 162] width 137 height 29
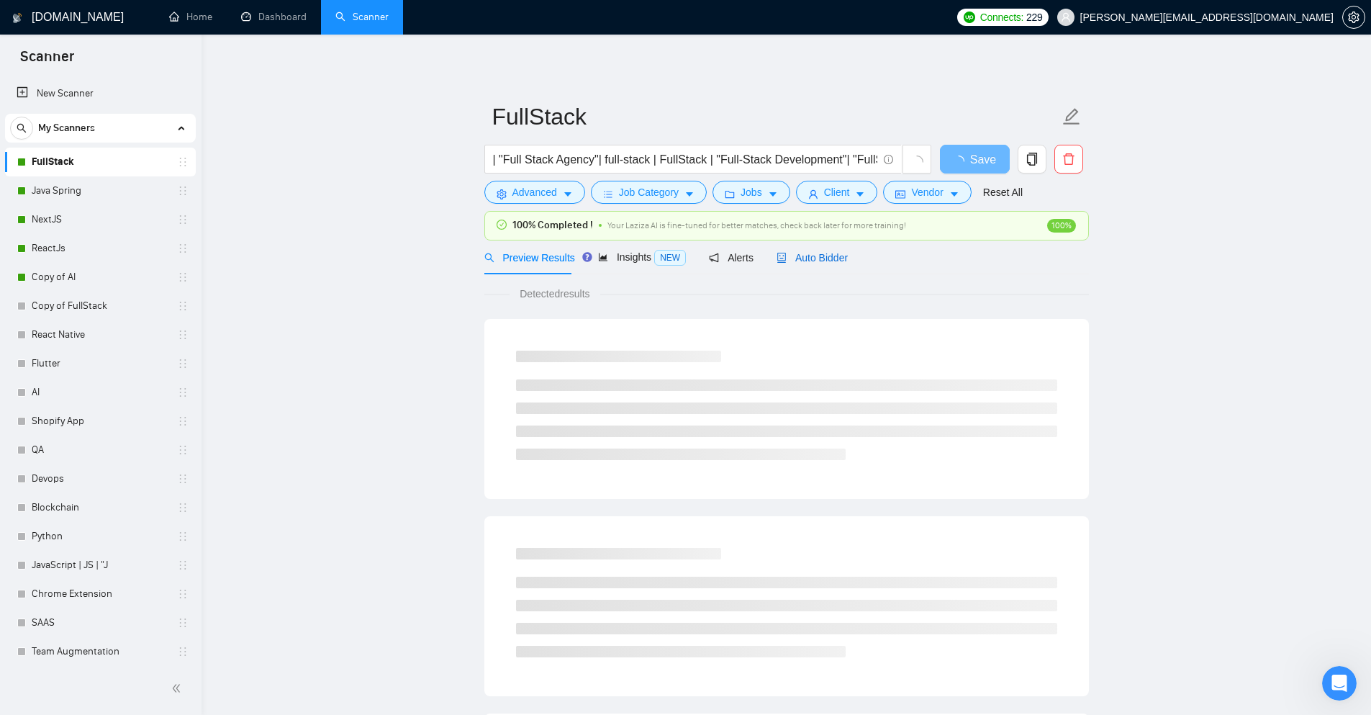
click at [805, 259] on span "Auto Bidder" at bounding box center [812, 258] width 71 height 12
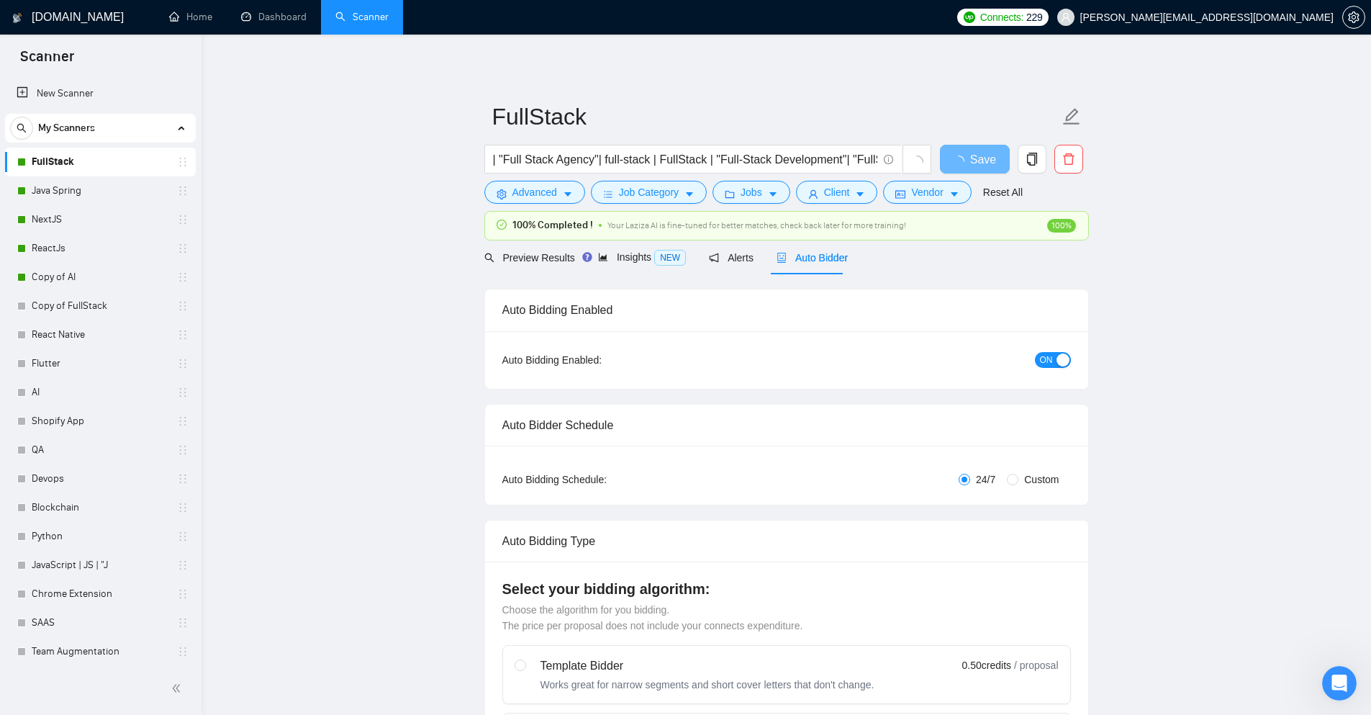
checkbox input "true"
click at [648, 256] on span "Insights NEW" at bounding box center [655, 257] width 88 height 12
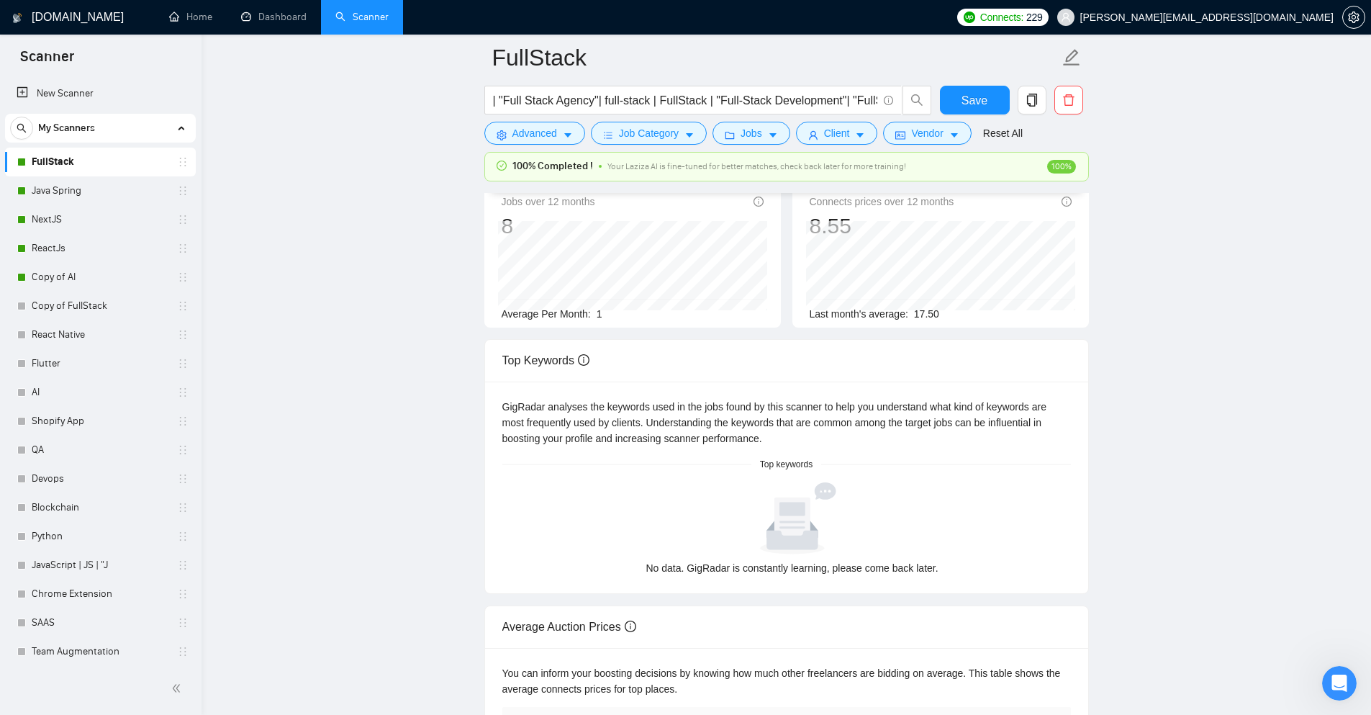
scroll to position [144, 0]
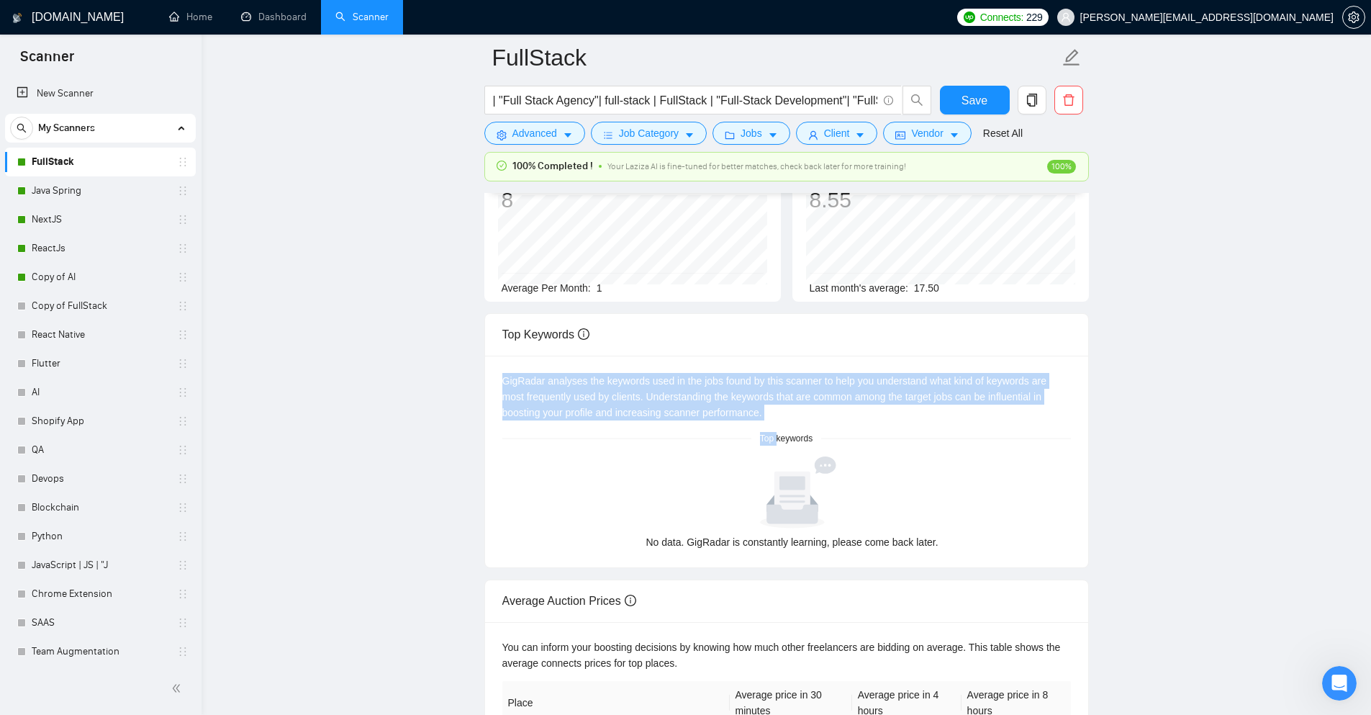
drag, startPoint x: 502, startPoint y: 379, endPoint x: 776, endPoint y: 443, distance: 281.6
click at [776, 443] on div "GigRadar analyses the keywords used in the jobs found by this scanner to help y…" at bounding box center [786, 462] width 603 height 212
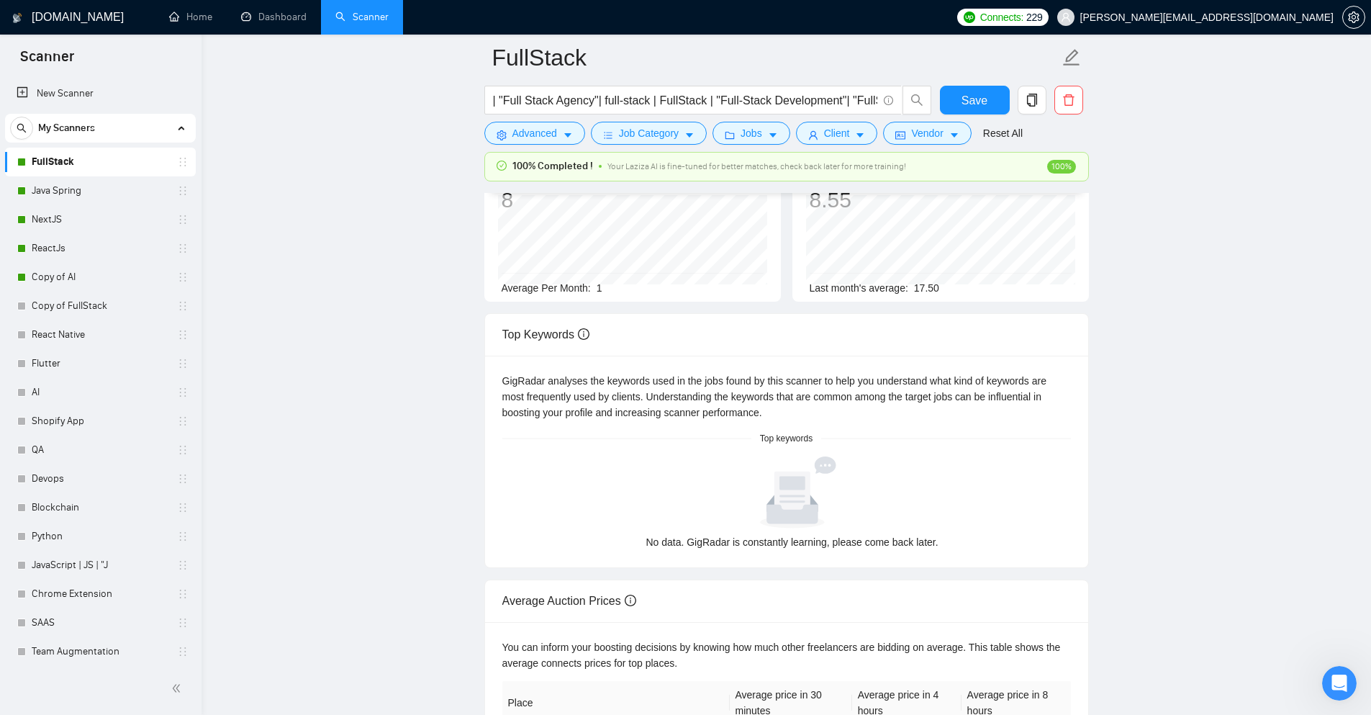
click at [791, 435] on span "Top keywords" at bounding box center [786, 439] width 70 height 14
drag, startPoint x: 818, startPoint y: 440, endPoint x: 753, endPoint y: 440, distance: 65.5
click at [753, 440] on span "Top keywords" at bounding box center [786, 439] width 70 height 14
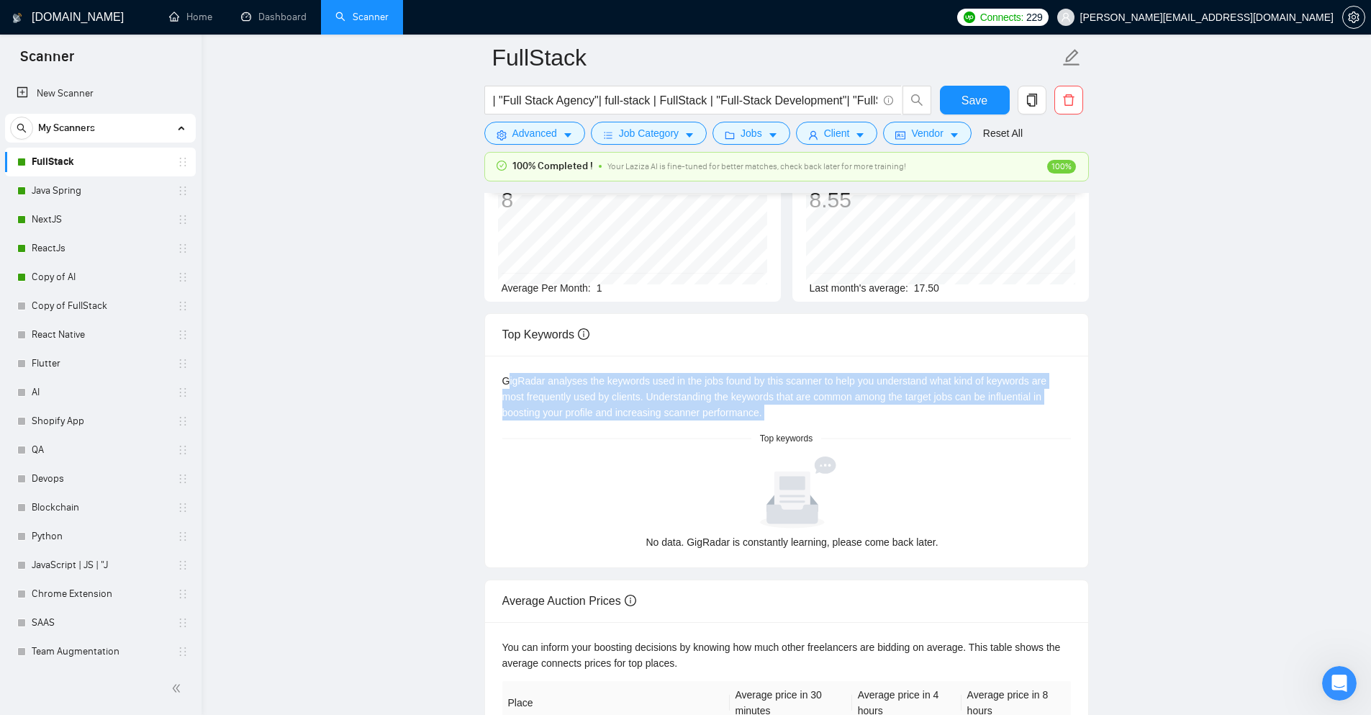
drag, startPoint x: 735, startPoint y: 420, endPoint x: 507, endPoint y: 374, distance: 232.6
click at [507, 374] on div "GigRadar analyses the keywords used in the jobs found by this scanner to help y…" at bounding box center [786, 462] width 603 height 212
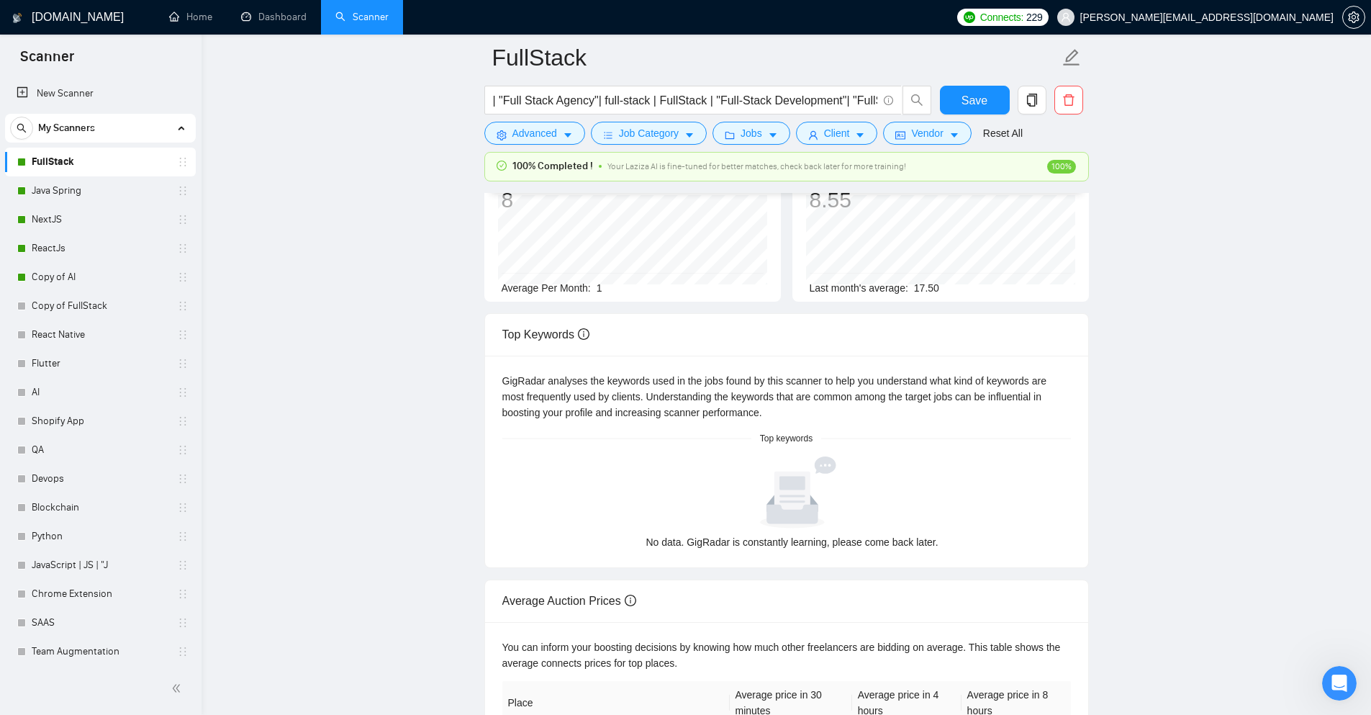
click at [499, 376] on div "GigRadar analyses the keywords used in the jobs found by this scanner to help y…" at bounding box center [786, 462] width 603 height 212
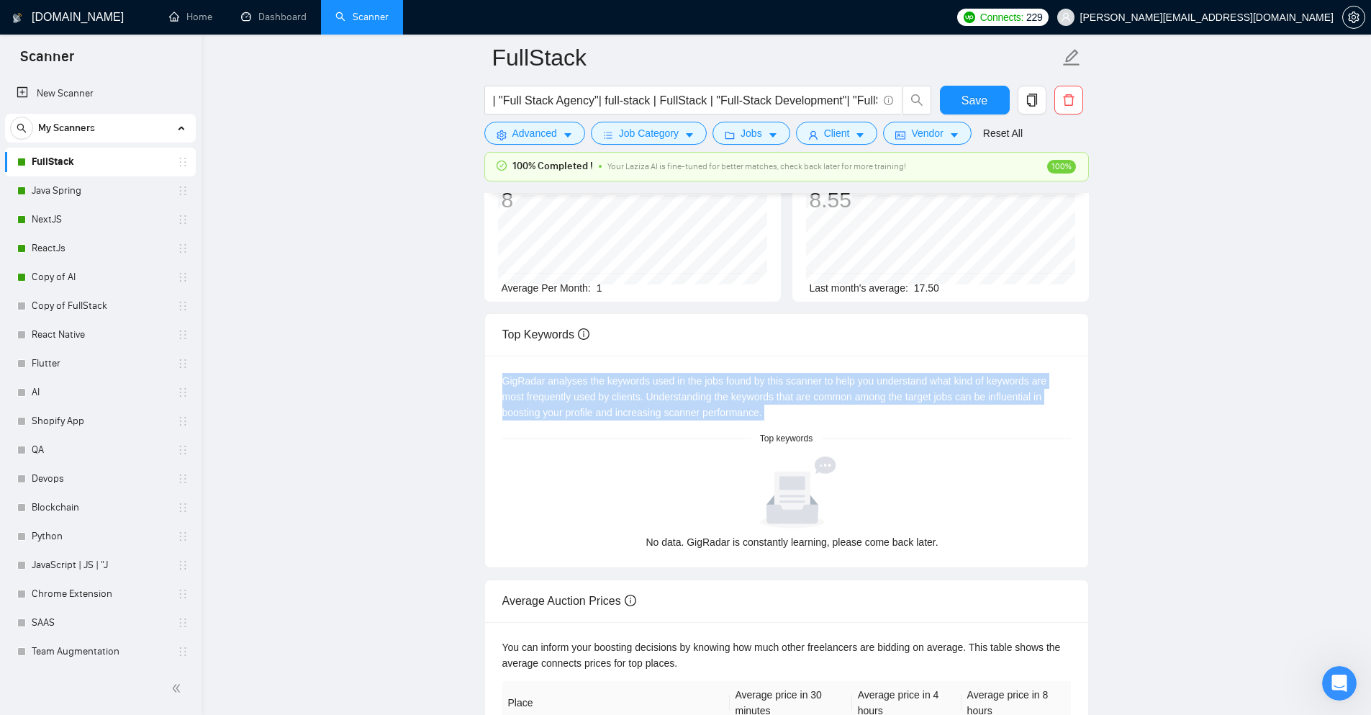
drag, startPoint x: 536, startPoint y: 384, endPoint x: 751, endPoint y: 423, distance: 218.8
click at [751, 423] on div "GigRadar analyses the keywords used in the jobs found by this scanner to help y…" at bounding box center [786, 462] width 603 height 212
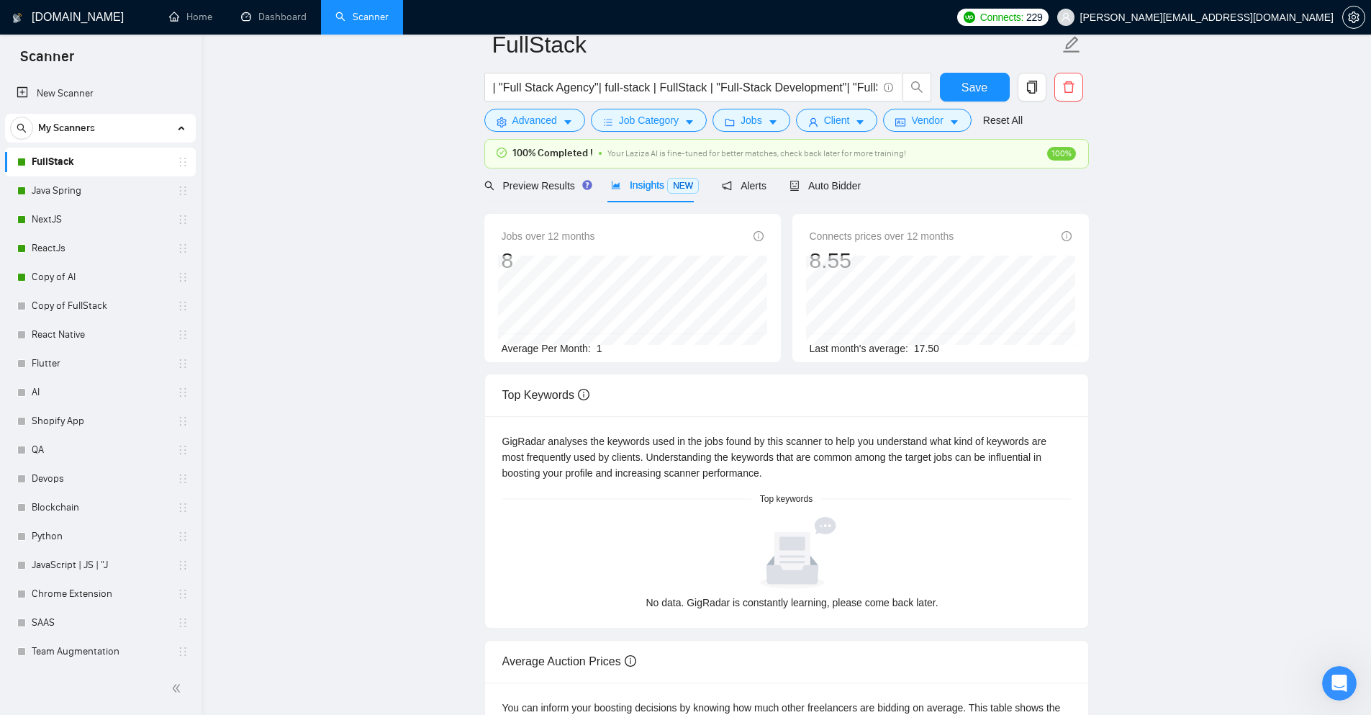
scroll to position [0, 0]
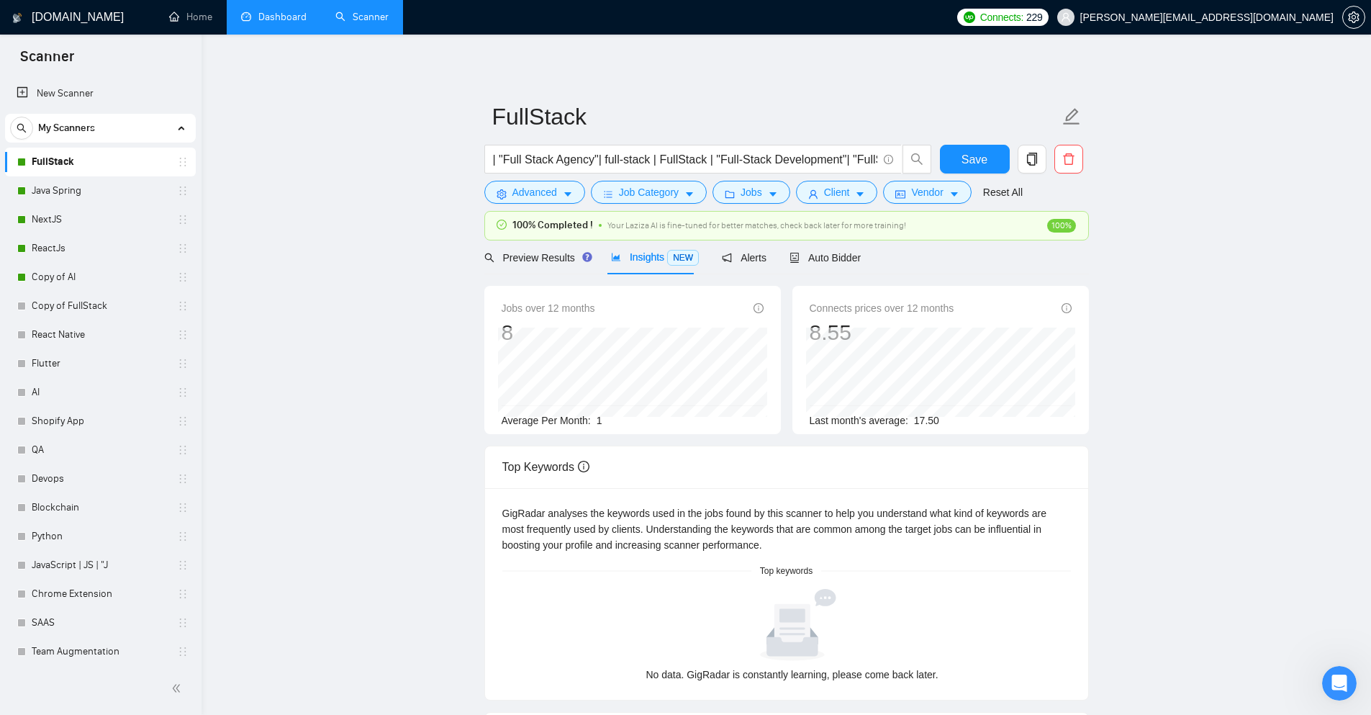
click at [286, 14] on link "Dashboard" at bounding box center [274, 17] width 66 height 12
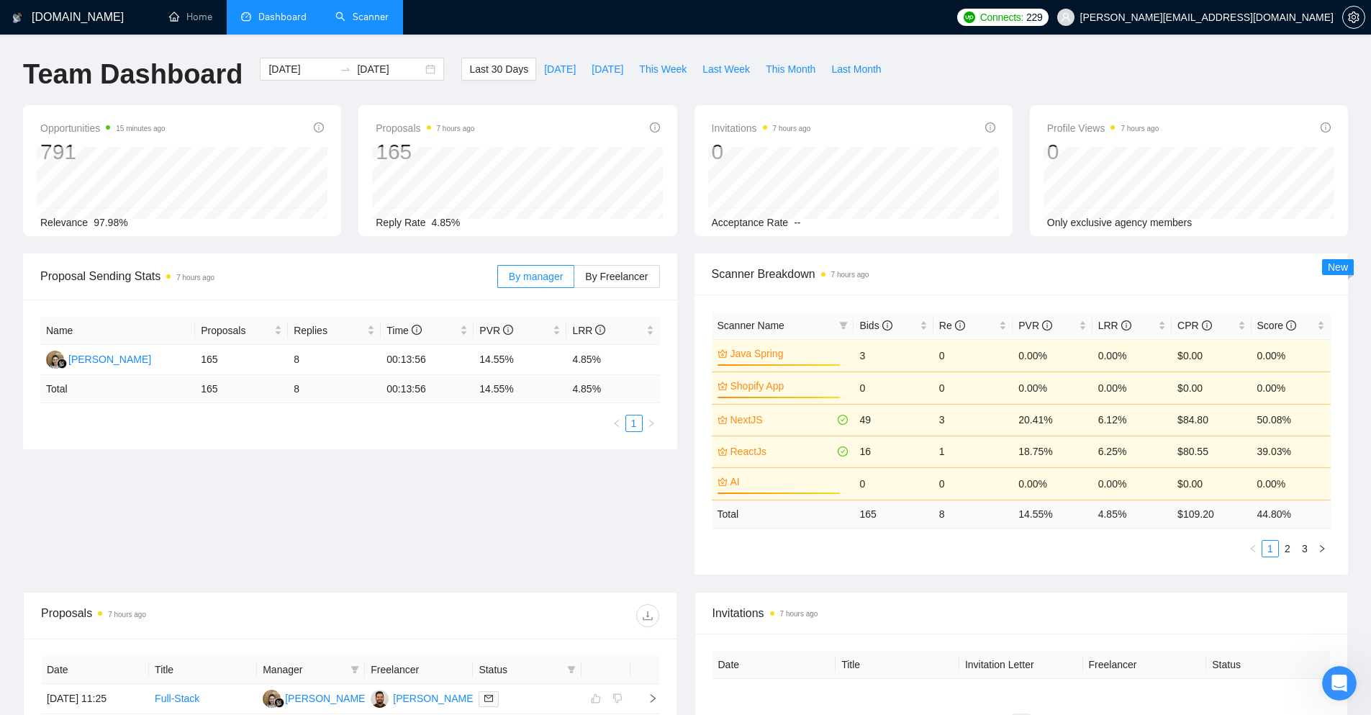
click at [350, 18] on link "Scanner" at bounding box center [361, 17] width 53 height 12
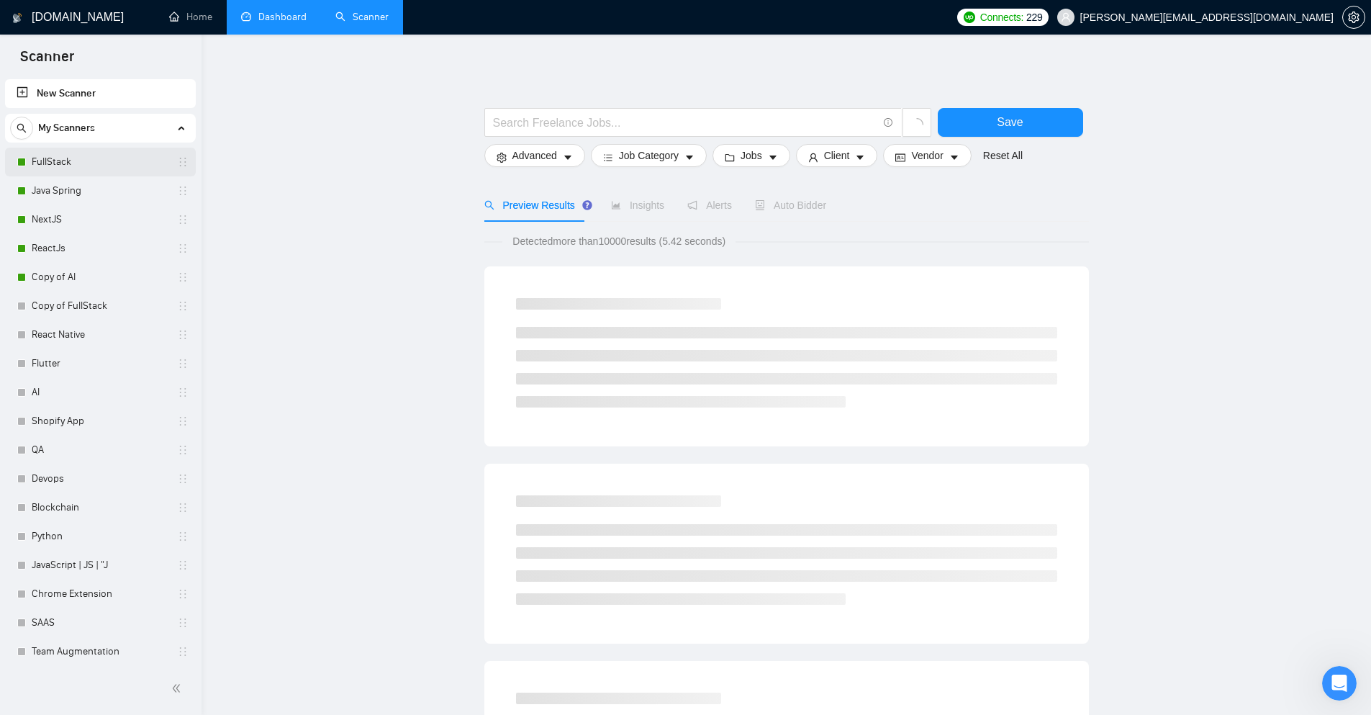
click at [108, 169] on link "FullStack" at bounding box center [100, 162] width 137 height 29
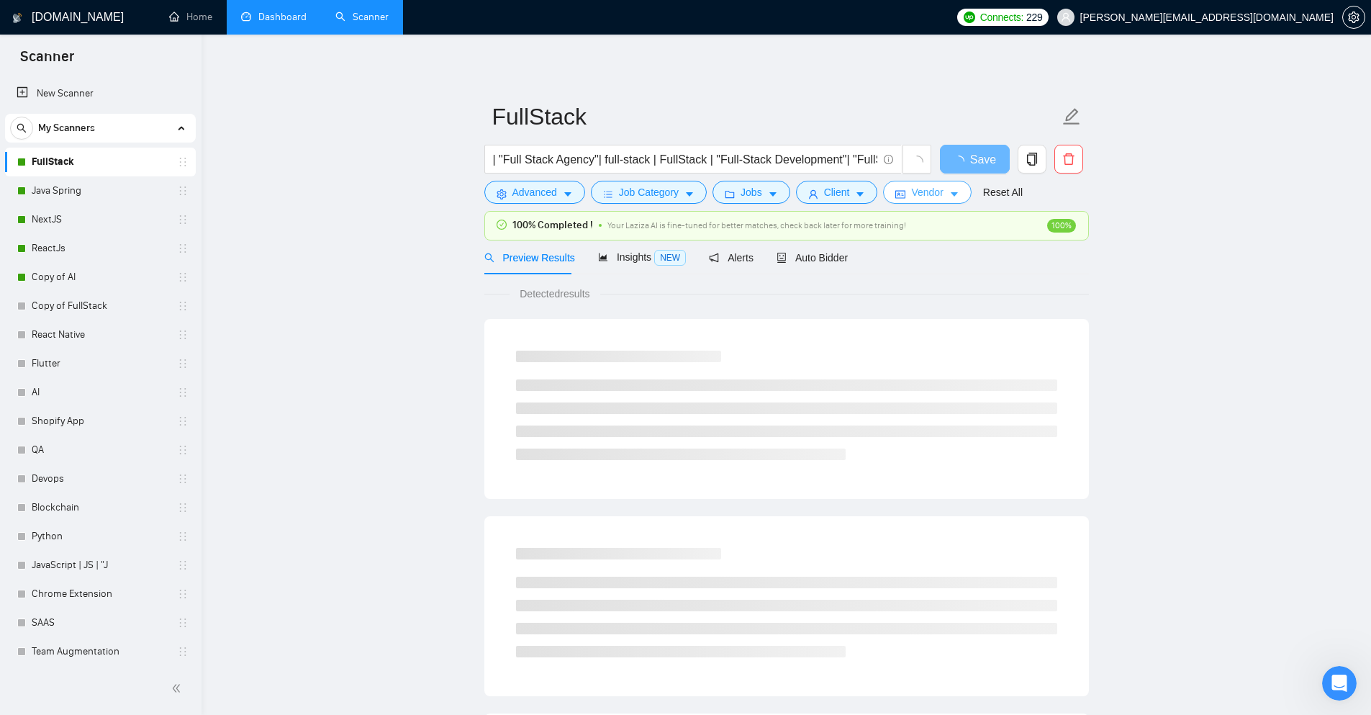
click at [942, 196] on button "Vendor" at bounding box center [927, 192] width 88 height 23
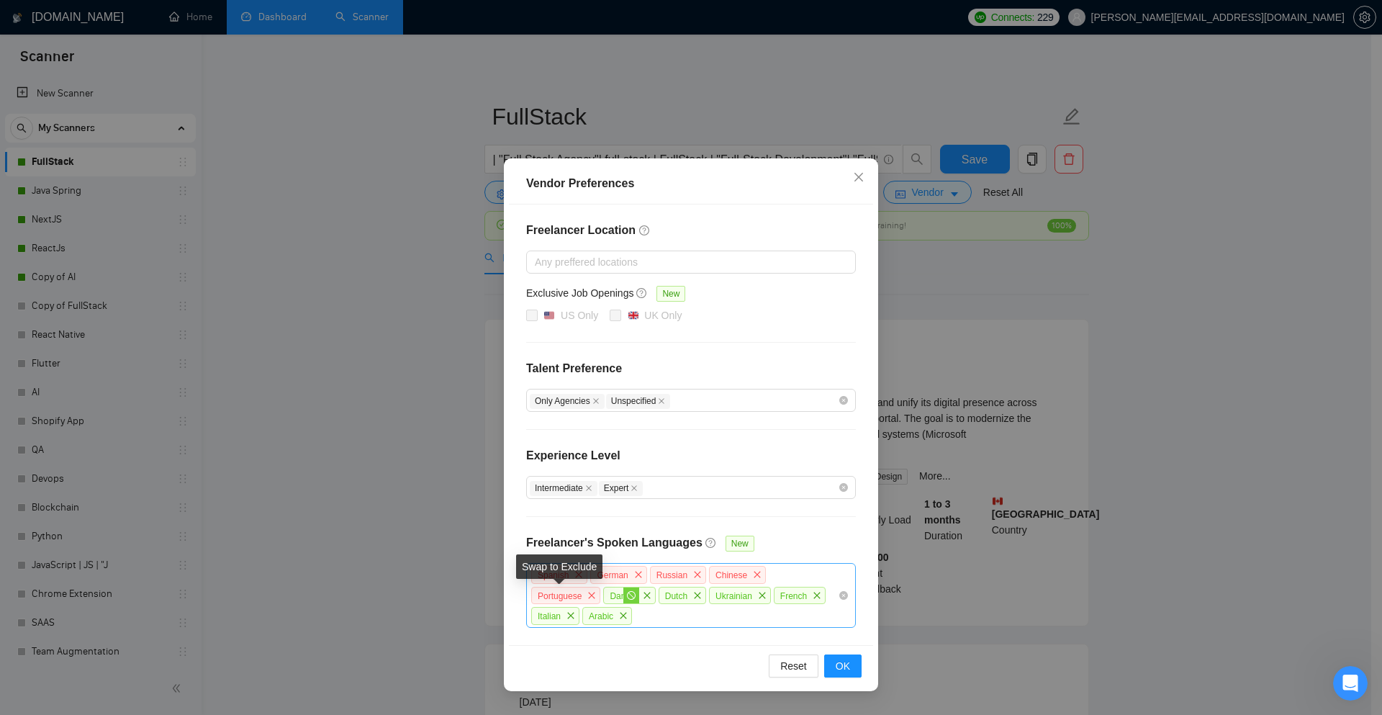
click at [627, 594] on icon "stop" at bounding box center [631, 595] width 9 height 9
click at [677, 595] on icon "stop" at bounding box center [681, 595] width 9 height 9
click at [742, 594] on icon "stop" at bounding box center [746, 595] width 9 height 9
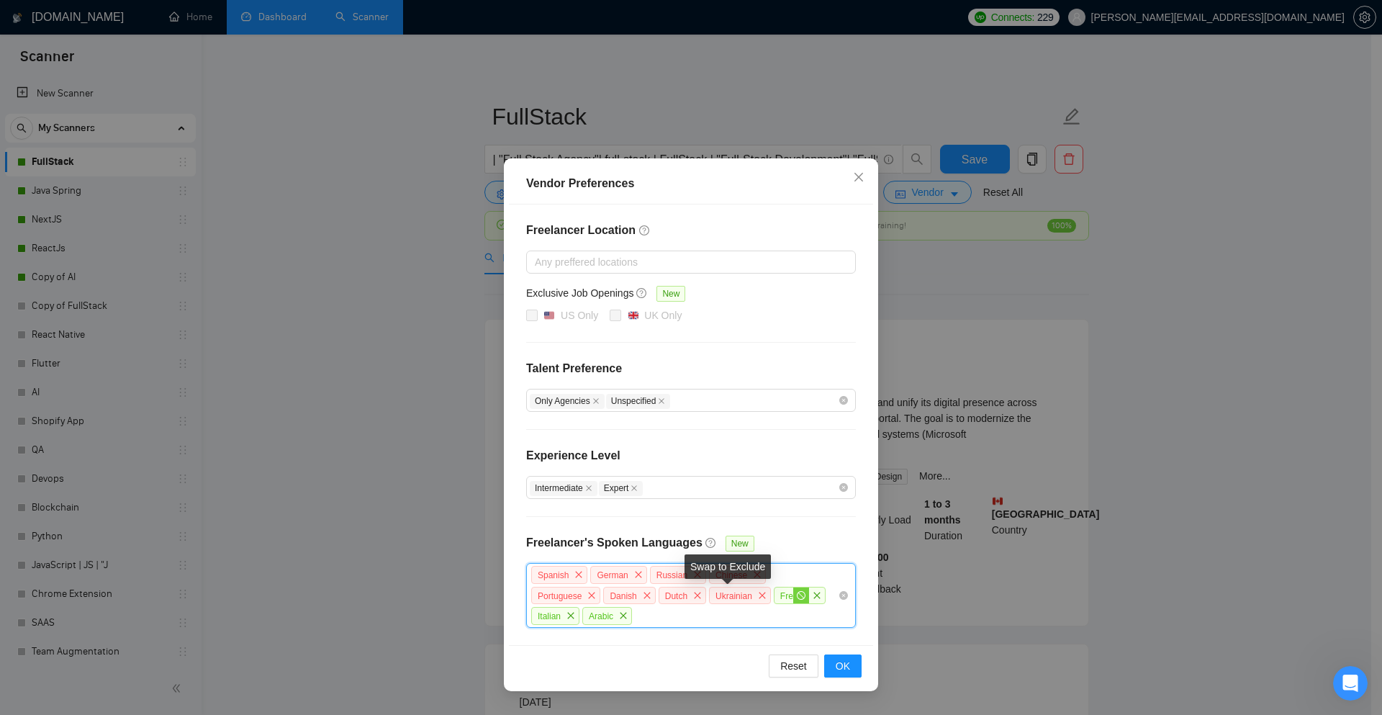
click at [797, 595] on icon "stop" at bounding box center [801, 595] width 9 height 9
click at [559, 611] on icon "stop" at bounding box center [555, 615] width 9 height 9
click at [603, 615] on icon "stop" at bounding box center [607, 615] width 9 height 9
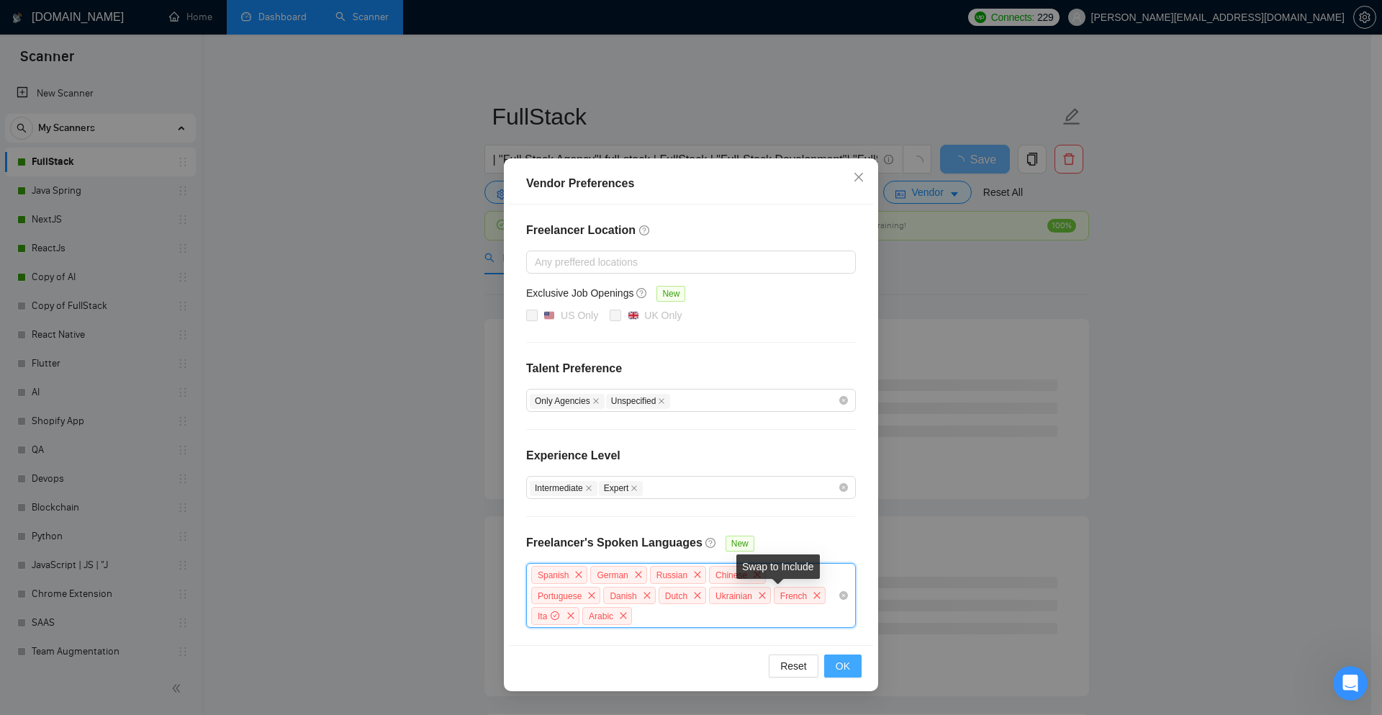
click at [840, 663] on span "OK" at bounding box center [843, 666] width 14 height 16
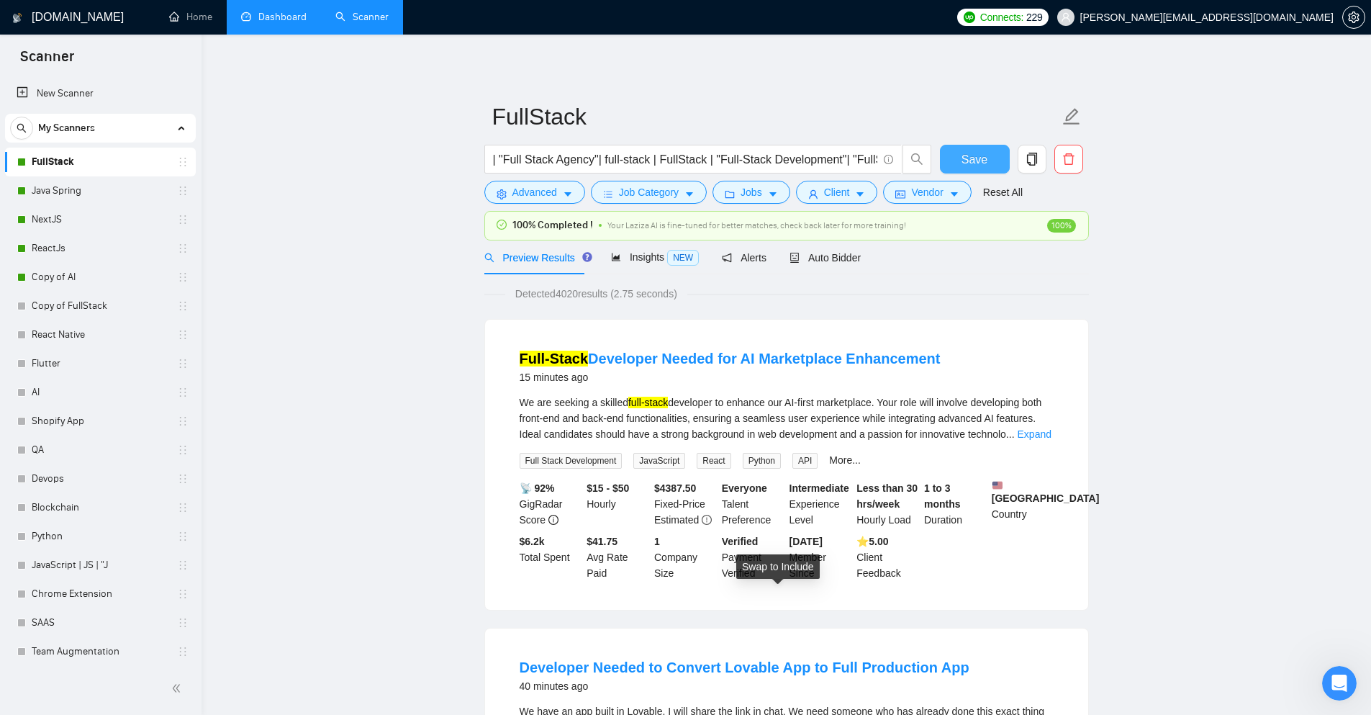
click at [972, 158] on span "Save" at bounding box center [975, 159] width 26 height 18
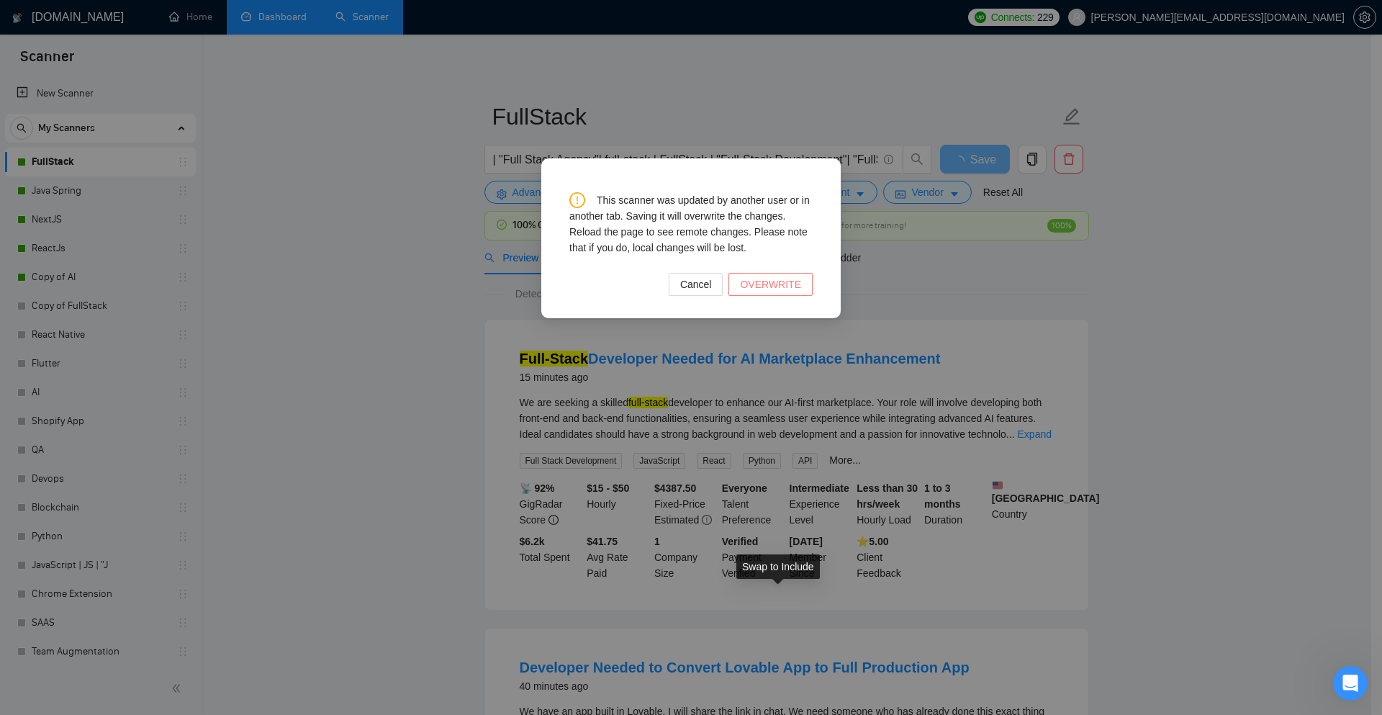
click at [776, 278] on span "OVERWRITE" at bounding box center [770, 284] width 61 height 16
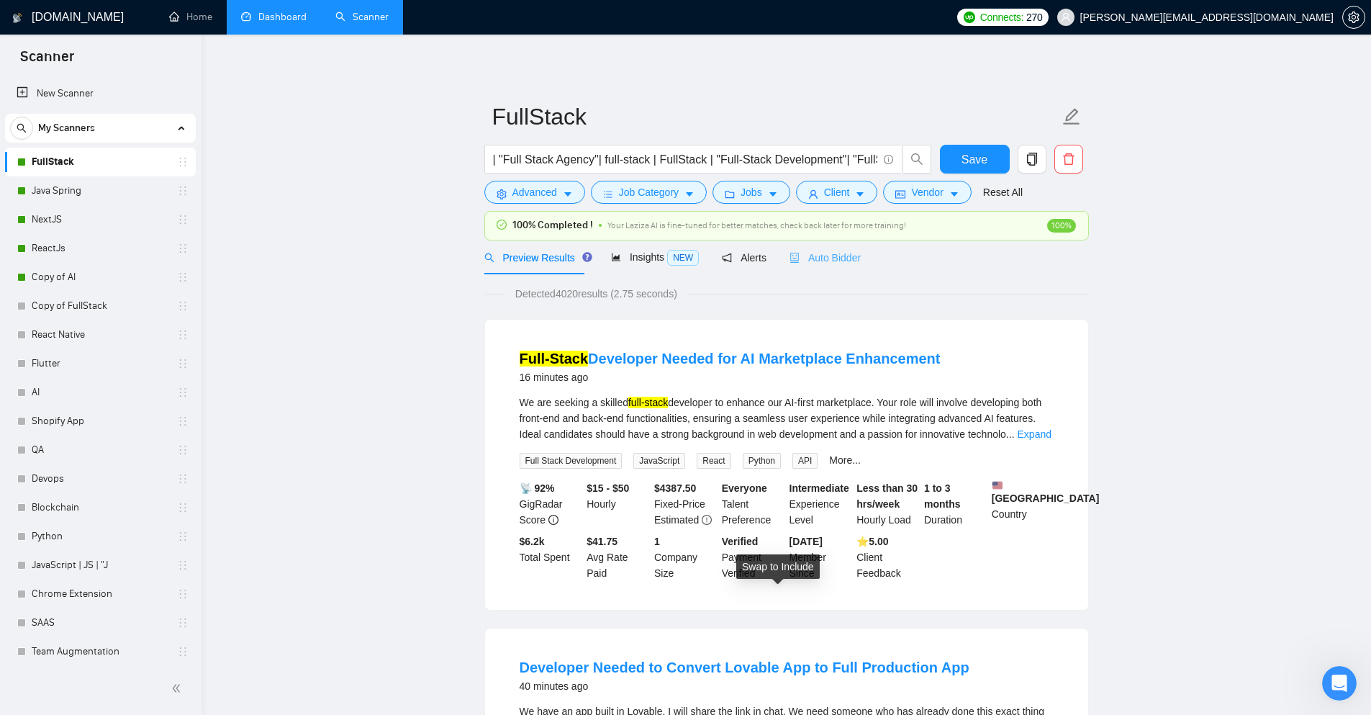
click at [836, 243] on div "Auto Bidder" at bounding box center [825, 257] width 71 height 34
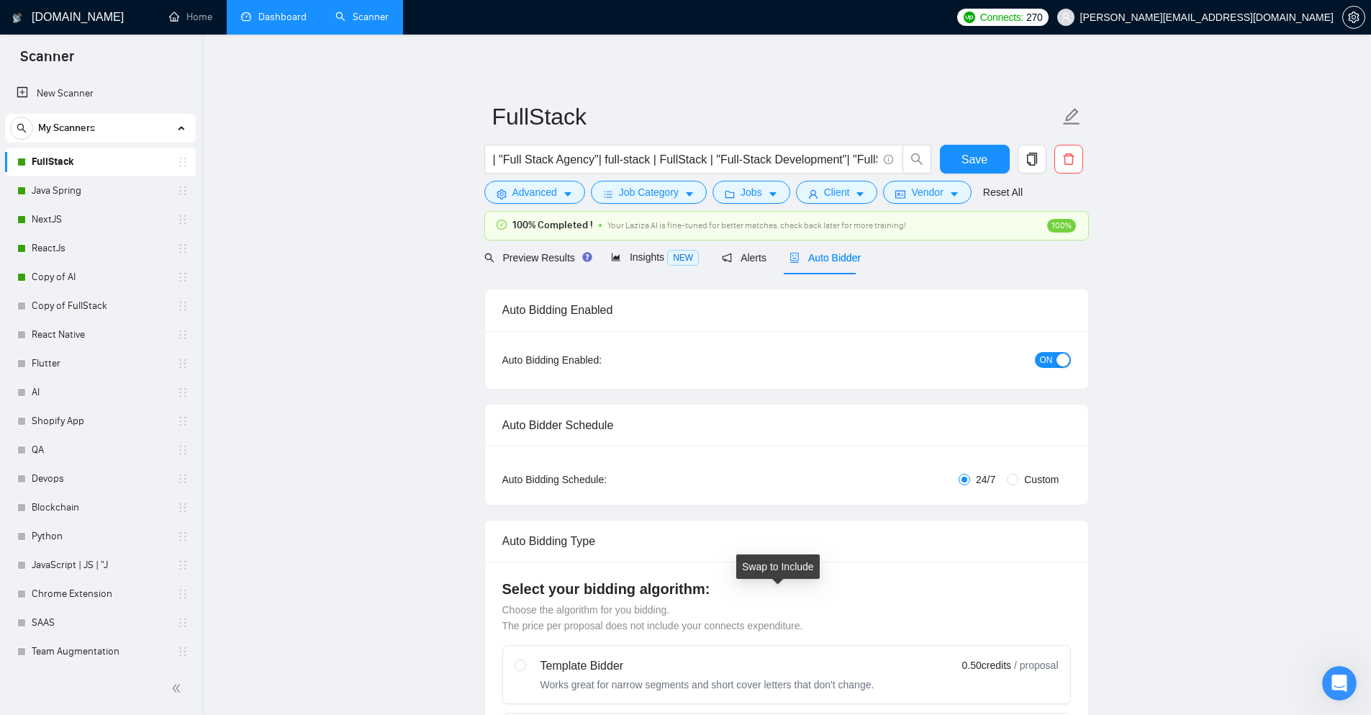
checkbox input "true"
click at [542, 253] on span "Preview Results" at bounding box center [536, 258] width 104 height 12
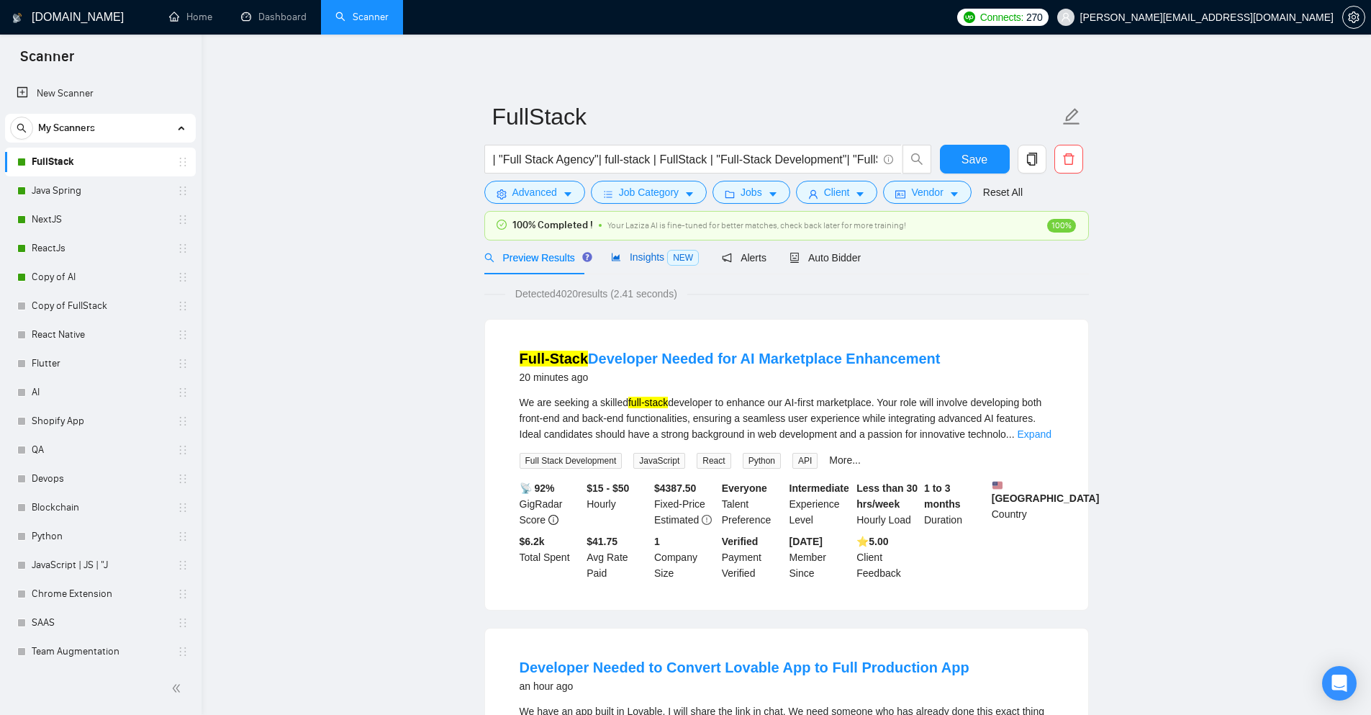
click at [632, 265] on div "Insights NEW" at bounding box center [655, 257] width 88 height 17
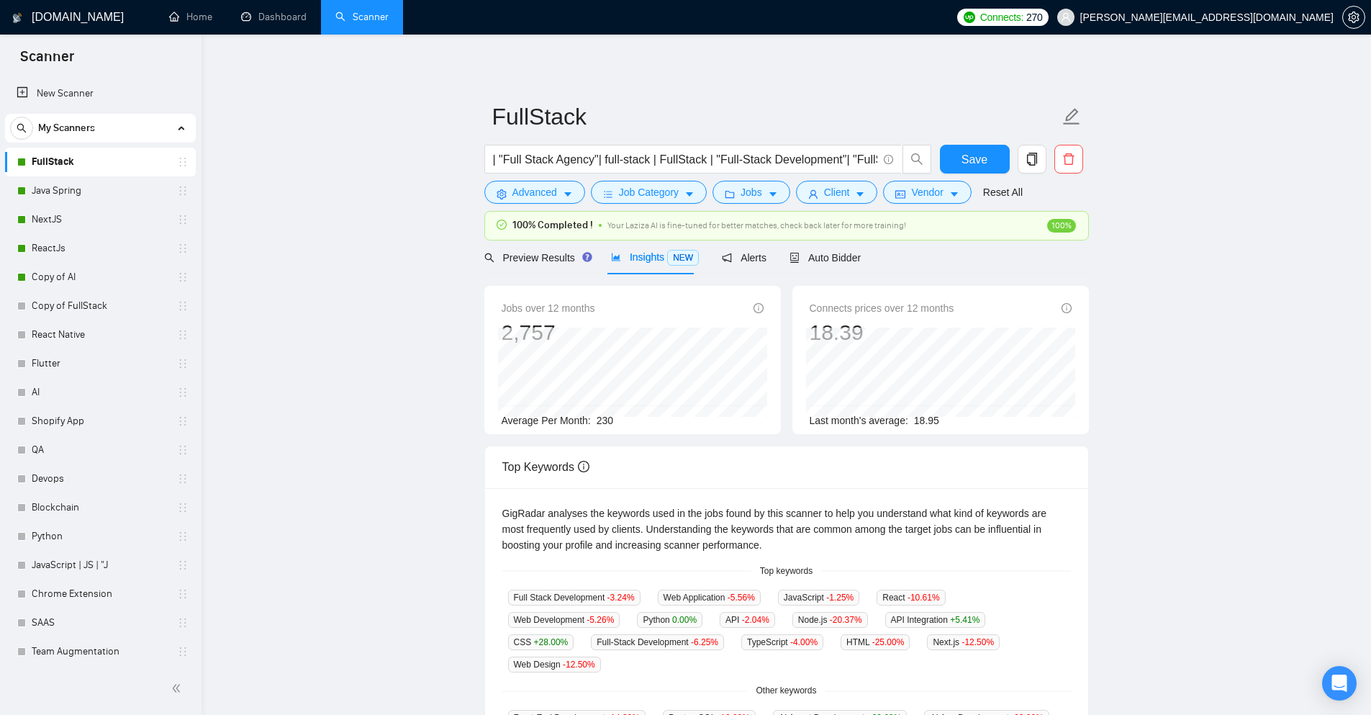
scroll to position [72, 0]
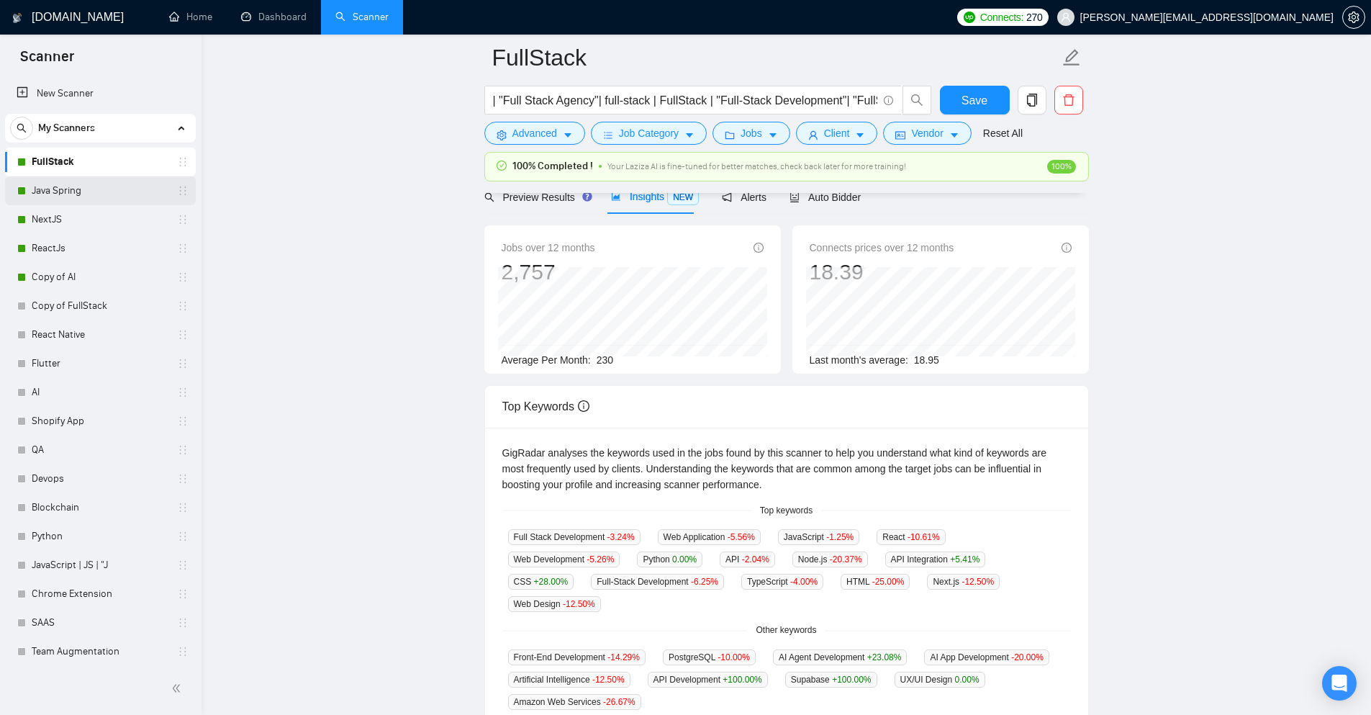
click at [42, 184] on link "Java Spring" at bounding box center [100, 190] width 137 height 29
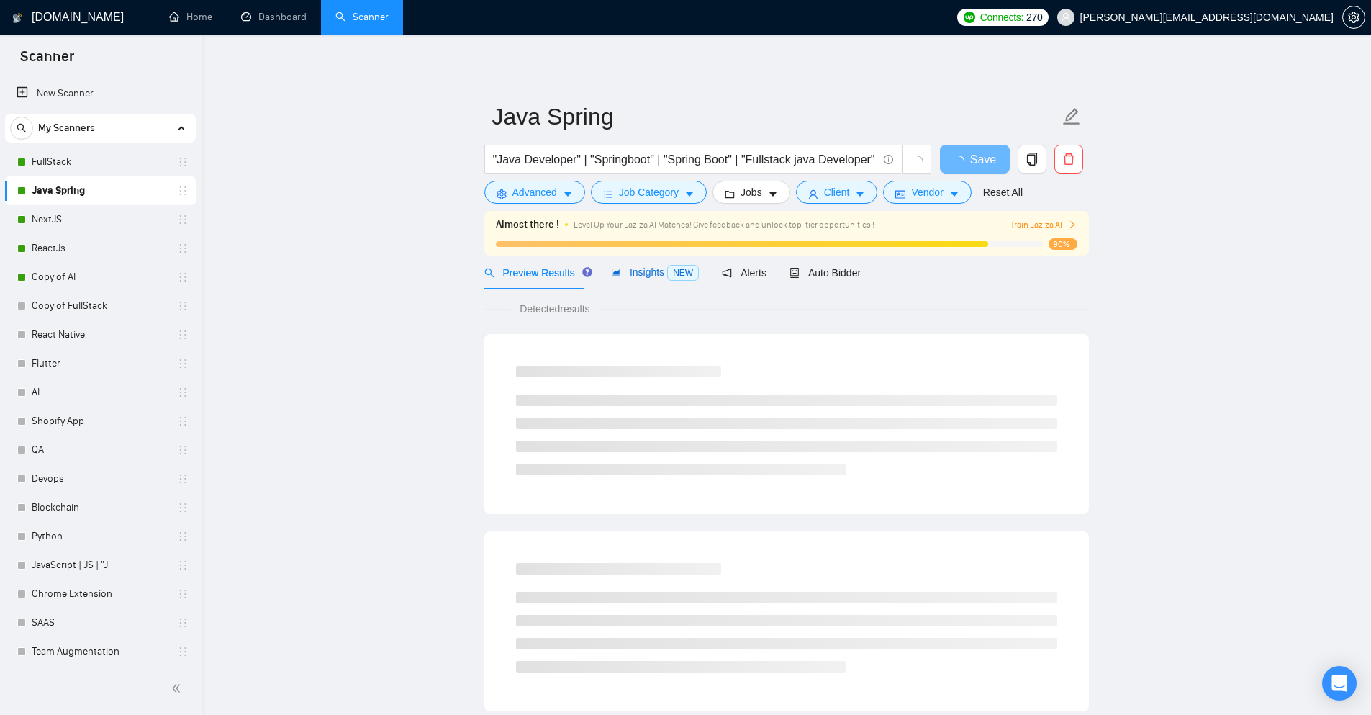
click at [667, 277] on span "NEW" at bounding box center [683, 273] width 32 height 16
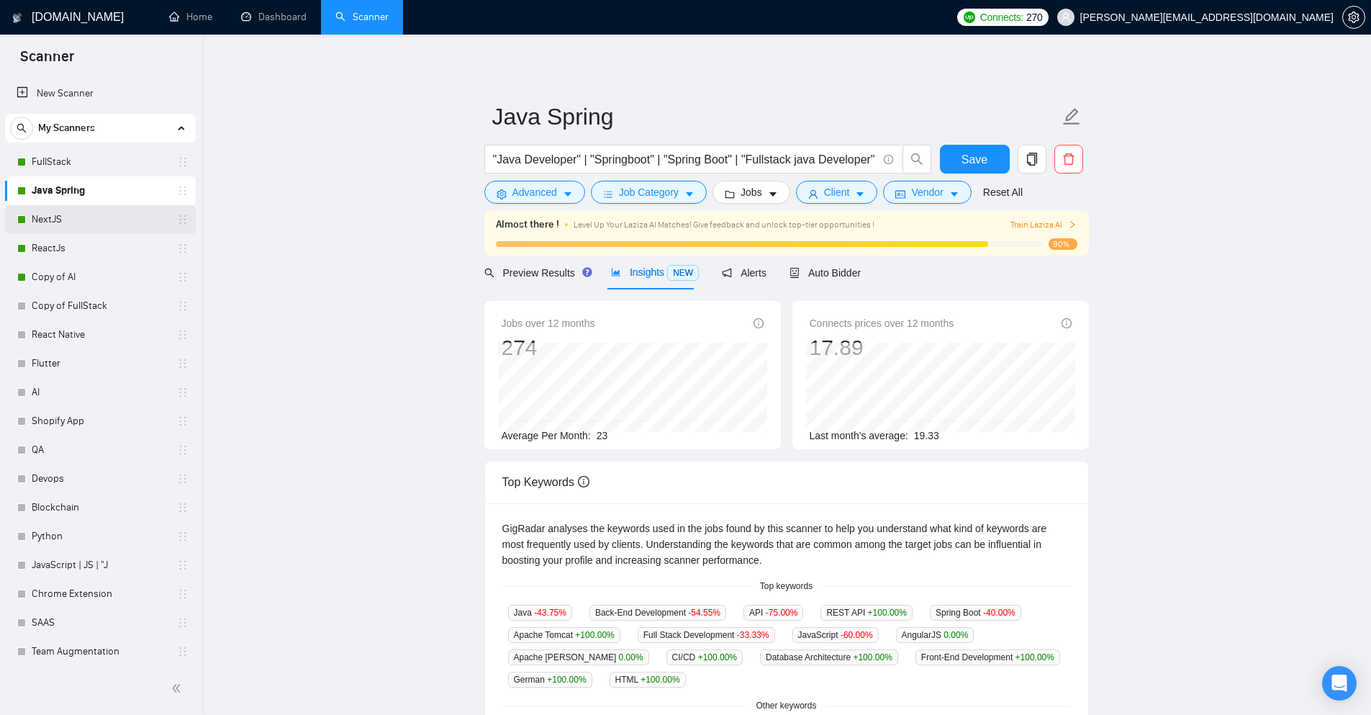
click at [37, 224] on link "NextJS" at bounding box center [100, 219] width 137 height 29
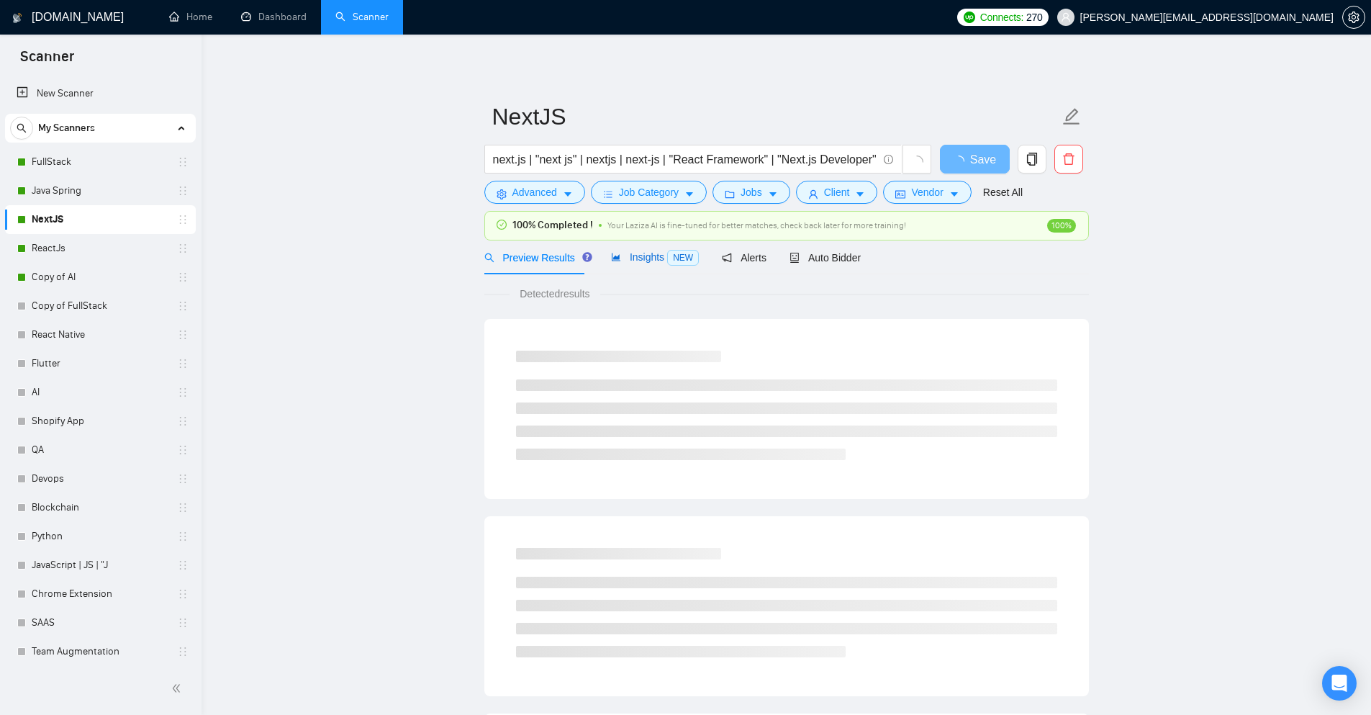
click at [632, 262] on span "Insights NEW" at bounding box center [655, 257] width 88 height 12
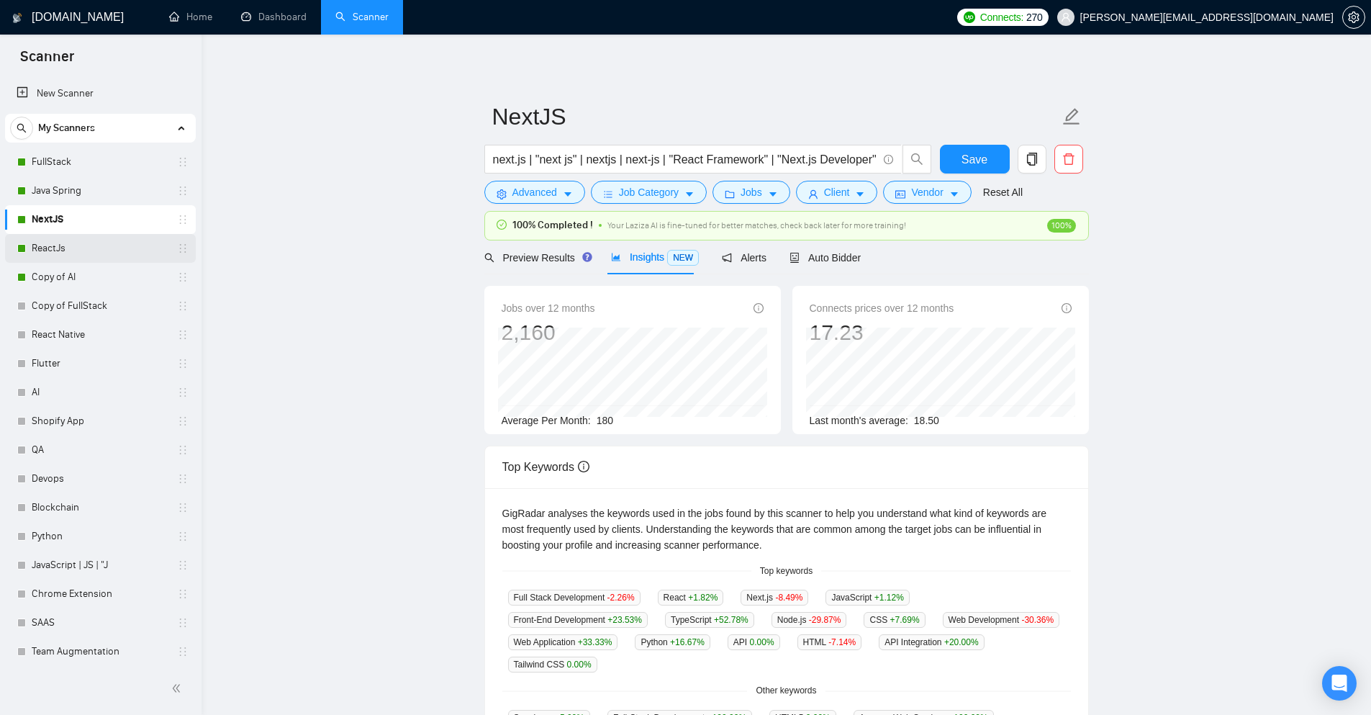
click at [36, 249] on link "ReactJs" at bounding box center [100, 248] width 137 height 29
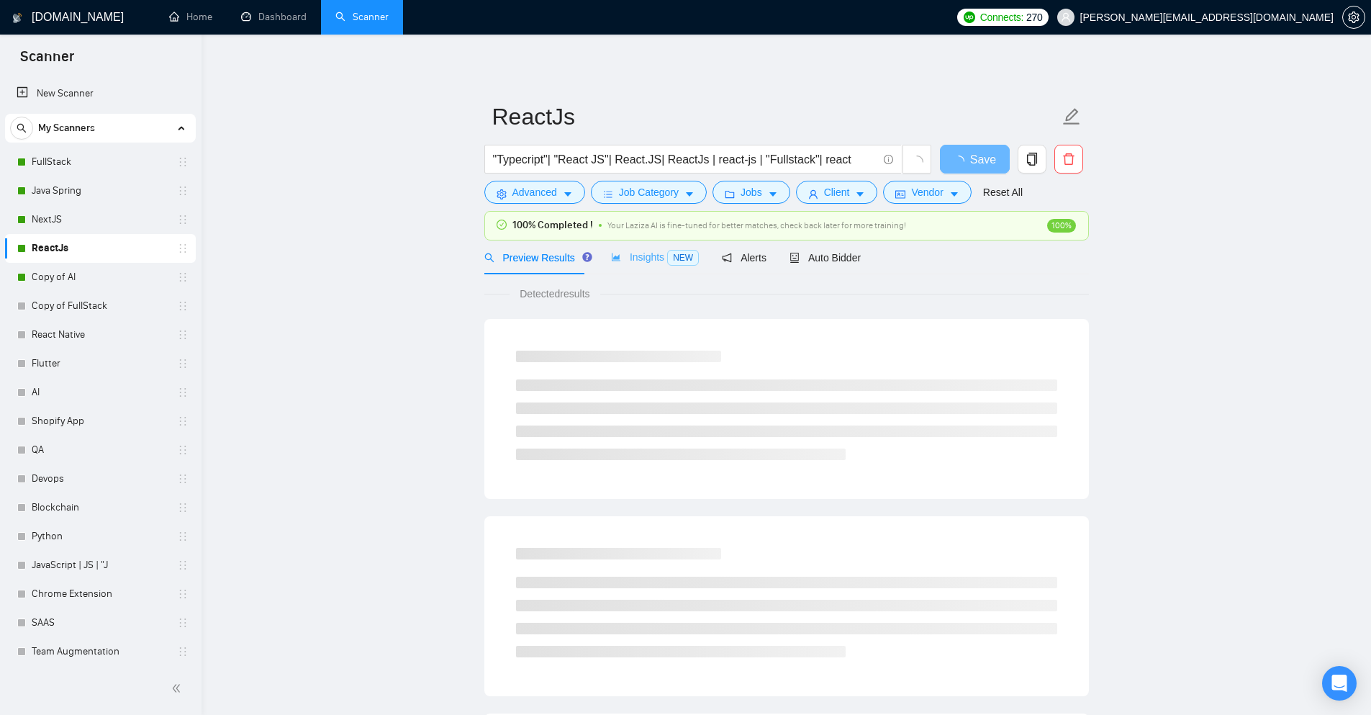
click at [635, 268] on div "Insights NEW" at bounding box center [655, 257] width 88 height 34
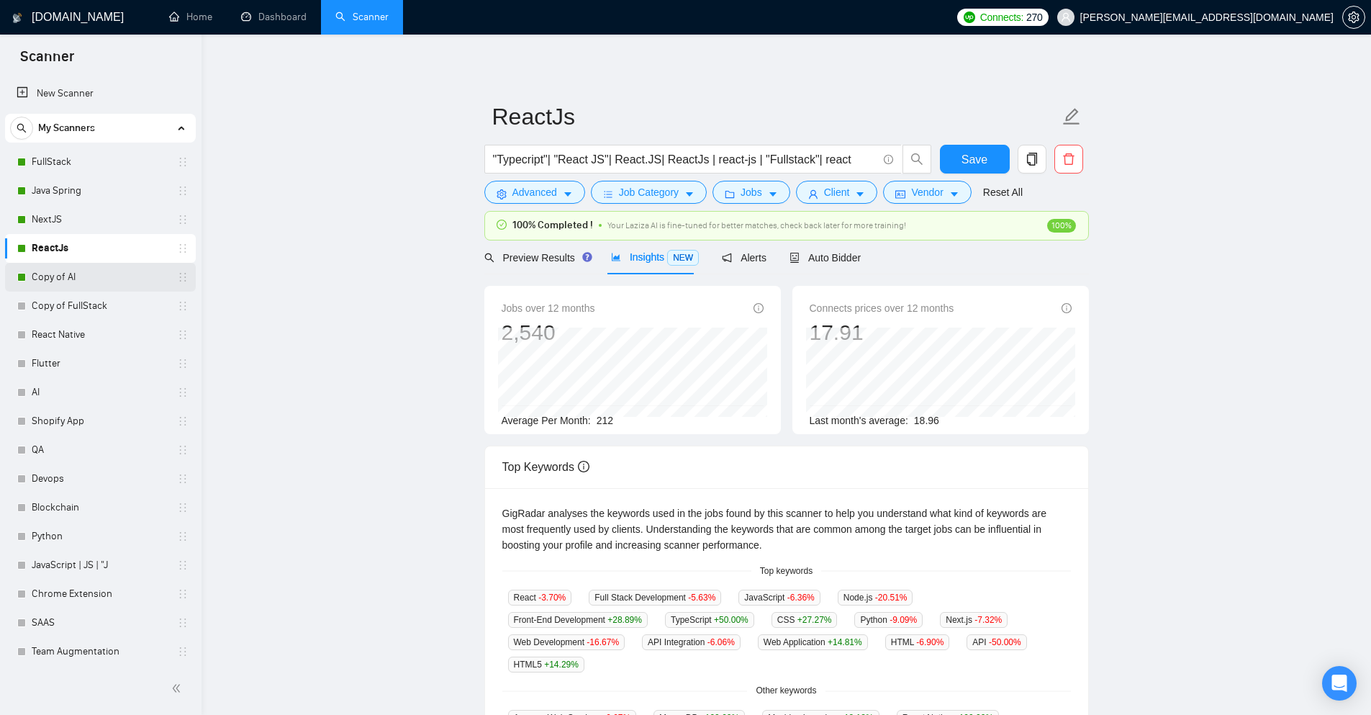
click at [80, 284] on link "Copy of AI" at bounding box center [100, 277] width 137 height 29
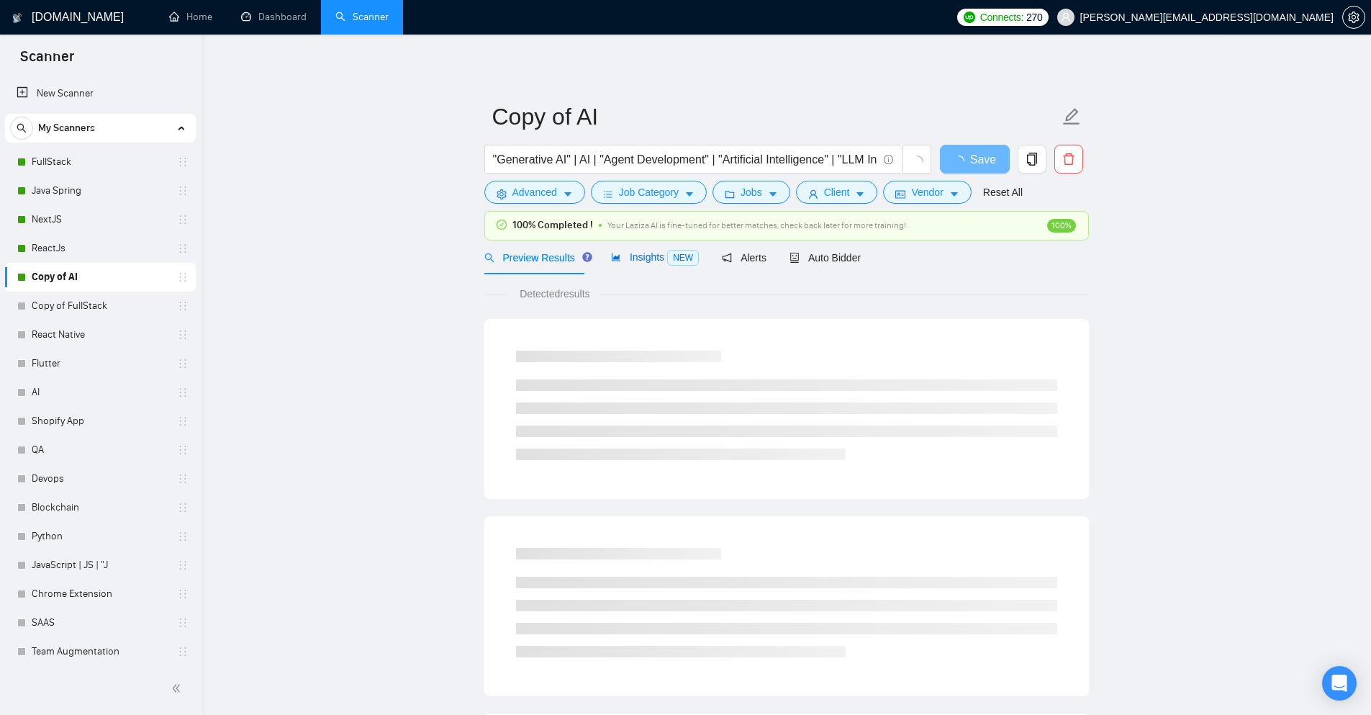
click at [642, 263] on span "Insights NEW" at bounding box center [655, 257] width 88 height 12
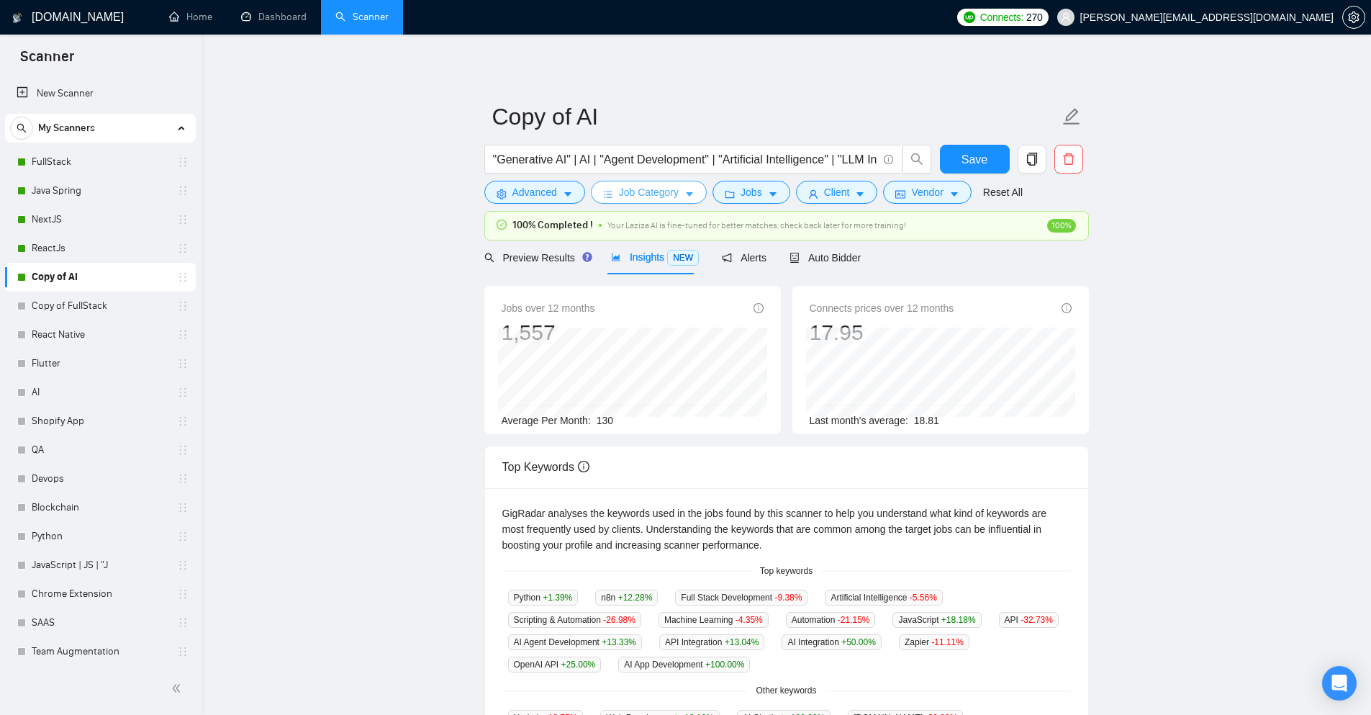
click at [685, 197] on icon "caret-down" at bounding box center [690, 194] width 10 height 10
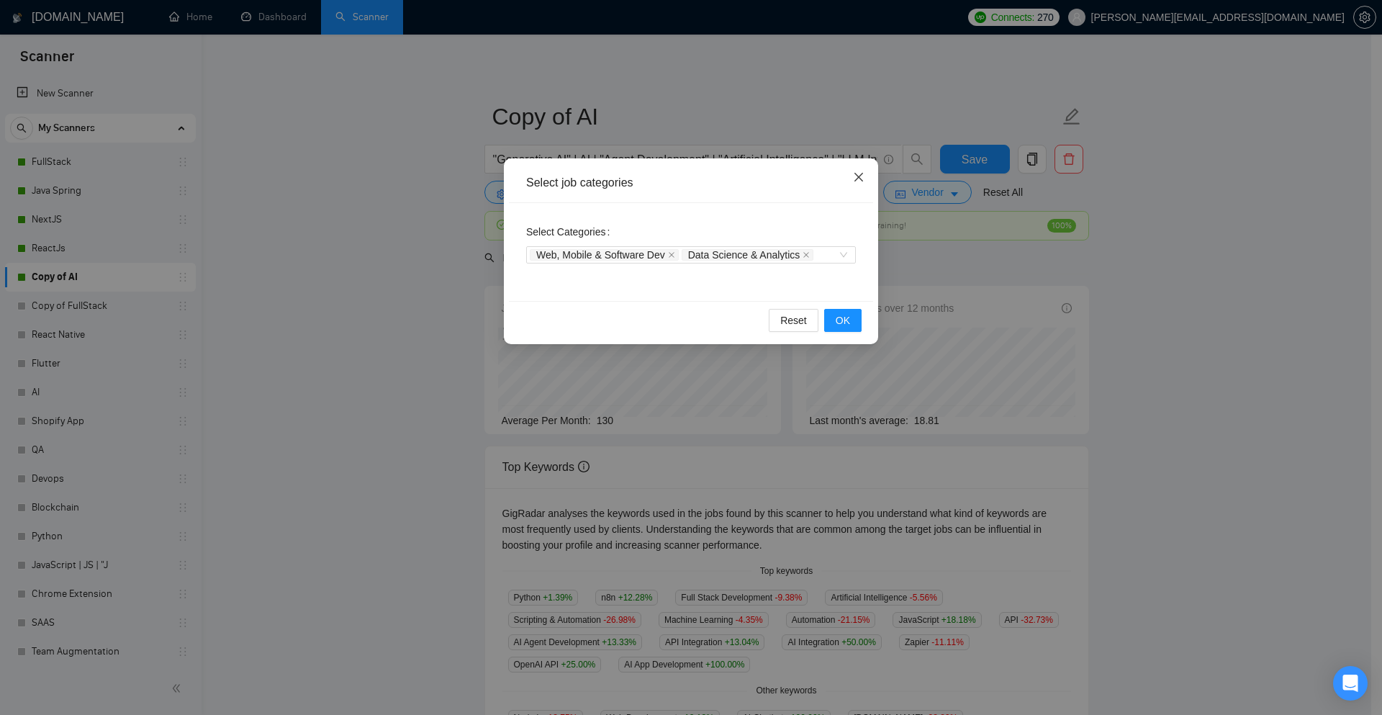
click at [858, 177] on icon "close" at bounding box center [858, 177] width 9 height 9
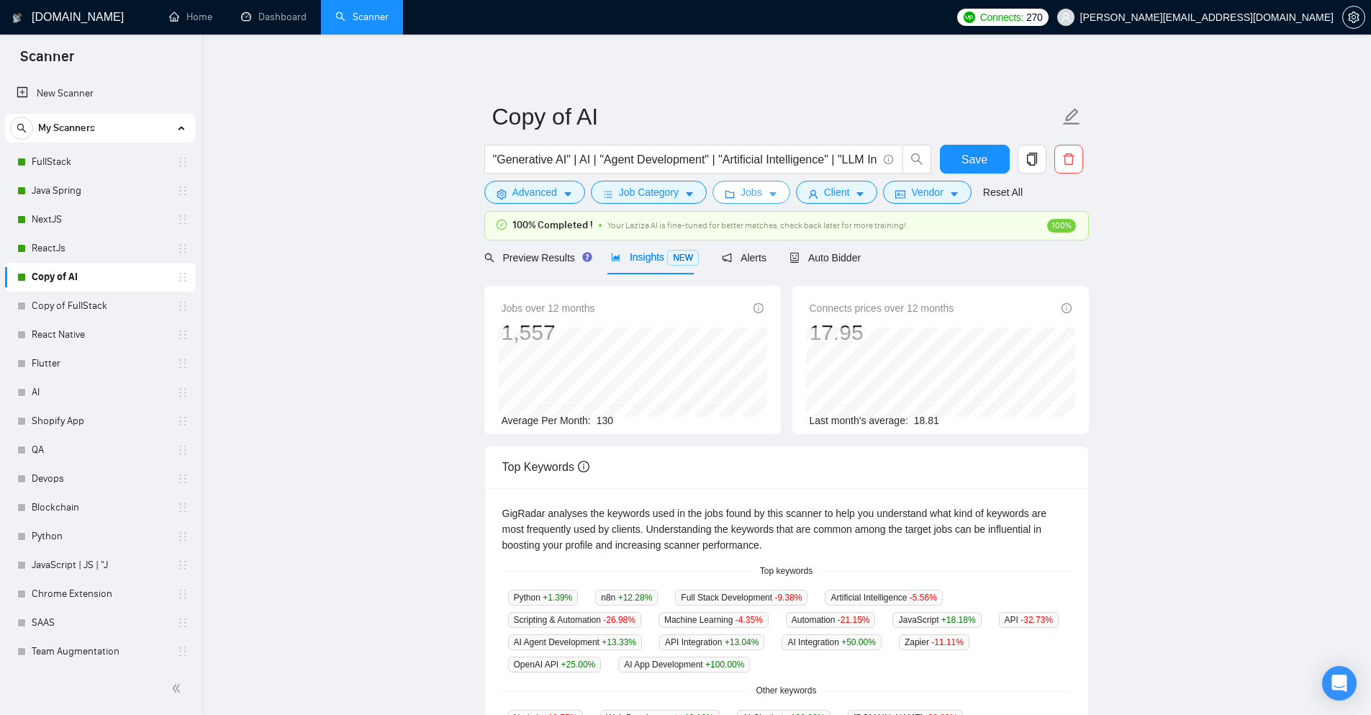
click at [763, 194] on button "Jobs" at bounding box center [752, 192] width 78 height 23
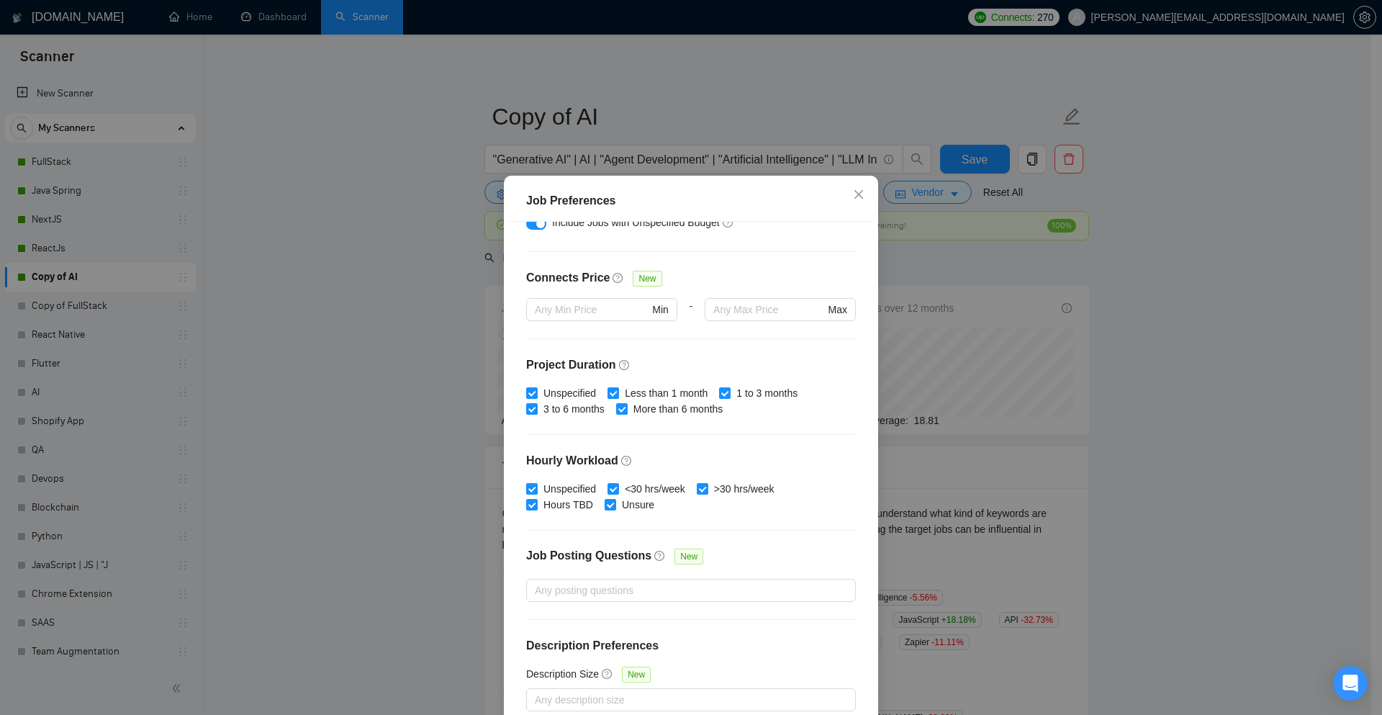
scroll to position [310, 0]
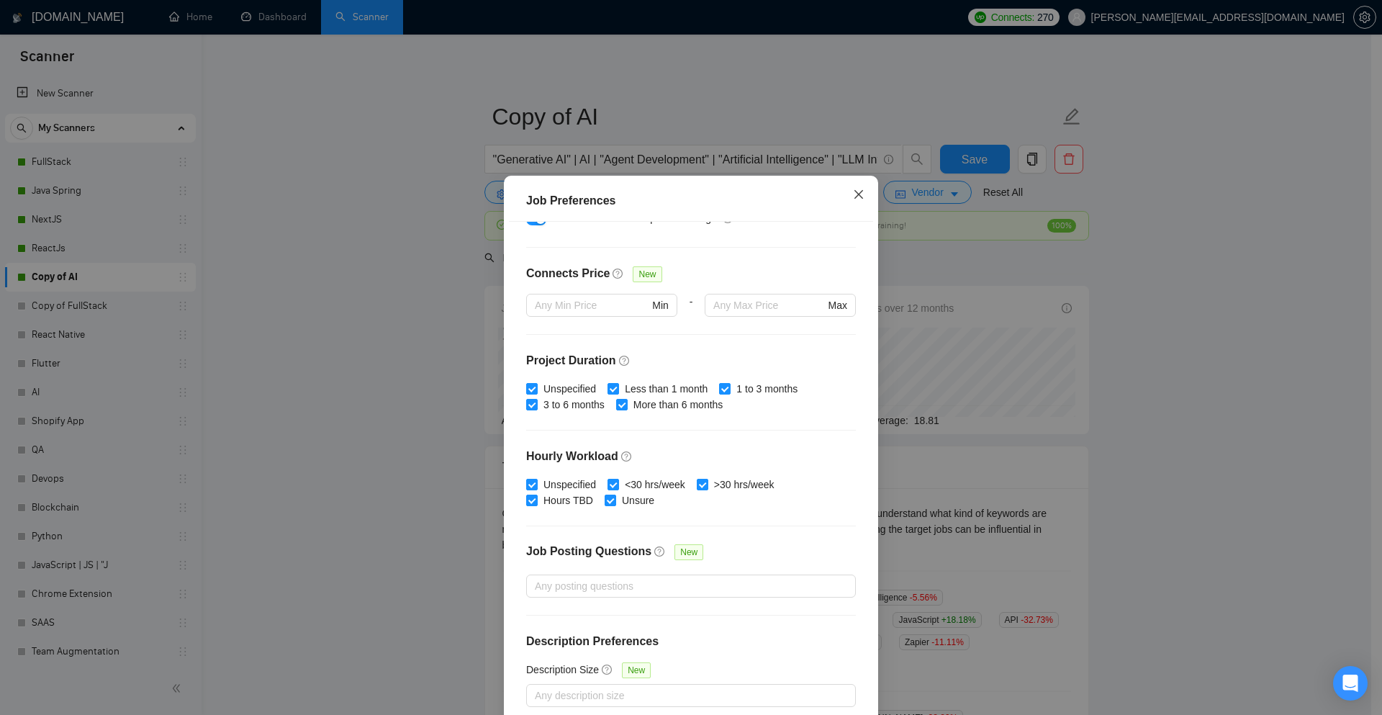
click at [861, 191] on span "Close" at bounding box center [858, 195] width 39 height 39
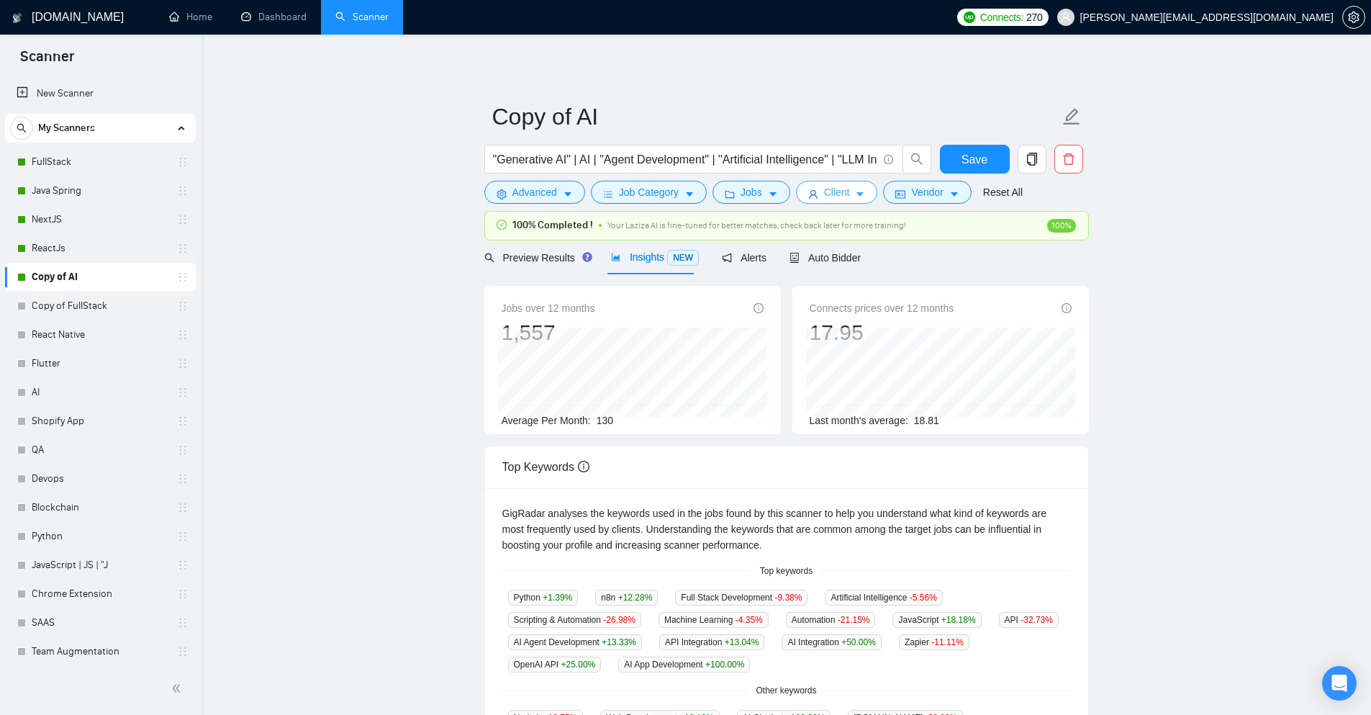
click at [855, 198] on icon "caret-down" at bounding box center [860, 194] width 10 height 10
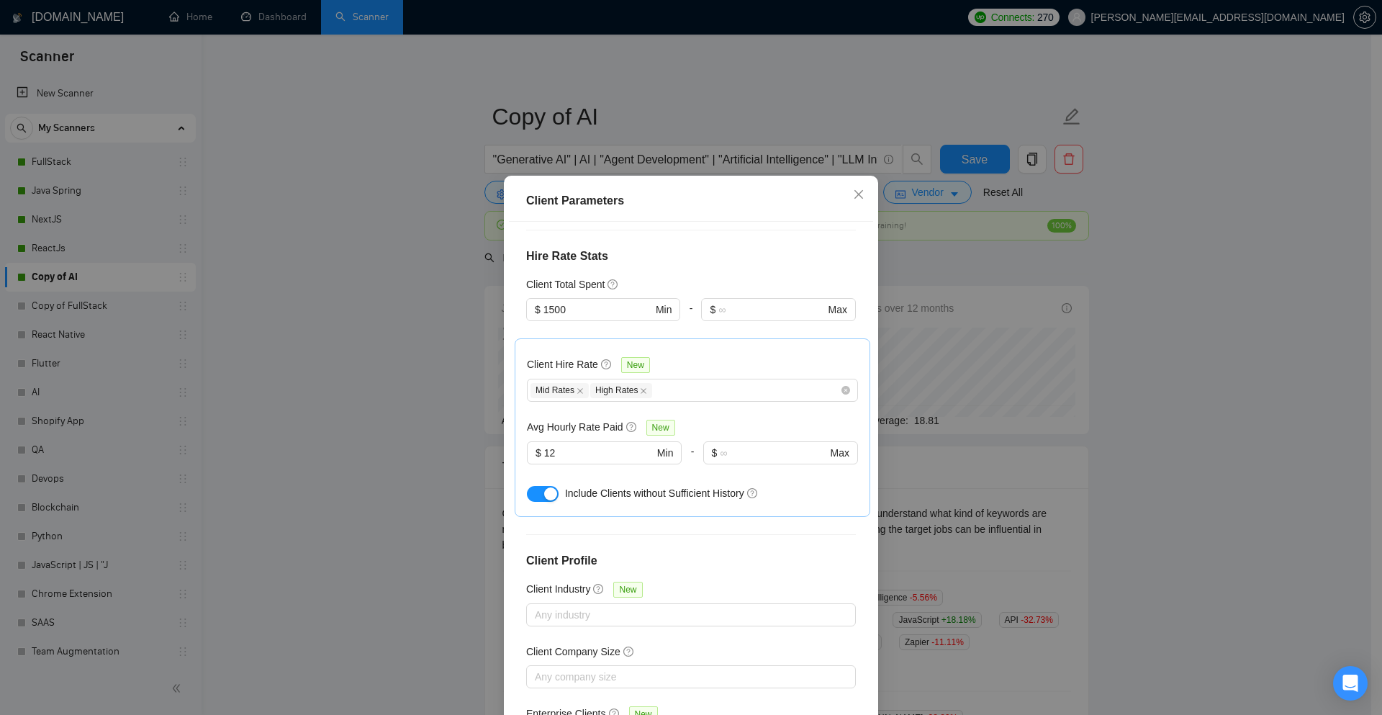
scroll to position [415, 0]
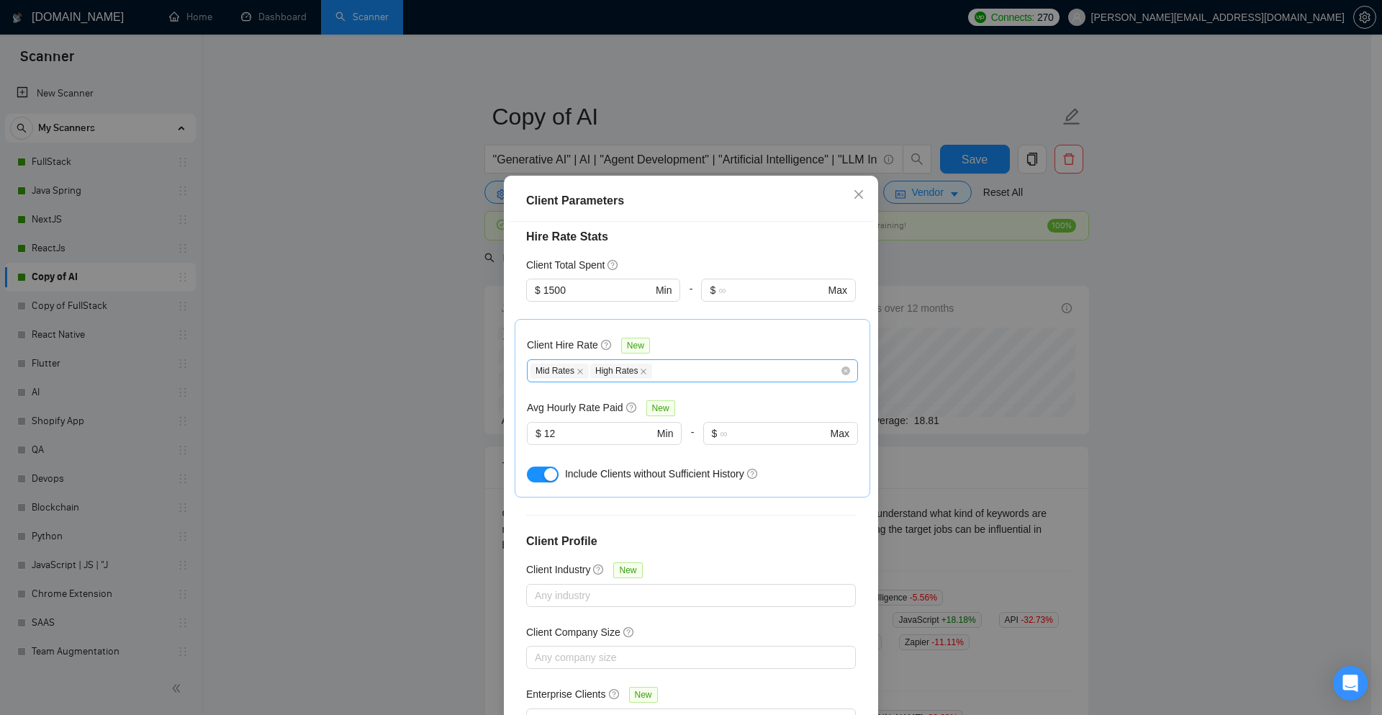
click at [743, 362] on div "Mid Rates High Rates" at bounding box center [686, 370] width 310 height 17
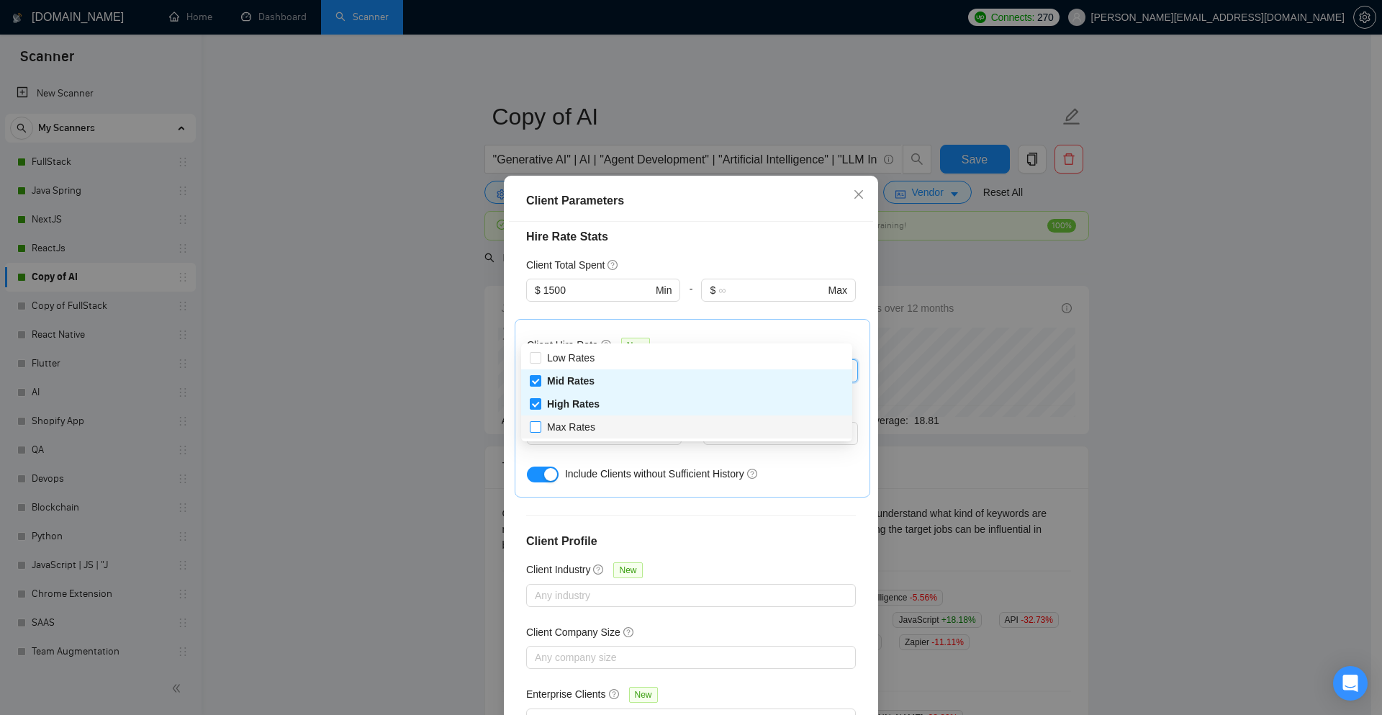
click at [536, 426] on input "Max Rates" at bounding box center [535, 426] width 10 height 10
checkbox input "true"
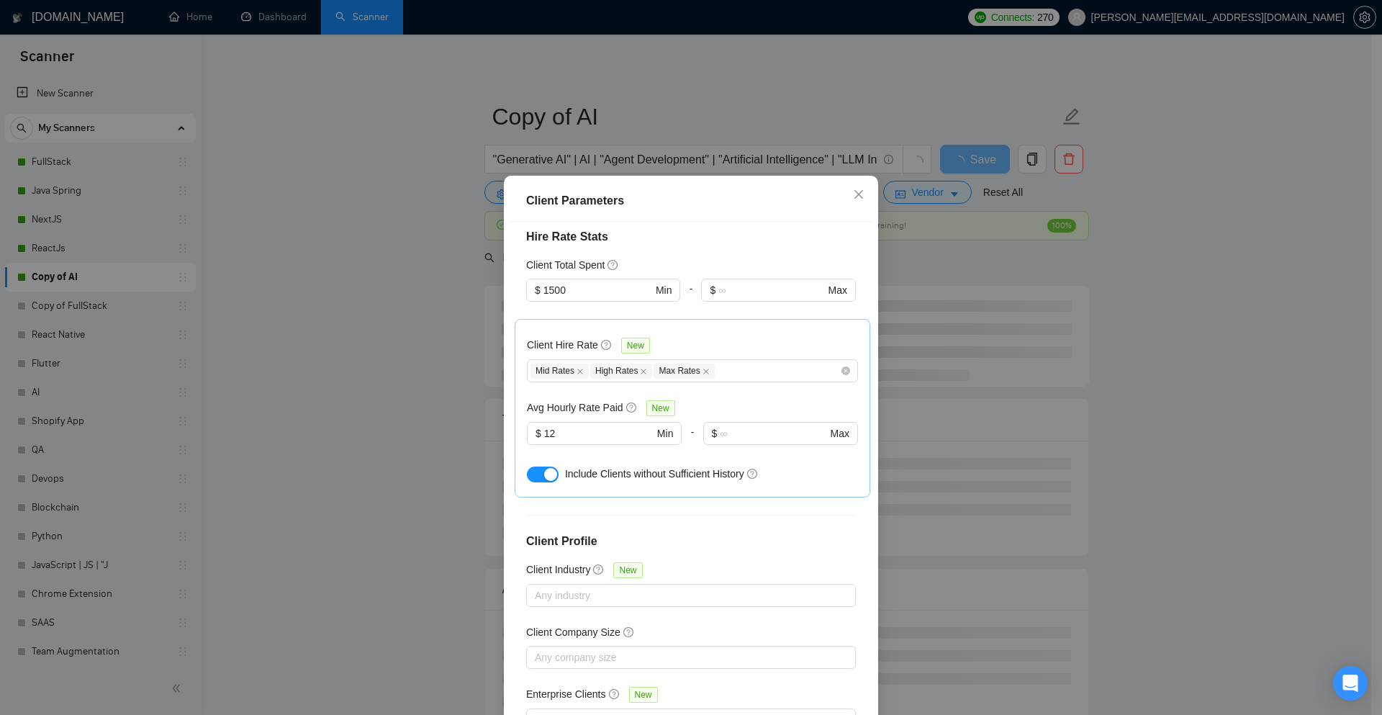
click at [526, 302] on div at bounding box center [603, 310] width 154 height 17
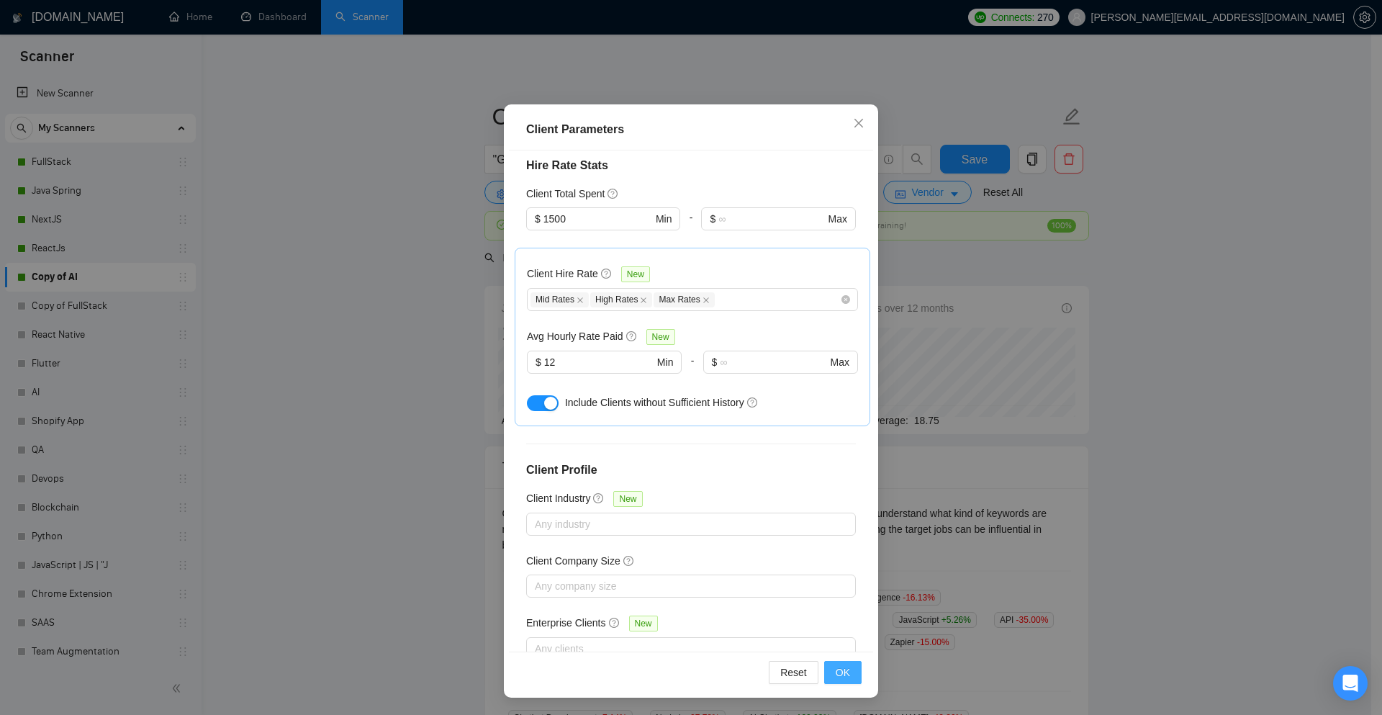
click at [836, 677] on span "OK" at bounding box center [843, 672] width 14 height 16
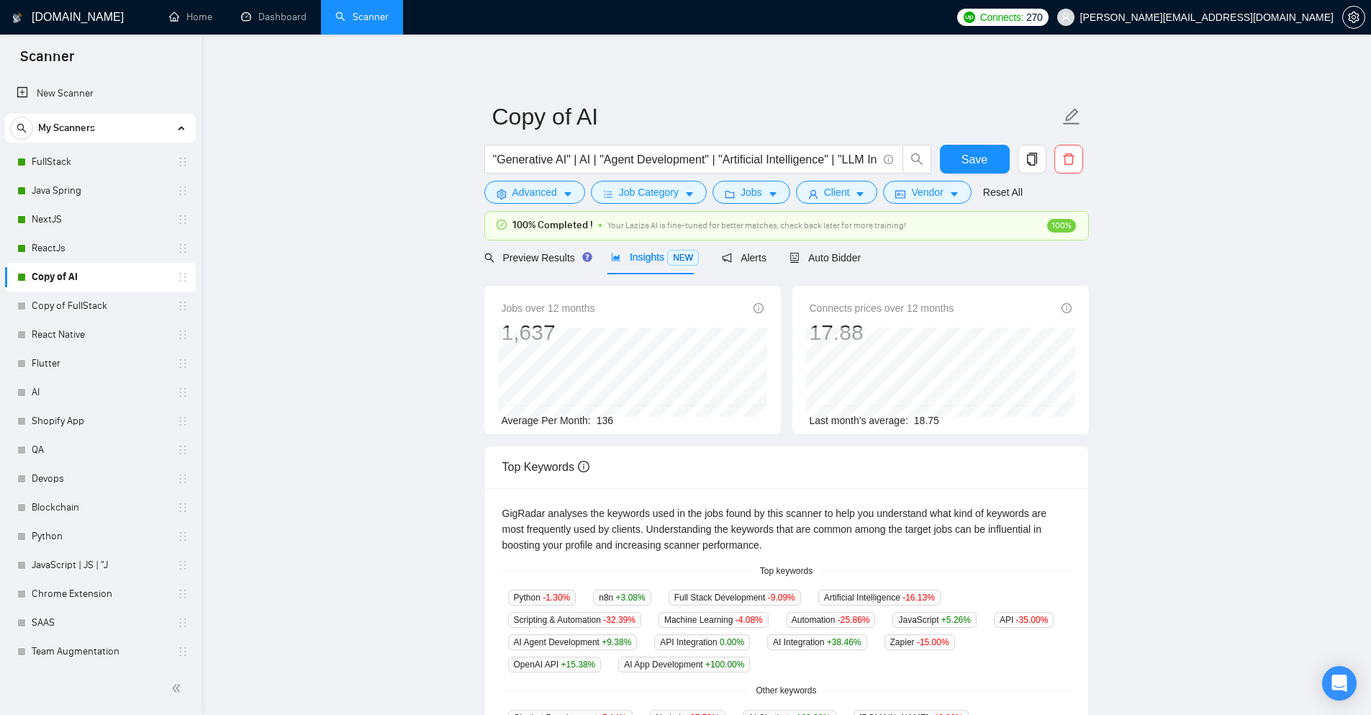
click at [975, 144] on form "Copy of AI "Generative AI" | AI | "Agent Development" | "Artificial Intelligenc…" at bounding box center [786, 152] width 605 height 117
click at [975, 148] on button "Save" at bounding box center [975, 159] width 70 height 29
click at [849, 199] on button "Client" at bounding box center [837, 192] width 82 height 23
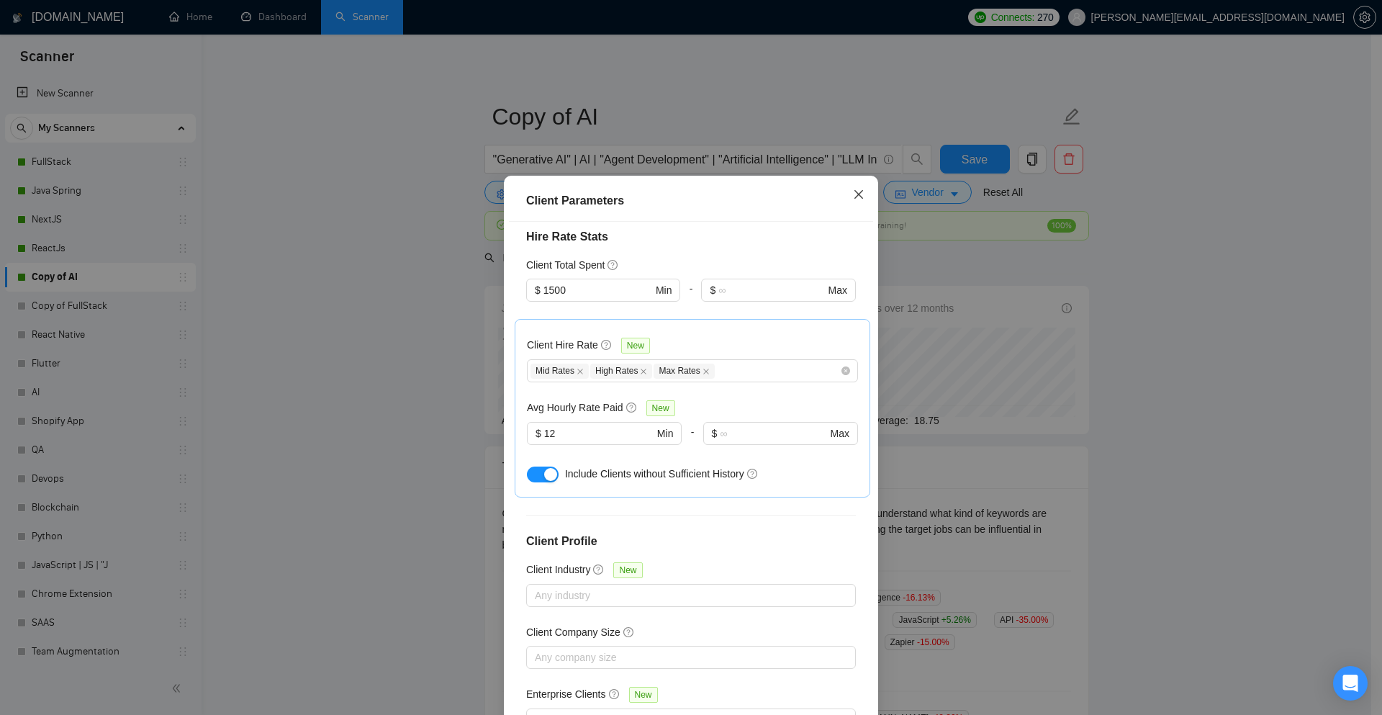
click at [857, 190] on icon "close" at bounding box center [859, 195] width 12 height 12
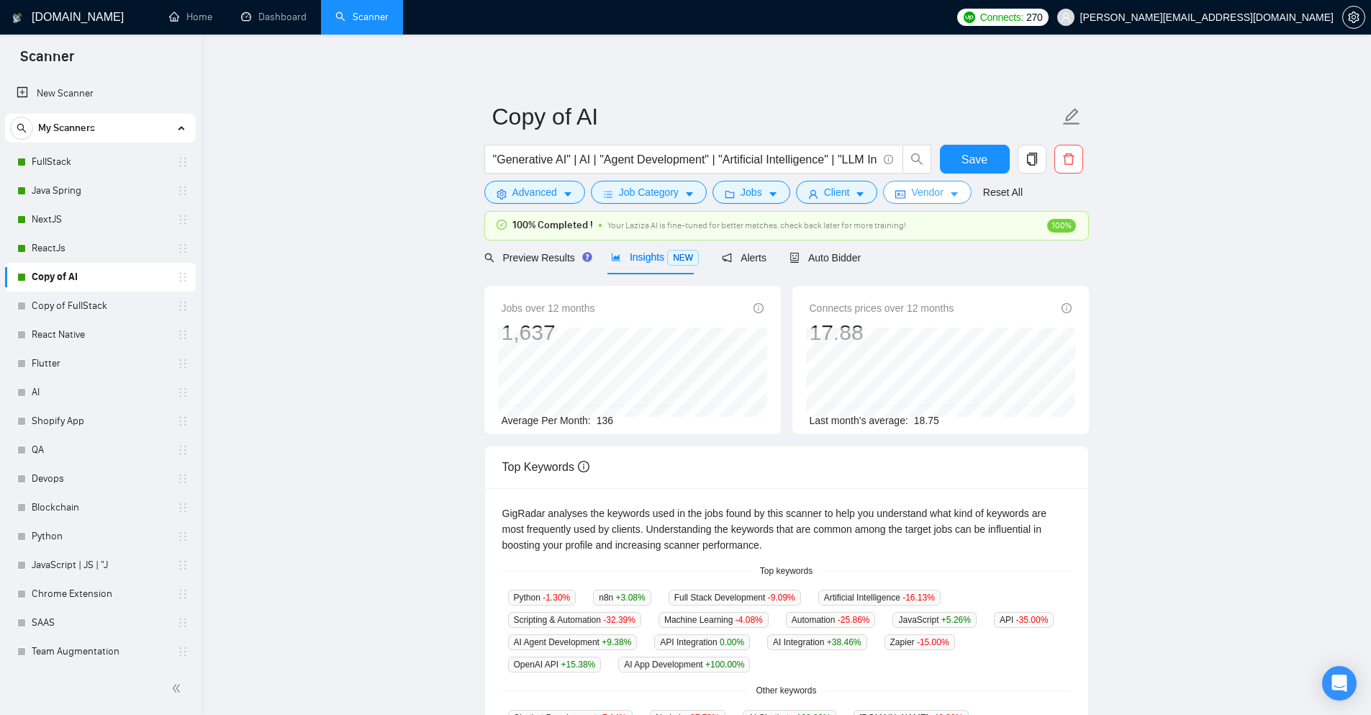
click at [940, 196] on button "Vendor" at bounding box center [927, 192] width 88 height 23
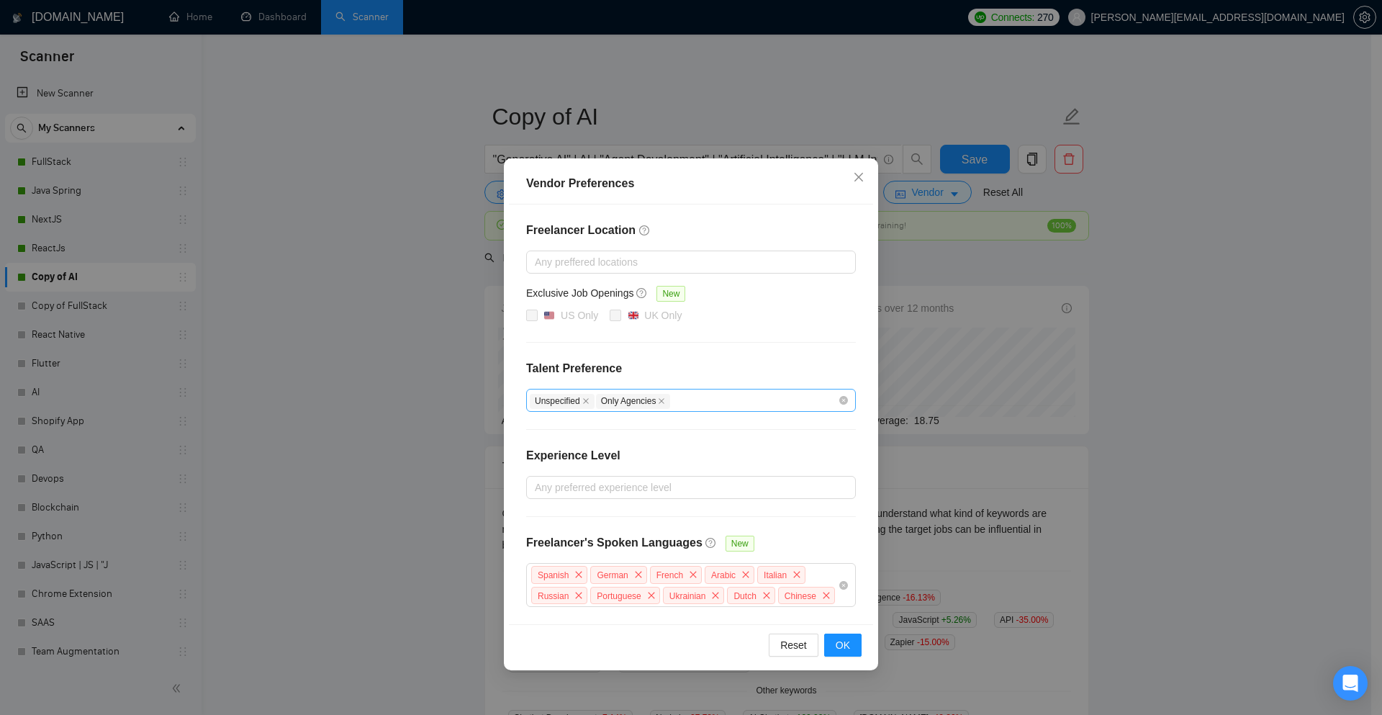
click at [737, 409] on div "Unspecified Only Agencies" at bounding box center [691, 400] width 330 height 23
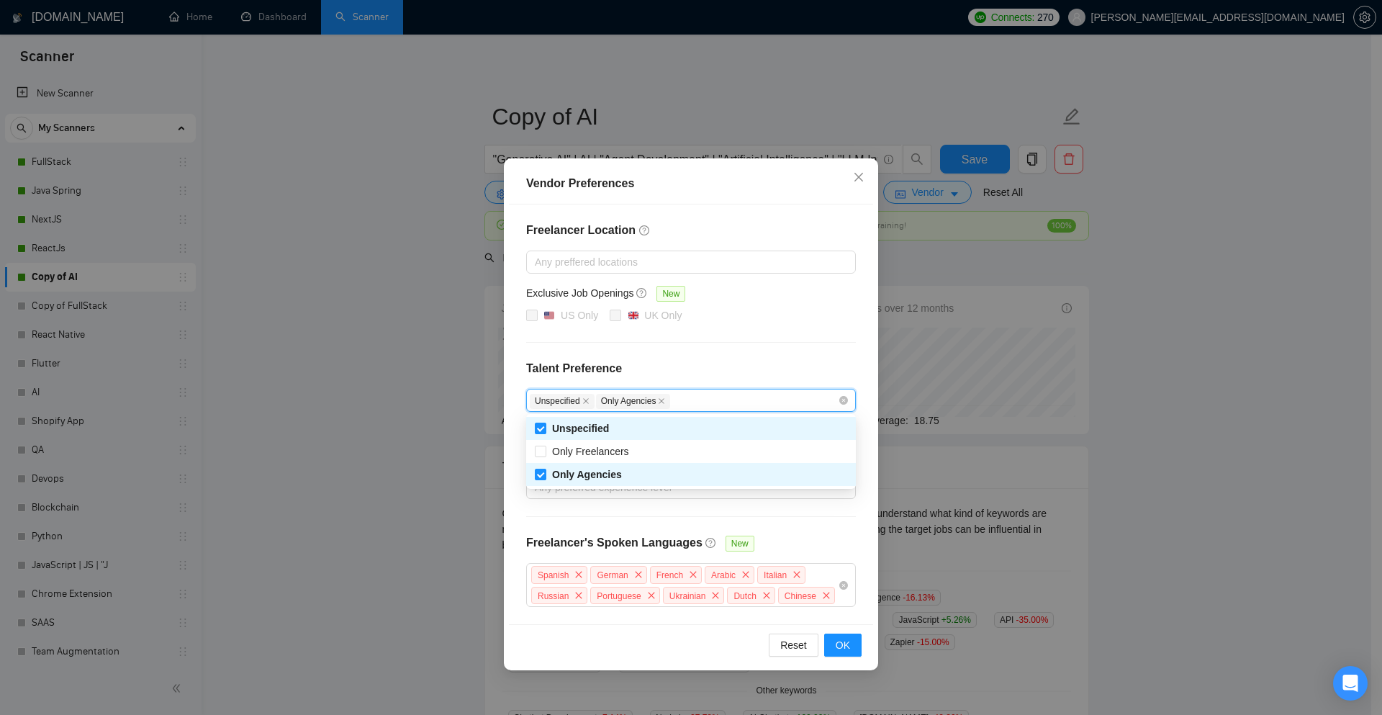
click at [769, 358] on div "Freelancer Location Any preffered locations Exclusive Job Openings New US Only …" at bounding box center [691, 414] width 364 height 420
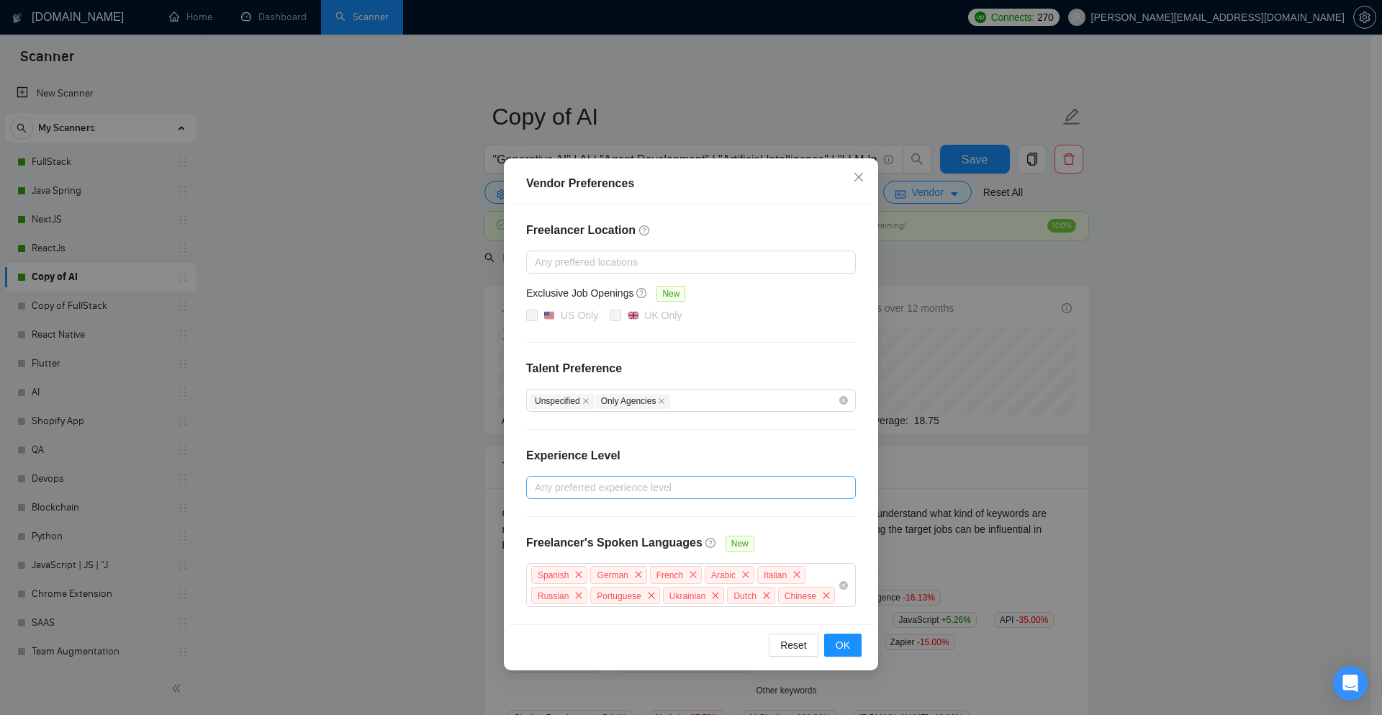
click at [695, 487] on div at bounding box center [684, 487] width 308 height 17
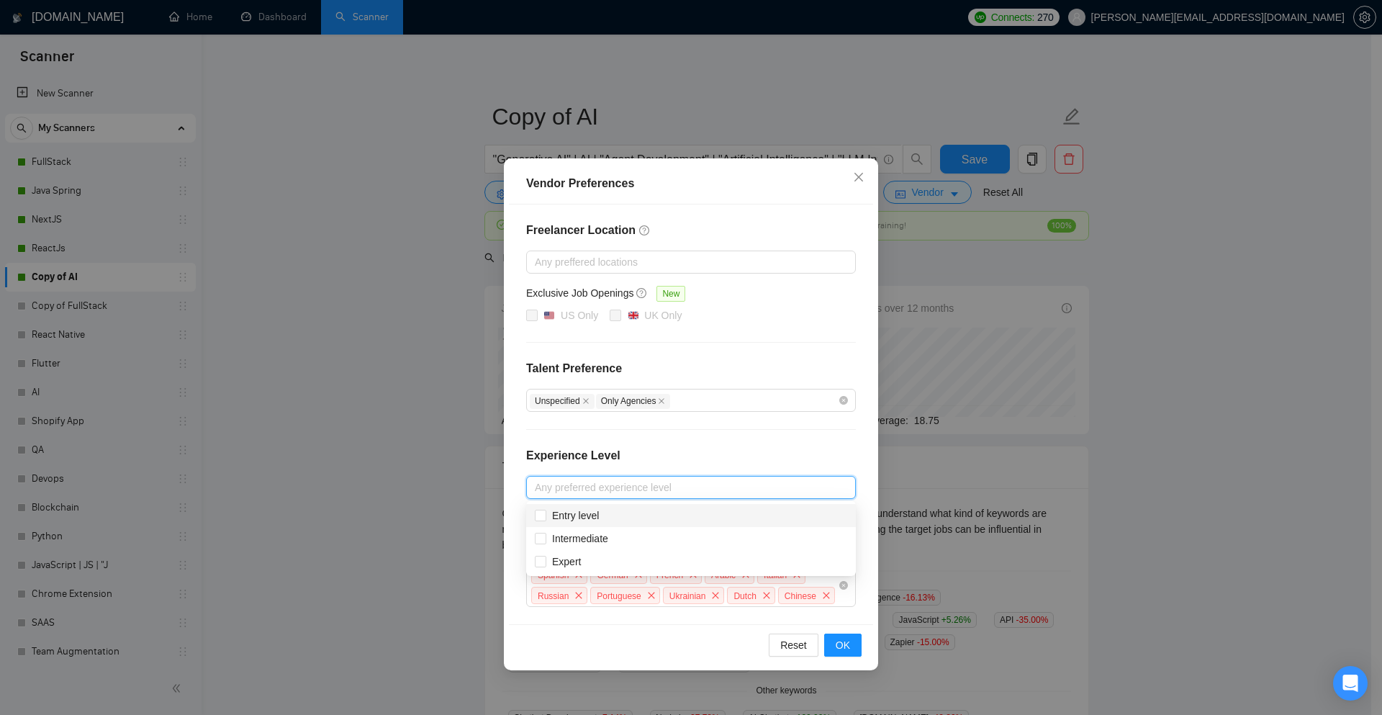
click at [519, 466] on div "Freelancer Location Any preffered locations Exclusive Job Openings New US Only …" at bounding box center [691, 414] width 364 height 420
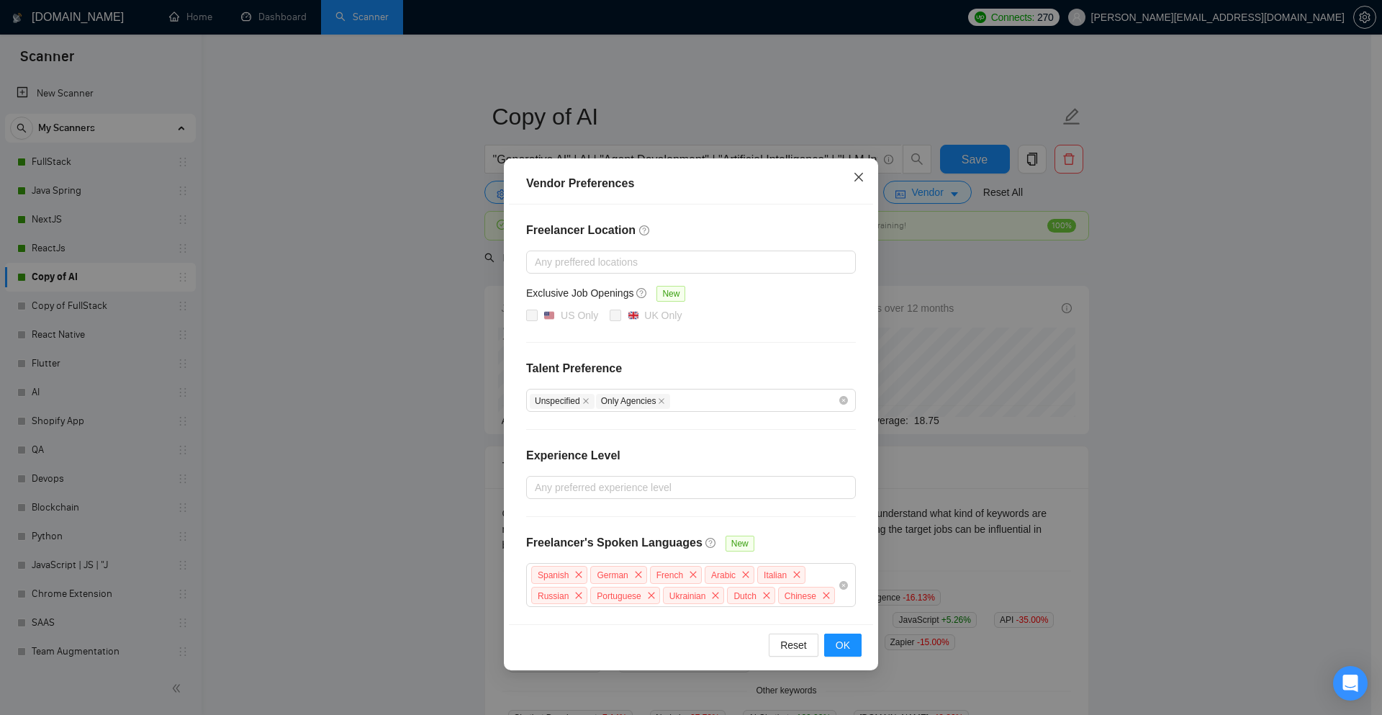
click at [857, 176] on icon "close" at bounding box center [858, 177] width 9 height 9
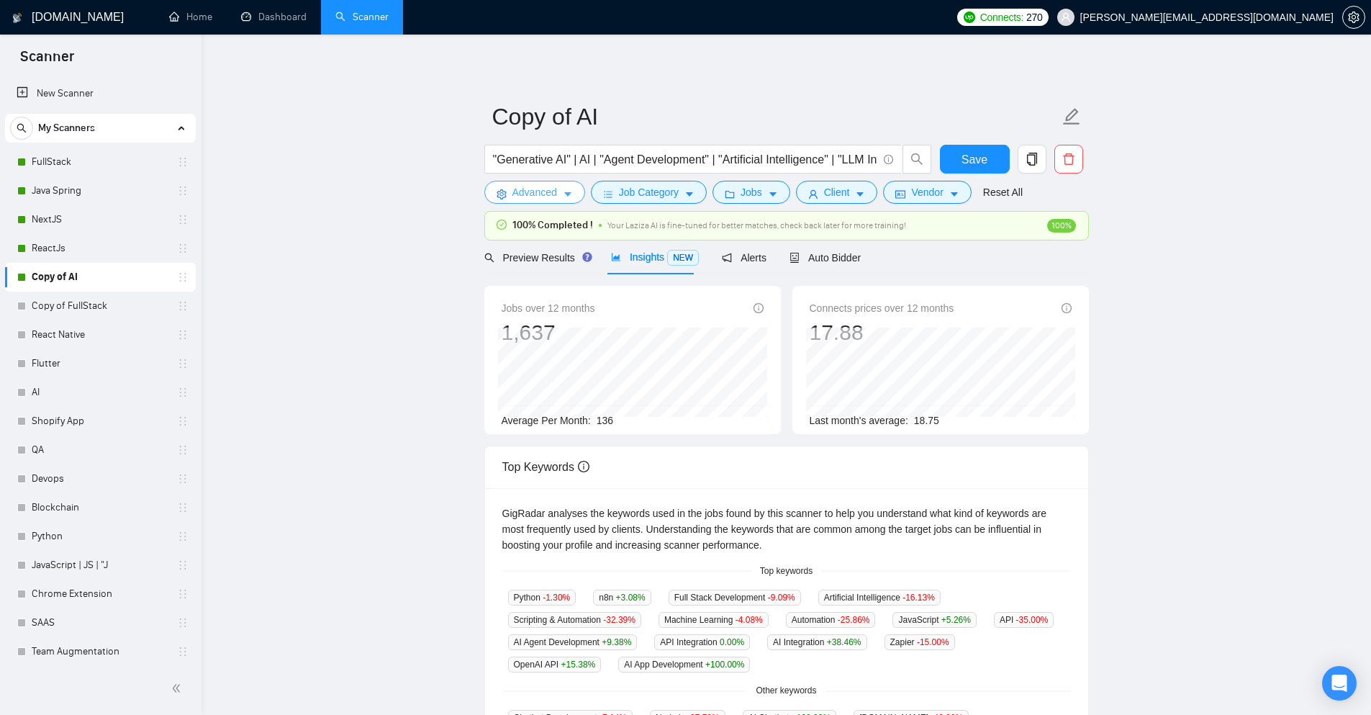
click at [572, 189] on button "Advanced" at bounding box center [534, 192] width 101 height 23
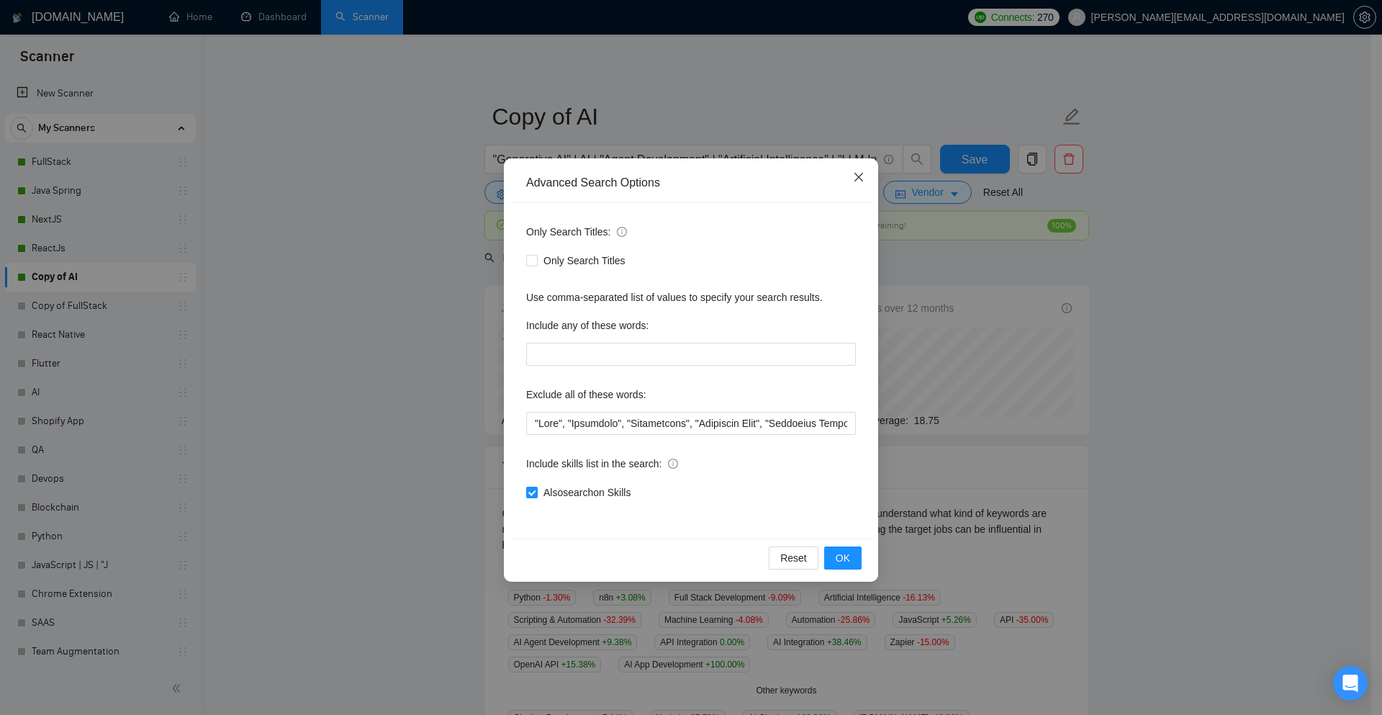
click at [859, 183] on icon "close" at bounding box center [859, 177] width 12 height 12
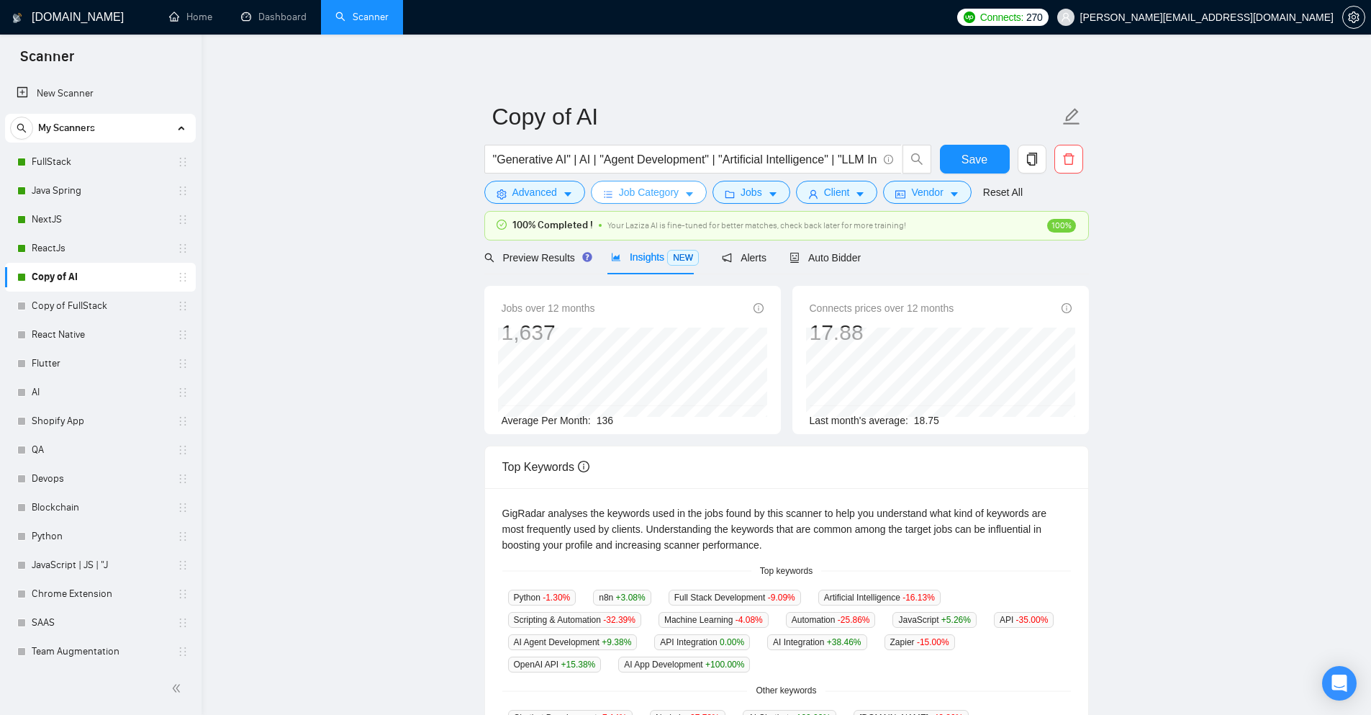
click at [679, 194] on button "Job Category" at bounding box center [649, 192] width 116 height 23
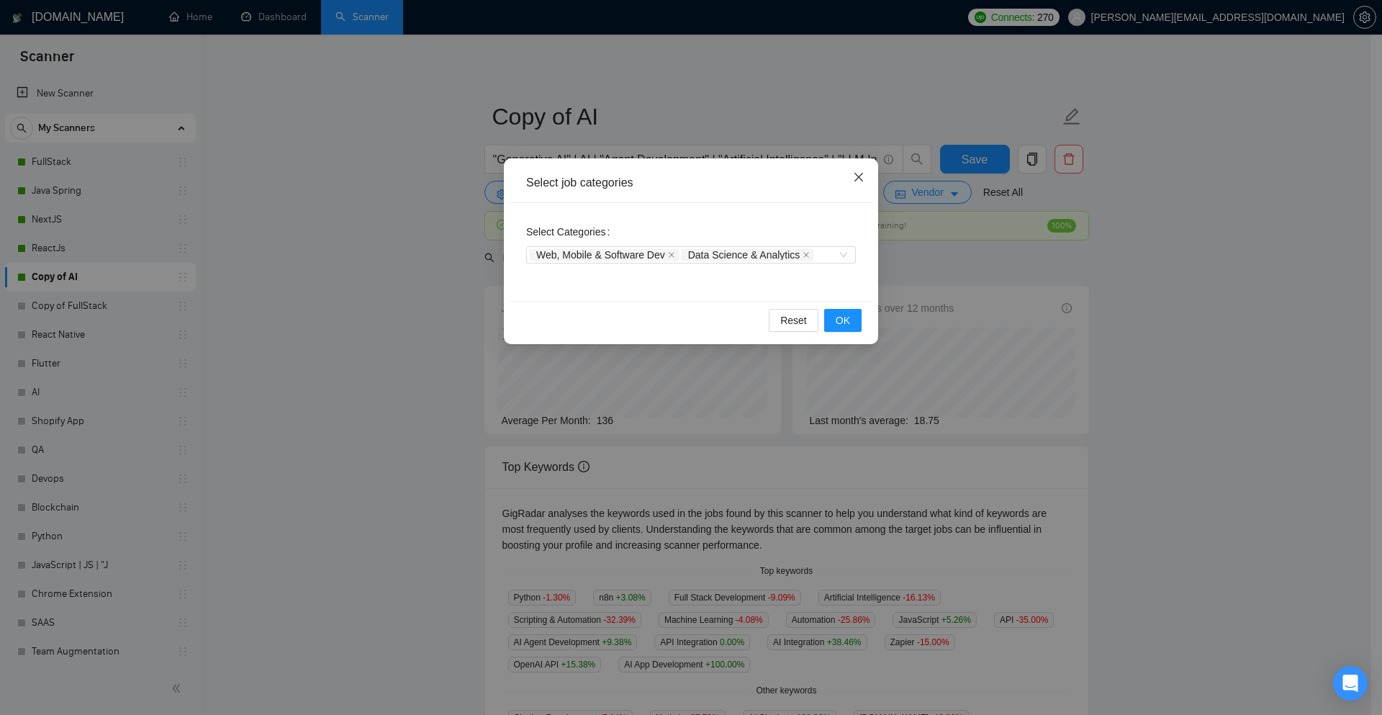
click at [861, 180] on icon "close" at bounding box center [858, 177] width 9 height 9
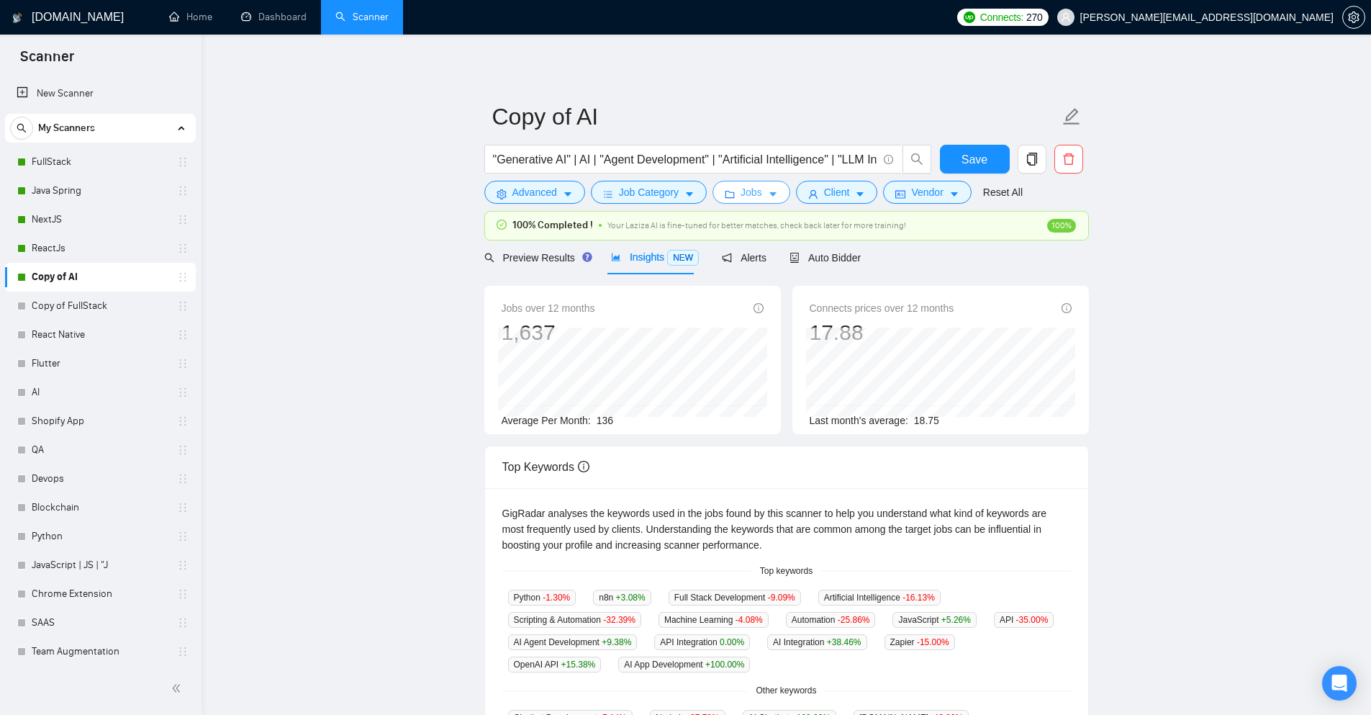
click at [762, 202] on button "Jobs" at bounding box center [752, 192] width 78 height 23
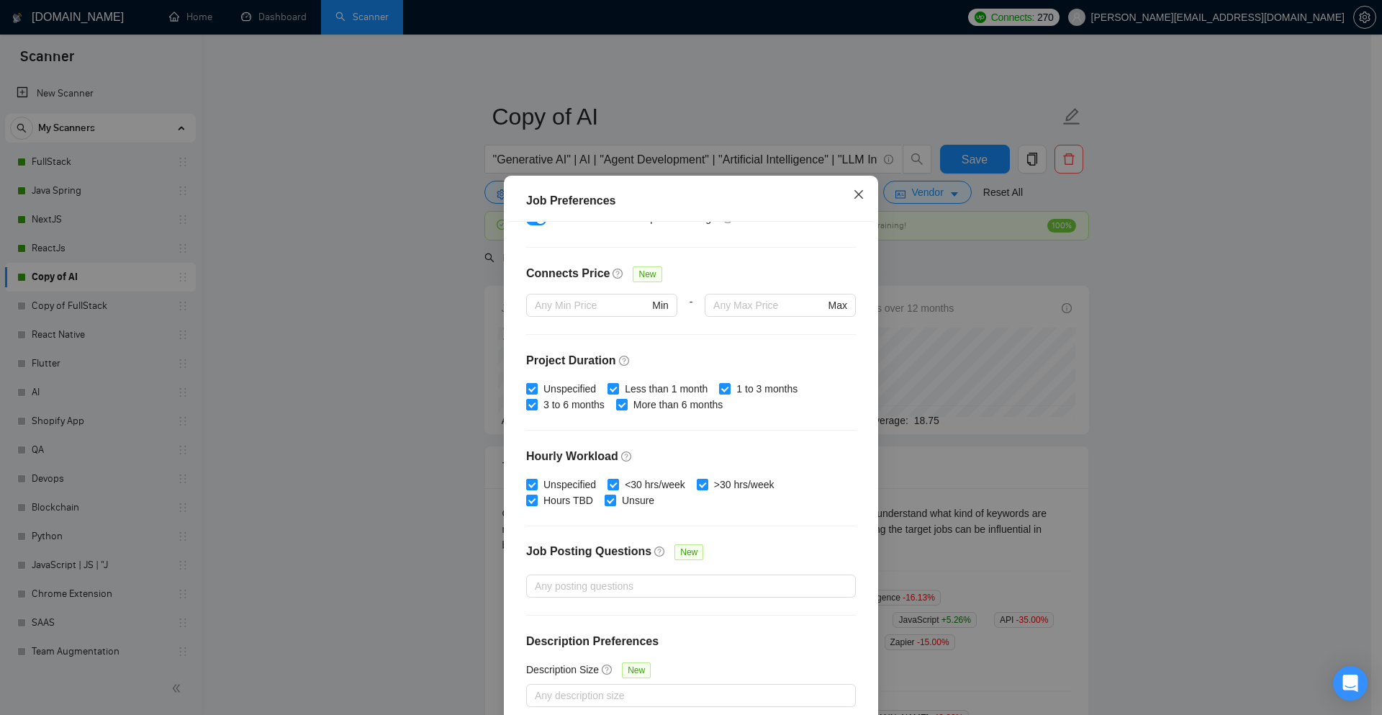
click at [863, 197] on span "Close" at bounding box center [858, 195] width 39 height 39
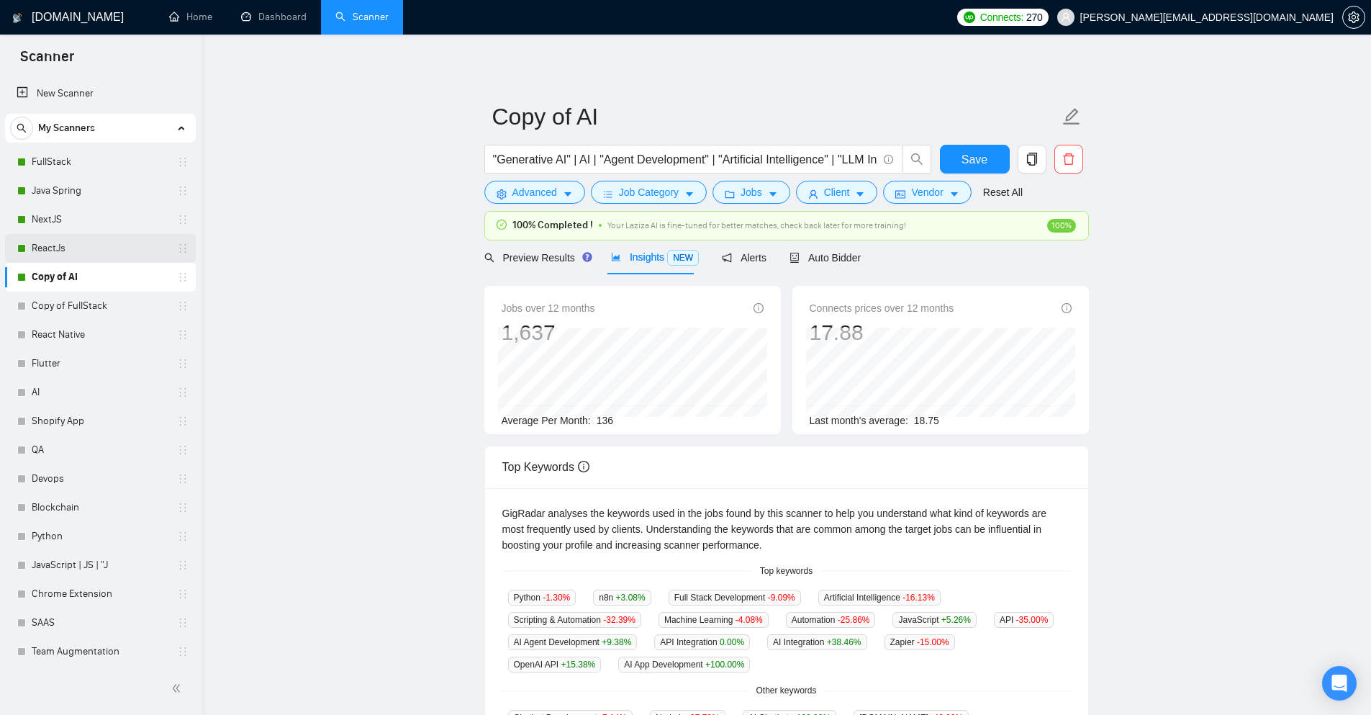
click at [59, 258] on link "ReactJs" at bounding box center [100, 248] width 137 height 29
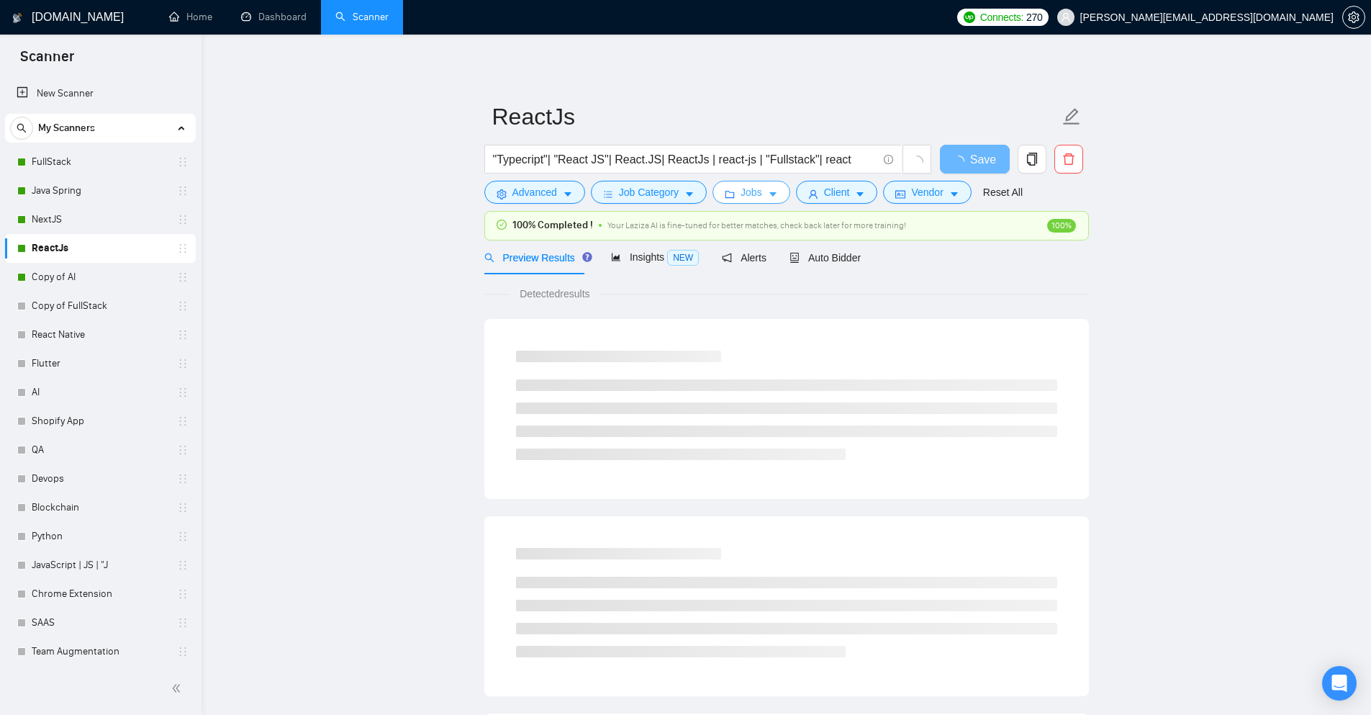
click at [757, 195] on span "Jobs" at bounding box center [752, 192] width 22 height 16
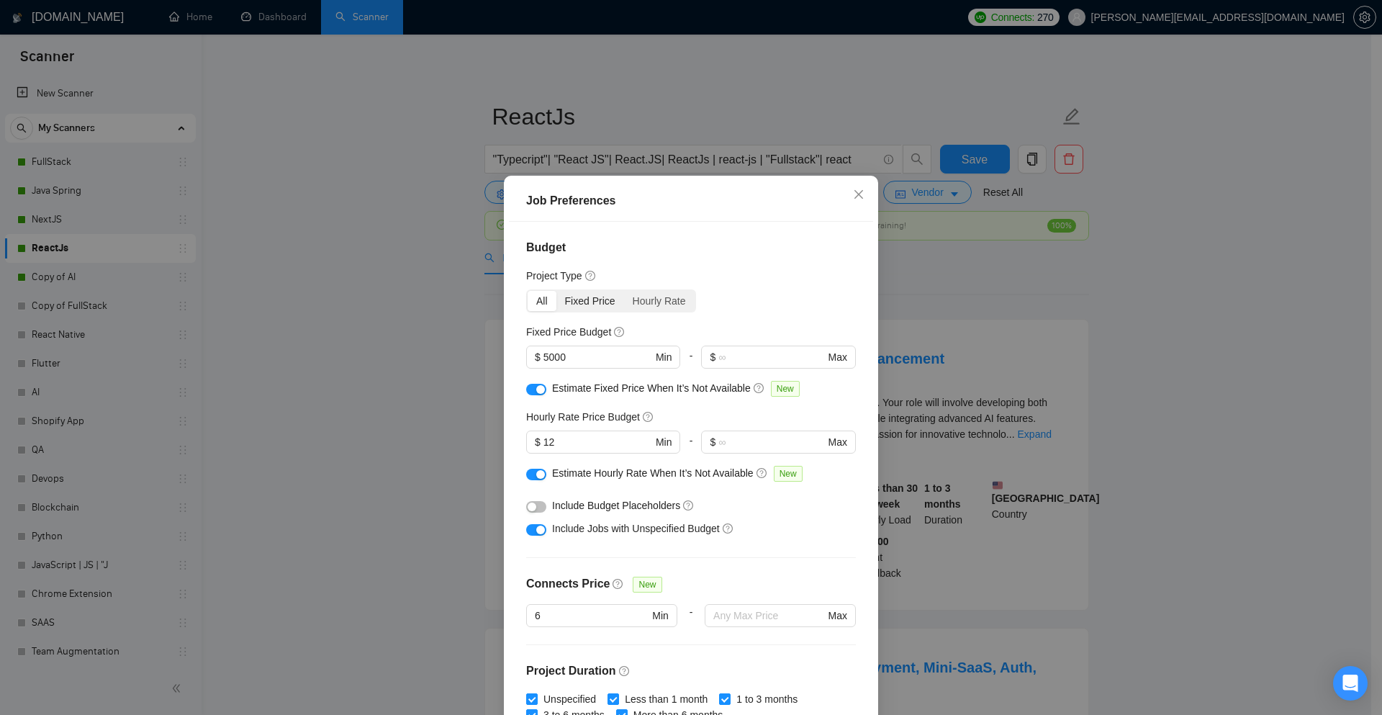
click at [596, 297] on div "Fixed Price" at bounding box center [590, 301] width 68 height 20
click at [556, 291] on input "Fixed Price" at bounding box center [556, 291] width 0 height 0
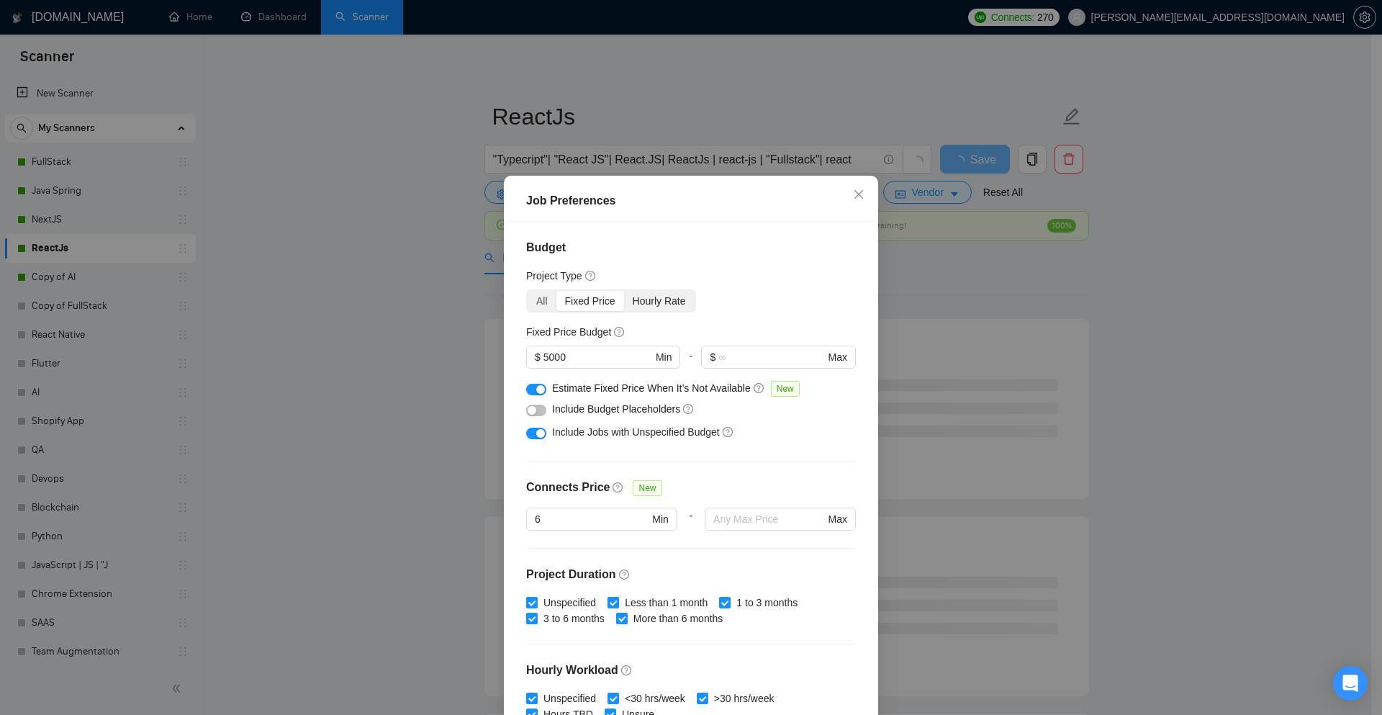
click at [639, 295] on div "Hourly Rate" at bounding box center [659, 301] width 71 height 20
click at [624, 291] on input "Hourly Rate" at bounding box center [624, 291] width 0 height 0
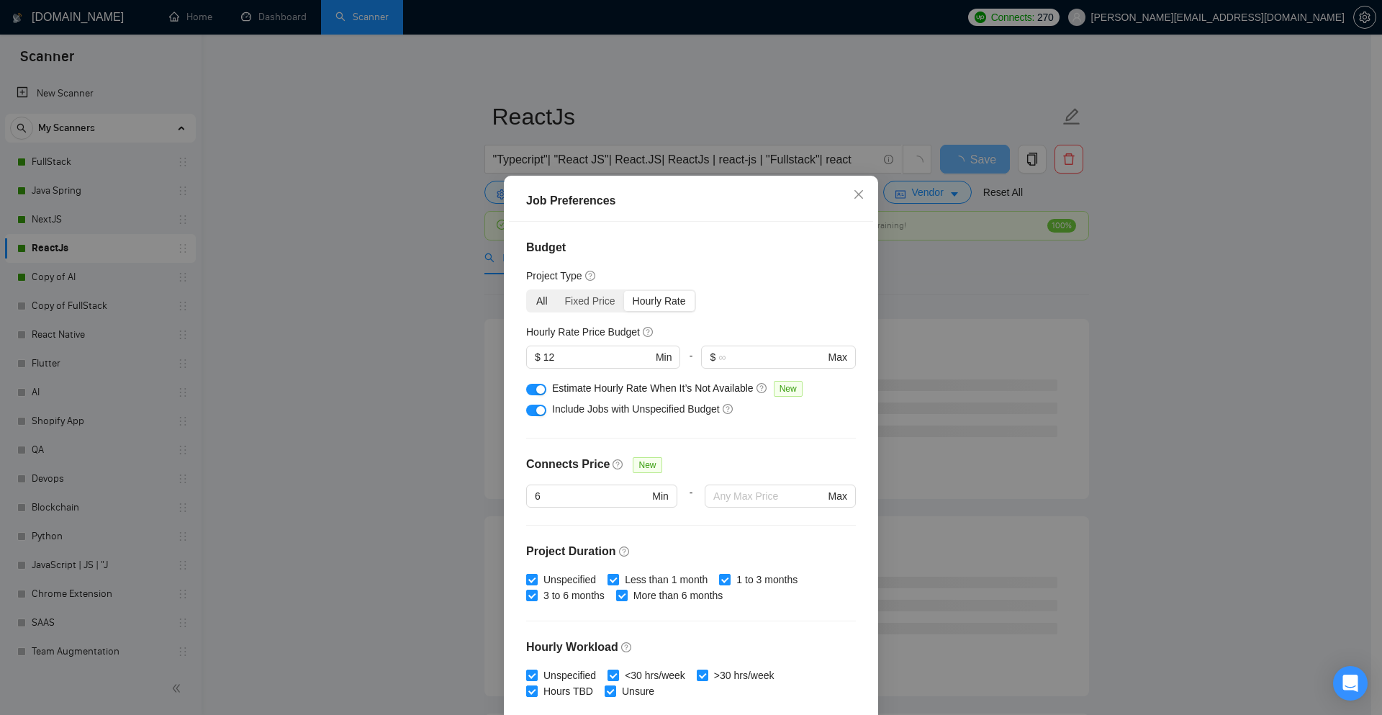
click at [529, 297] on div "All" at bounding box center [542, 301] width 29 height 20
click at [528, 291] on input "All" at bounding box center [528, 291] width 0 height 0
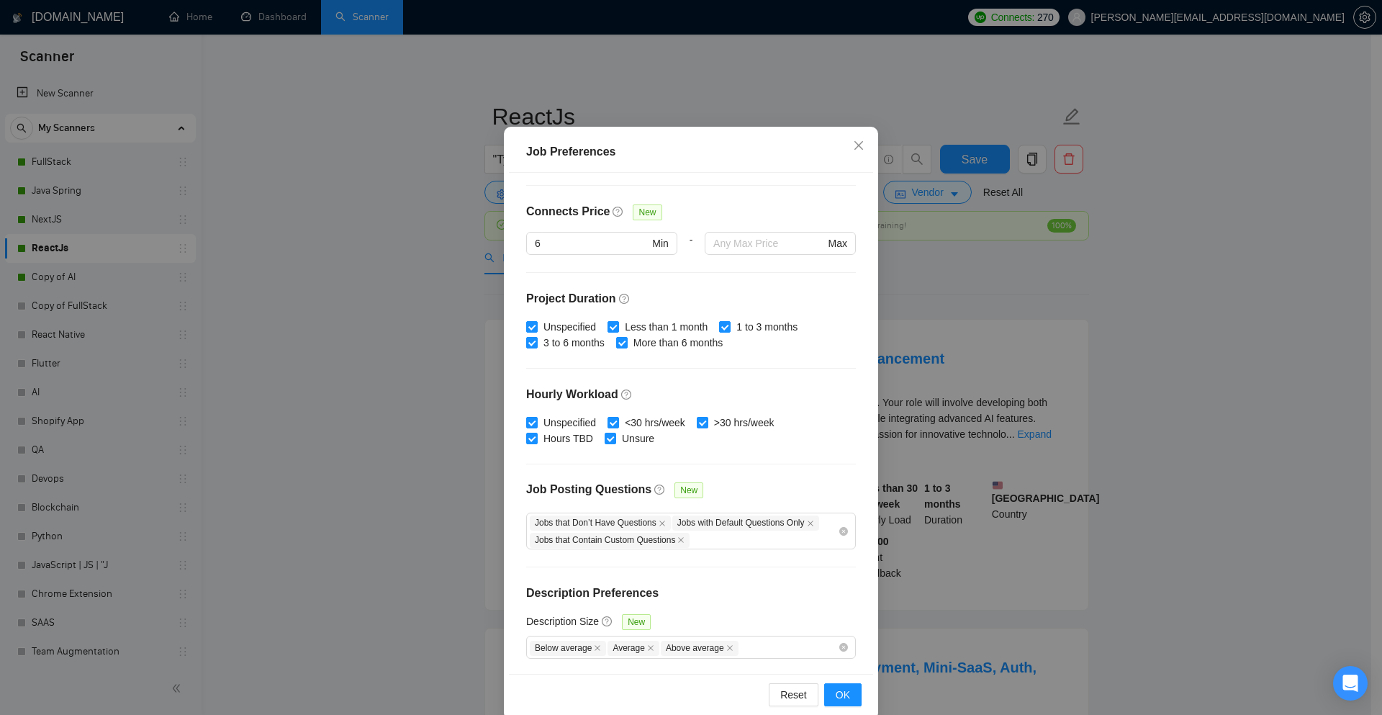
scroll to position [71, 0]
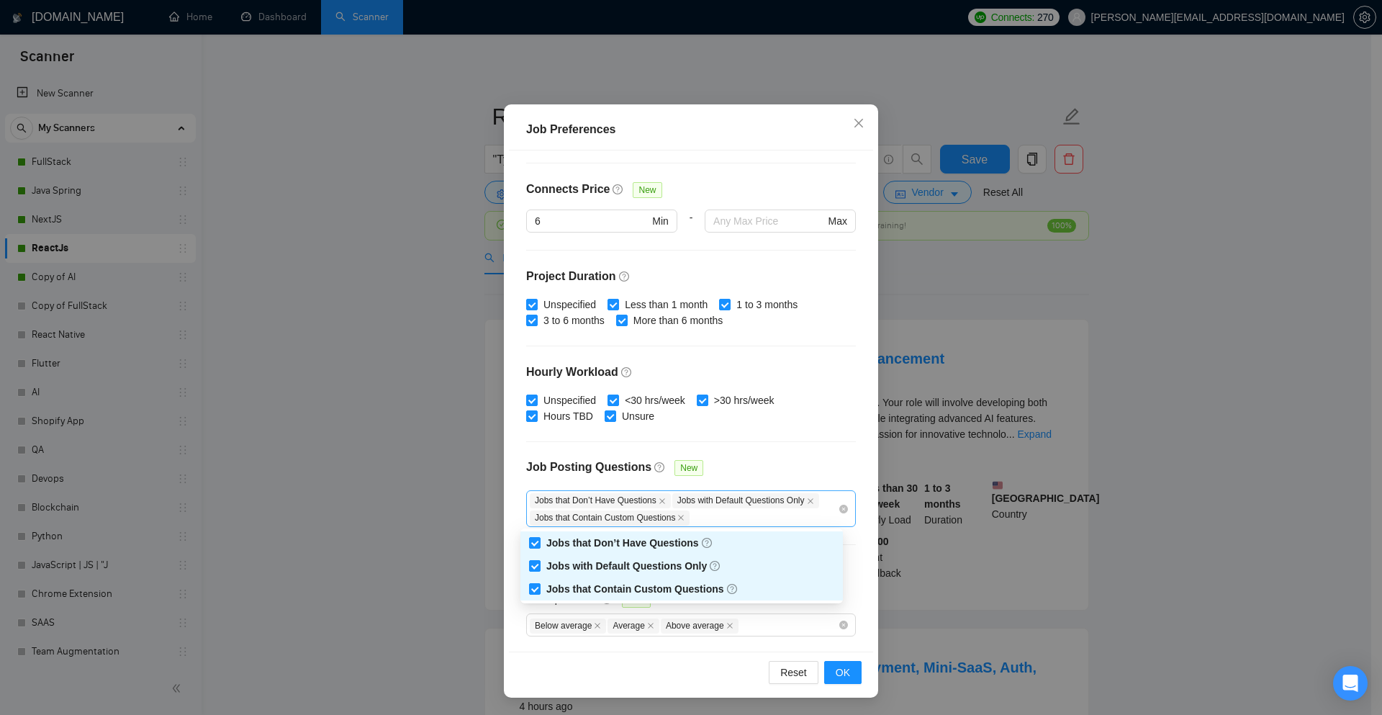
click at [764, 518] on div "Jobs that Don’t Have Questions Jobs with Default Questions Only Jobs that Conta…" at bounding box center [684, 509] width 308 height 34
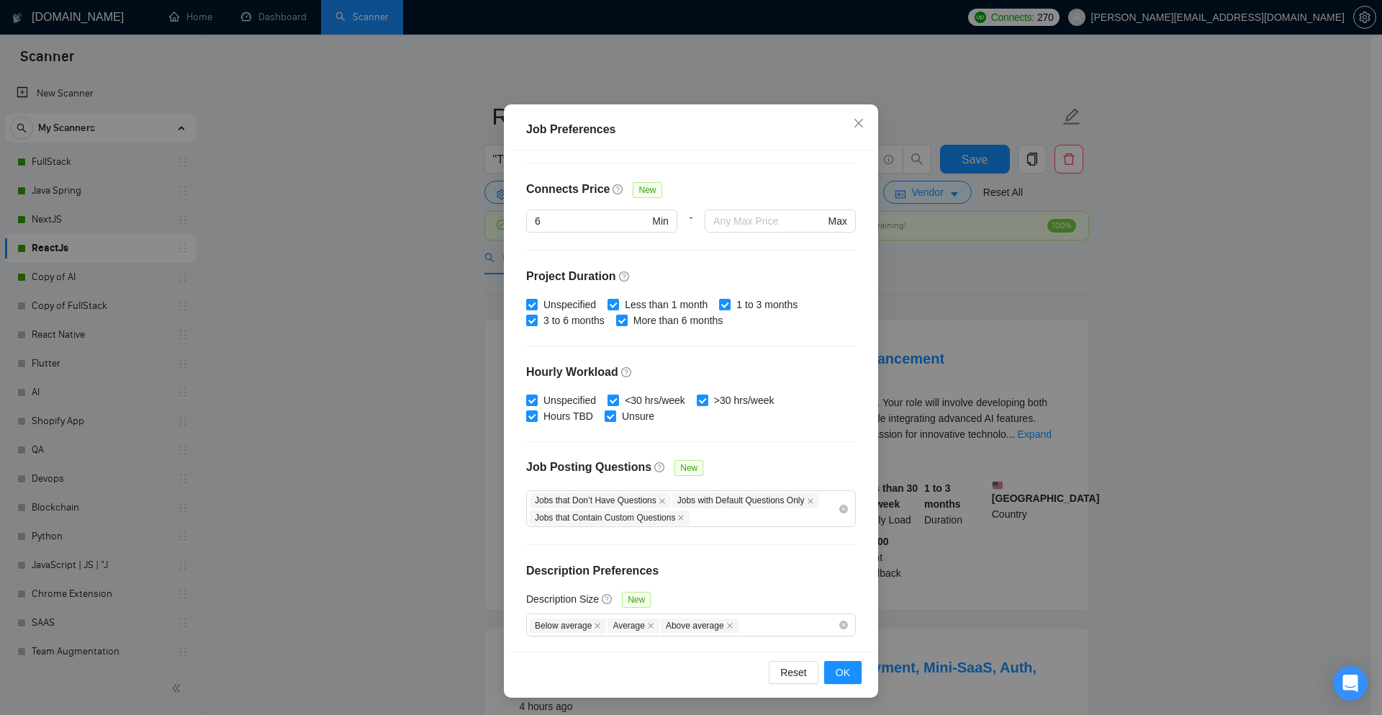
click at [791, 442] on div at bounding box center [691, 441] width 330 height 1
click at [846, 672] on button "OK" at bounding box center [842, 672] width 37 height 23
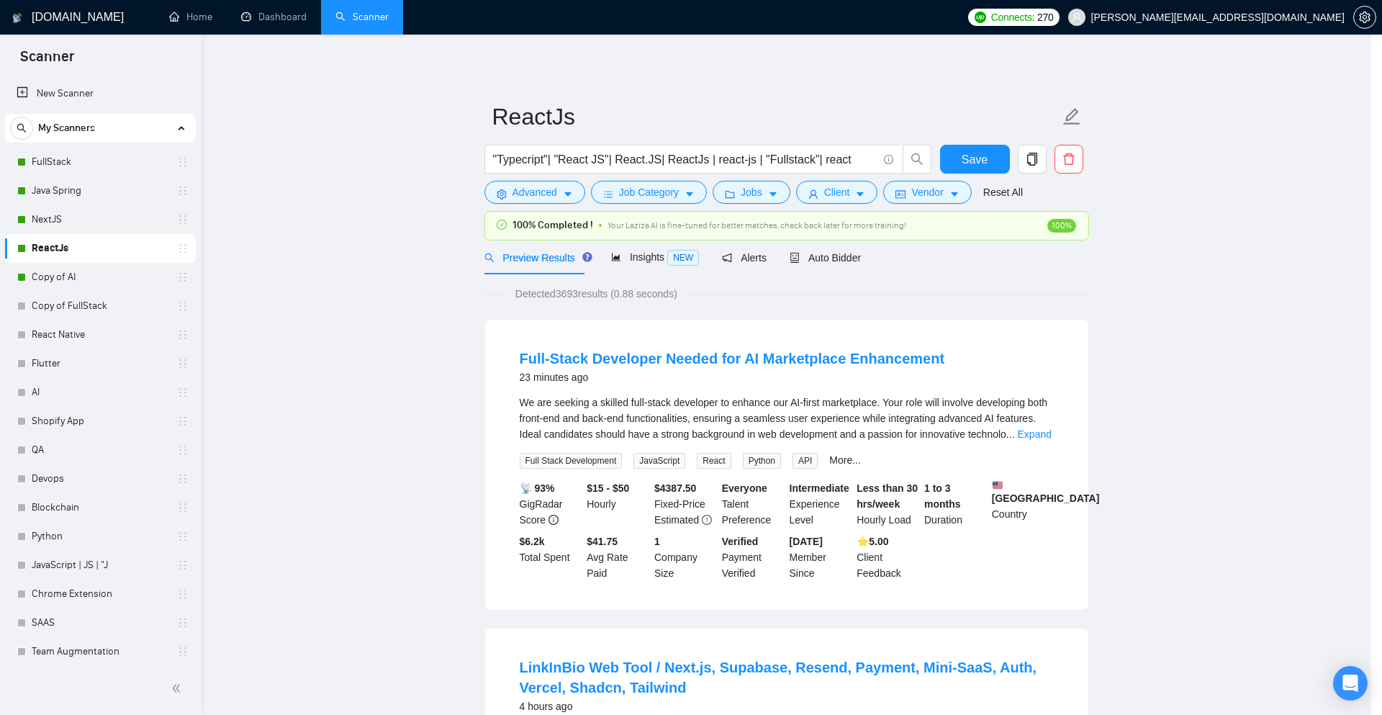
scroll to position [0, 0]
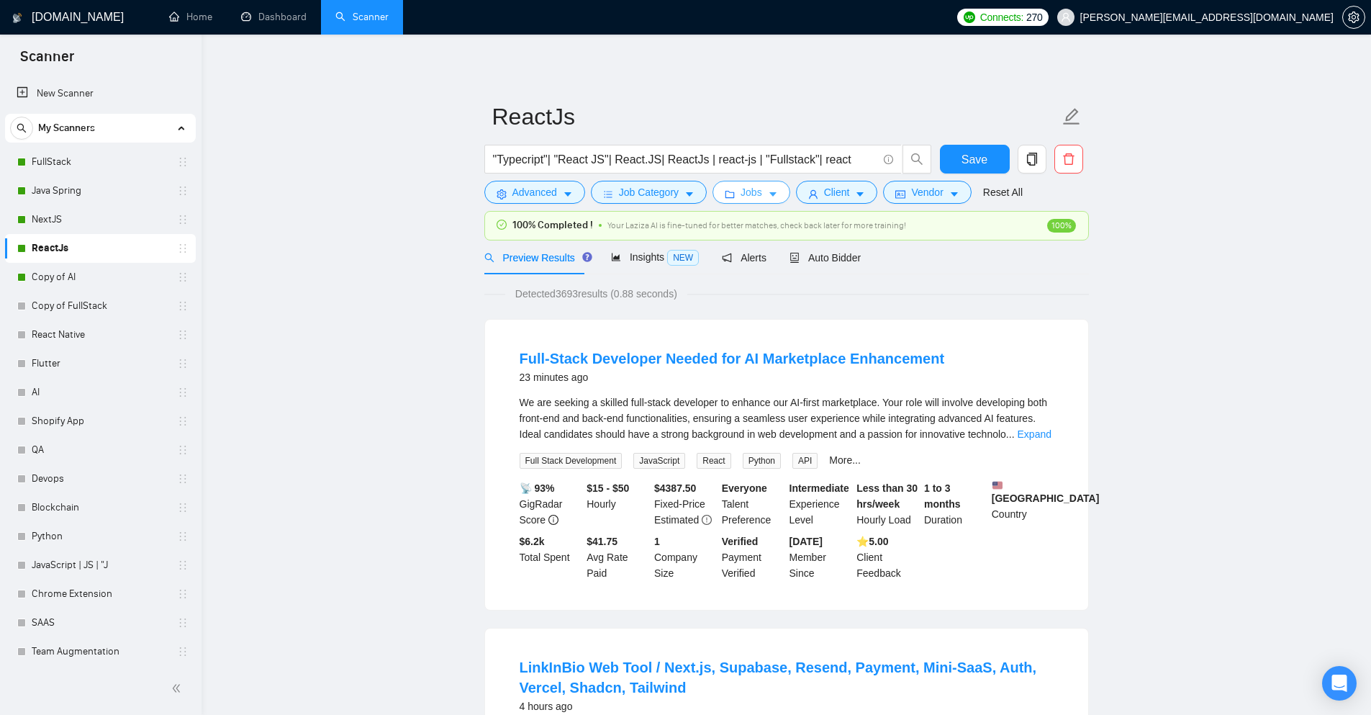
click at [772, 197] on icon "caret-down" at bounding box center [773, 194] width 10 height 10
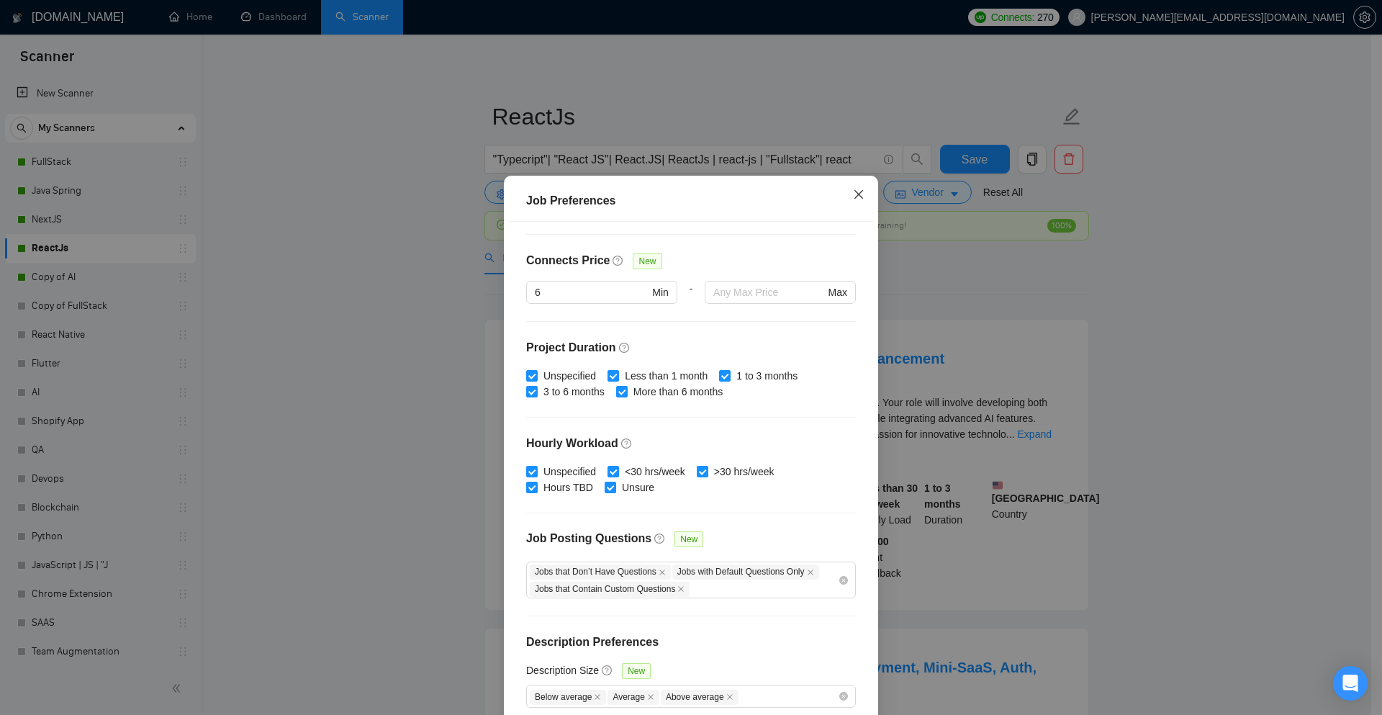
click at [853, 192] on icon "close" at bounding box center [859, 195] width 12 height 12
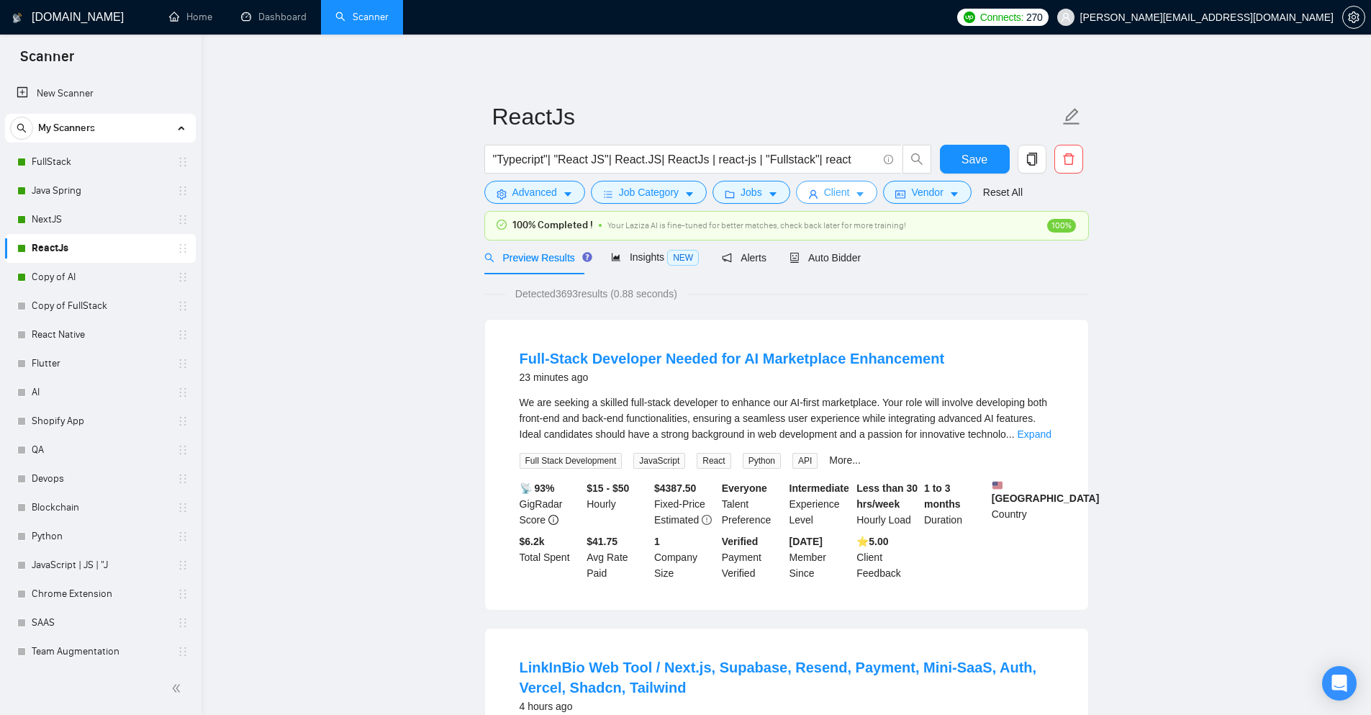
click at [847, 194] on button "Client" at bounding box center [837, 192] width 82 height 23
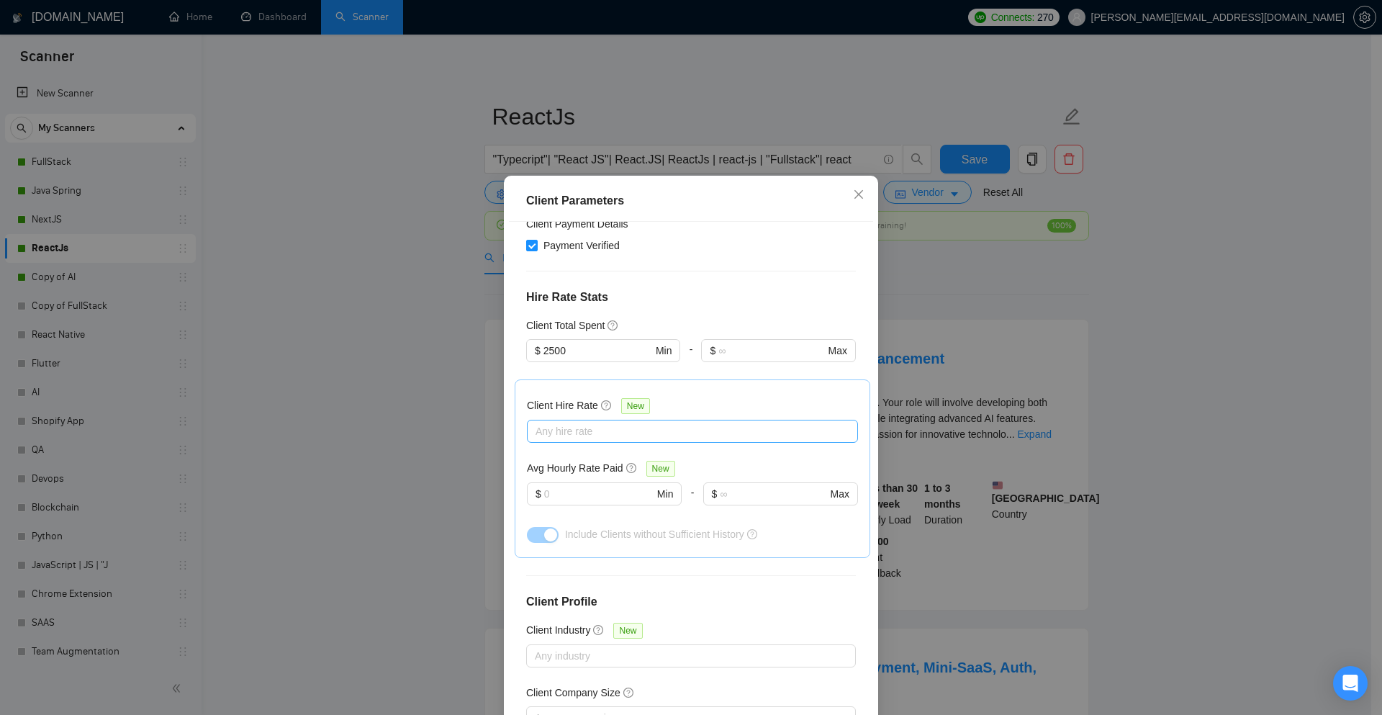
click at [577, 423] on div at bounding box center [686, 431] width 310 height 17
click at [409, 266] on div "Client Parameters Client Location Include Client Countries Select Exclude Clien…" at bounding box center [691, 357] width 1382 height 715
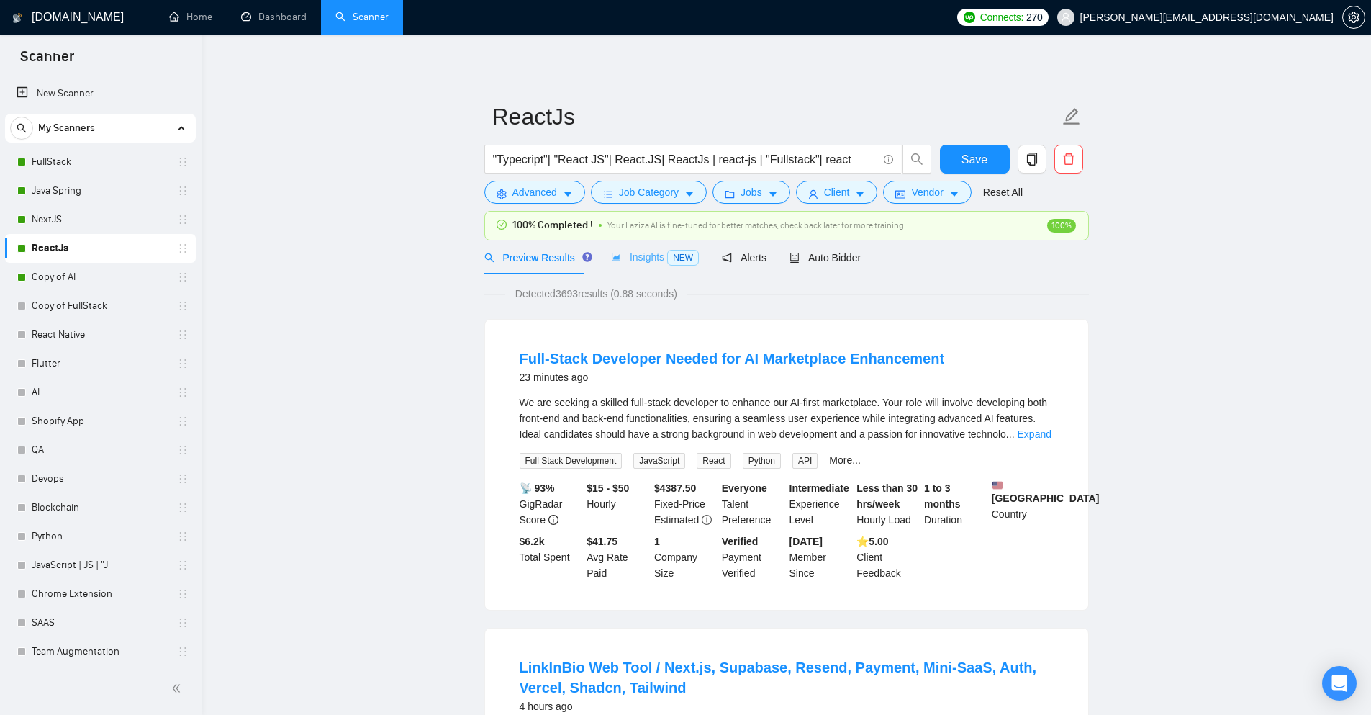
click at [644, 273] on div "Insights NEW" at bounding box center [655, 257] width 88 height 34
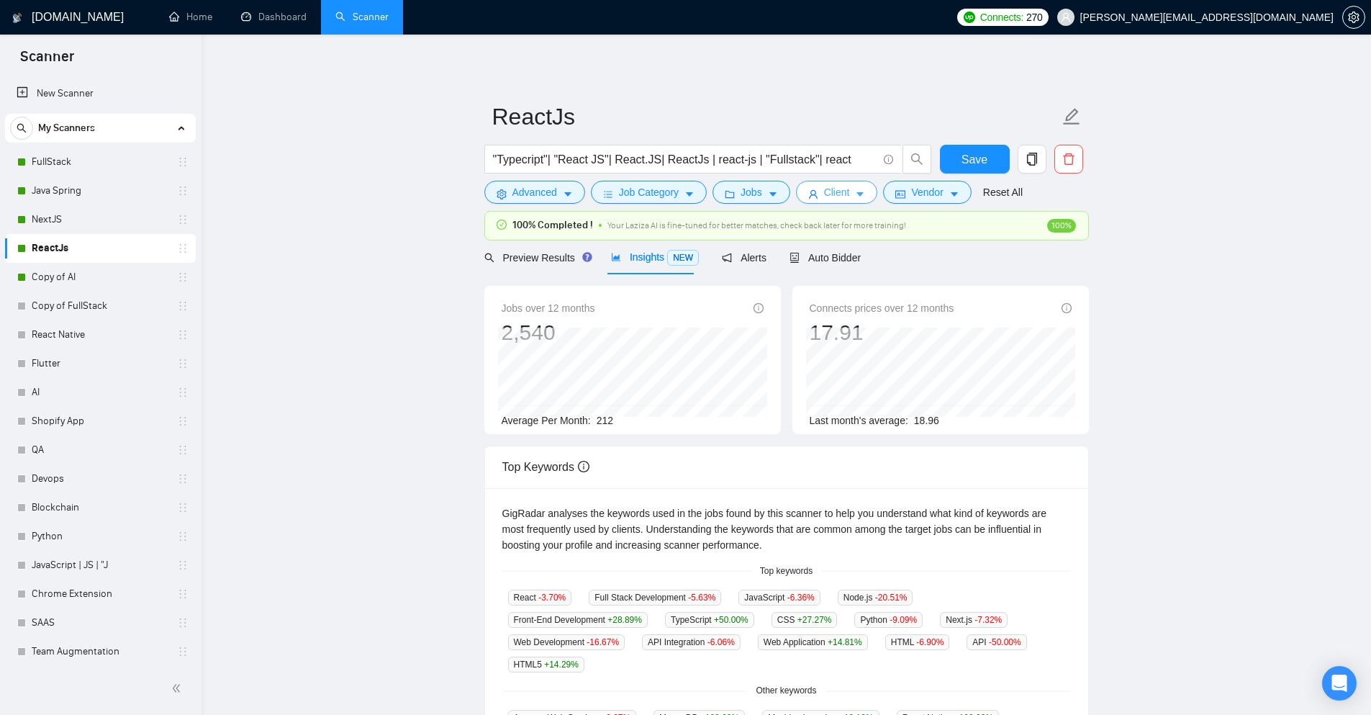
click at [857, 196] on icon "caret-down" at bounding box center [860, 195] width 7 height 4
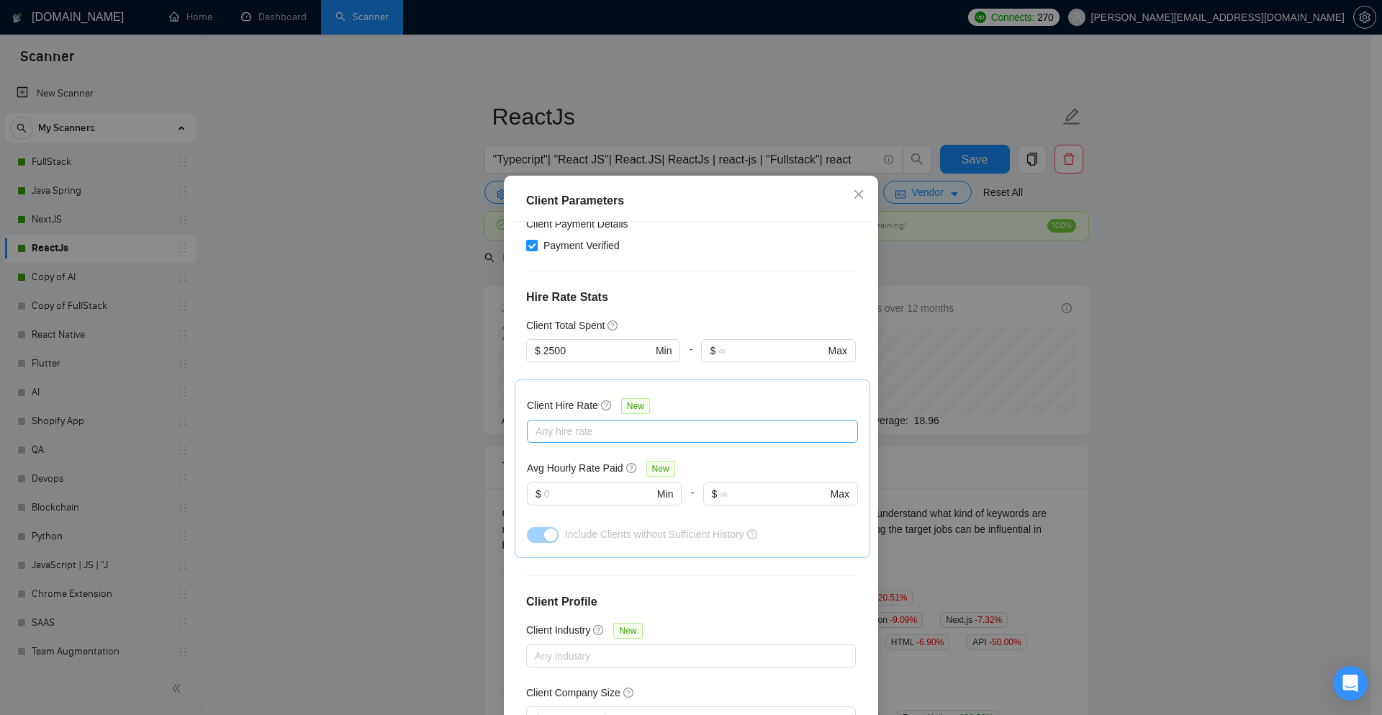
click at [601, 423] on div at bounding box center [686, 431] width 310 height 17
click at [536, 381] on input "Low Rates" at bounding box center [535, 377] width 10 height 10
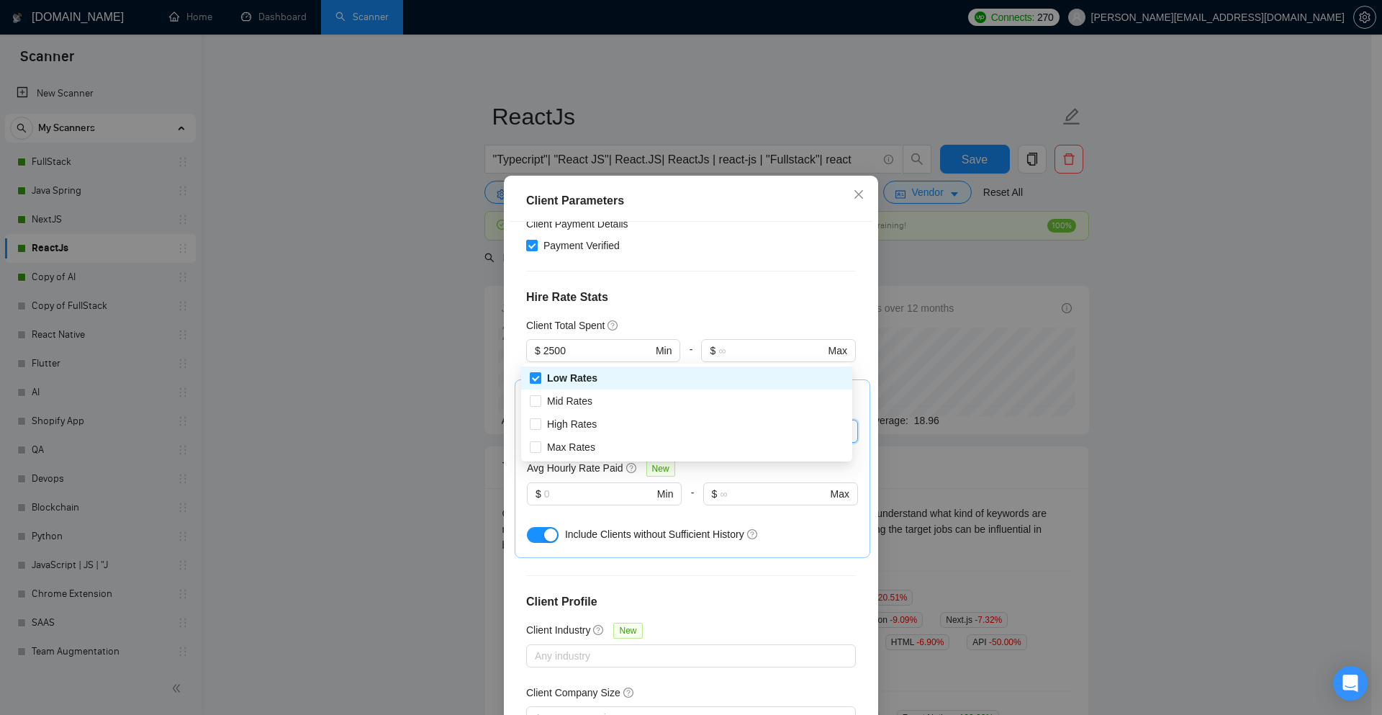
click at [536, 376] on input "Low Rates" at bounding box center [535, 377] width 10 height 10
checkbox input "false"
click at [536, 400] on input "Mid Rates" at bounding box center [535, 400] width 10 height 10
checkbox input "true"
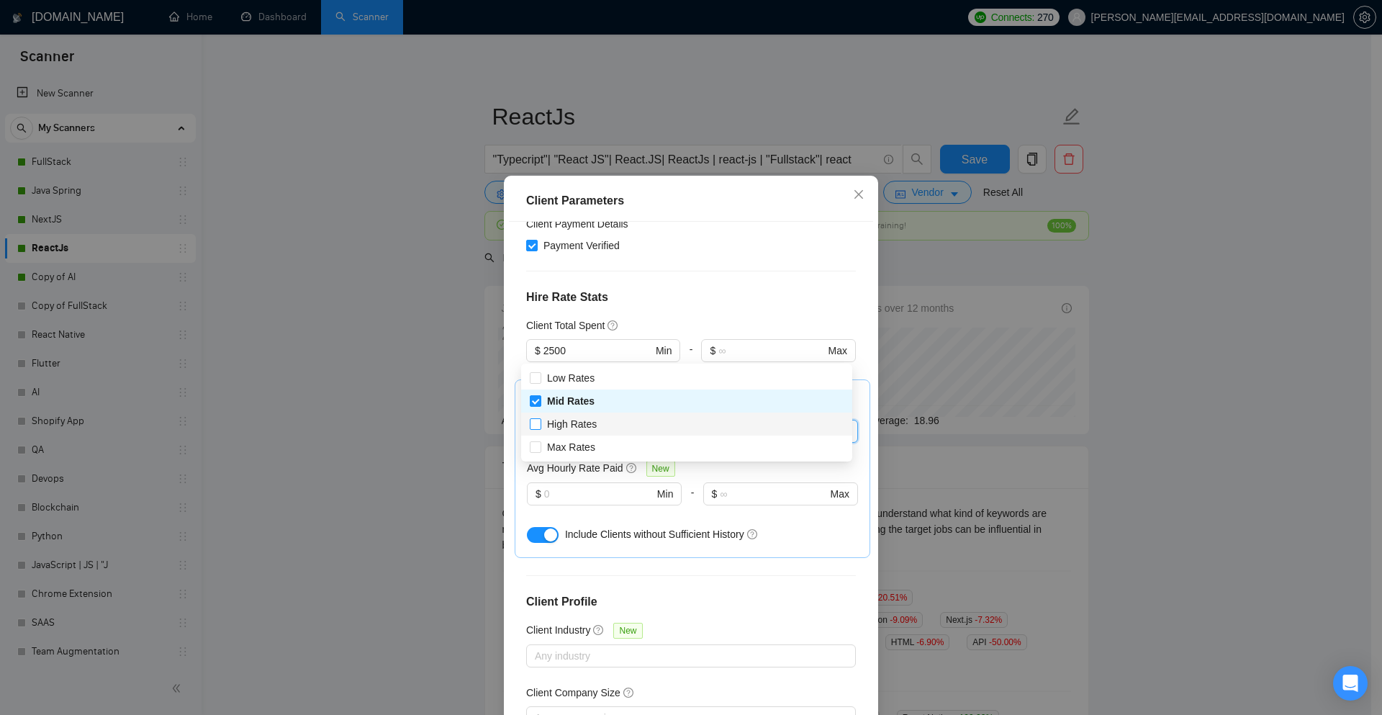
click at [535, 421] on input "High Rates" at bounding box center [535, 423] width 10 height 10
checkbox input "true"
click at [532, 440] on label "Max Rates" at bounding box center [565, 447] width 71 height 16
click at [532, 441] on input "Max Rates" at bounding box center [535, 446] width 10 height 10
drag, startPoint x: 536, startPoint y: 447, endPoint x: 543, endPoint y: 436, distance: 12.6
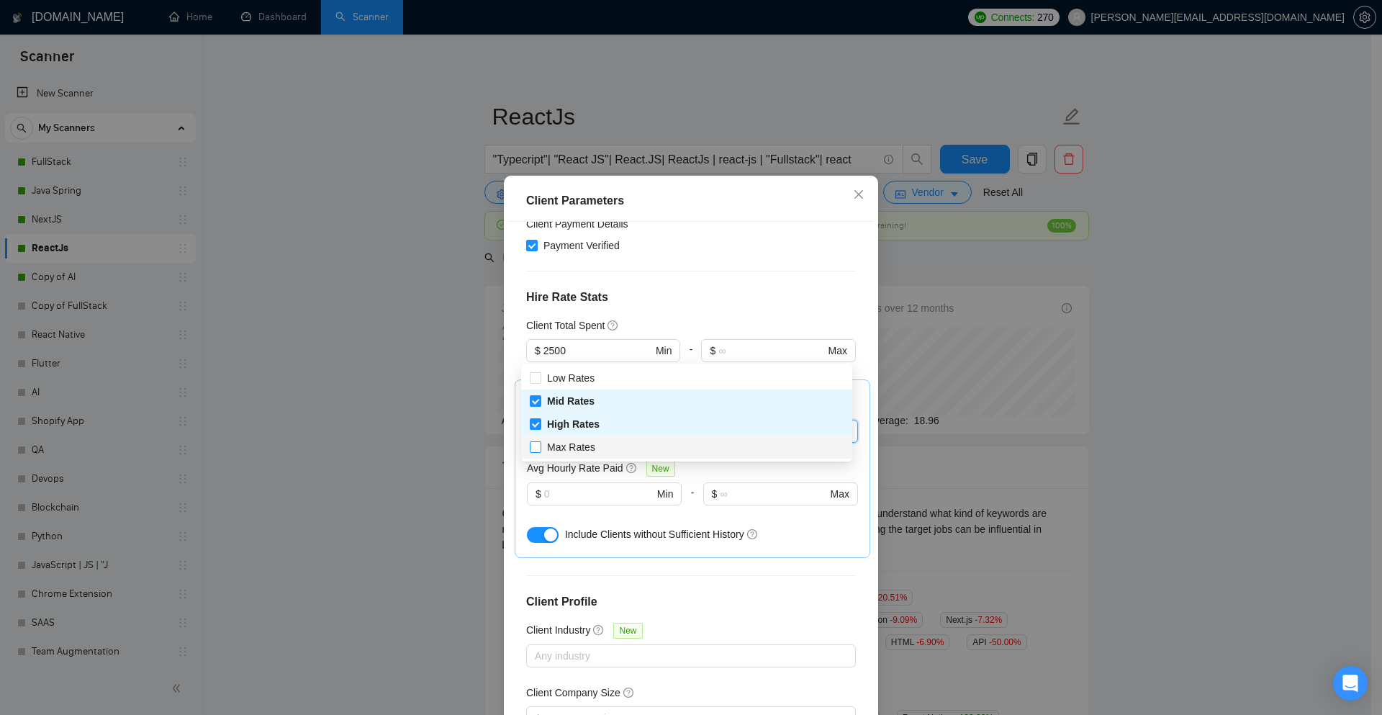
click at [536, 447] on input "Max Rates" at bounding box center [535, 446] width 10 height 10
checkbox input "true"
click at [695, 392] on div "Client Hire Rate New Mid Rates High Rates Max Rates Avg Hourly Rate Paid New $ …" at bounding box center [692, 469] width 331 height 154
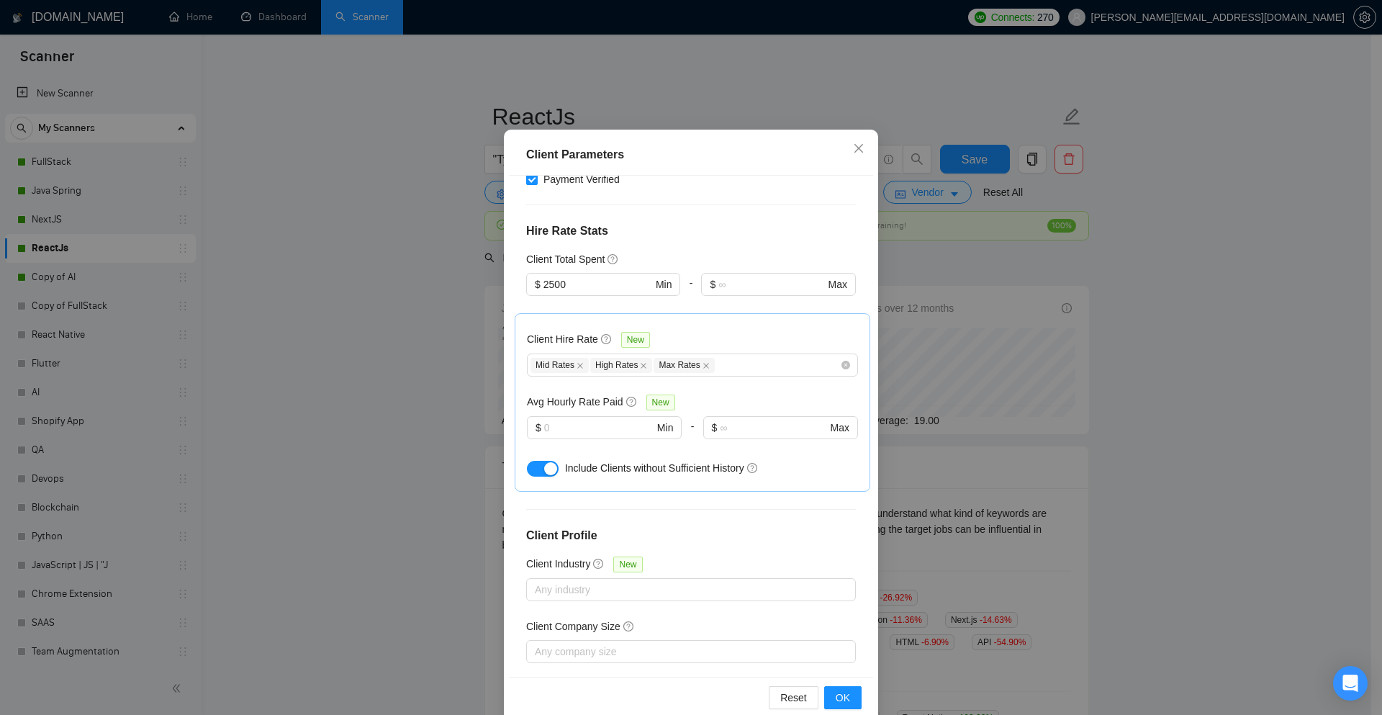
scroll to position [71, 0]
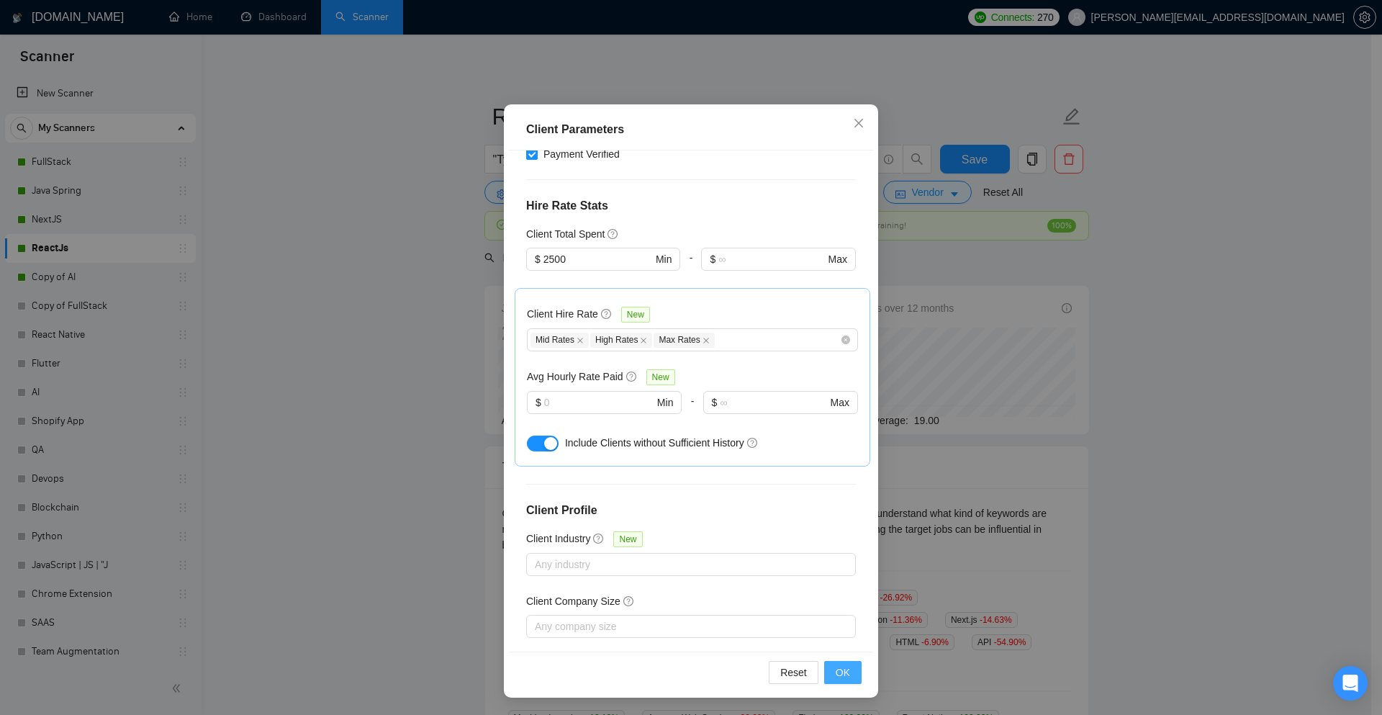
click at [849, 671] on button "OK" at bounding box center [842, 672] width 37 height 23
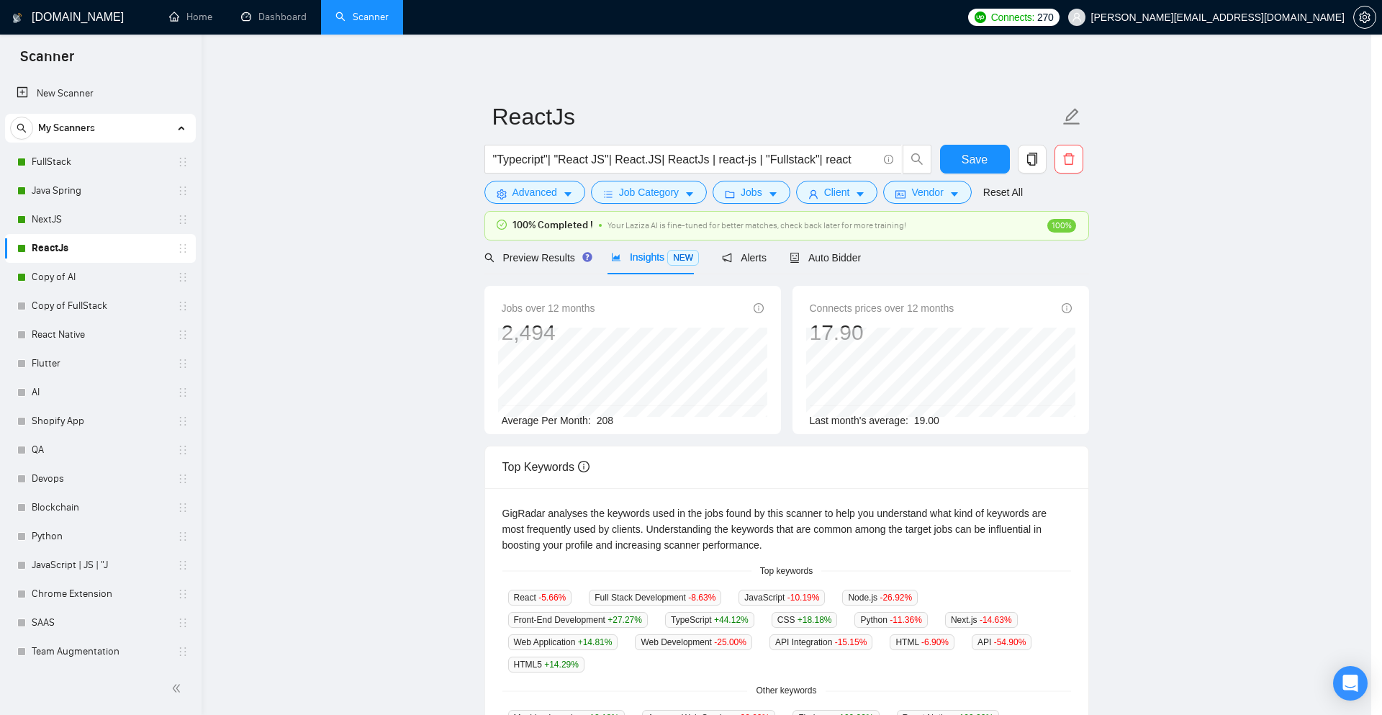
scroll to position [0, 0]
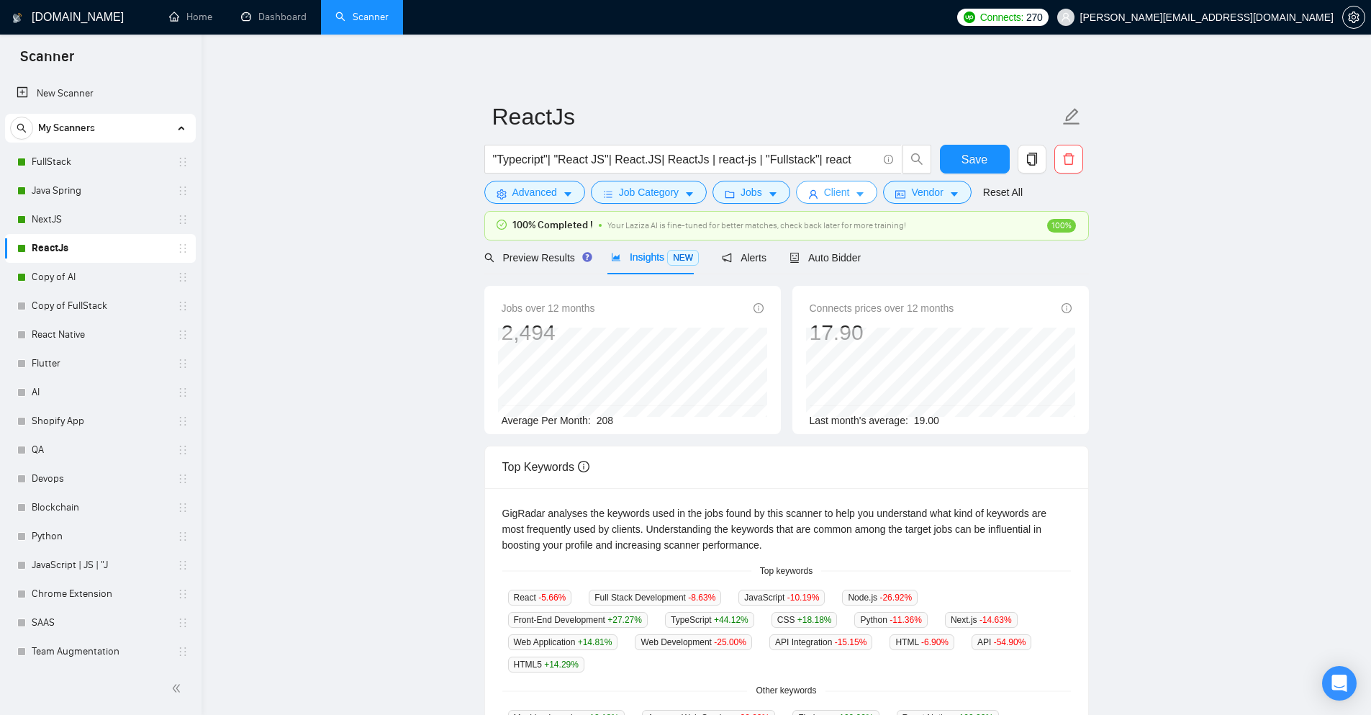
click at [855, 196] on icon "caret-down" at bounding box center [860, 194] width 10 height 10
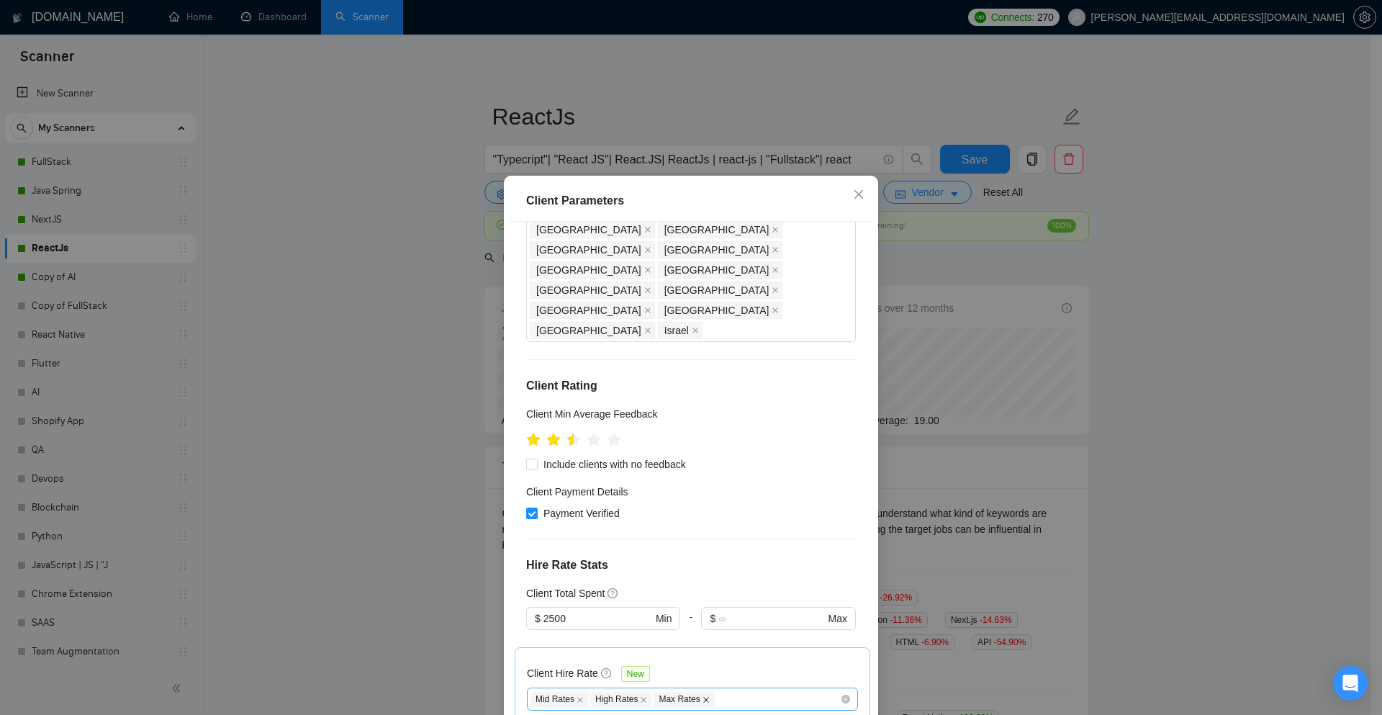
scroll to position [76, 0]
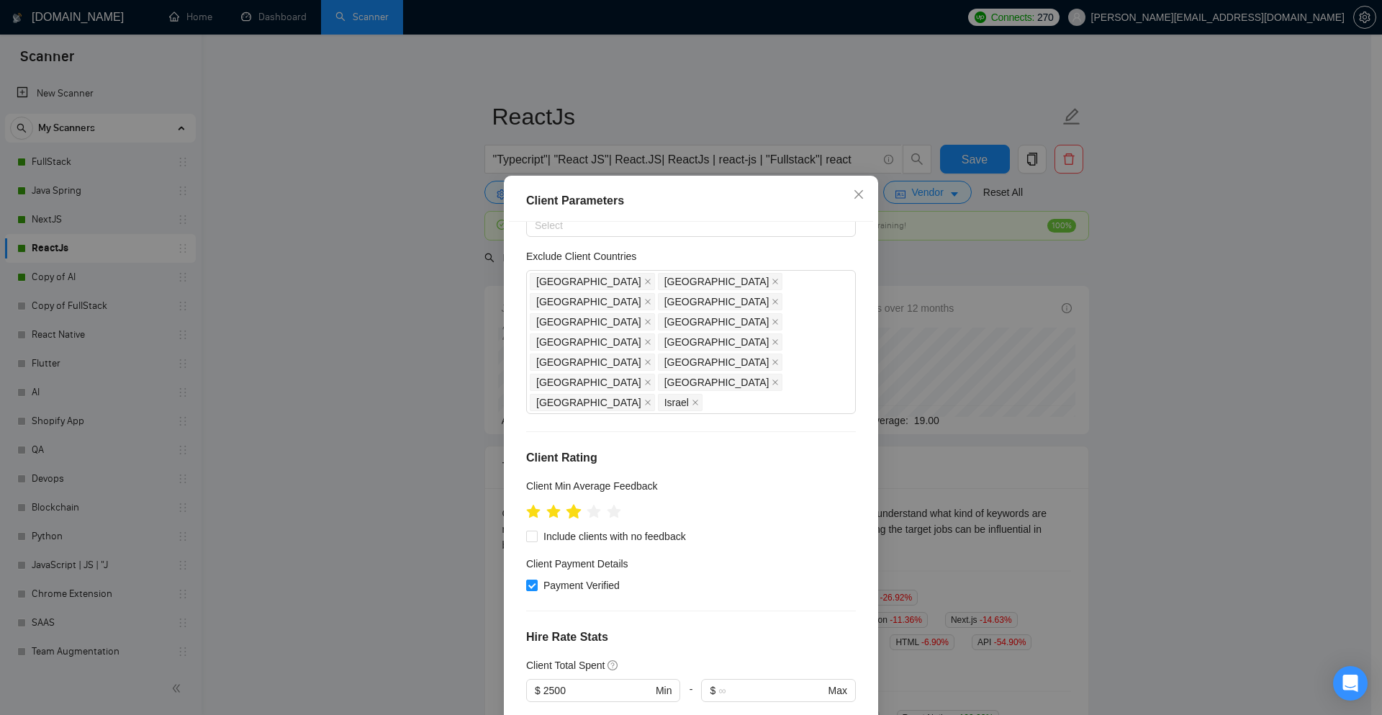
click at [572, 504] on icon "star" at bounding box center [573, 511] width 15 height 14
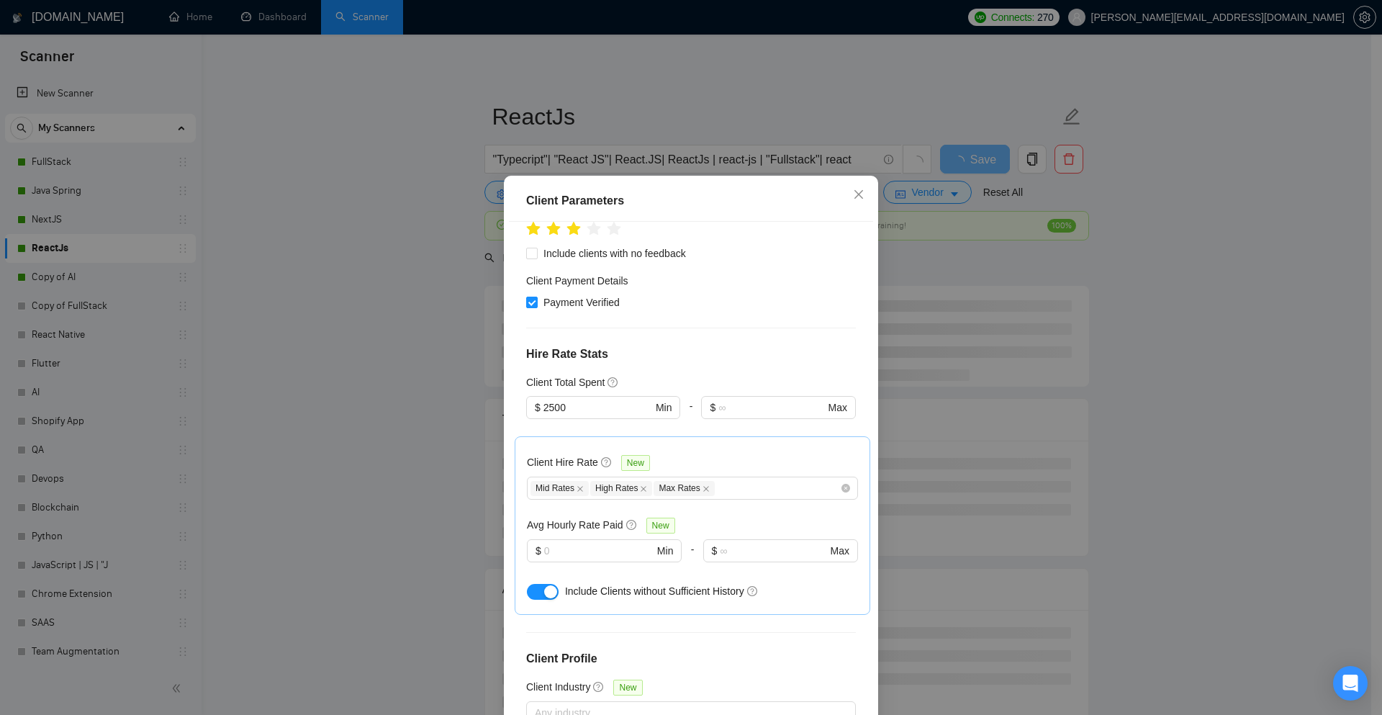
scroll to position [360, 0]
click at [703, 484] on icon "close" at bounding box center [706, 487] width 7 height 7
click at [640, 484] on icon "close" at bounding box center [643, 487] width 7 height 7
click at [577, 484] on icon "close" at bounding box center [580, 487] width 7 height 7
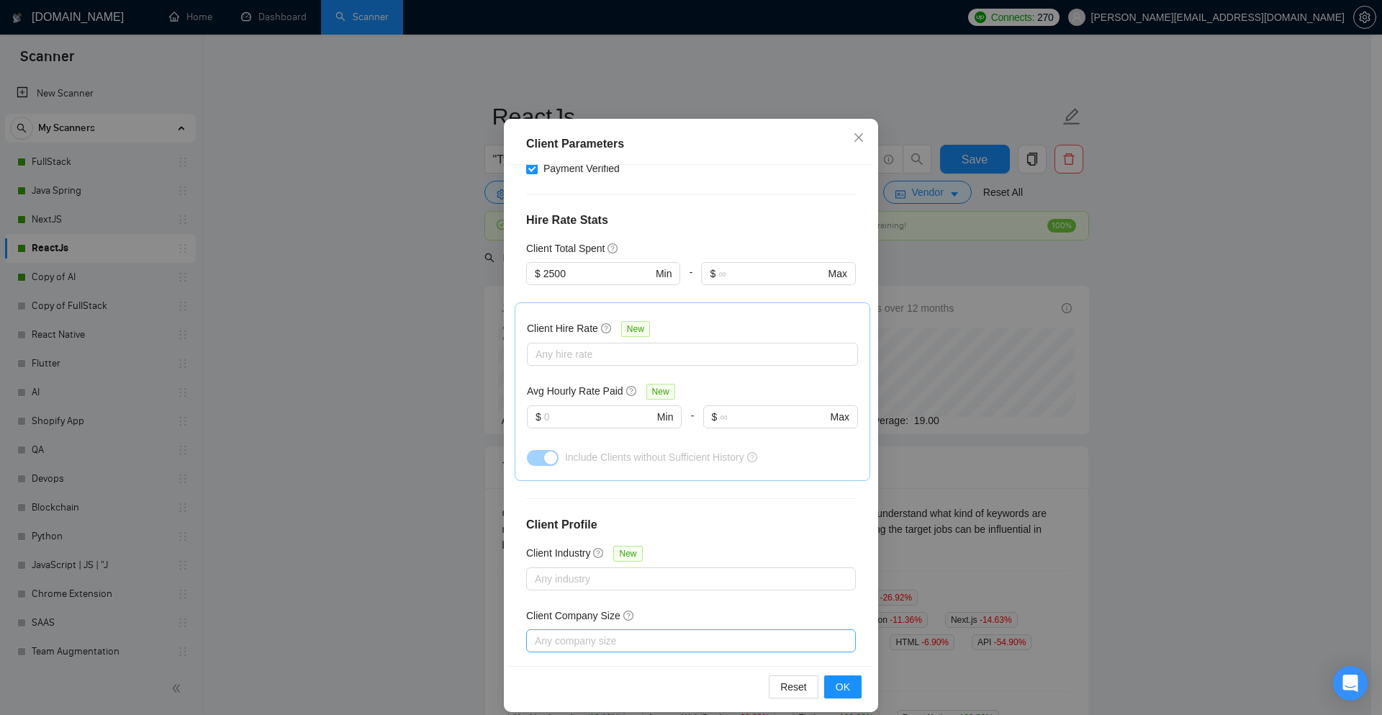
scroll to position [71, 0]
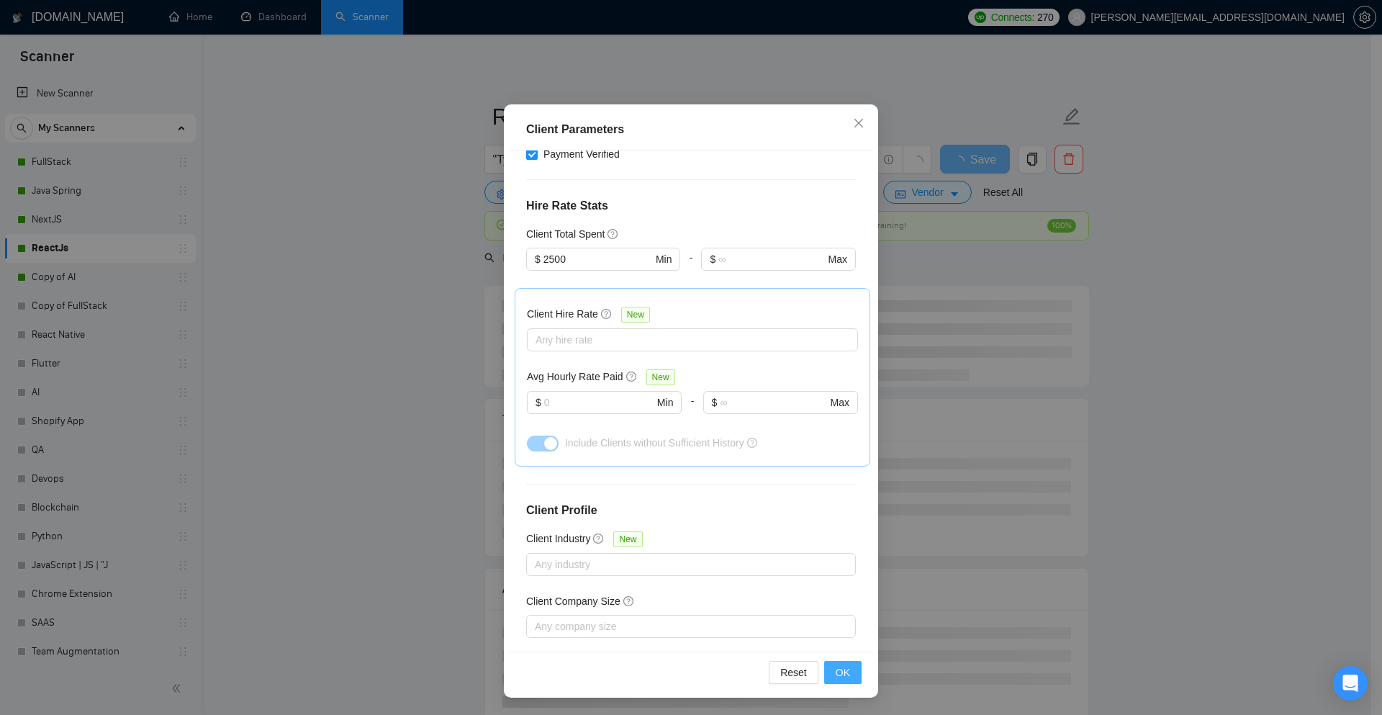
click at [849, 667] on button "OK" at bounding box center [842, 672] width 37 height 23
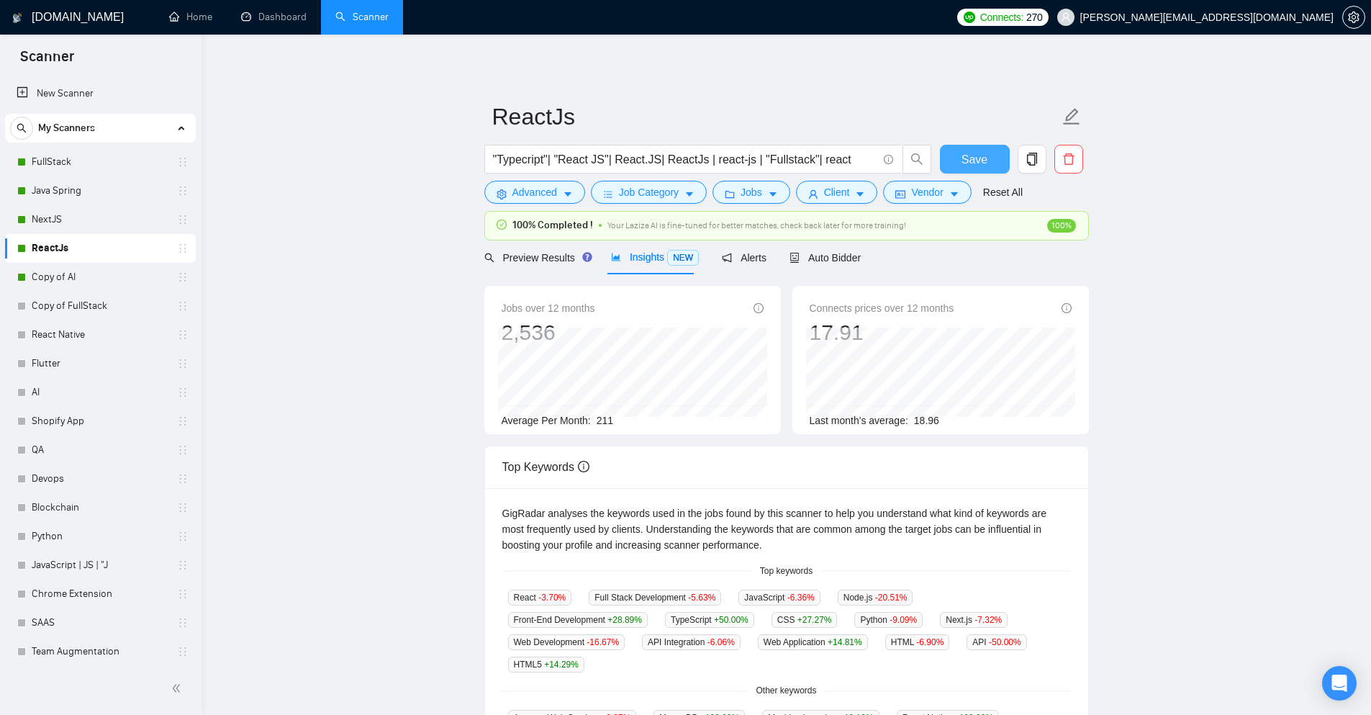
click at [990, 163] on button "Save" at bounding box center [975, 159] width 70 height 29
click at [856, 197] on icon "caret-down" at bounding box center [860, 194] width 10 height 10
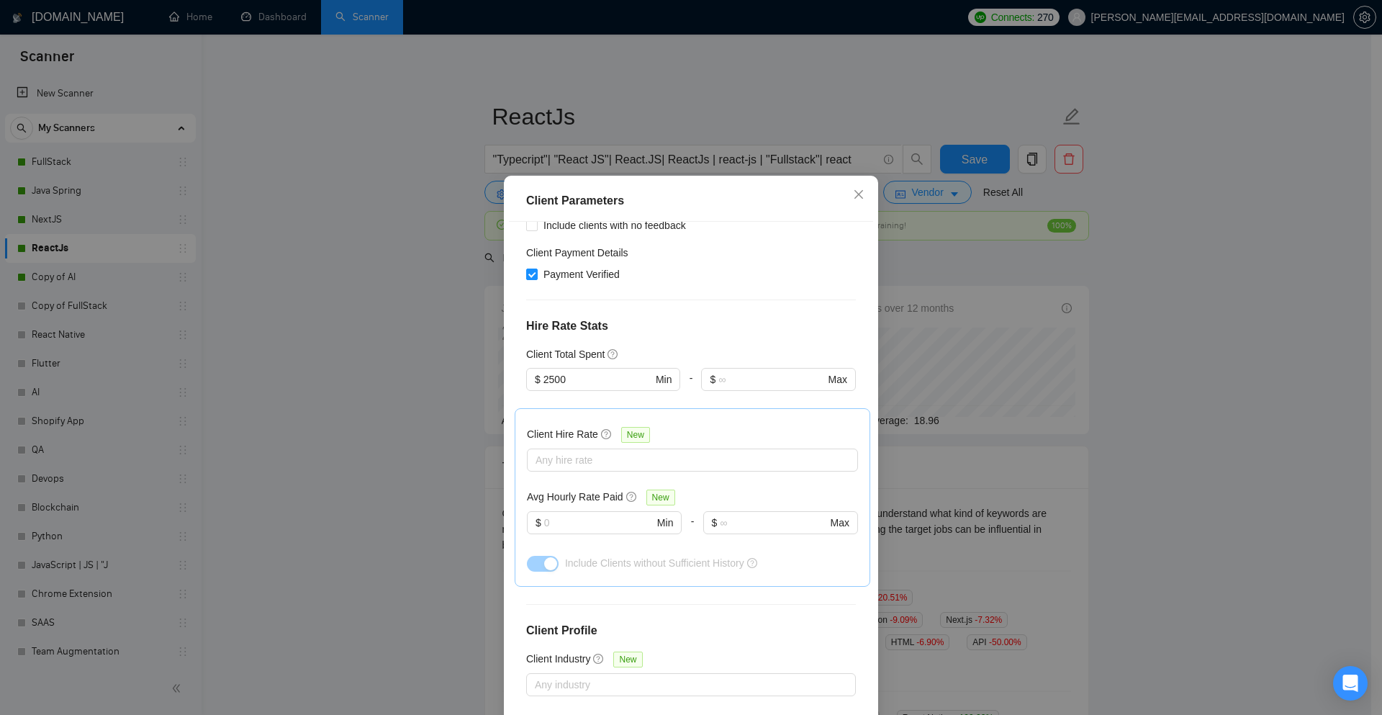
scroll to position [364, 0]
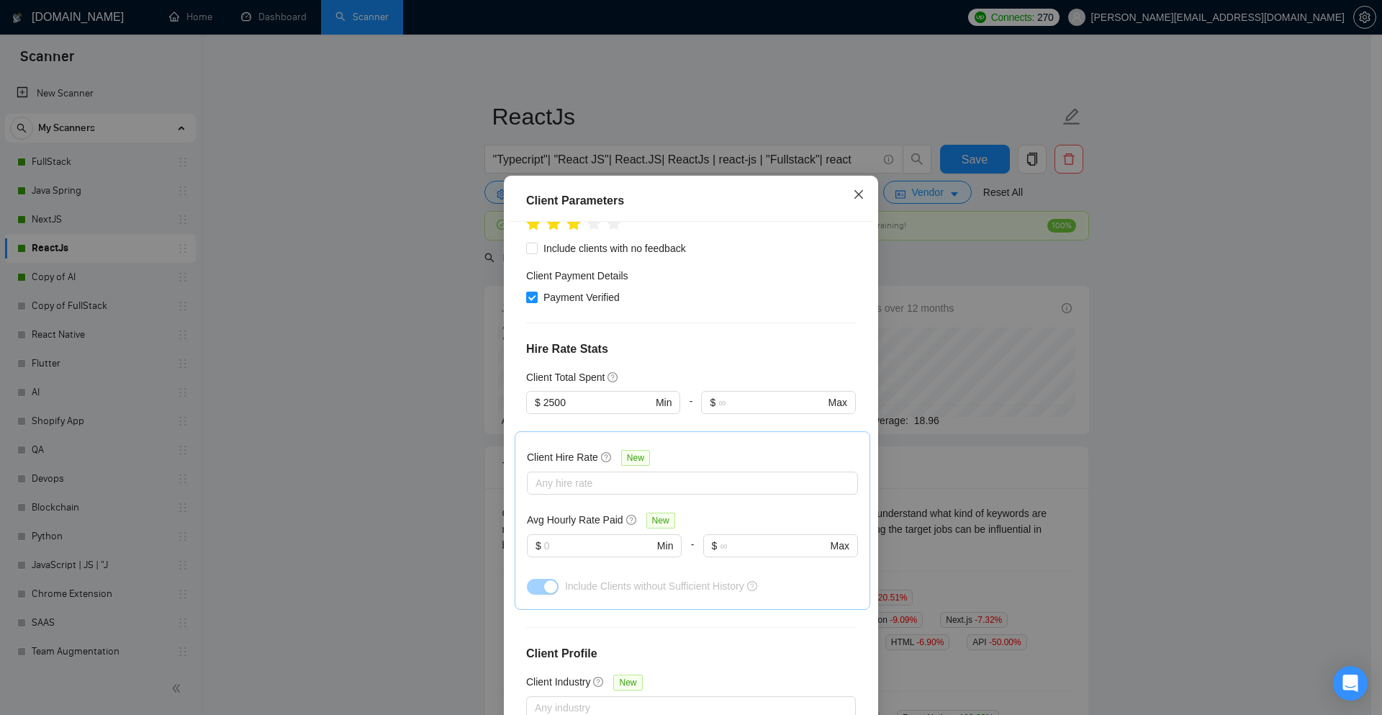
click at [853, 197] on icon "close" at bounding box center [859, 195] width 12 height 12
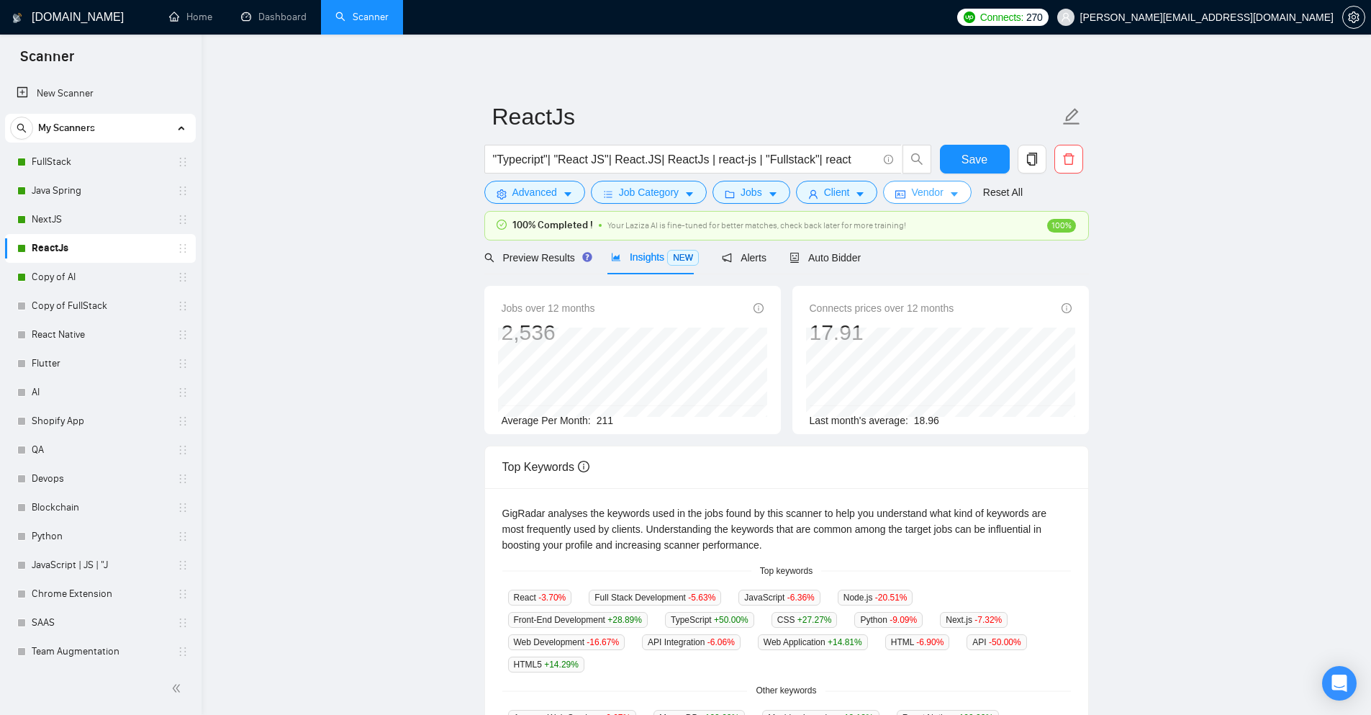
click at [937, 195] on span "Vendor" at bounding box center [927, 192] width 32 height 16
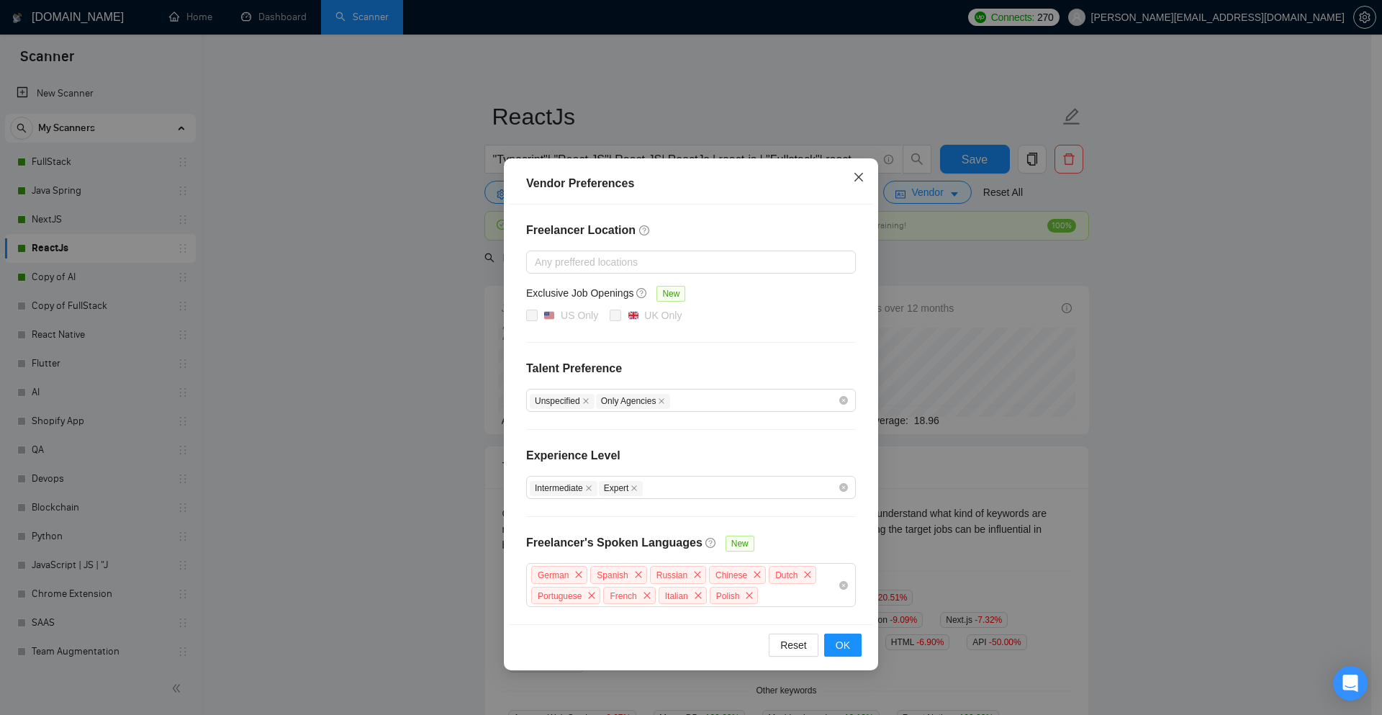
click at [863, 174] on icon "close" at bounding box center [858, 177] width 9 height 9
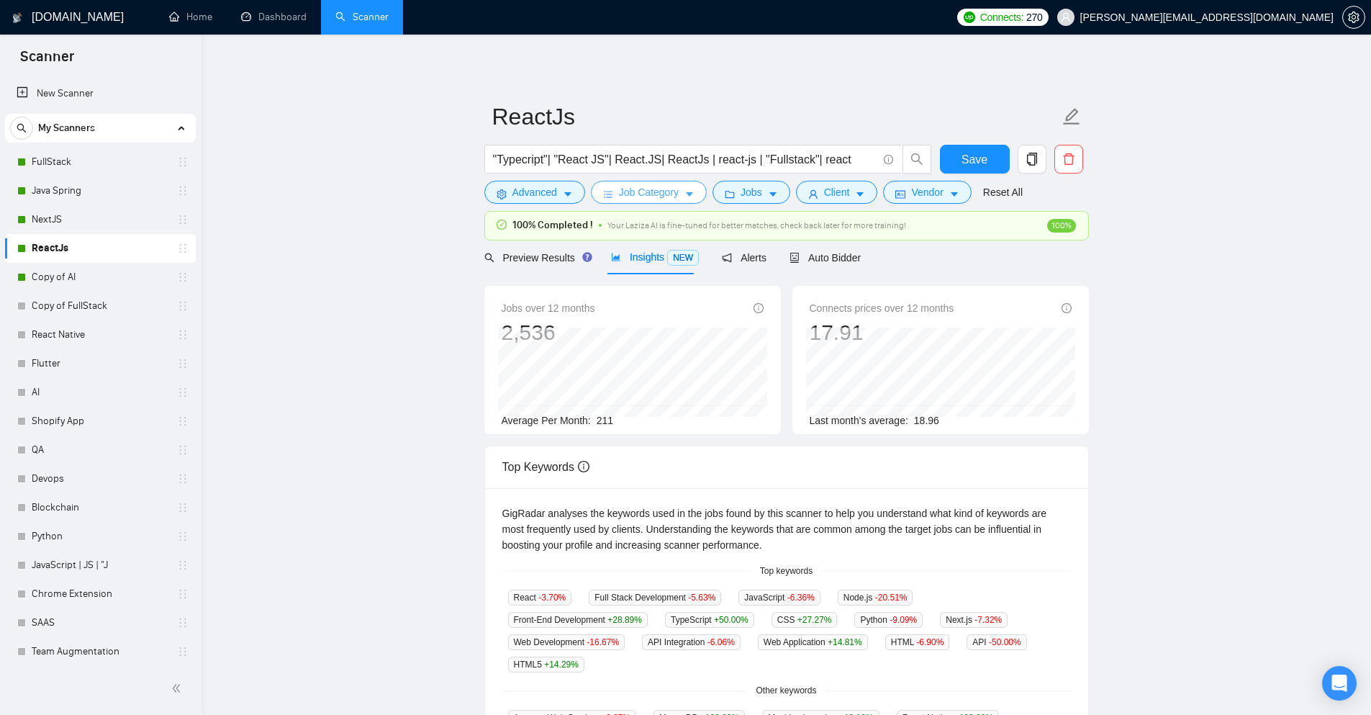
click at [690, 199] on icon "caret-down" at bounding box center [690, 194] width 10 height 10
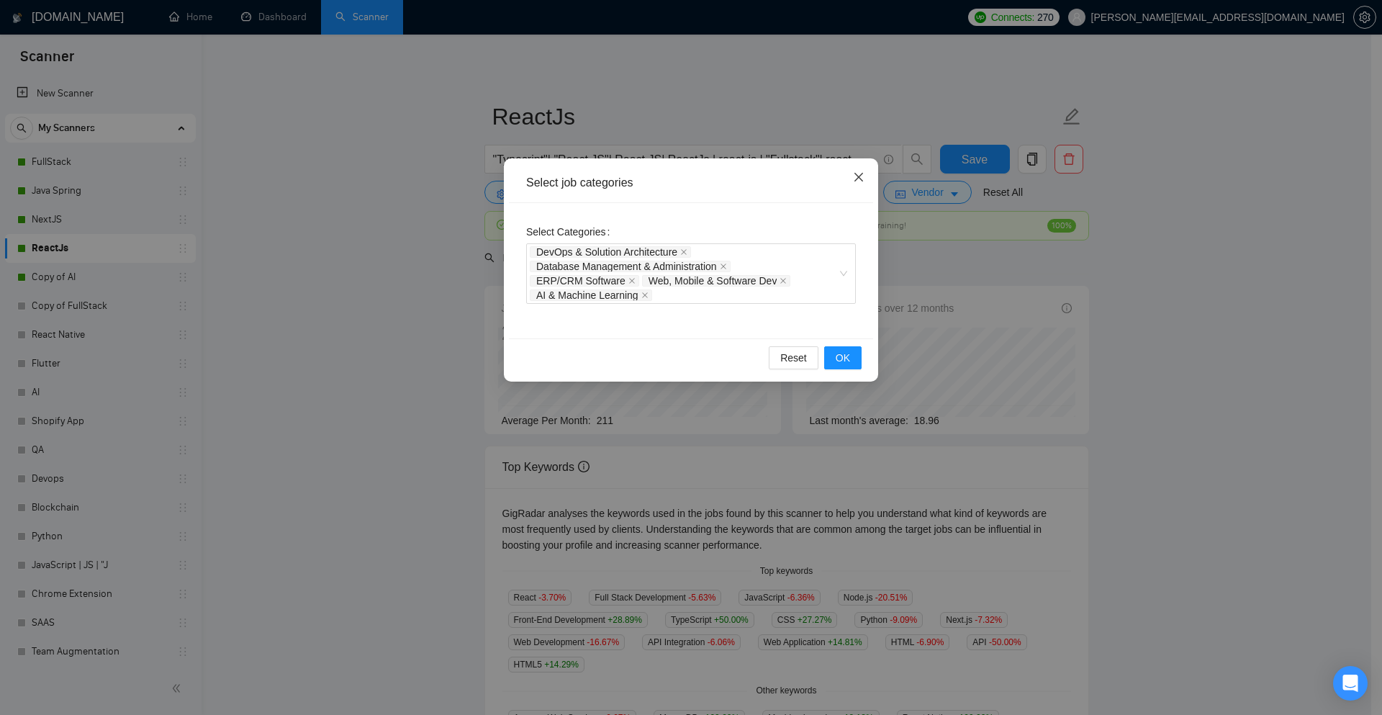
click at [862, 181] on icon "close" at bounding box center [858, 177] width 9 height 9
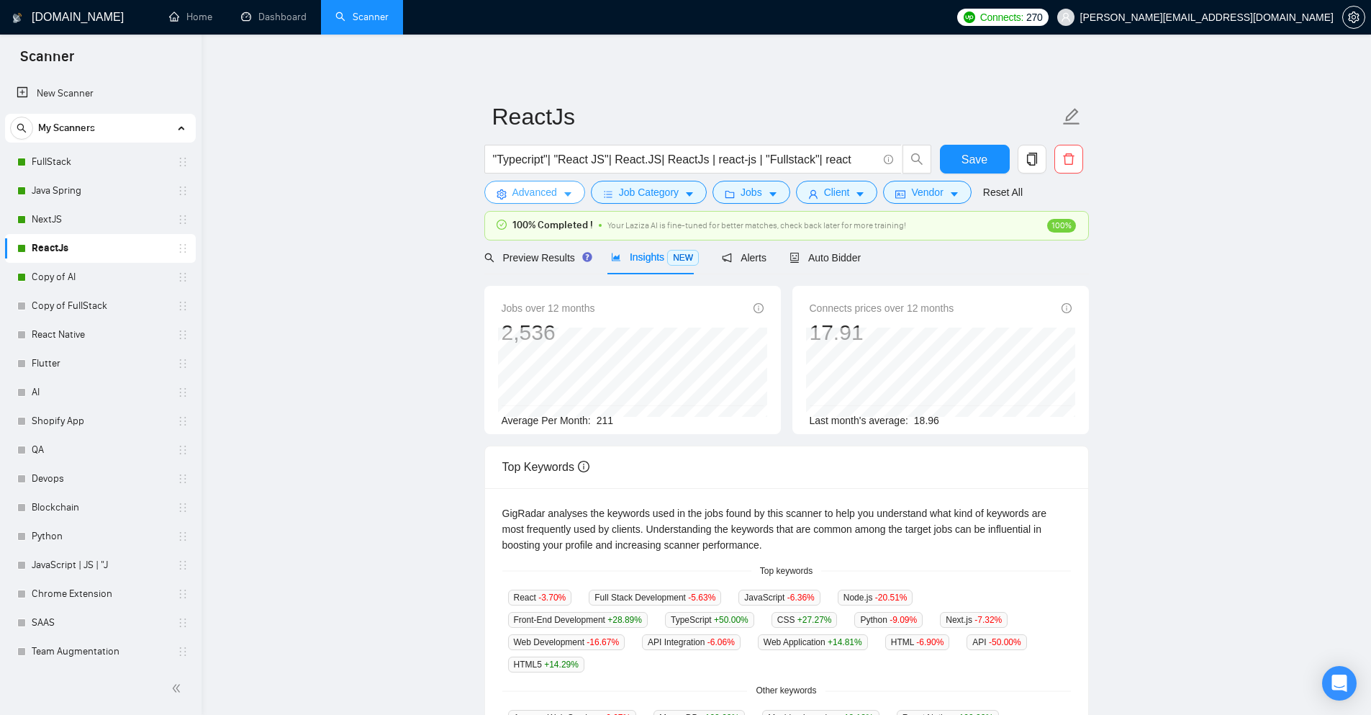
click at [570, 197] on icon "caret-down" at bounding box center [568, 194] width 10 height 10
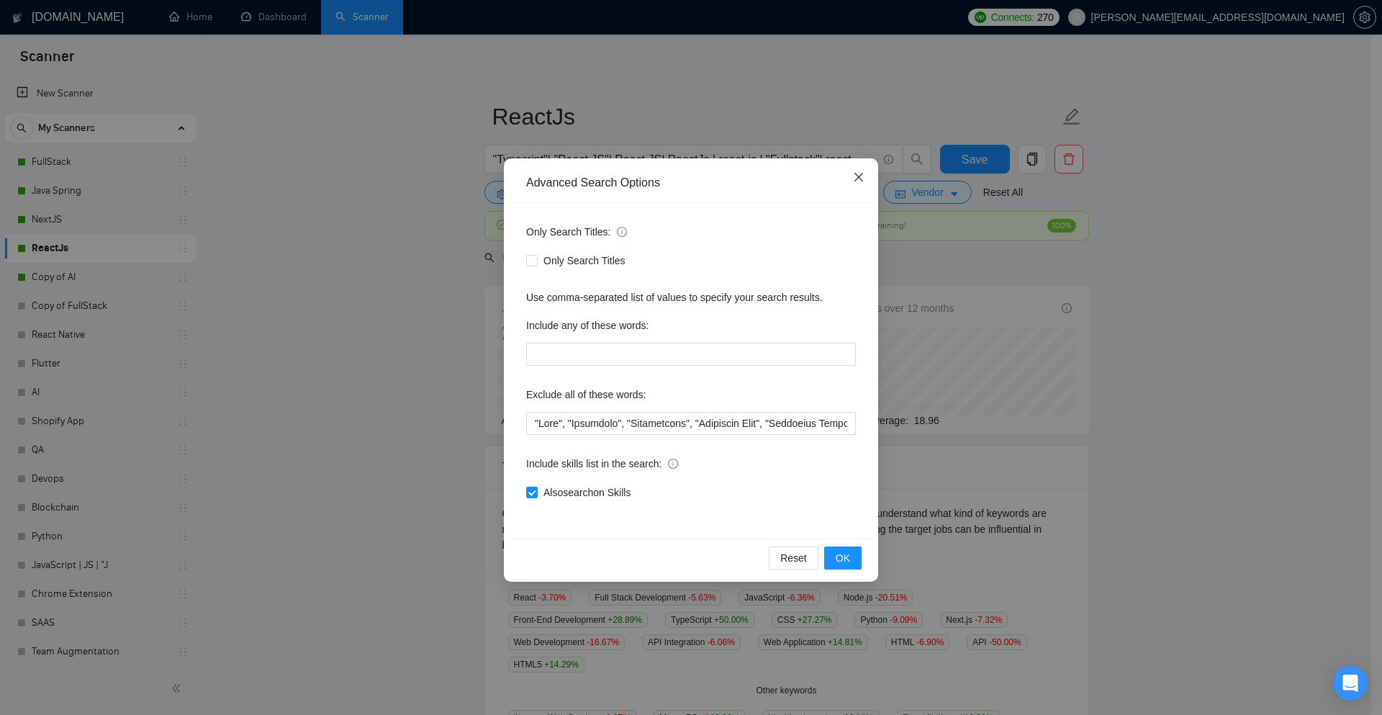
click at [858, 181] on icon "close" at bounding box center [859, 177] width 12 height 12
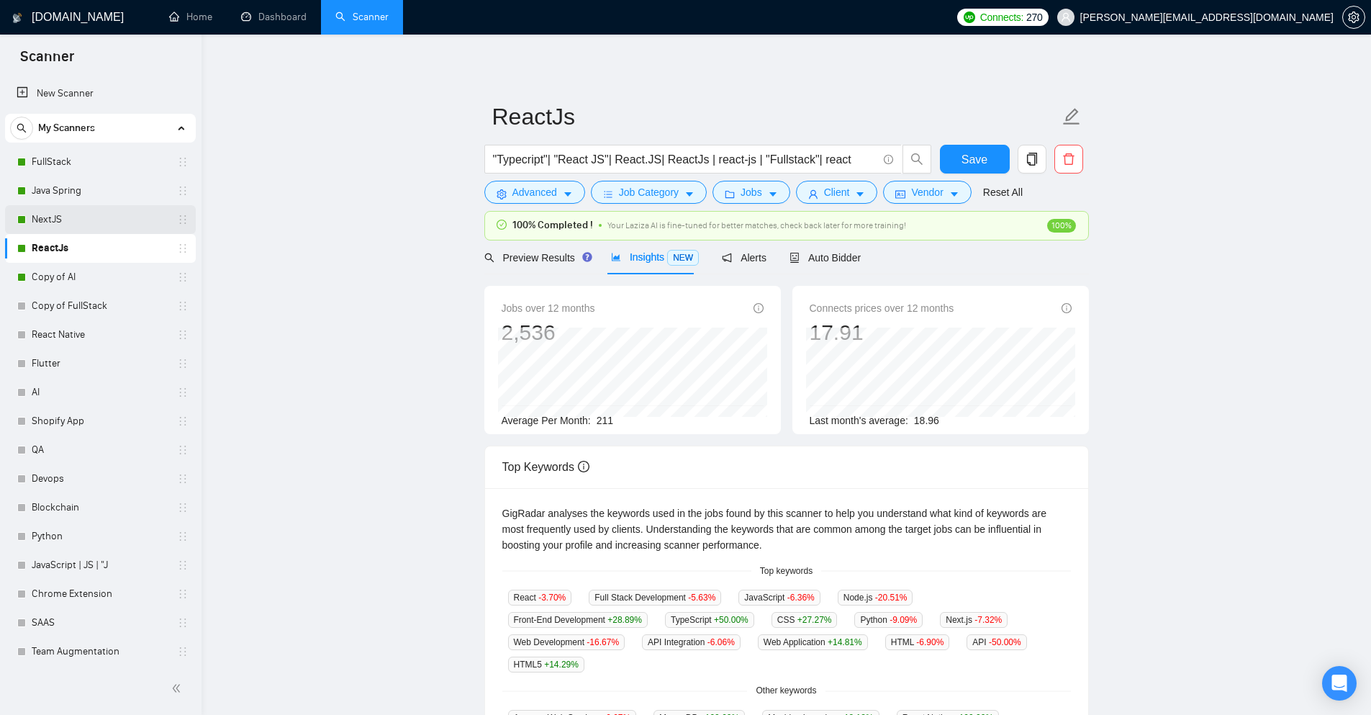
click at [66, 217] on link "NextJS" at bounding box center [100, 219] width 137 height 29
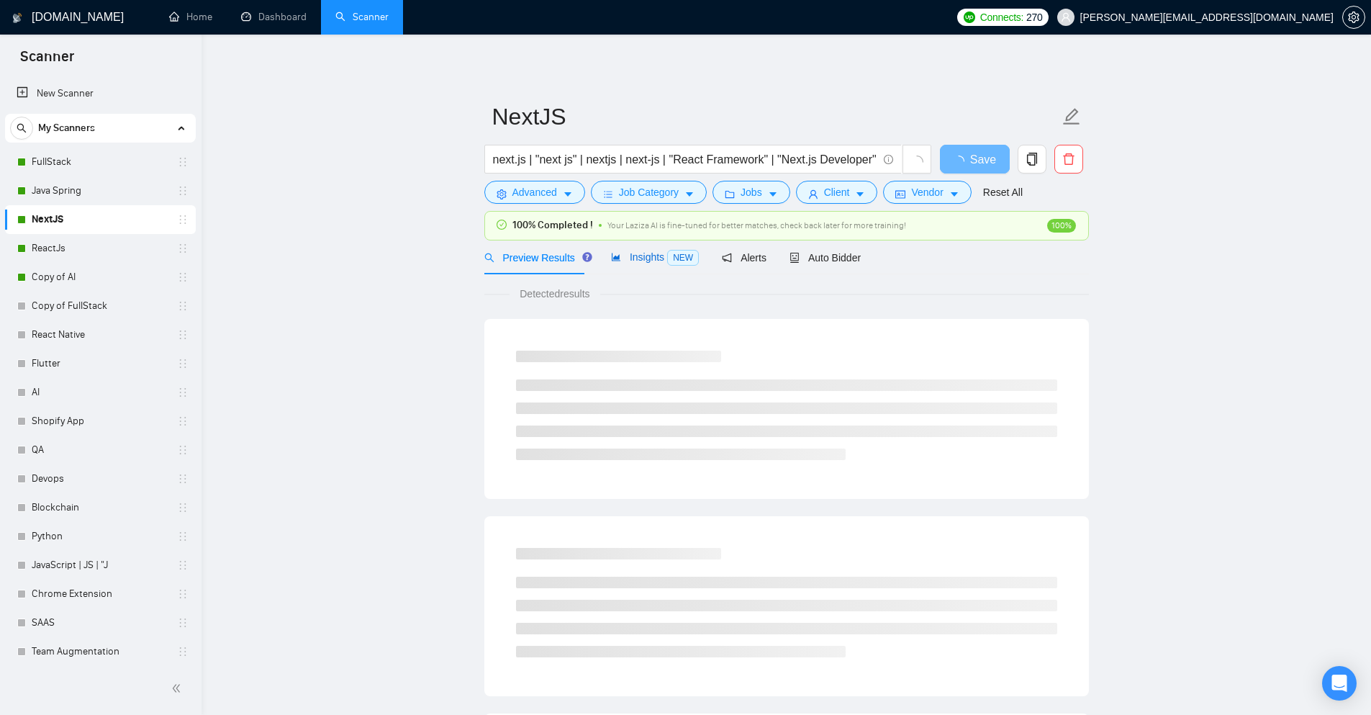
click at [662, 263] on span "Insights NEW" at bounding box center [655, 257] width 88 height 12
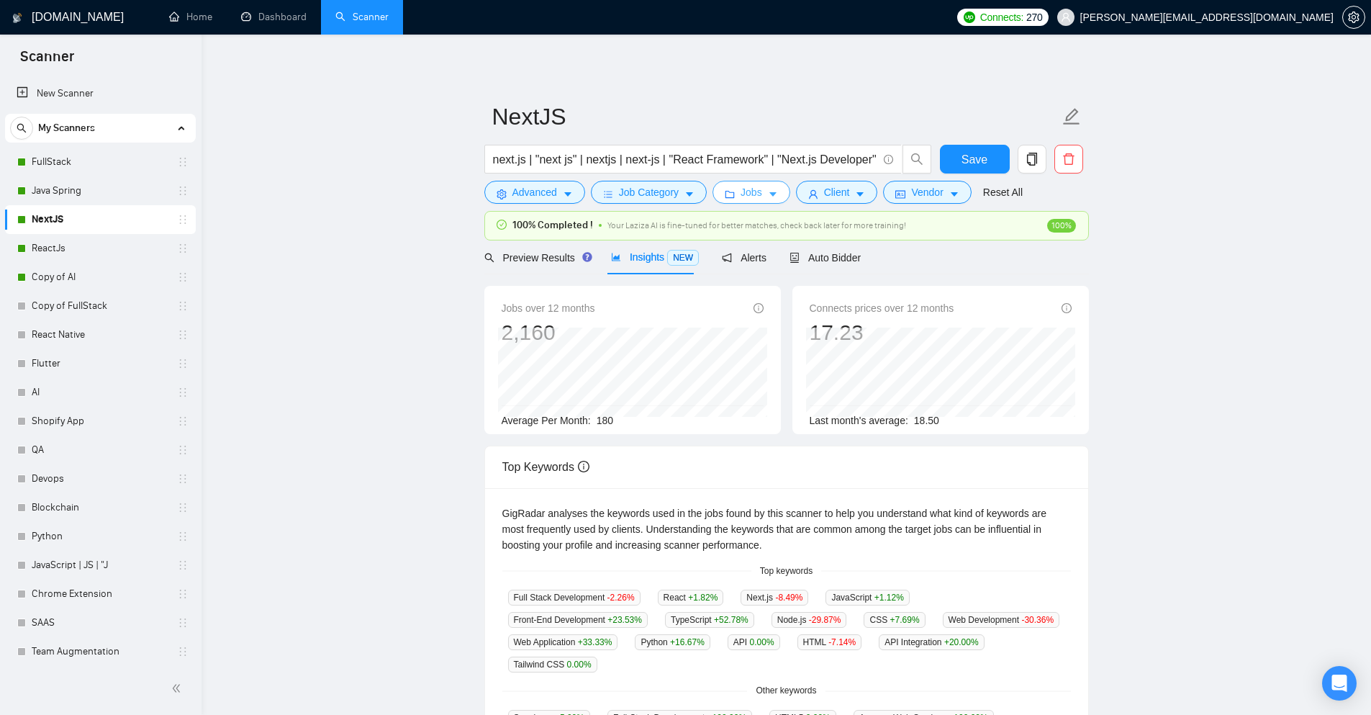
click at [768, 196] on icon "caret-down" at bounding box center [773, 194] width 10 height 10
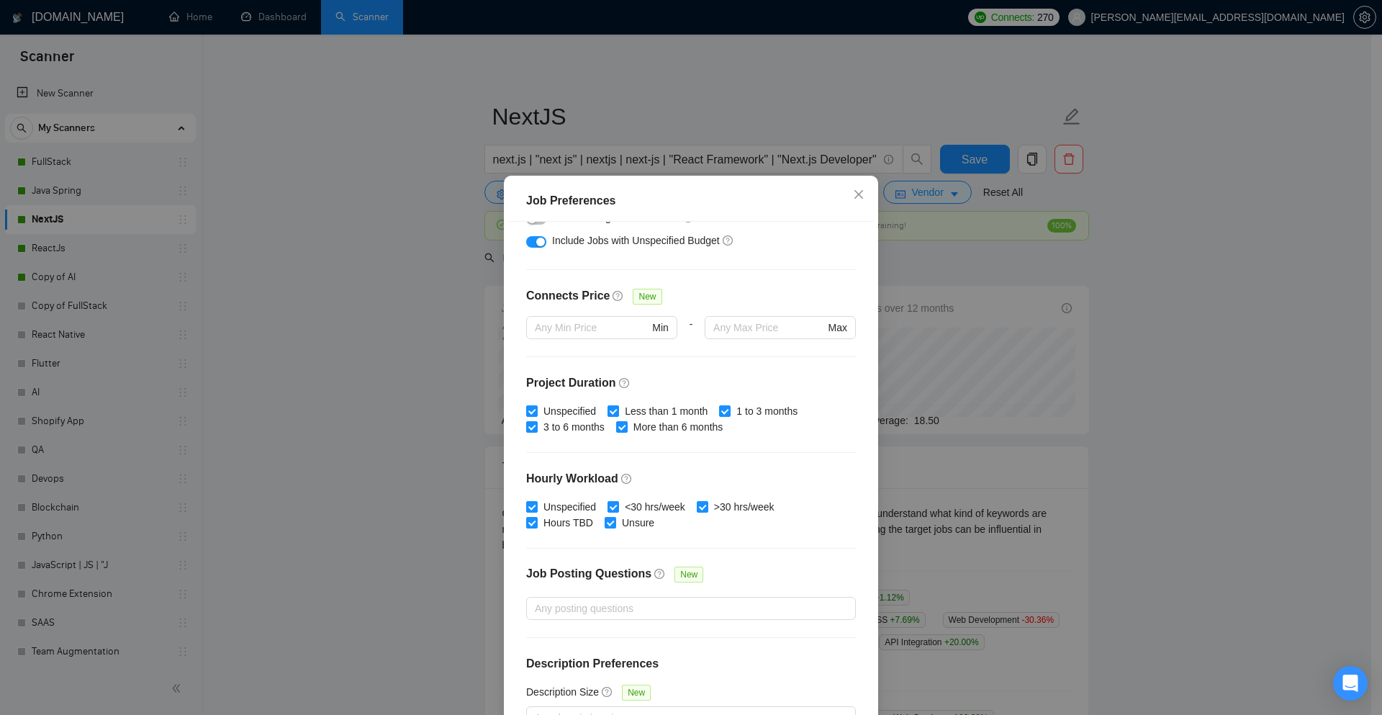
scroll to position [310, 0]
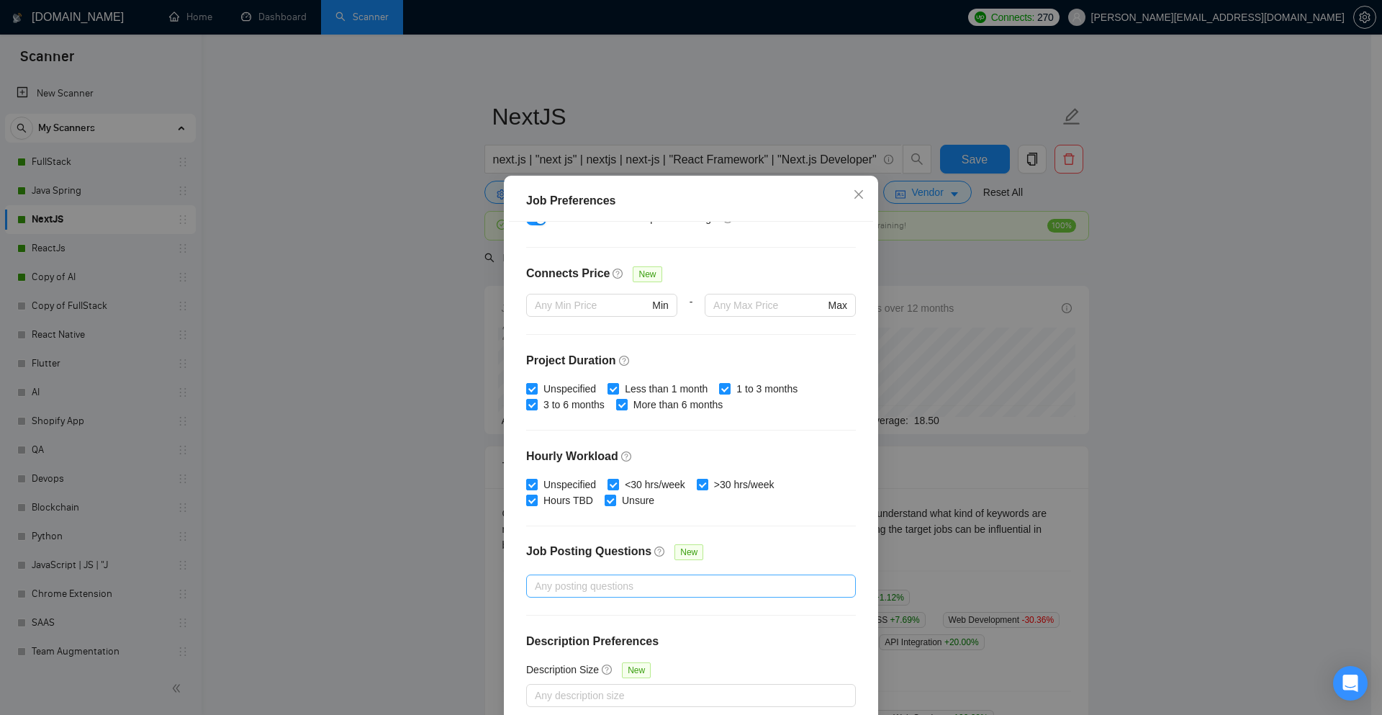
click at [710, 581] on div at bounding box center [684, 585] width 308 height 17
click at [509, 589] on div "Budget Project Type All Fixed Price Hourly Rate Fixed Price Budget $ 1000 Min -…" at bounding box center [691, 472] width 364 height 500
click at [587, 574] on div "Any posting questions" at bounding box center [691, 585] width 330 height 23
click at [509, 592] on div "Budget Project Type All Fixed Price Hourly Rate Fixed Price Budget $ 1000 Min -…" at bounding box center [691, 472] width 364 height 500
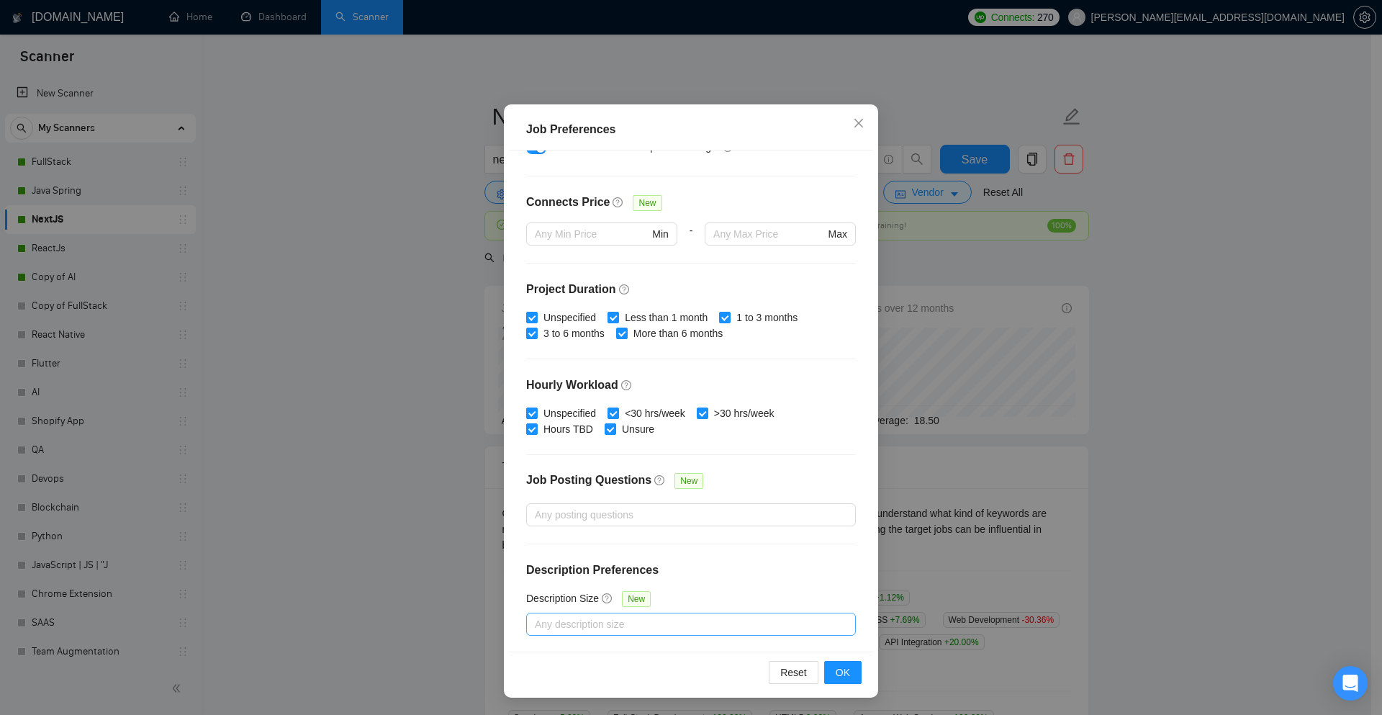
click at [677, 613] on div "Any description size" at bounding box center [691, 624] width 330 height 23
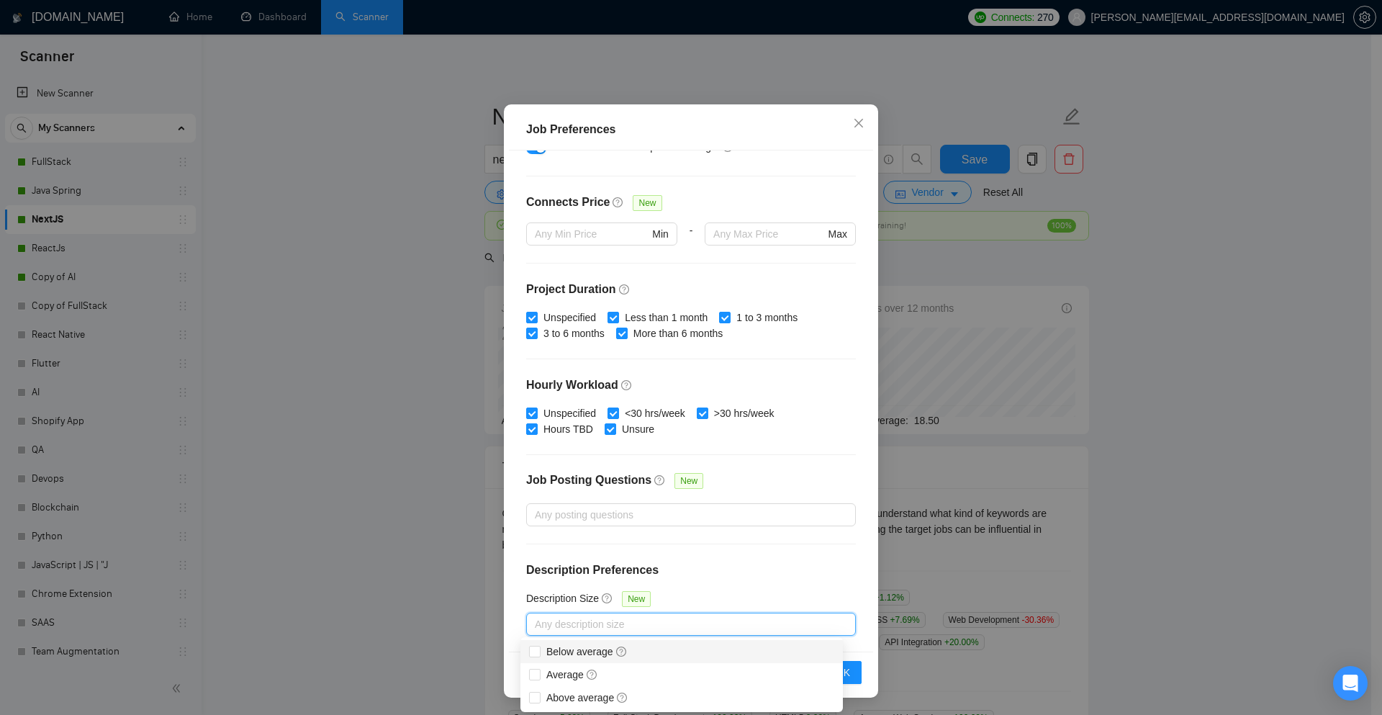
click at [517, 555] on div "Budget Project Type All Fixed Price Hourly Rate Fixed Price Budget $ 1000 Min -…" at bounding box center [691, 400] width 364 height 500
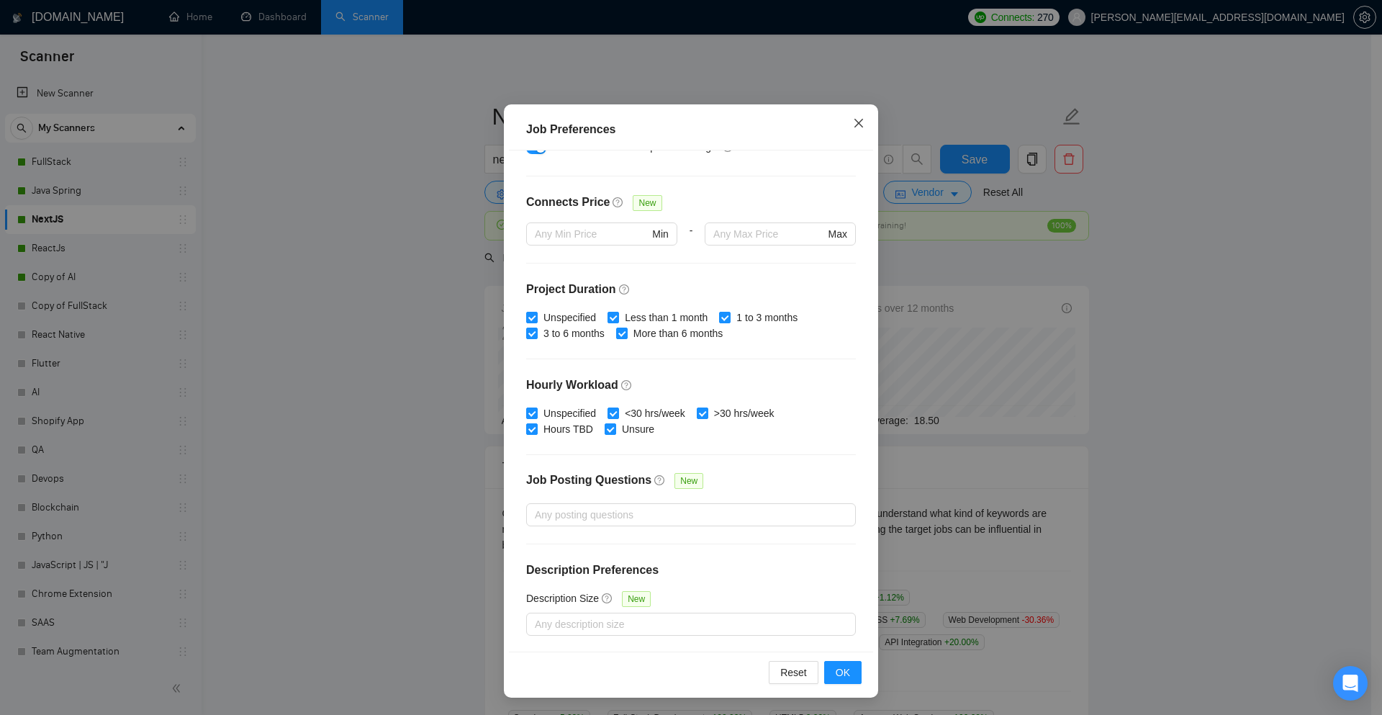
click at [854, 125] on icon "close" at bounding box center [858, 123] width 9 height 9
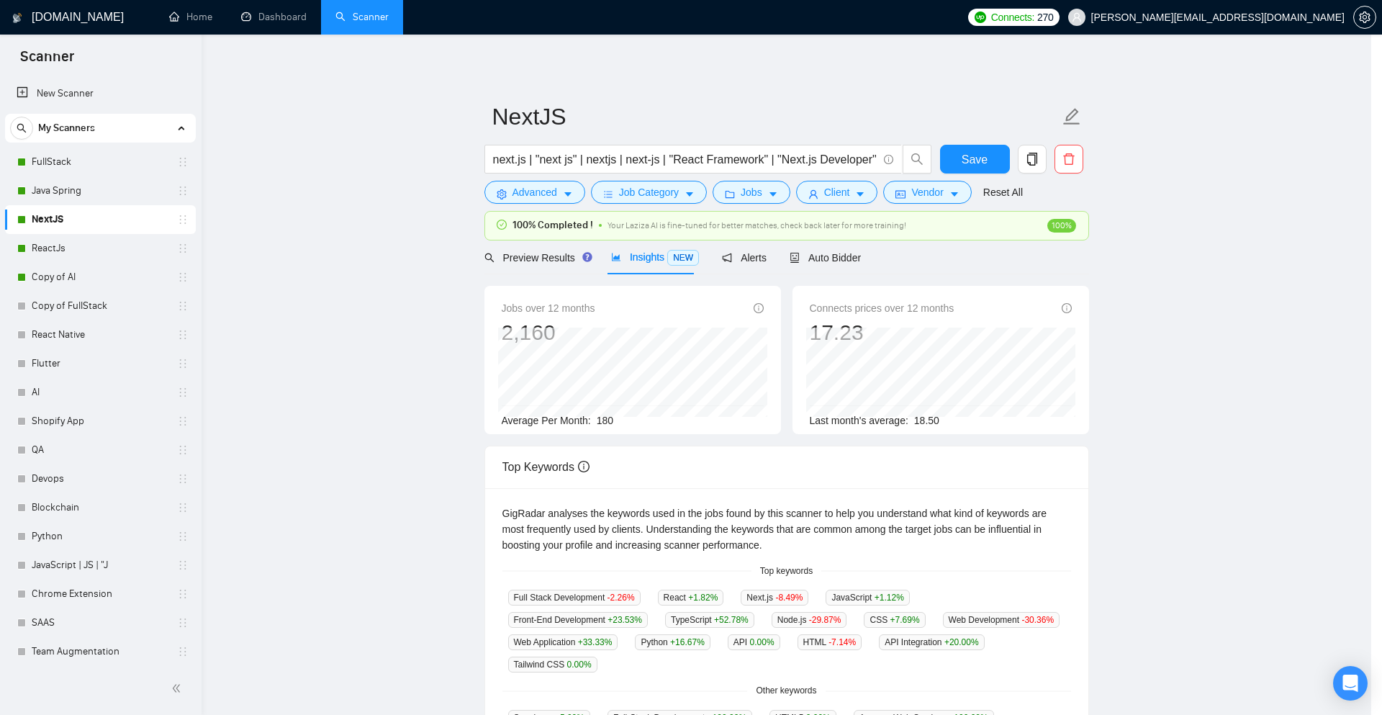
scroll to position [0, 0]
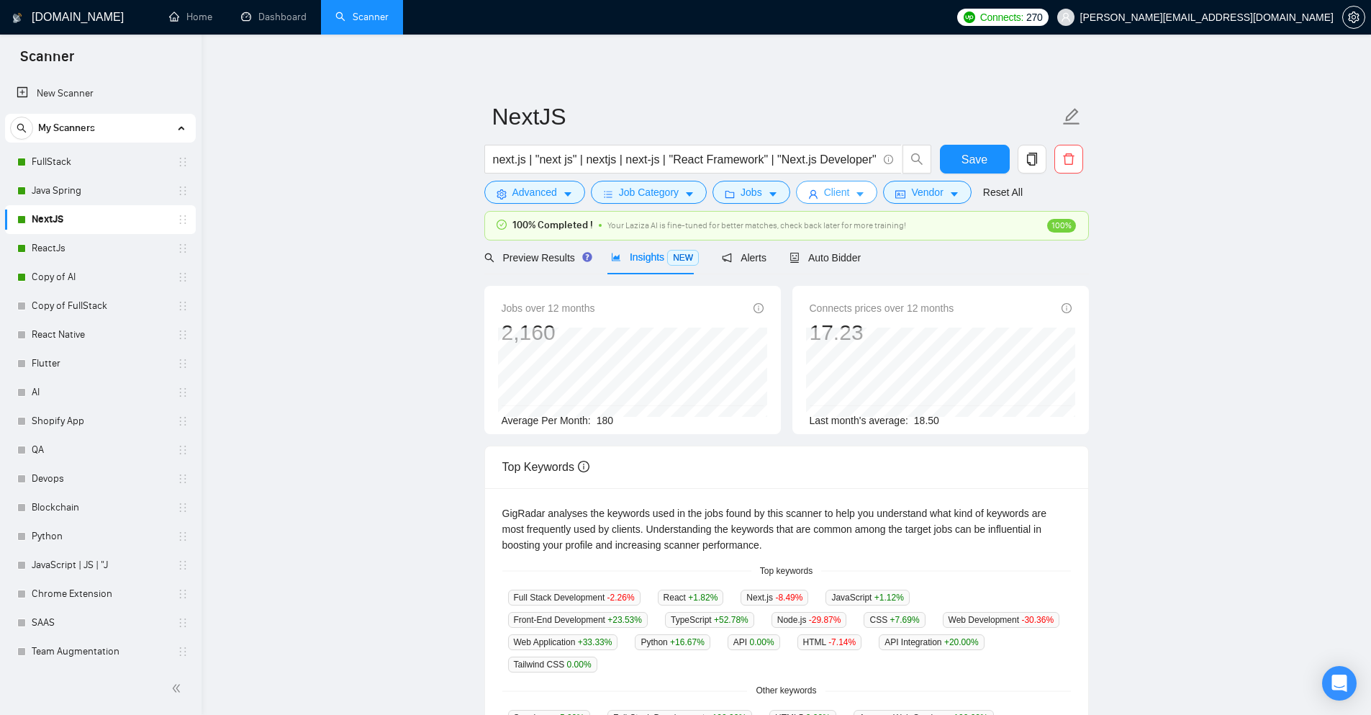
click at [844, 198] on span "Client" at bounding box center [837, 192] width 26 height 16
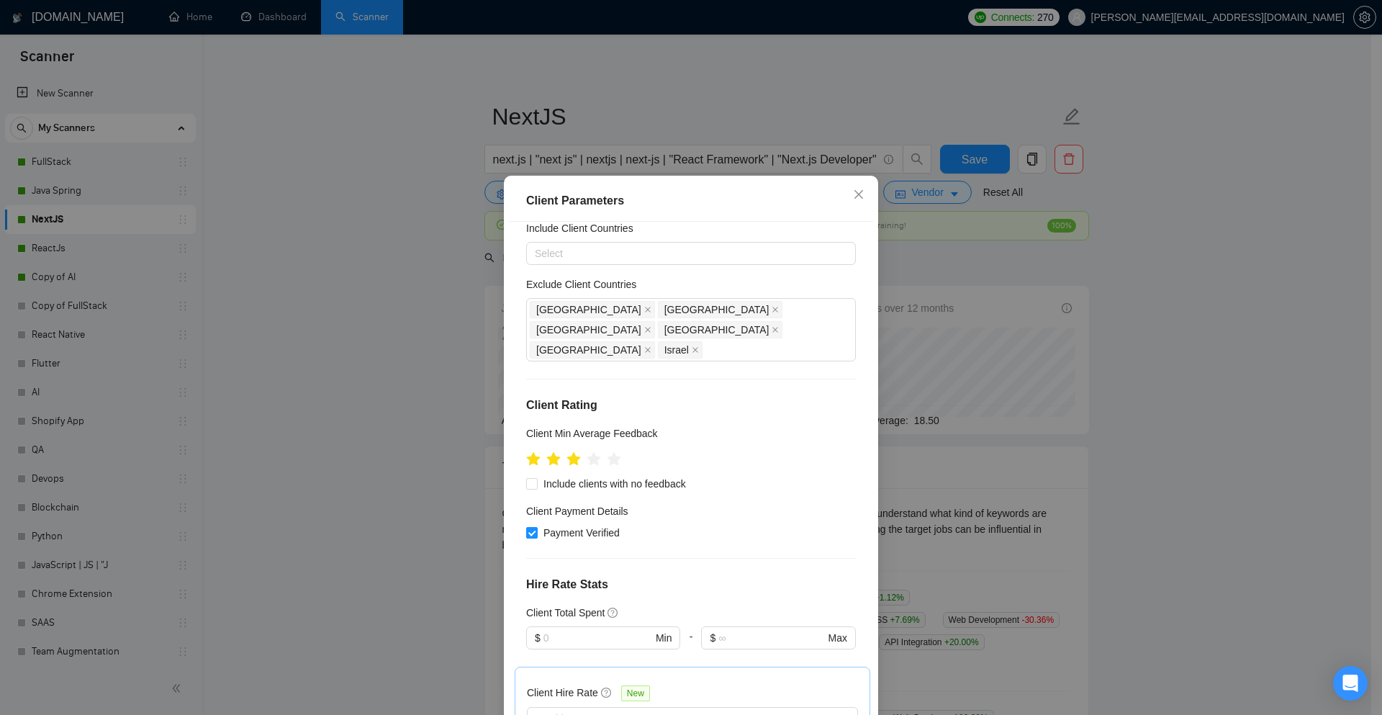
scroll to position [72, 0]
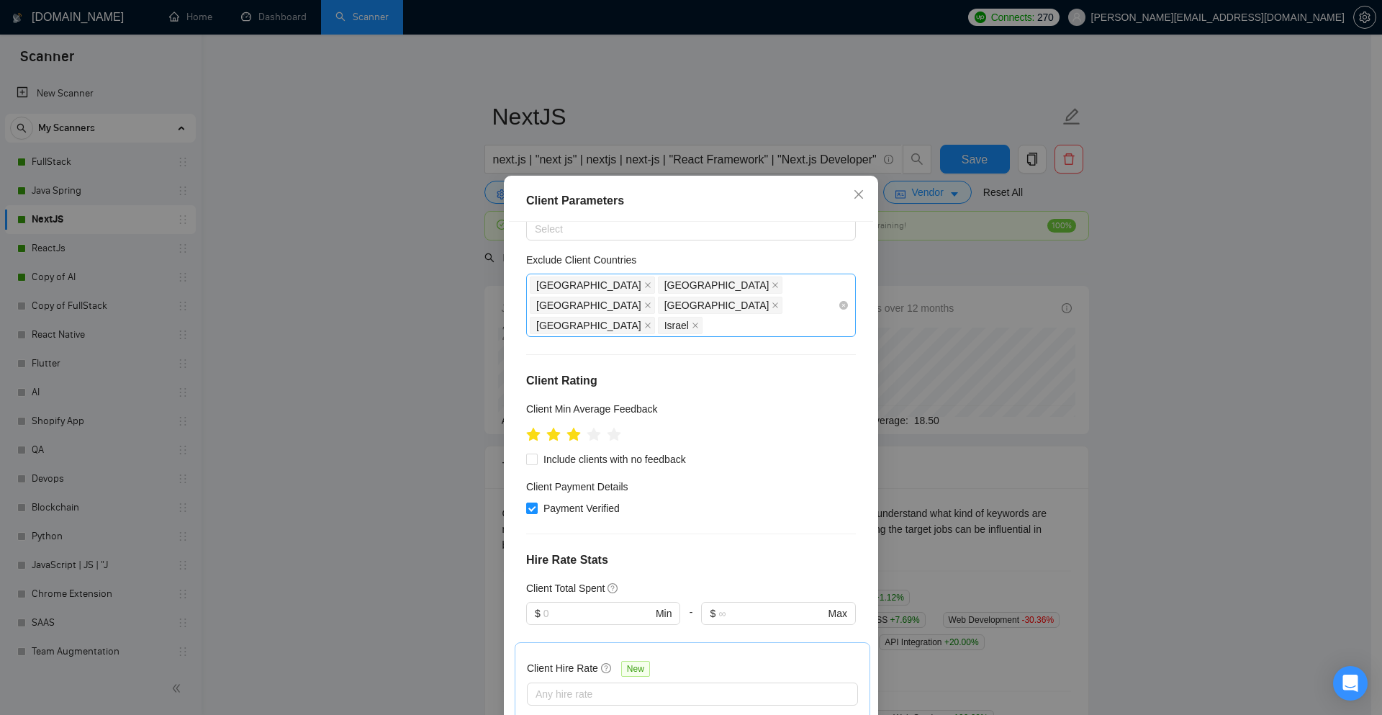
click at [617, 303] on div "India Pakistan Cyprus Czech Republic Malta Israel" at bounding box center [684, 305] width 308 height 60
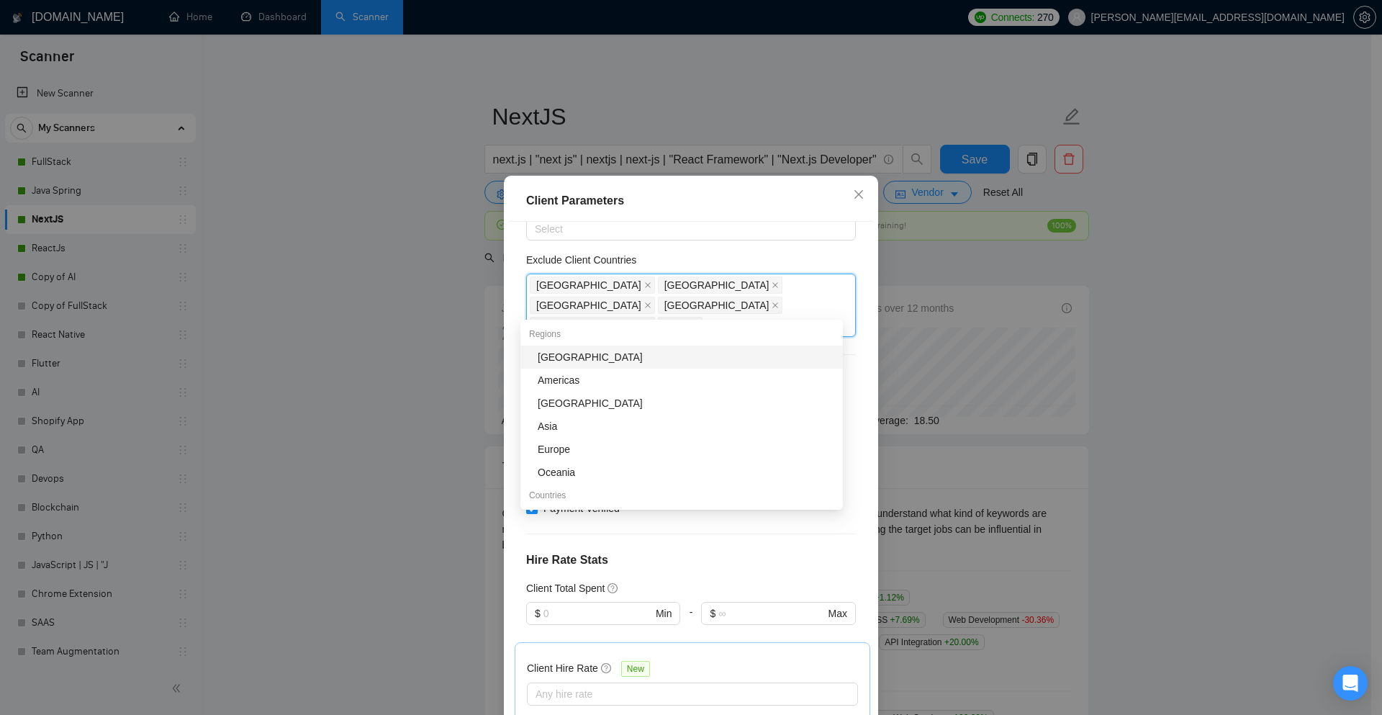
click at [509, 360] on div "Client Location Include Client Countries Select Exclude Client Countries India …" at bounding box center [691, 472] width 364 height 500
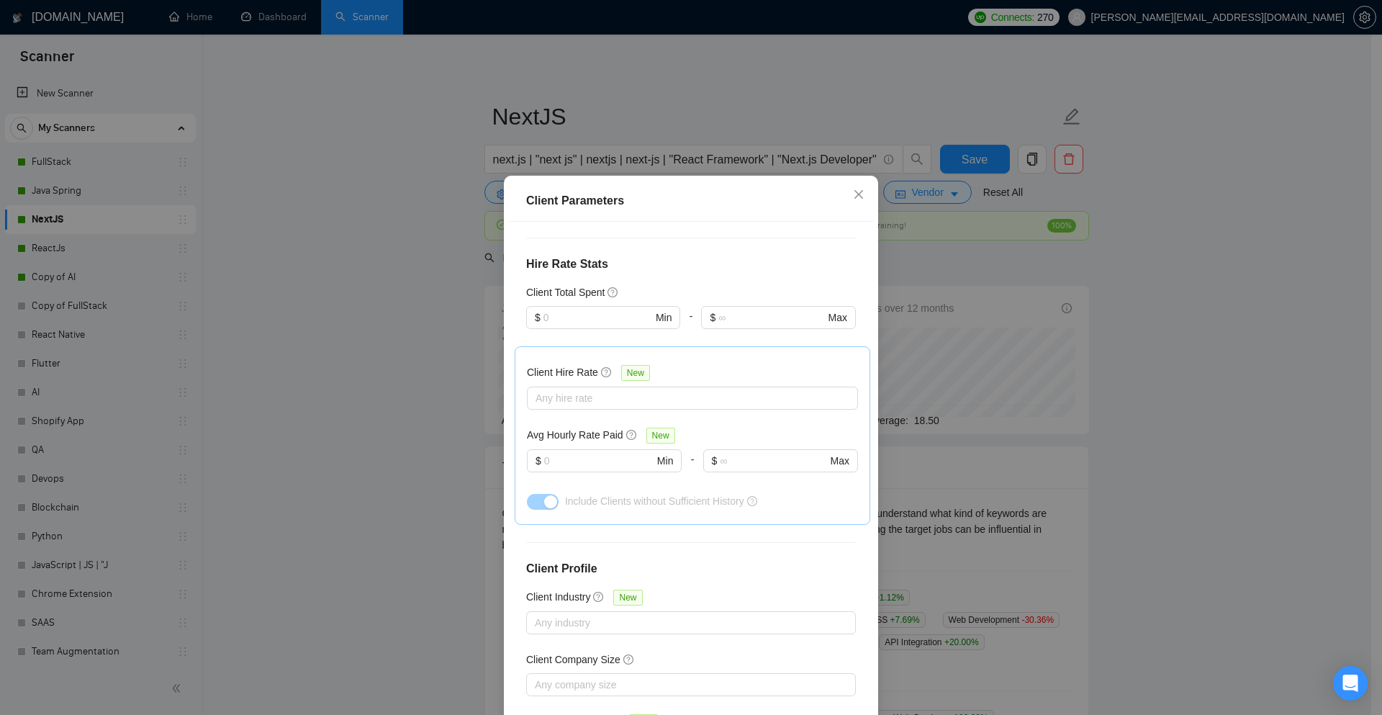
scroll to position [343, 0]
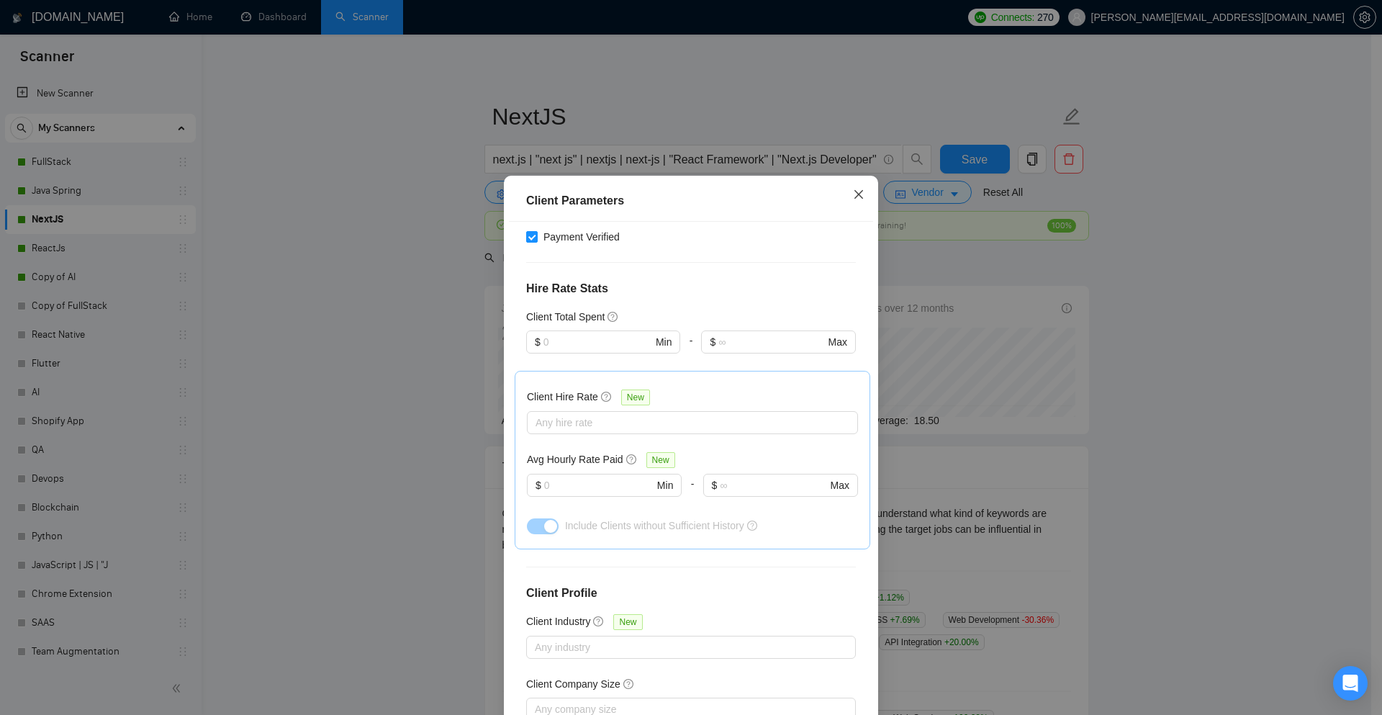
click at [853, 194] on icon "close" at bounding box center [859, 195] width 12 height 12
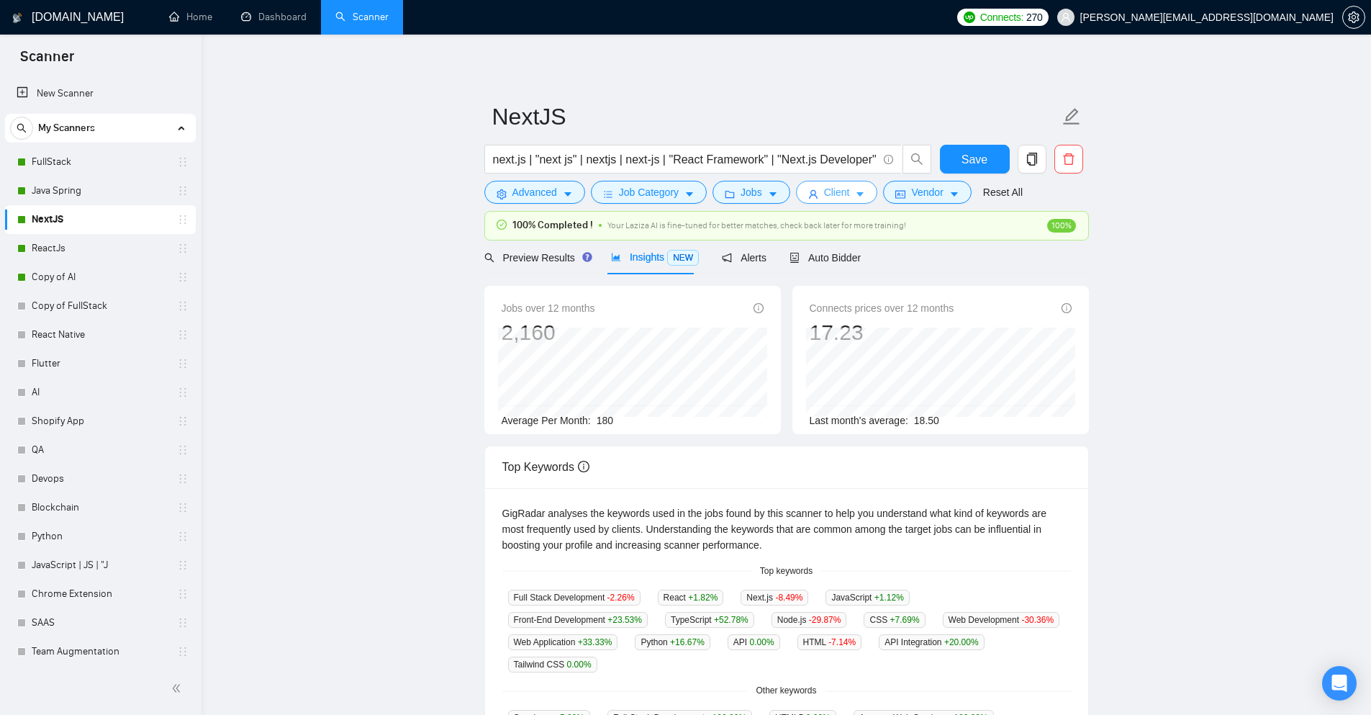
click at [844, 196] on span "Client" at bounding box center [837, 192] width 26 height 16
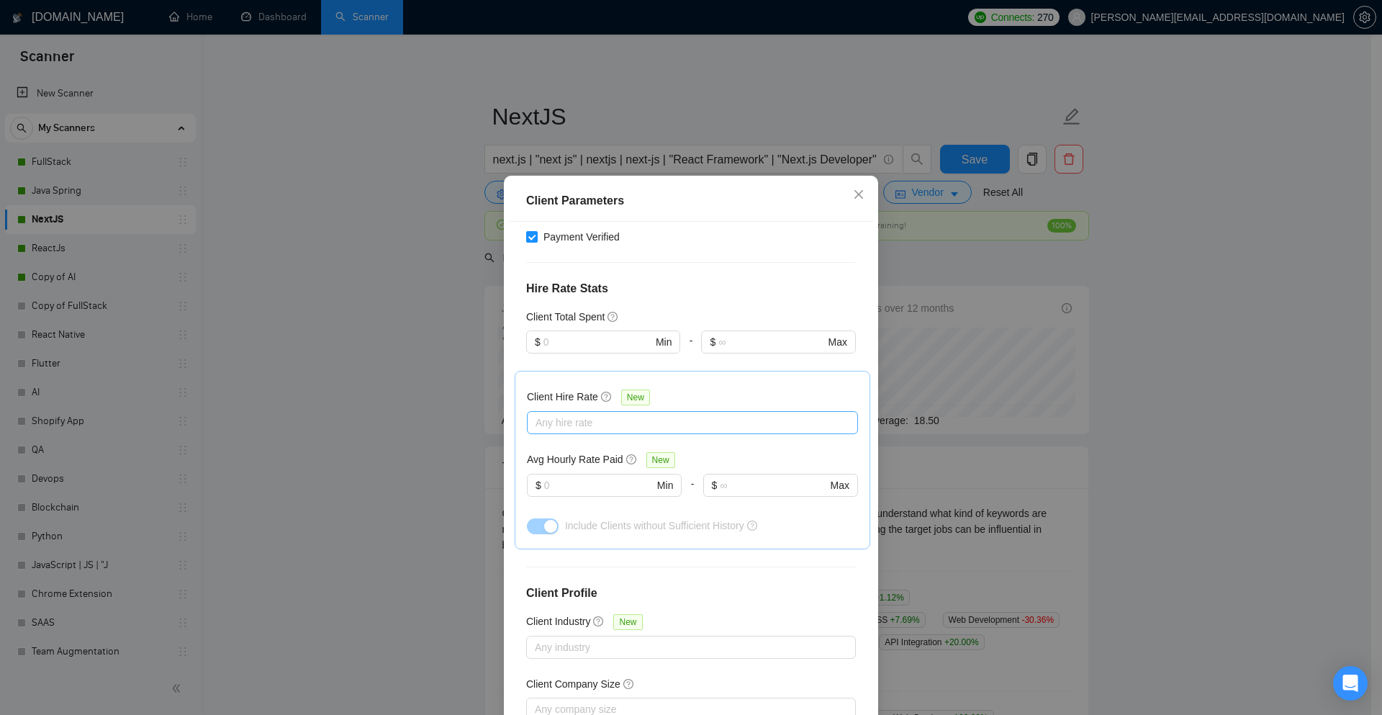
click at [608, 414] on div at bounding box center [686, 422] width 310 height 17
click at [546, 433] on span "Low Rates" at bounding box center [570, 430] width 59 height 16
click at [540, 433] on input "Low Rates" at bounding box center [535, 429] width 10 height 10
checkbox input "false"
click at [532, 451] on input "Mid Rates" at bounding box center [535, 452] width 10 height 10
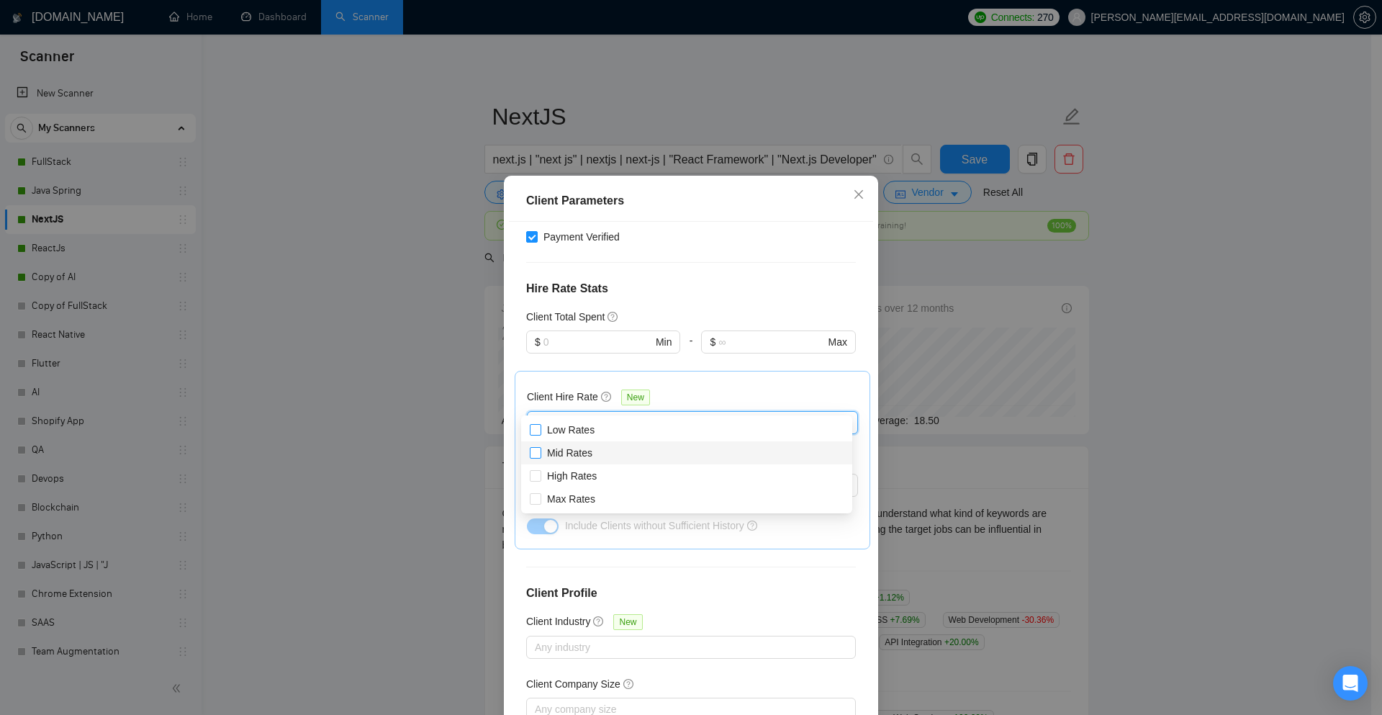
checkbox input "true"
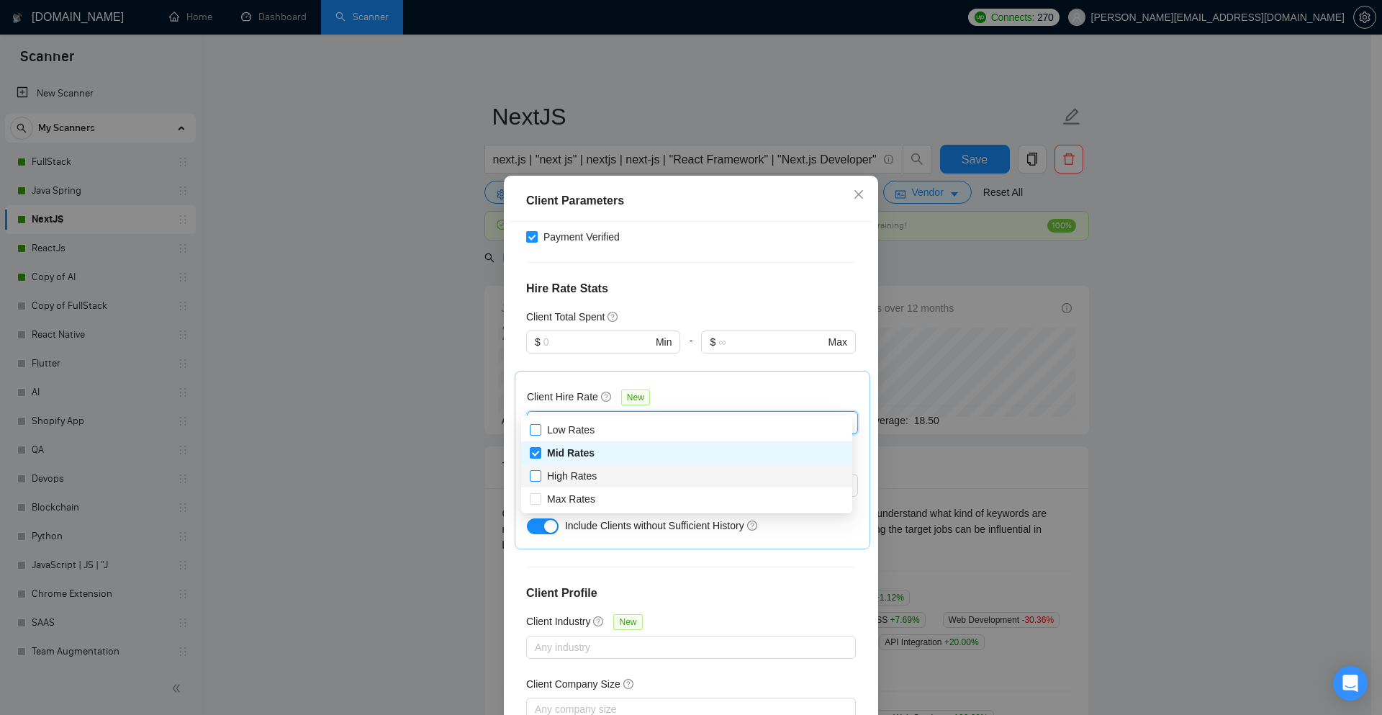
click at [535, 474] on input "High Rates" at bounding box center [535, 475] width 10 height 10
checkbox input "true"
drag, startPoint x: 537, startPoint y: 492, endPoint x: 537, endPoint y: 470, distance: 22.3
click at [534, 495] on input "Max Rates" at bounding box center [535, 498] width 10 height 10
checkbox input "true"
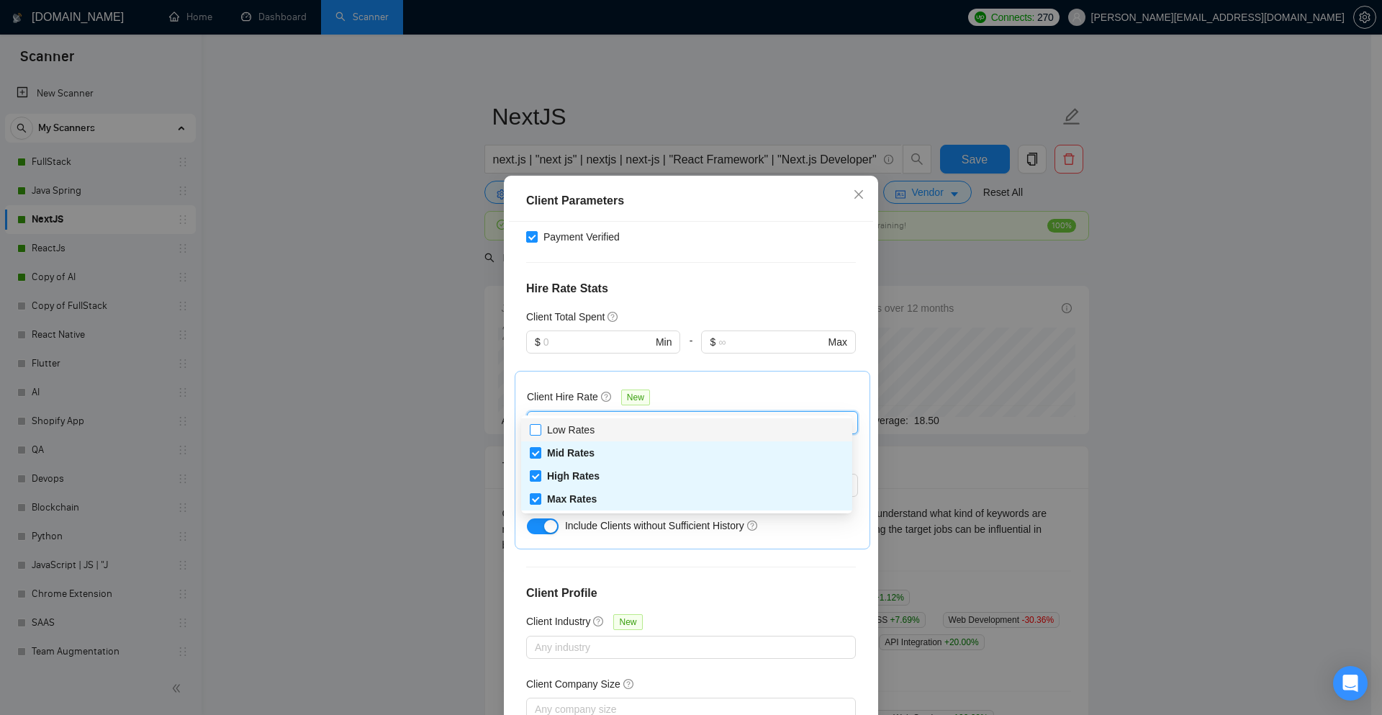
click at [533, 430] on input "Low Rates" at bounding box center [535, 429] width 10 height 10
checkbox input "true"
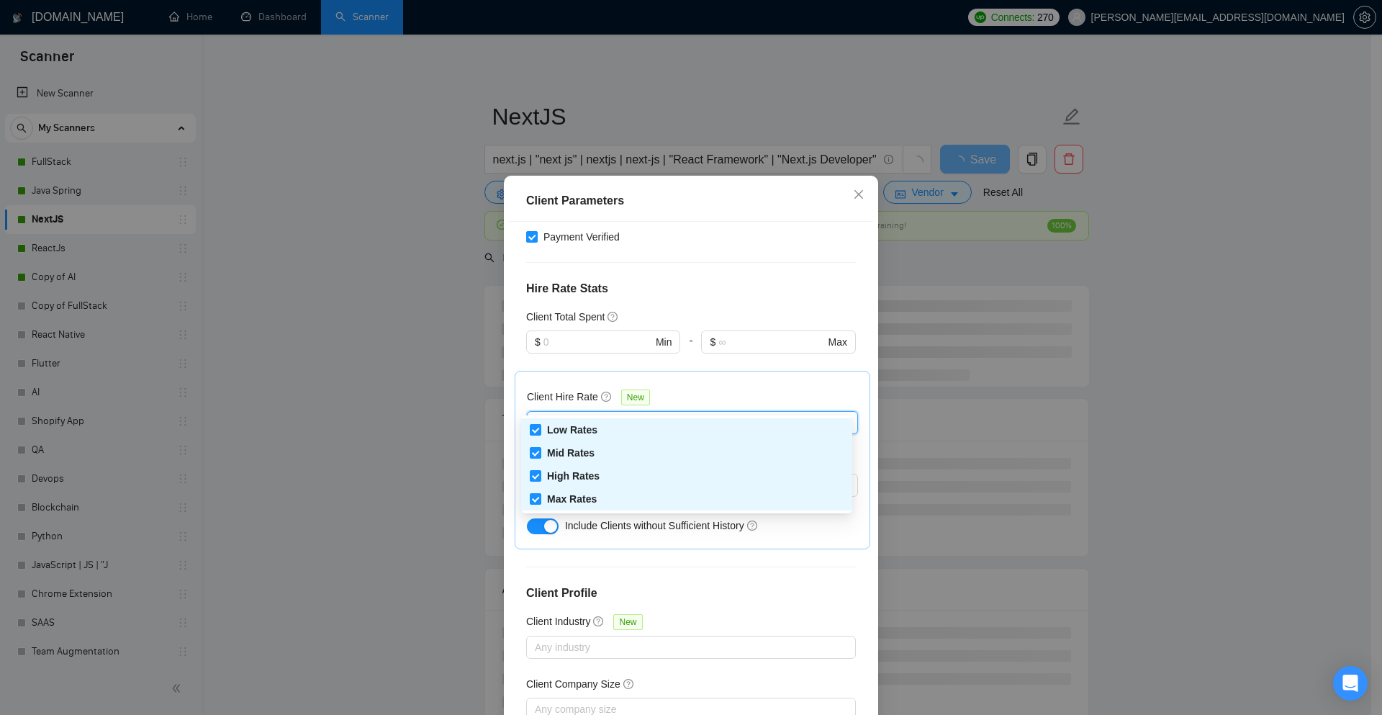
click at [690, 280] on h4 "Hire Rate Stats" at bounding box center [691, 288] width 330 height 17
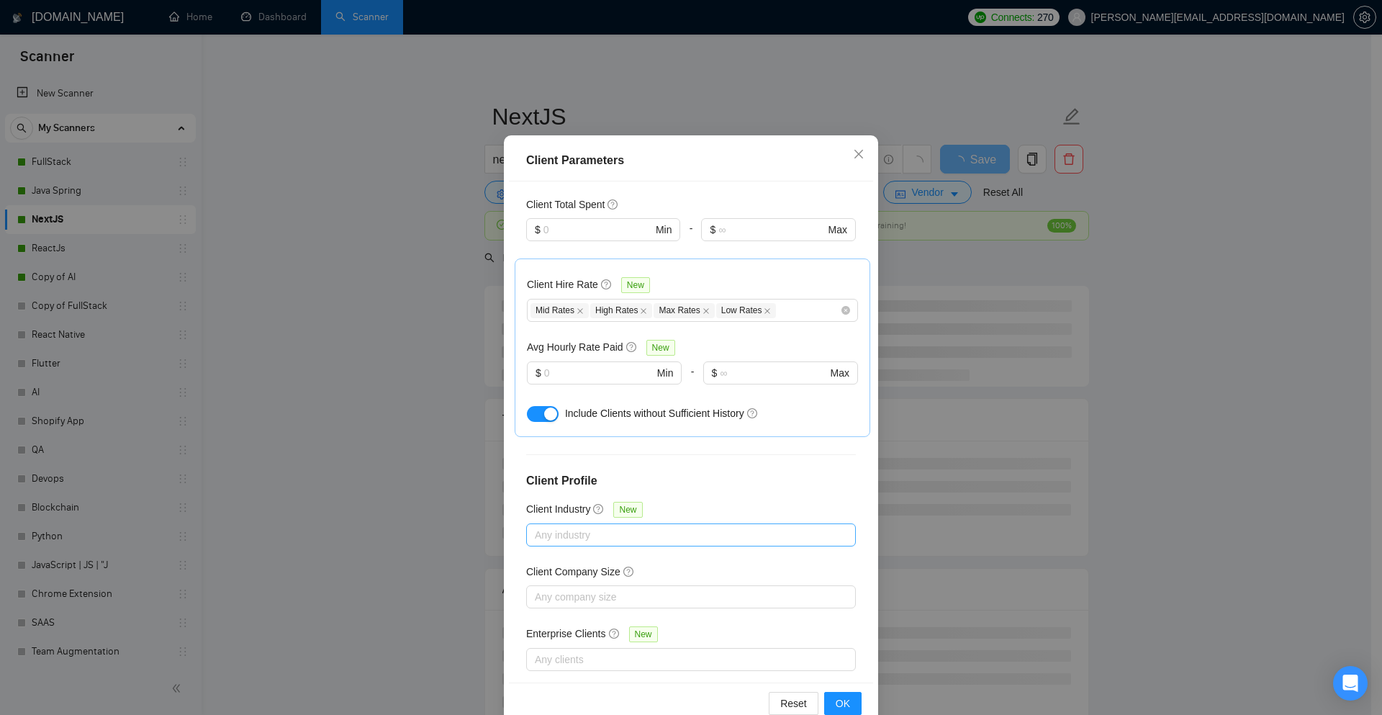
scroll to position [71, 0]
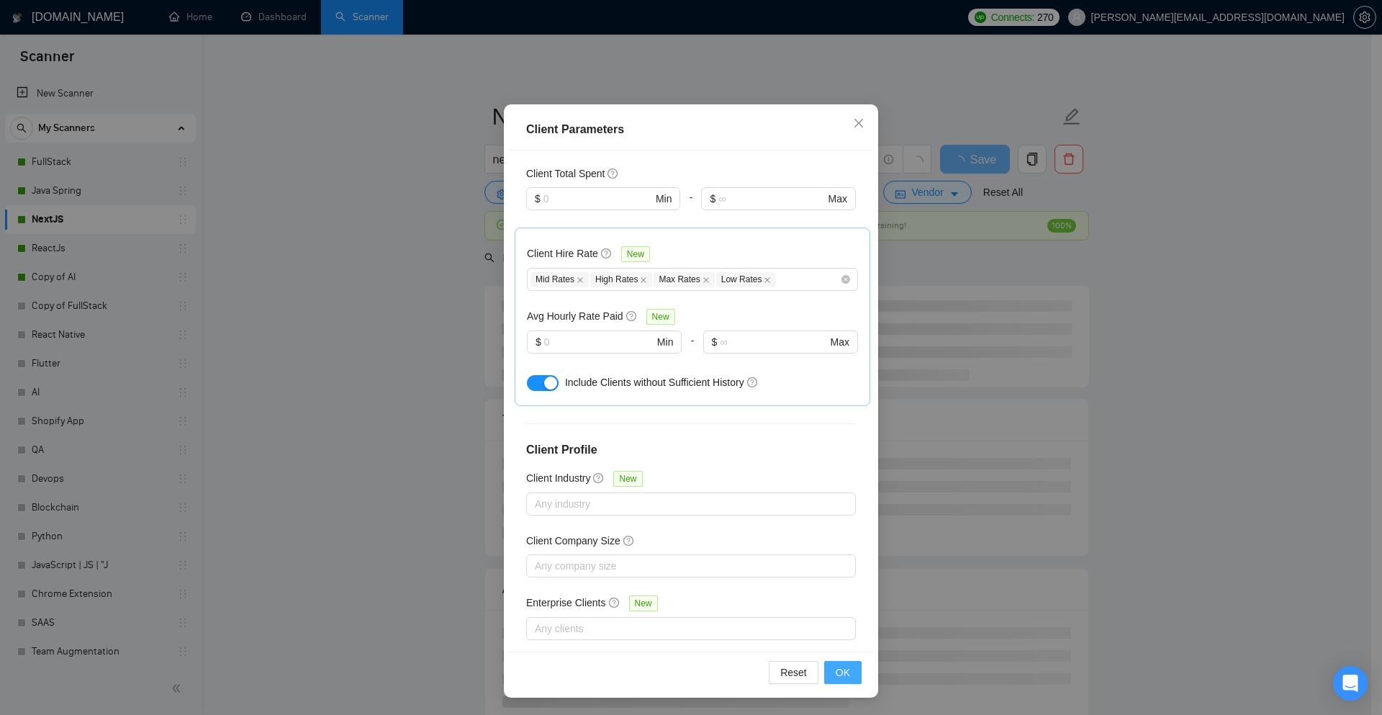
click at [836, 674] on span "OK" at bounding box center [843, 672] width 14 height 16
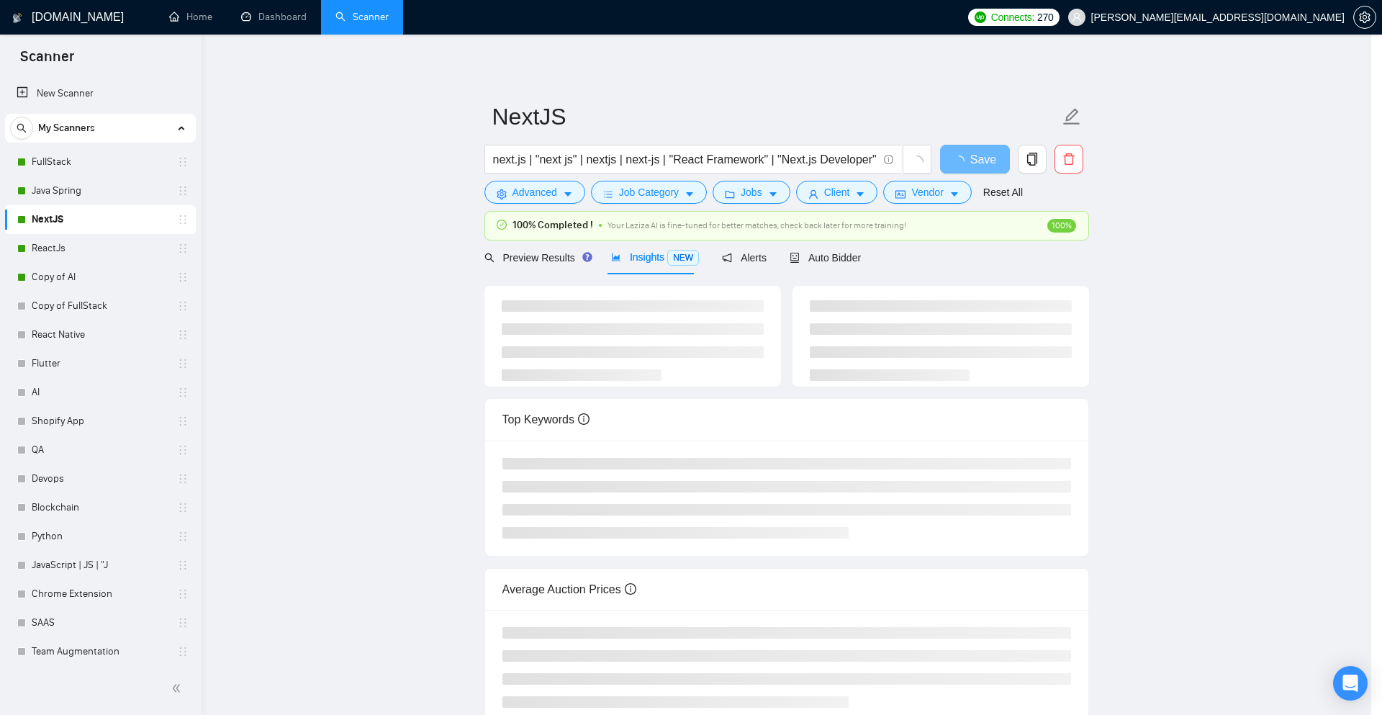
scroll to position [0, 0]
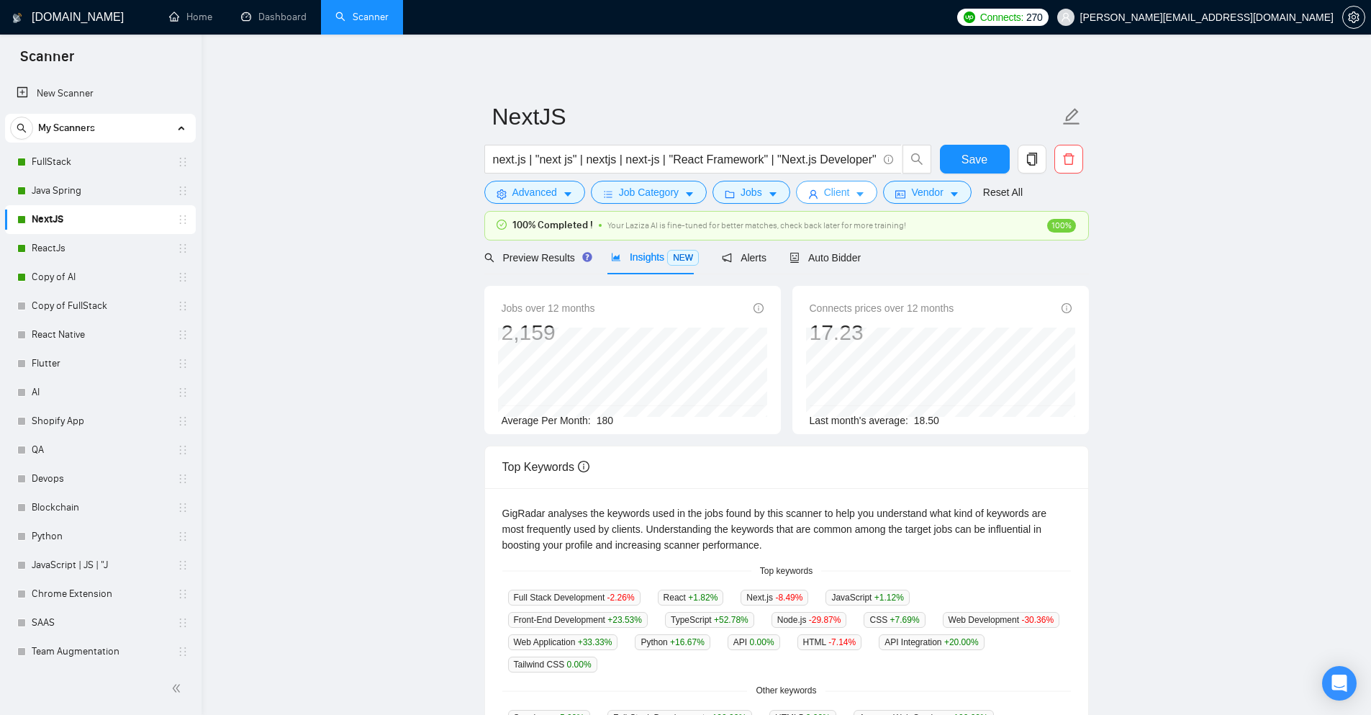
click at [844, 201] on button "Client" at bounding box center [837, 192] width 82 height 23
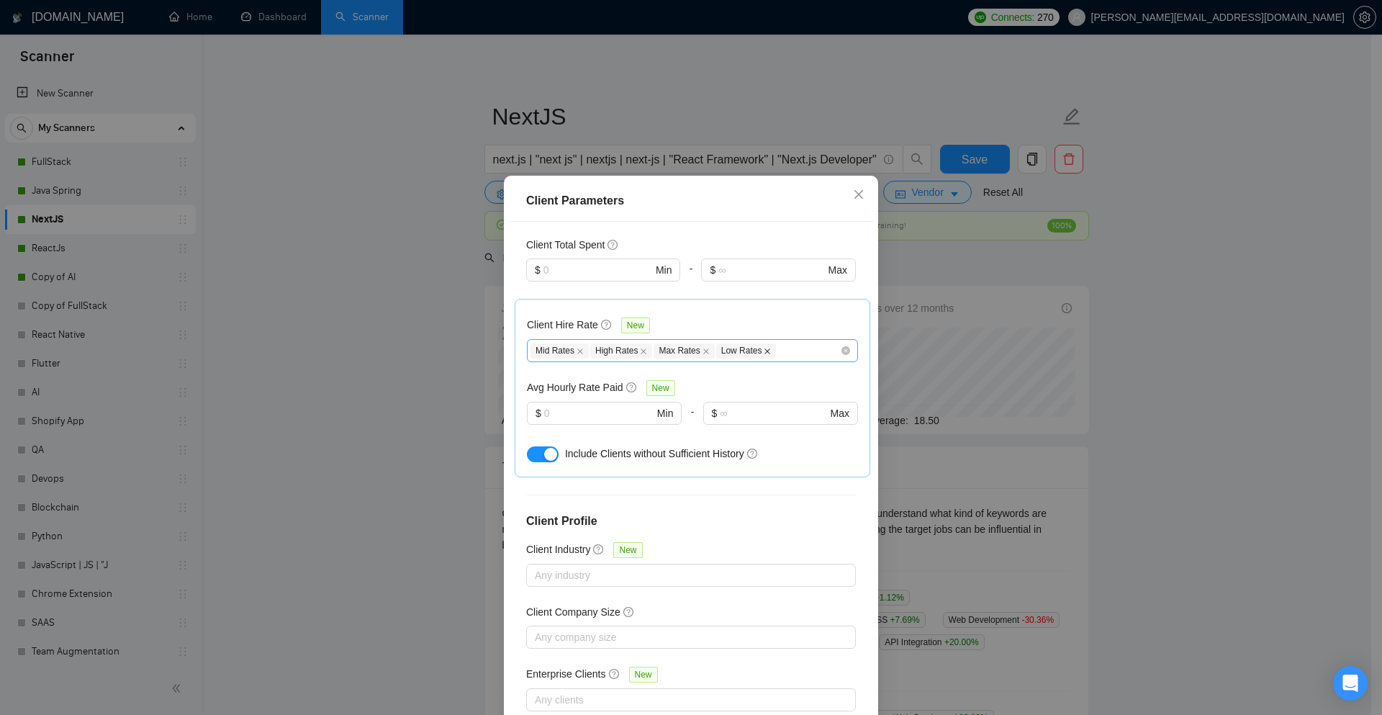
click at [764, 348] on icon "close" at bounding box center [767, 351] width 7 height 7
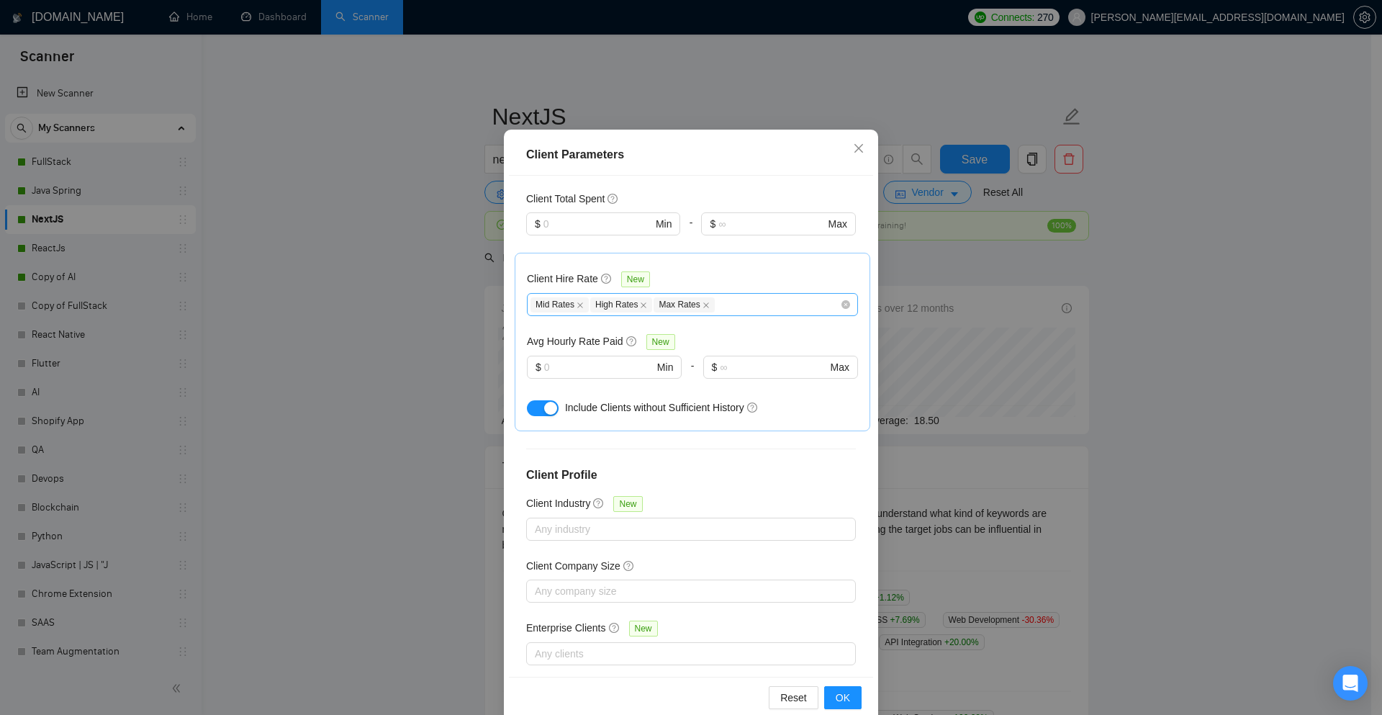
scroll to position [71, 0]
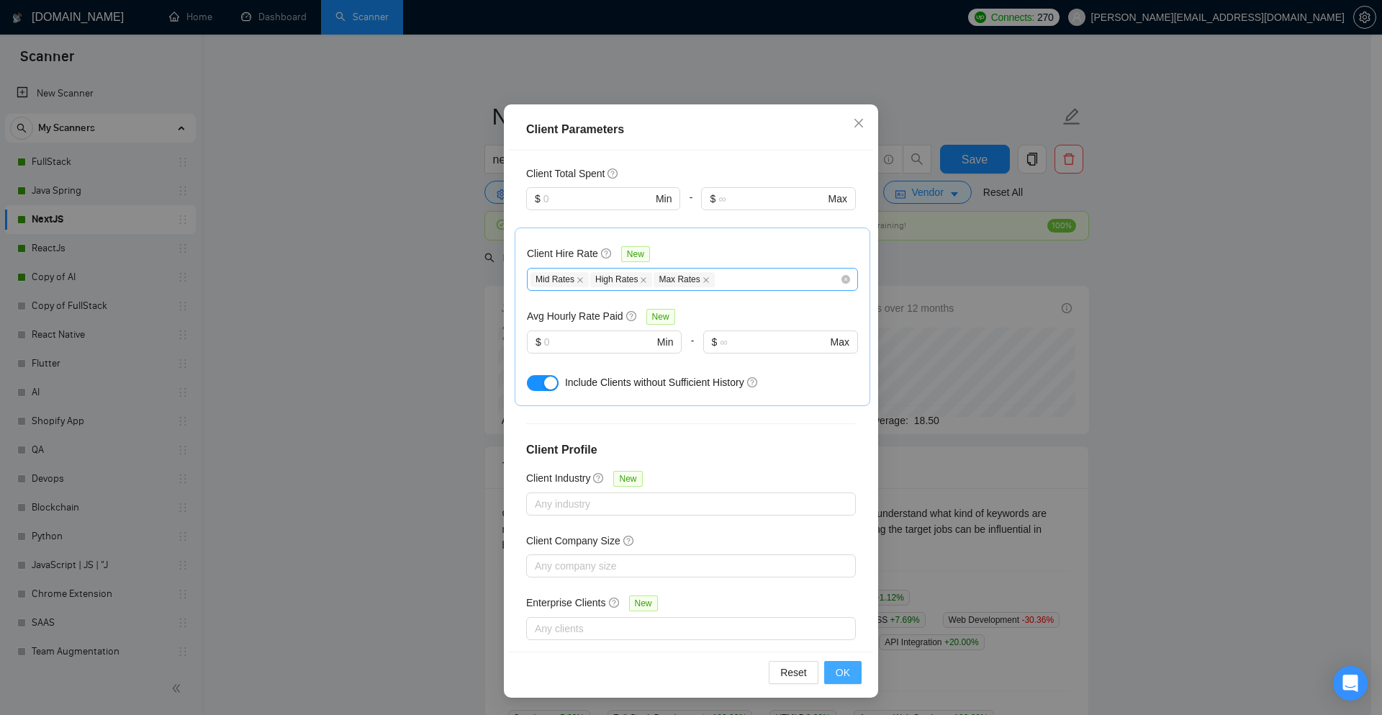
drag, startPoint x: 842, startPoint y: 674, endPoint x: 841, endPoint y: 657, distance: 17.3
click at [841, 676] on span "OK" at bounding box center [843, 672] width 14 height 16
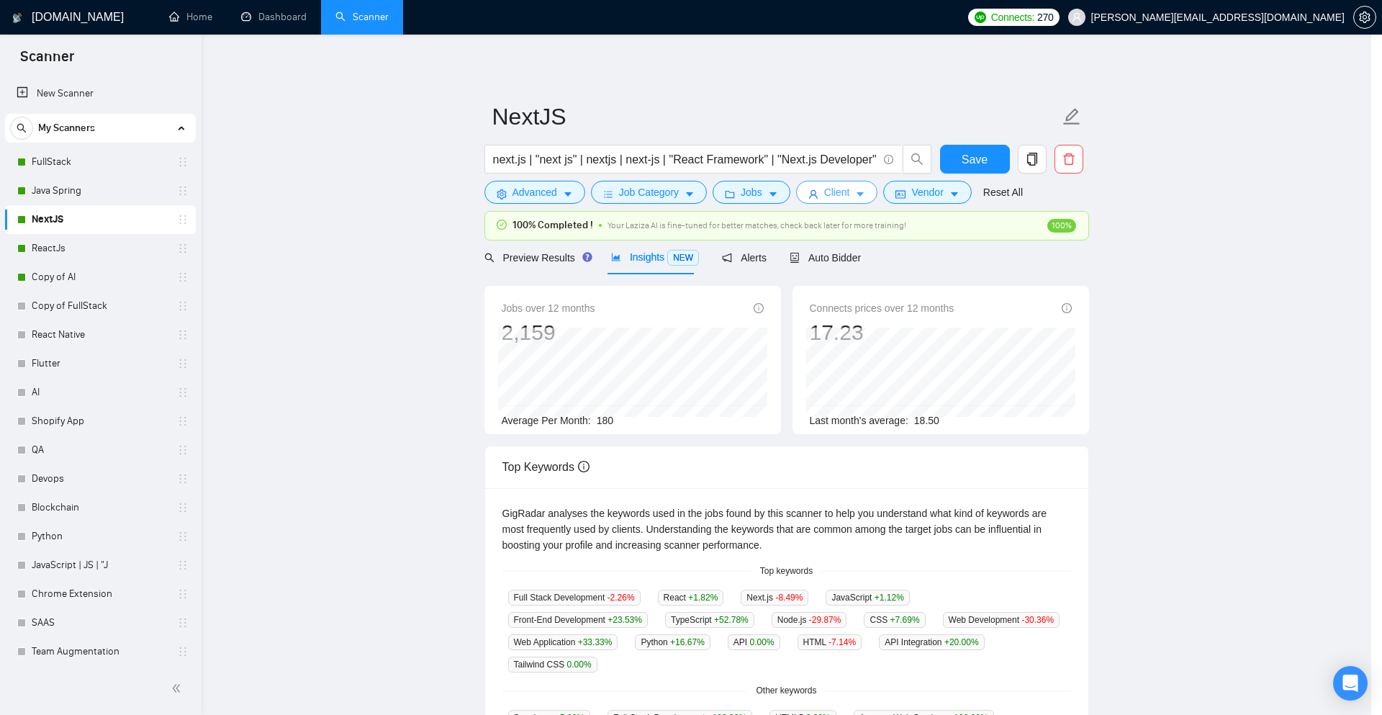
scroll to position [0, 0]
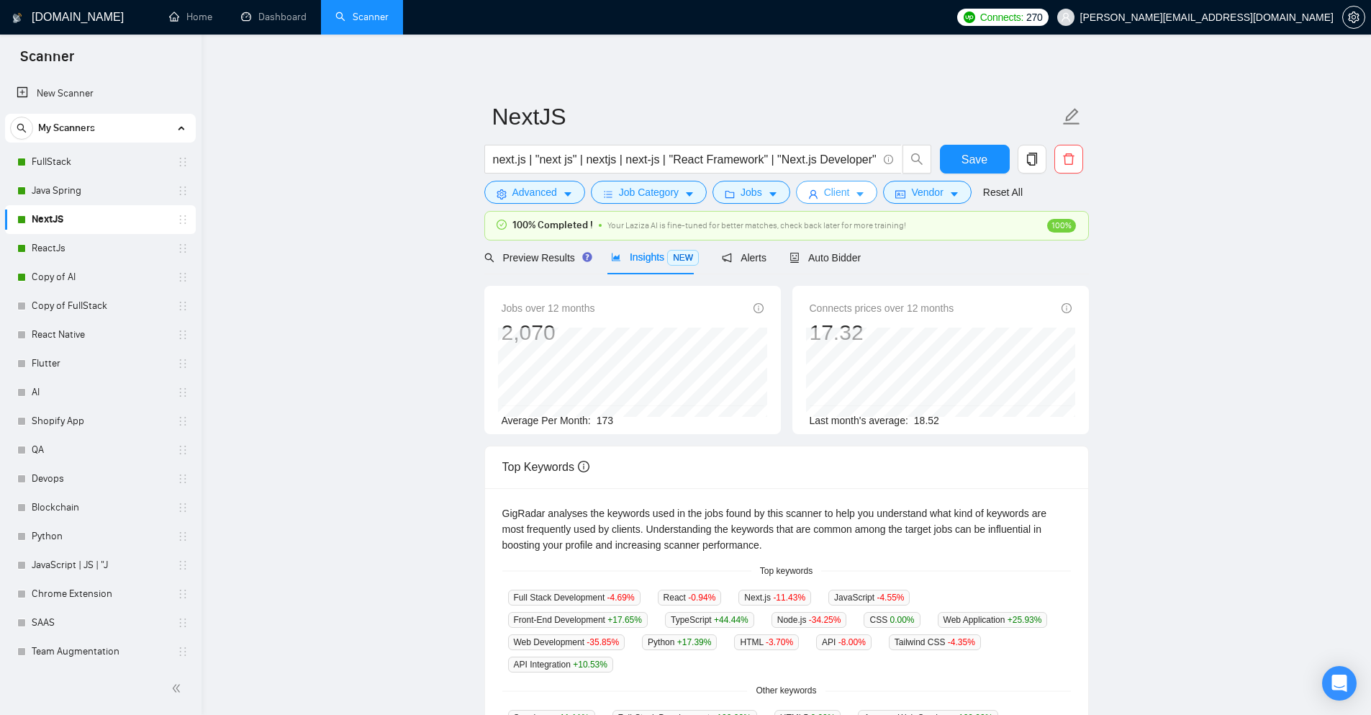
click at [849, 191] on button "Client" at bounding box center [837, 192] width 82 height 23
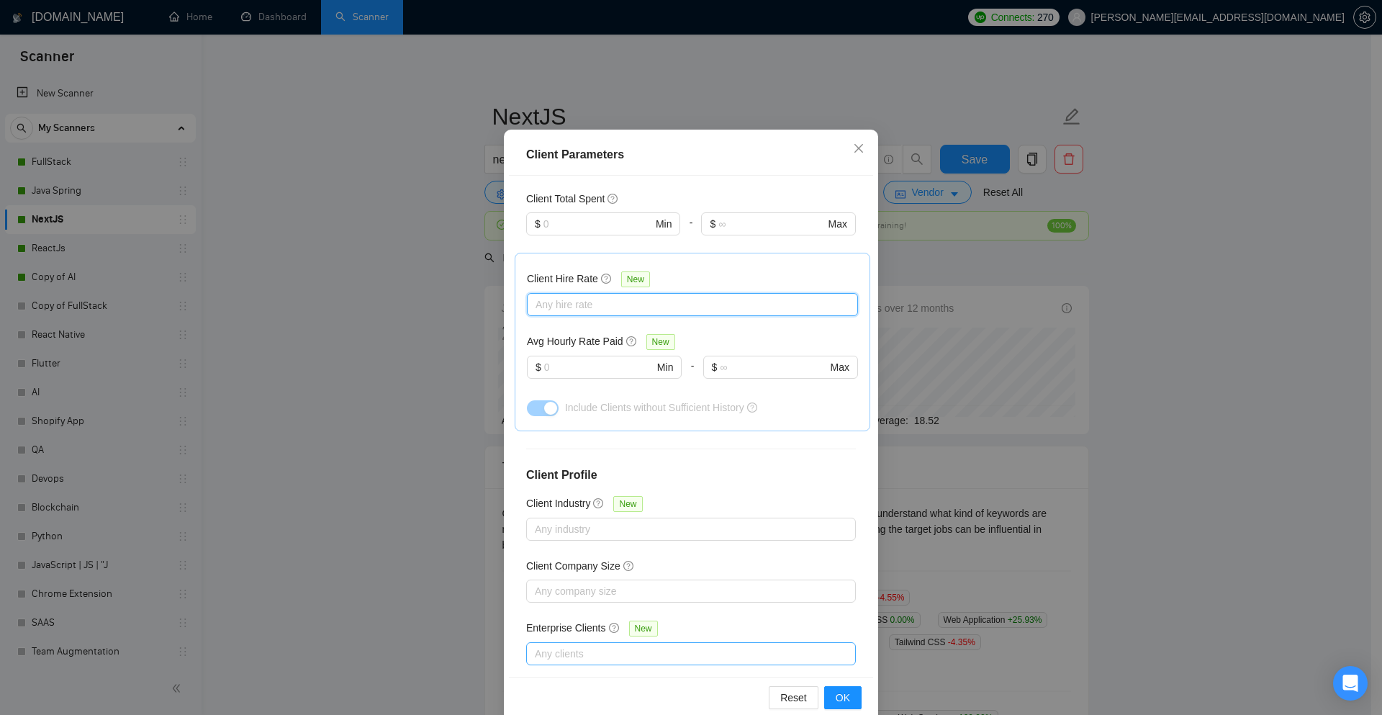
scroll to position [71, 0]
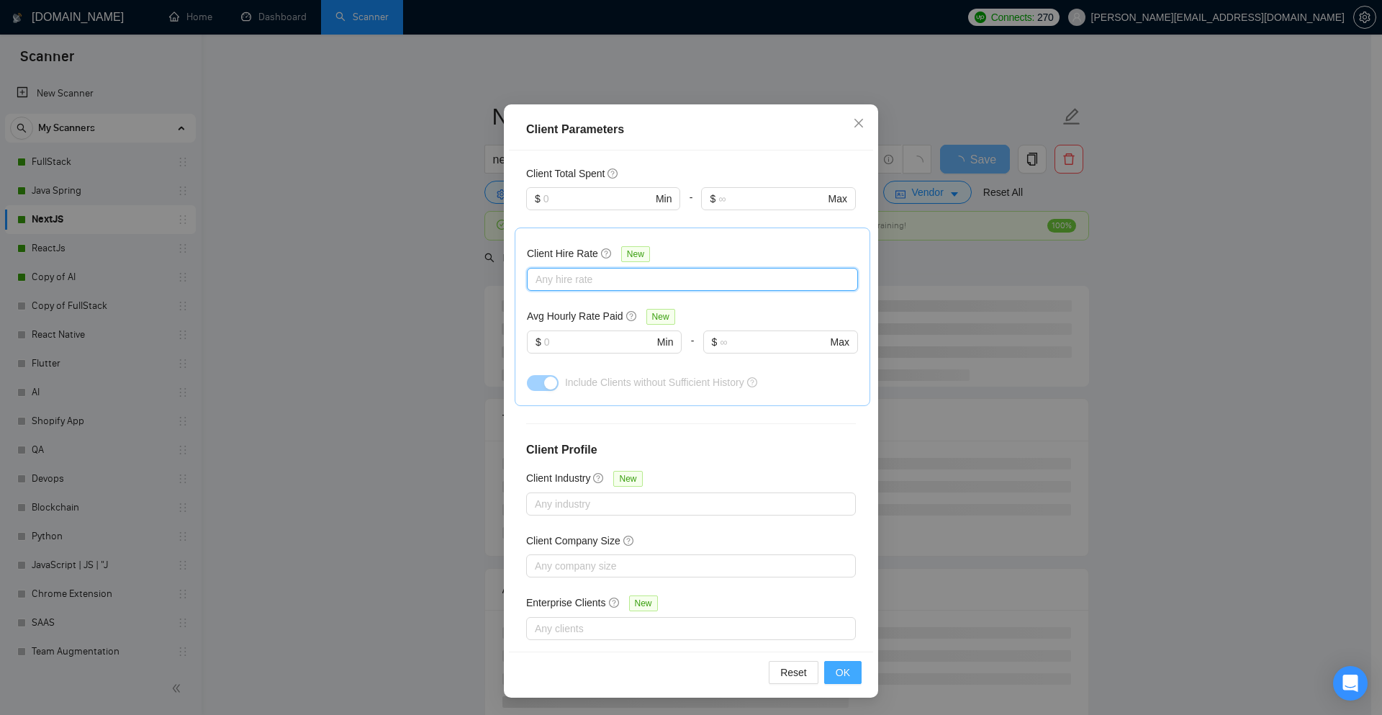
click at [852, 677] on button "OK" at bounding box center [842, 672] width 37 height 23
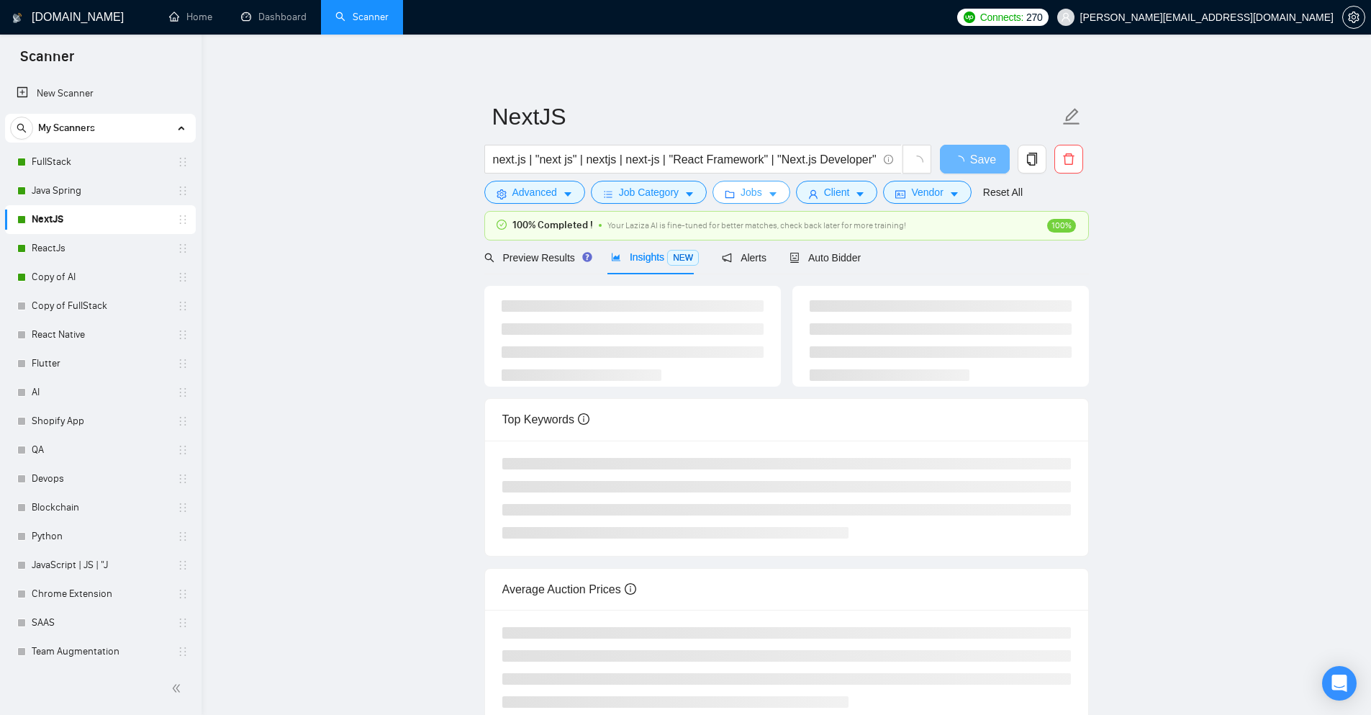
click at [772, 197] on icon "caret-down" at bounding box center [773, 194] width 10 height 10
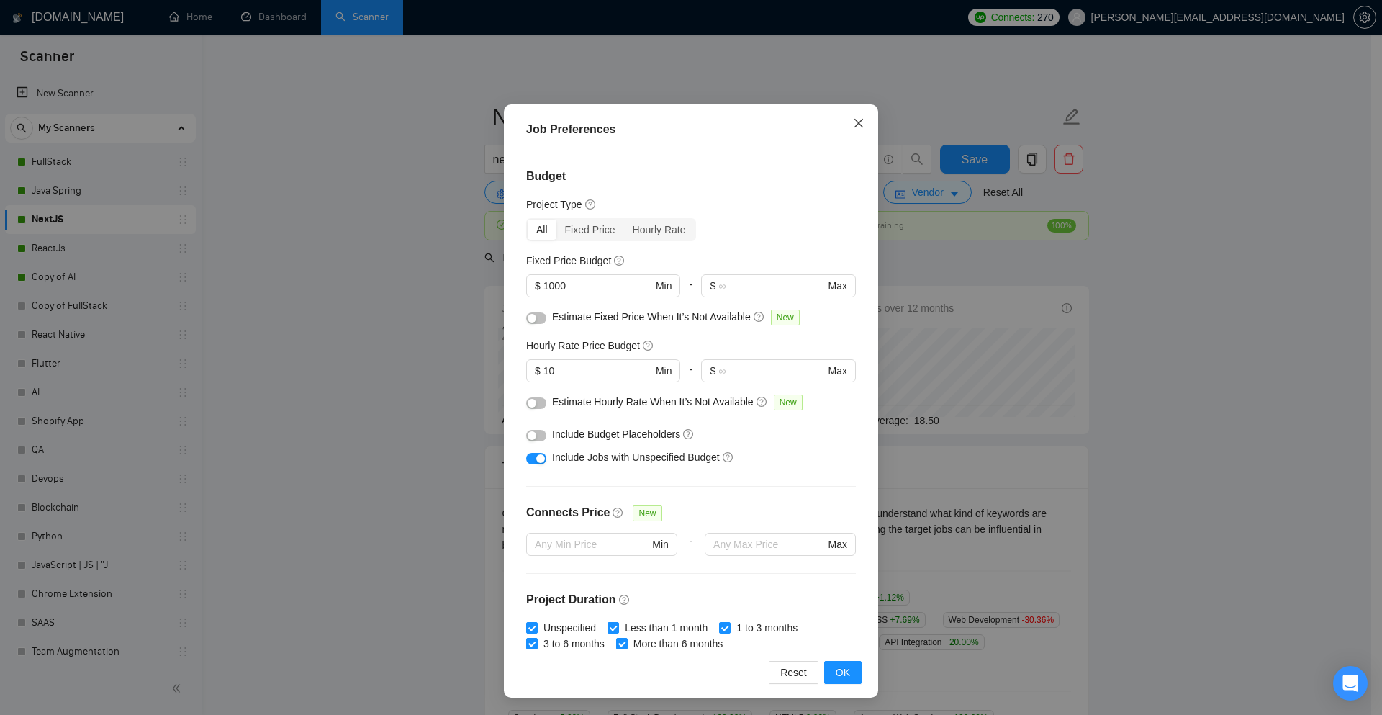
click at [857, 121] on icon "close" at bounding box center [858, 123] width 9 height 9
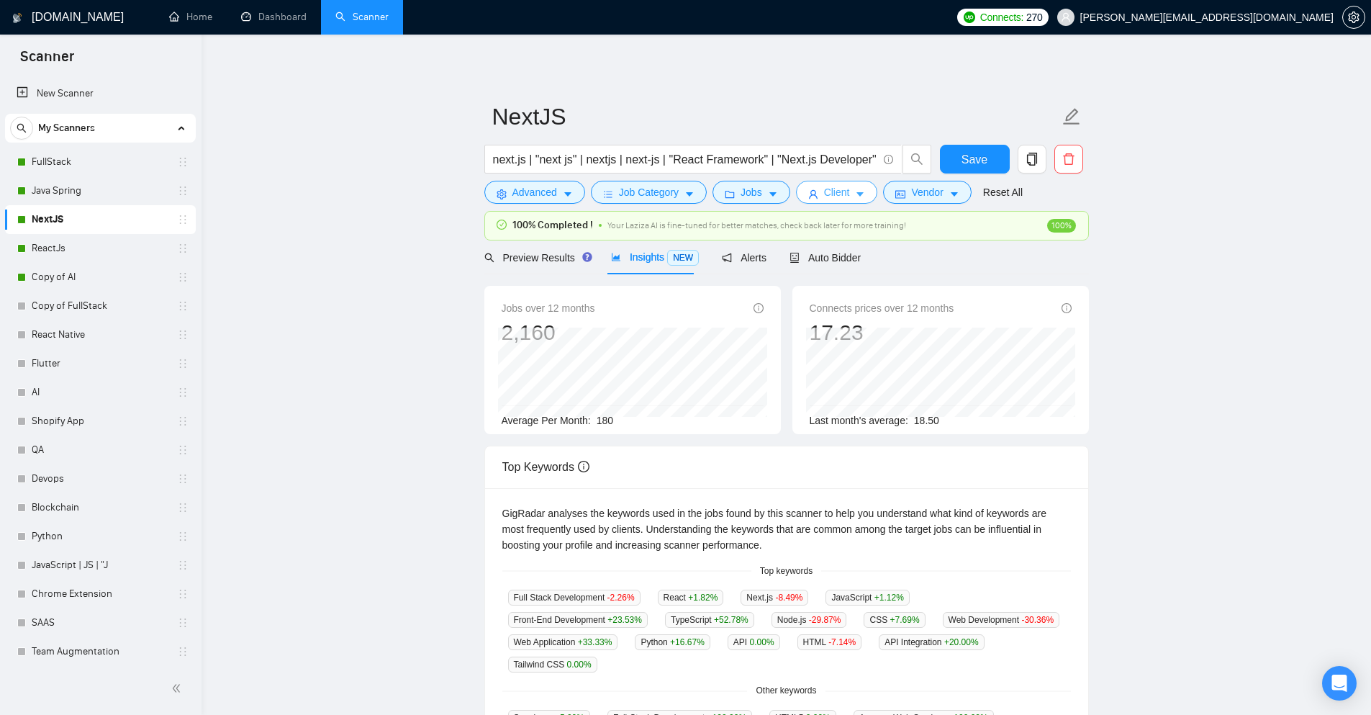
click at [855, 194] on icon "caret-down" at bounding box center [860, 194] width 10 height 10
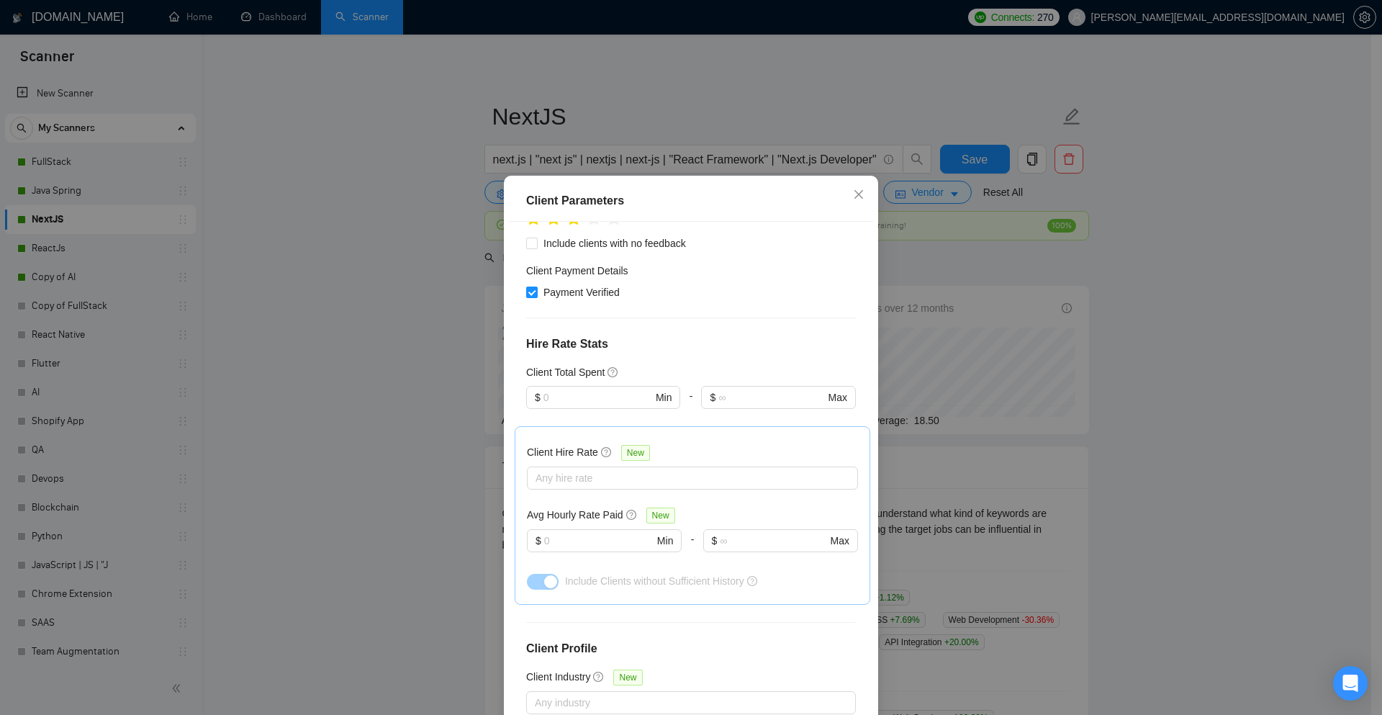
scroll to position [415, 0]
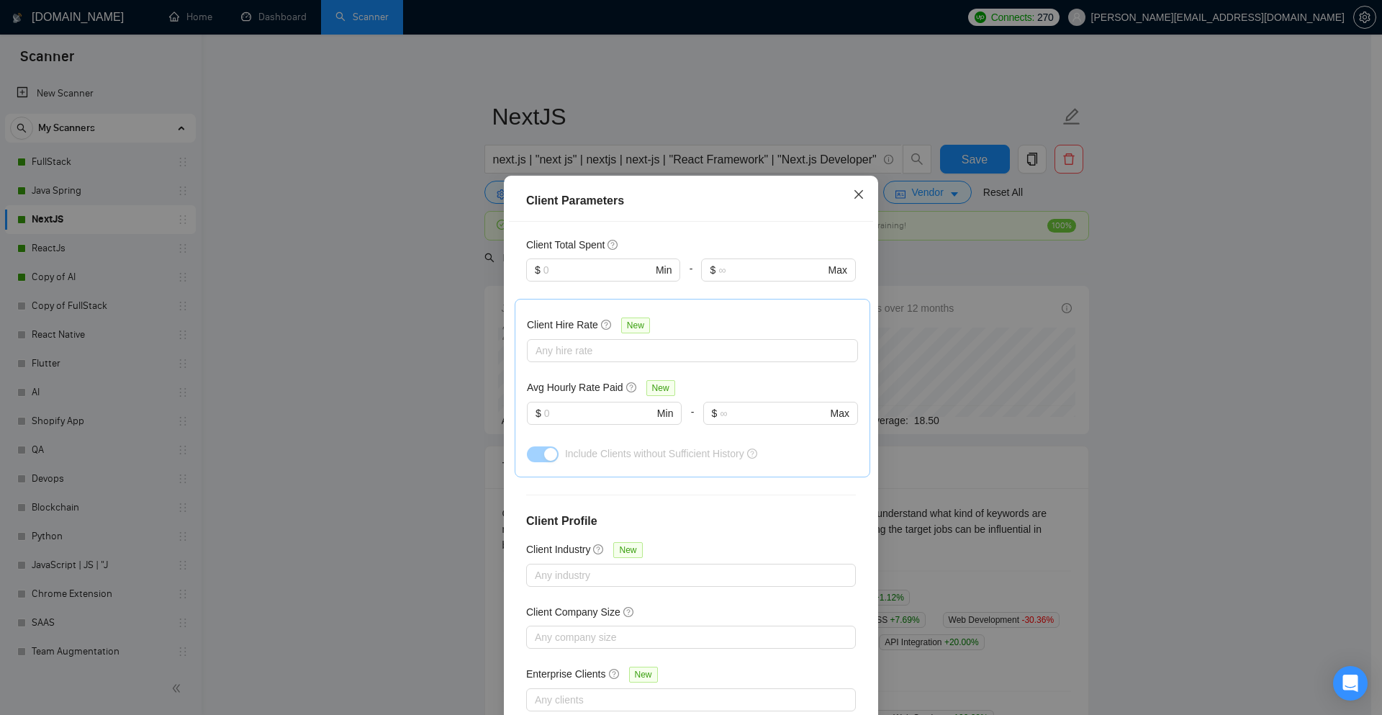
click at [853, 198] on icon "close" at bounding box center [859, 195] width 12 height 12
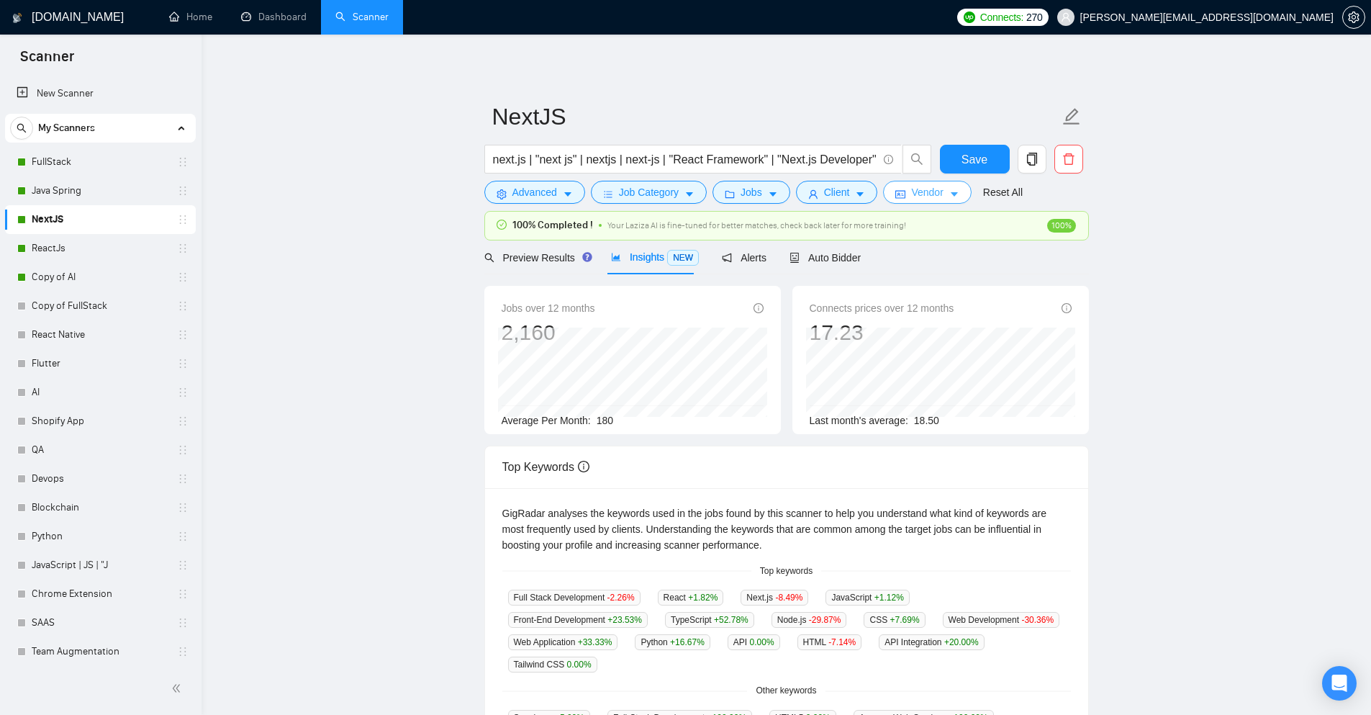
click at [944, 189] on button "Vendor" at bounding box center [927, 192] width 88 height 23
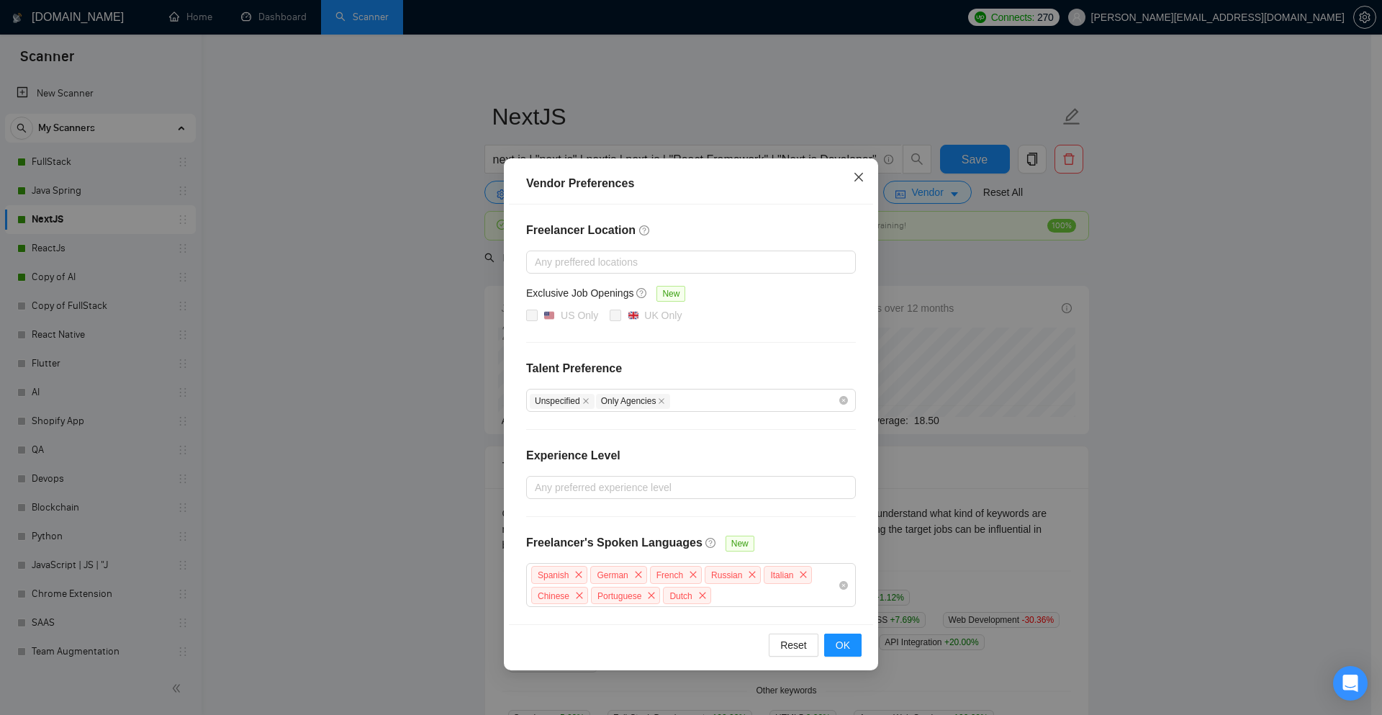
click at [855, 181] on icon "close" at bounding box center [858, 177] width 9 height 9
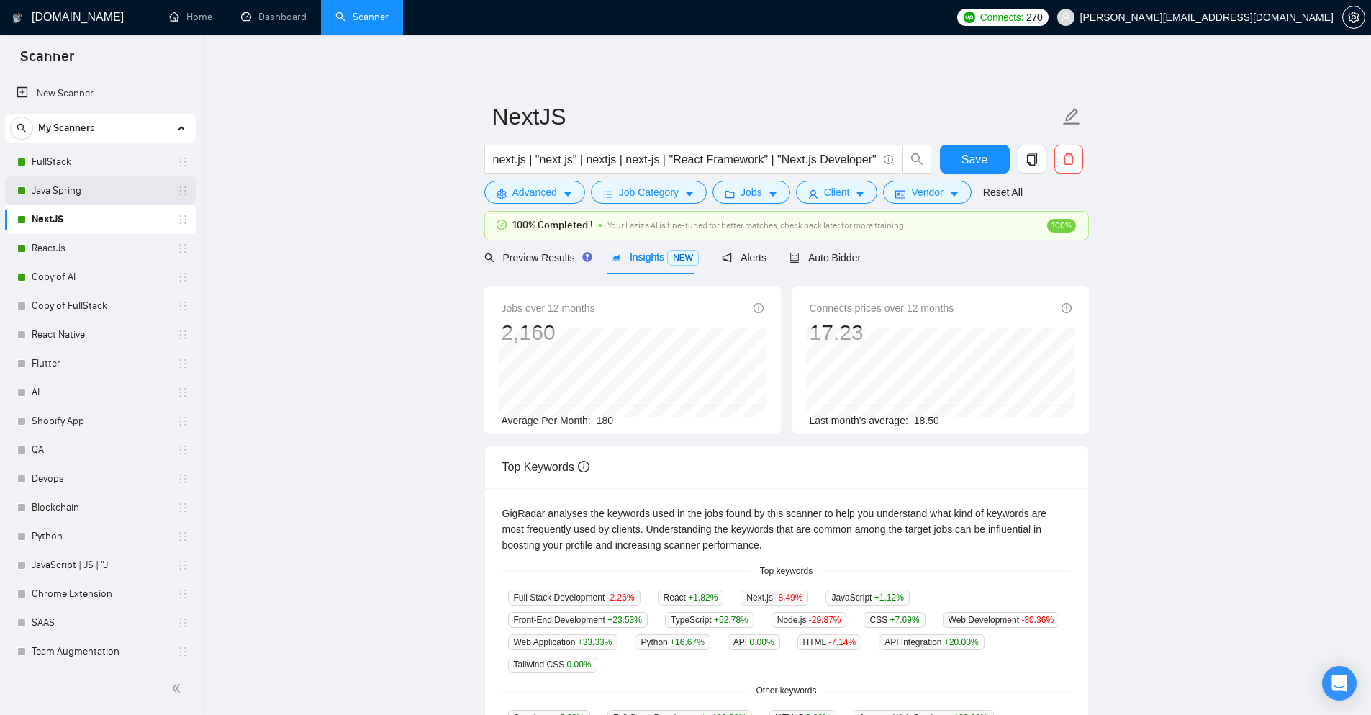
click at [89, 181] on link "Java Spring" at bounding box center [100, 190] width 137 height 29
click at [967, 156] on span "Save" at bounding box center [975, 159] width 26 height 18
click at [560, 201] on button "Advanced" at bounding box center [534, 192] width 101 height 23
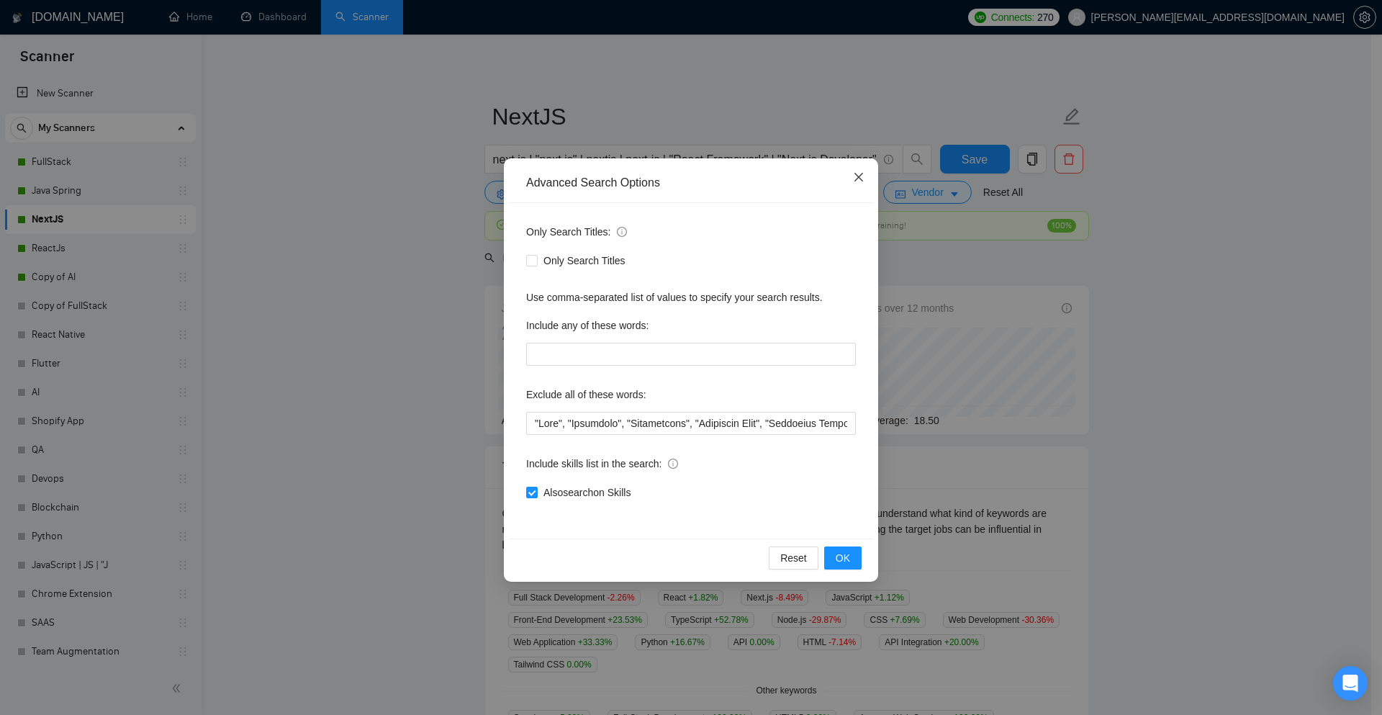
click at [859, 181] on icon "close" at bounding box center [859, 177] width 12 height 12
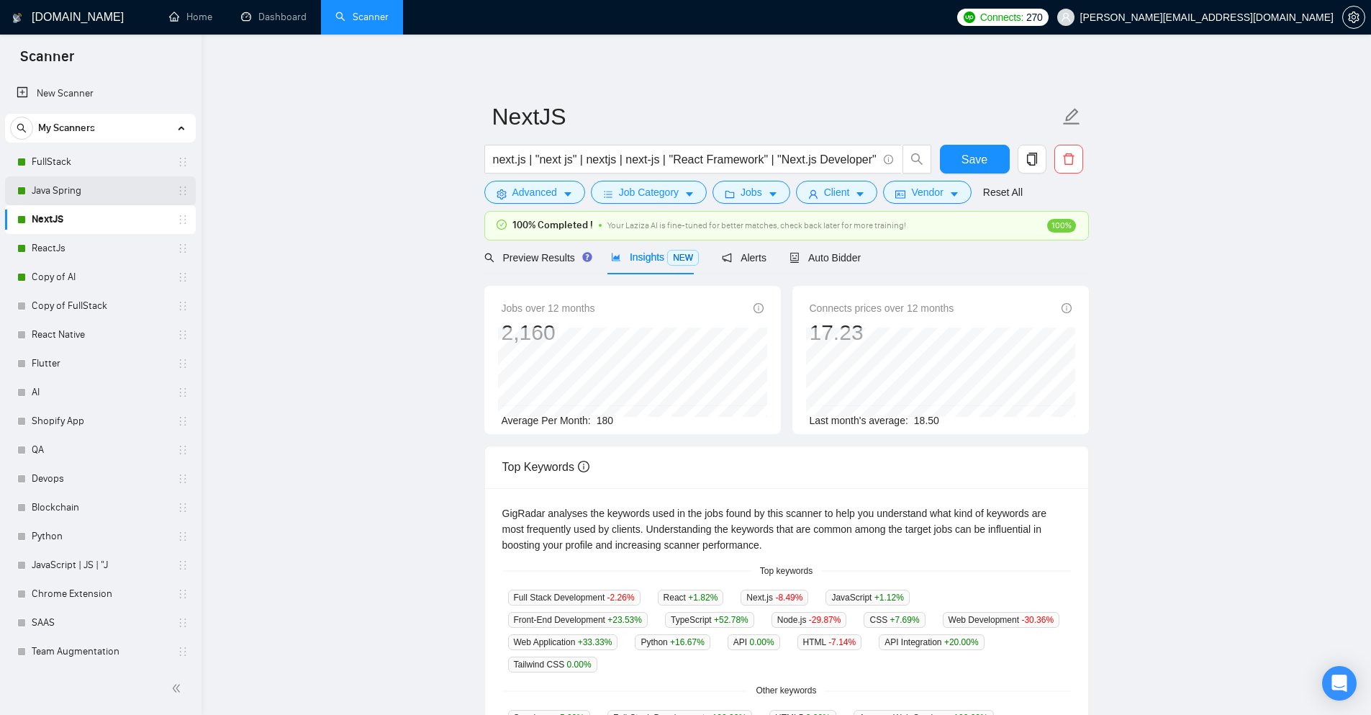
click at [44, 194] on link "Java Spring" at bounding box center [100, 190] width 137 height 29
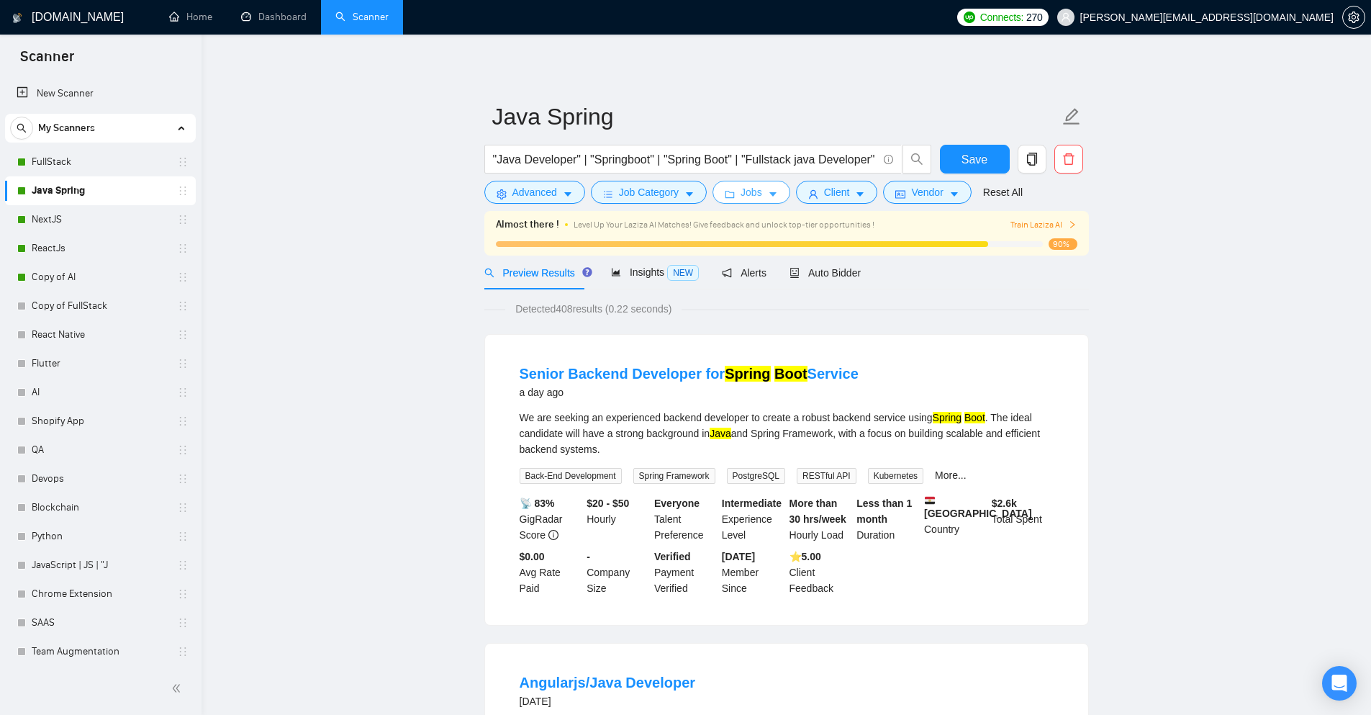
click at [778, 195] on button "Jobs" at bounding box center [752, 192] width 78 height 23
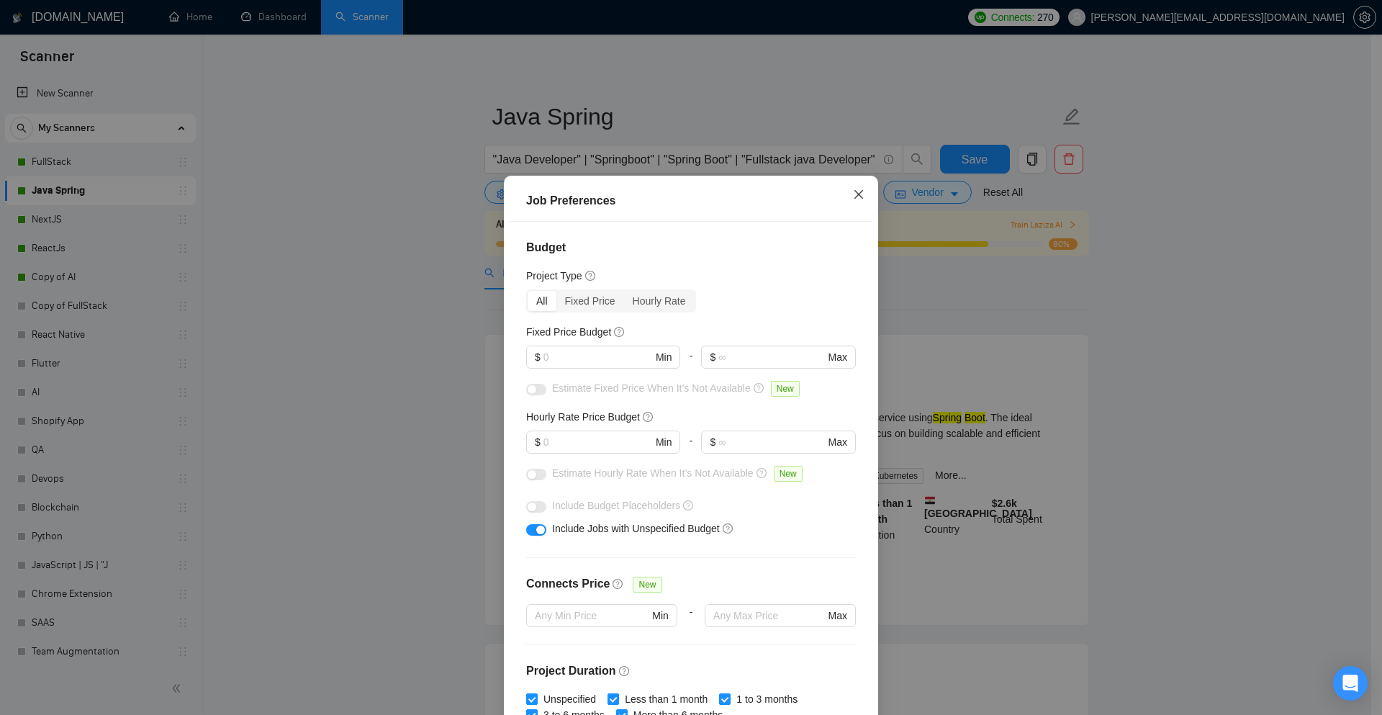
click at [853, 193] on icon "close" at bounding box center [859, 195] width 12 height 12
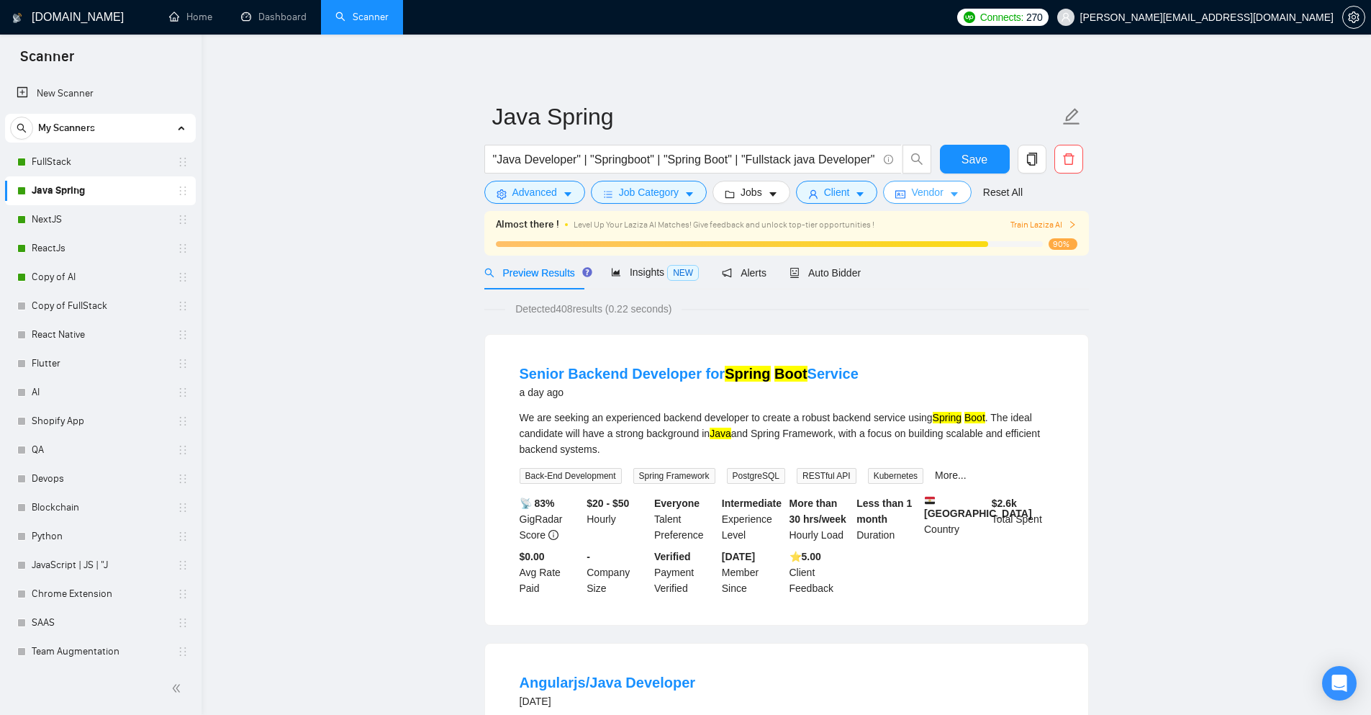
click at [900, 194] on icon "idcard" at bounding box center [900, 194] width 10 height 10
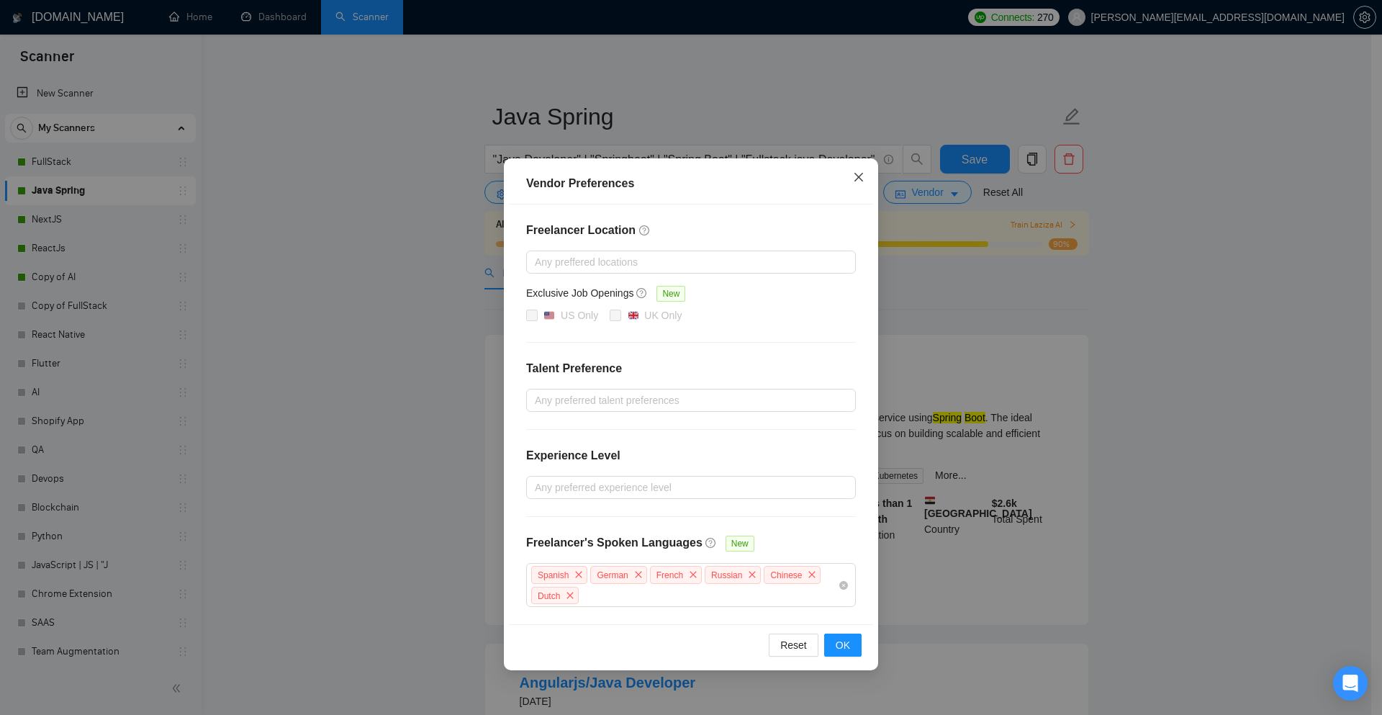
click at [855, 181] on icon "close" at bounding box center [858, 177] width 9 height 9
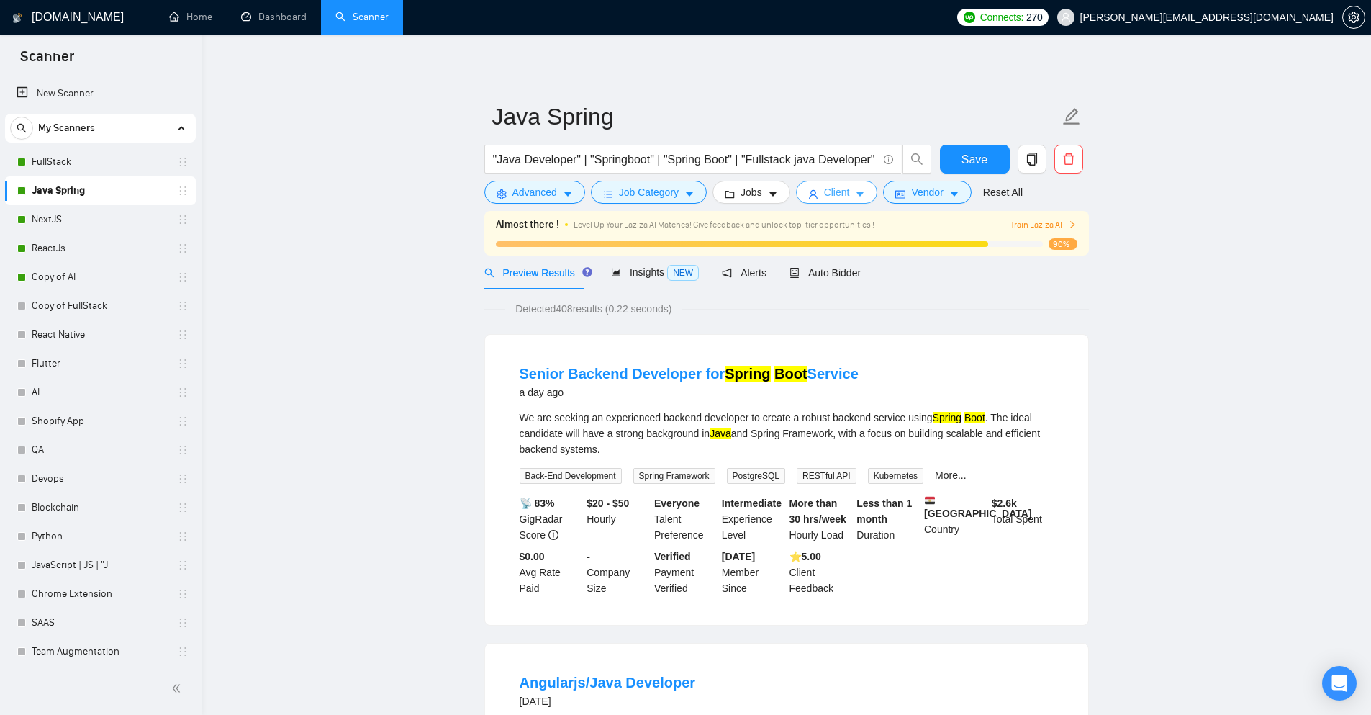
click at [860, 199] on icon "caret-down" at bounding box center [860, 194] width 10 height 10
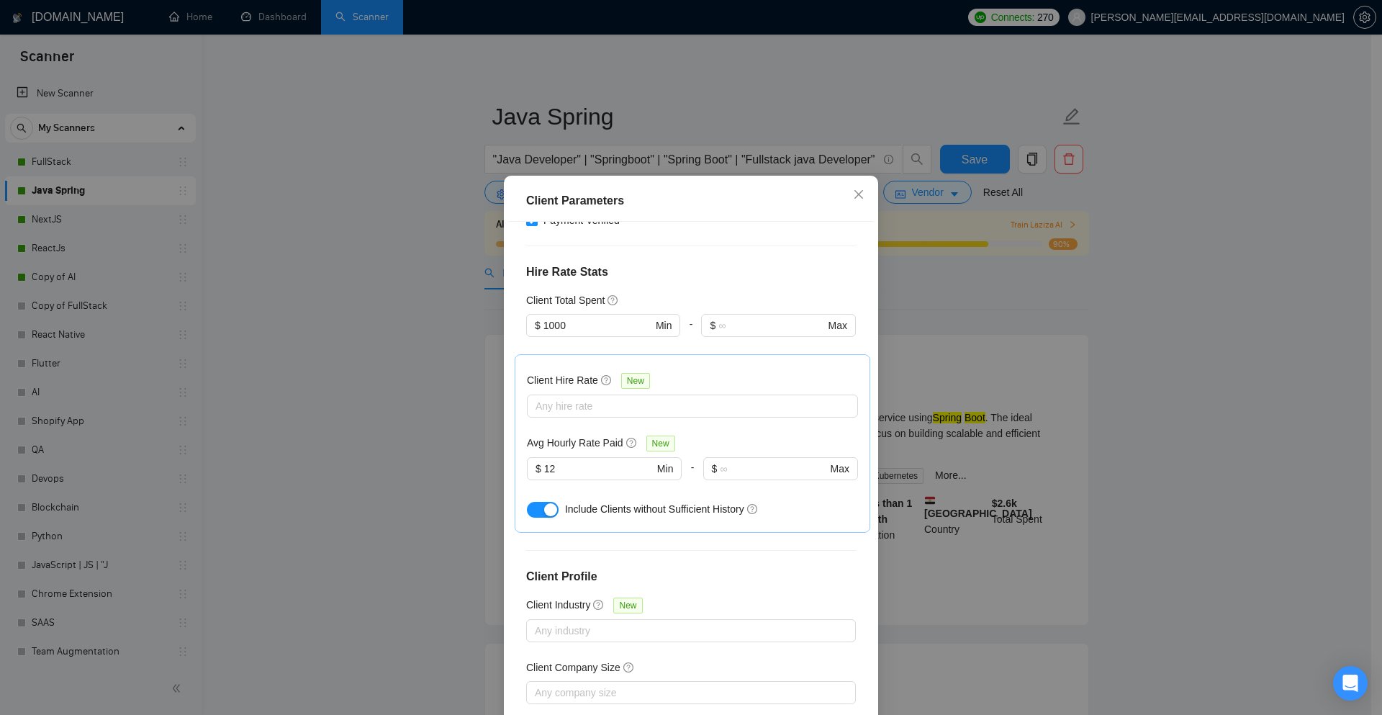
scroll to position [415, 0]
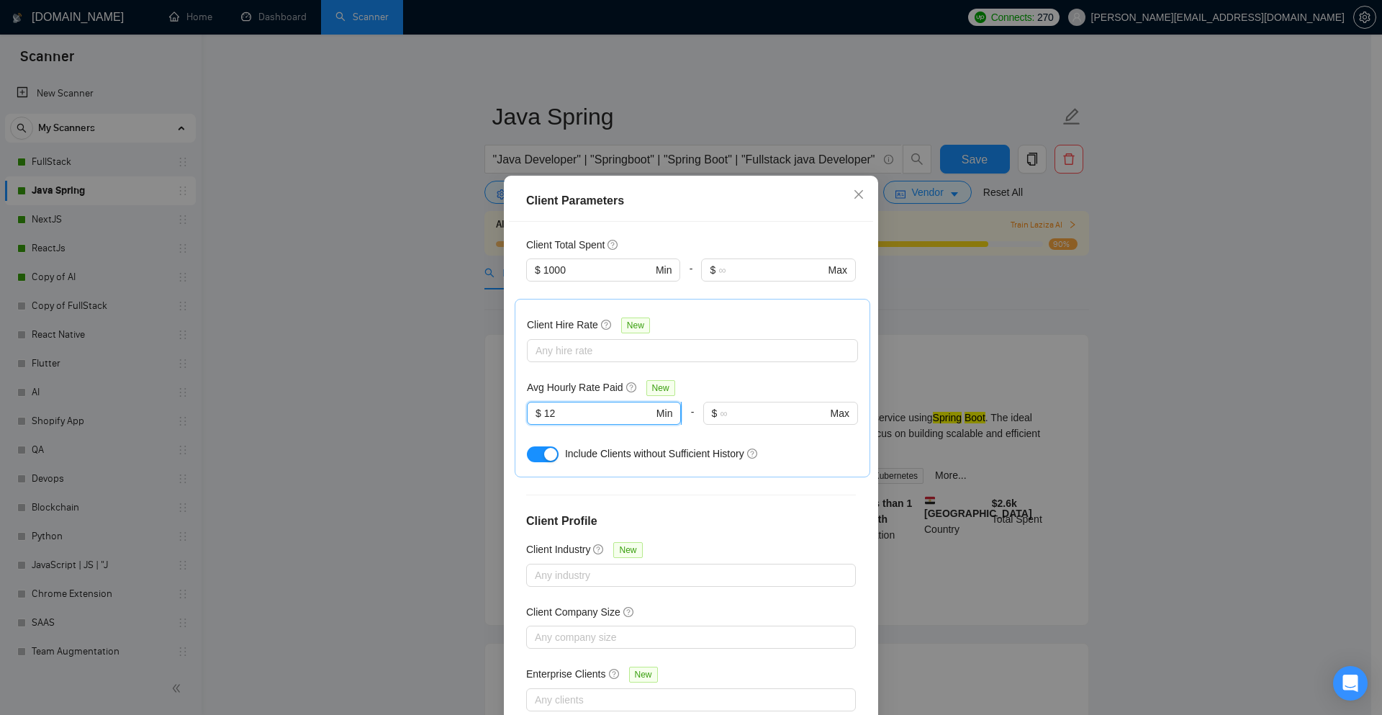
click at [559, 405] on input "12" at bounding box center [598, 413] width 109 height 16
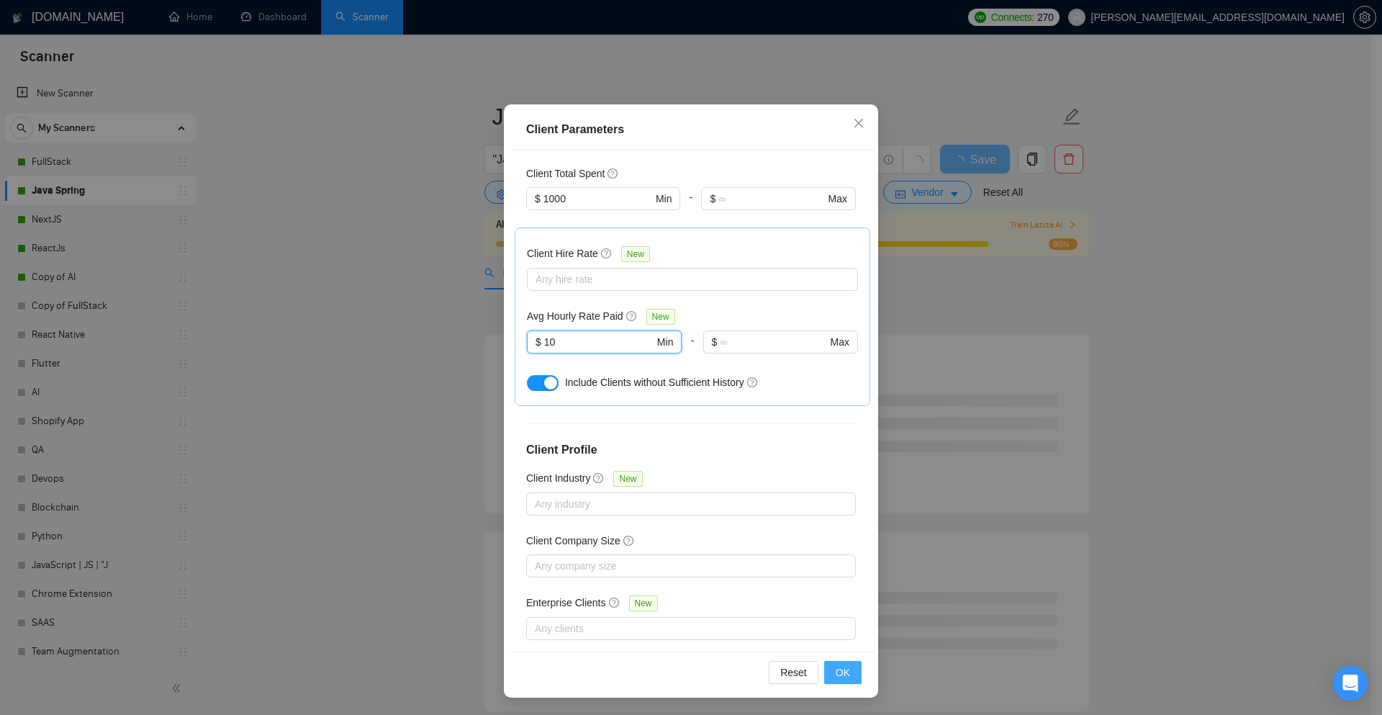
type input "10"
click at [837, 669] on span "OK" at bounding box center [843, 672] width 14 height 16
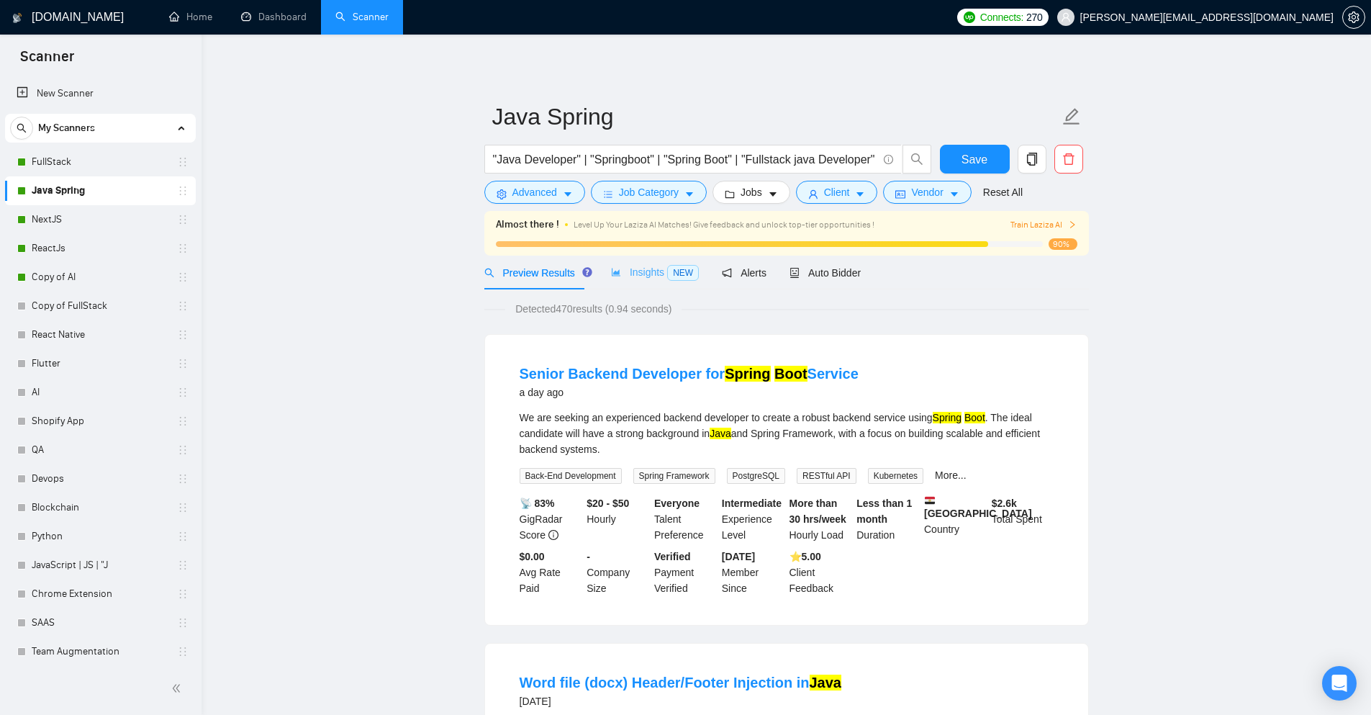
click at [614, 262] on div "Insights NEW" at bounding box center [655, 273] width 88 height 34
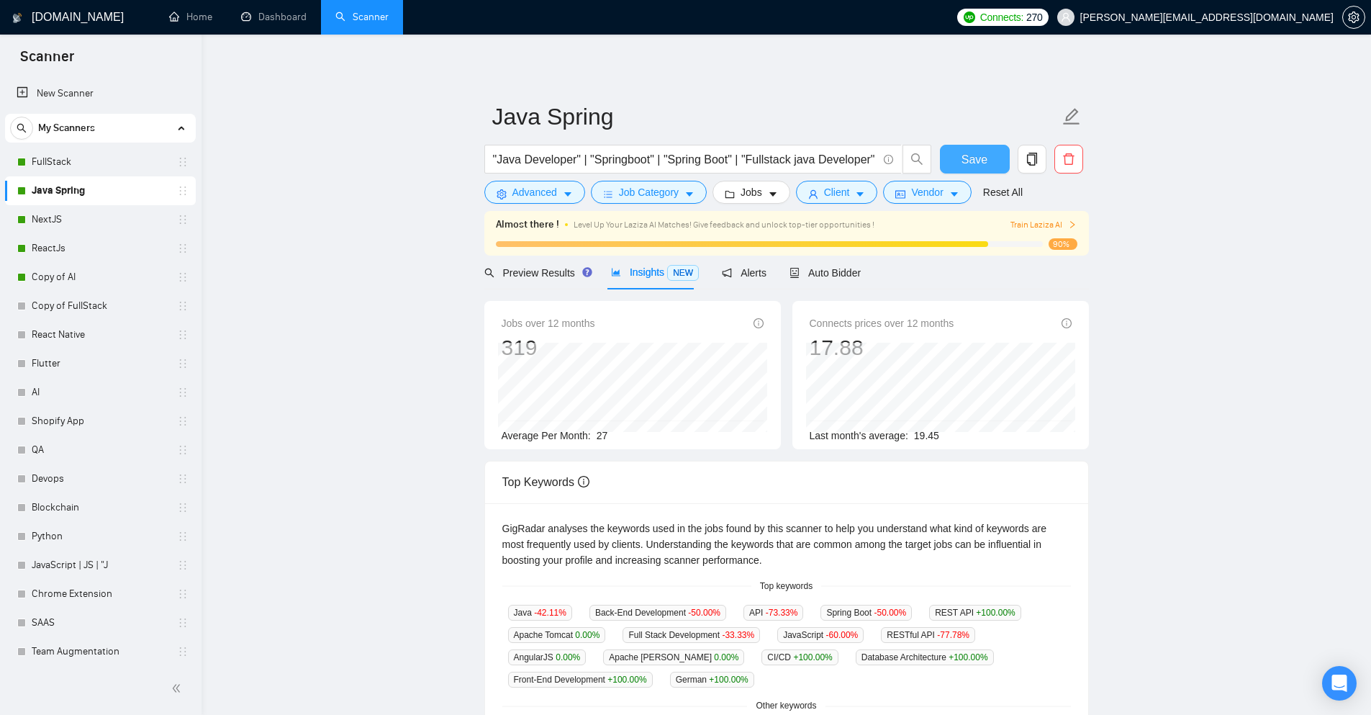
click at [983, 165] on span "Save" at bounding box center [975, 159] width 26 height 18
click at [78, 171] on link "FullStack" at bounding box center [100, 162] width 137 height 29
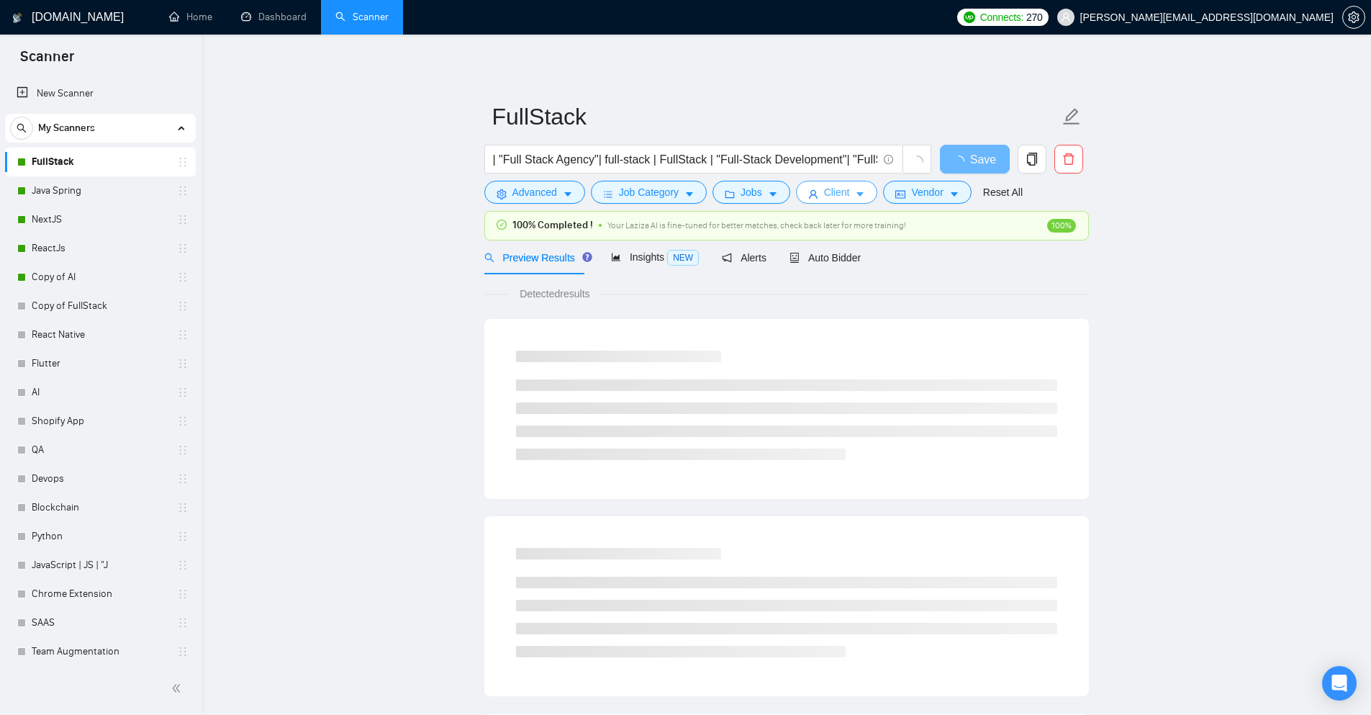
click at [864, 189] on button "Client" at bounding box center [837, 192] width 82 height 23
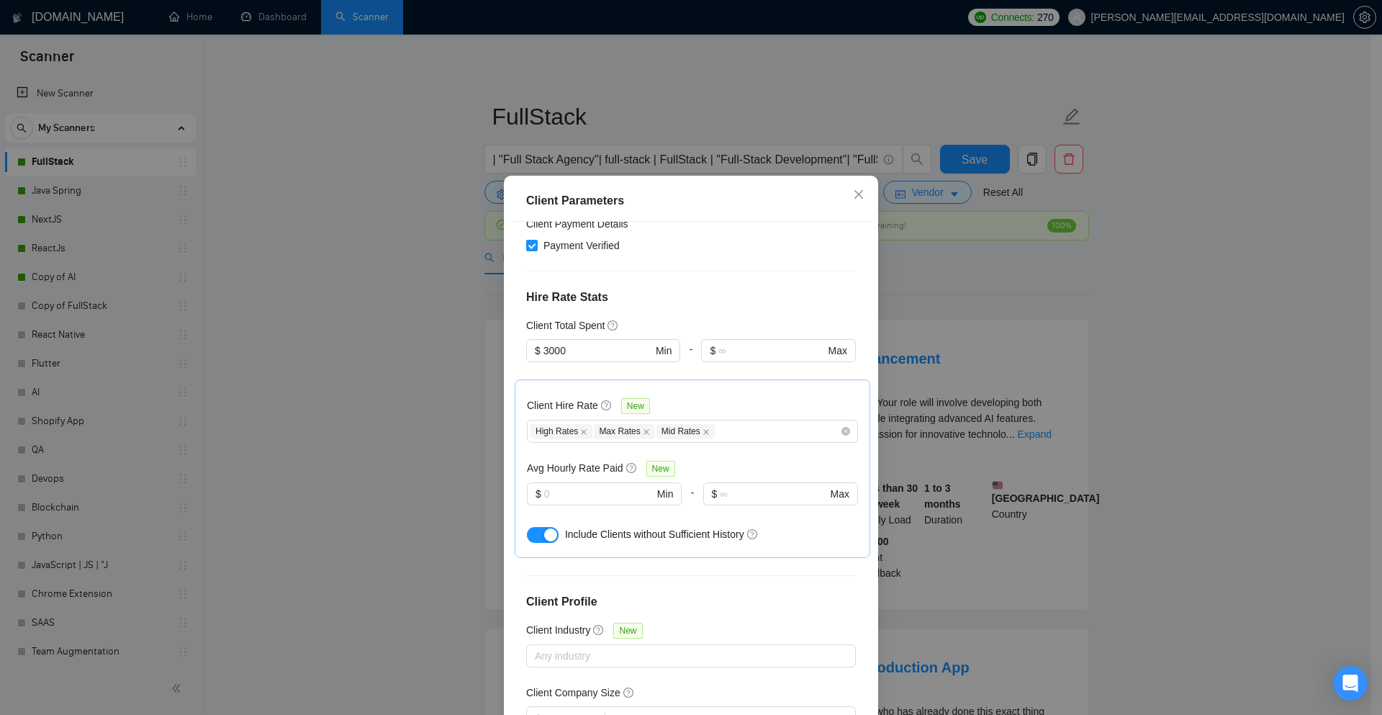
click at [410, 391] on div "Client Parameters Client Location Include Client Countries Select Exclude Clien…" at bounding box center [691, 357] width 1382 height 715
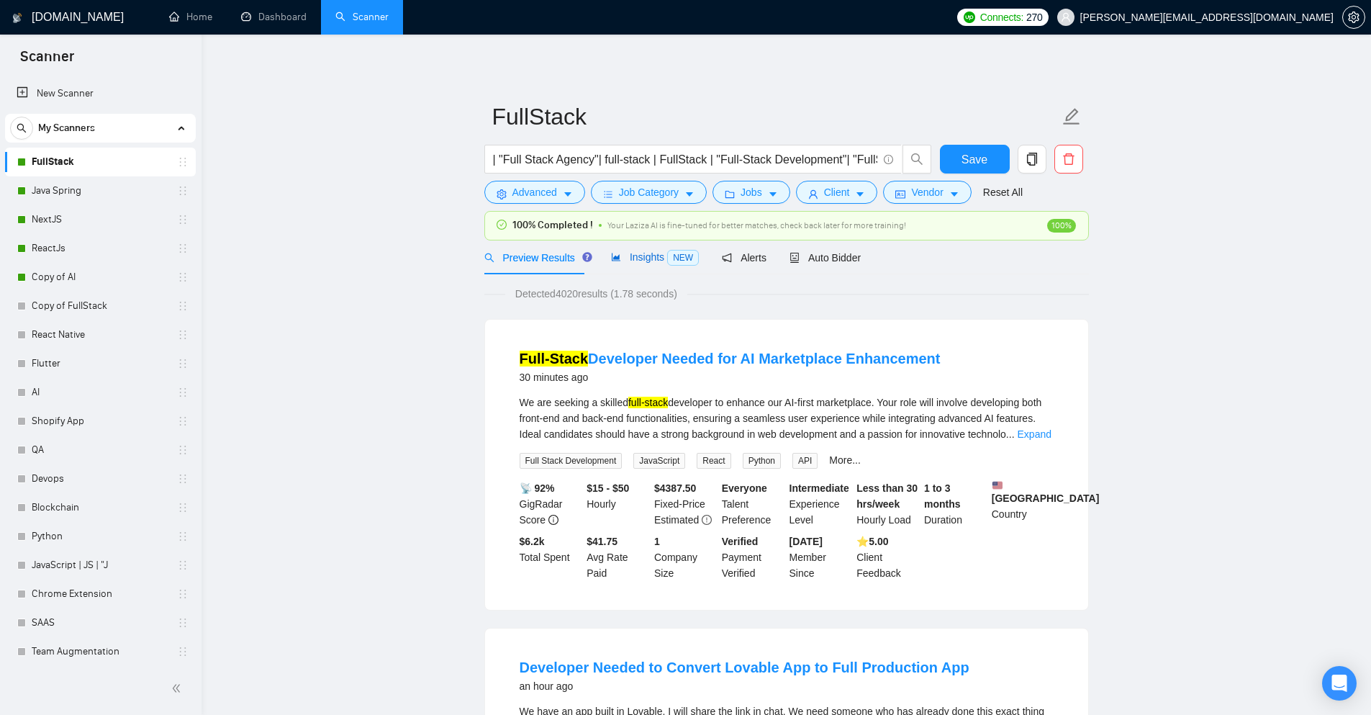
click at [616, 257] on icon "area-chart" at bounding box center [616, 257] width 10 height 10
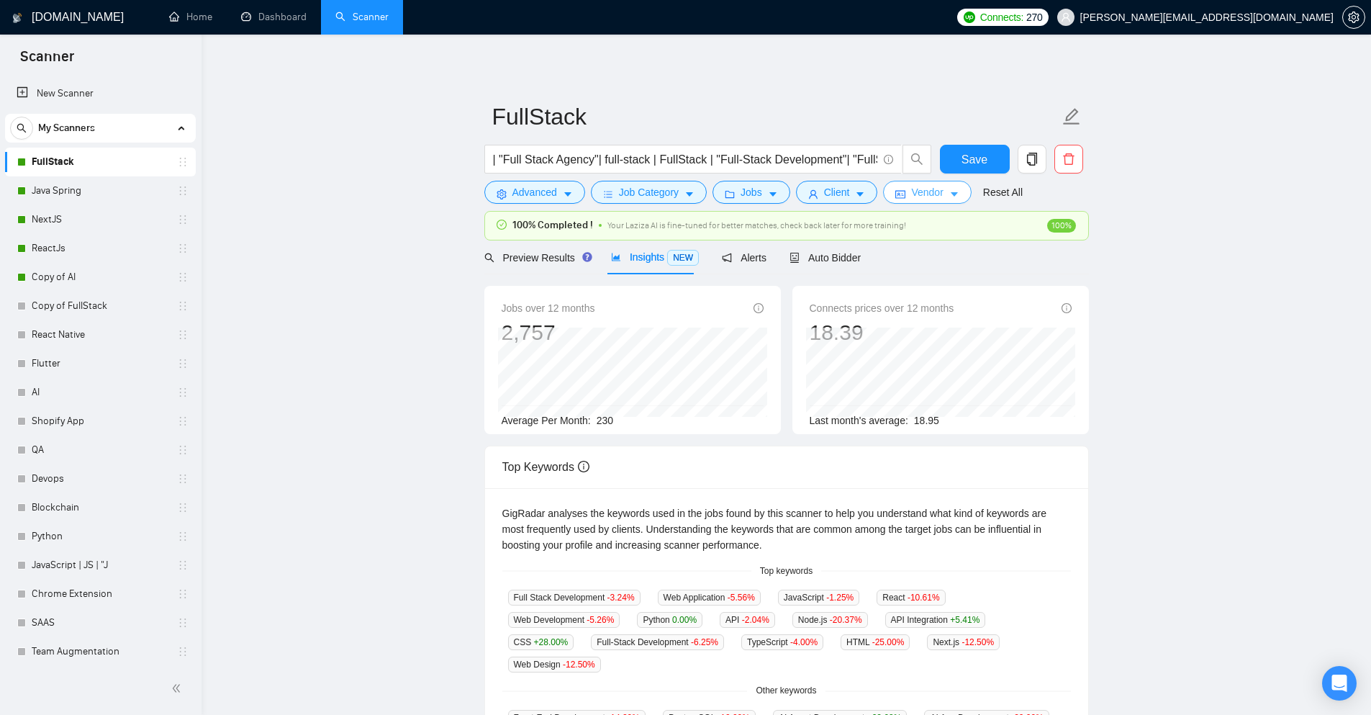
click at [951, 194] on icon "caret-down" at bounding box center [954, 195] width 7 height 4
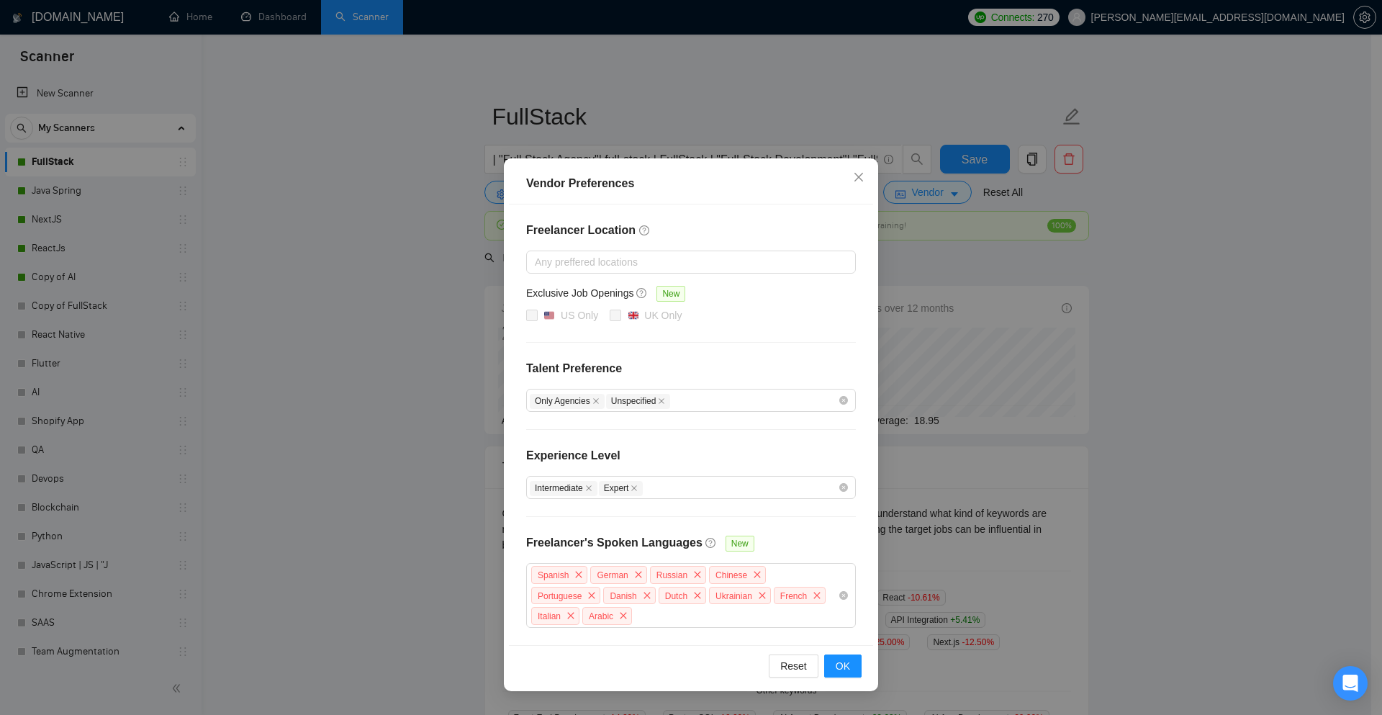
click at [337, 377] on div "Vendor Preferences Freelancer Location Any preffered locations Exclusive Job Op…" at bounding box center [691, 357] width 1382 height 715
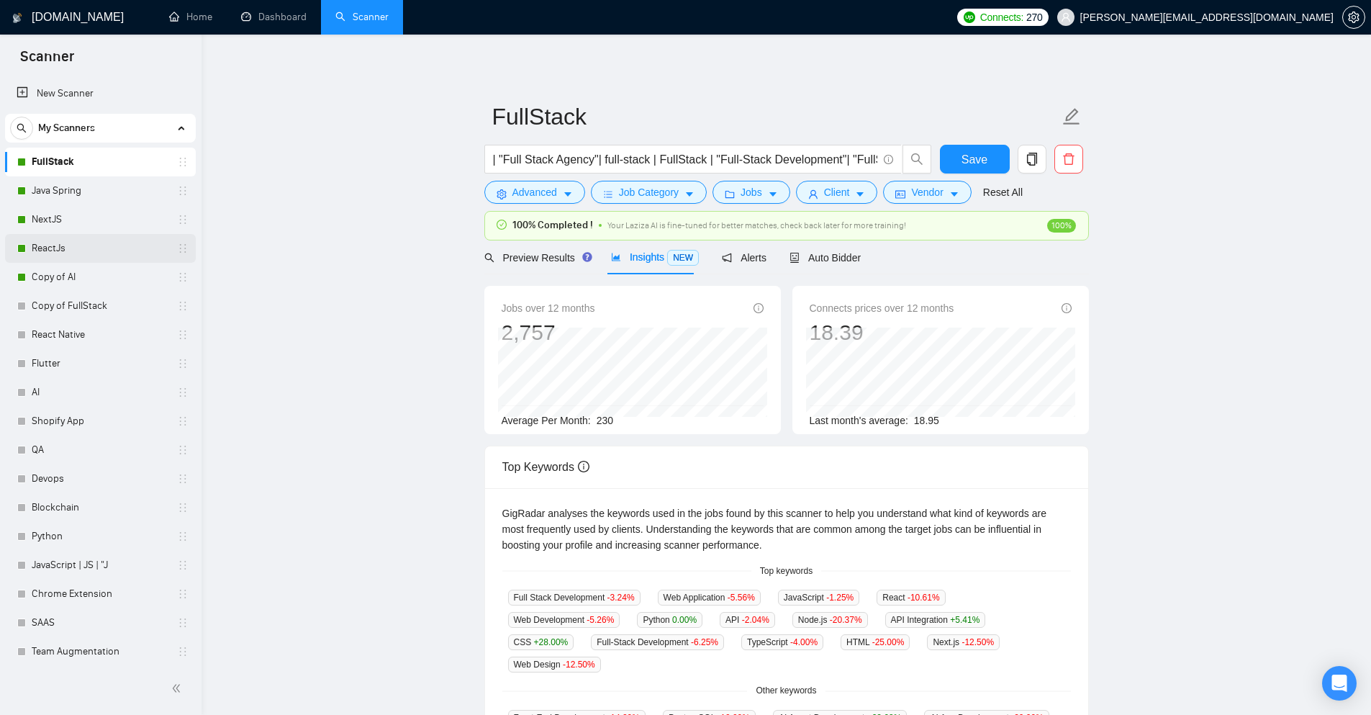
click at [78, 248] on link "ReactJs" at bounding box center [100, 248] width 137 height 29
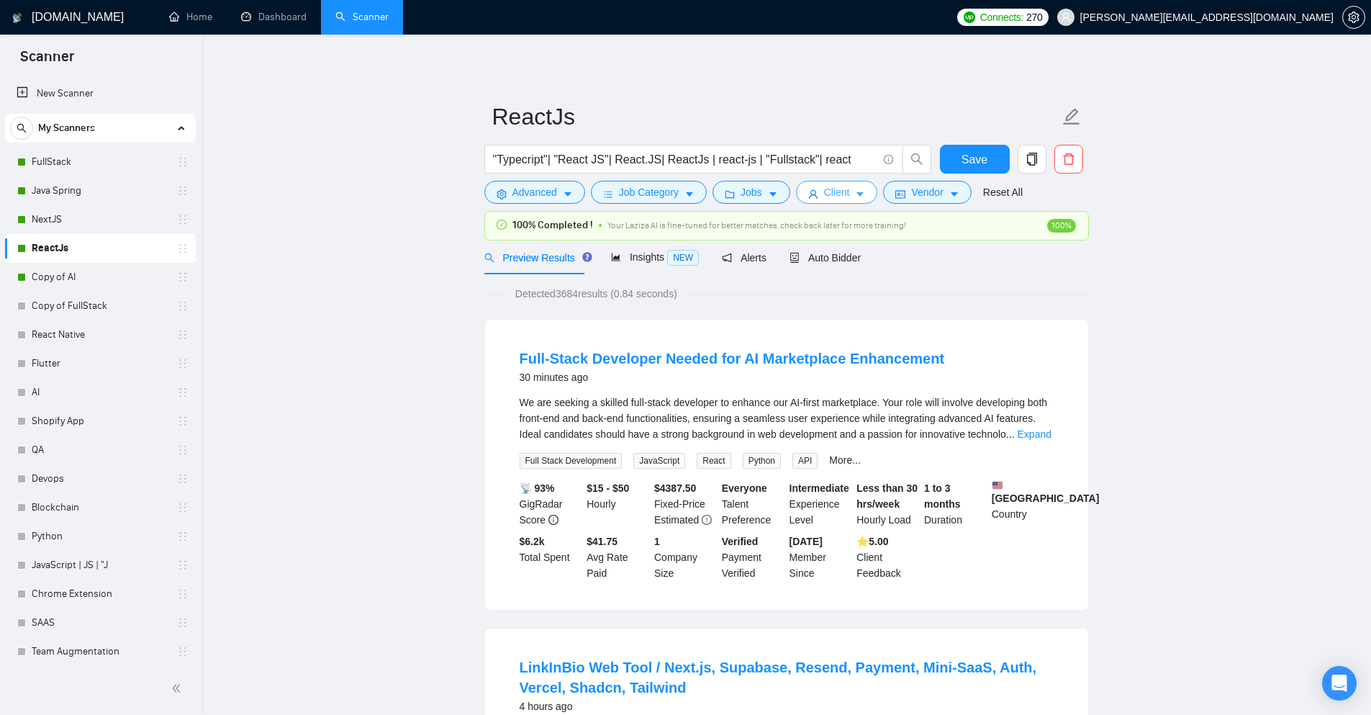
click at [855, 195] on icon "caret-down" at bounding box center [860, 194] width 10 height 10
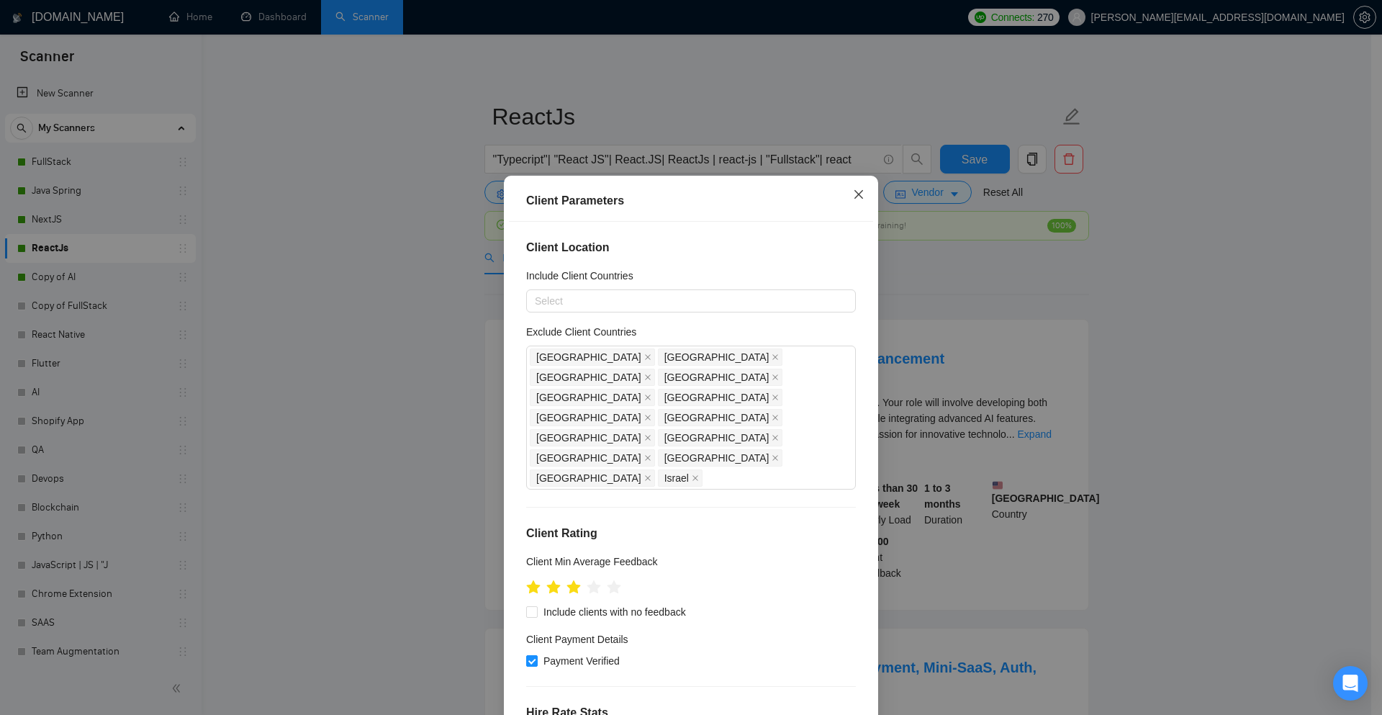
click at [853, 200] on icon "close" at bounding box center [859, 195] width 12 height 12
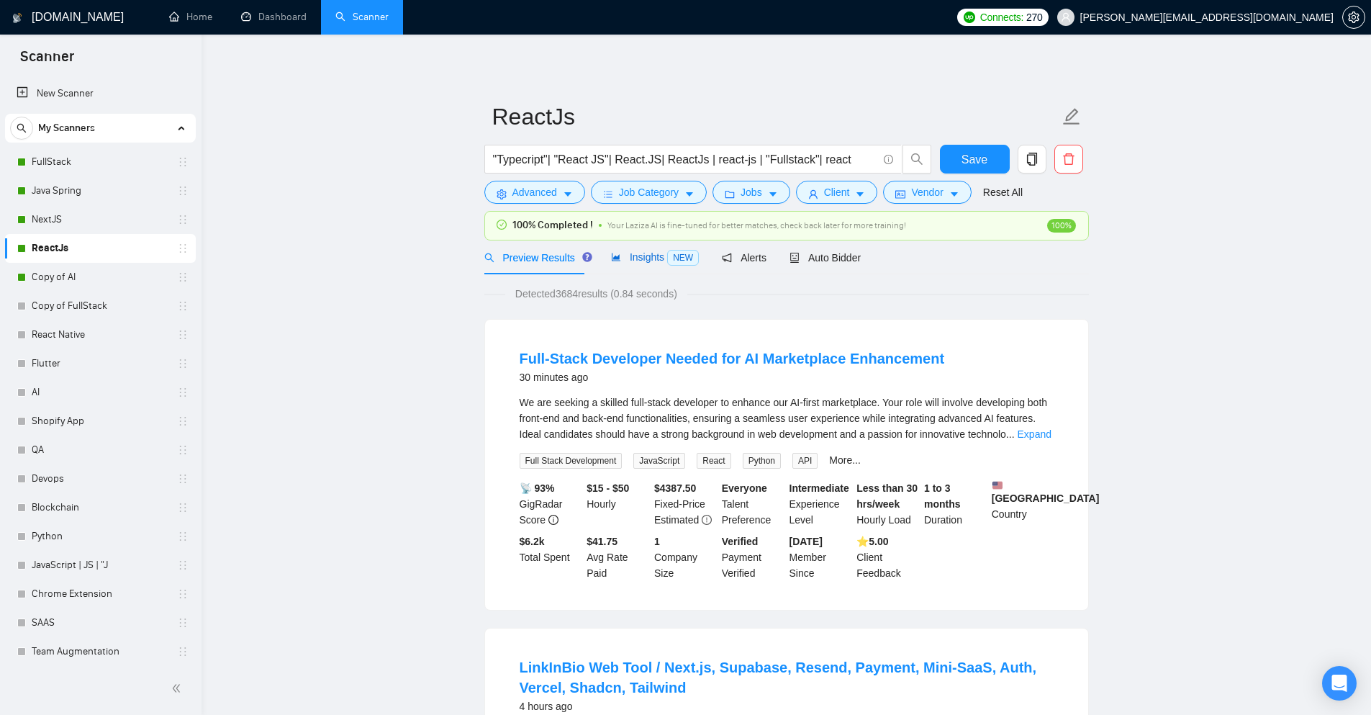
click at [649, 256] on span "Insights NEW" at bounding box center [655, 257] width 88 height 12
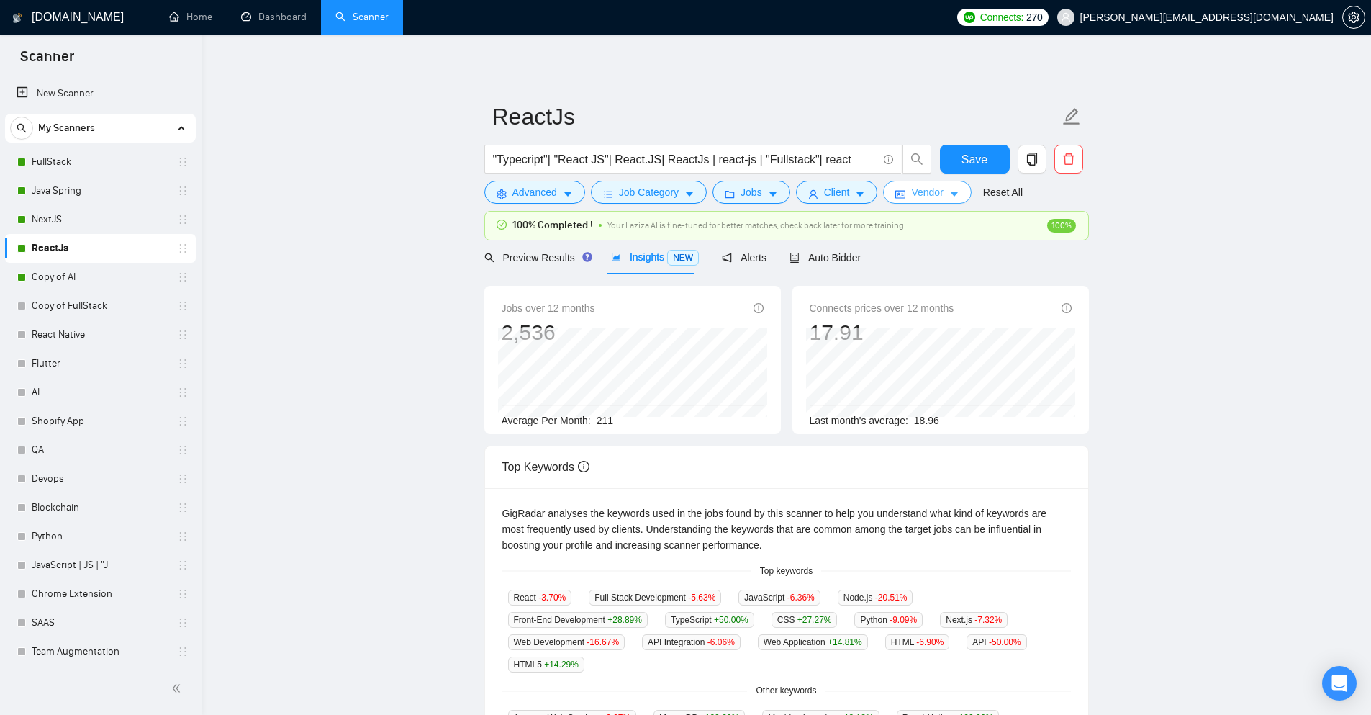
click at [941, 193] on button "Vendor" at bounding box center [927, 192] width 88 height 23
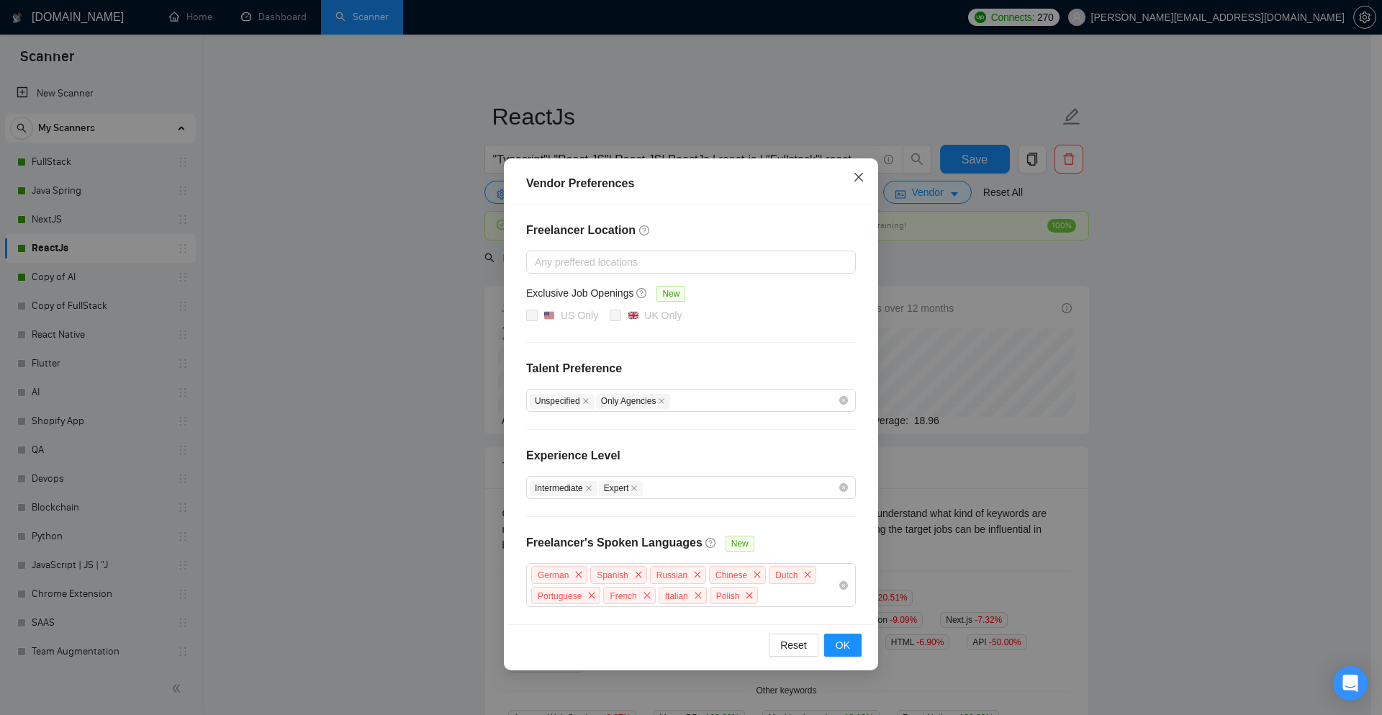
click at [856, 190] on span "Close" at bounding box center [858, 177] width 39 height 39
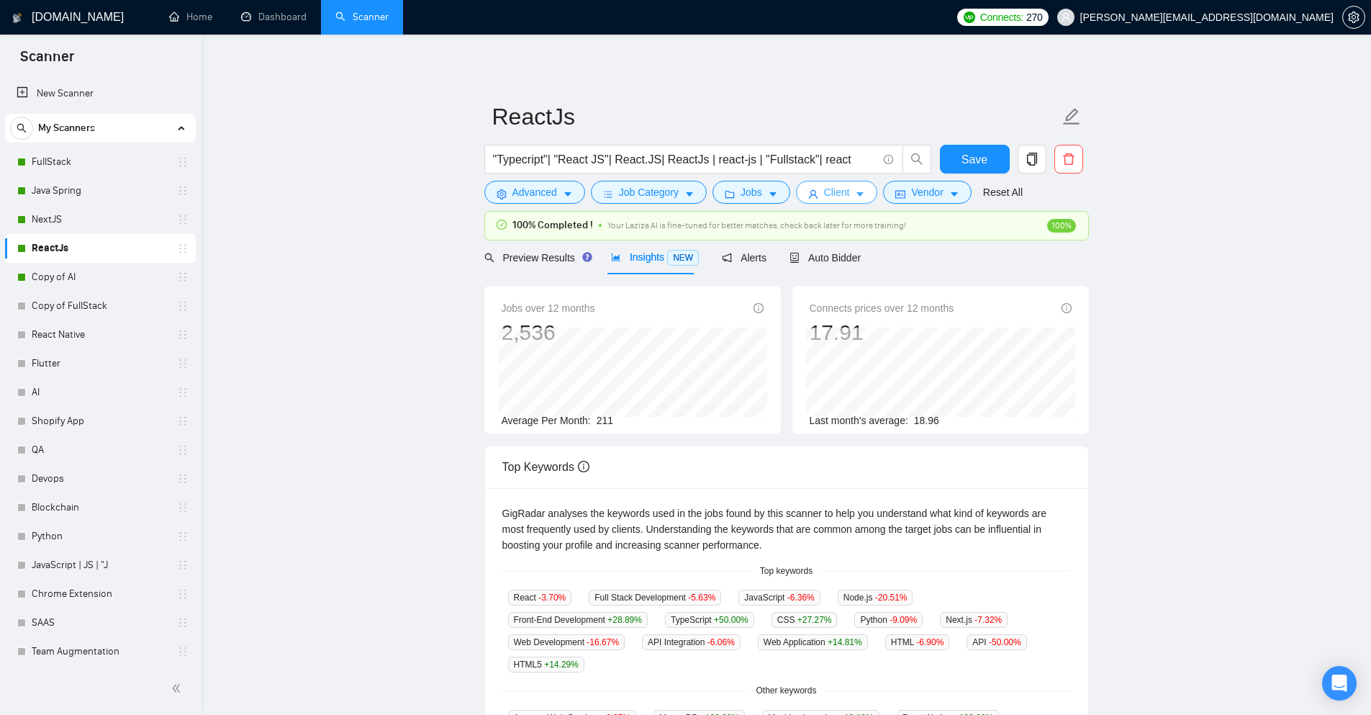
click at [851, 201] on button "Client" at bounding box center [837, 192] width 82 height 23
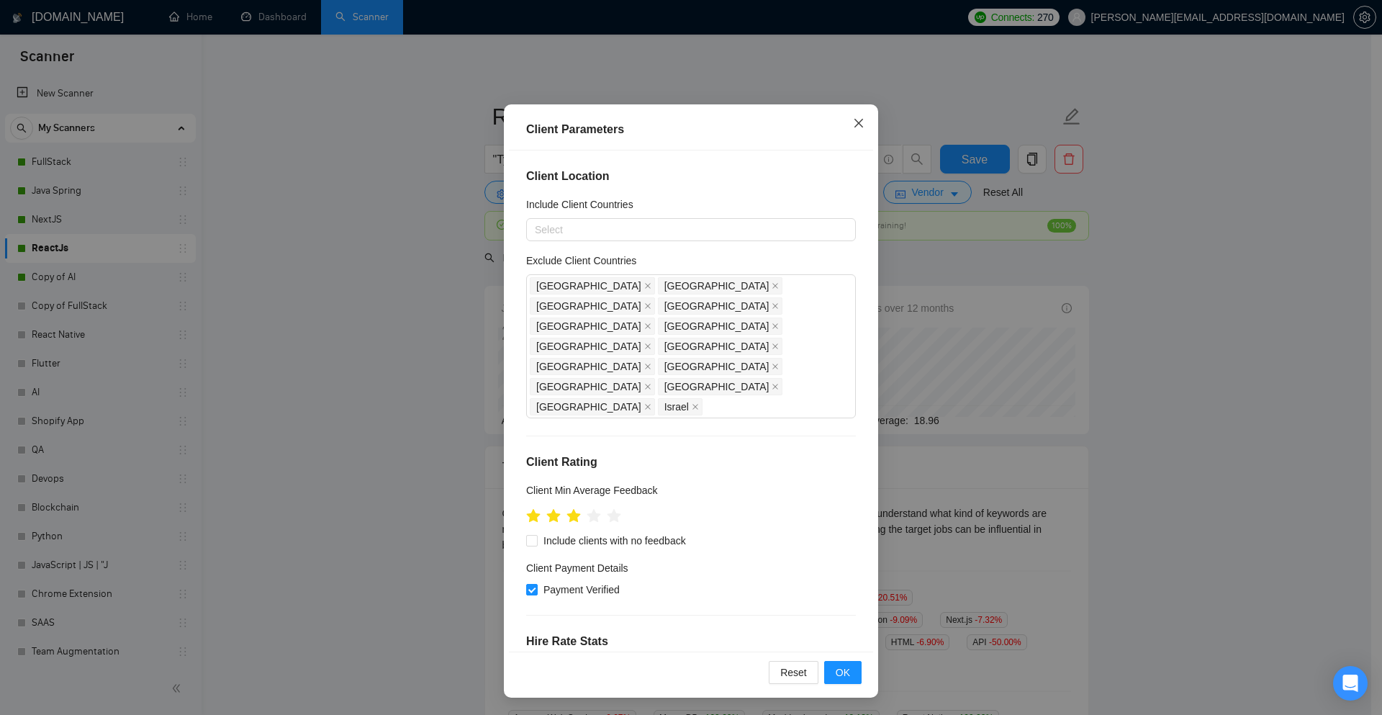
click at [844, 124] on span "Close" at bounding box center [858, 123] width 39 height 39
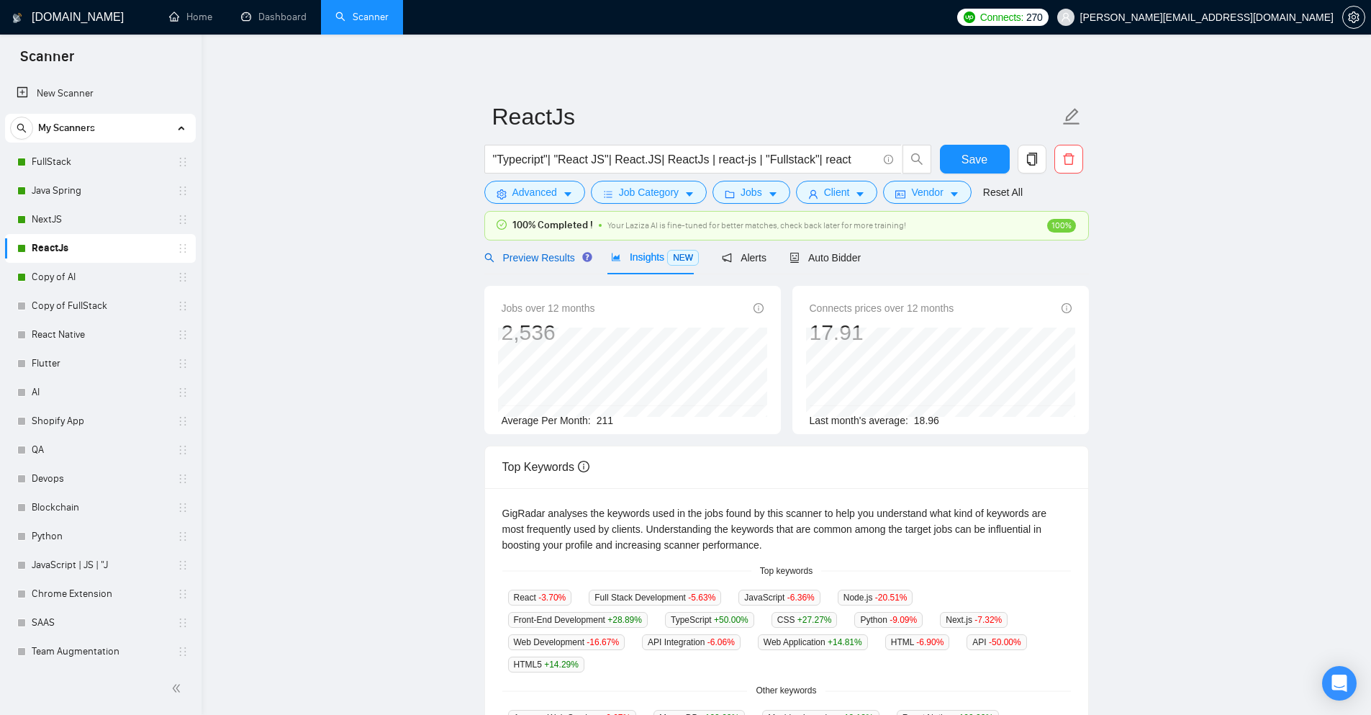
click at [529, 252] on span "Preview Results" at bounding box center [536, 258] width 104 height 12
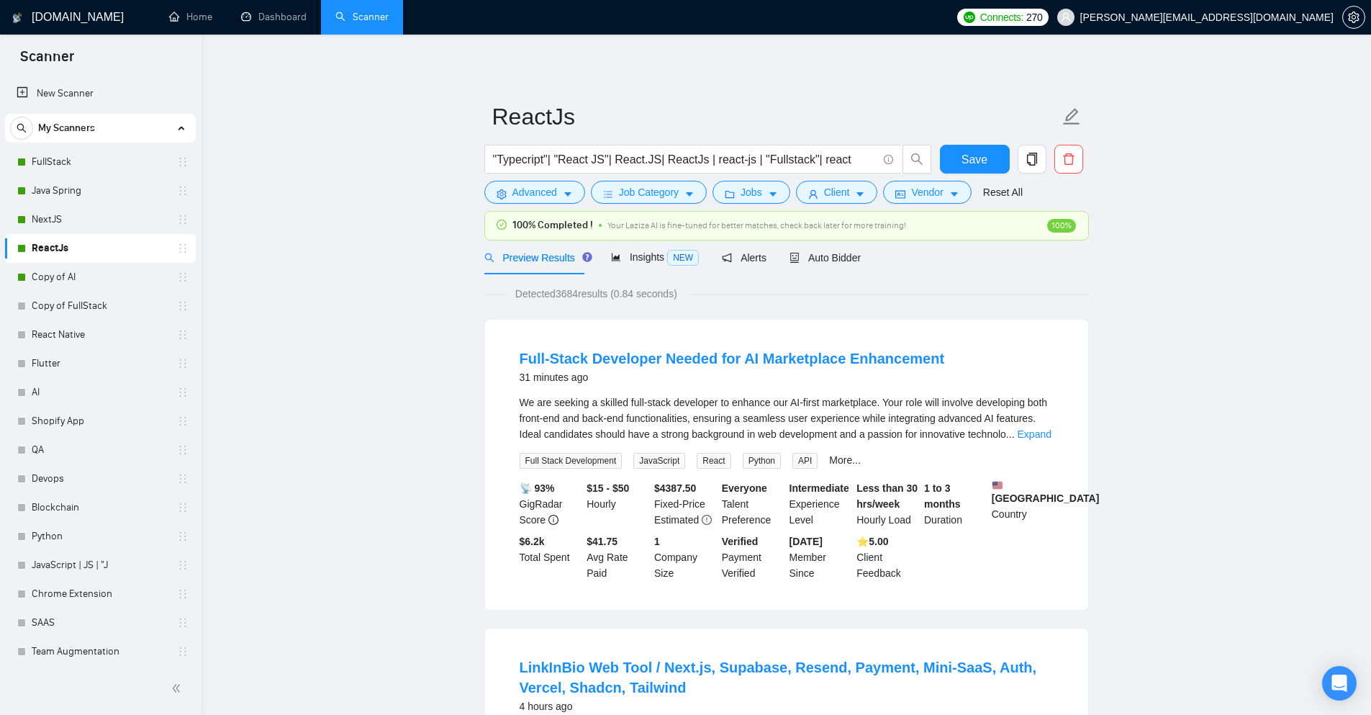
click at [856, 267] on div "Preview Results Insights NEW Alerts Auto Bidder" at bounding box center [786, 257] width 605 height 34
click at [805, 250] on div "Auto Bidder" at bounding box center [825, 258] width 71 height 16
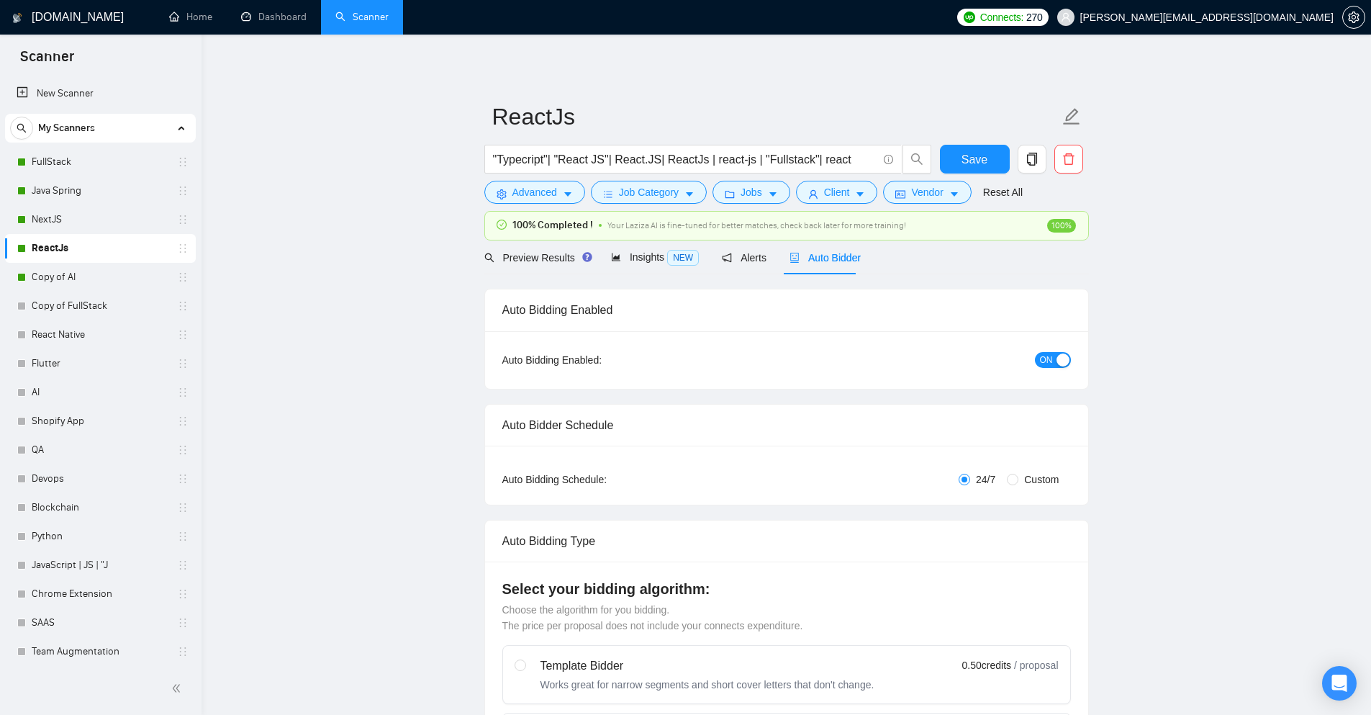
checkbox input "true"
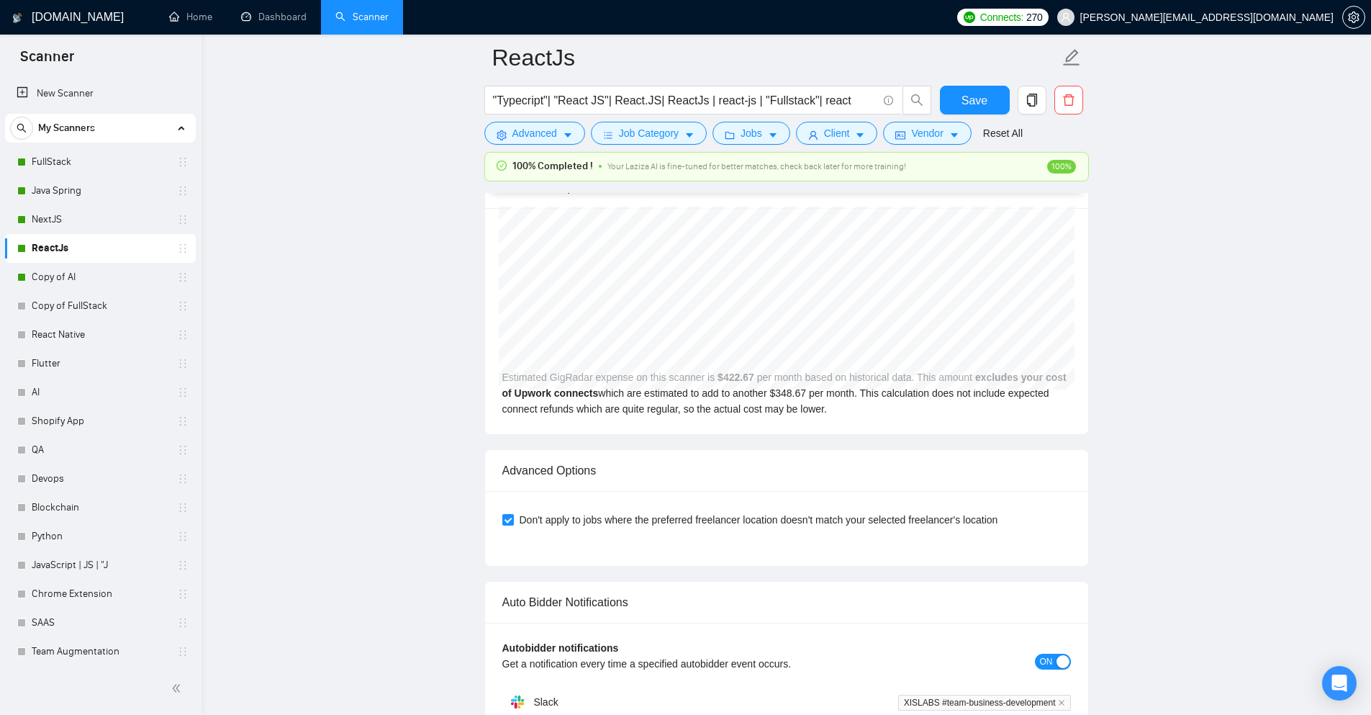
scroll to position [3023, 0]
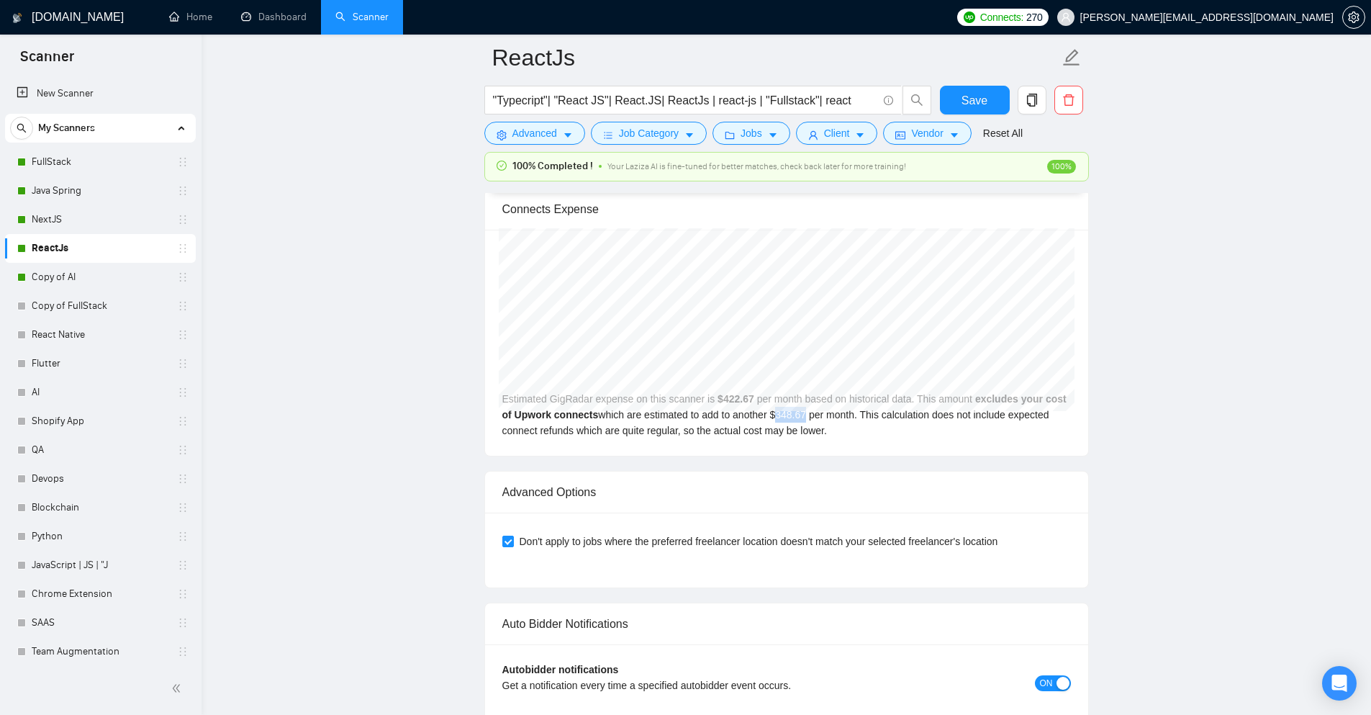
drag, startPoint x: 795, startPoint y: 414, endPoint x: 767, endPoint y: 415, distance: 28.1
click at [767, 415] on div "Jun 2025 GigRadar $446.00 Upwork Connects $367.91 Estimated GigRadar expense on…" at bounding box center [786, 343] width 603 height 226
click at [608, 432] on div "Jun 2025 GigRadar $446.00 Upwork Connects $367.91 Estimated GigRadar expense on…" at bounding box center [786, 343] width 603 height 226
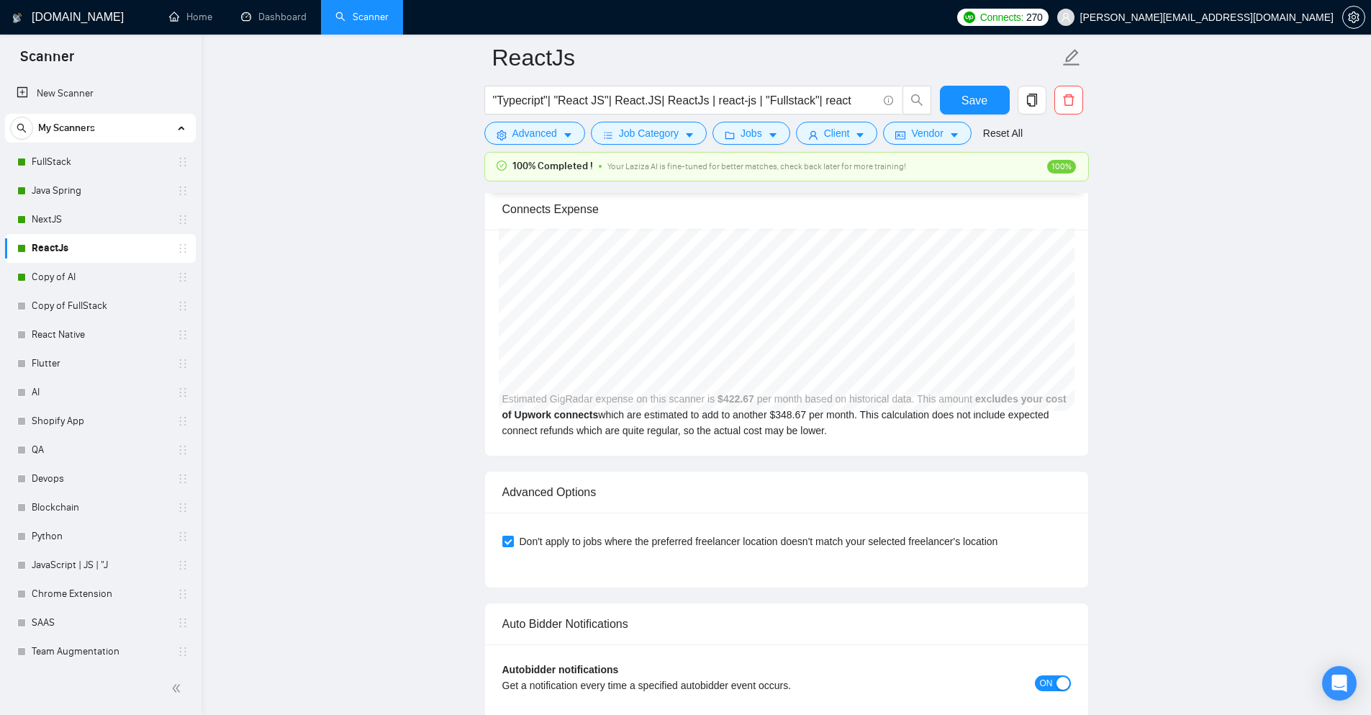
click at [646, 433] on div "Jun 2025 GigRadar $446.00 Upwork Connects $367.91 Estimated GigRadar expense on…" at bounding box center [786, 343] width 603 height 226
click at [710, 431] on div "Jun 2025 GigRadar $446.00 Upwork Connects $367.91 Estimated GigRadar expense on…" at bounding box center [786, 343] width 603 height 226
click at [728, 431] on div "Jun 2025 GigRadar $446.00 Upwork Connects $367.91 Estimated GigRadar expense on…" at bounding box center [786, 343] width 603 height 226
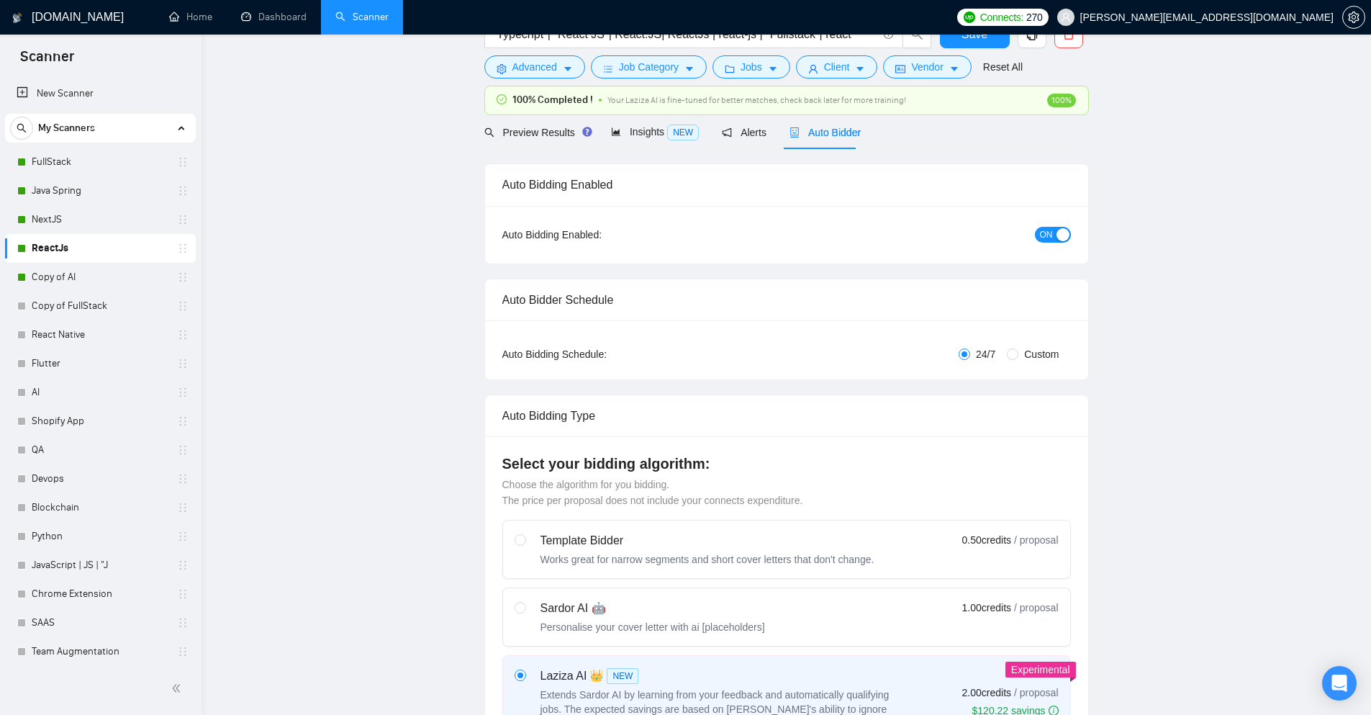
scroll to position [0, 0]
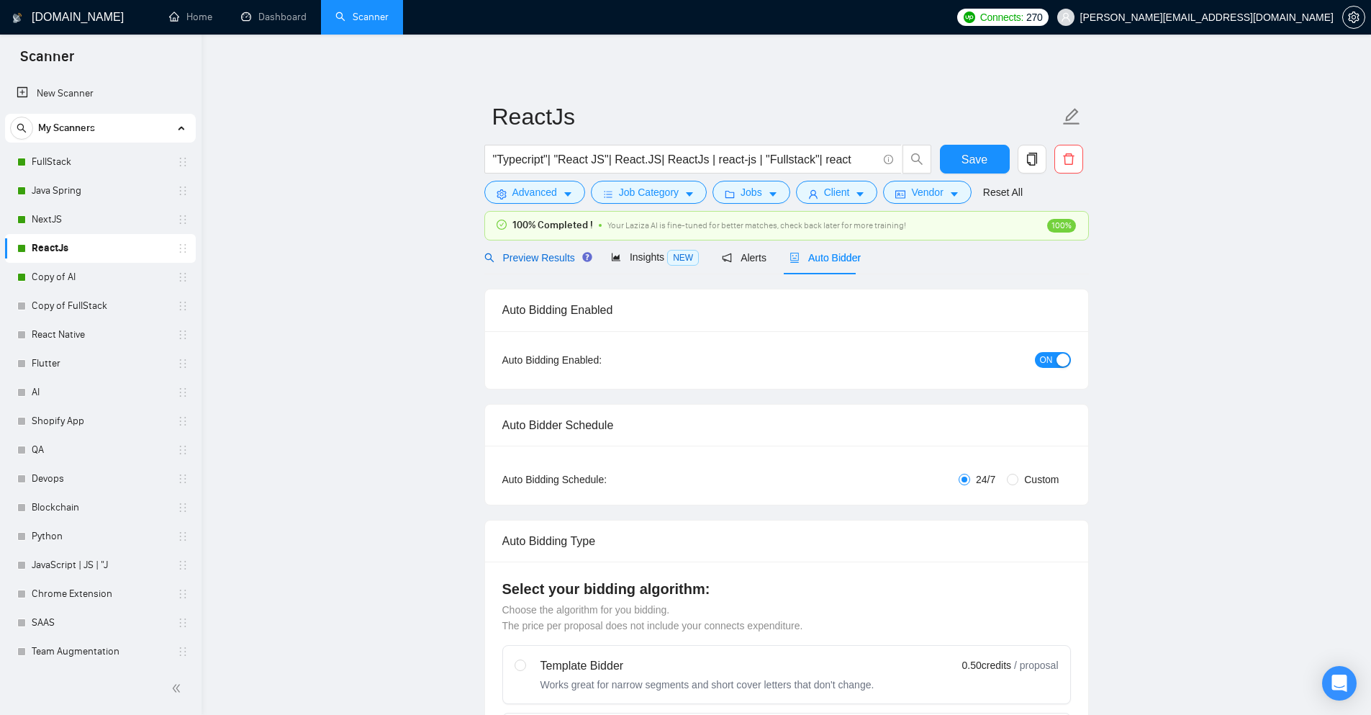
click at [539, 258] on span "Preview Results" at bounding box center [536, 258] width 104 height 12
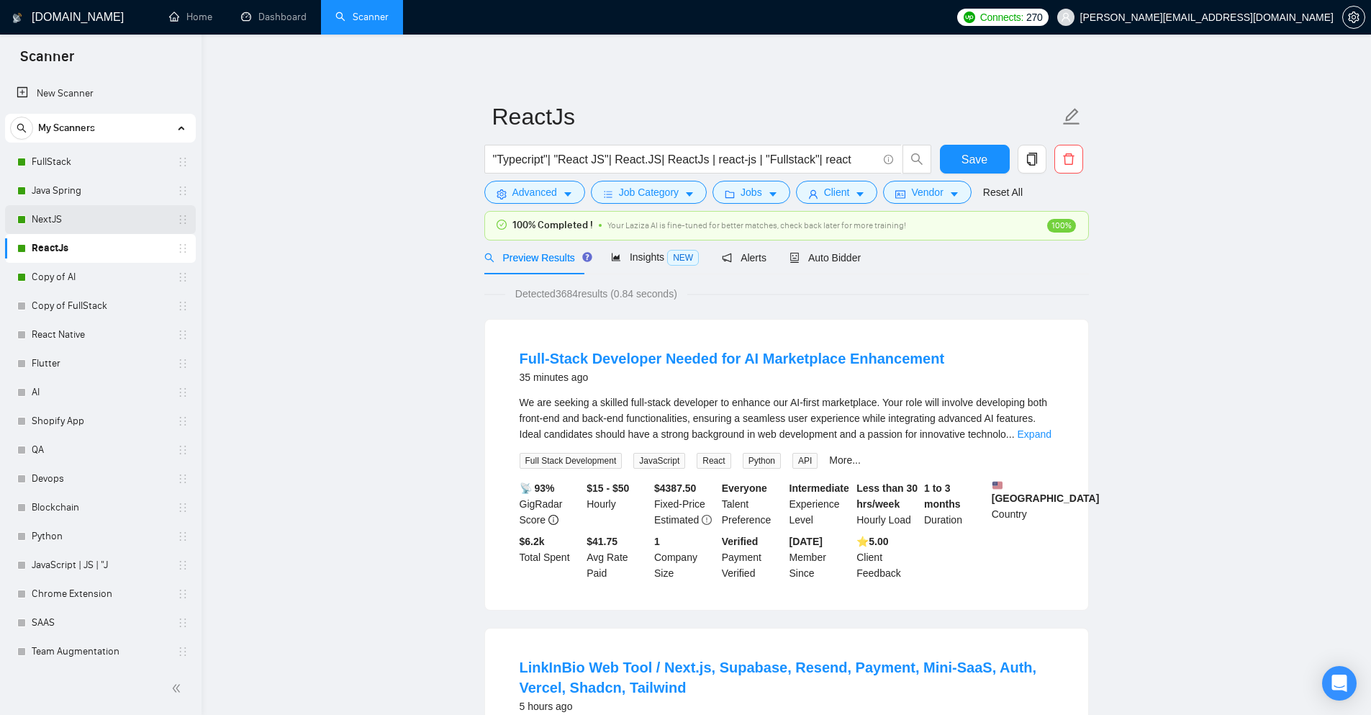
click at [99, 214] on link "NextJS" at bounding box center [100, 219] width 137 height 29
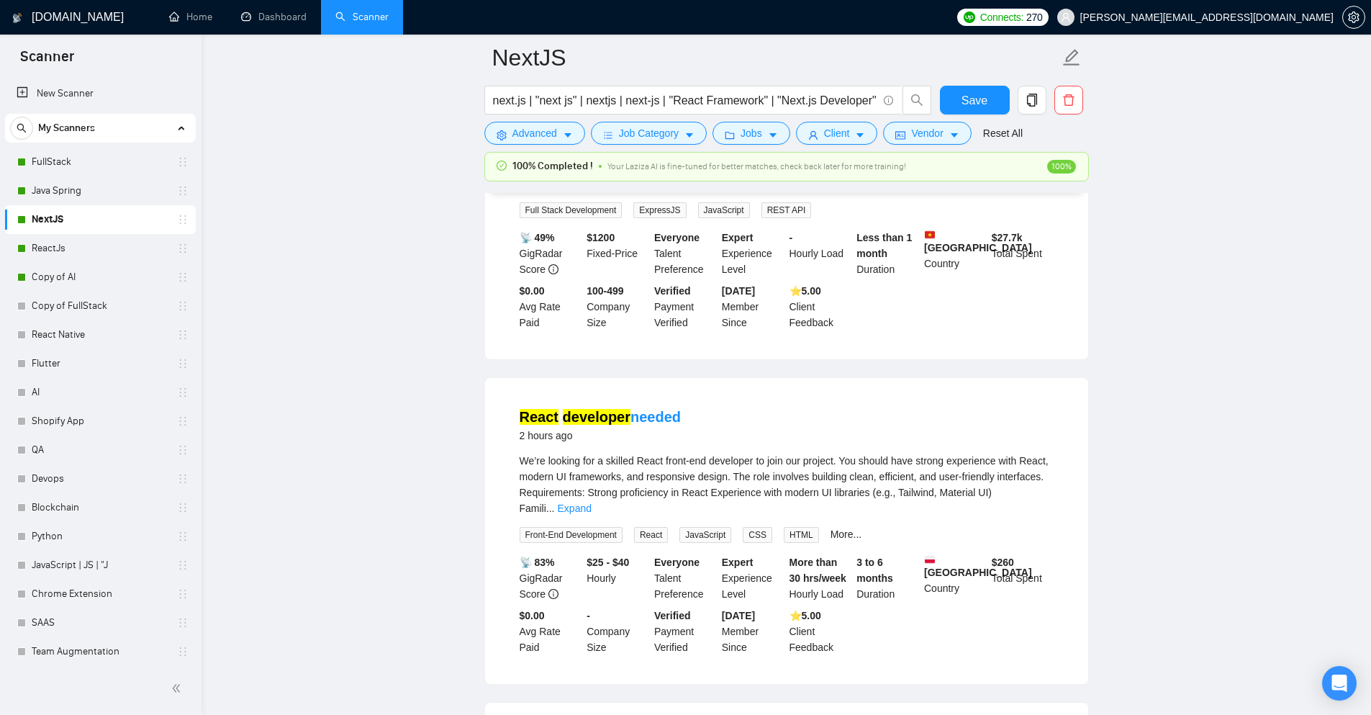
scroll to position [288, 0]
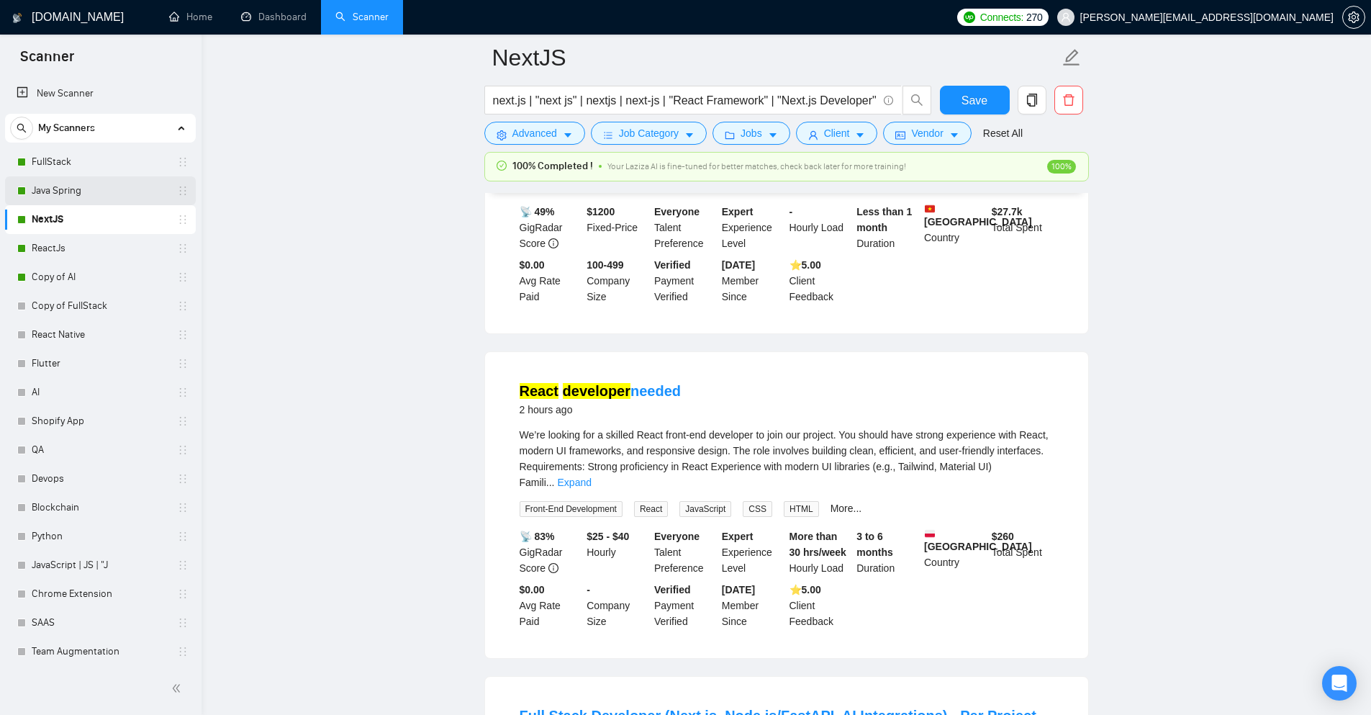
click at [35, 186] on link "Java Spring" at bounding box center [100, 190] width 137 height 29
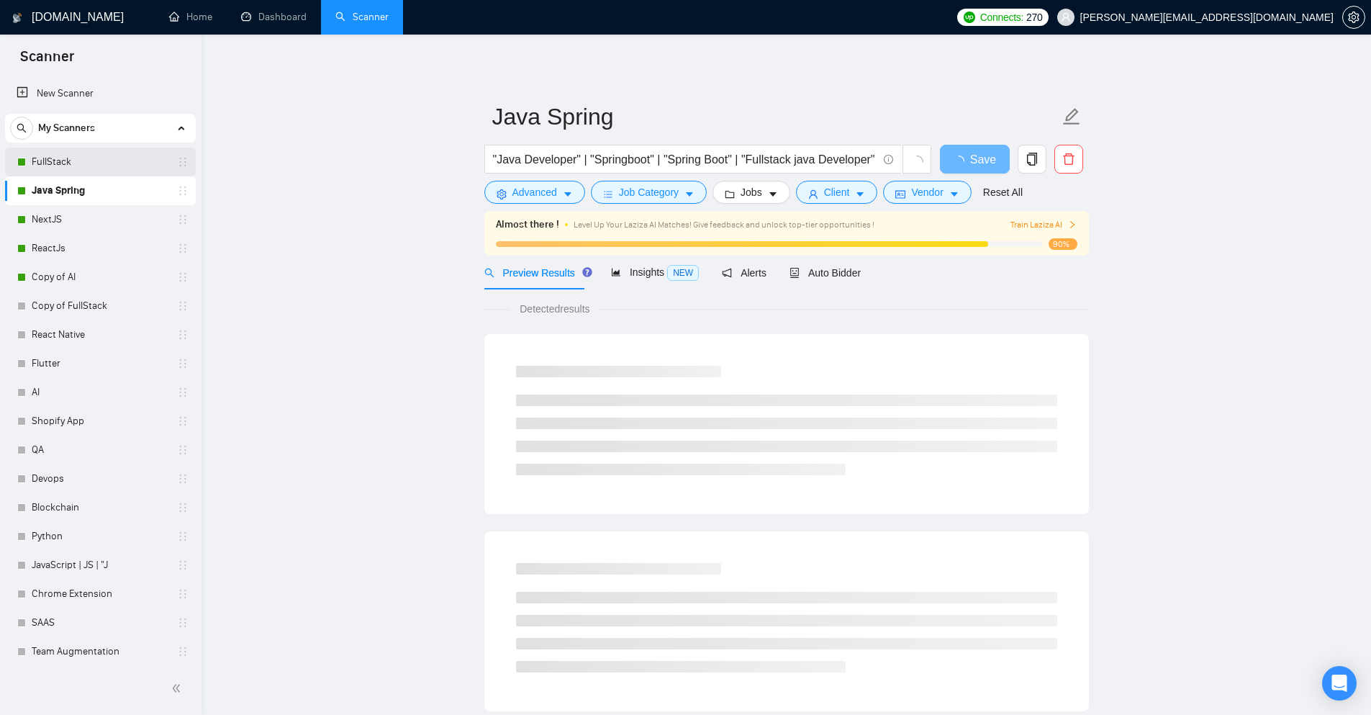
click at [27, 165] on div "FullStack" at bounding box center [102, 162] width 171 height 29
click at [106, 163] on link "FullStack" at bounding box center [100, 162] width 137 height 29
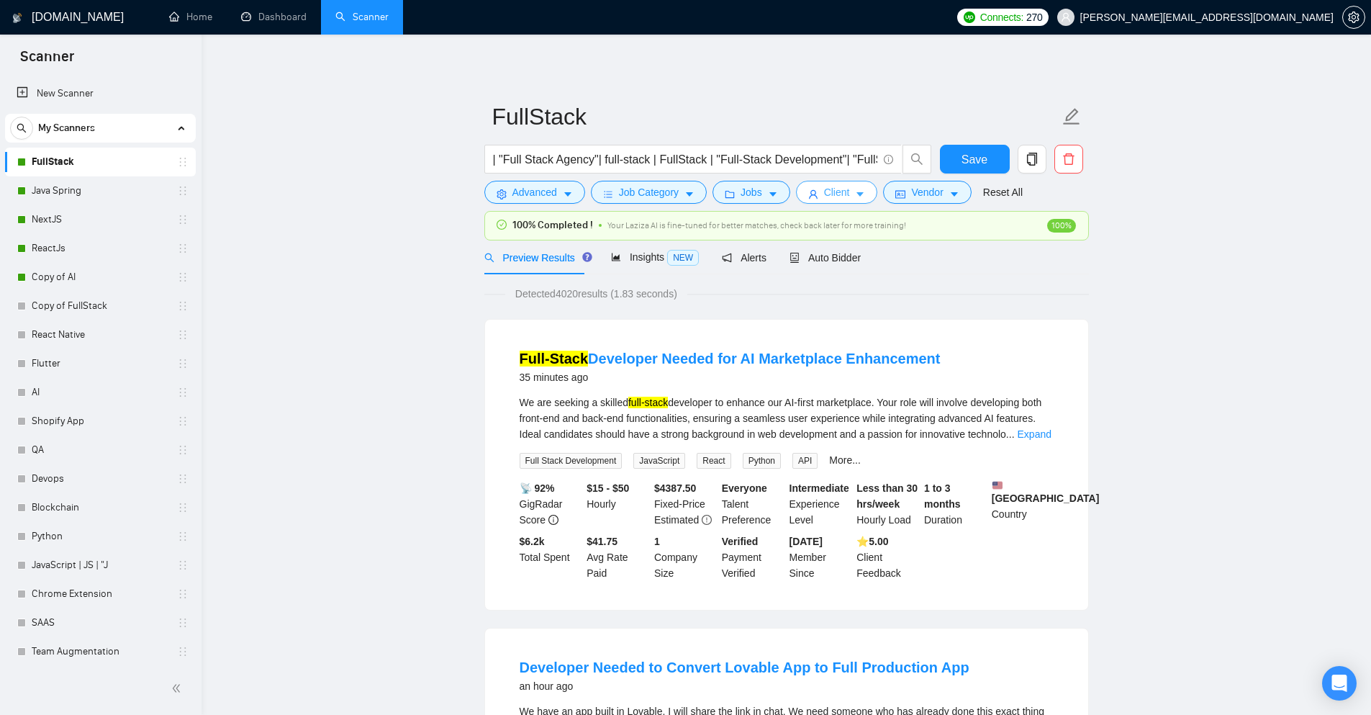
click at [848, 193] on button "Client" at bounding box center [837, 192] width 82 height 23
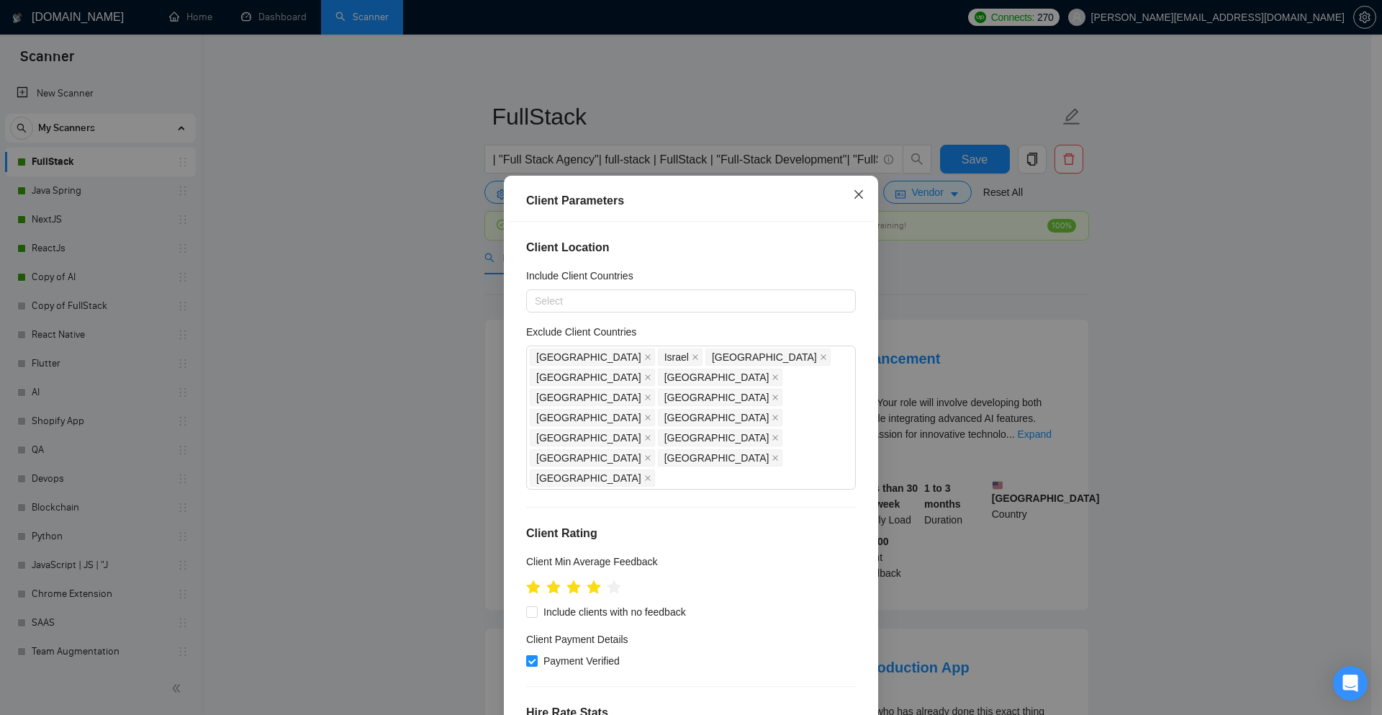
click at [853, 194] on icon "close" at bounding box center [859, 195] width 12 height 12
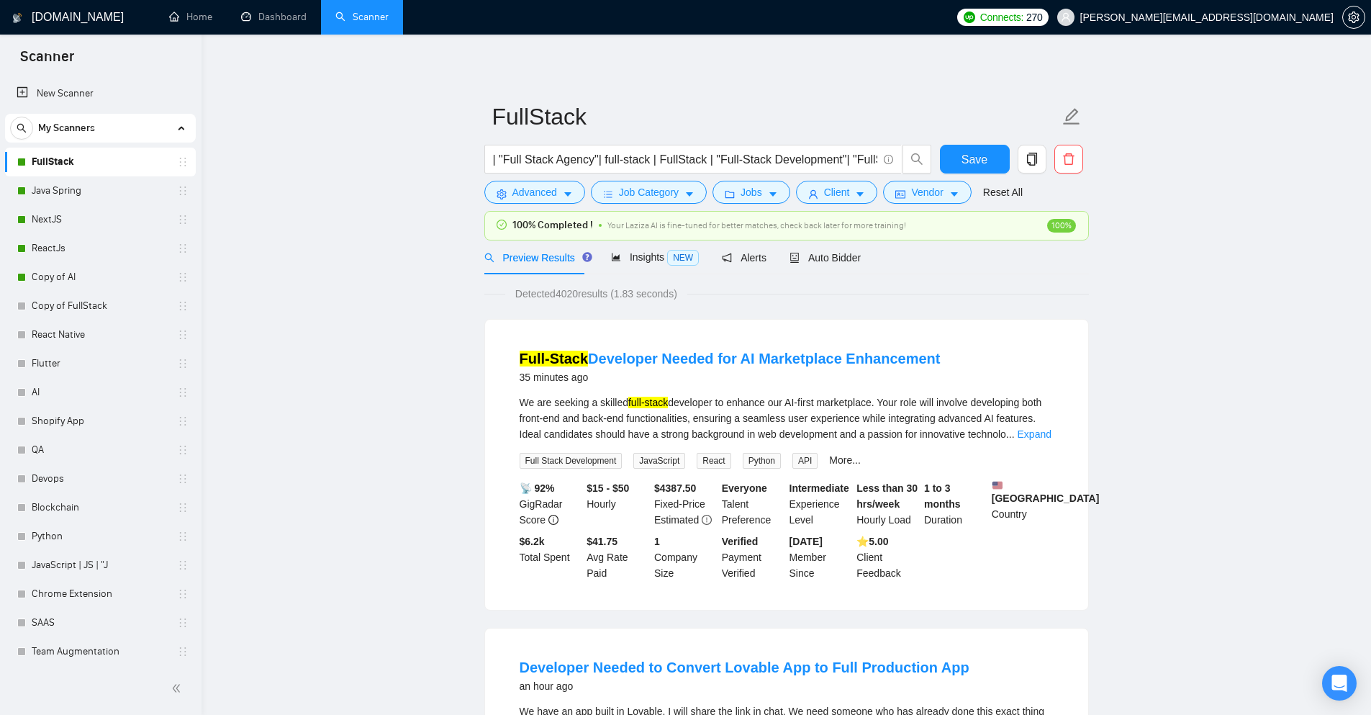
click at [606, 254] on div "Preview Results Insights NEW Alerts Auto Bidder" at bounding box center [672, 257] width 377 height 34
click at [627, 256] on span "Insights NEW" at bounding box center [655, 257] width 88 height 12
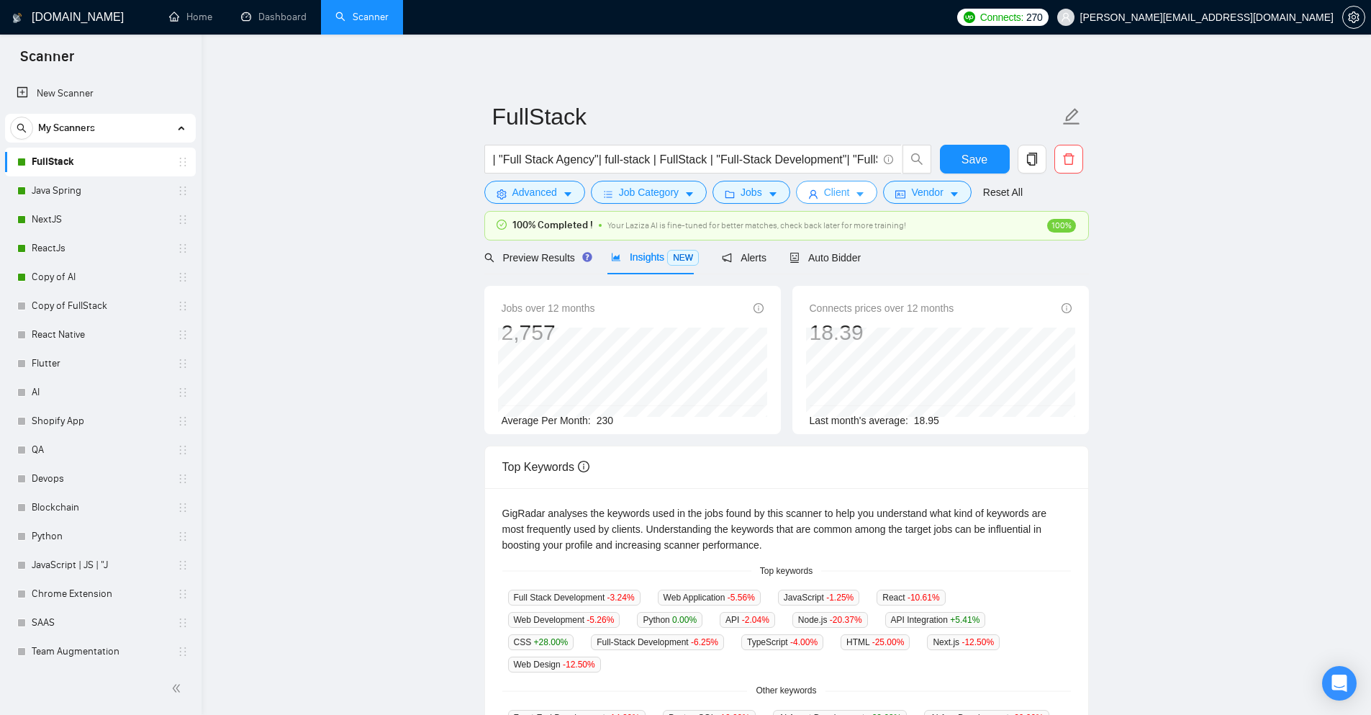
click at [858, 200] on button "Client" at bounding box center [837, 192] width 82 height 23
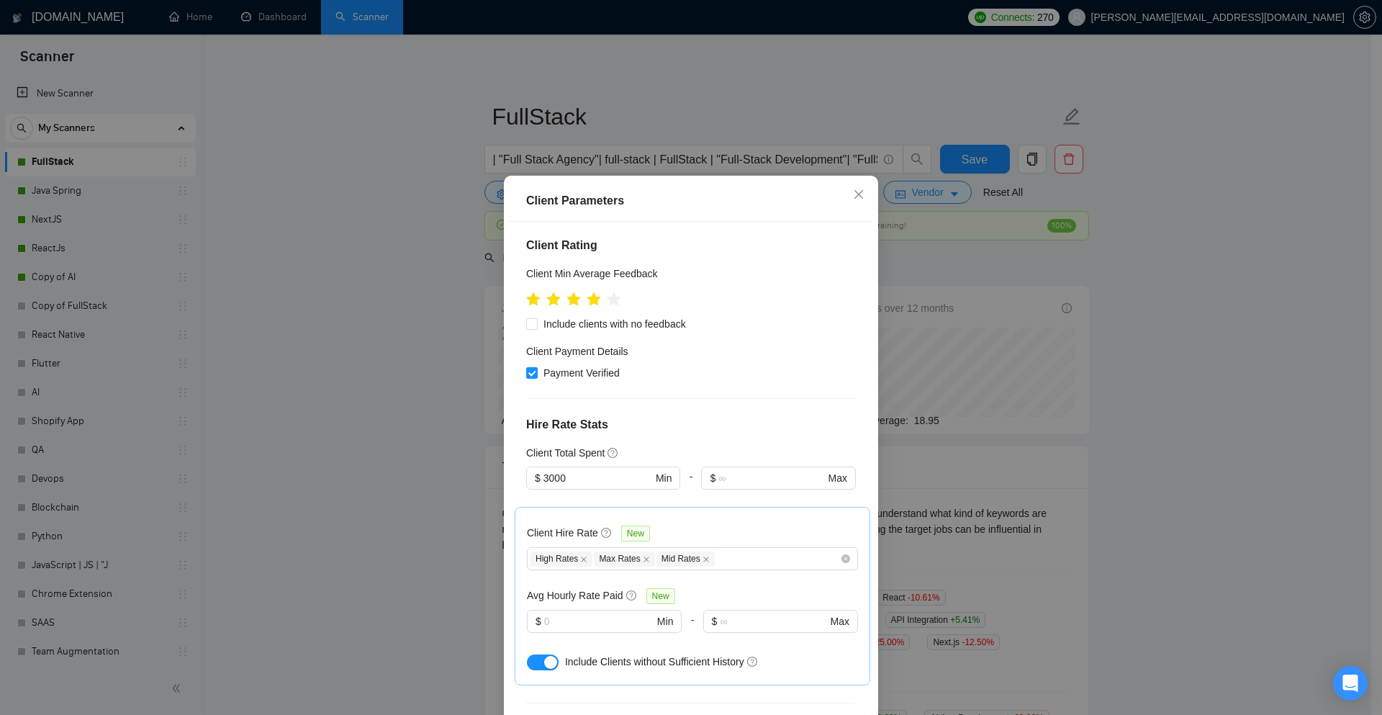
scroll to position [360, 0]
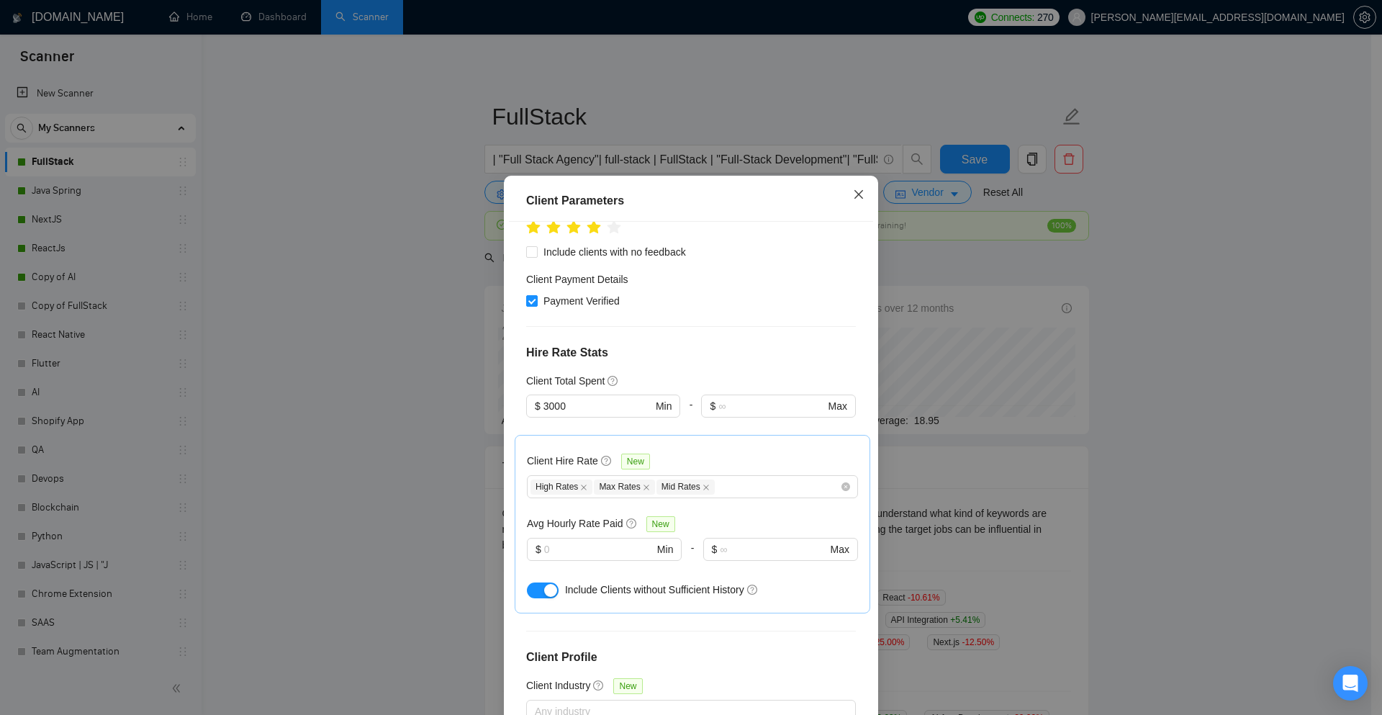
click at [863, 189] on span "Close" at bounding box center [858, 195] width 39 height 39
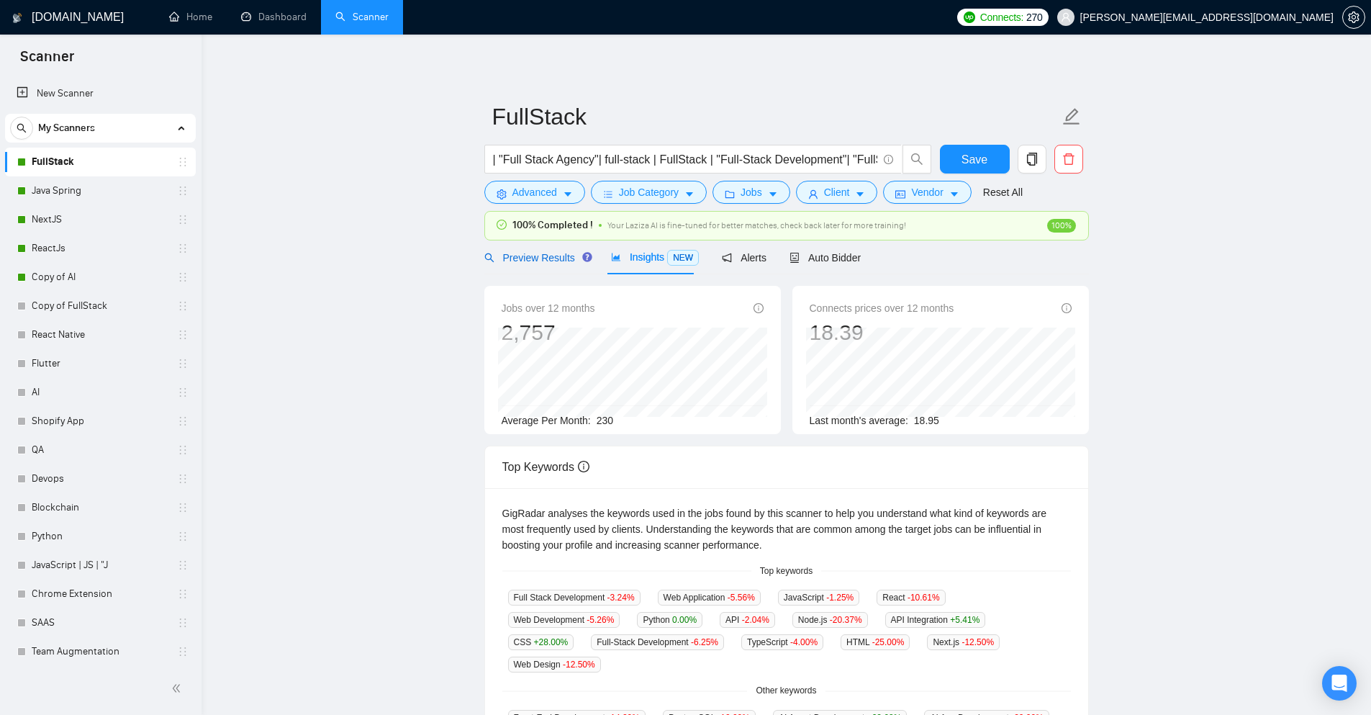
click at [525, 261] on span "Preview Results" at bounding box center [536, 258] width 104 height 12
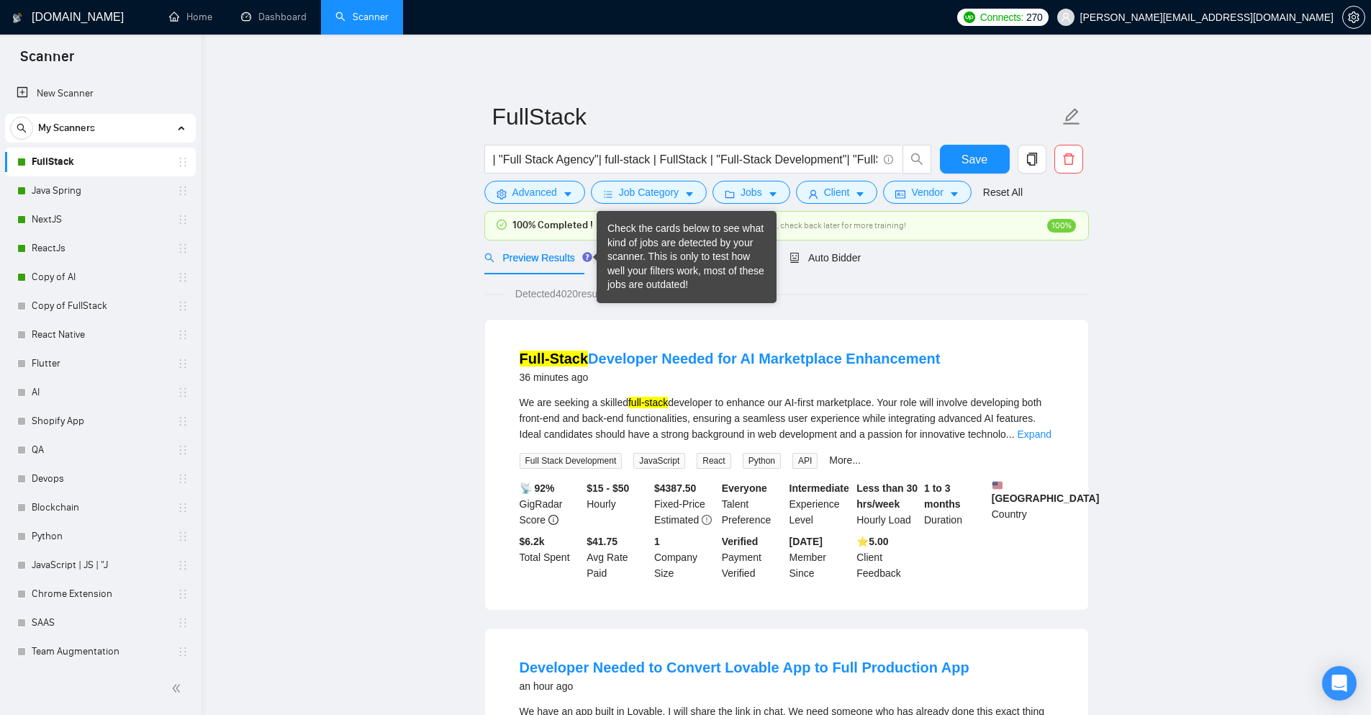
click at [608, 262] on div "Check the cards below to see what kind of jobs are detected by your scanner. Th…" at bounding box center [687, 257] width 158 height 71
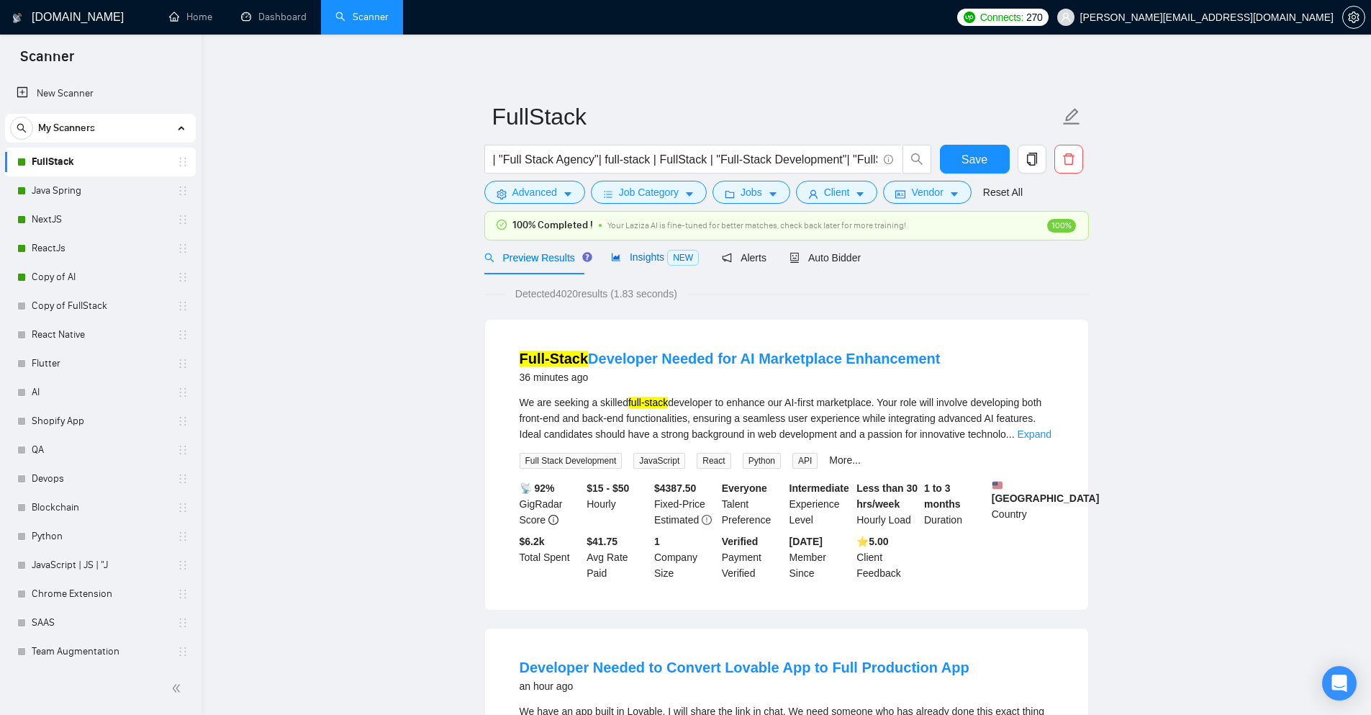
click at [635, 263] on span "Insights NEW" at bounding box center [655, 257] width 88 height 12
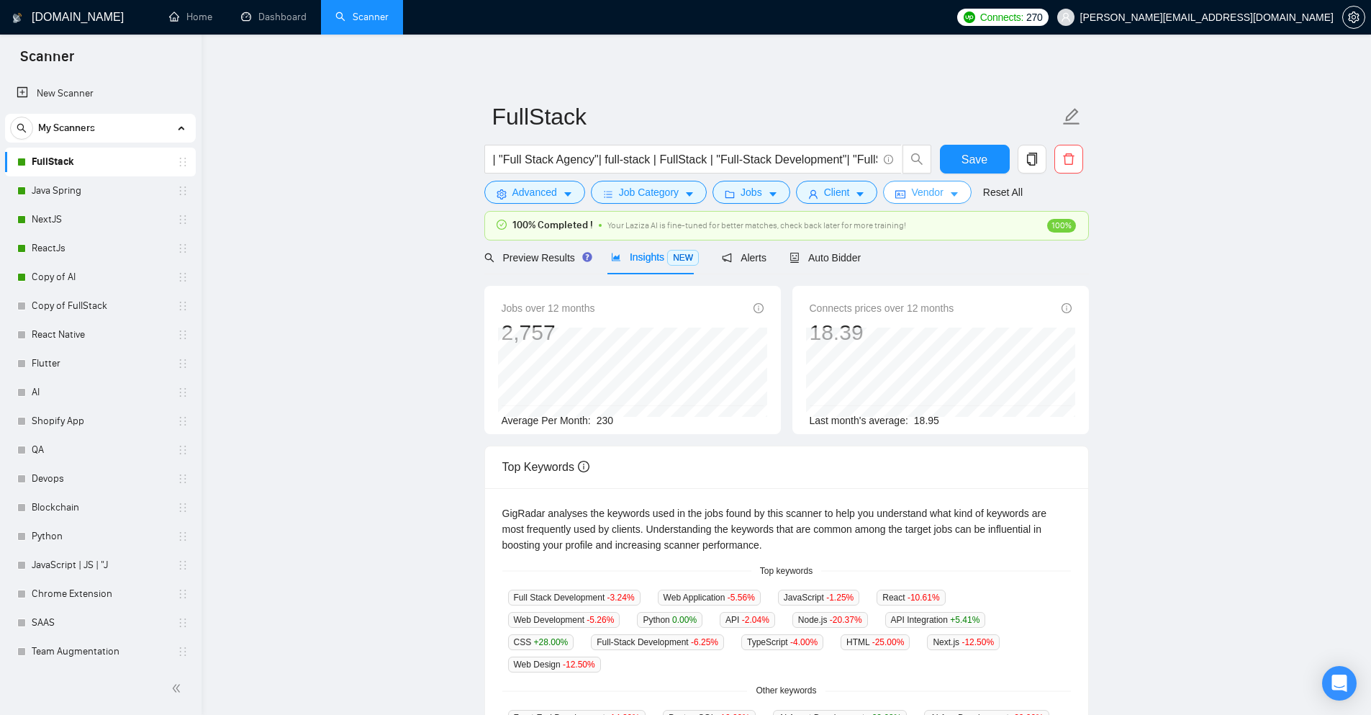
click at [937, 191] on span "Vendor" at bounding box center [927, 192] width 32 height 16
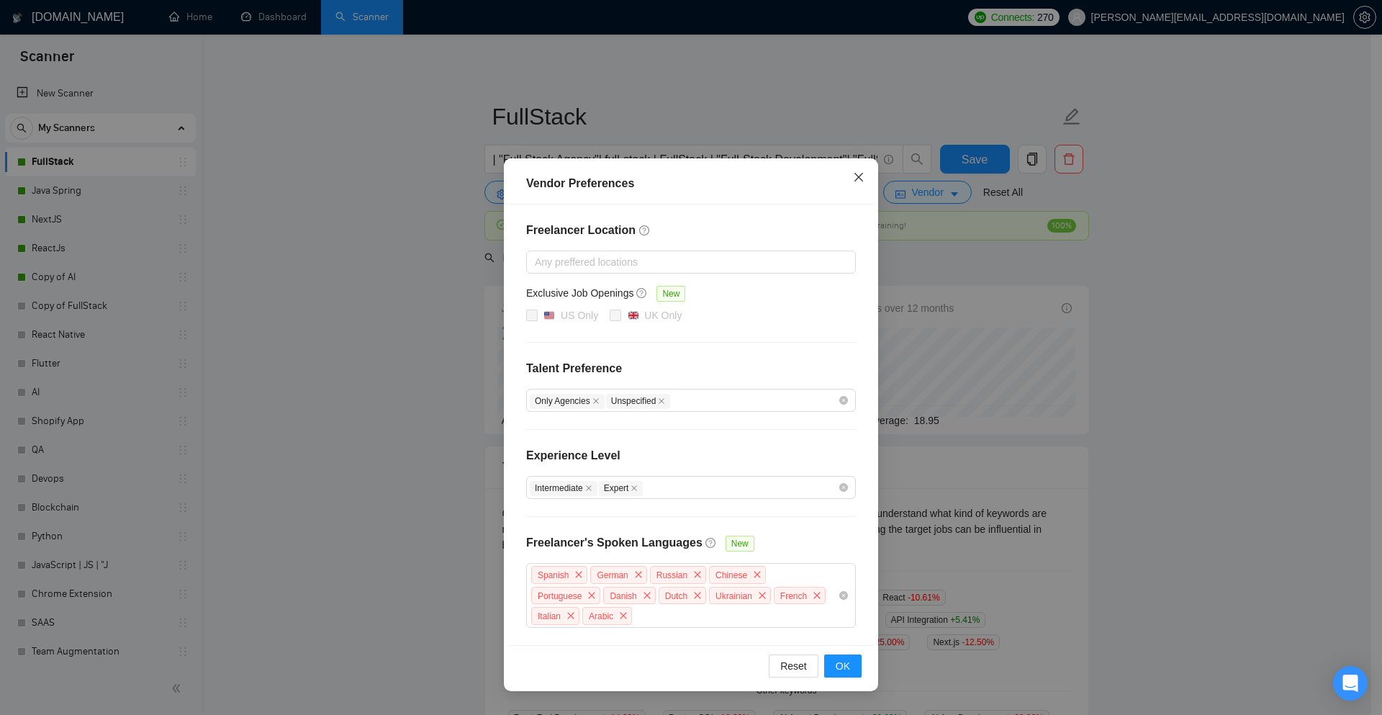
click at [859, 179] on icon "close" at bounding box center [859, 177] width 12 height 12
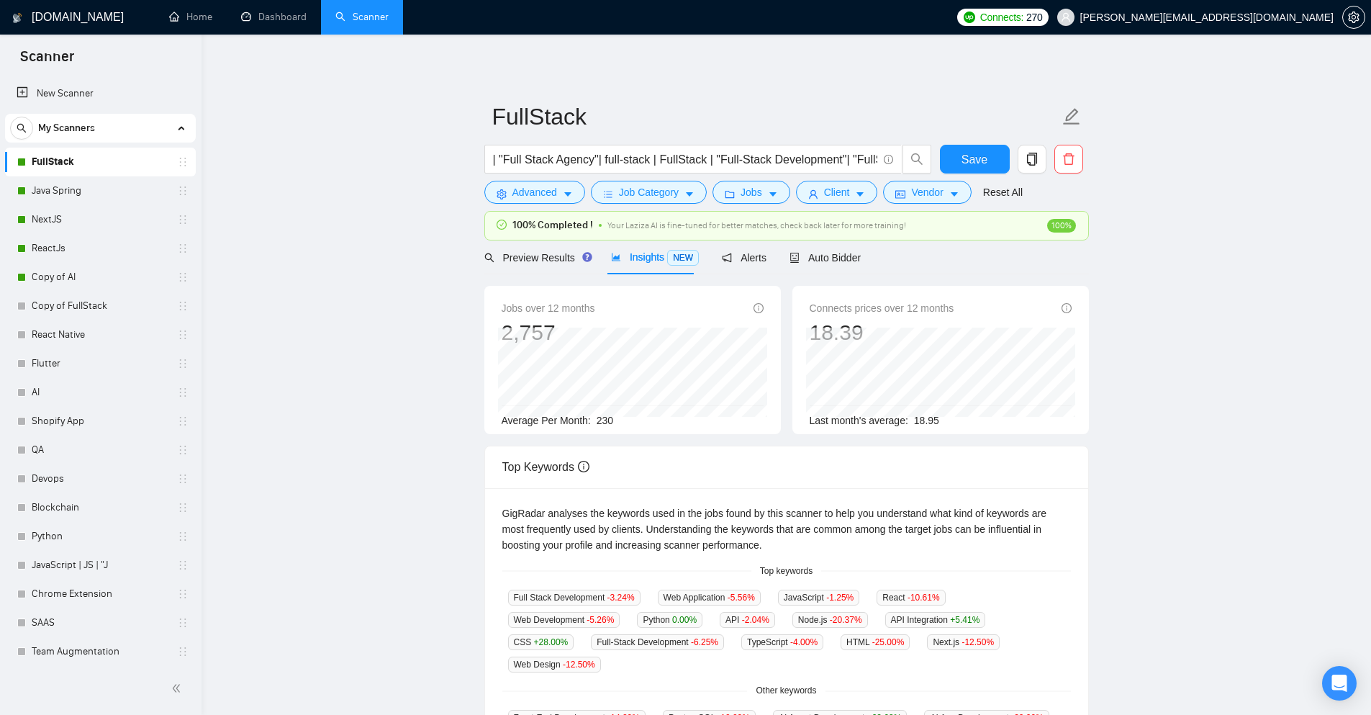
click at [842, 205] on form "FullStack | "Full Stack Agency"| full-stack | FullStack | "Full-Stack Developme…" at bounding box center [786, 152] width 605 height 117
click at [845, 198] on span "Client" at bounding box center [837, 192] width 26 height 16
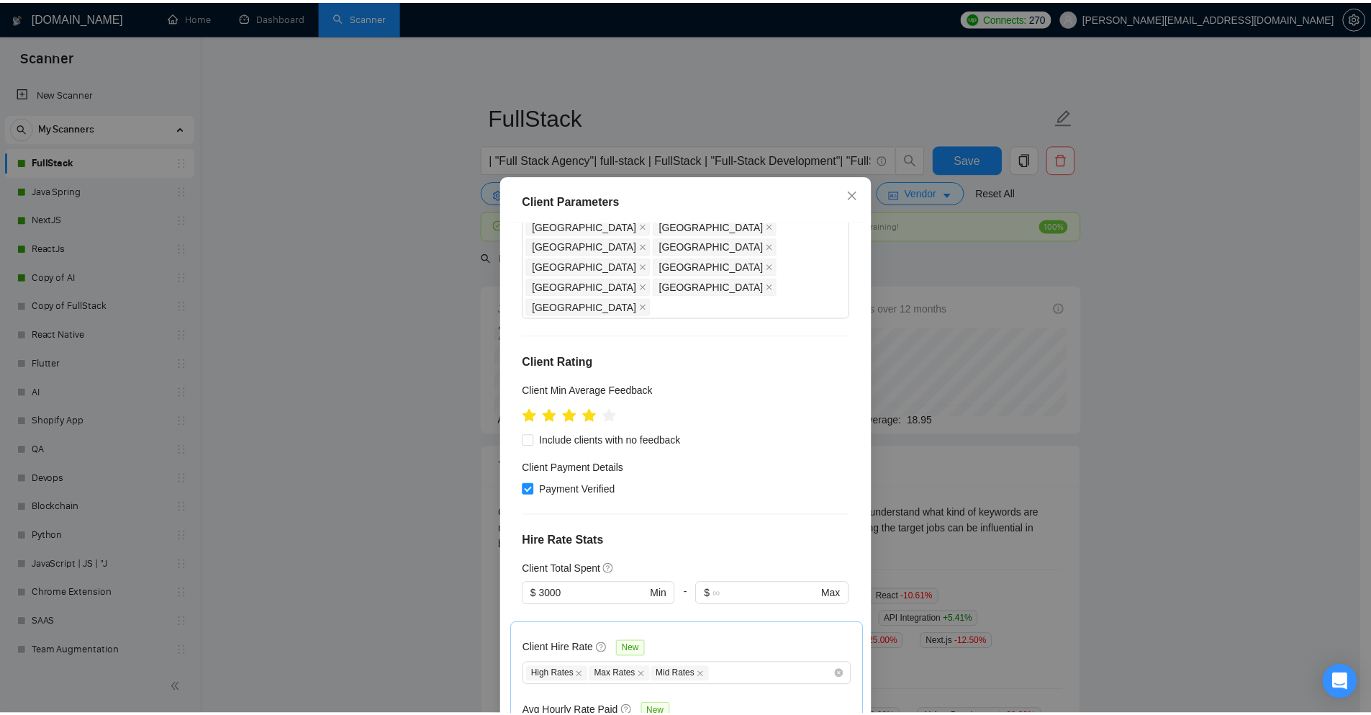
scroll to position [148, 0]
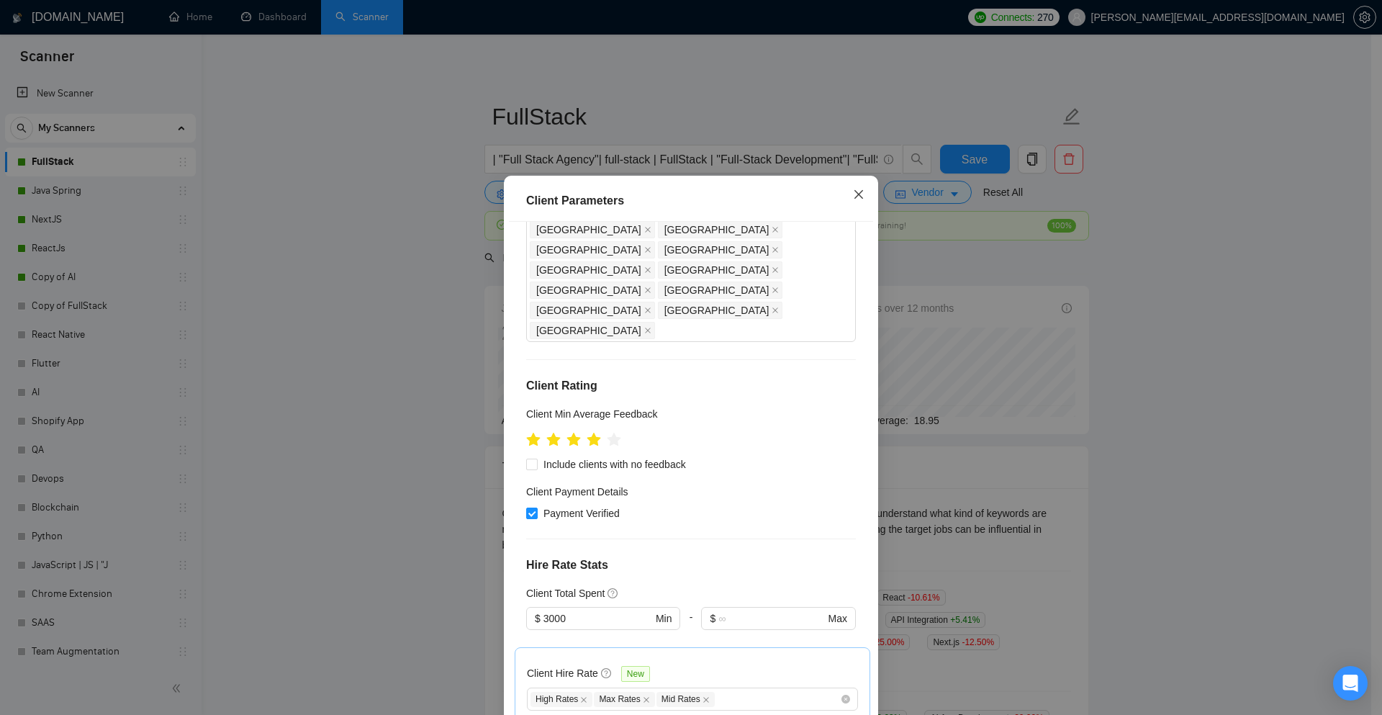
click at [853, 198] on icon "close" at bounding box center [859, 195] width 12 height 12
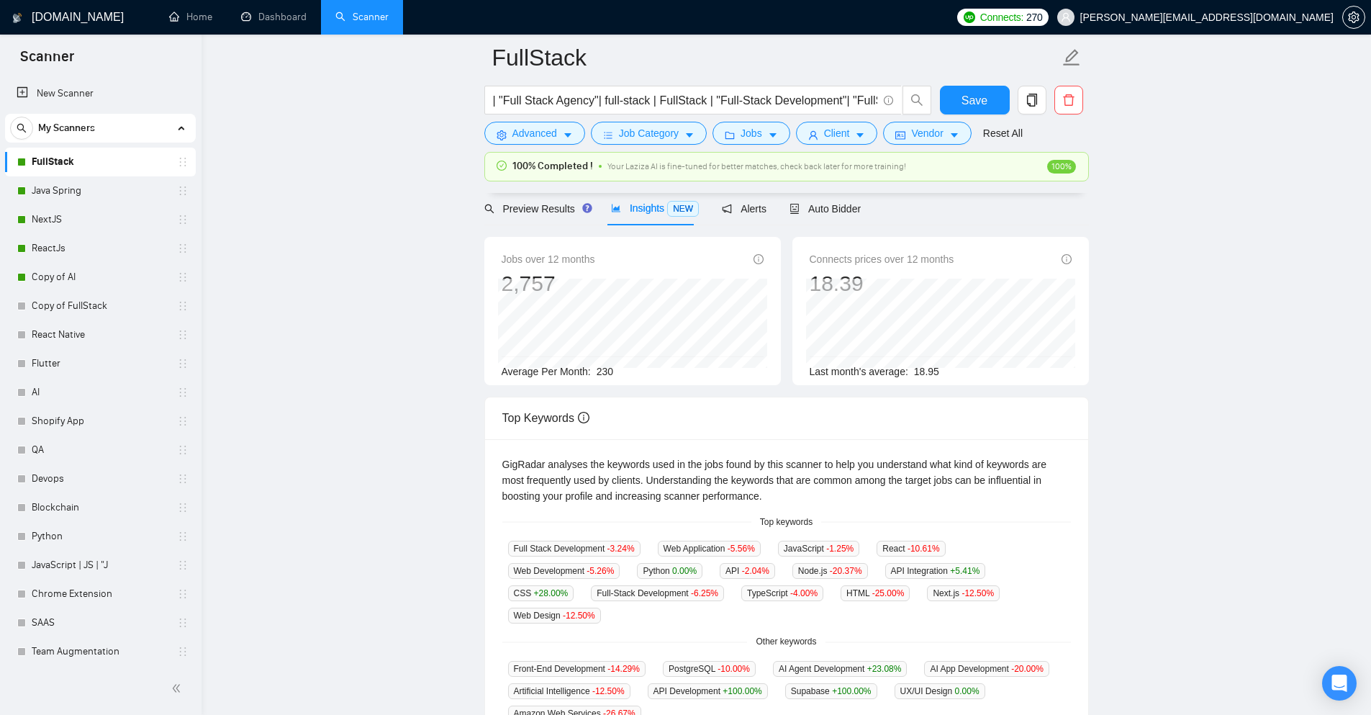
scroll to position [144, 0]
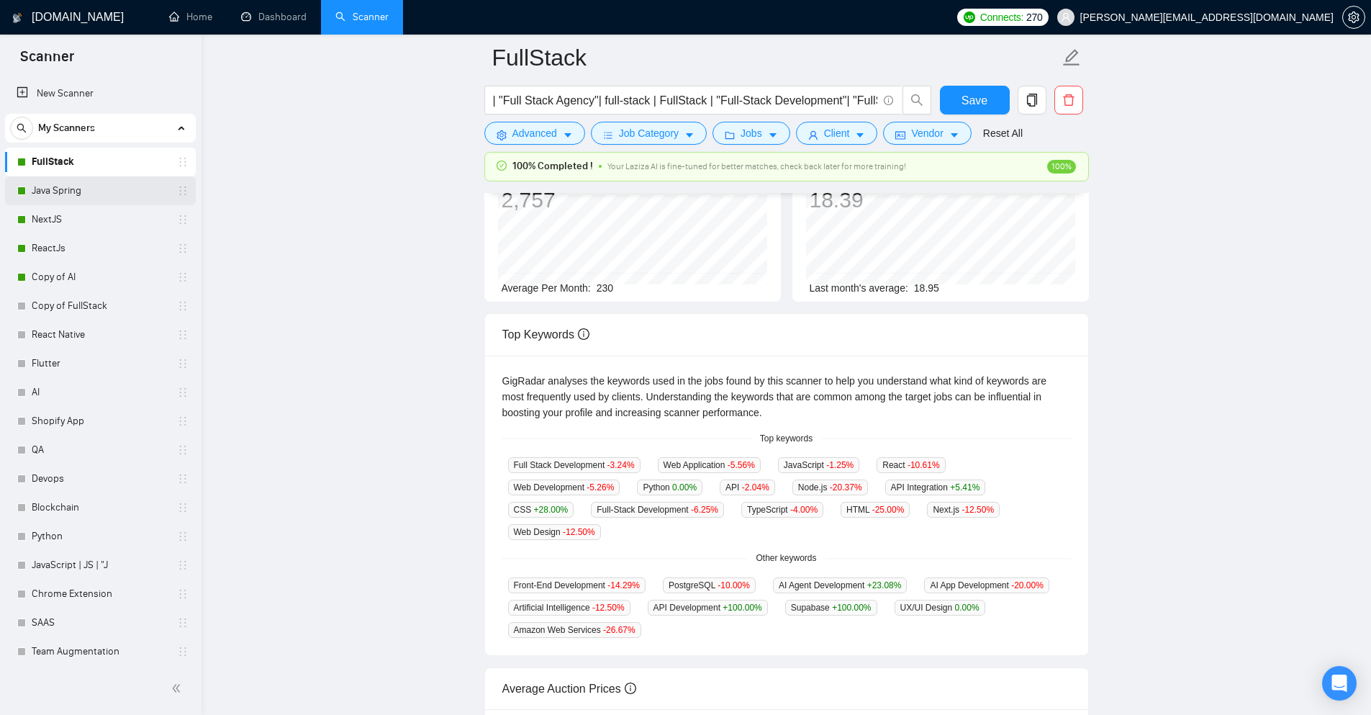
click at [62, 181] on link "Java Spring" at bounding box center [100, 190] width 137 height 29
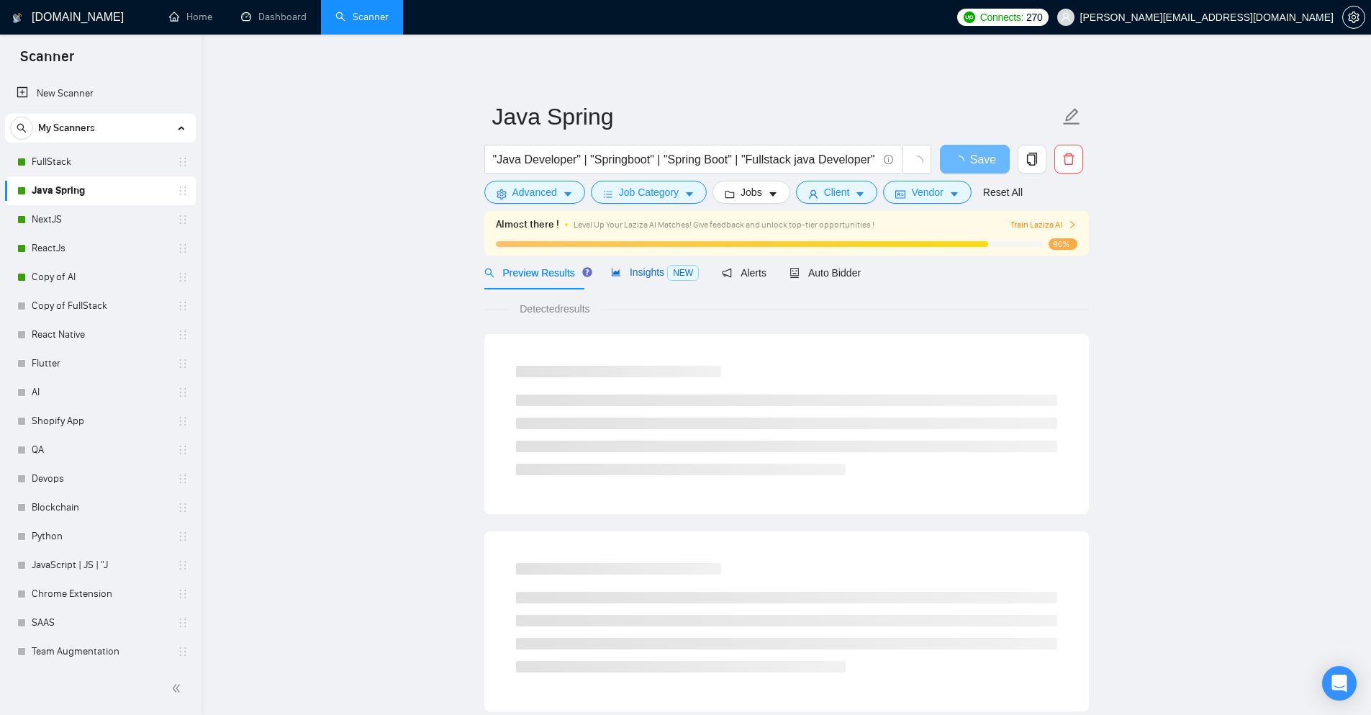
click at [655, 275] on span "Insights NEW" at bounding box center [655, 272] width 88 height 12
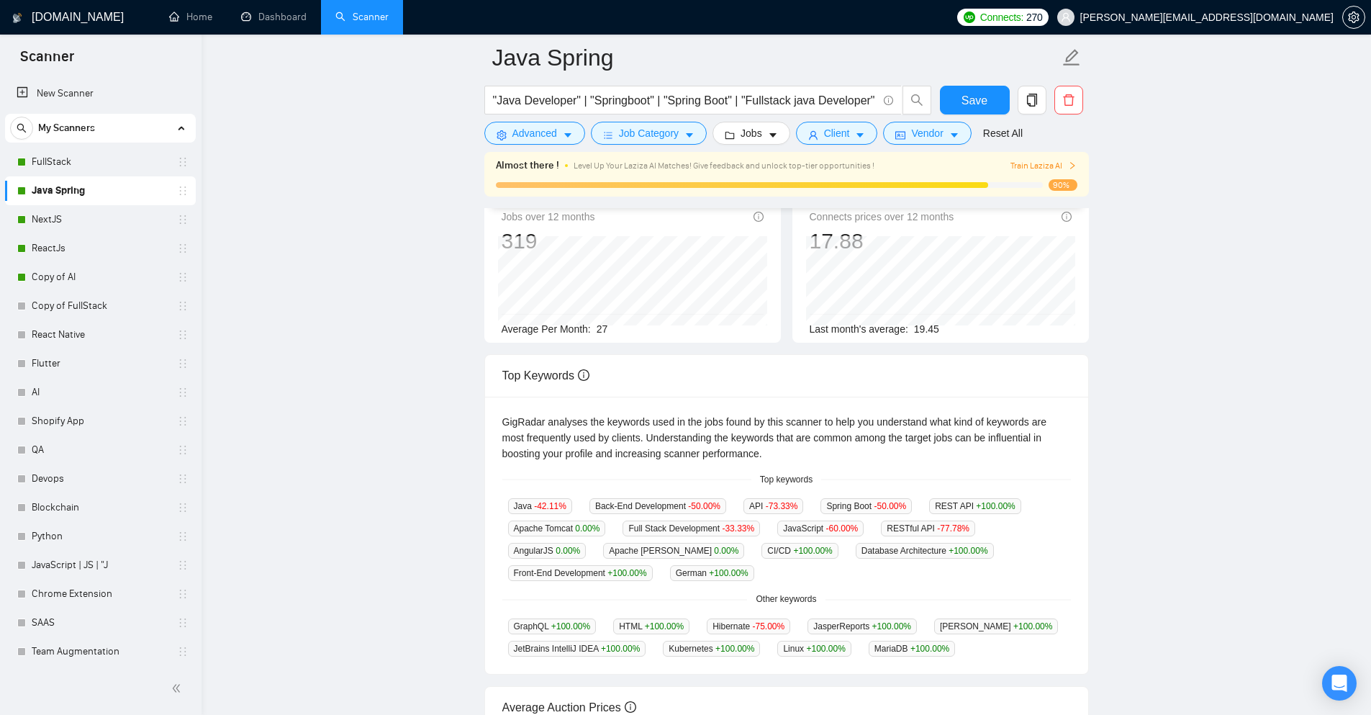
scroll to position [144, 0]
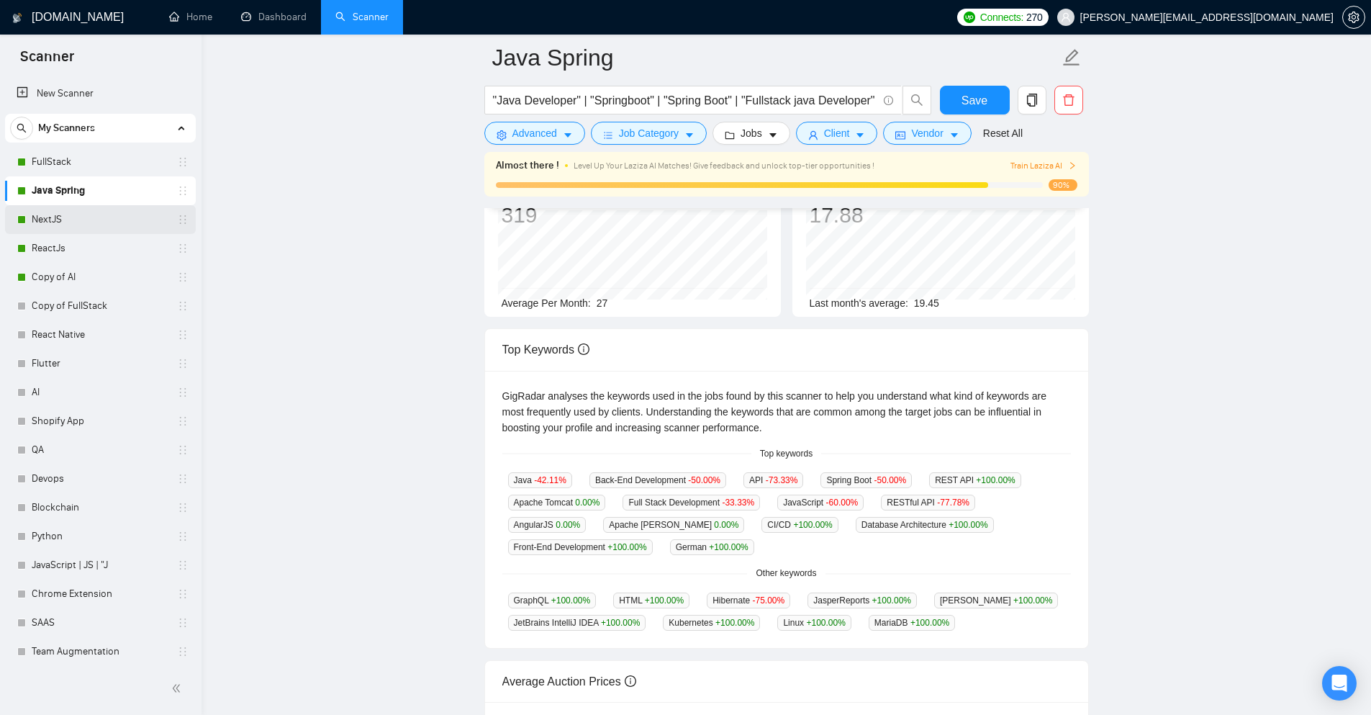
click at [21, 212] on div "NextJS" at bounding box center [102, 219] width 171 height 29
click at [22, 207] on div "NextJS" at bounding box center [102, 219] width 171 height 29
click at [45, 205] on link "NextJS" at bounding box center [100, 219] width 137 height 29
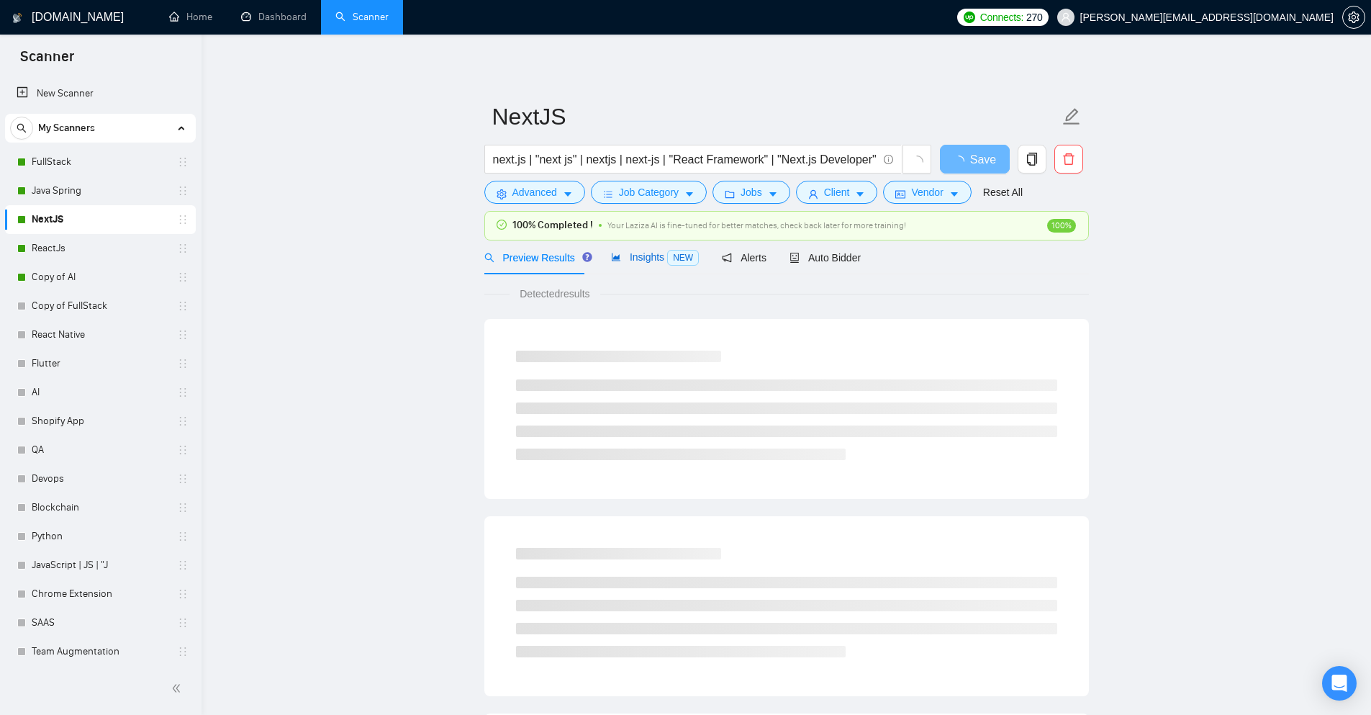
click at [641, 261] on span "Insights NEW" at bounding box center [655, 257] width 88 height 12
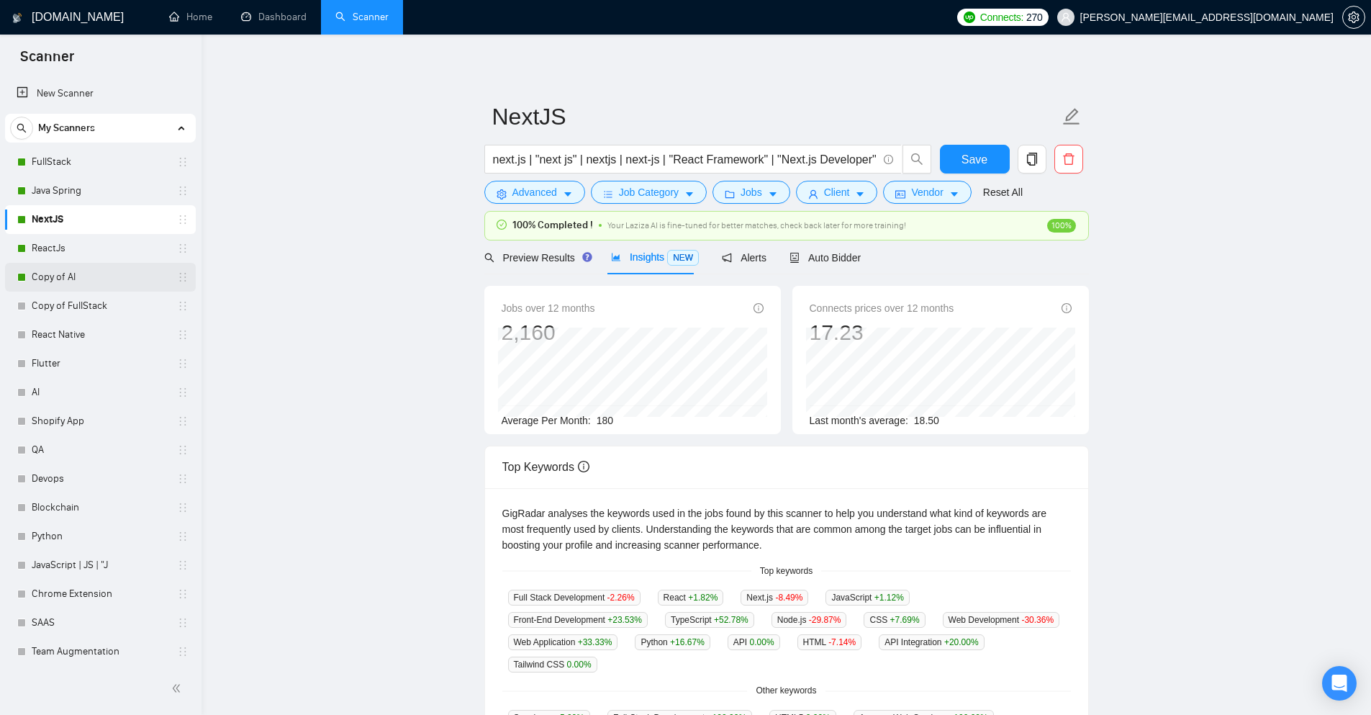
click at [71, 284] on link "Copy of AI" at bounding box center [100, 277] width 137 height 29
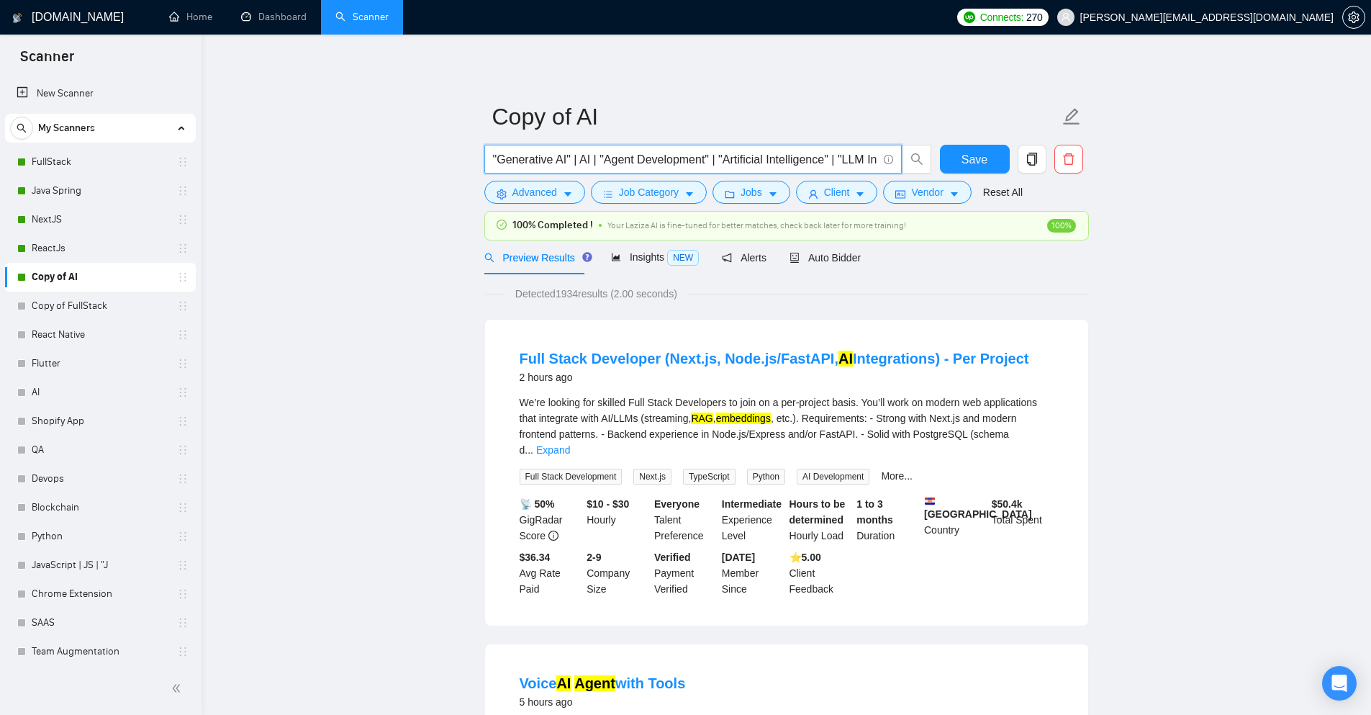
click at [599, 160] on input ""Generative AI" | AI | "Agent Development" | "Artificial Intelligence" | "LLM I…" at bounding box center [685, 159] width 384 height 18
drag, startPoint x: 595, startPoint y: 161, endPoint x: 580, endPoint y: 164, distance: 14.8
click at [580, 164] on input ""Generative AI" | AI | "Agent Development" | "Artificial Intelligence" | "LLM I…" at bounding box center [685, 159] width 384 height 18
click at [595, 161] on input ""Generative AI" | AI | "Agent Development" | "Artificial Intelligence" | "LLM I…" at bounding box center [685, 159] width 384 height 18
paste input "AI |"
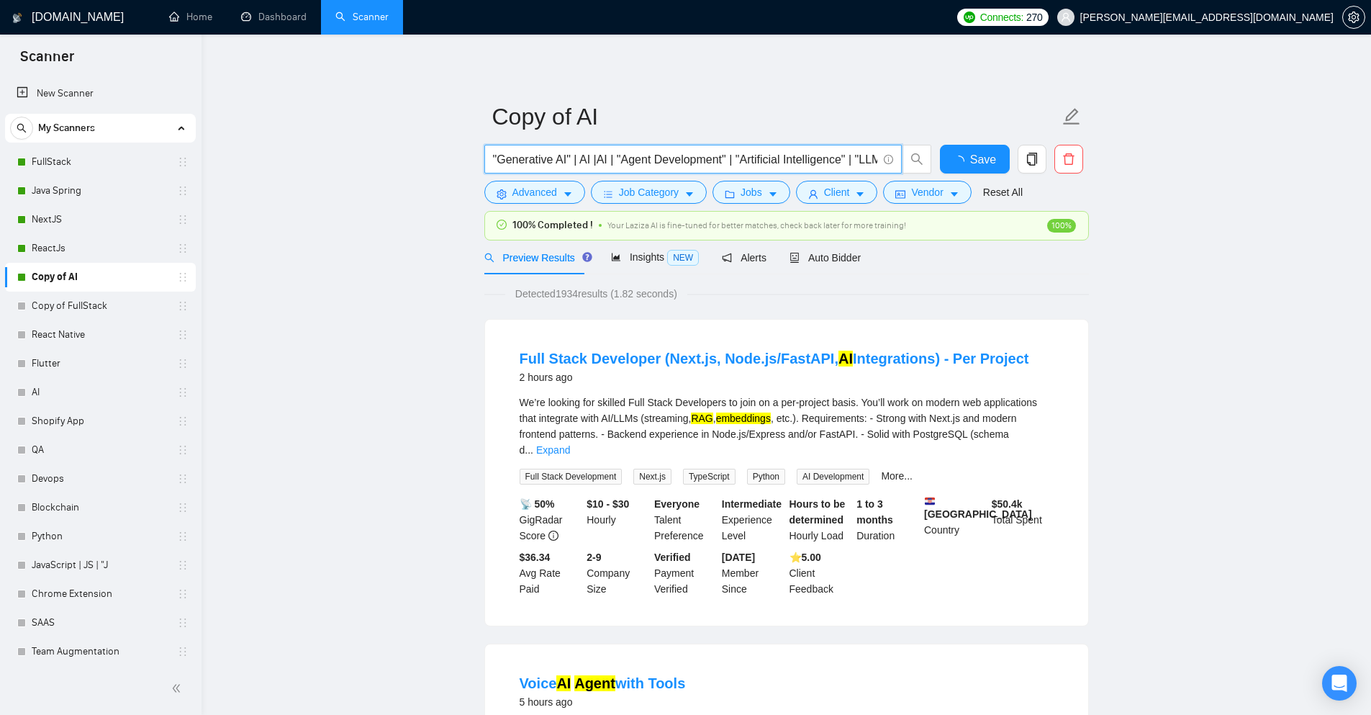
click at [595, 161] on input ""Generative AI" | AI |AI | "Agent Development" | "Artificial Intelligence" | "L…" at bounding box center [685, 159] width 384 height 18
click at [602, 247] on div "Preview Results Insights NEW Alerts Auto Bidder" at bounding box center [672, 257] width 377 height 34
click at [615, 253] on icon "area-chart" at bounding box center [616, 257] width 10 height 10
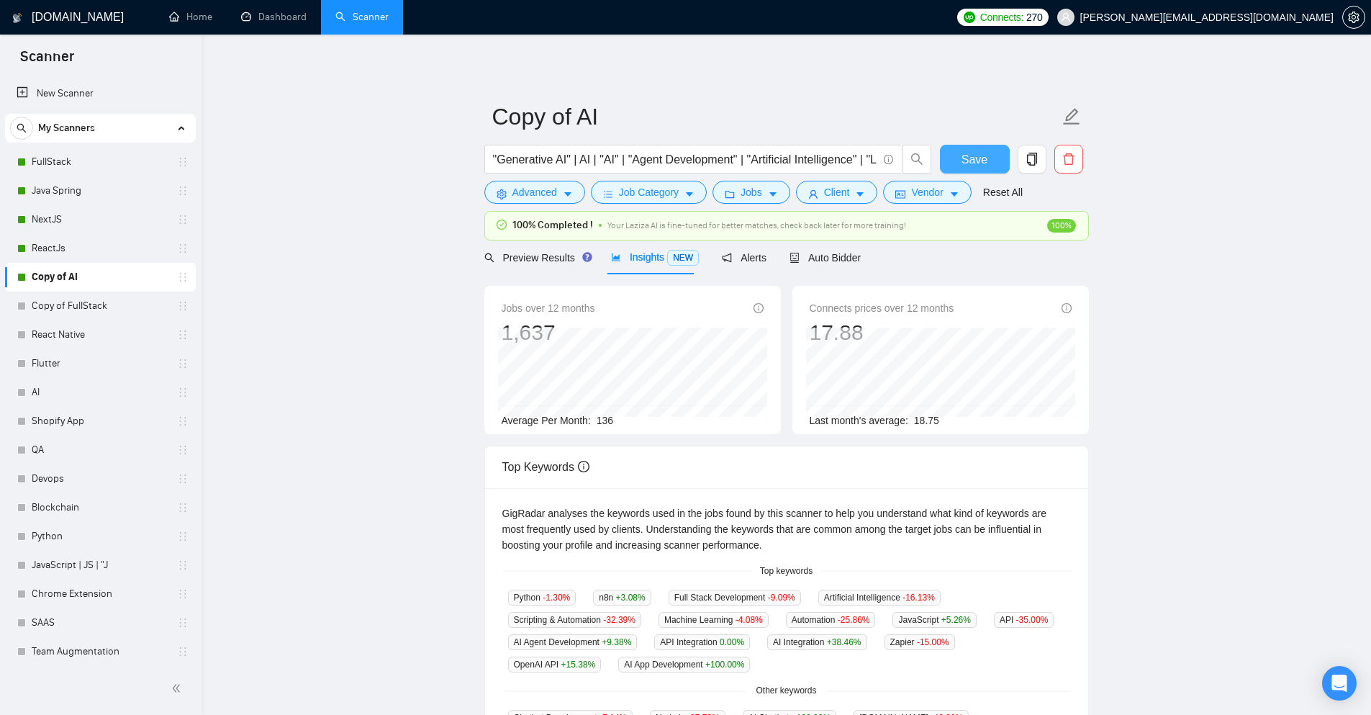
click at [974, 152] on span "Save" at bounding box center [975, 159] width 26 height 18
click at [657, 159] on input ""Generative AI" | AI | "AI" | "Agent Development" | "Artificial Intelligence" |…" at bounding box center [685, 159] width 384 height 18
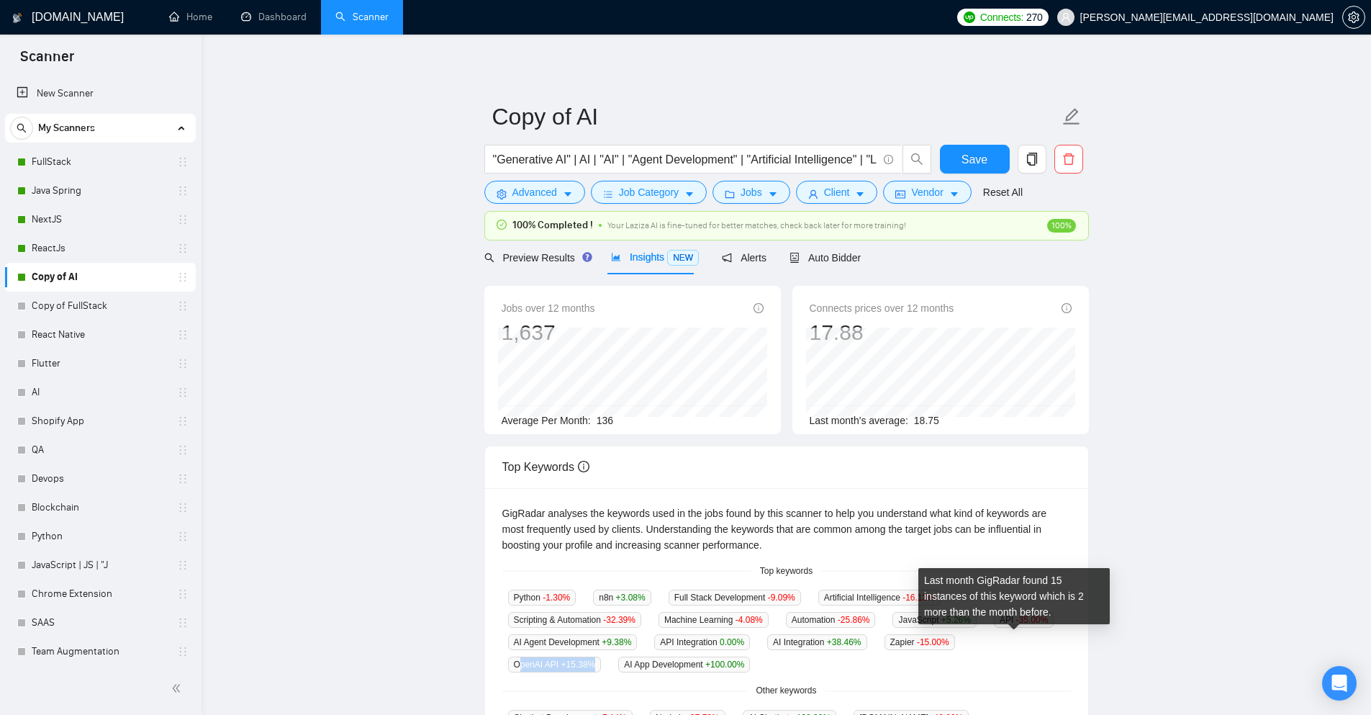
drag, startPoint x: 1060, startPoint y: 638, endPoint x: 980, endPoint y: 645, distance: 80.2
click at [602, 656] on span "OpenAI API +15.38 %" at bounding box center [555, 664] width 94 height 16
click at [989, 666] on div "Python -1.30 % n8n +3.08 % Full Stack Development -9.09 % Artificial Intelligen…" at bounding box center [786, 630] width 569 height 83
copy span "OpenAI API"
drag, startPoint x: 973, startPoint y: 637, endPoint x: 1019, endPoint y: 641, distance: 45.5
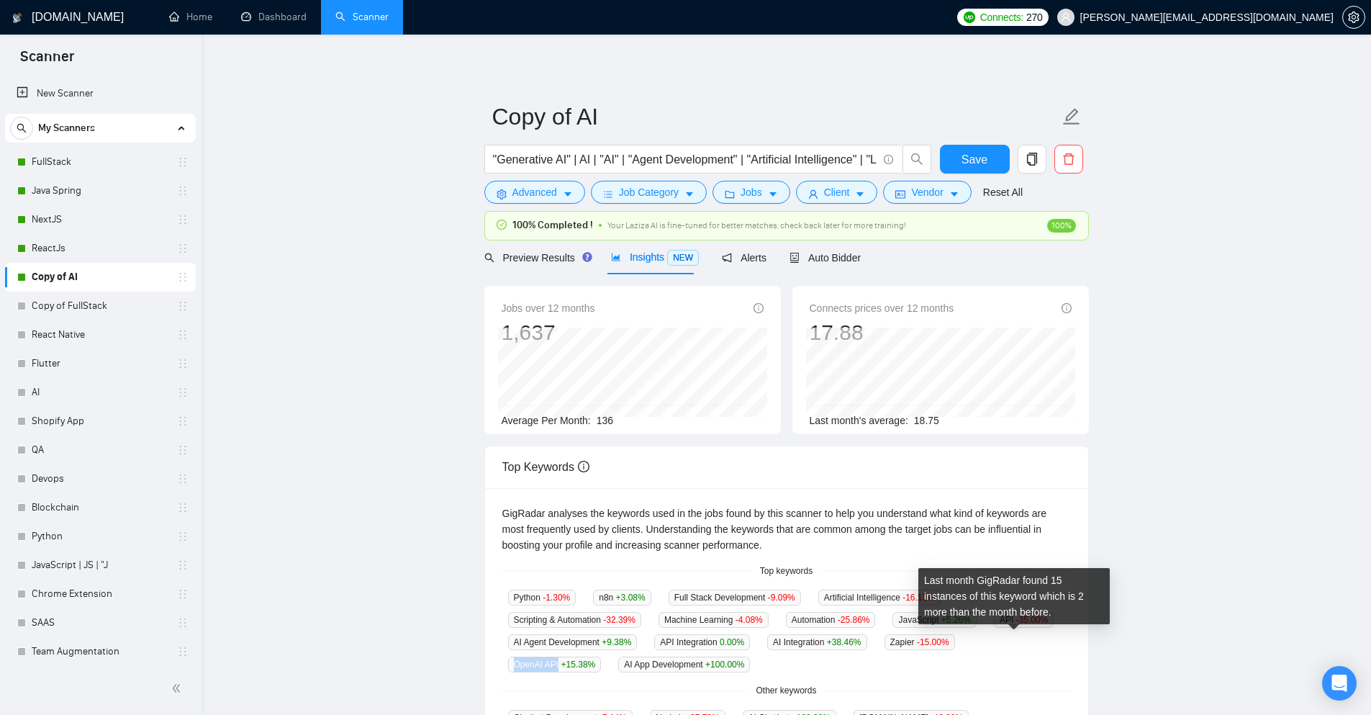
click at [602, 656] on span "OpenAI API +15.38 %" at bounding box center [555, 664] width 94 height 16
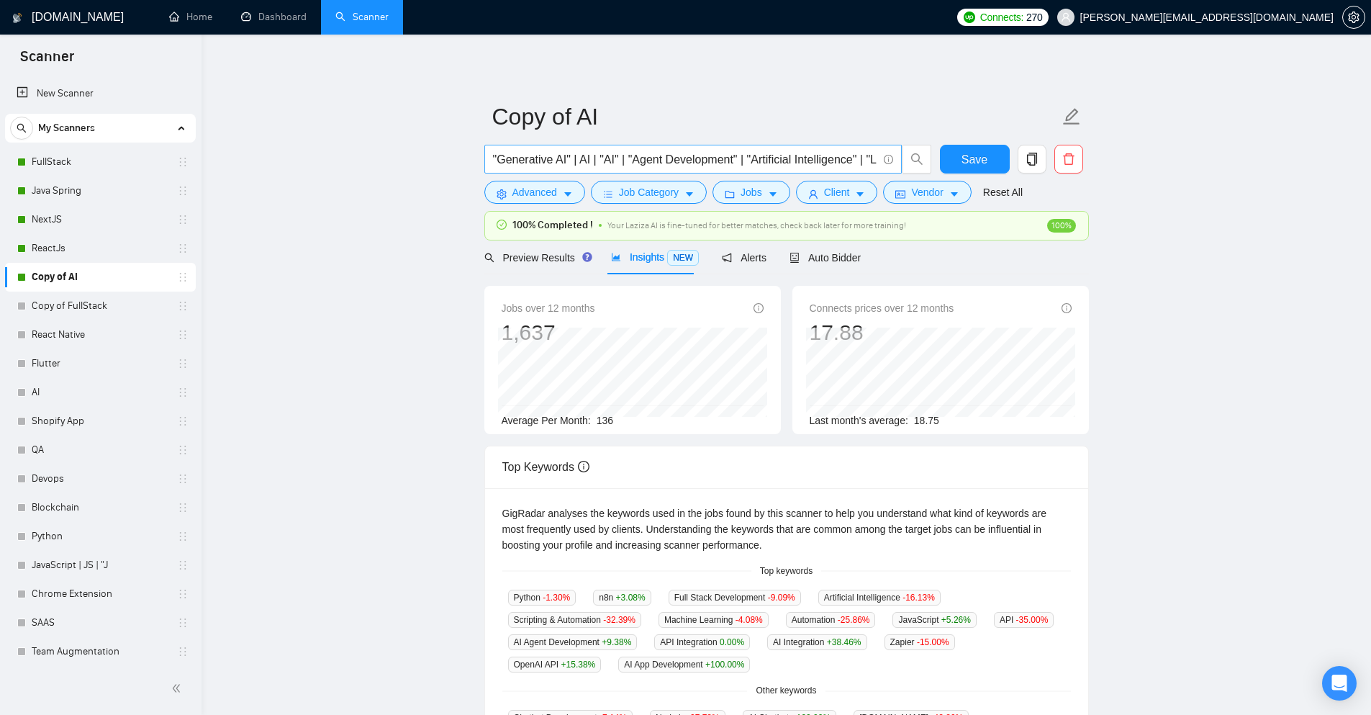
click at [857, 161] on input ""Generative AI" | AI | "AI" | "Agent Development" | "Artificial Intelligence" |…" at bounding box center [685, 159] width 384 height 18
paste input "OpenAI API"
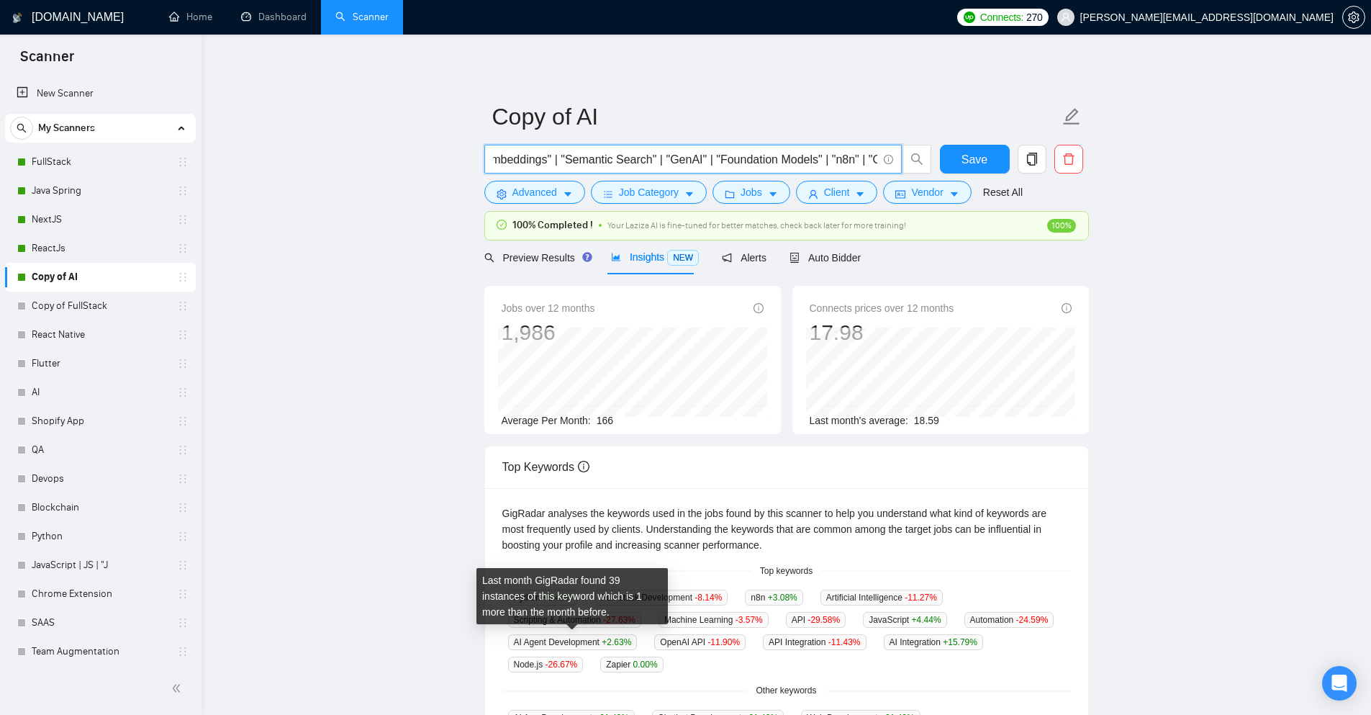
scroll to position [0, 0]
drag, startPoint x: 514, startPoint y: 639, endPoint x: 600, endPoint y: 641, distance: 86.4
click at [600, 641] on span "AI Agent Development +2.63 %" at bounding box center [573, 642] width 130 height 16
copy span "AI Agent Development"
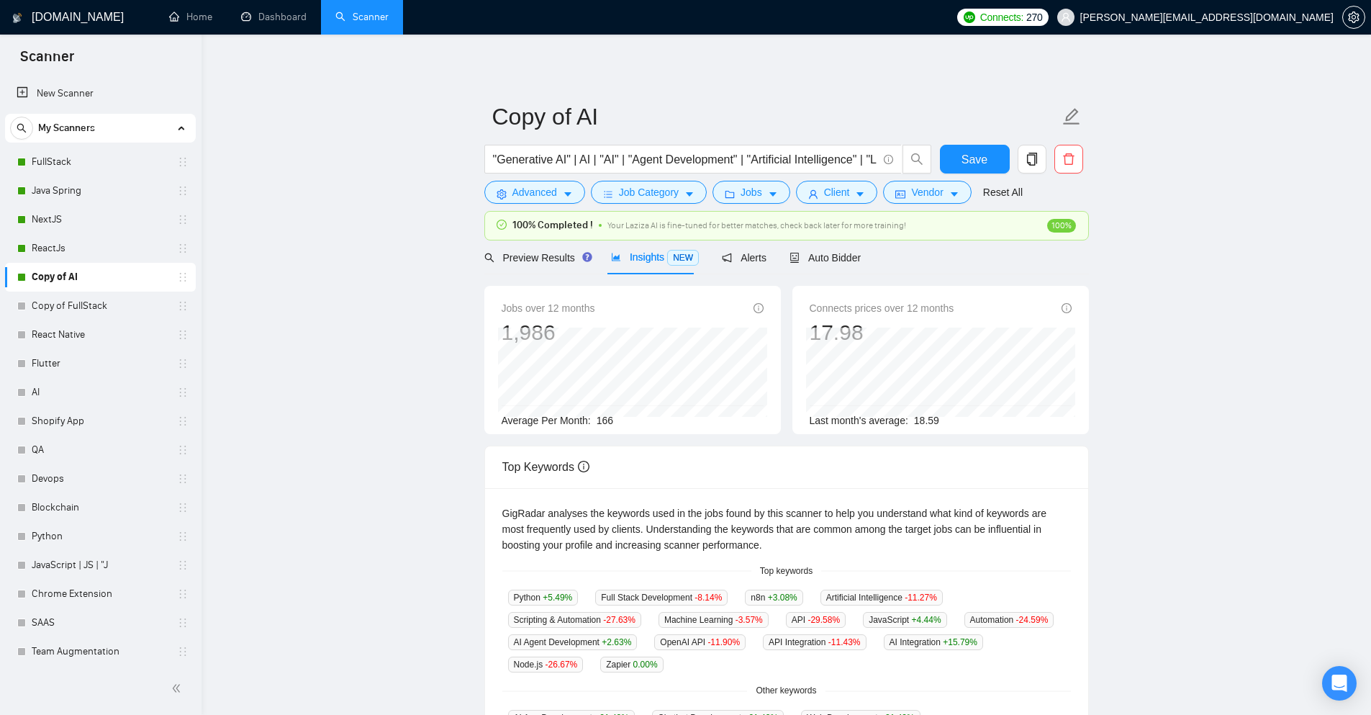
click at [425, 497] on main "Copy of AI "Generative AI" | AI | "AI" | "Agent Development" | "Artificial Inte…" at bounding box center [787, 566] width 1124 height 1017
click at [674, 155] on input ""Generative AI" | AI | "AI" | "Agent Development" | "Artificial Intelligence" |…" at bounding box center [685, 159] width 384 height 18
paste input "AI Agent Development"
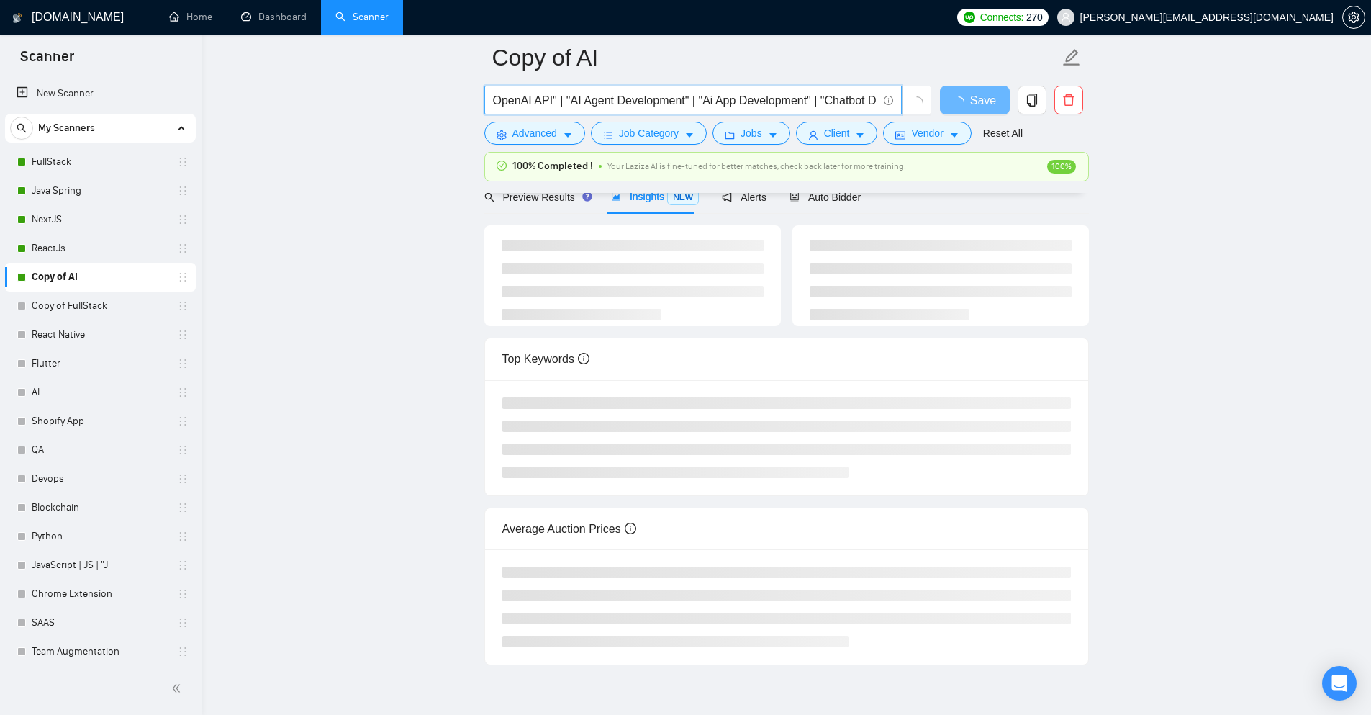
scroll to position [0, 3865]
drag, startPoint x: 869, startPoint y: 101, endPoint x: 746, endPoint y: 104, distance: 123.1
click at [746, 104] on input ""Generative AI" | AI | "AI" | "Agent Development" | "Artificial Intelligence" |…" at bounding box center [685, 100] width 384 height 18
click at [872, 106] on input ""Generative AI" | AI | "AI" | "Agent Development" | "Artificial Intelligence" |…" at bounding box center [685, 100] width 384 height 18
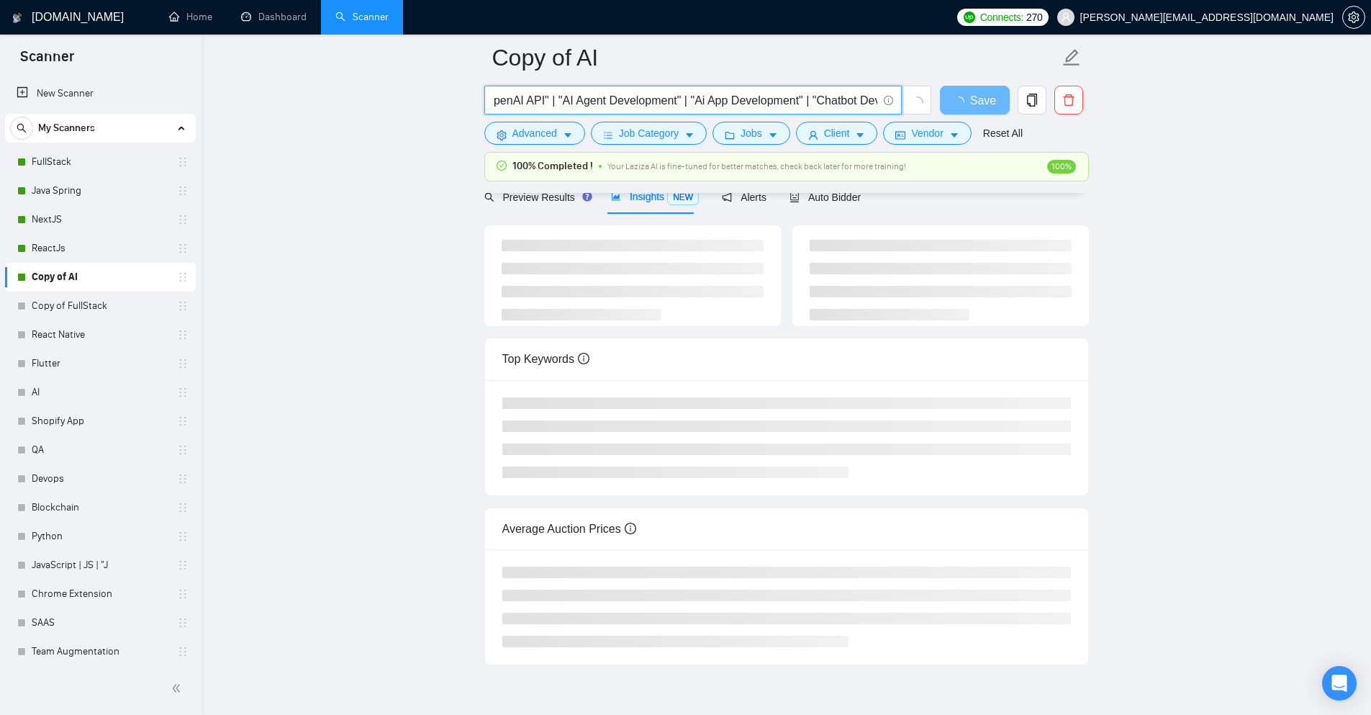
paste input "Chatbot Development"""
click at [757, 100] on input ""Generative AI" | AI | "AI" | "Agent Development" | "Artificial Intelligence" |…" at bounding box center [685, 100] width 384 height 18
click at [782, 104] on input ""Generative AI" | AI | "AI" | "Agent Development" | "Artificial Intelligence" |…" at bounding box center [685, 100] width 384 height 18
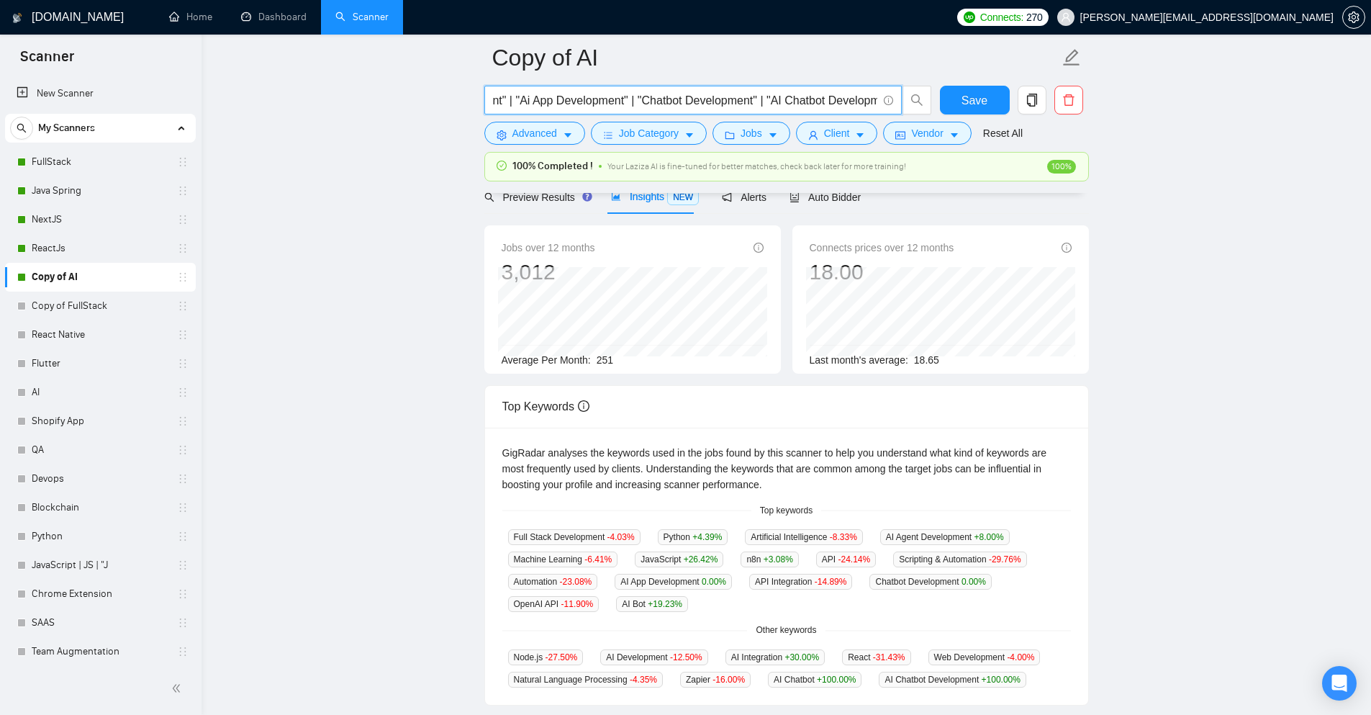
click at [853, 104] on input ""Generative AI" | AI | "AI" | "Agent Development" | "Artificial Intelligence" |…" at bounding box center [685, 100] width 384 height 18
type input ""Generative AI" | AI | "AI" | "Agent Development" | "Artificial Intelligence" |…"
click at [968, 104] on span "Save" at bounding box center [975, 100] width 26 height 18
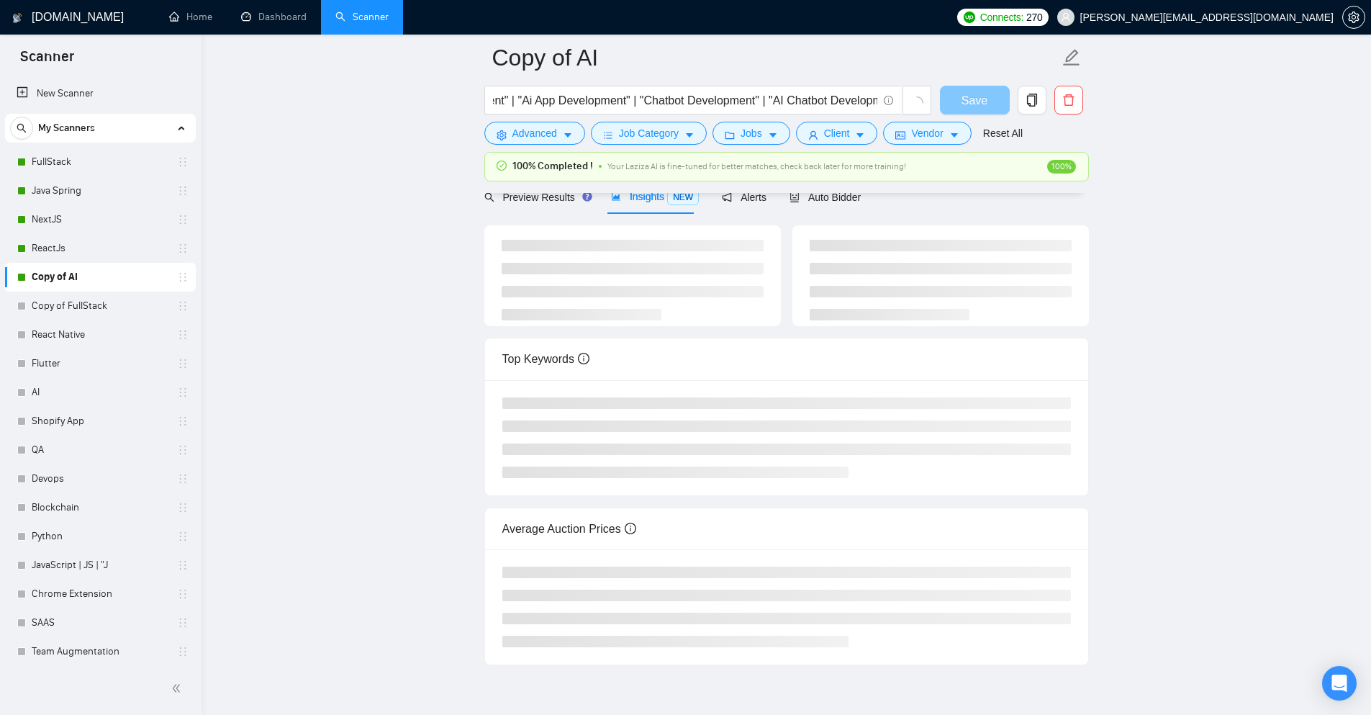
scroll to position [0, 0]
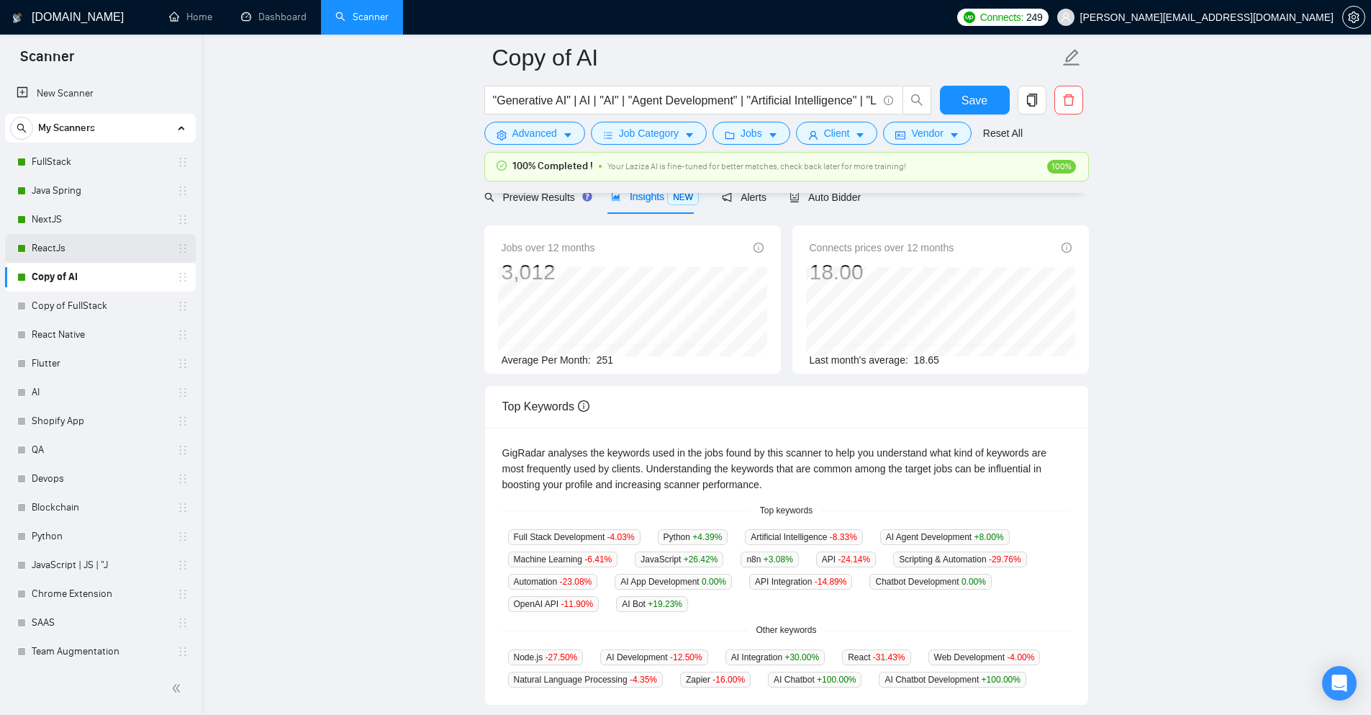
click at [62, 258] on link "ReactJs" at bounding box center [100, 248] width 137 height 29
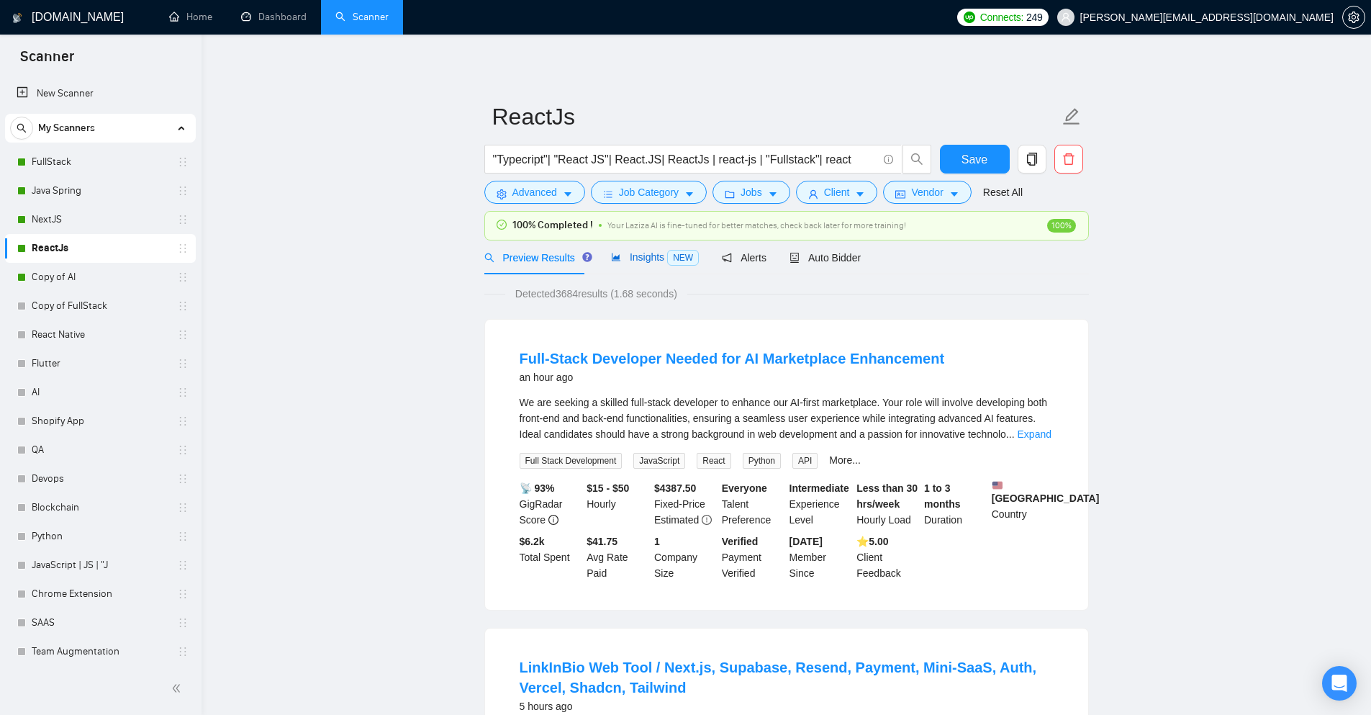
click at [655, 255] on span "Insights NEW" at bounding box center [655, 257] width 88 height 12
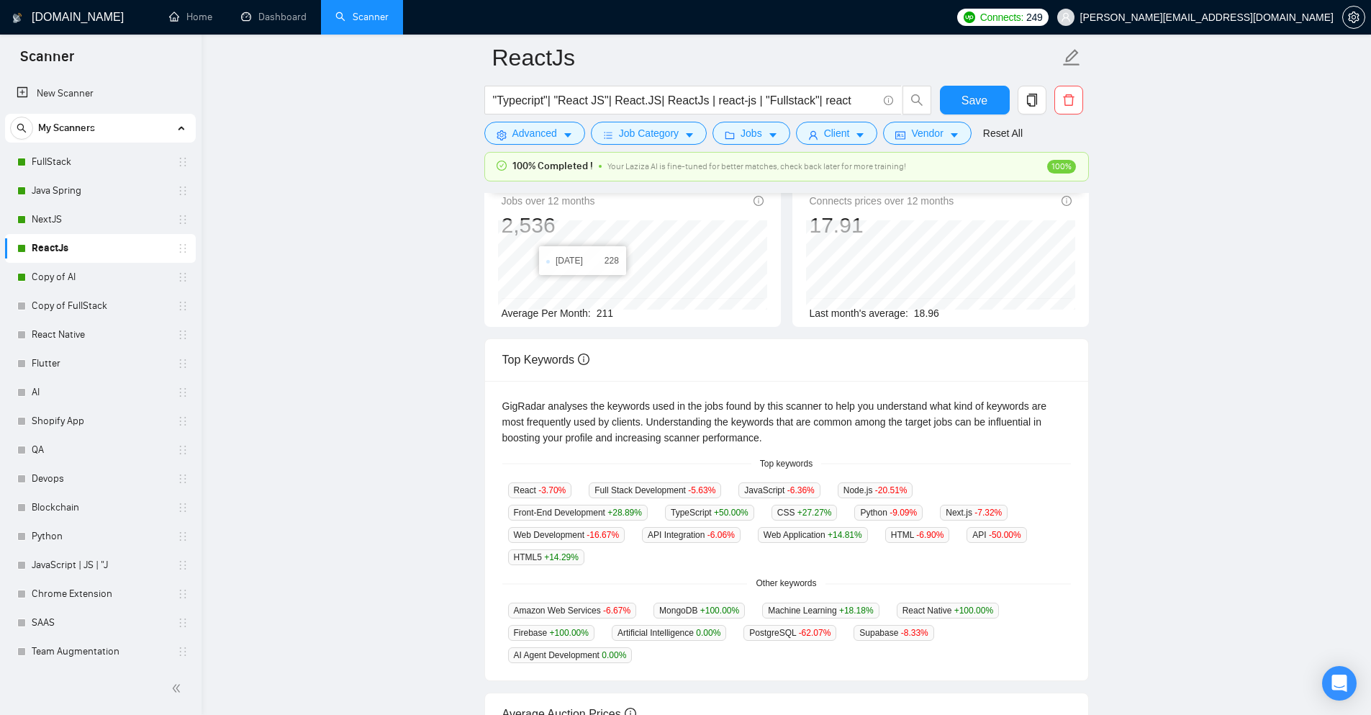
scroll to position [144, 0]
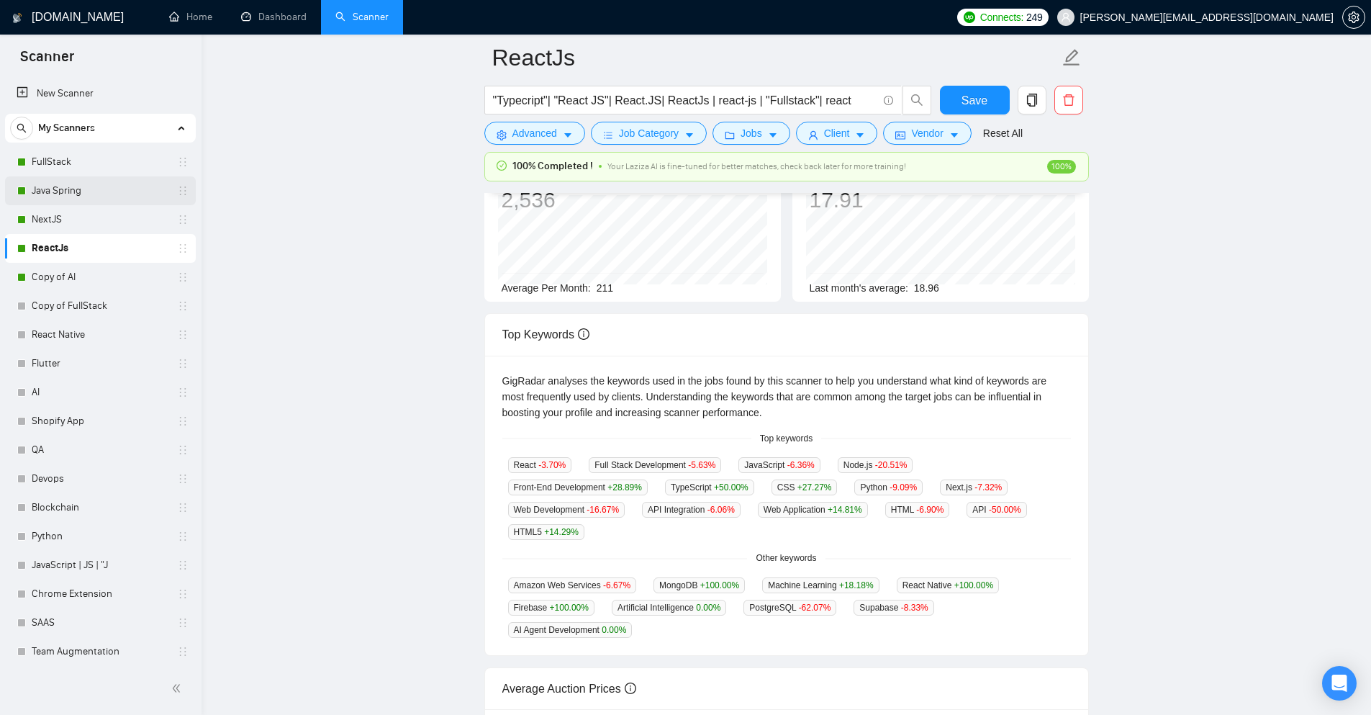
click at [73, 187] on link "Java Spring" at bounding box center [100, 190] width 137 height 29
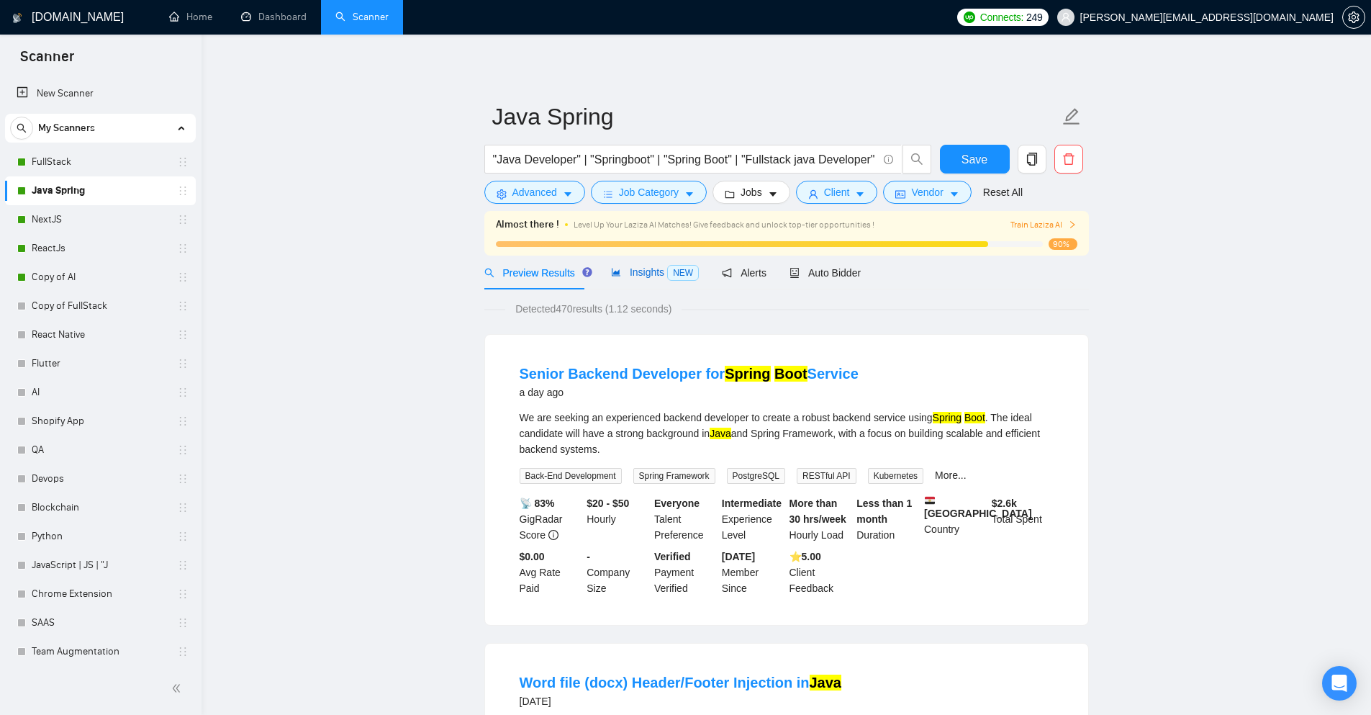
click at [652, 278] on span "Insights NEW" at bounding box center [655, 272] width 88 height 12
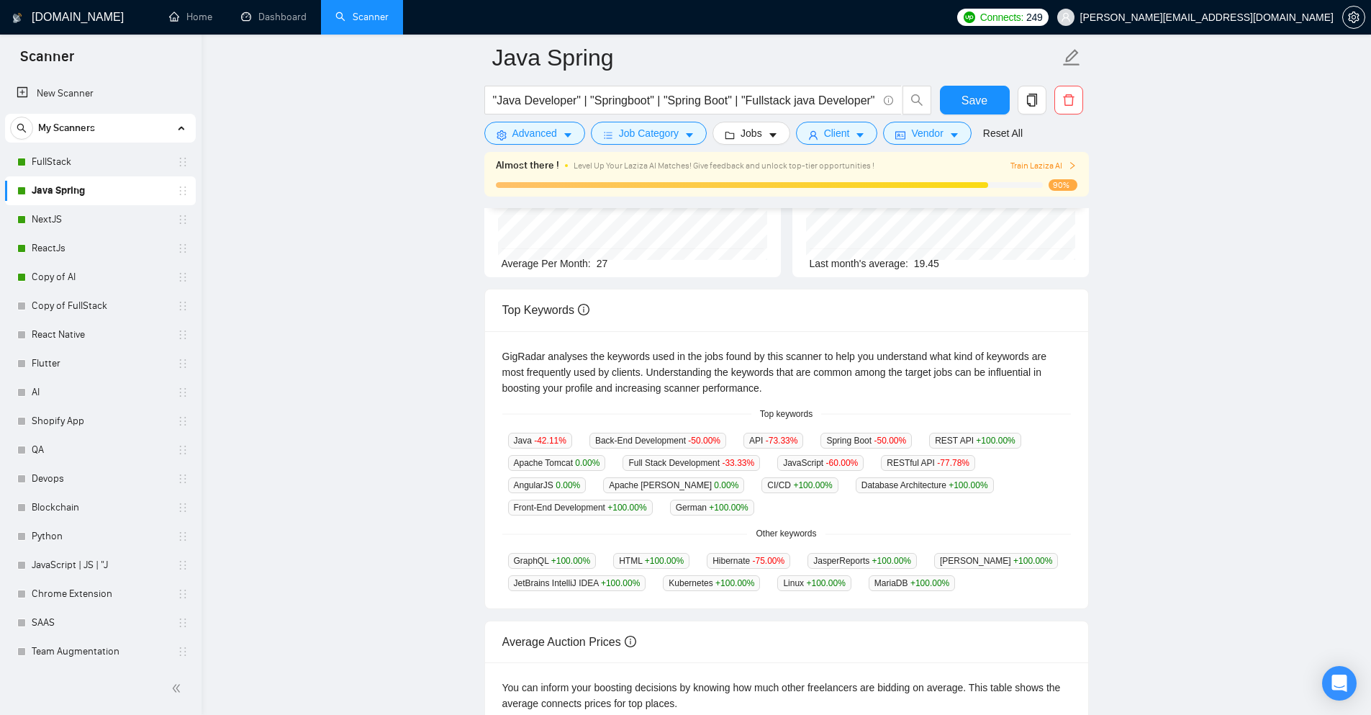
scroll to position [216, 0]
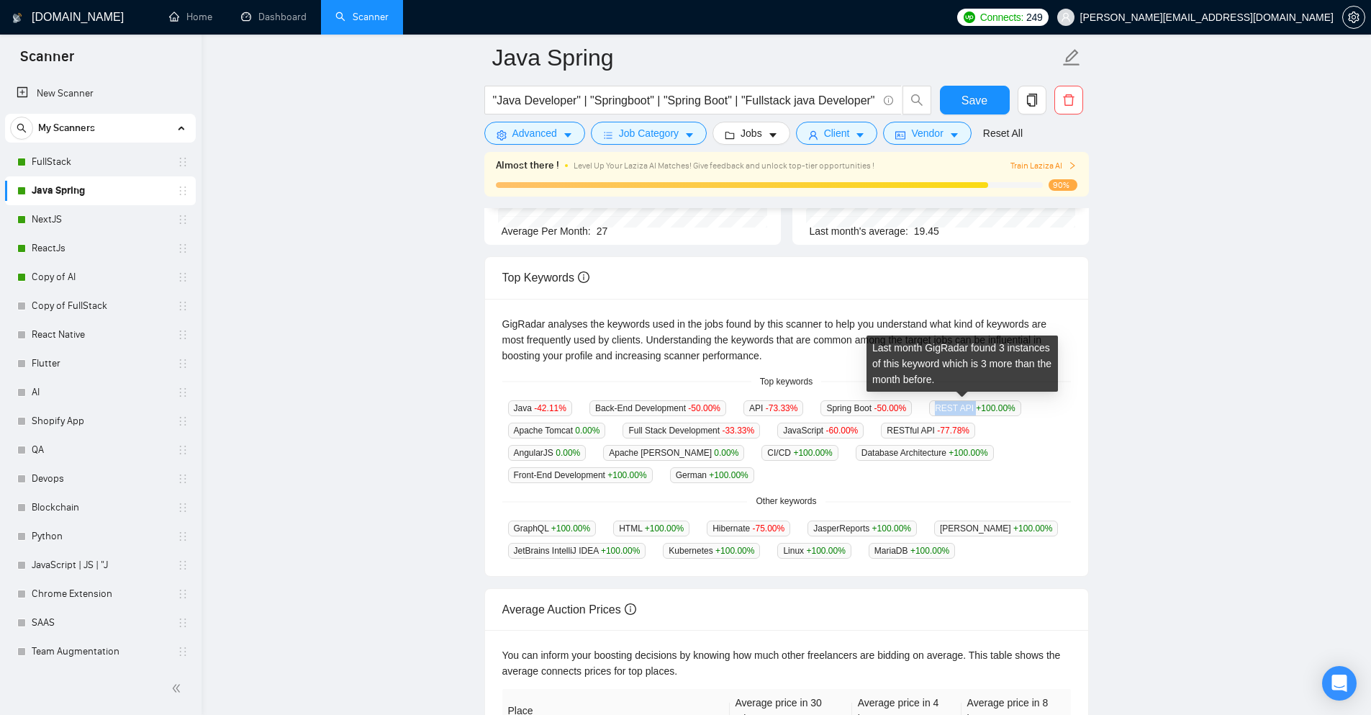
drag, startPoint x: 925, startPoint y: 408, endPoint x: 960, endPoint y: 410, distance: 35.3
click at [960, 410] on span "REST API +100.00 %" at bounding box center [975, 408] width 92 height 16
copy span "REST API"
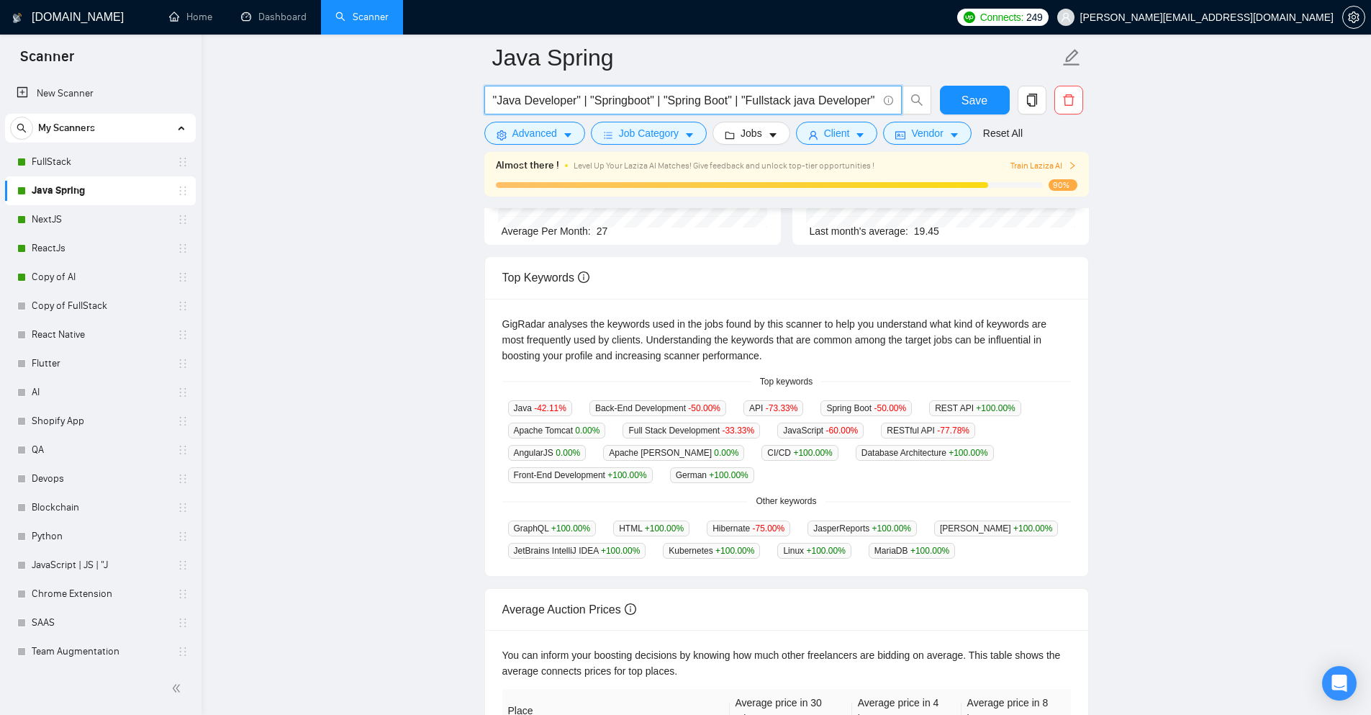
click at [591, 103] on input ""Java Developer" | "Springboot" | "Spring Boot" | "Fullstack java Developer" | …" at bounding box center [685, 100] width 384 height 18
click at [55, 211] on link "NextJS" at bounding box center [100, 219] width 137 height 29
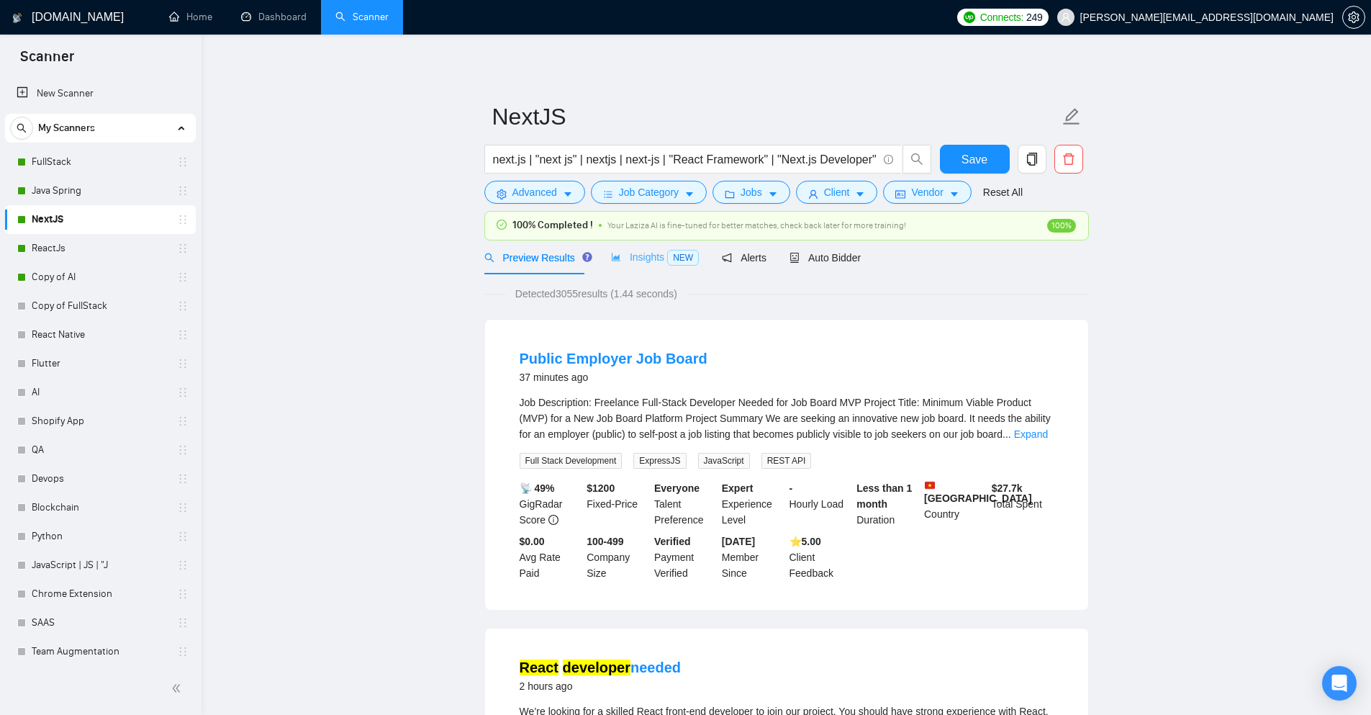
click at [646, 266] on div "Insights NEW" at bounding box center [655, 257] width 88 height 34
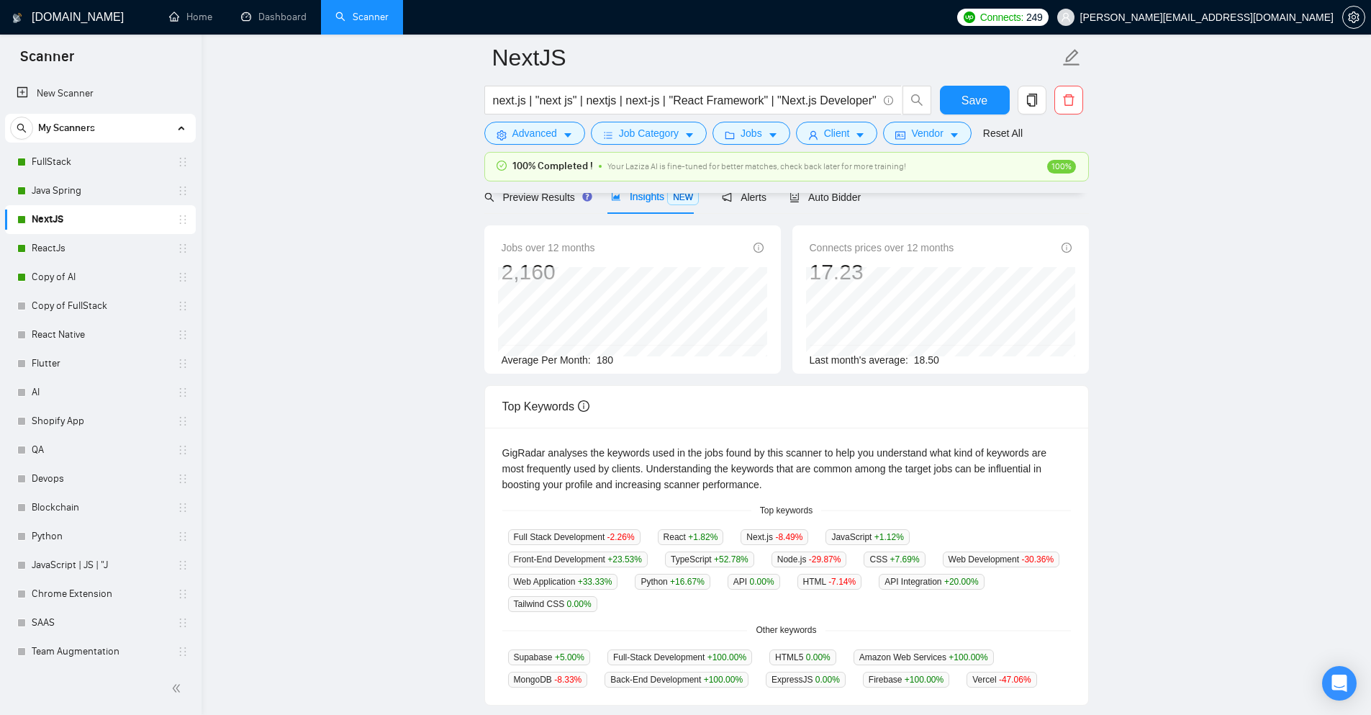
scroll to position [144, 0]
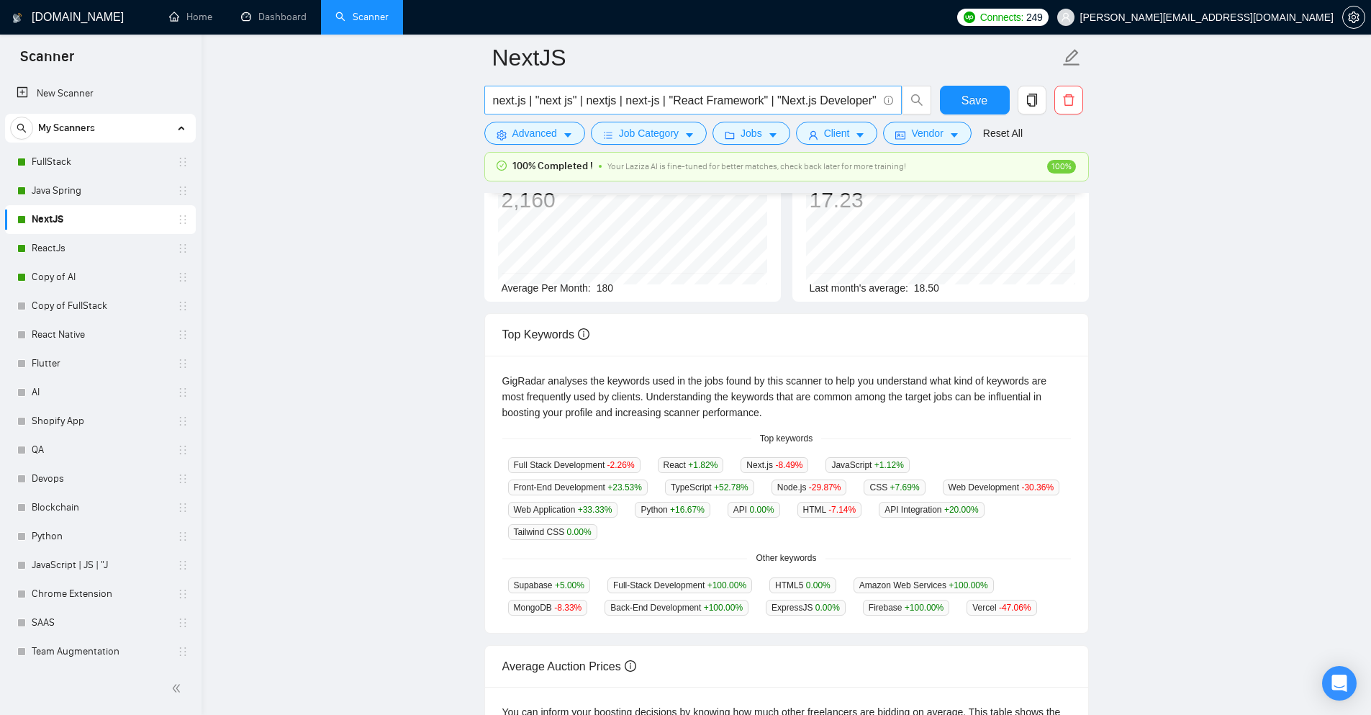
click at [611, 99] on input "next.js | "next js" | nextjs | next-js | "React Framework" | "Next.js Developer…" at bounding box center [685, 100] width 384 height 18
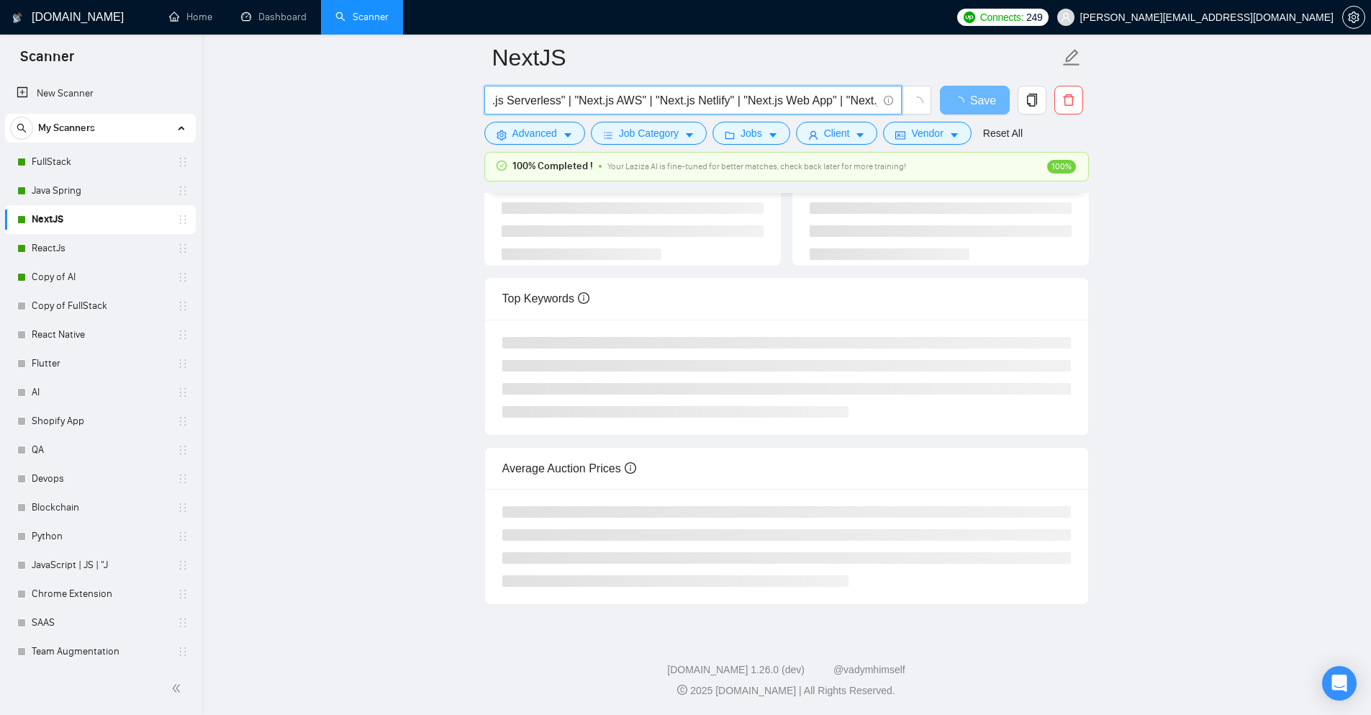
scroll to position [0, 2967]
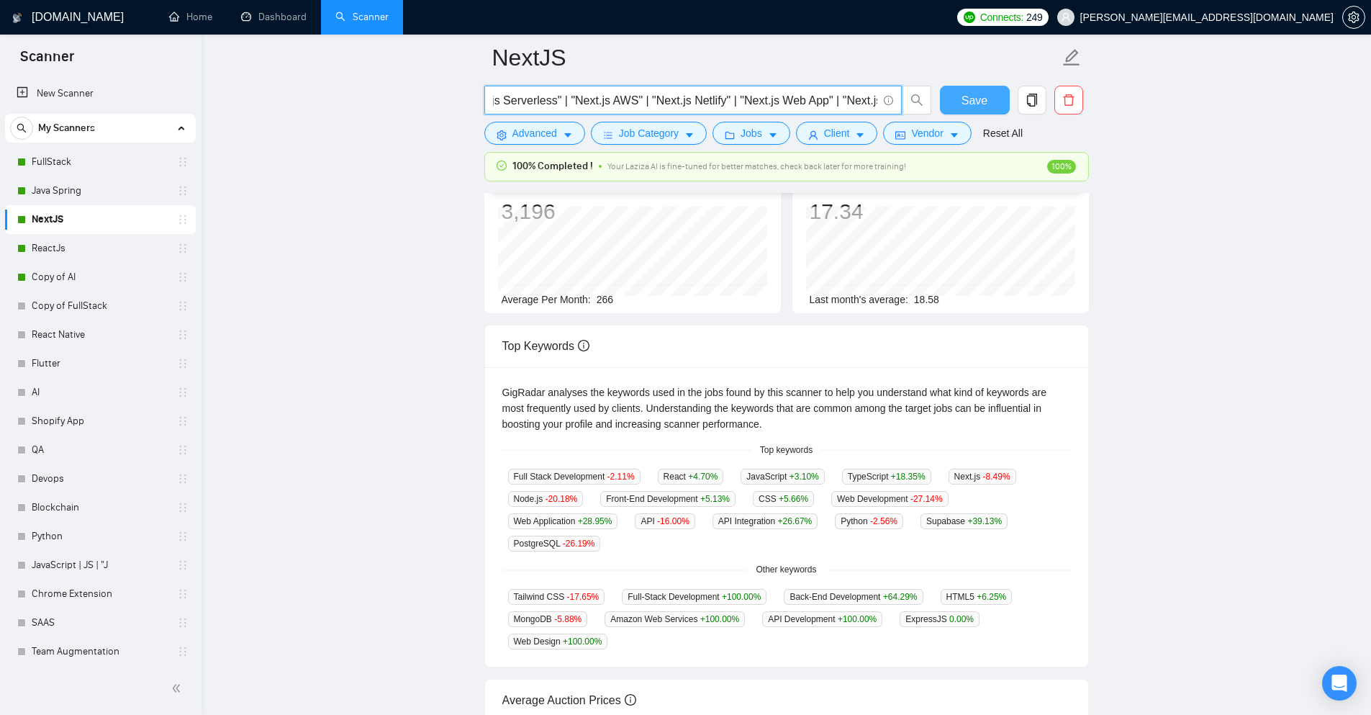
type input "next.js | "next js" | nextjs | next-js | "React Framework" | "Next.js Developer…"
click at [963, 99] on span "Save" at bounding box center [975, 100] width 26 height 18
click at [81, 201] on link "Java Spring" at bounding box center [100, 190] width 137 height 29
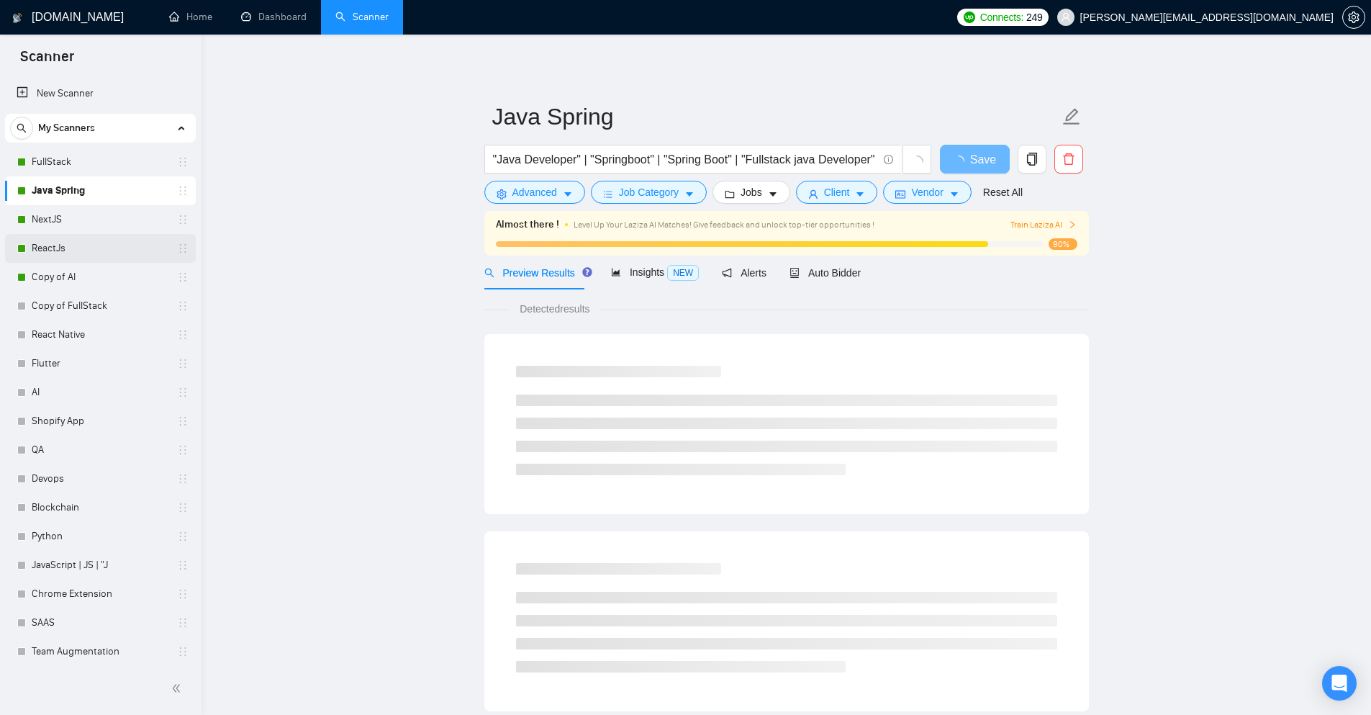
click at [97, 256] on link "ReactJs" at bounding box center [100, 248] width 137 height 29
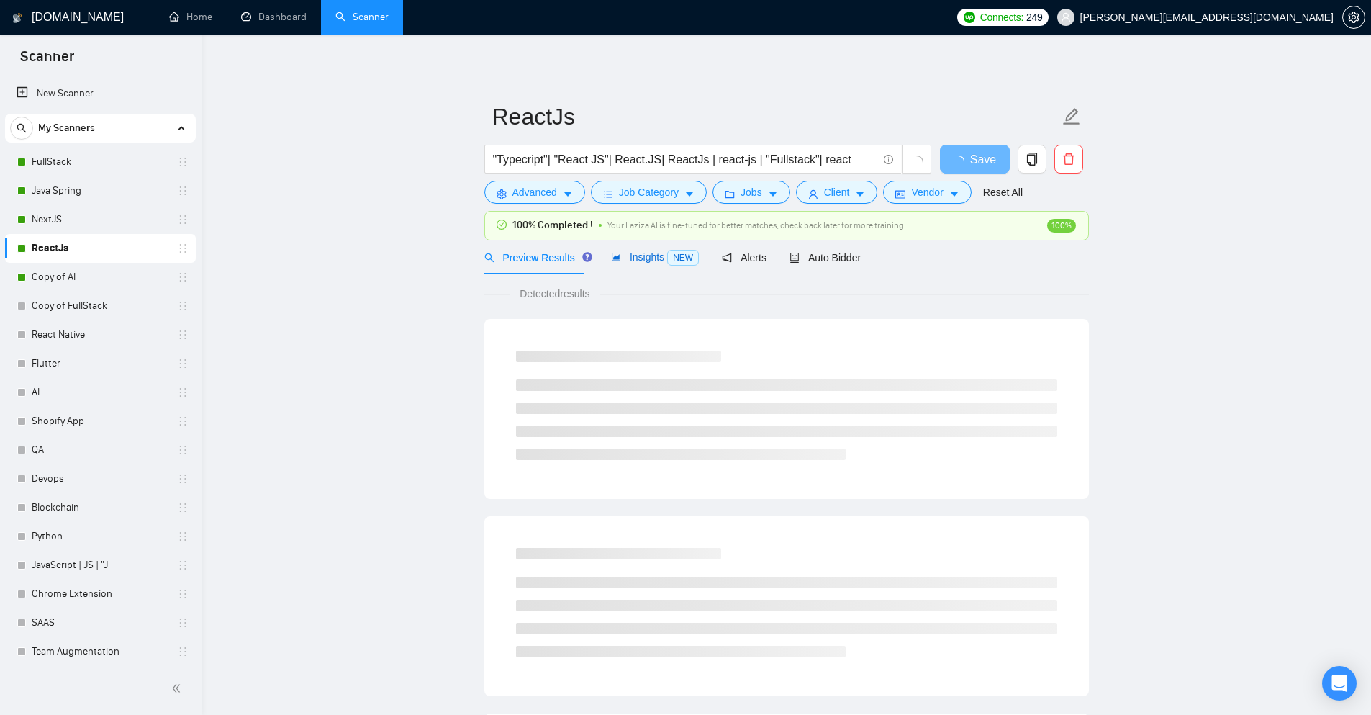
click at [618, 253] on span "Insights NEW" at bounding box center [655, 257] width 88 height 12
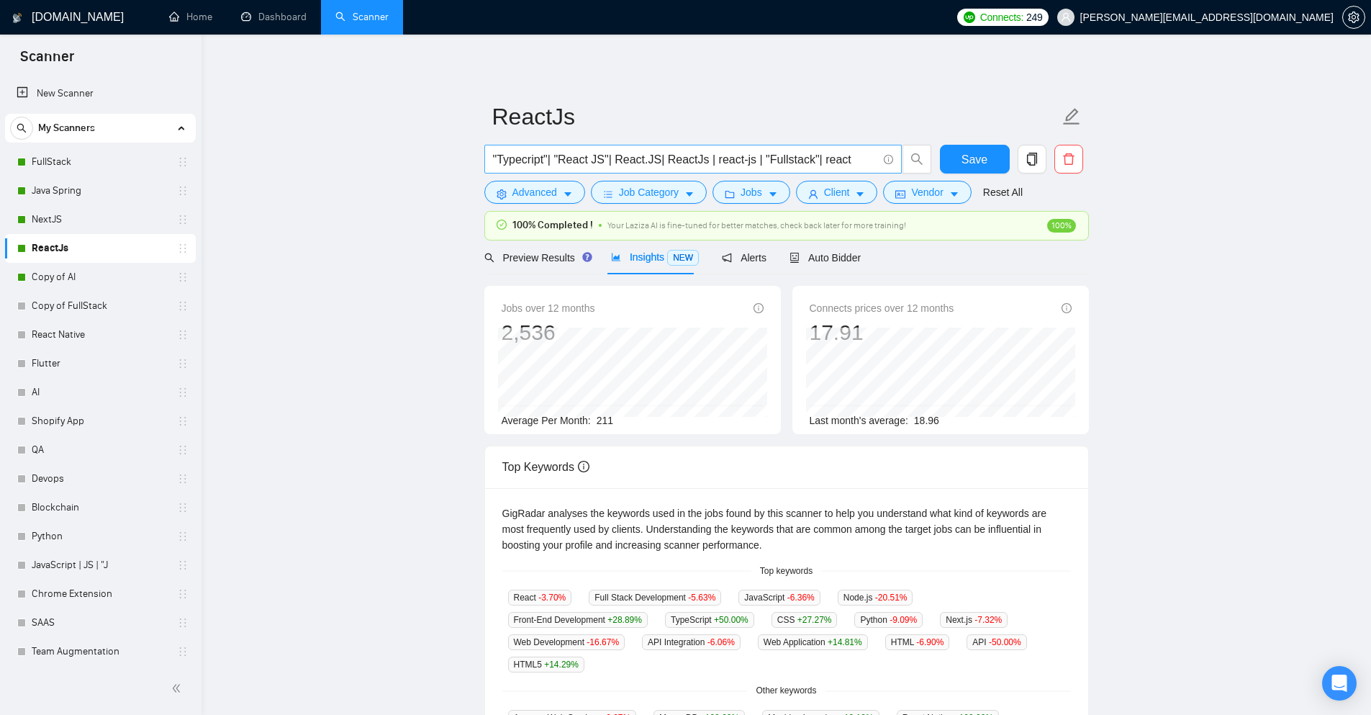
click at [837, 158] on input ""Typecript"| "React JS"| React.JS| ReactJs | react-js | "Fullstack"| react" at bounding box center [685, 159] width 384 height 18
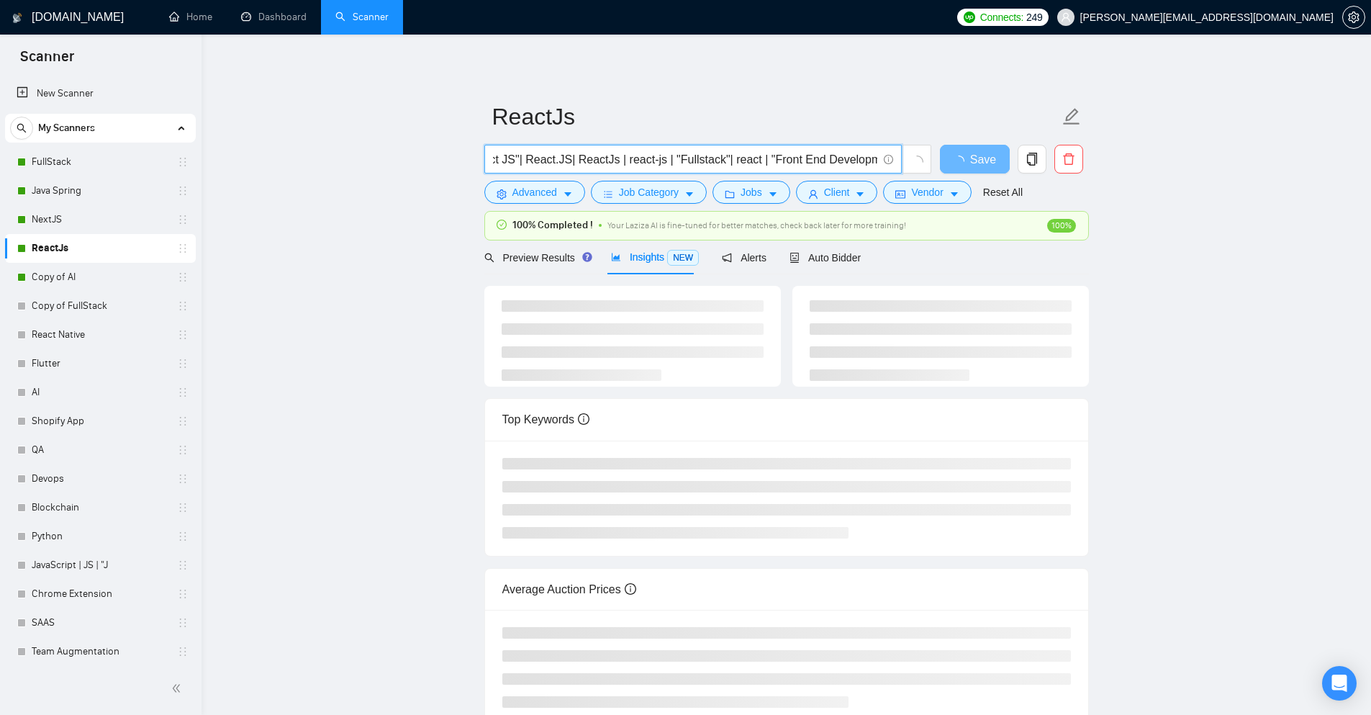
scroll to position [0, 94]
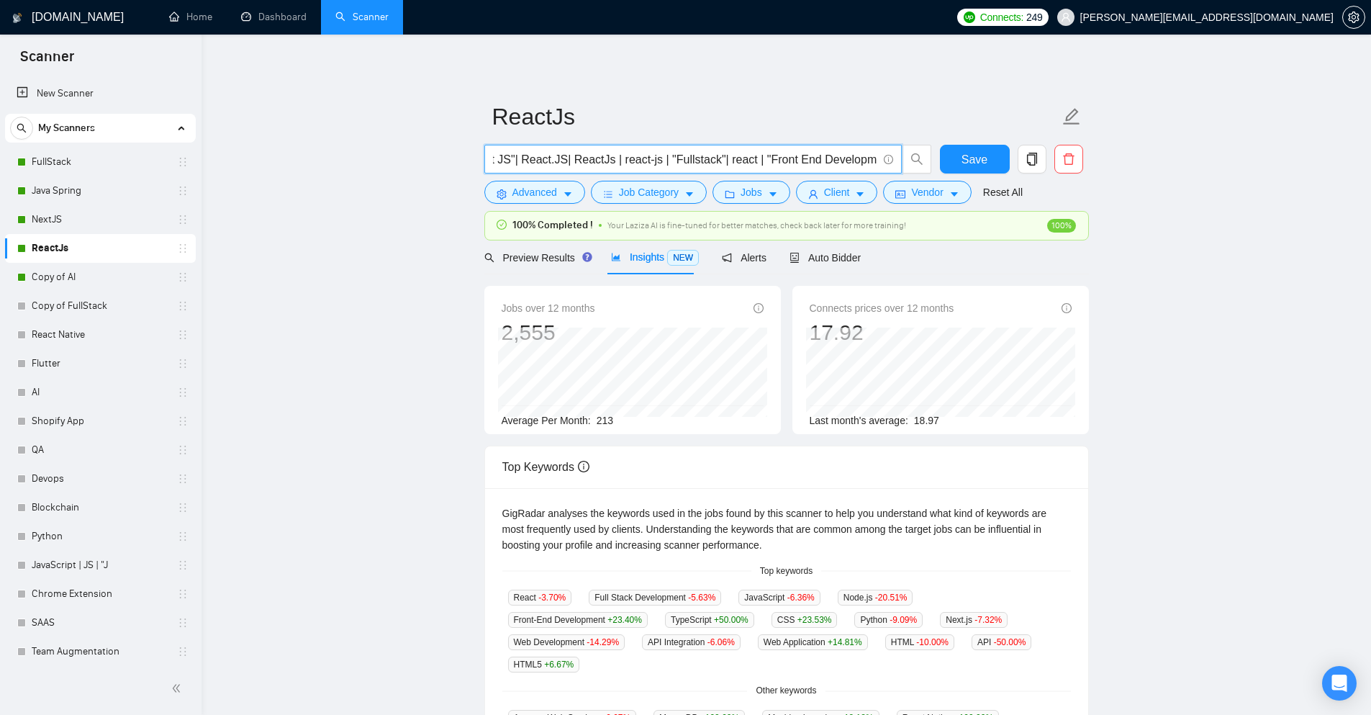
click at [784, 162] on input ""Typecript"| "React JS"| React.JS| ReactJs | react-js | "Fullstack"| react | "F…" at bounding box center [685, 159] width 384 height 18
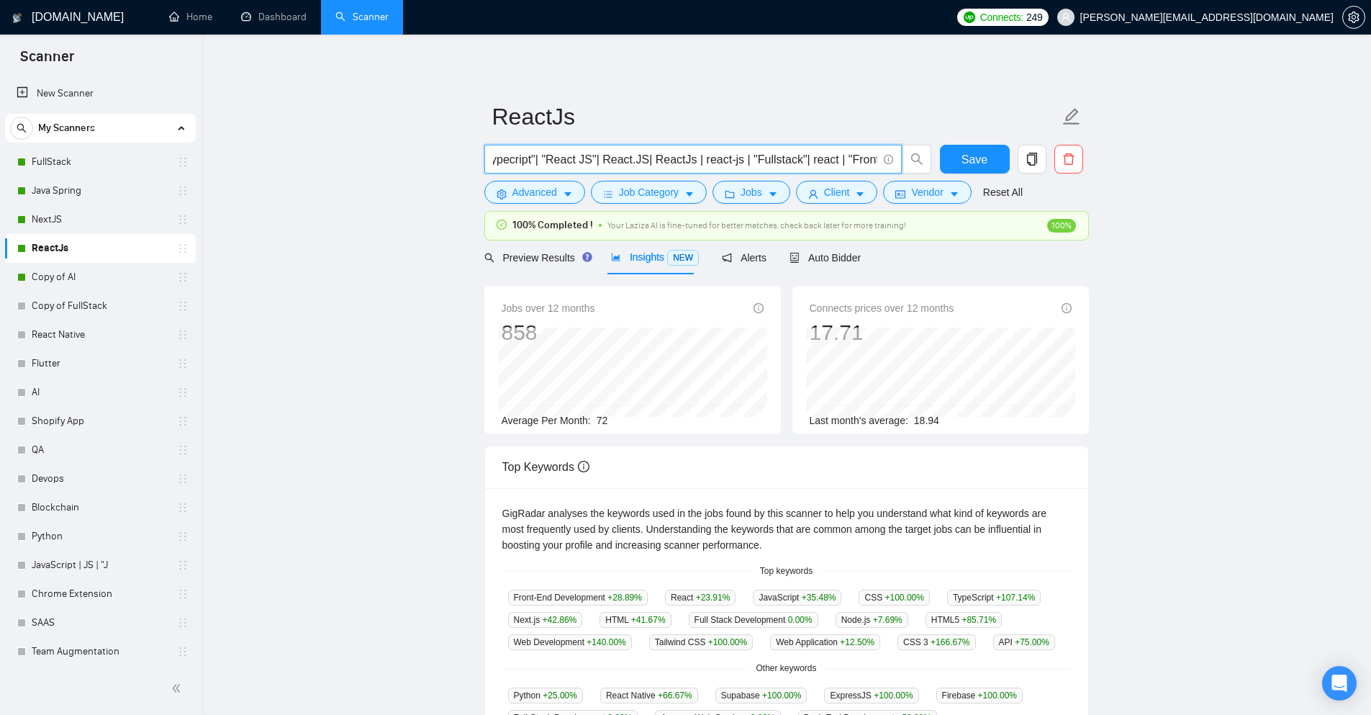
scroll to position [0, 0]
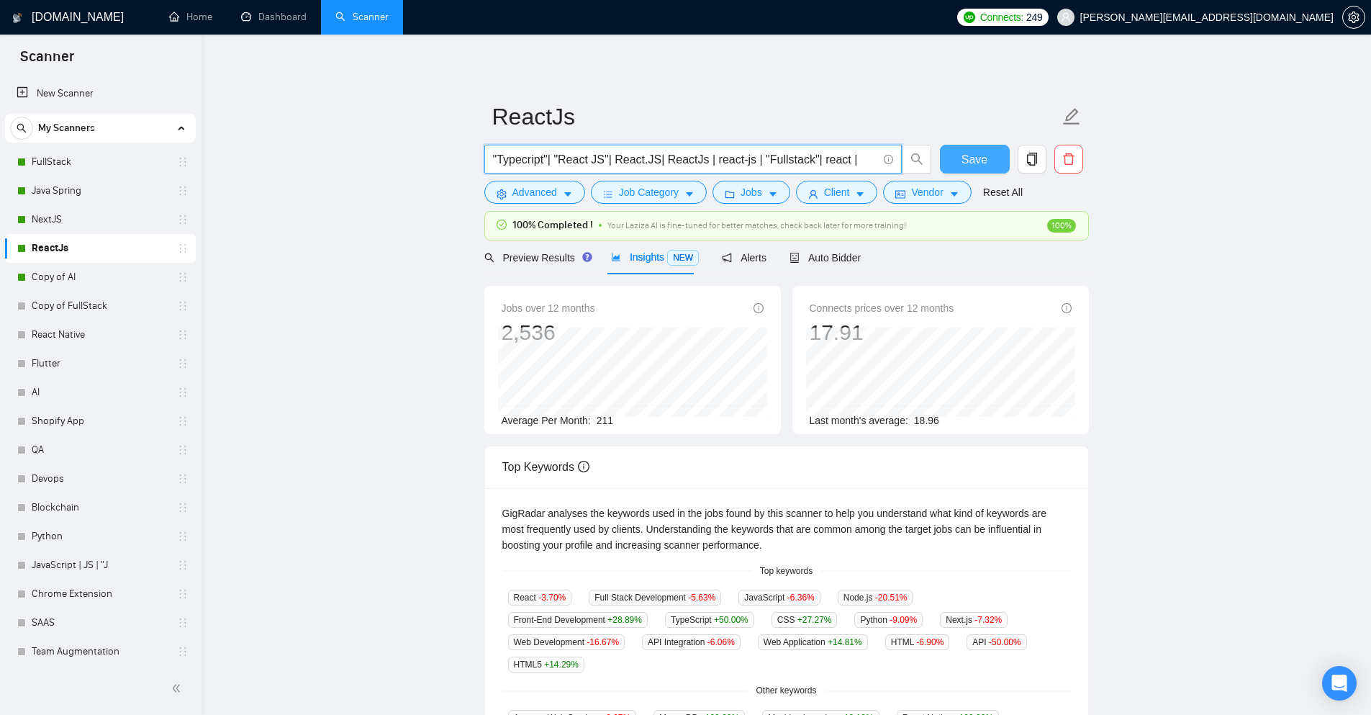
type input ""Typecript"| "React JS"| React.JS| ReactJs | react-js | "Fullstack"| react |"
click at [965, 164] on span "Save" at bounding box center [975, 159] width 26 height 18
click at [67, 225] on link "NextJS" at bounding box center [100, 219] width 137 height 29
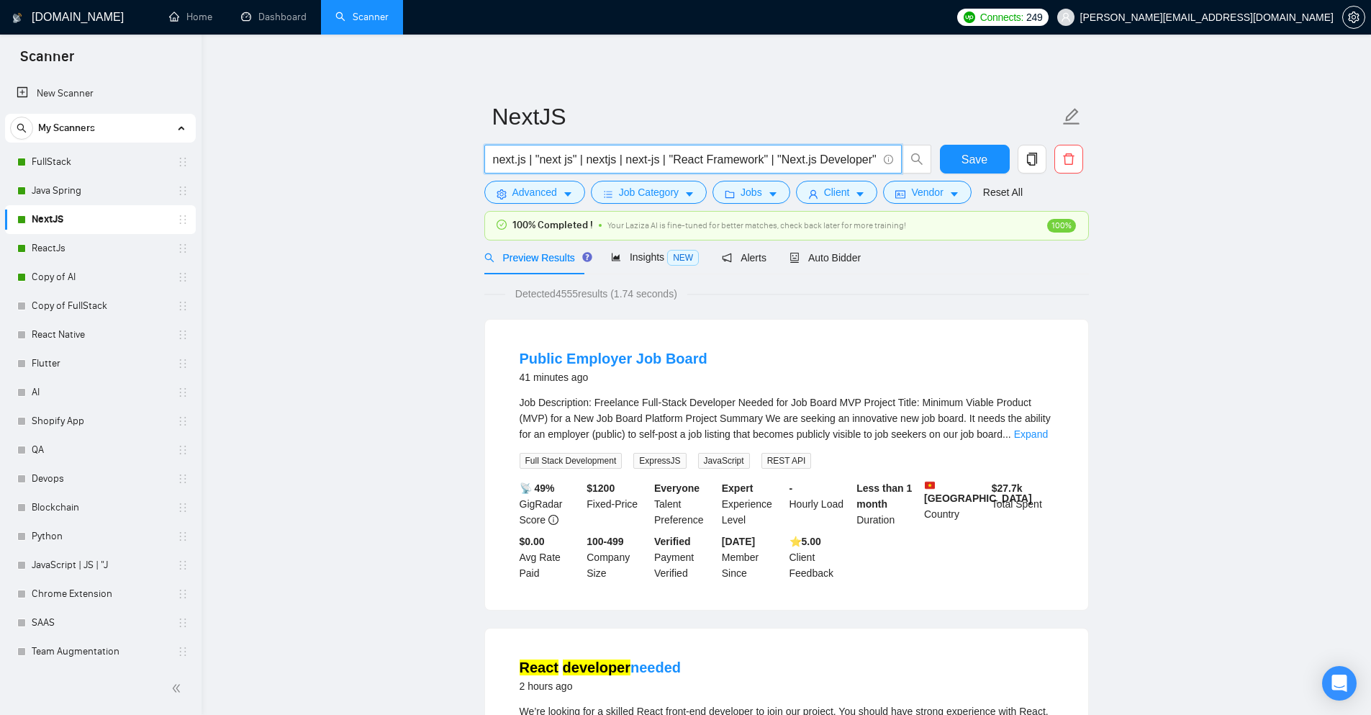
click at [855, 163] on input "next.js | "next js" | nextjs | next-js | "React Framework" | "Next.js Developer…" at bounding box center [685, 159] width 384 height 18
click at [641, 253] on span "Insights NEW" at bounding box center [655, 257] width 88 height 12
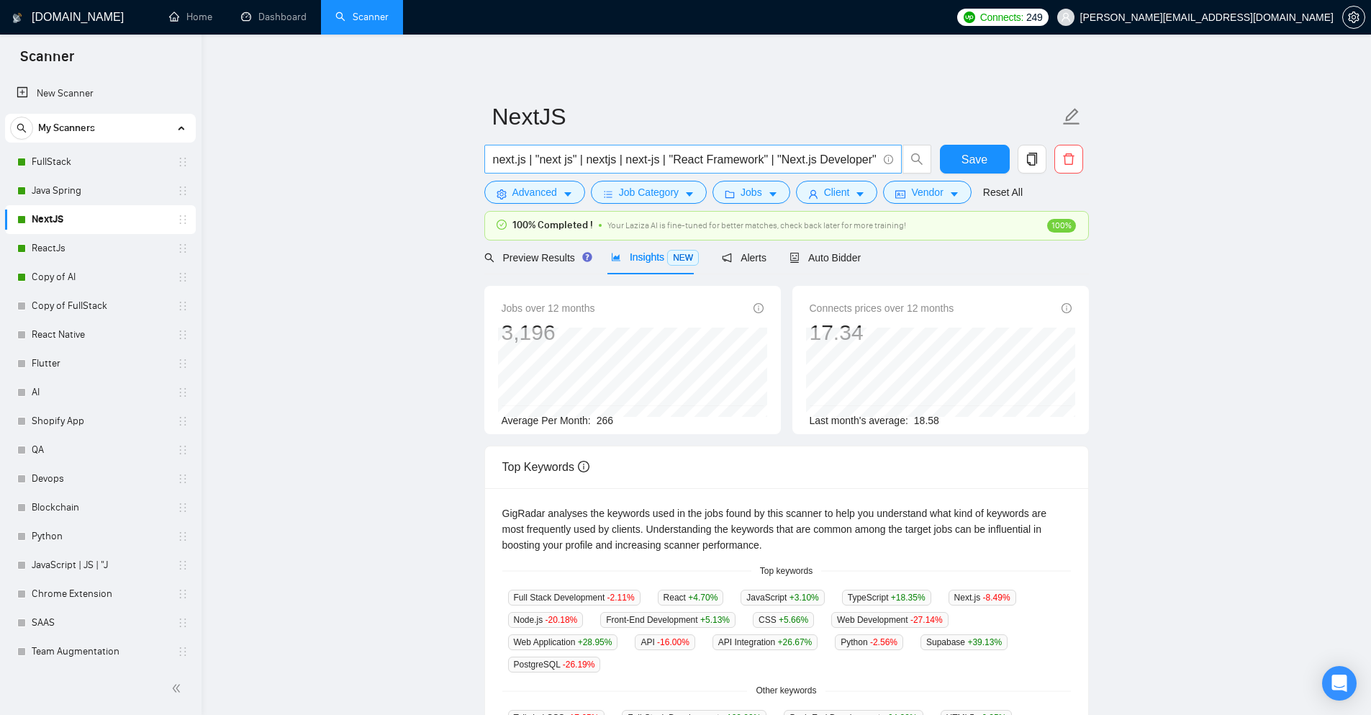
click at [823, 155] on input "next.js | "next js" | nextjs | next-js | "React Framework" | "Next.js Developer…" at bounding box center [685, 159] width 384 height 18
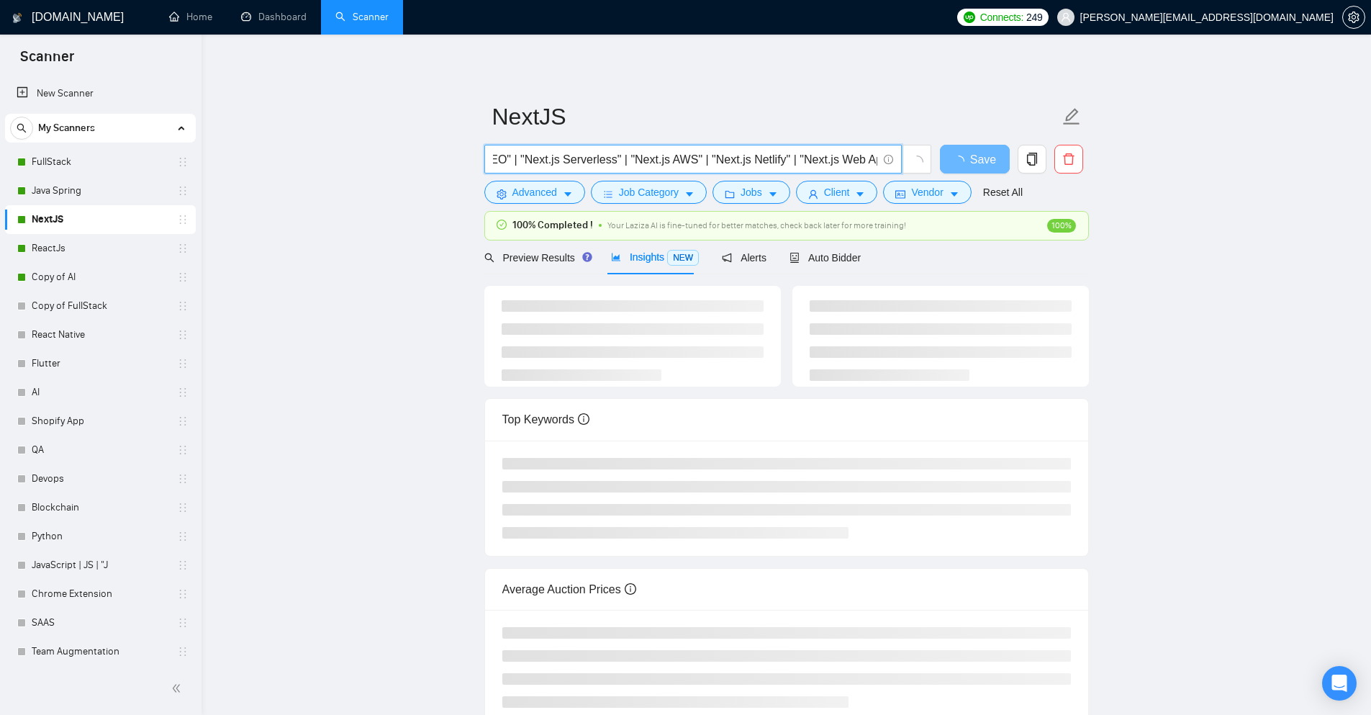
scroll to position [0, 2904]
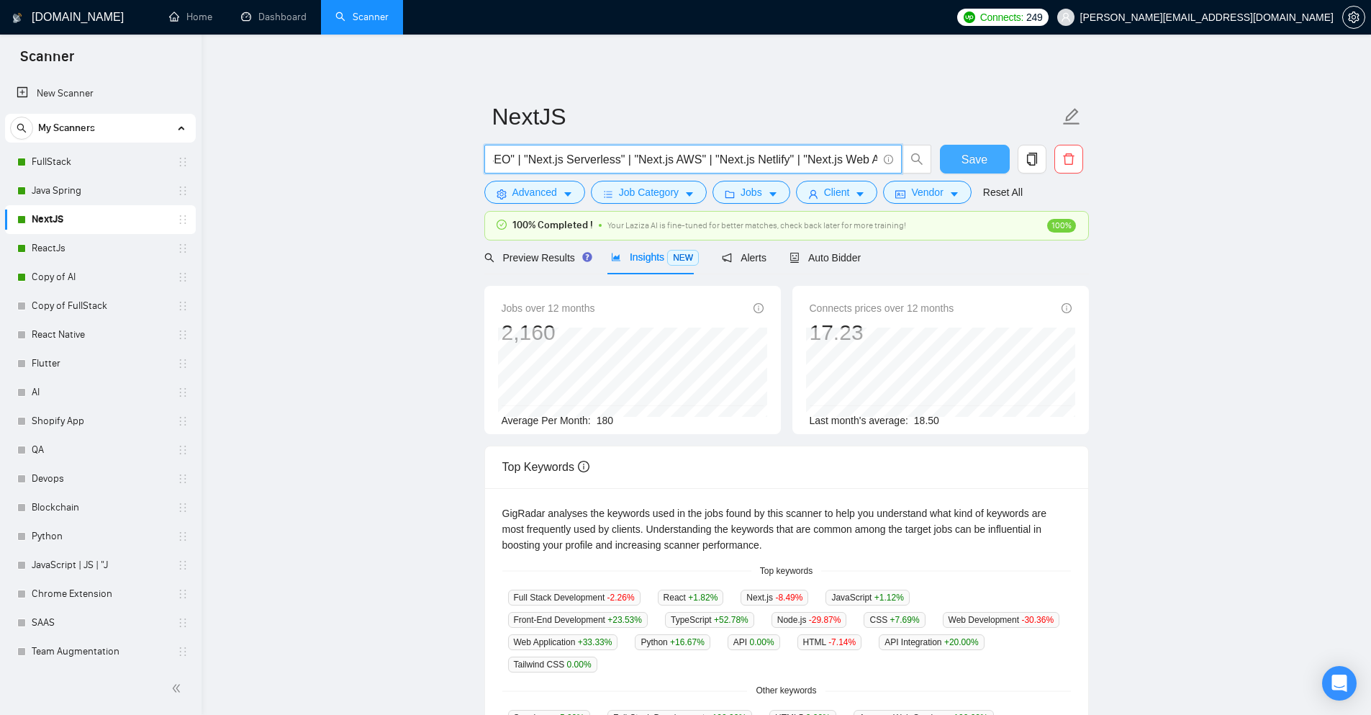
type input "next.js | "next js" | nextjs | next-js | "React Framework" | "Next.js Developer…"
click at [973, 162] on span "Save" at bounding box center [975, 159] width 26 height 18
click at [90, 195] on link "Java Spring" at bounding box center [100, 190] width 137 height 29
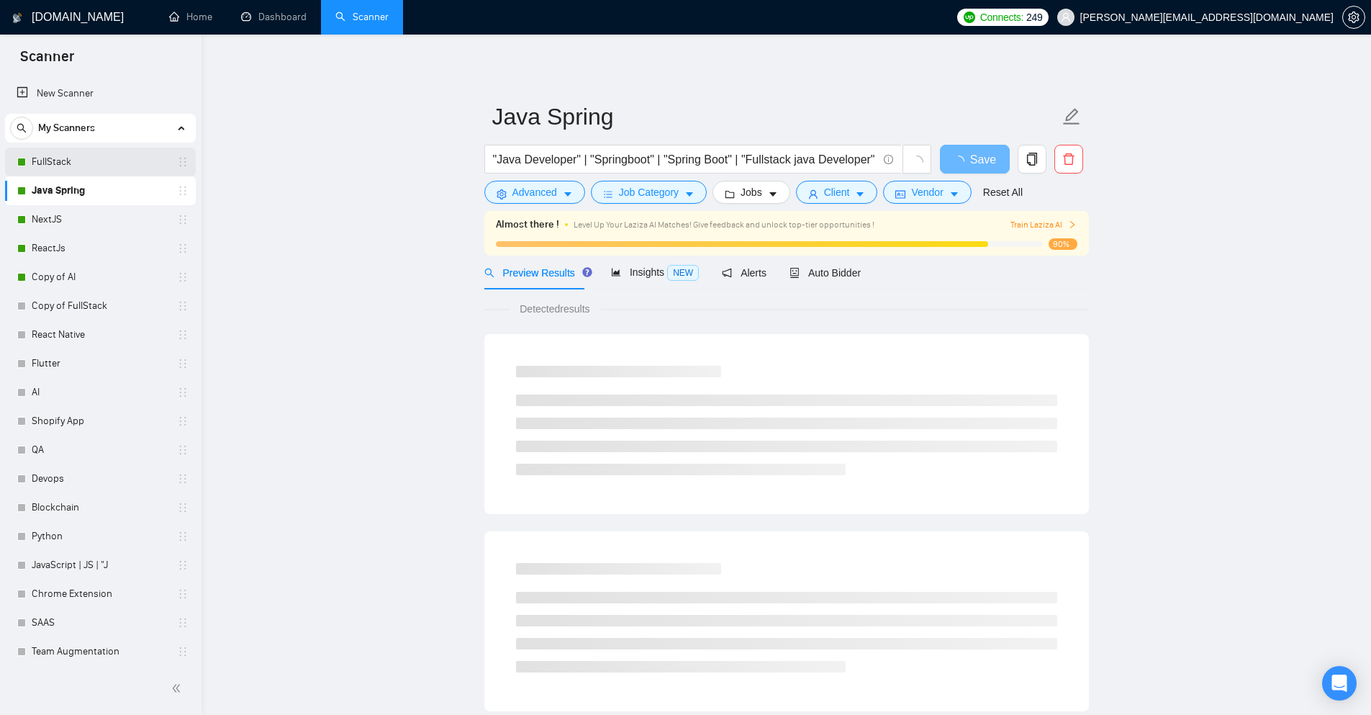
click at [63, 168] on link "FullStack" at bounding box center [100, 162] width 137 height 29
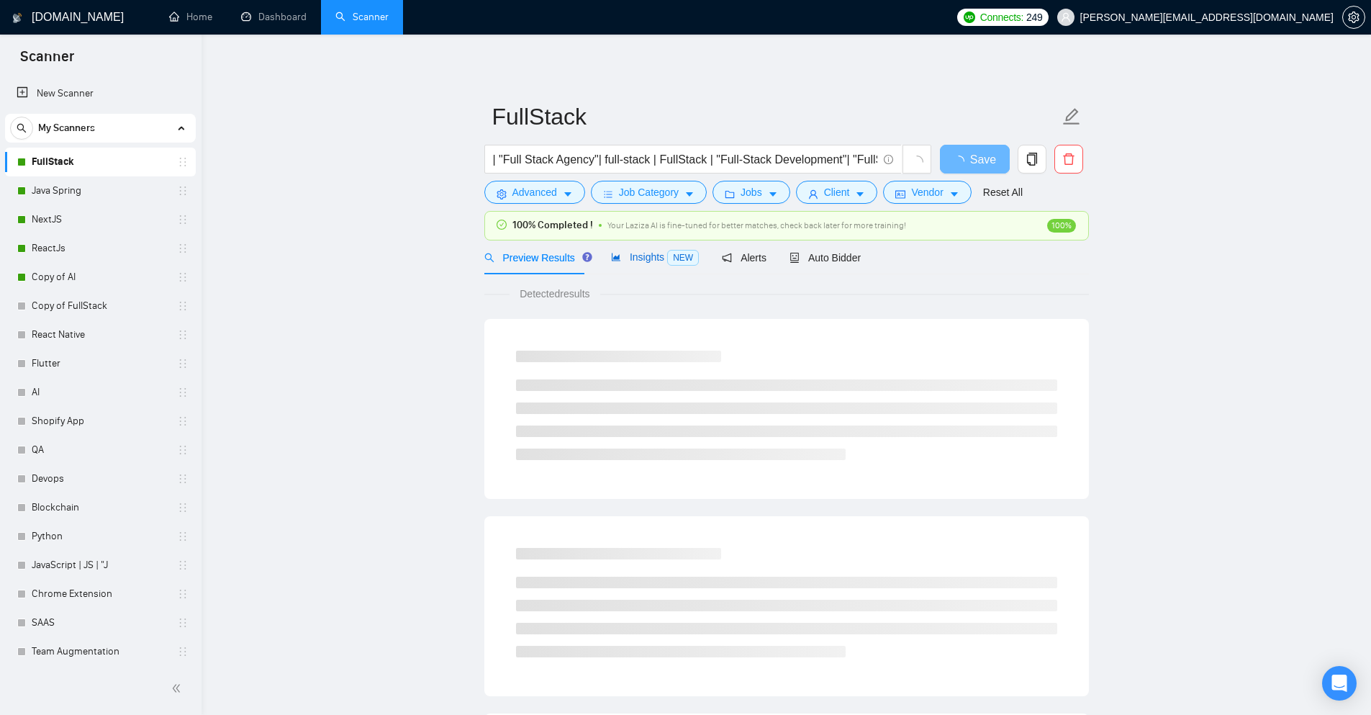
click at [633, 258] on span "Insights NEW" at bounding box center [655, 257] width 88 height 12
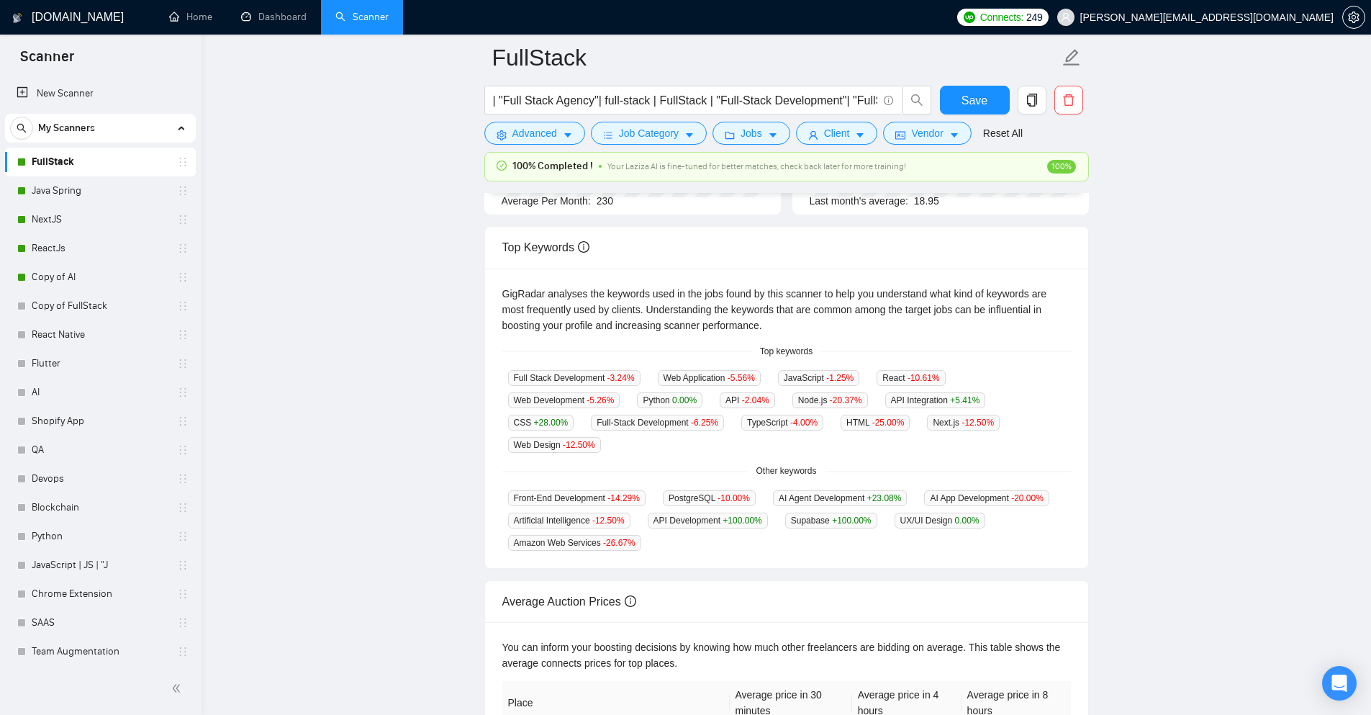
scroll to position [216, 0]
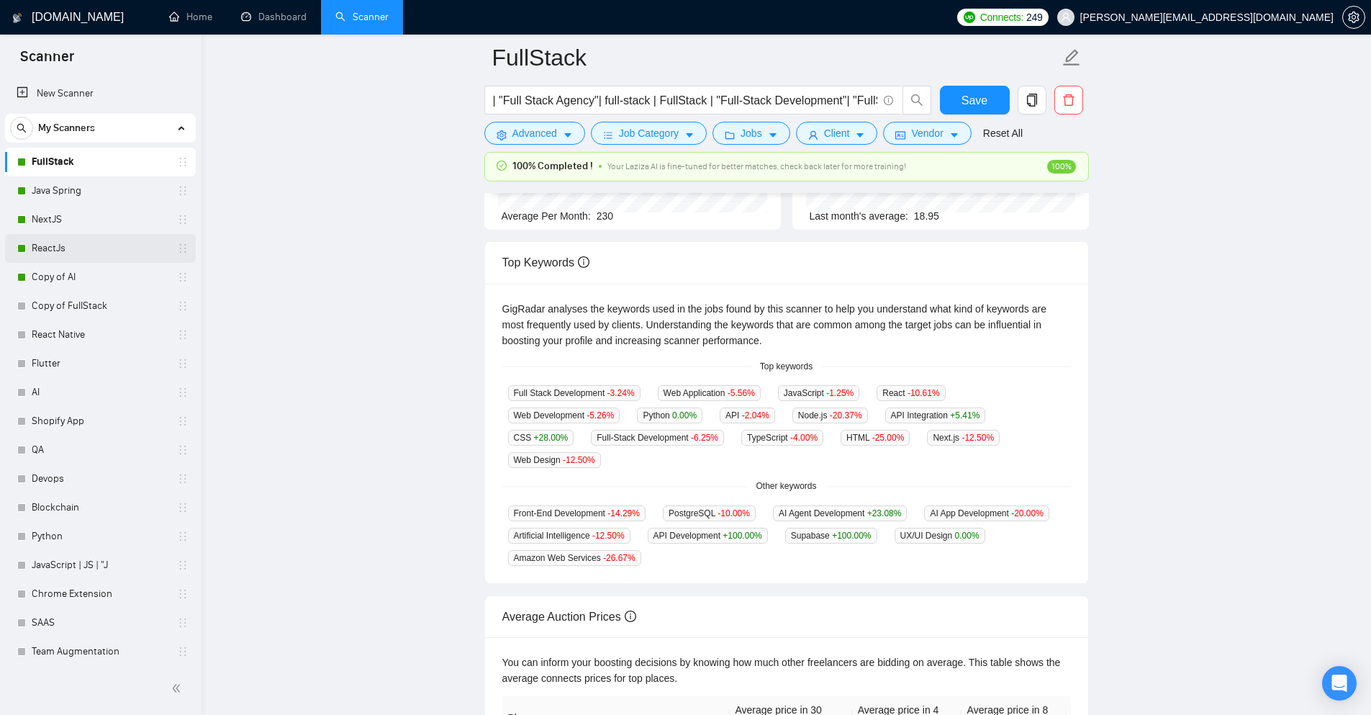
click at [40, 240] on link "ReactJs" at bounding box center [100, 248] width 137 height 29
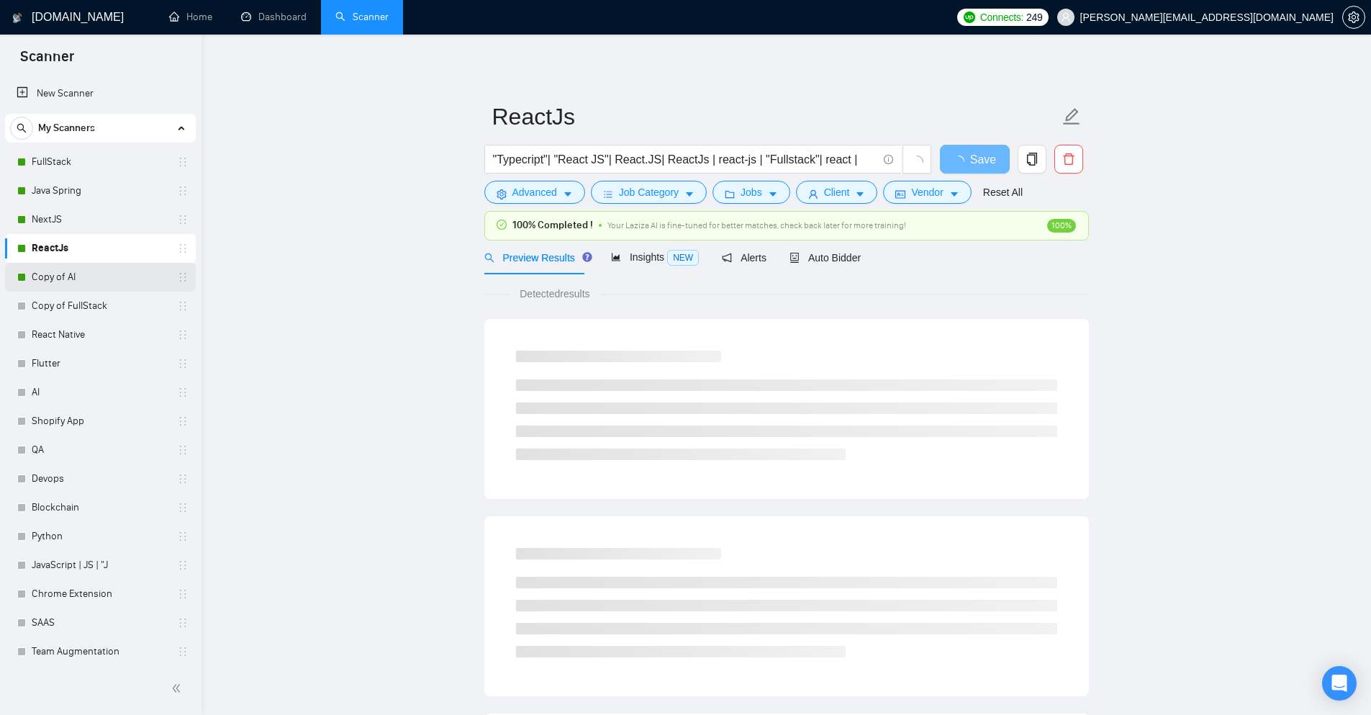
click at [54, 267] on link "Copy of AI" at bounding box center [100, 277] width 137 height 29
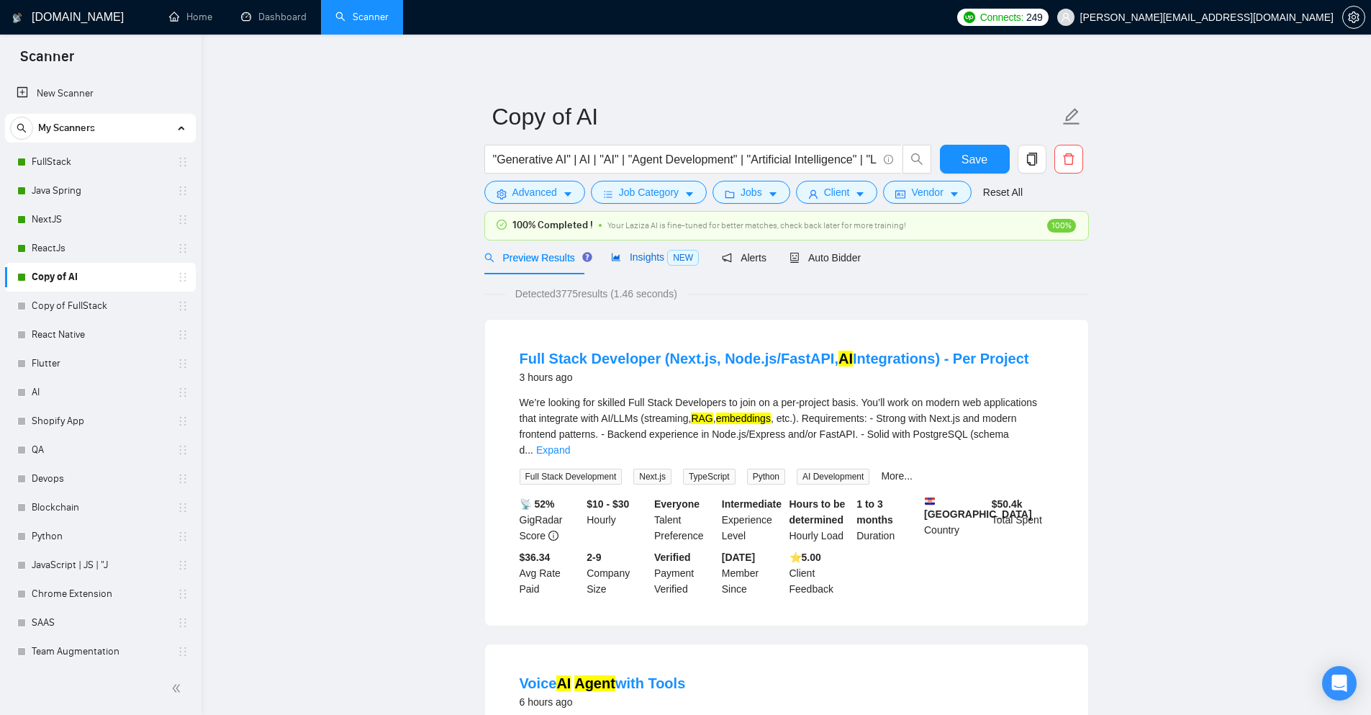
click at [633, 262] on span "Insights NEW" at bounding box center [655, 257] width 88 height 12
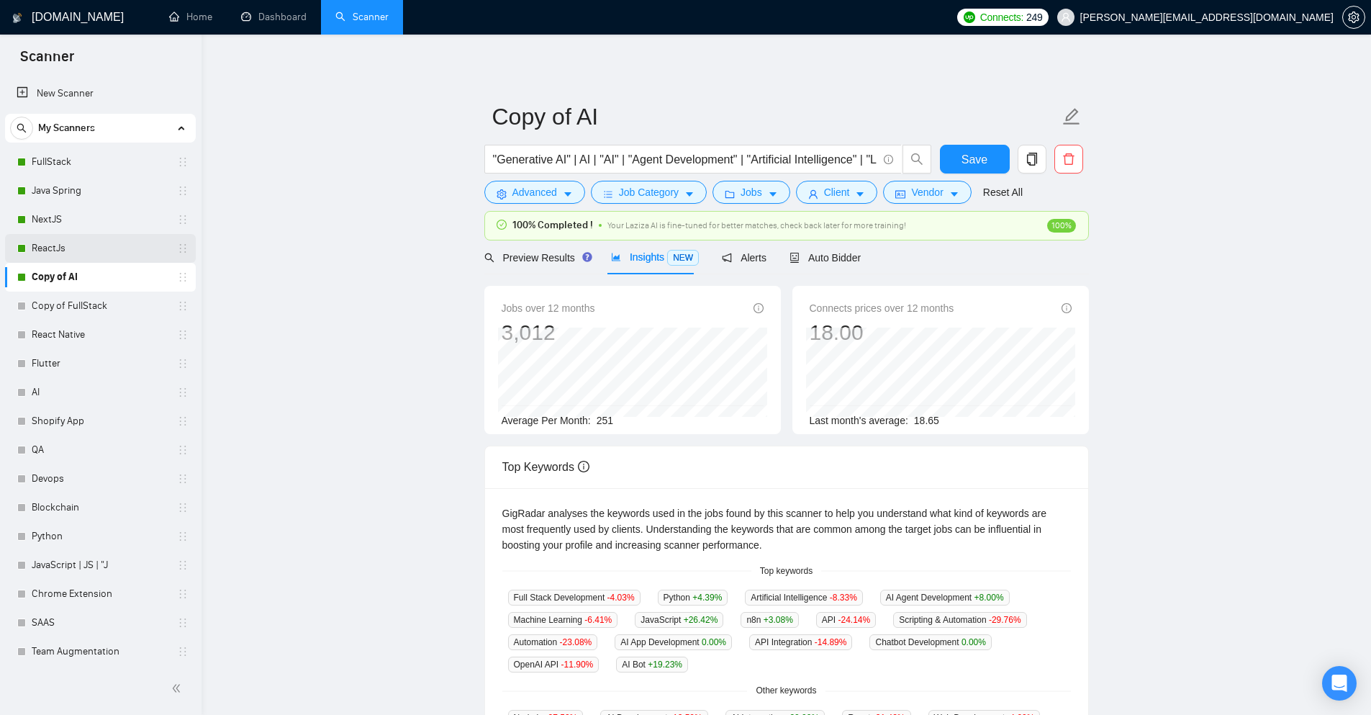
click at [44, 238] on link "ReactJs" at bounding box center [100, 248] width 137 height 29
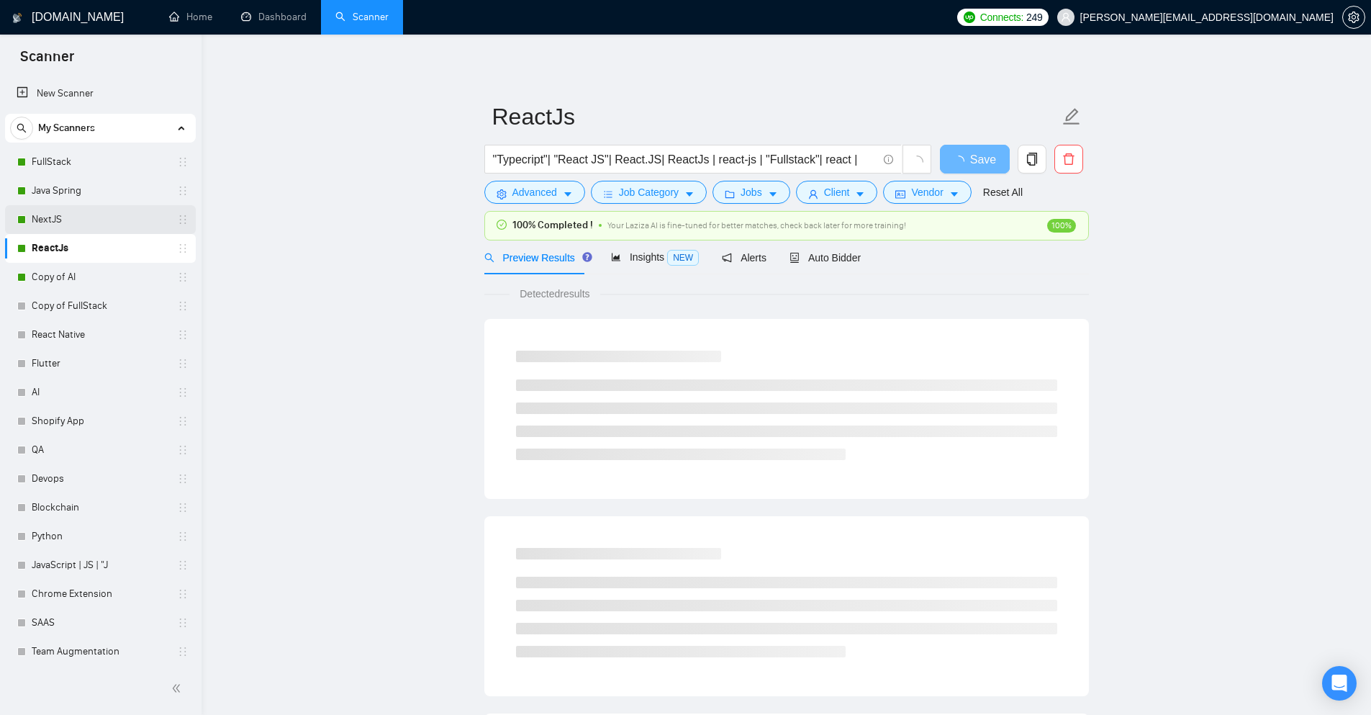
click at [58, 220] on link "NextJS" at bounding box center [100, 219] width 137 height 29
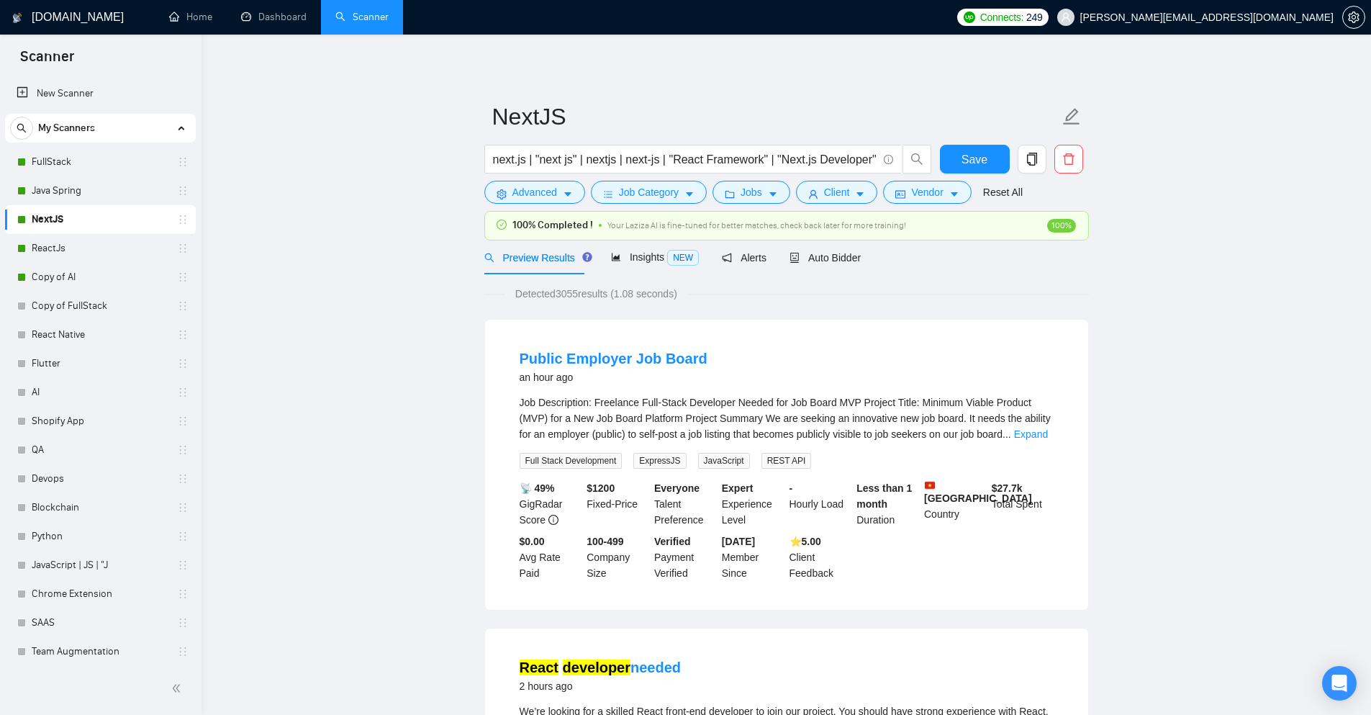
click at [91, 131] on span "My Scanners" at bounding box center [66, 128] width 57 height 29
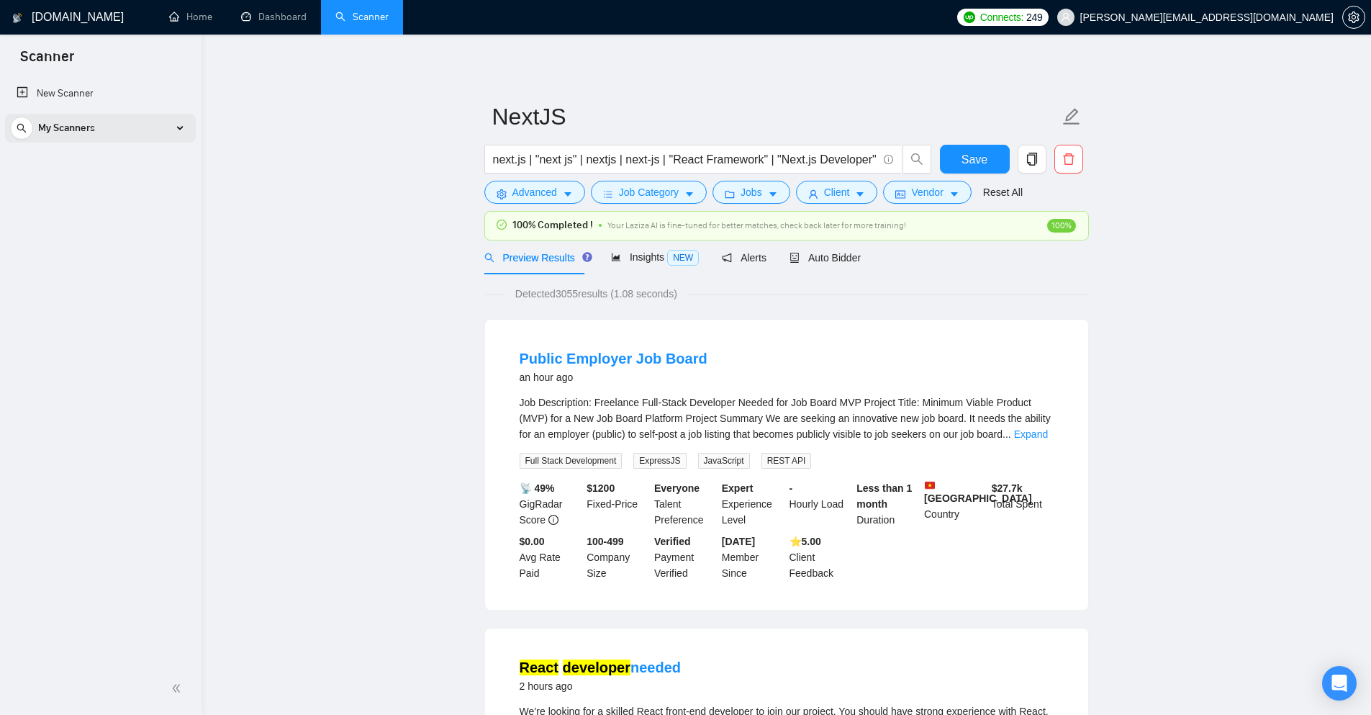
click at [91, 131] on span "My Scanners" at bounding box center [66, 128] width 57 height 29
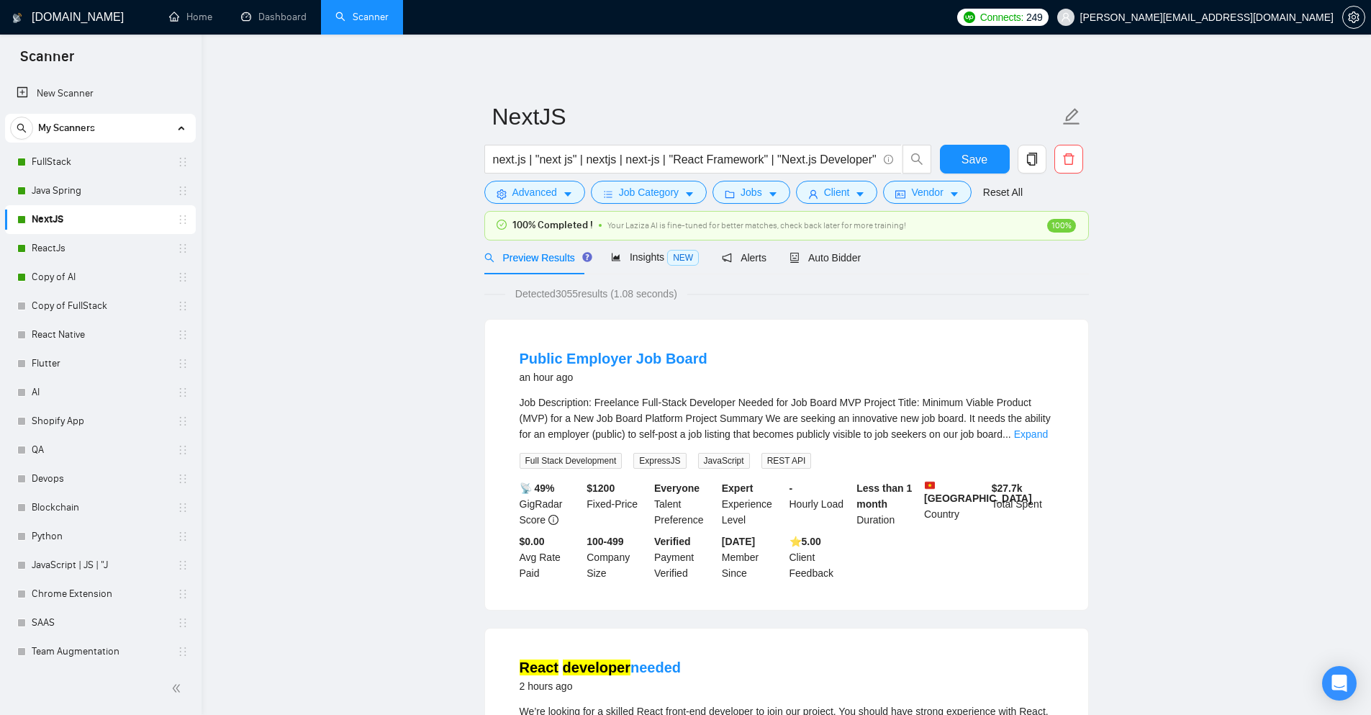
click at [55, 122] on span "My Scanners" at bounding box center [66, 128] width 57 height 29
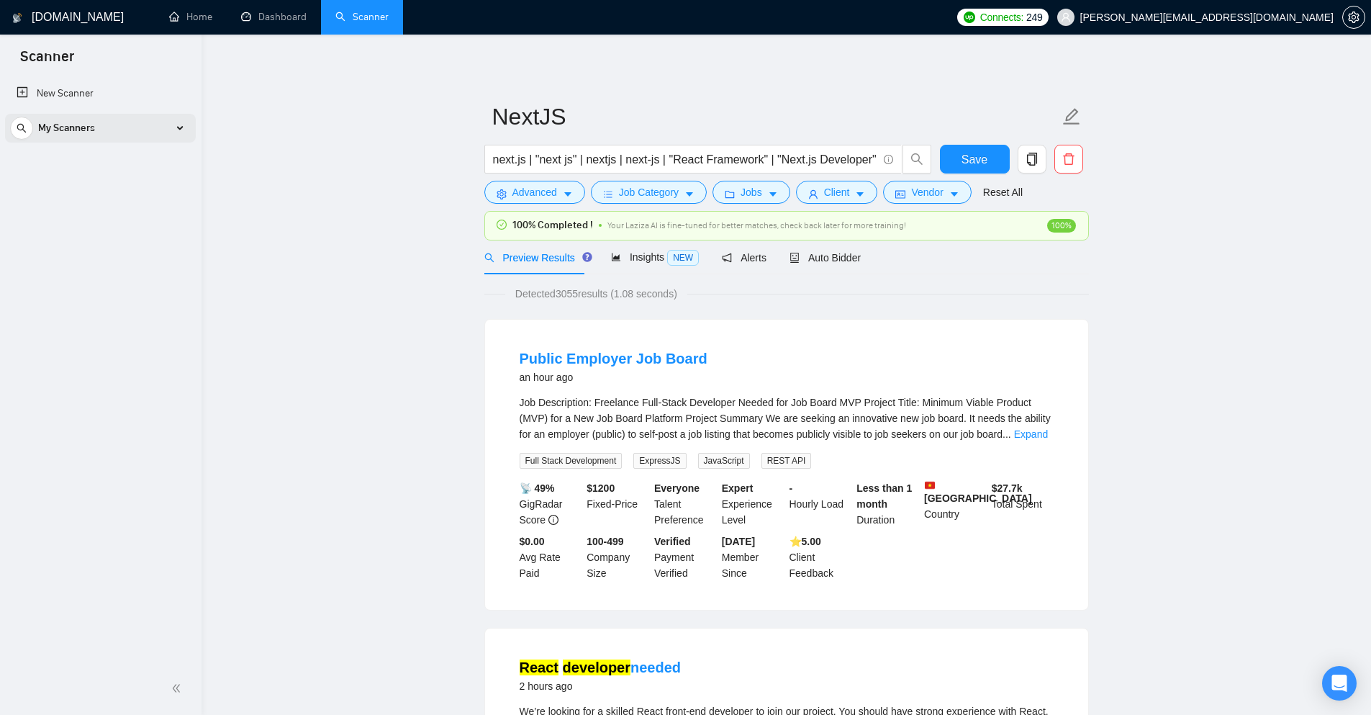
click at [54, 124] on span "My Scanners" at bounding box center [66, 128] width 57 height 29
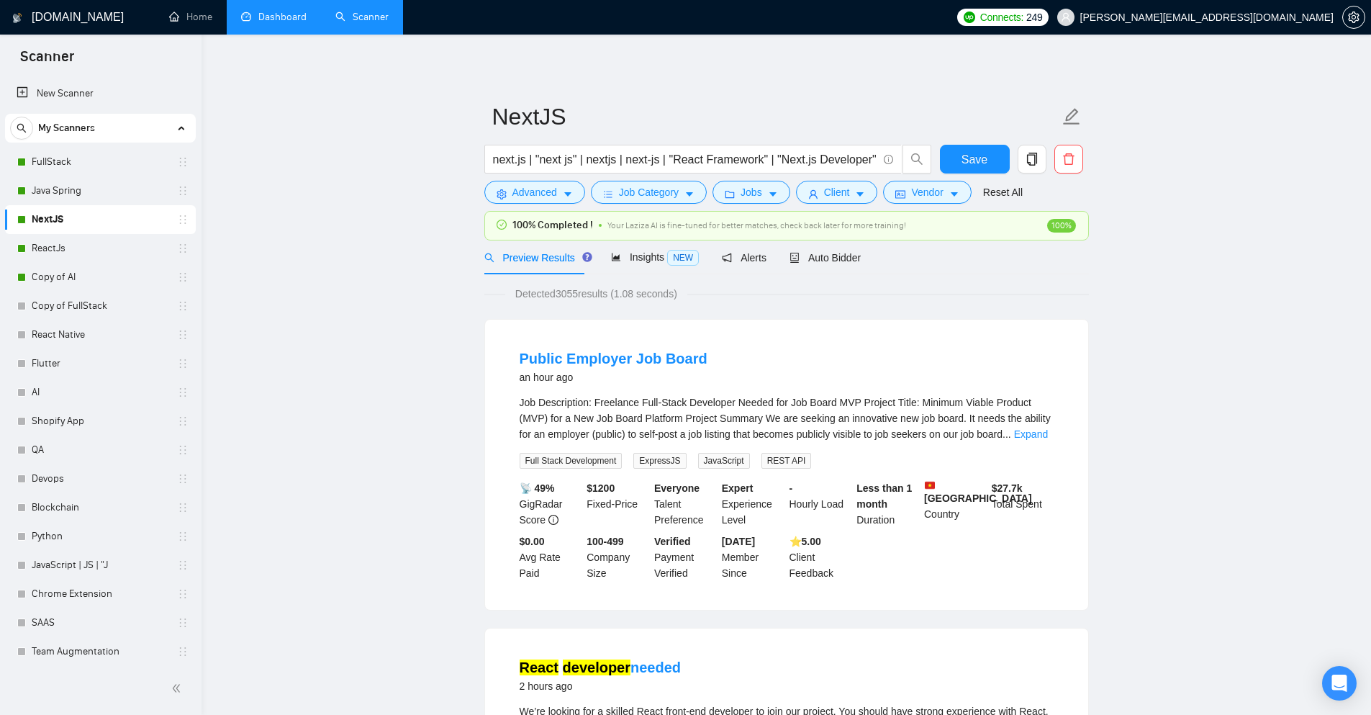
click at [279, 23] on link "Dashboard" at bounding box center [274, 17] width 66 height 12
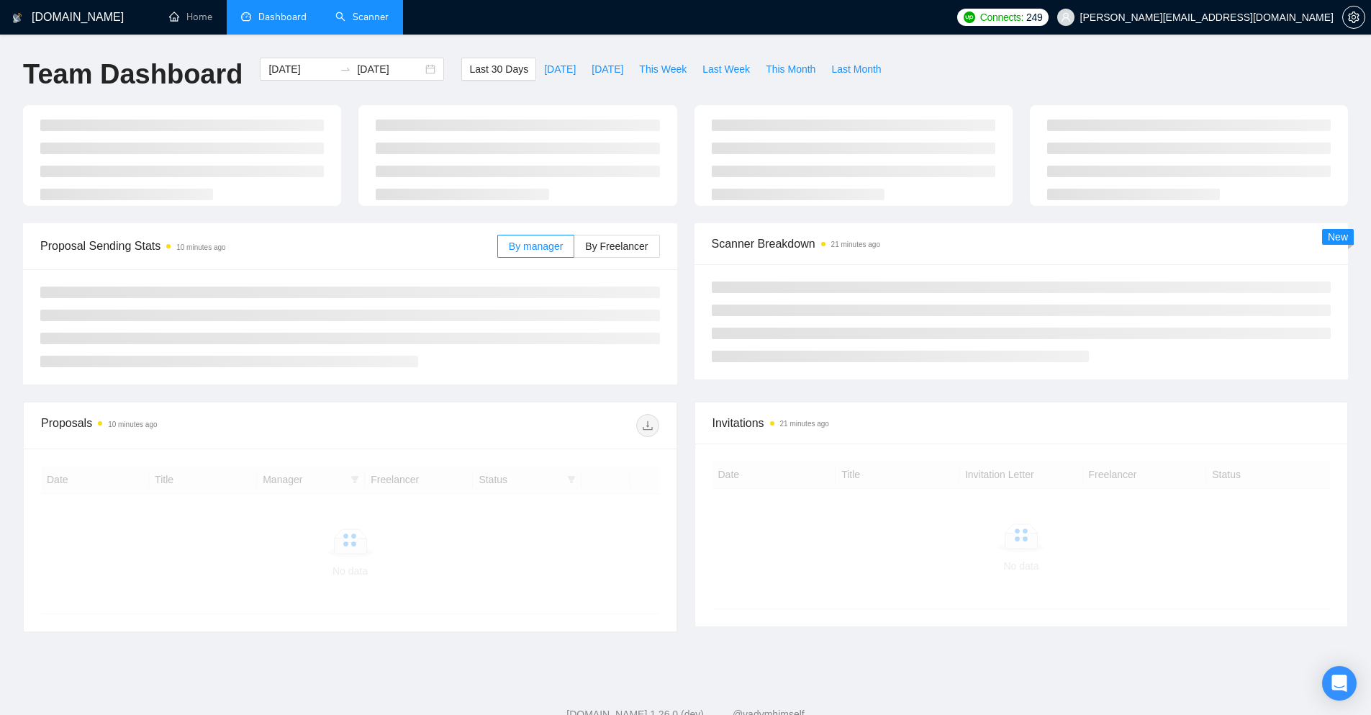
click at [378, 12] on link "Scanner" at bounding box center [361, 17] width 53 height 12
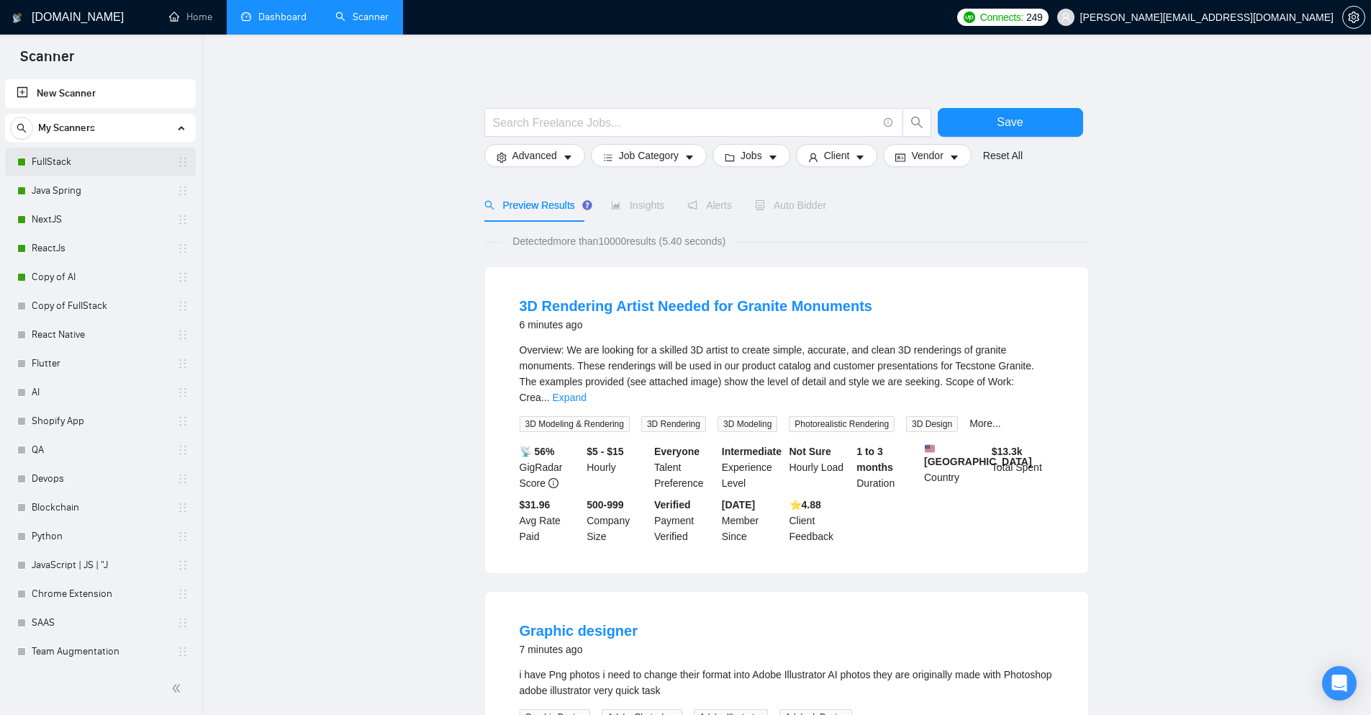
click at [45, 159] on link "FullStack" at bounding box center [100, 162] width 137 height 29
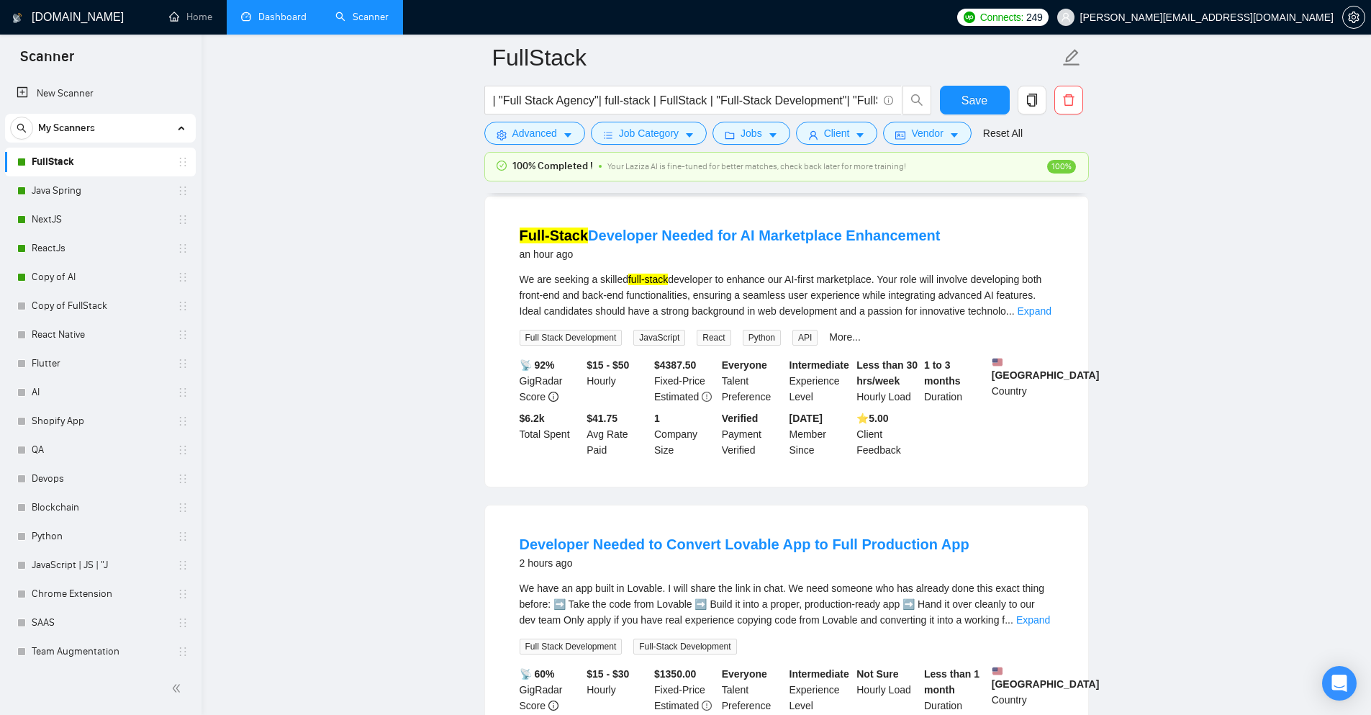
scroll to position [72, 0]
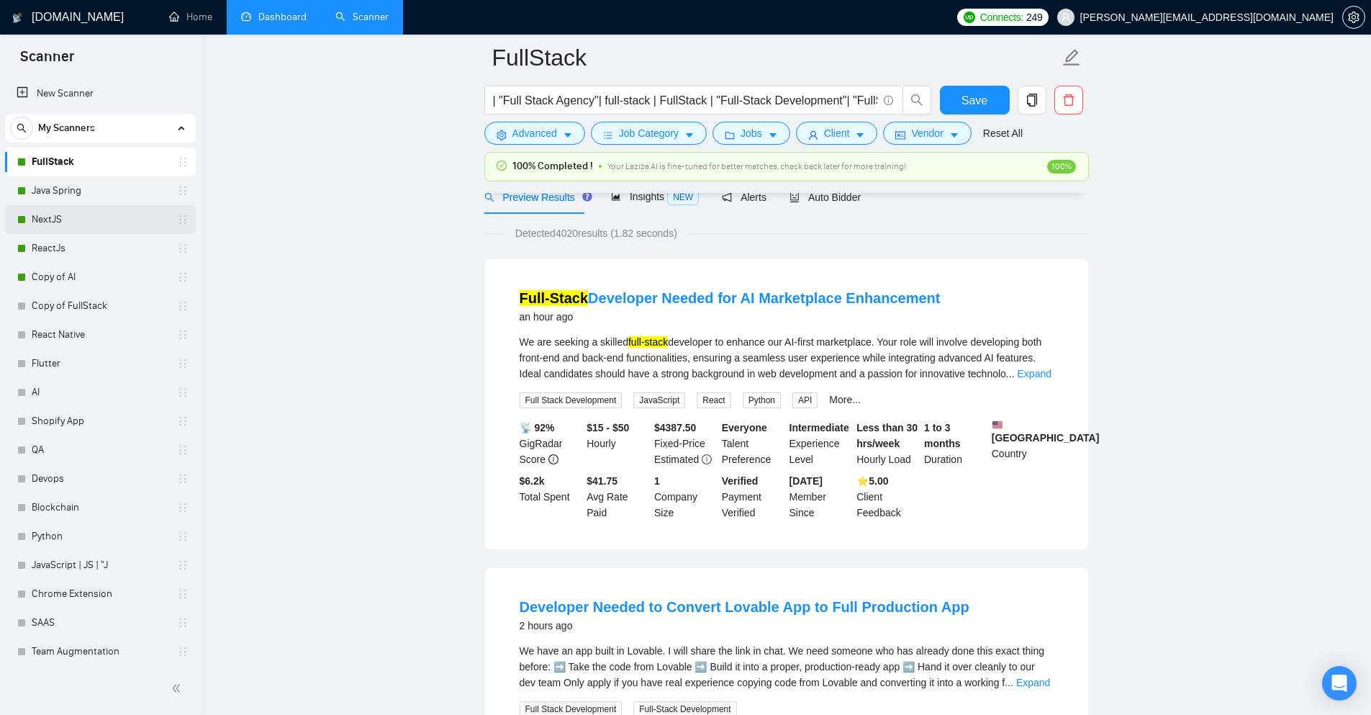
click at [91, 227] on link "NextJS" at bounding box center [100, 219] width 137 height 29
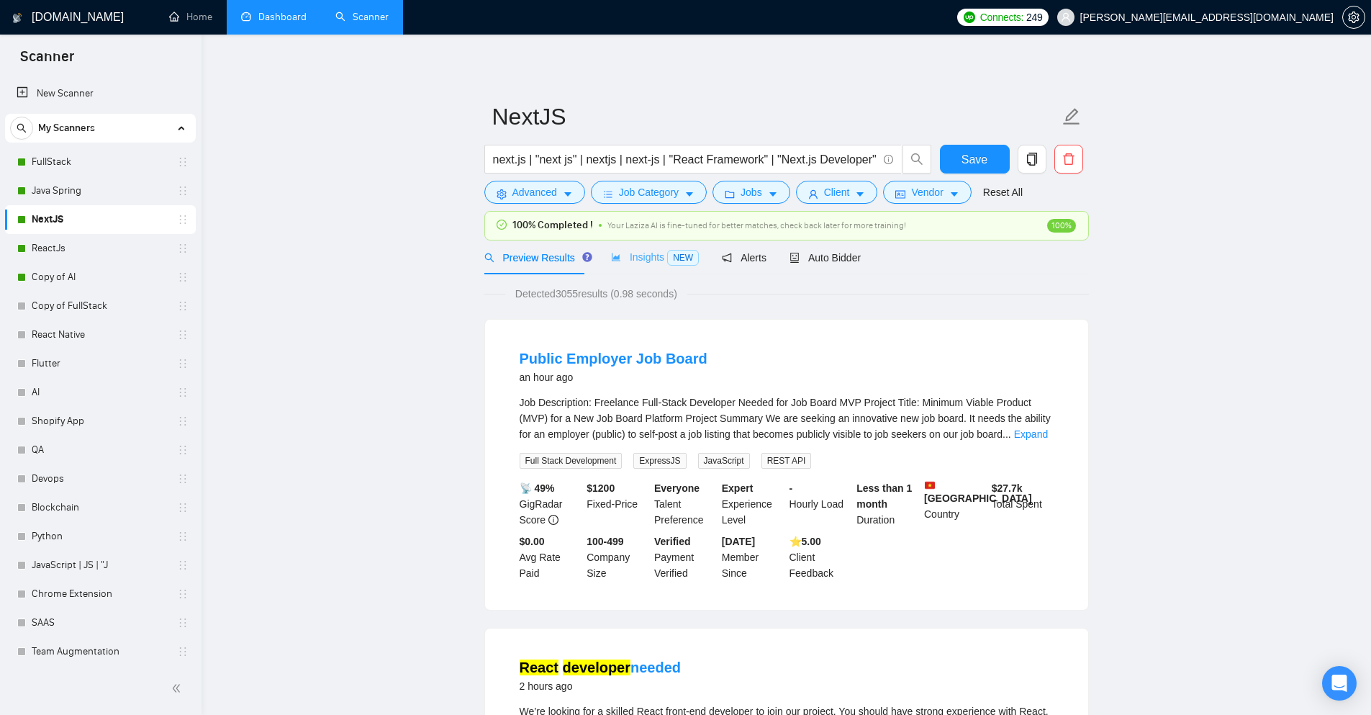
click at [657, 266] on div "Insights NEW" at bounding box center [655, 257] width 88 height 34
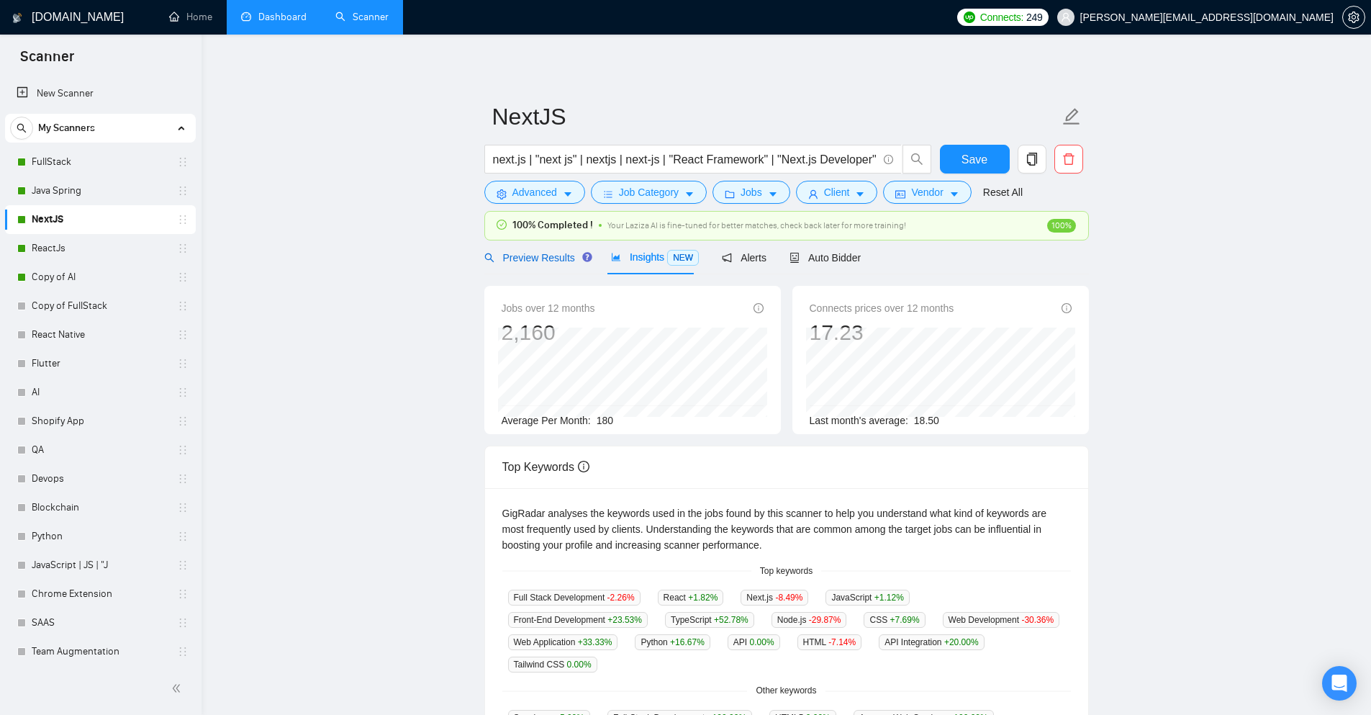
click at [554, 263] on span "Preview Results" at bounding box center [536, 258] width 104 height 12
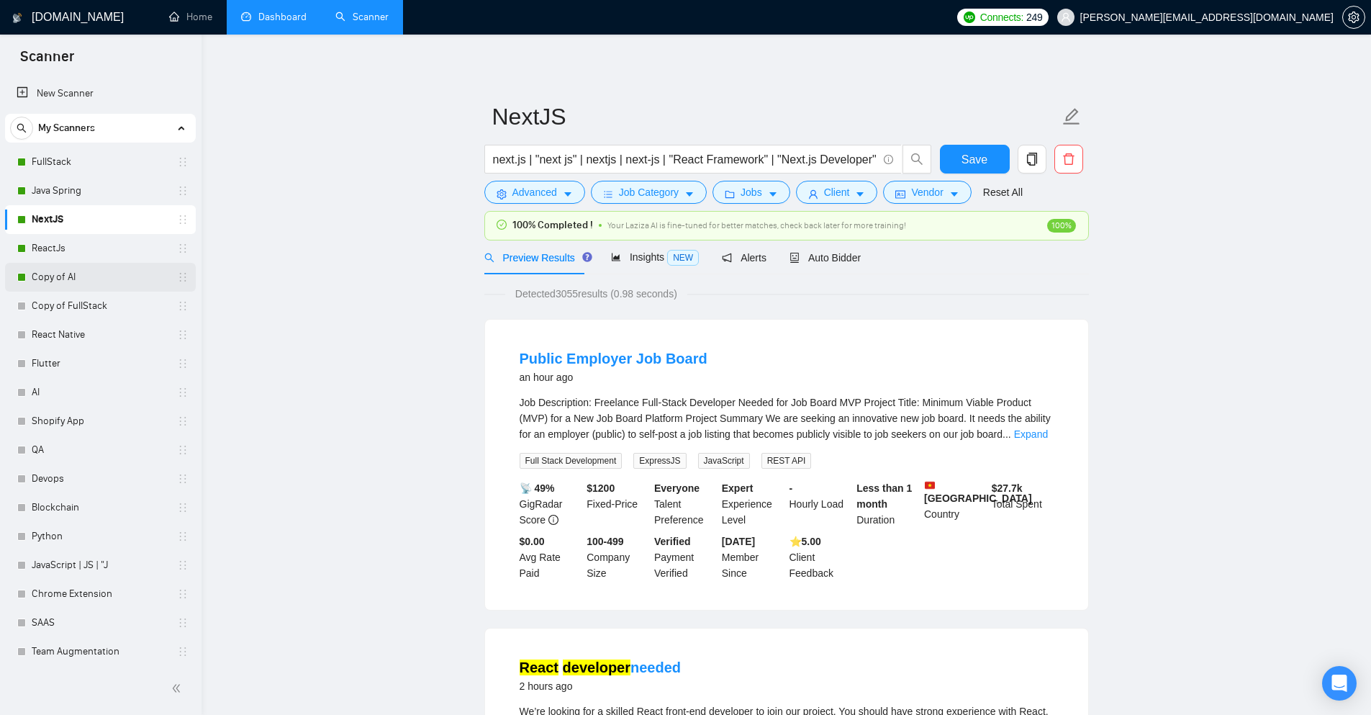
click at [82, 284] on link "Copy of AI" at bounding box center [100, 277] width 137 height 29
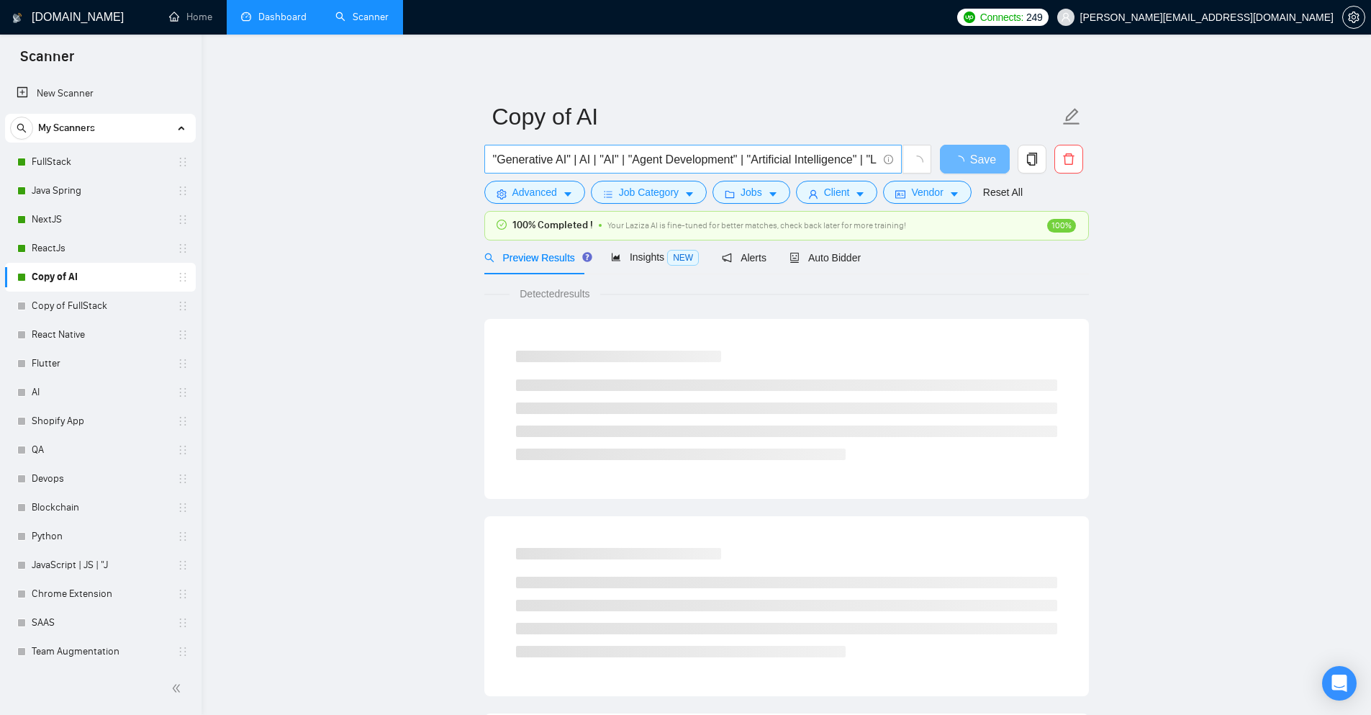
click at [619, 154] on input ""Generative AI" | AI | "AI" | "Agent Development" | "Artificial Intelligence" |…" at bounding box center [685, 159] width 384 height 18
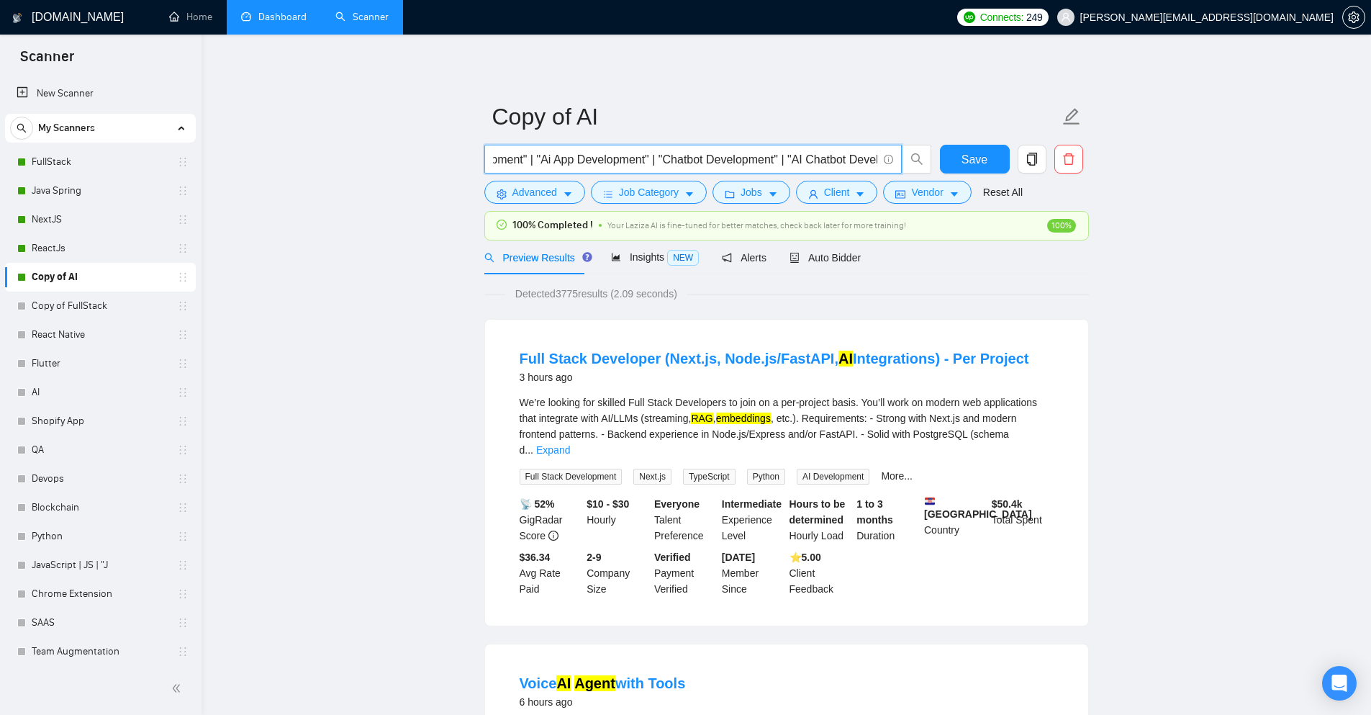
scroll to position [0, 4046]
click at [623, 259] on span "Insights NEW" at bounding box center [655, 257] width 88 height 12
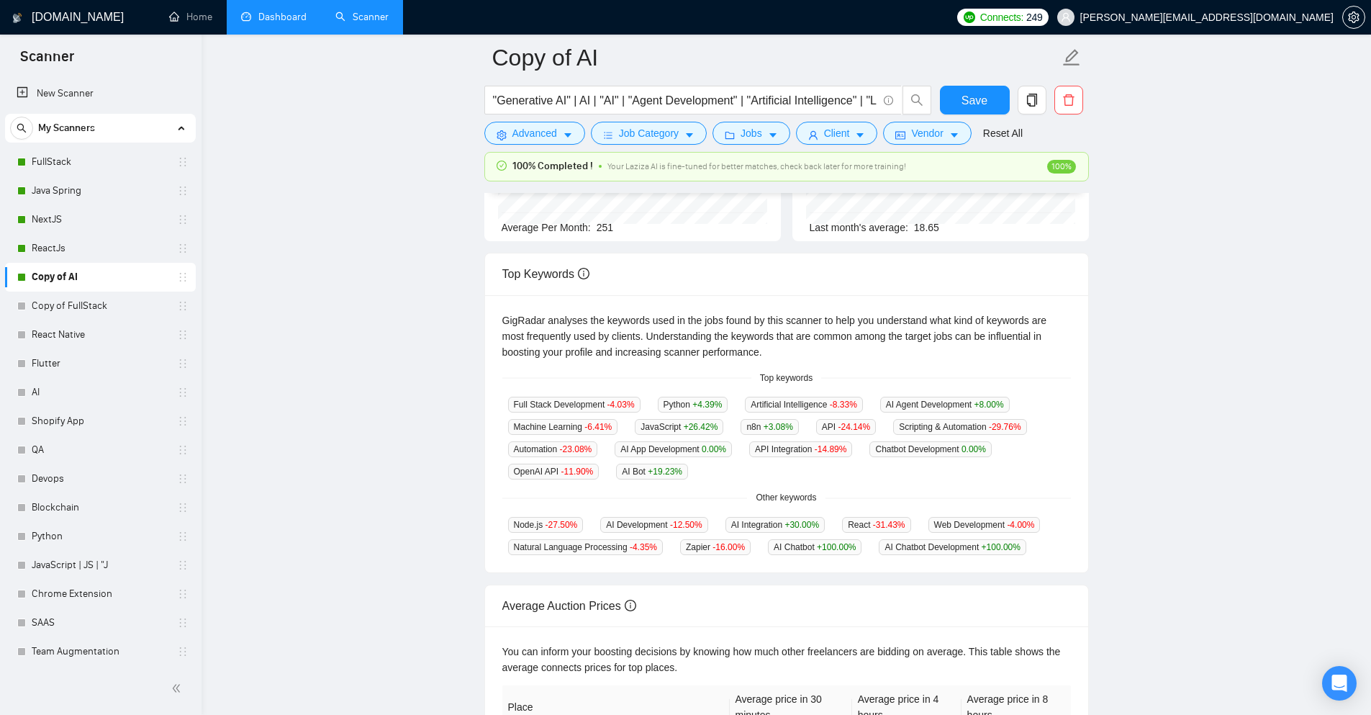
scroll to position [216, 0]
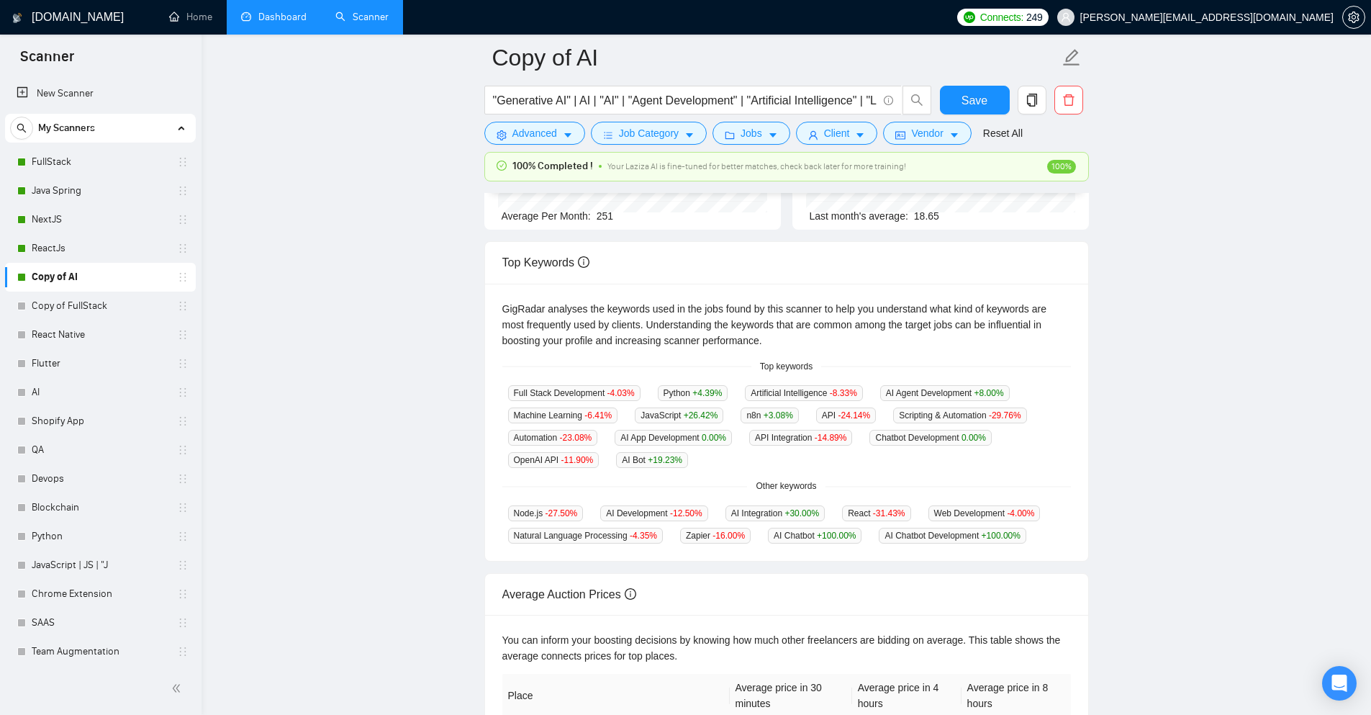
click at [1105, 170] on main "Copy of AI "Generative AI" | AI | "AI" | "Agent Development" | "Artificial Inte…" at bounding box center [787, 345] width 1124 height 1006
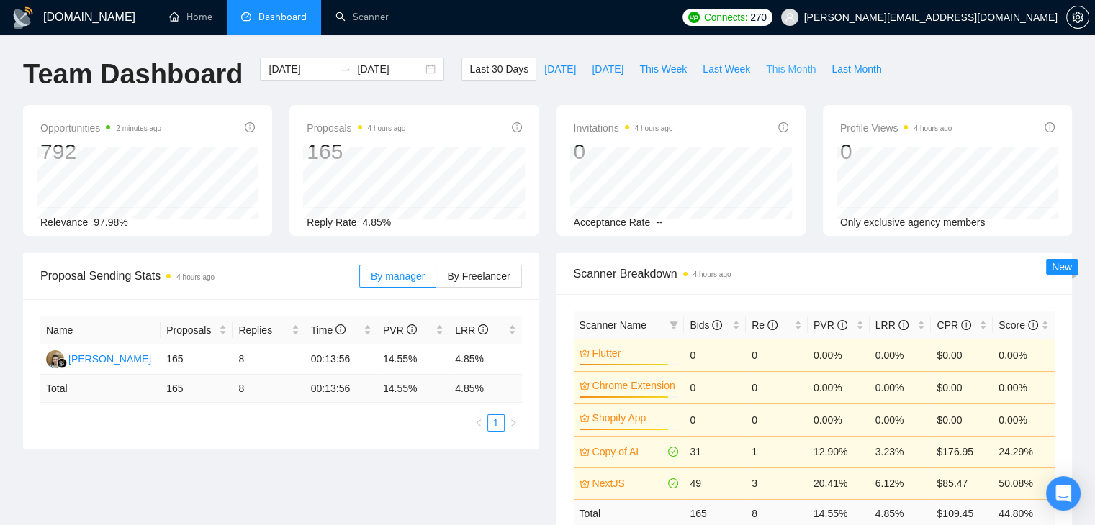
click at [766, 70] on span "This Month" at bounding box center [791, 69] width 50 height 16
type input "2025-09-01"
type input "2025-09-30"
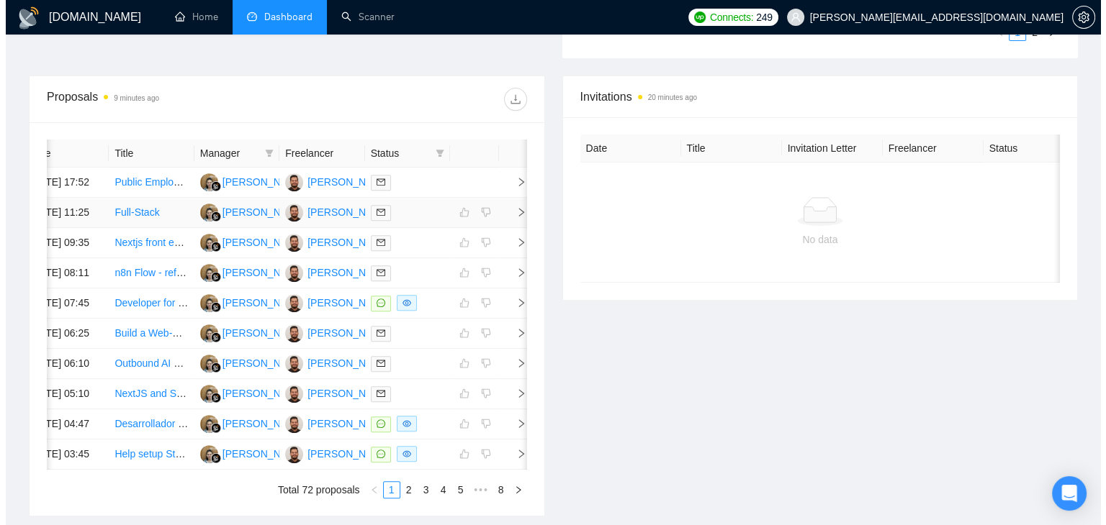
scroll to position [491, 0]
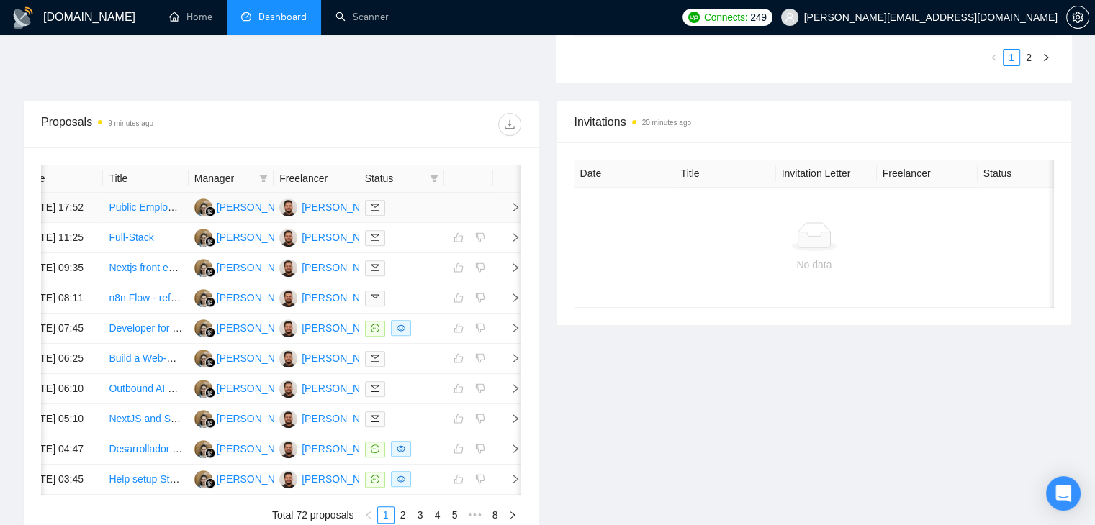
click at [511, 212] on icon "right" at bounding box center [515, 207] width 10 height 10
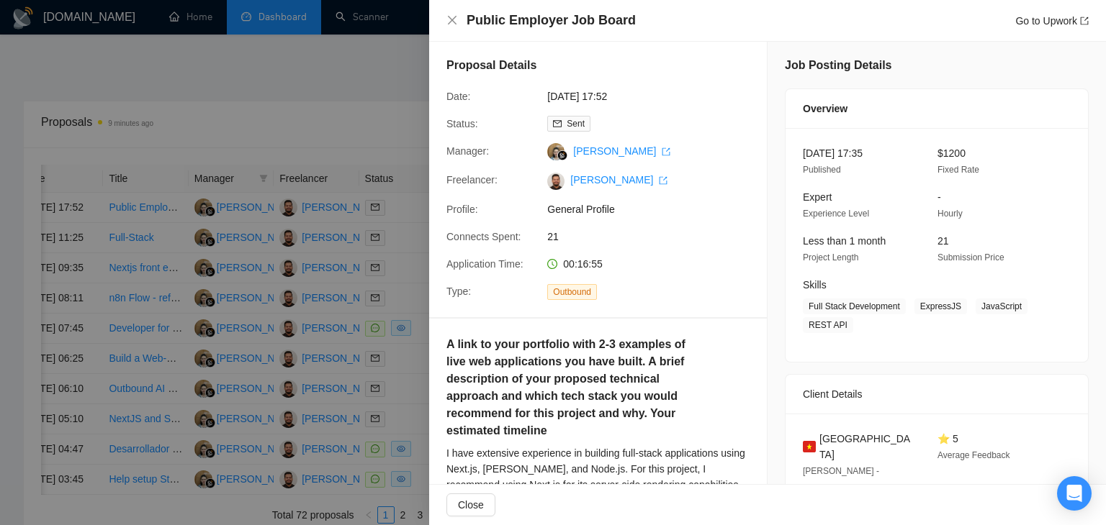
scroll to position [0, 0]
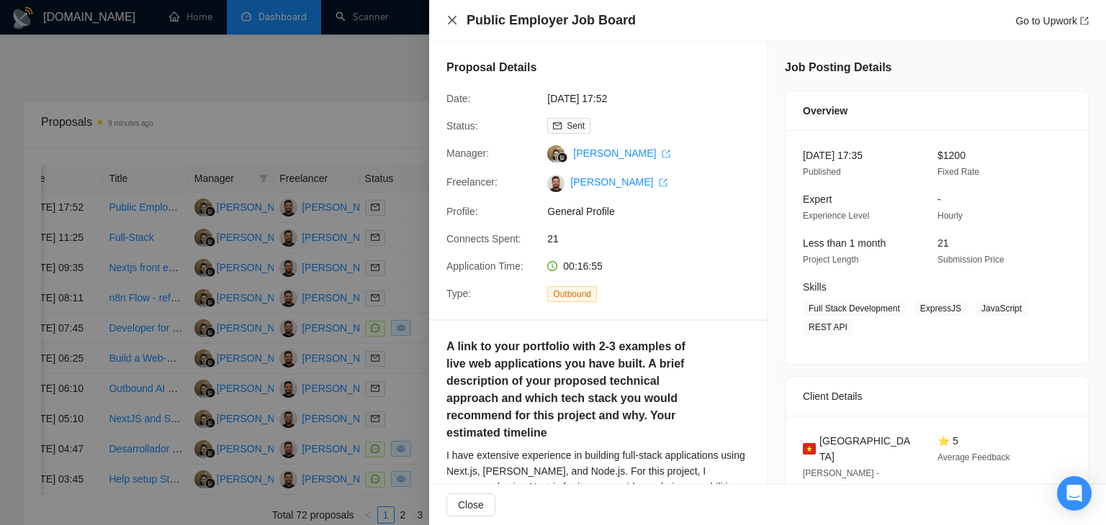
click at [449, 16] on icon "close" at bounding box center [452, 20] width 12 height 12
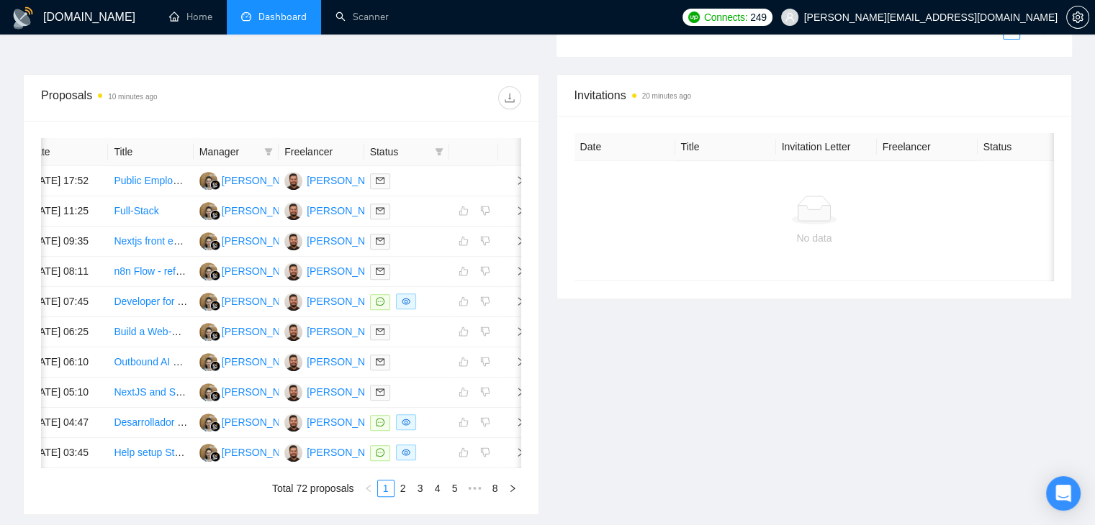
scroll to position [563, 0]
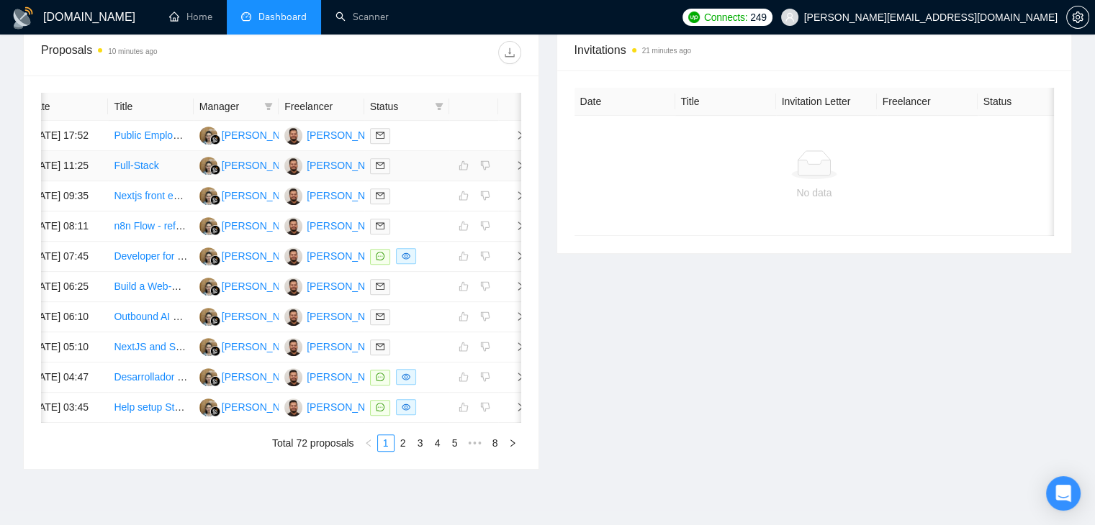
click at [515, 171] on icon "right" at bounding box center [520, 166] width 10 height 10
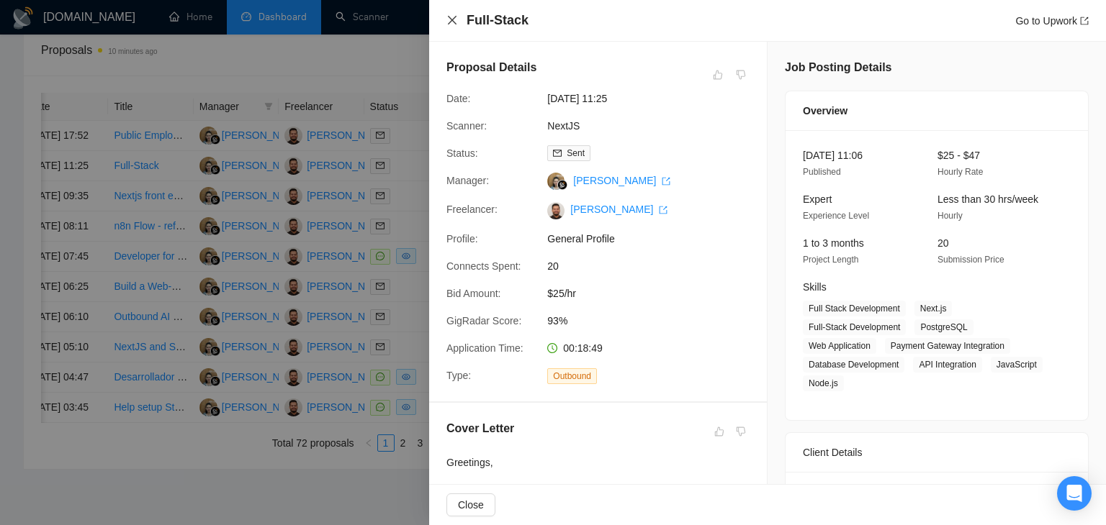
click at [451, 22] on icon "close" at bounding box center [452, 20] width 9 height 9
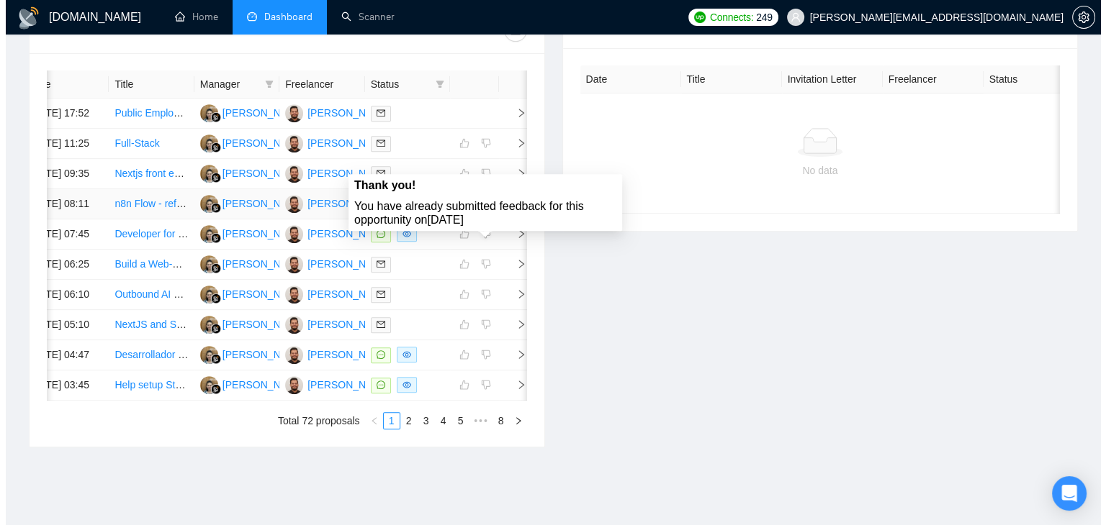
scroll to position [491, 0]
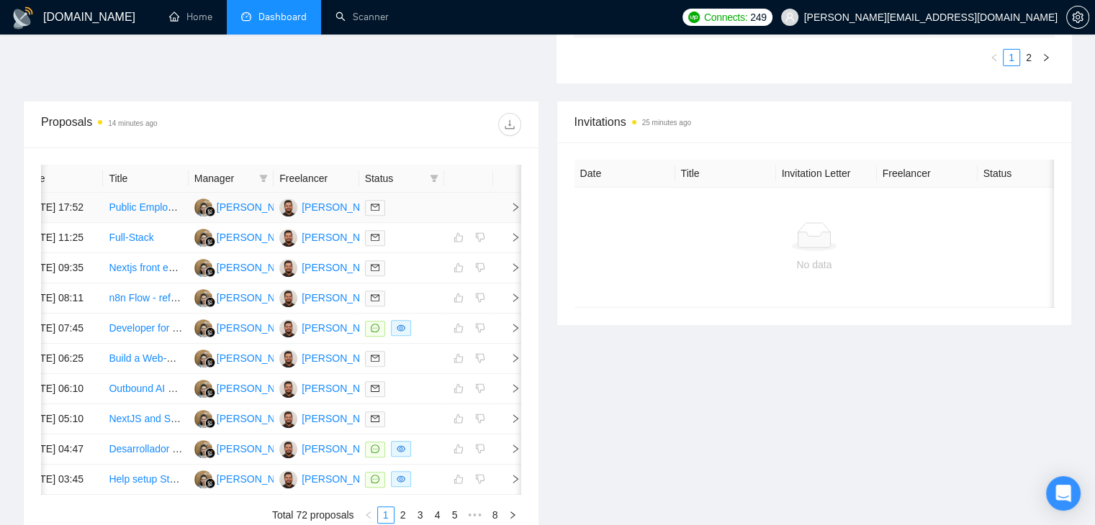
click at [508, 212] on span "right" at bounding box center [510, 207] width 22 height 10
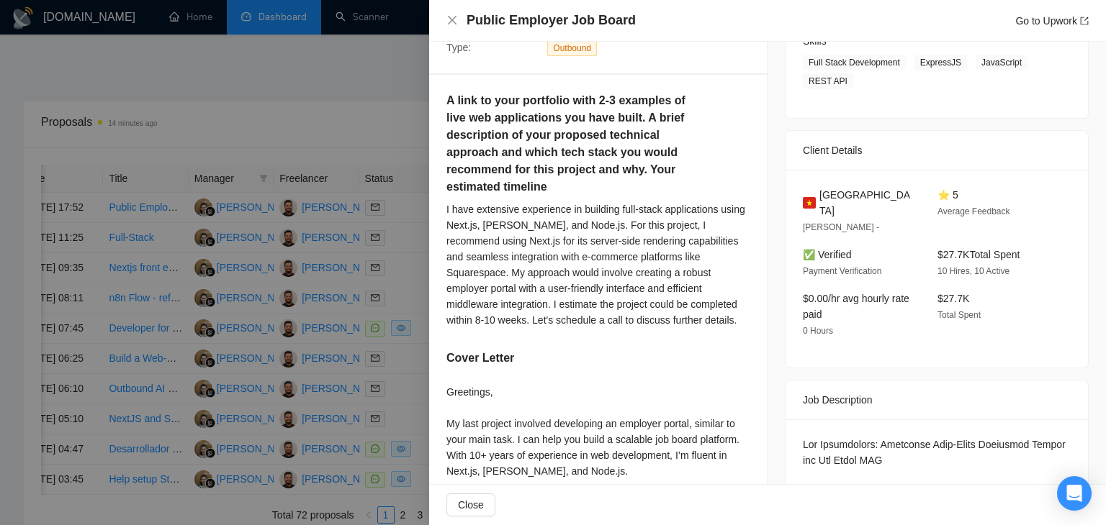
scroll to position [288, 0]
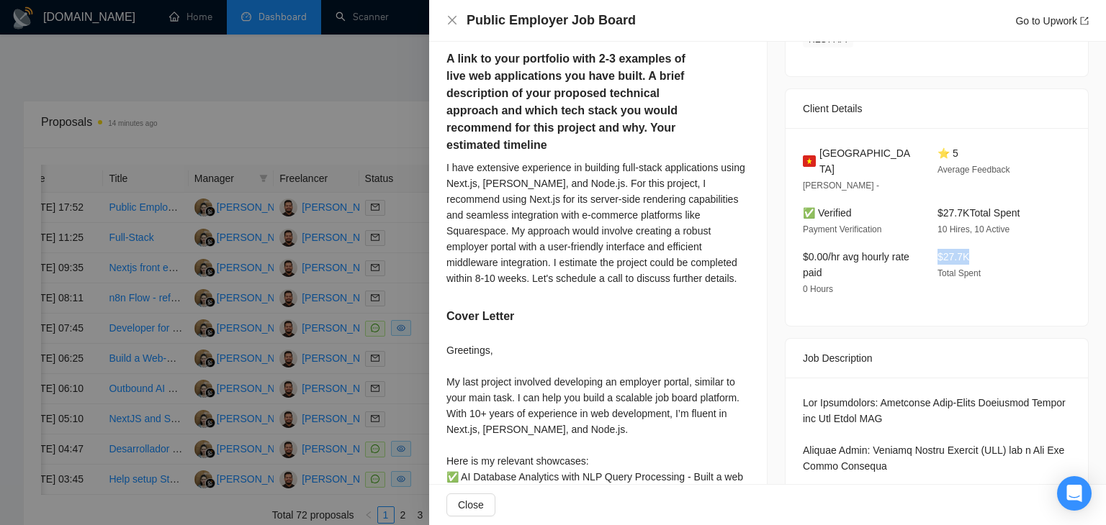
drag, startPoint x: 973, startPoint y: 237, endPoint x: 933, endPoint y: 246, distance: 41.4
click at [933, 249] on div "$27.7K Total Spent" at bounding box center [992, 273] width 123 height 48
click at [937, 251] on span "$27.7K" at bounding box center [953, 257] width 32 height 12
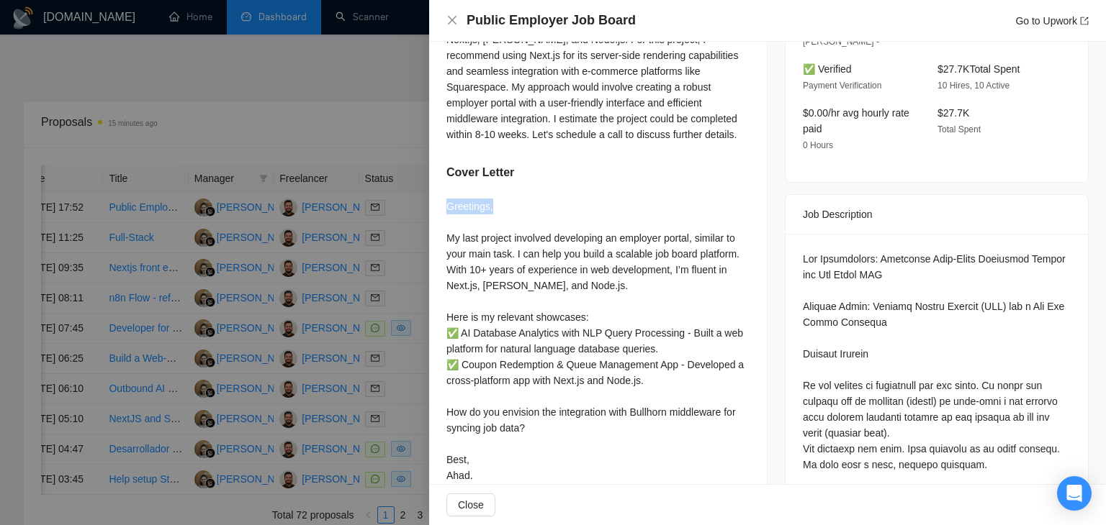
drag, startPoint x: 446, startPoint y: 208, endPoint x: 494, endPoint y: 208, distance: 48.2
click at [494, 208] on div "A link to your portfolio with 2-3 examples of live web applications you have bu…" at bounding box center [598, 198] width 338 height 618
click at [494, 208] on div "Greetings, My last project involved developing an employer portal, similar to y…" at bounding box center [597, 341] width 303 height 285
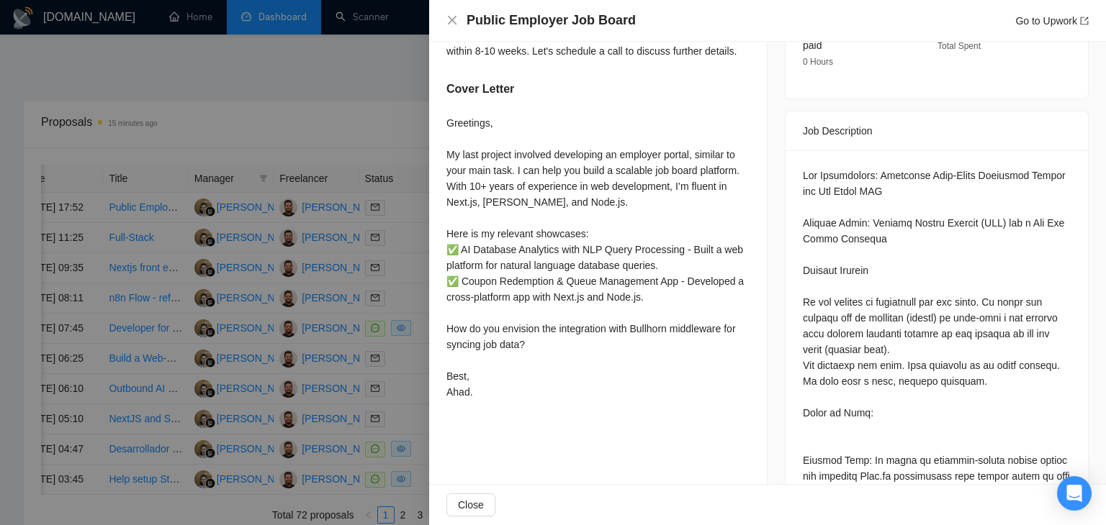
scroll to position [504, 0]
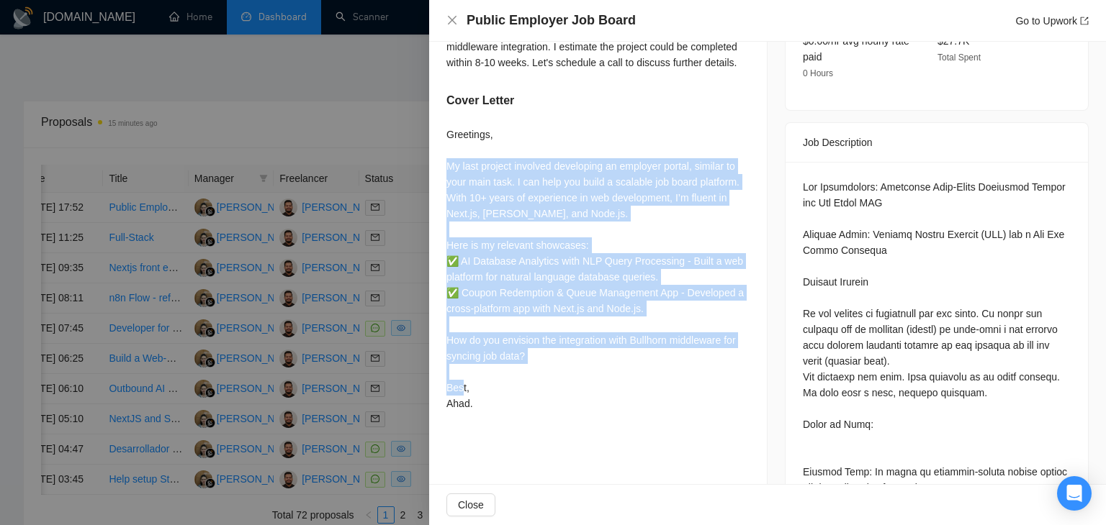
drag, startPoint x: 448, startPoint y: 166, endPoint x: 558, endPoint y: 400, distance: 258.6
click at [558, 400] on div "Greetings, My last project involved developing an employer portal, similar to y…" at bounding box center [597, 269] width 303 height 285
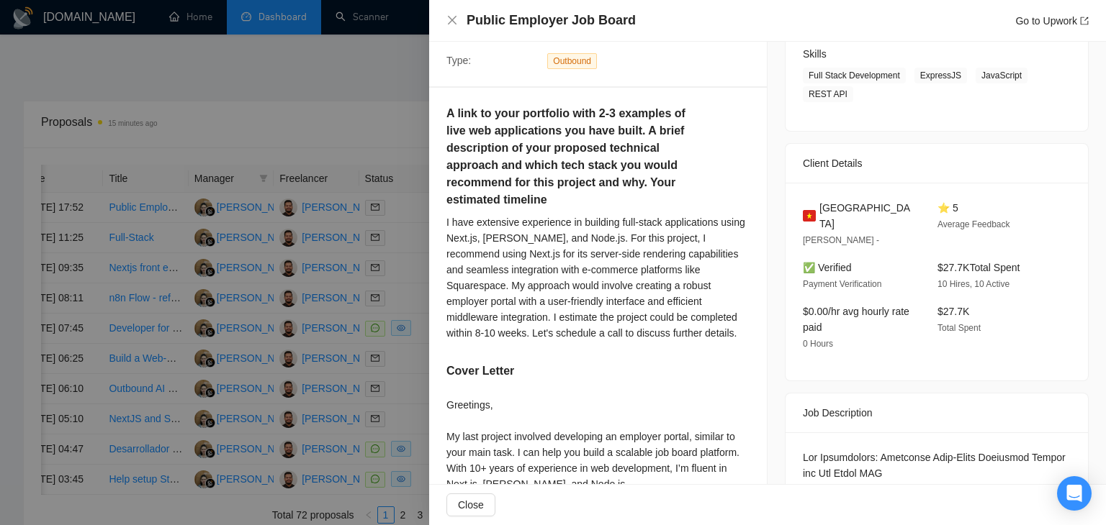
scroll to position [216, 0]
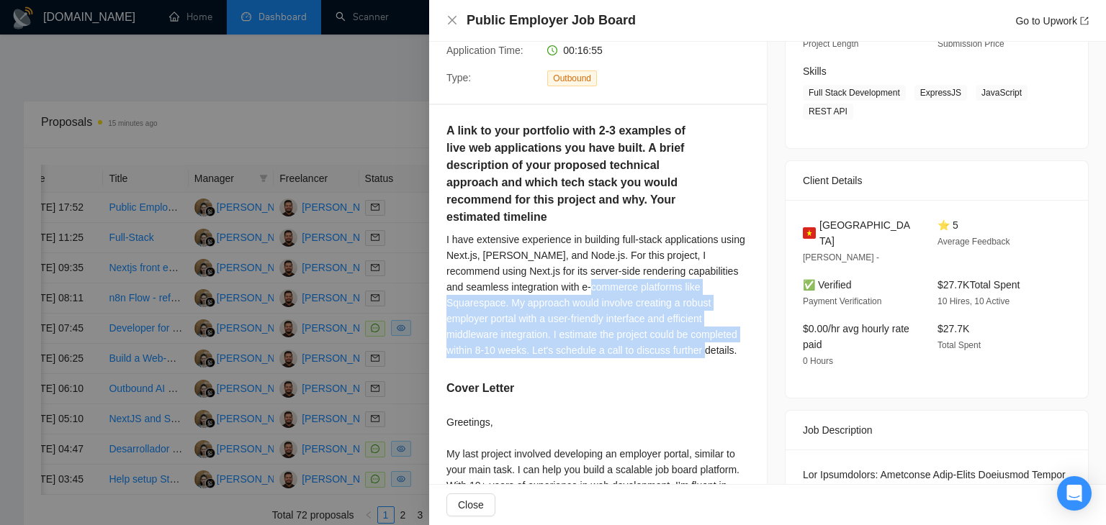
drag, startPoint x: 650, startPoint y: 345, endPoint x: 573, endPoint y: 283, distance: 98.8
click at [573, 283] on div "I have extensive experience in building full-stack applications using Next.js, …" at bounding box center [597, 295] width 303 height 127
click at [619, 294] on div "I have extensive experience in building full-stack applications using Next.js, …" at bounding box center [597, 295] width 303 height 127
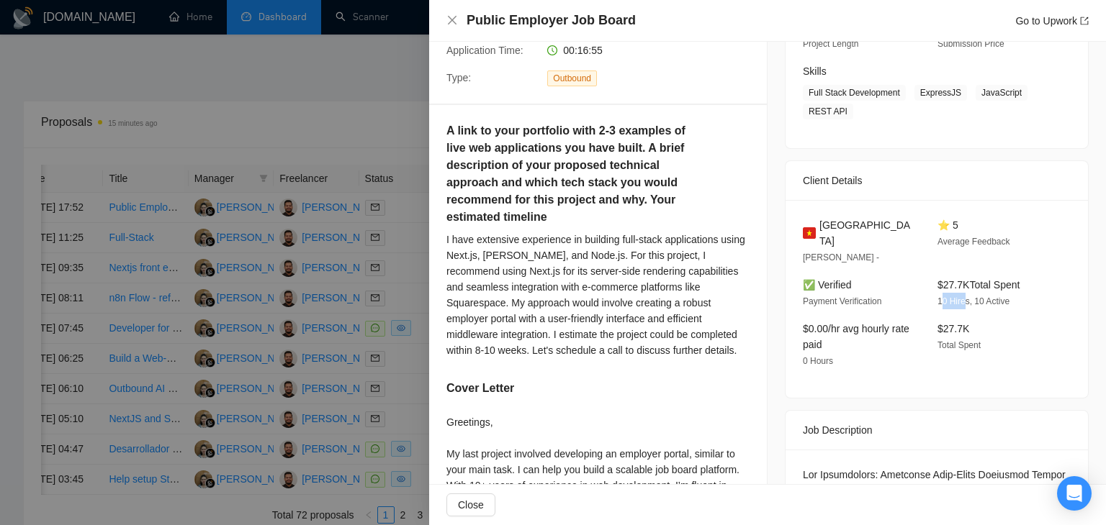
drag, startPoint x: 936, startPoint y: 286, endPoint x: 960, endPoint y: 286, distance: 24.5
click at [960, 297] on span "10 Hires, 10 Active" at bounding box center [973, 302] width 72 height 10
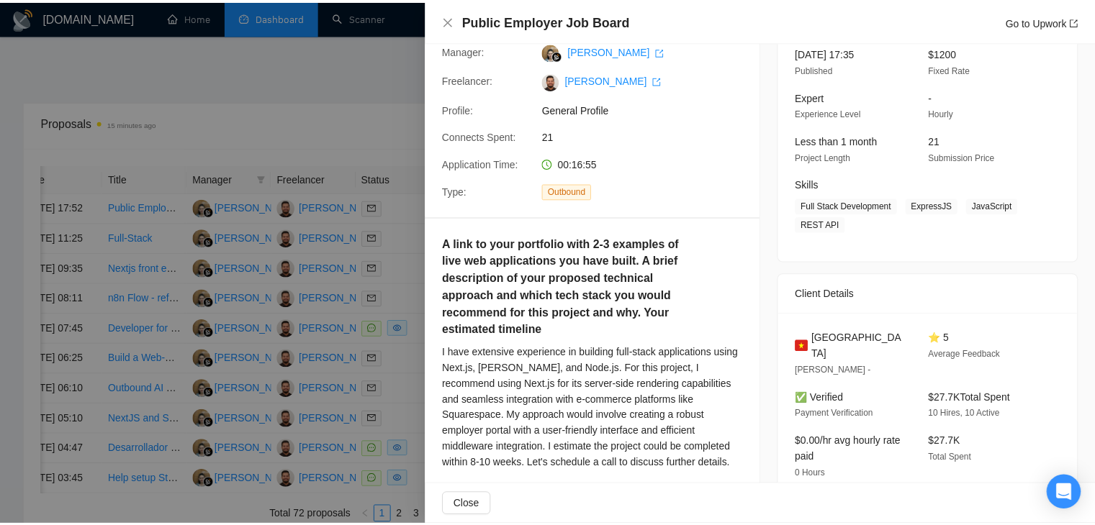
scroll to position [0, 0]
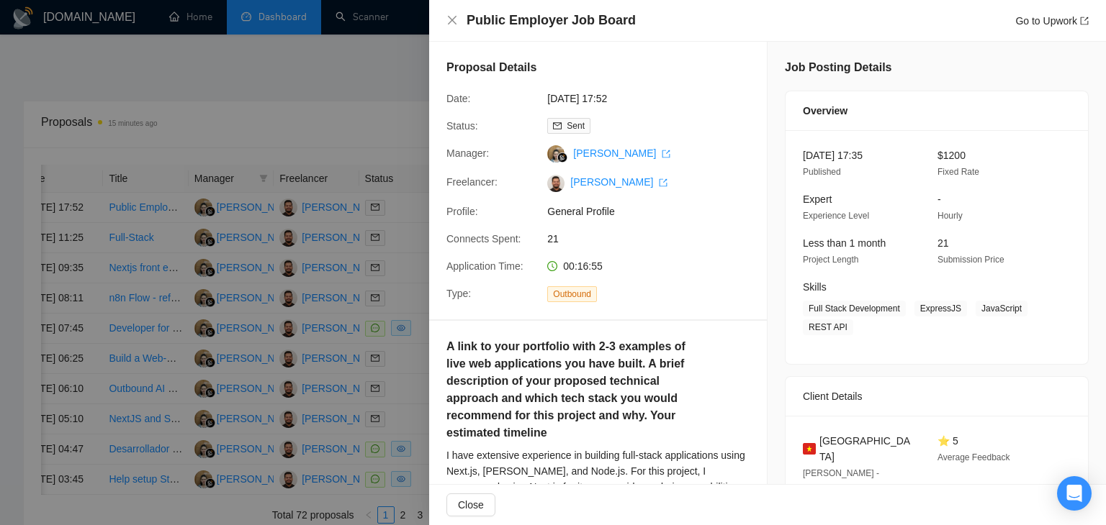
click at [545, 22] on h4 "Public Employer Job Board" at bounding box center [550, 21] width 169 height 18
click at [314, 101] on div at bounding box center [553, 262] width 1106 height 525
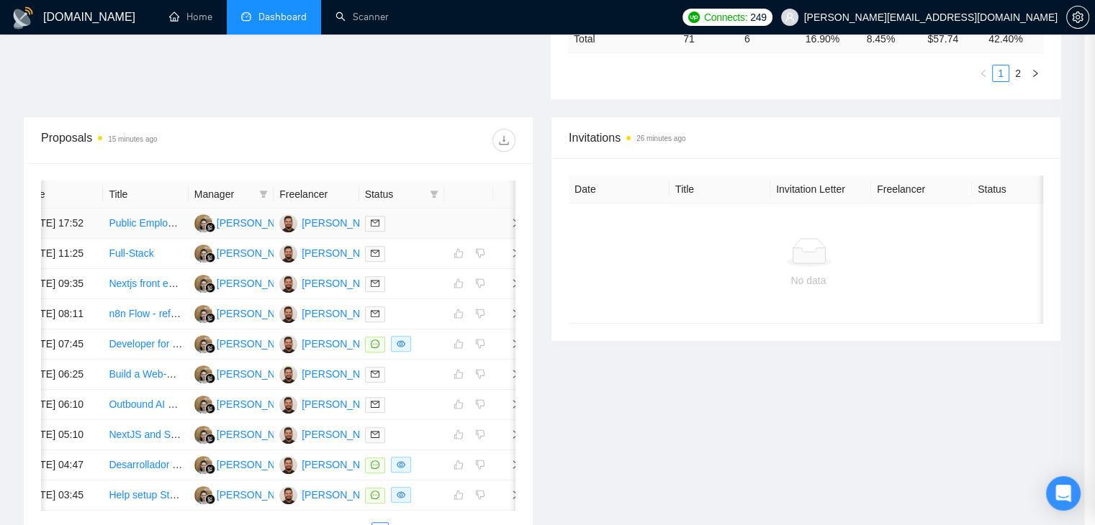
scroll to position [0, 18]
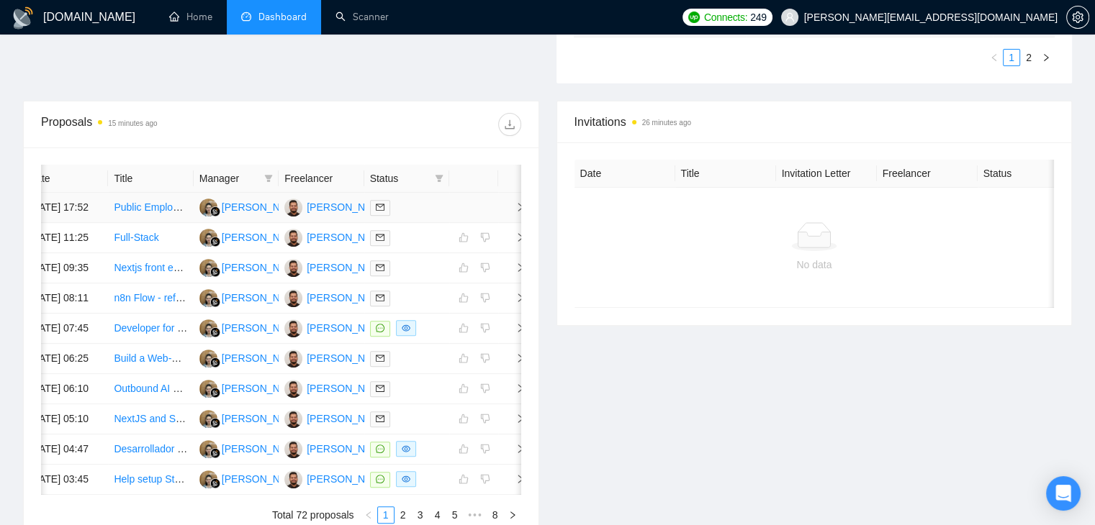
click at [150, 208] on link "Public Employer Job Board" at bounding box center [175, 208] width 122 height 12
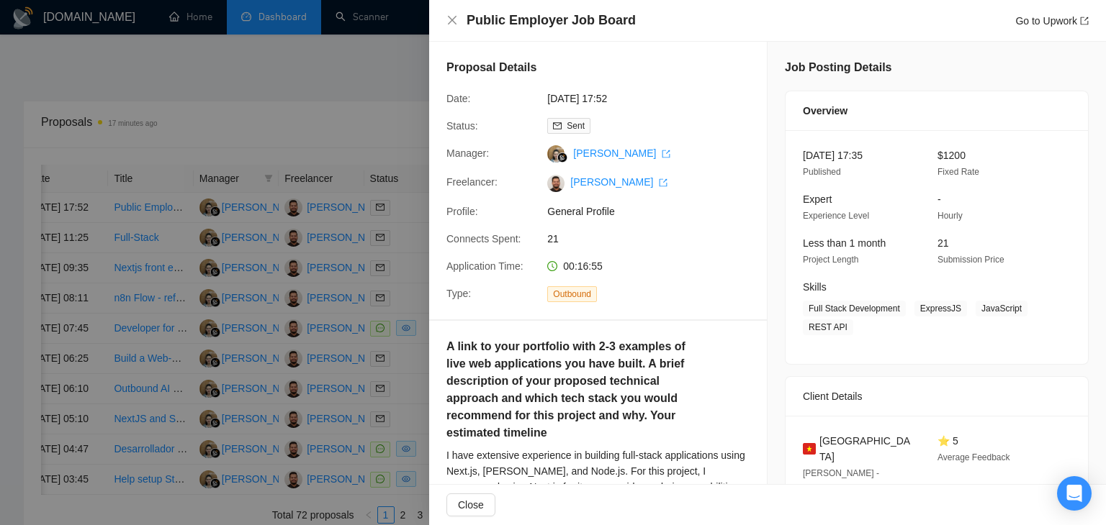
click at [369, 99] on div at bounding box center [553, 262] width 1106 height 525
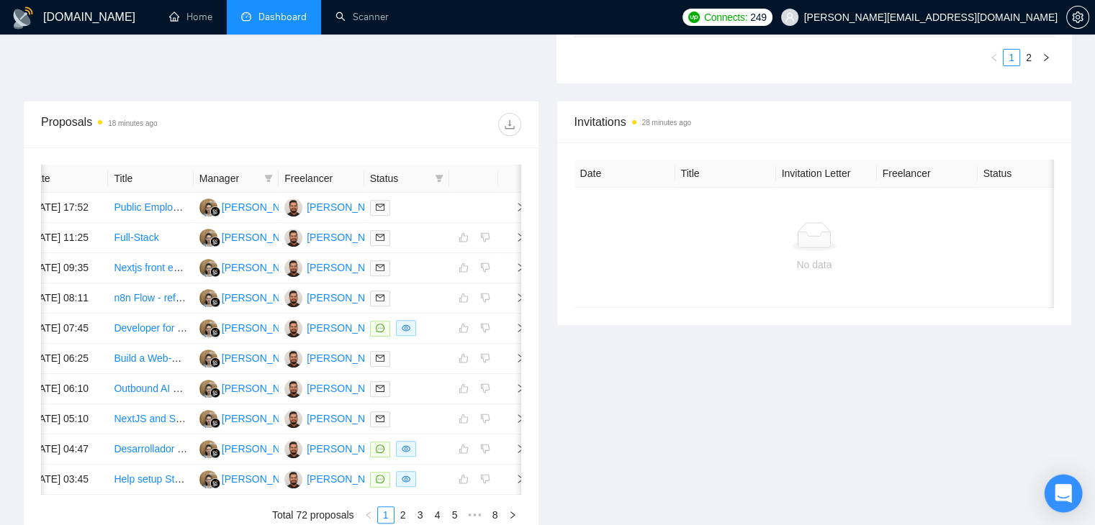
click at [1075, 497] on div "Open Intercom Messenger" at bounding box center [1063, 494] width 38 height 38
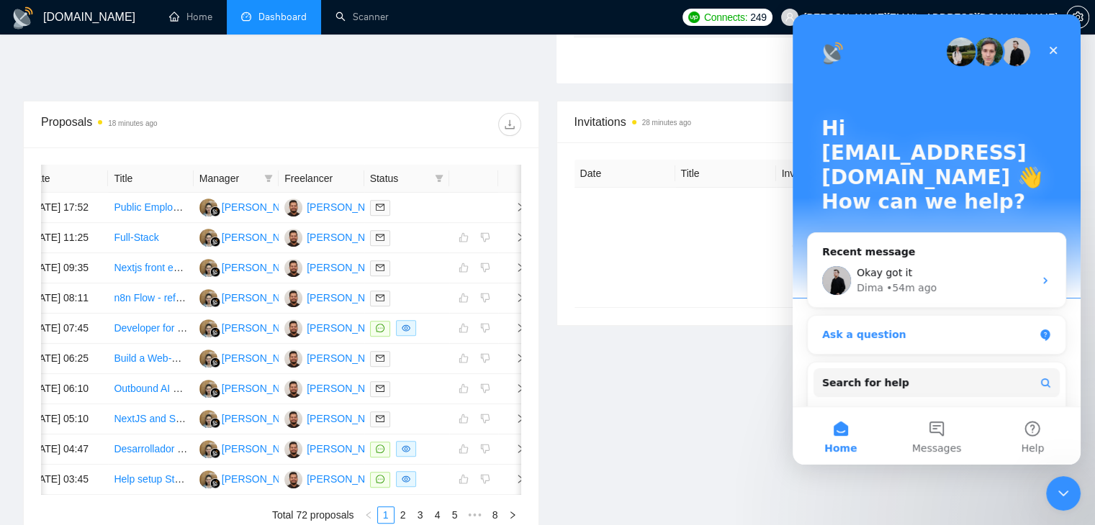
scroll to position [0, 0]
click at [934, 427] on button "Messages" at bounding box center [936, 436] width 96 height 58
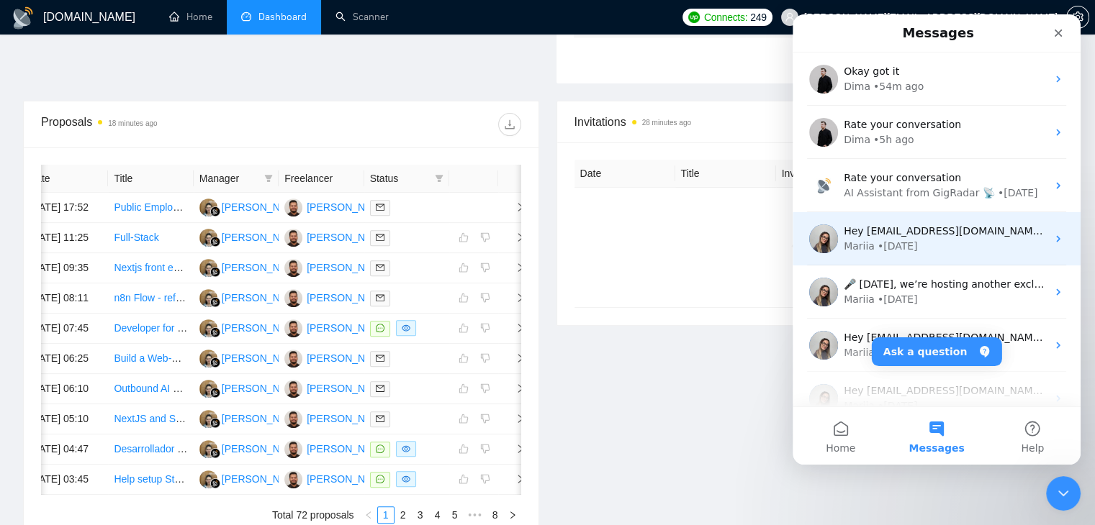
click at [895, 240] on div "• [DATE]" at bounding box center [897, 246] width 40 height 15
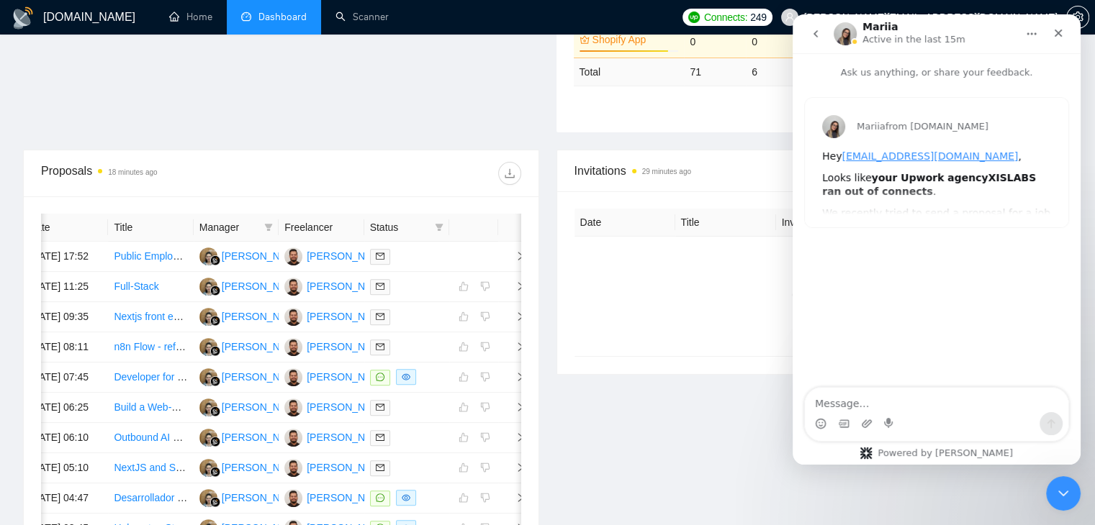
scroll to position [419, 0]
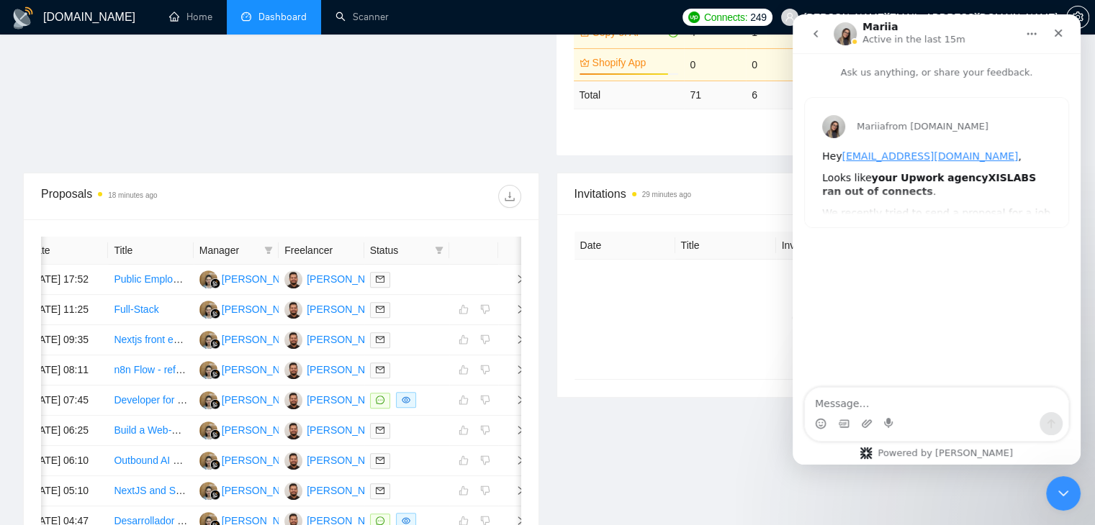
click at [810, 37] on icon "go back" at bounding box center [816, 34] width 12 height 12
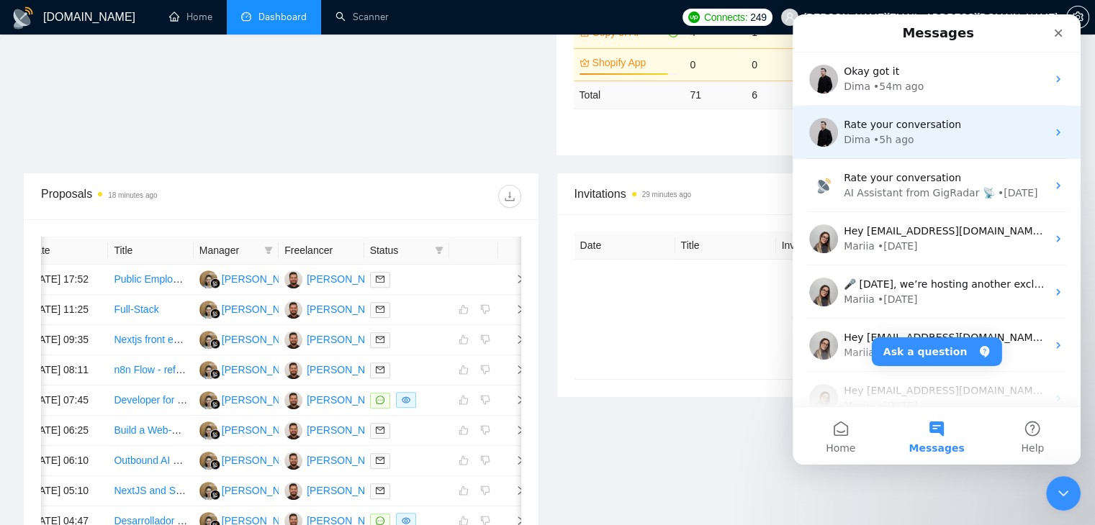
click at [916, 150] on div "Rate your conversation Dima • 5h ago" at bounding box center [937, 132] width 288 height 53
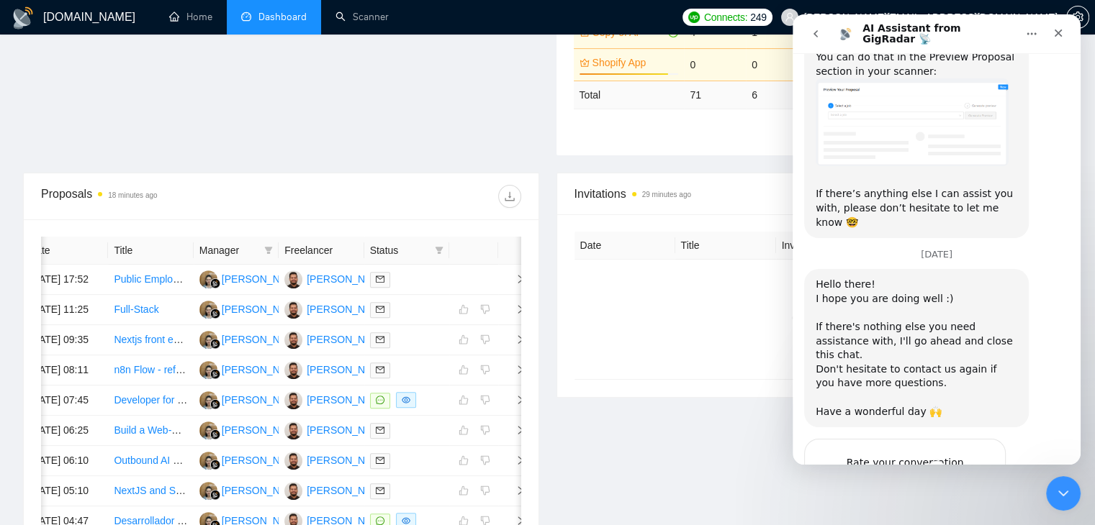
scroll to position [659, 0]
click at [1057, 35] on icon "Close" at bounding box center [1058, 33] width 12 height 12
